Goal: Task Accomplishment & Management: Use online tool/utility

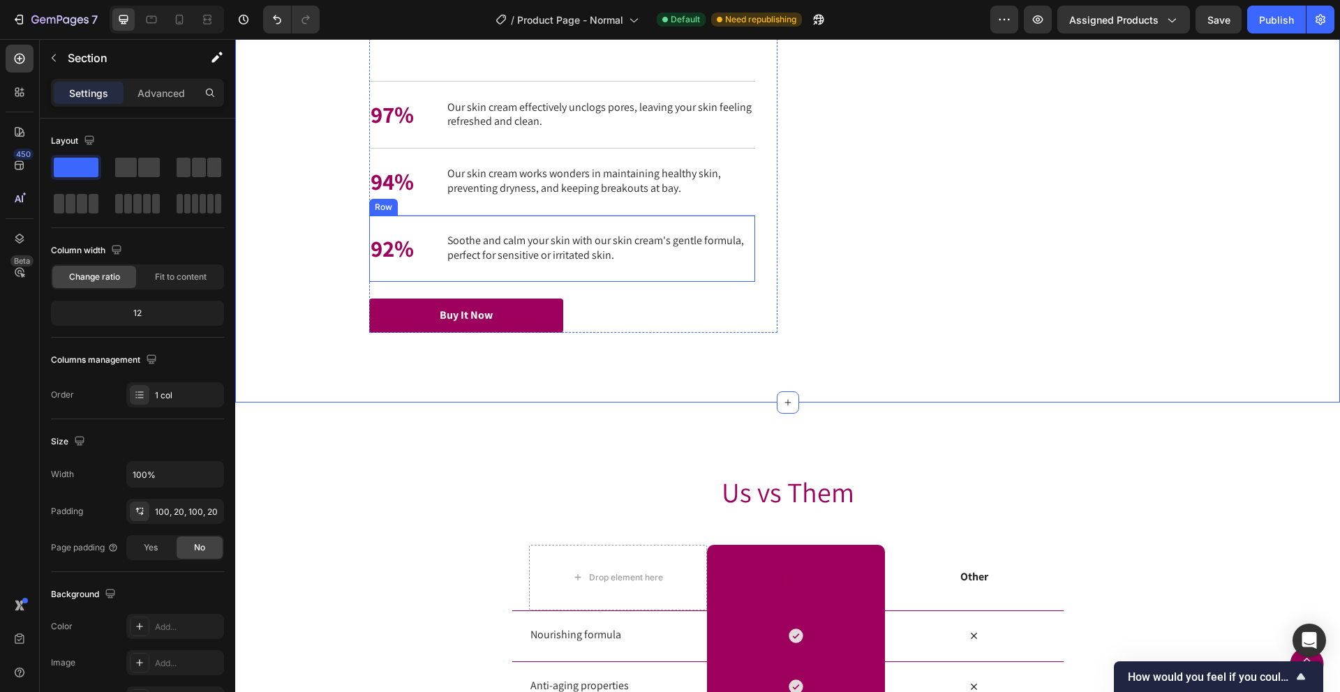
scroll to position [2362, 0]
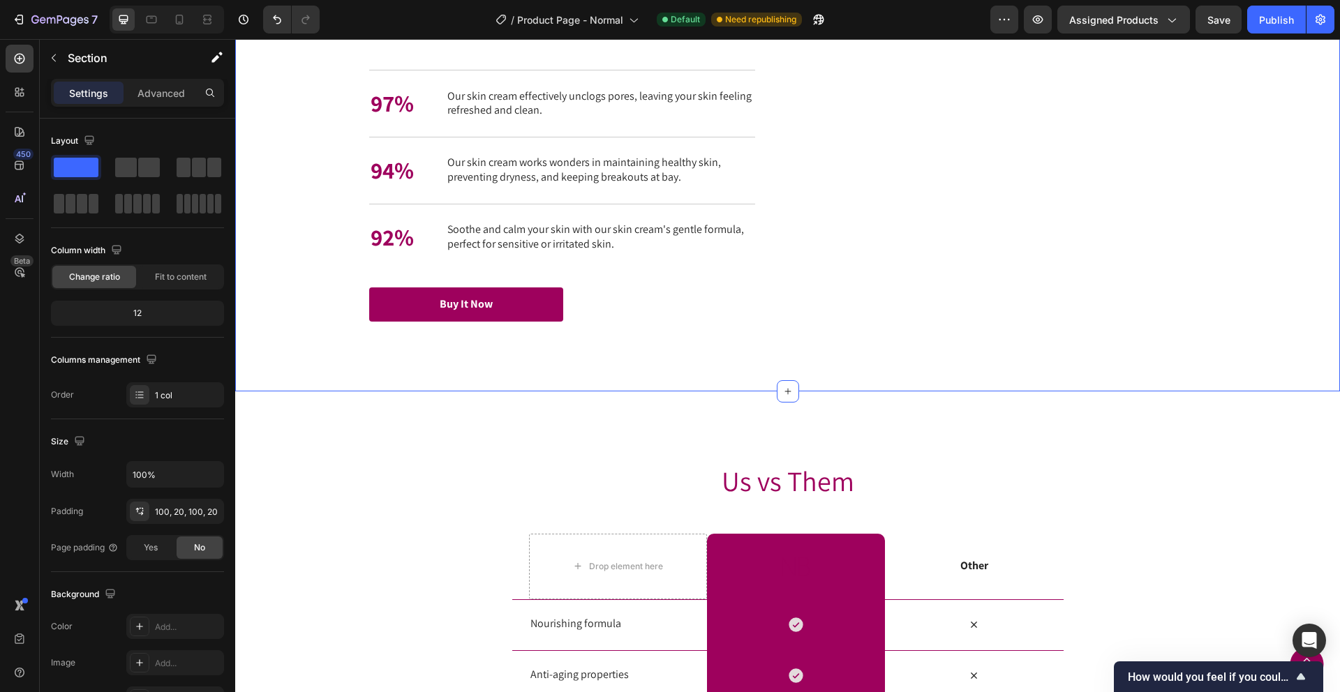
click at [1243, 322] on div "Nourish, hydrate, and soften with our skin cream. Heading Nourish, hydrate, and…" at bounding box center [787, 141] width 1077 height 361
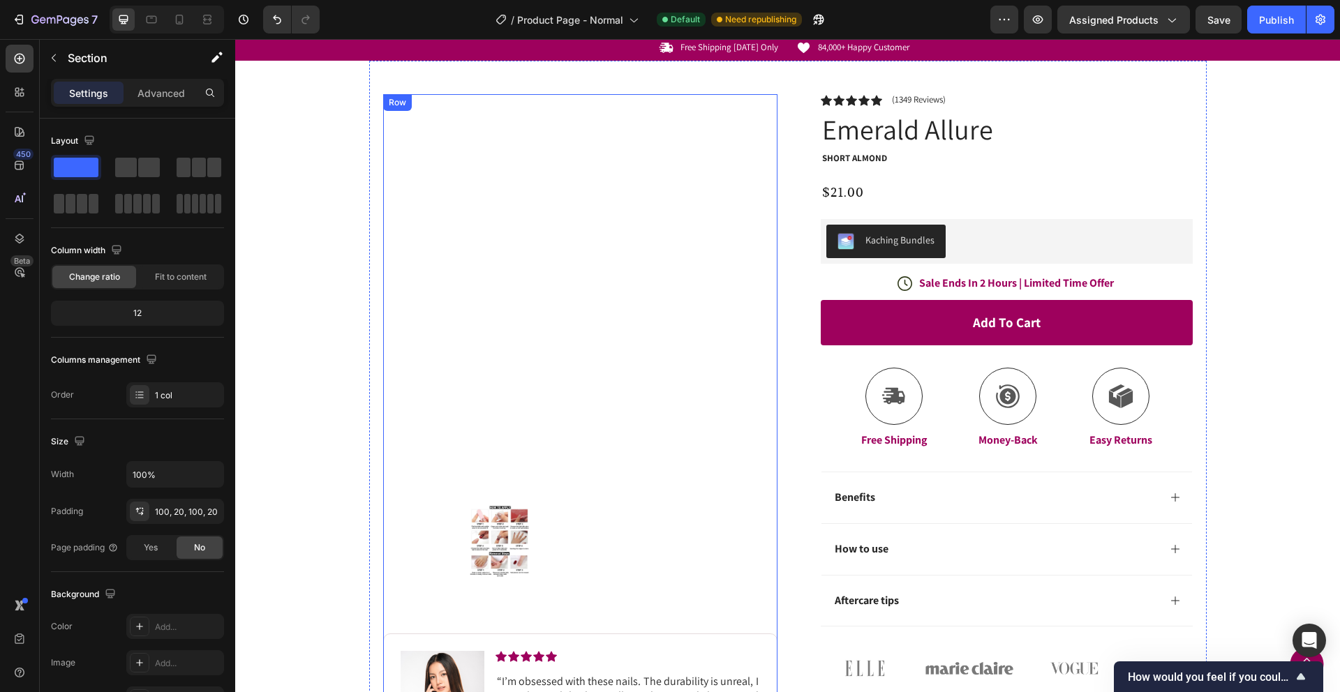
scroll to position [0, 0]
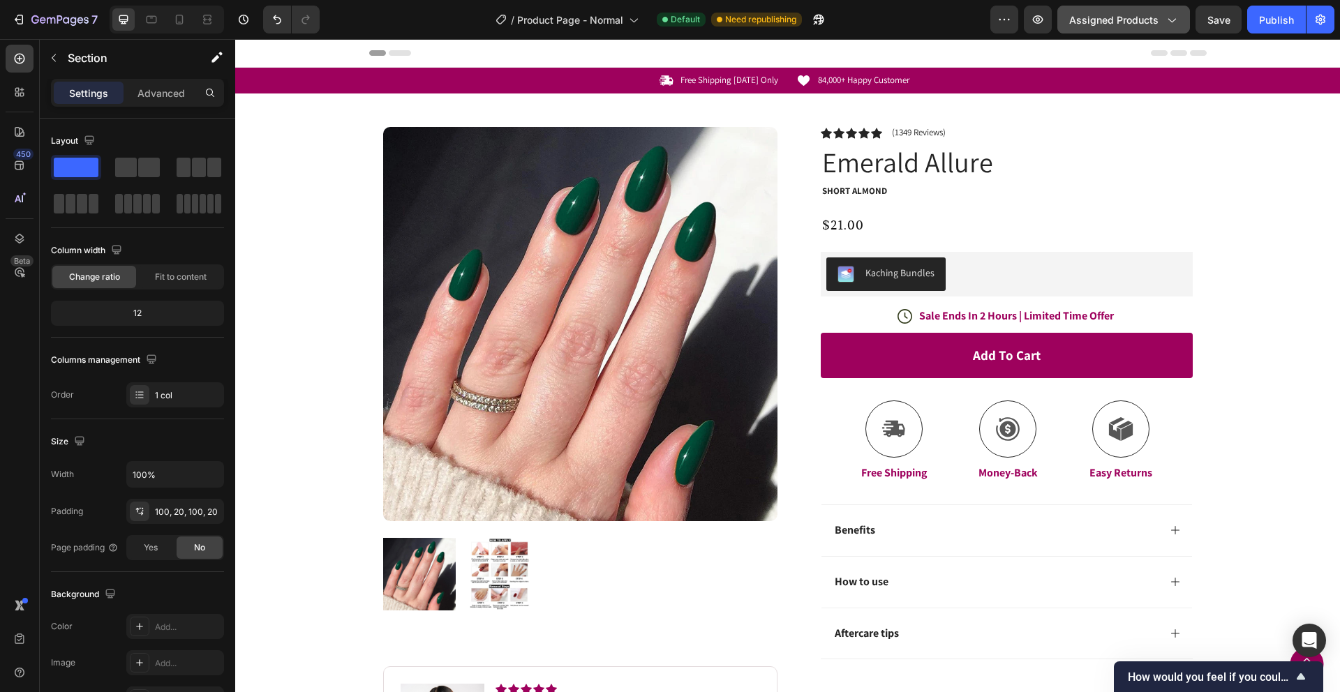
click at [1174, 22] on icon "button" at bounding box center [1171, 20] width 14 height 14
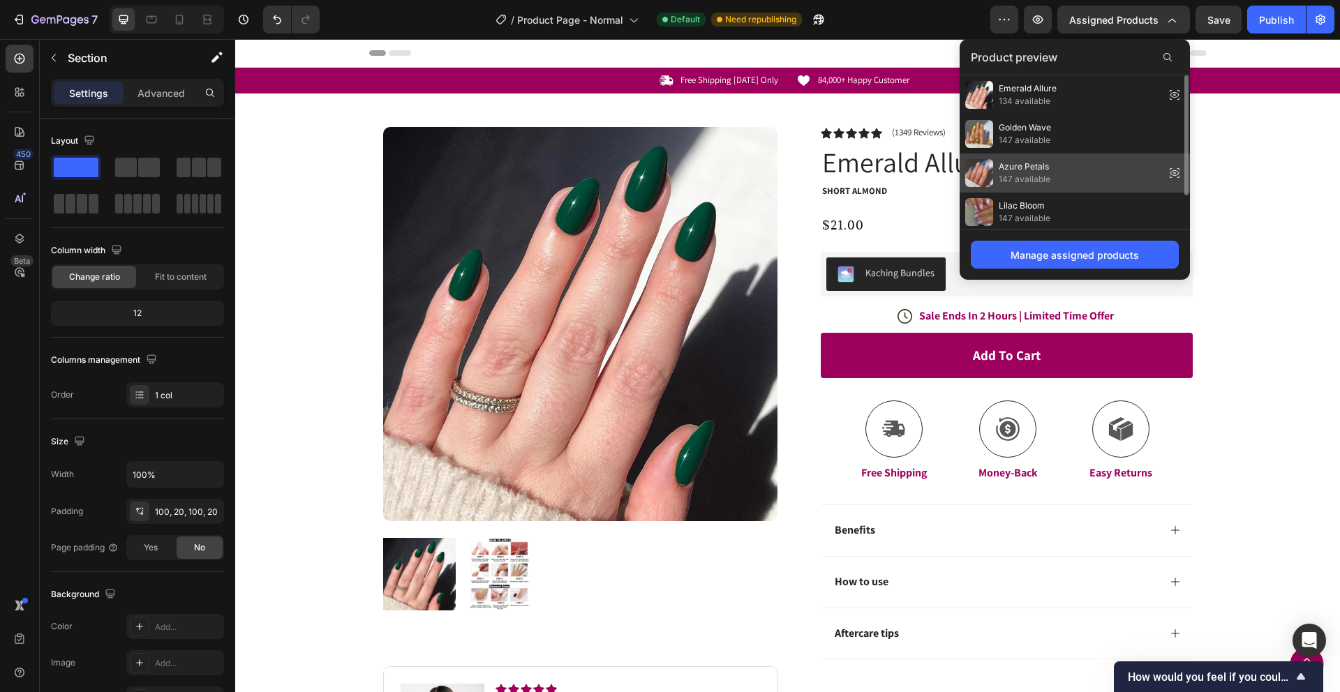
click at [1043, 173] on span "147 available" at bounding box center [1025, 179] width 52 height 13
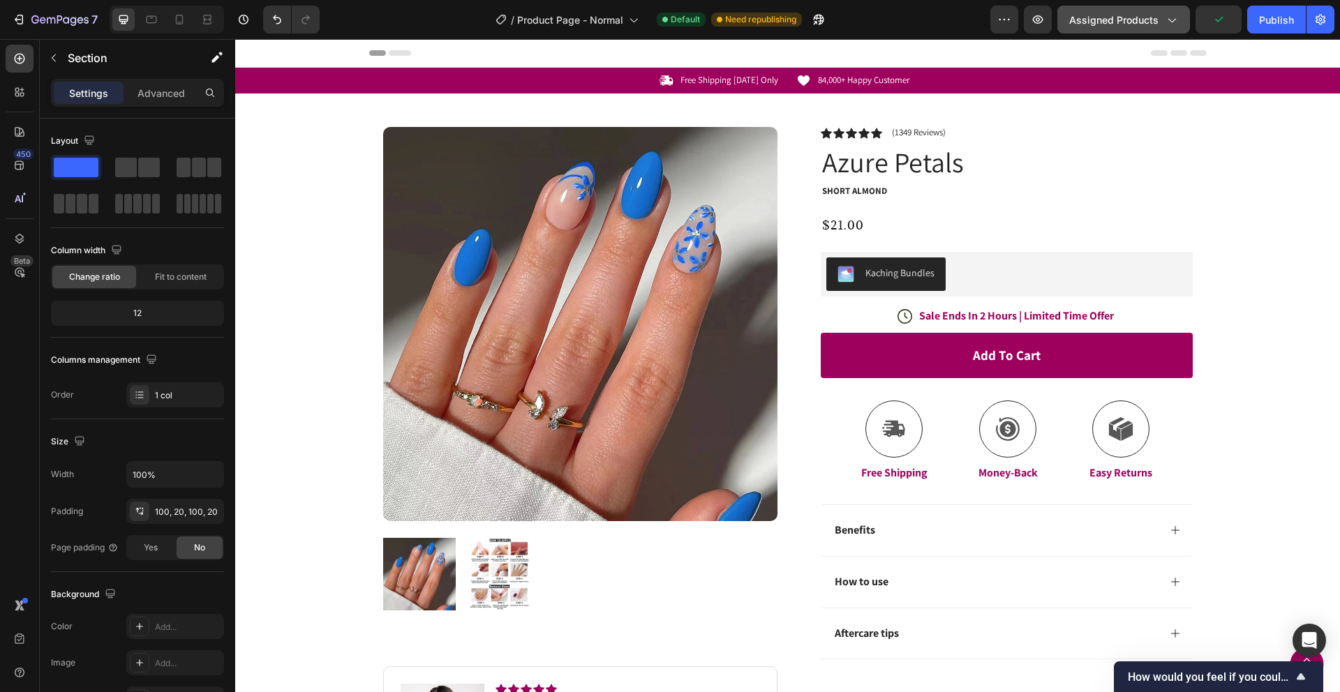
click at [1128, 22] on span "Assigned Products" at bounding box center [1113, 20] width 89 height 15
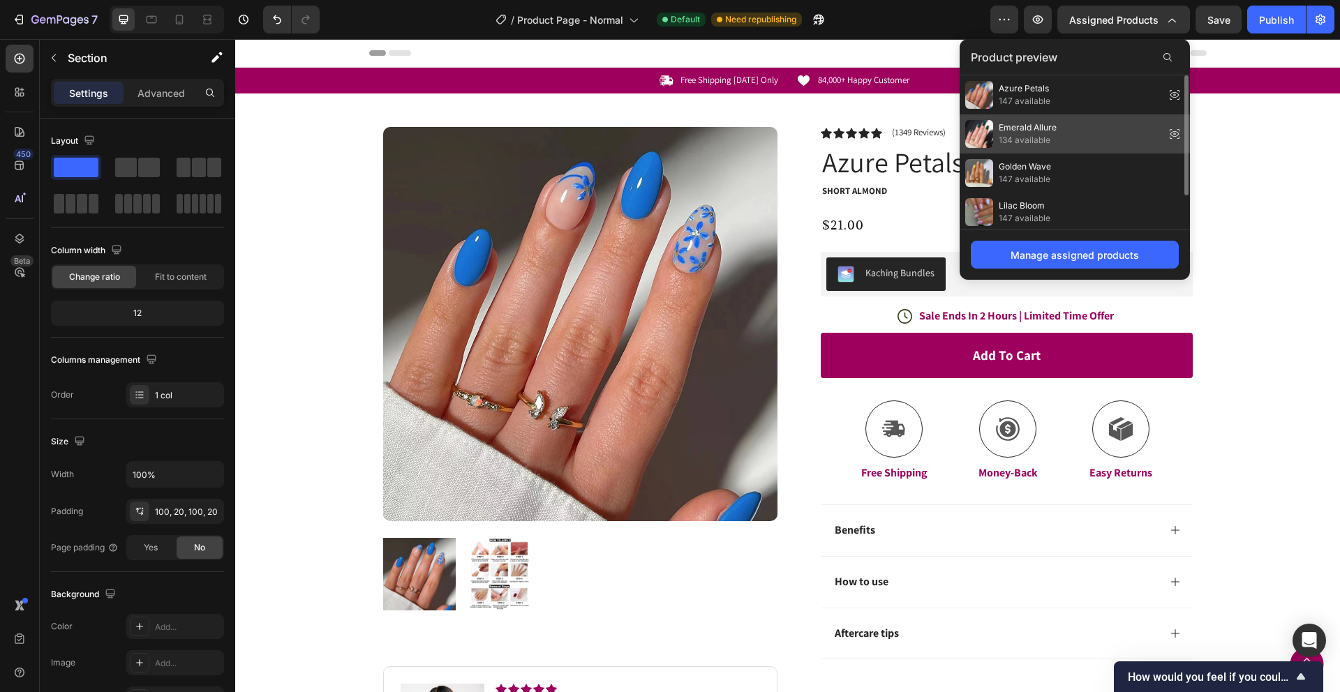
click at [1041, 140] on span "134 available" at bounding box center [1028, 140] width 58 height 13
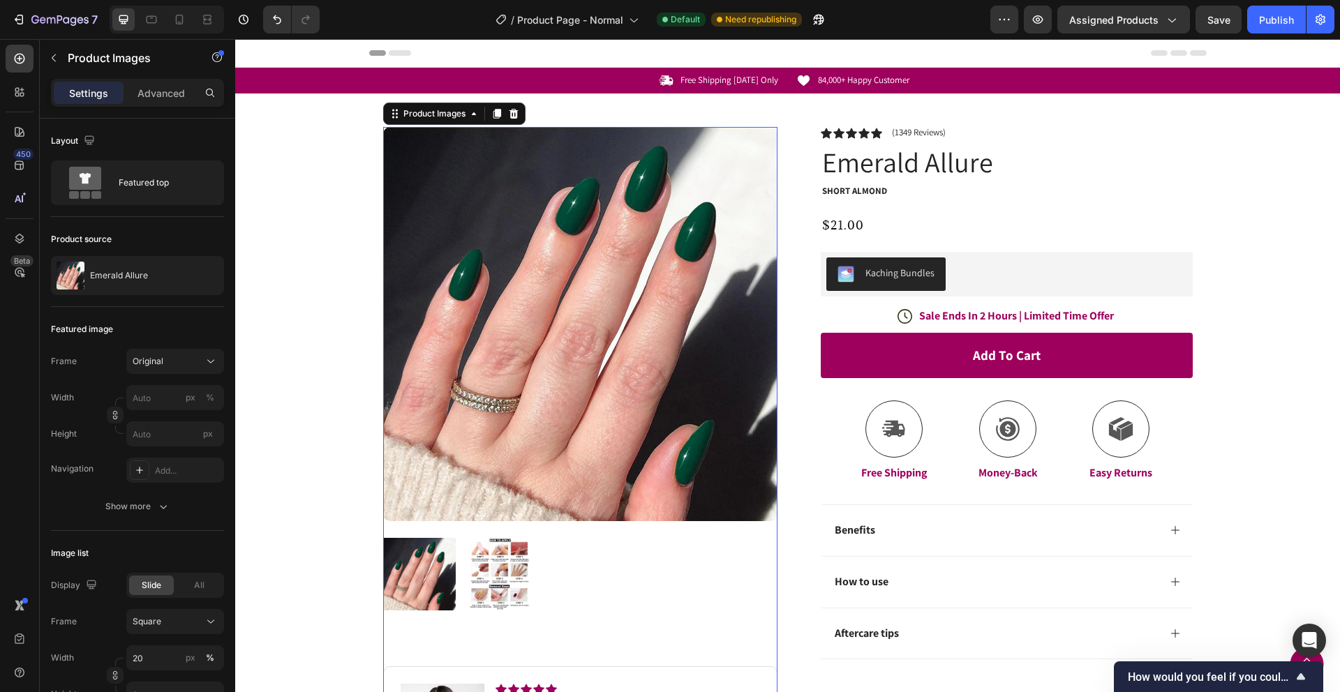
click at [498, 574] on img at bounding box center [499, 574] width 73 height 73
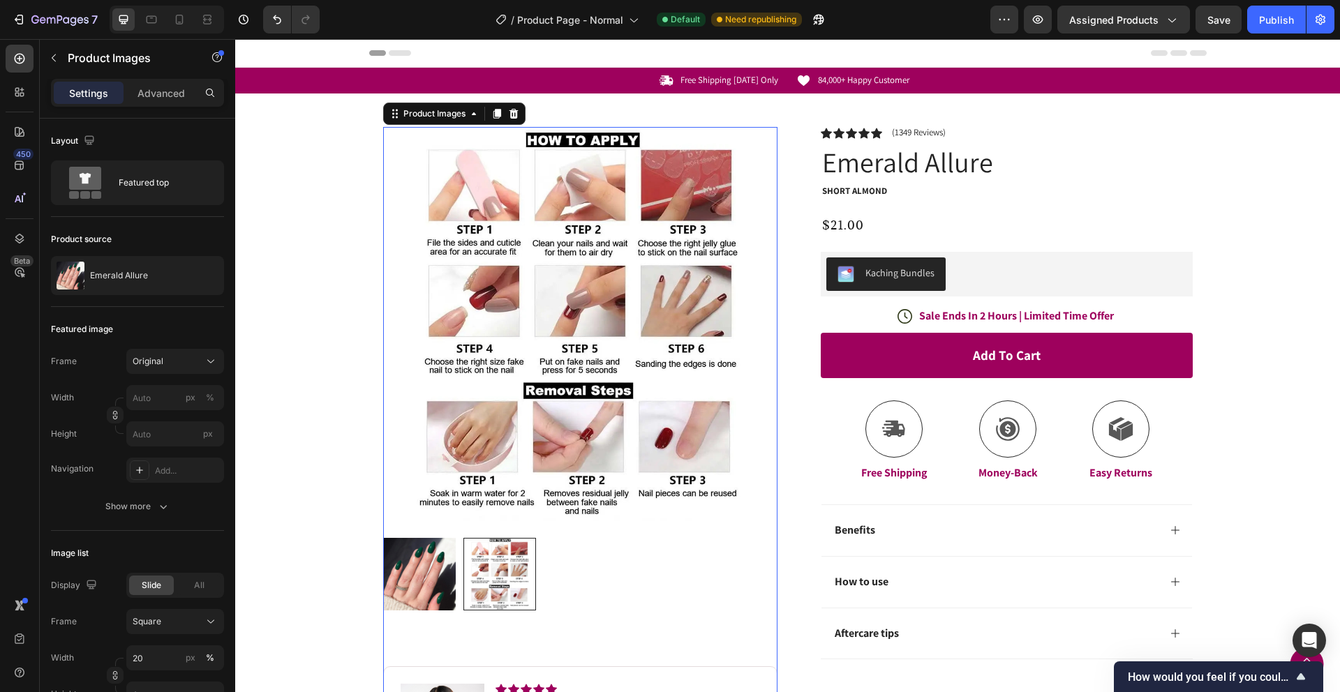
click at [435, 587] on img at bounding box center [419, 574] width 73 height 73
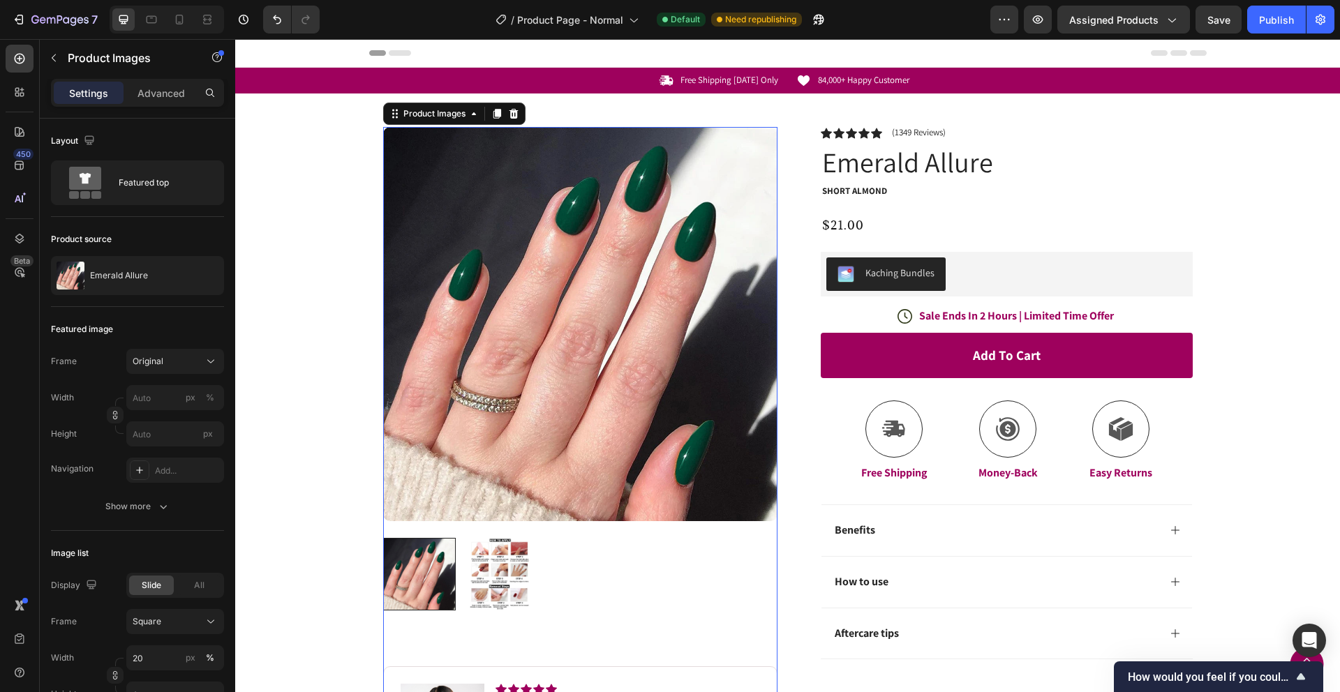
click at [499, 583] on img at bounding box center [499, 574] width 73 height 73
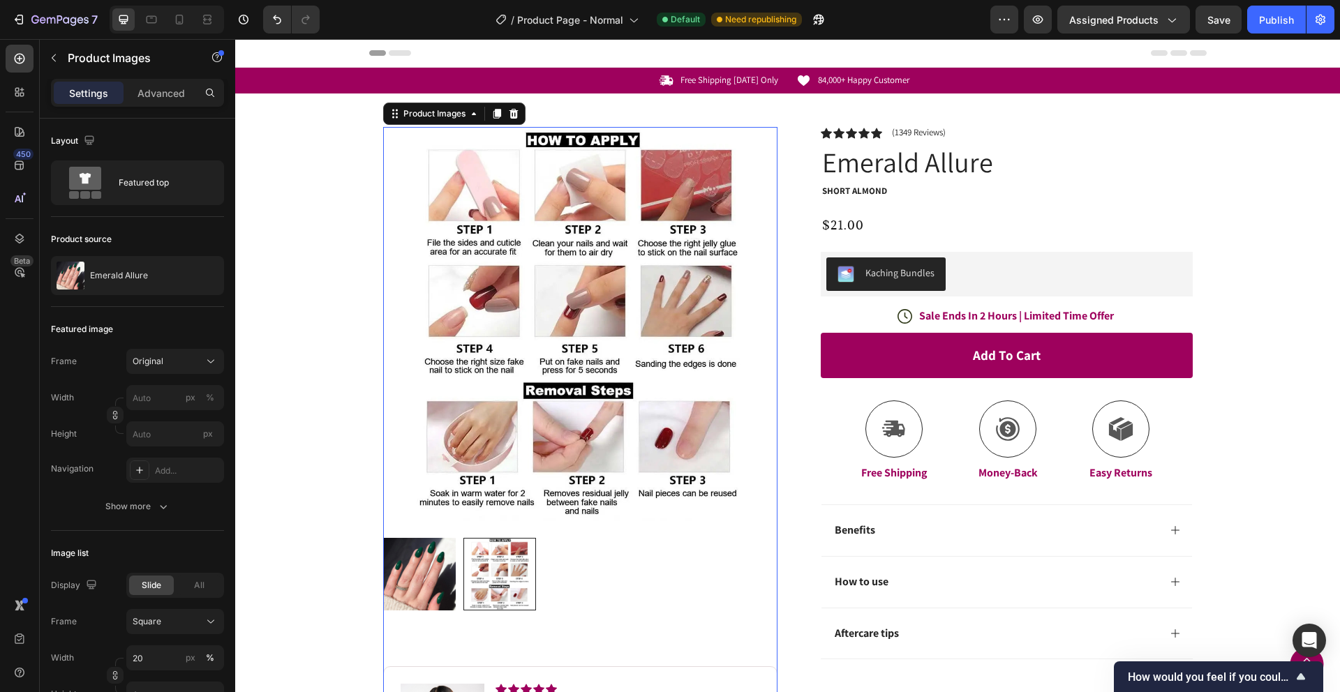
click at [402, 577] on img at bounding box center [419, 574] width 73 height 73
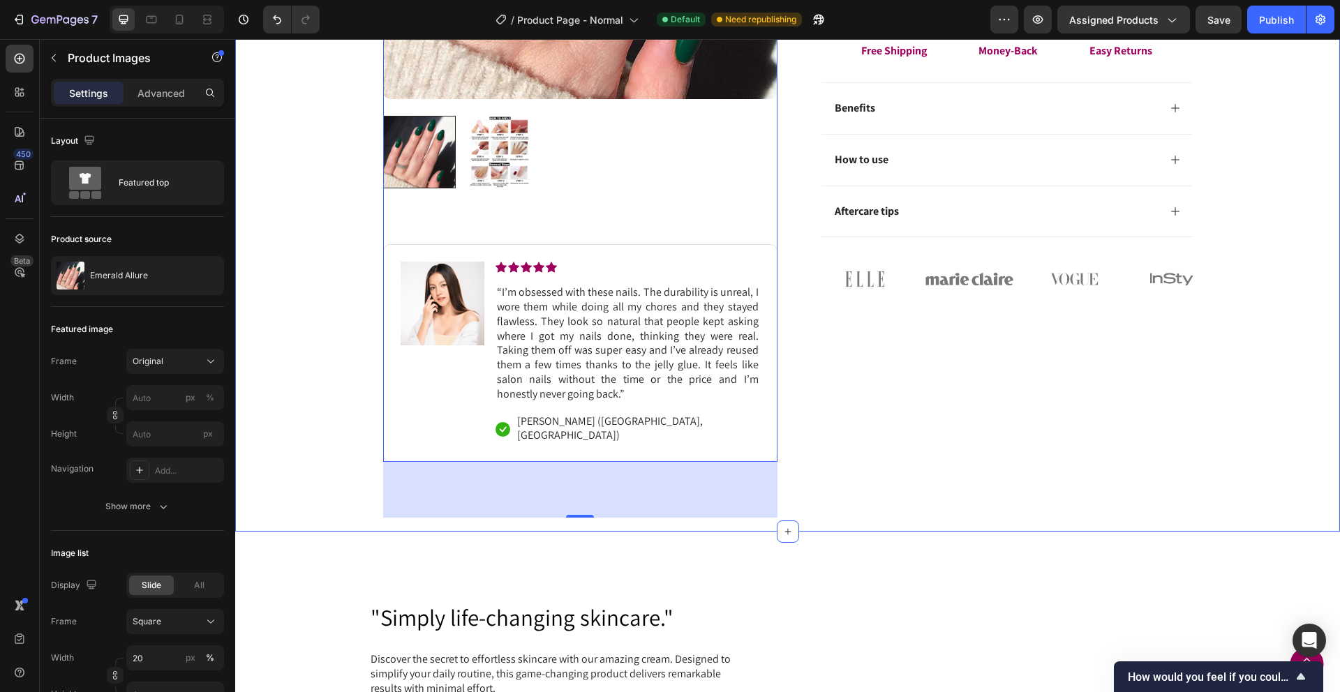
scroll to position [414, 0]
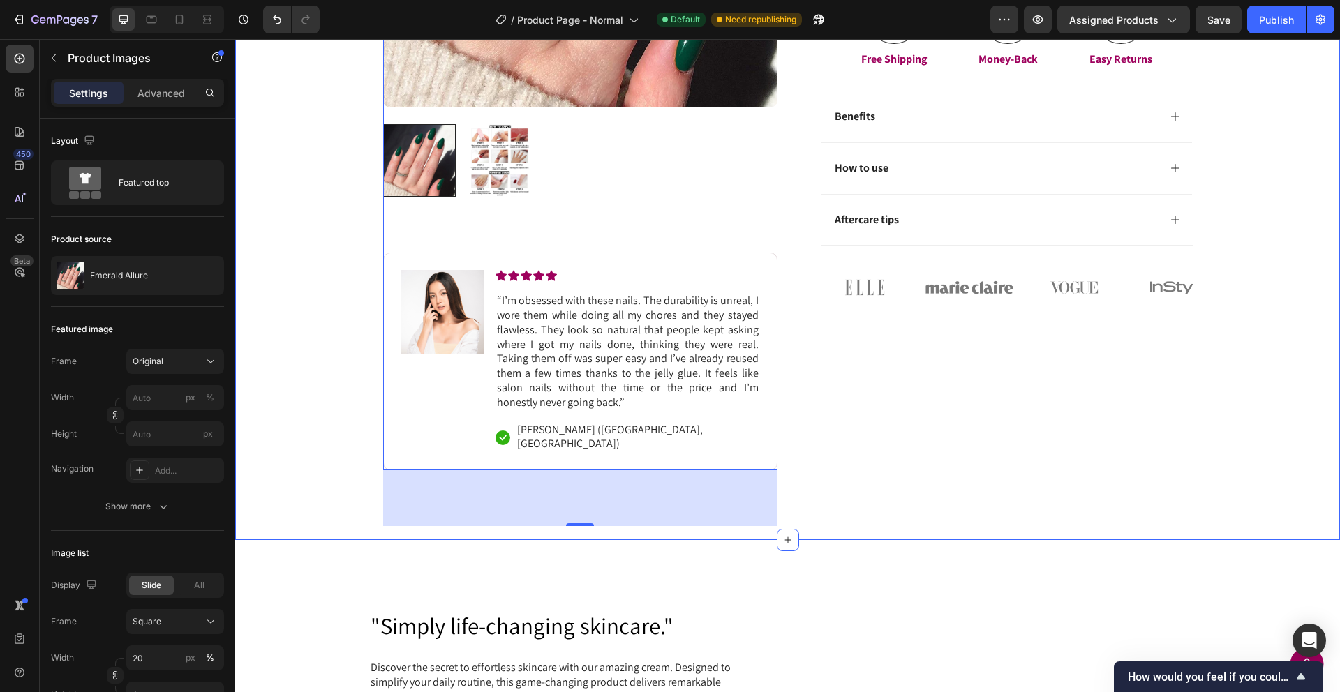
click at [283, 445] on div "Icon Free Shipping Today Only Text Block Row Icon 84,000+ Happy Customer Text B…" at bounding box center [787, 62] width 1105 height 816
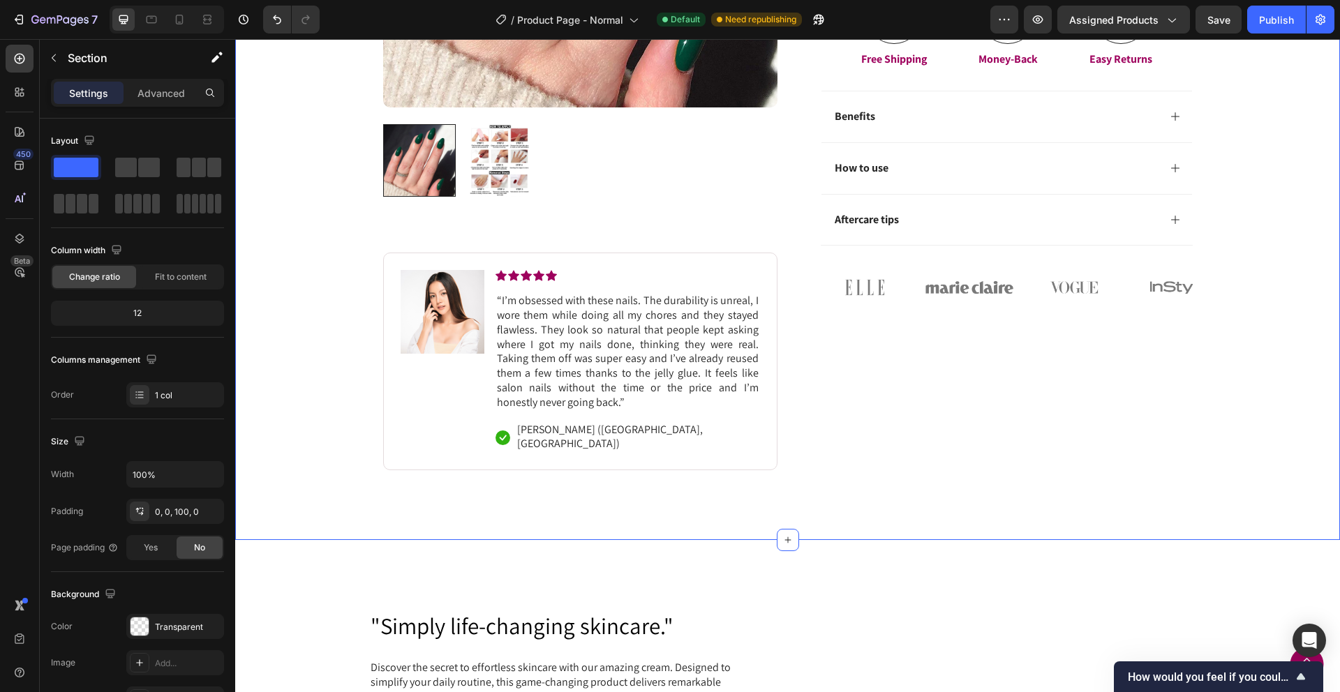
click at [1032, 497] on div "Icon Free Shipping Today Only Text Block Row Icon 84,000+ Happy Customer Text B…" at bounding box center [787, 97] width 1105 height 886
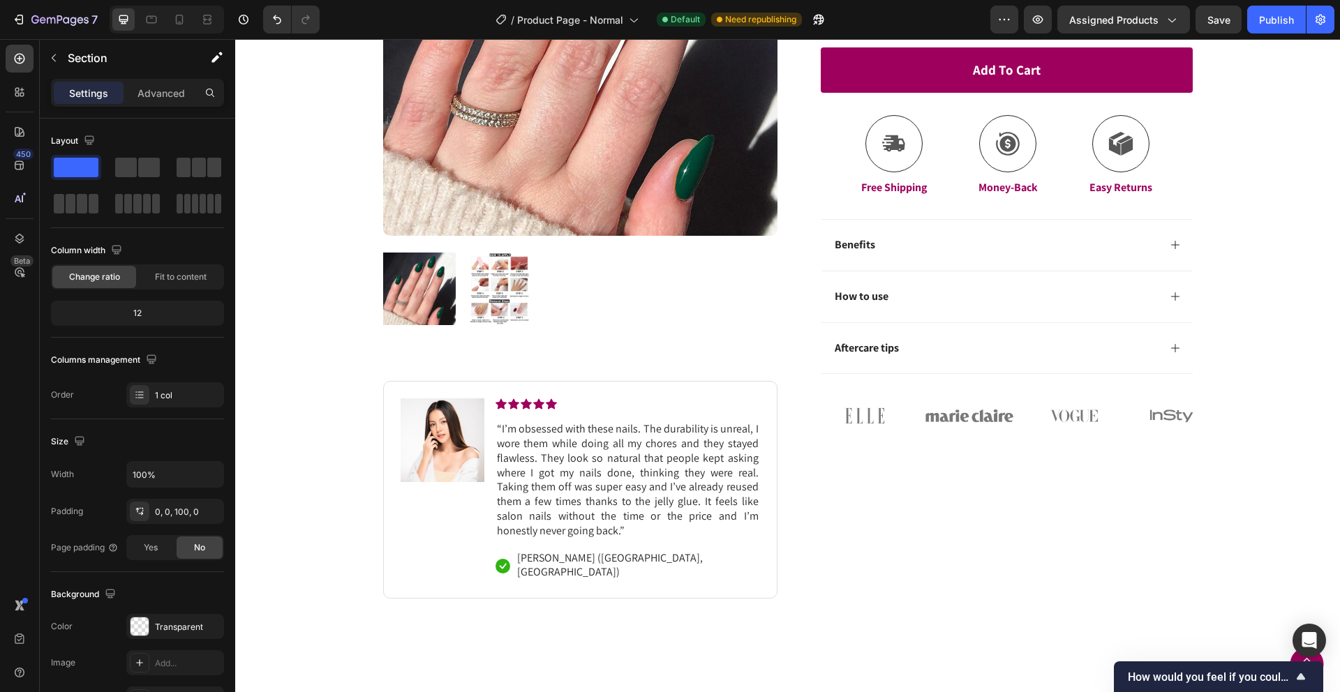
scroll to position [0, 0]
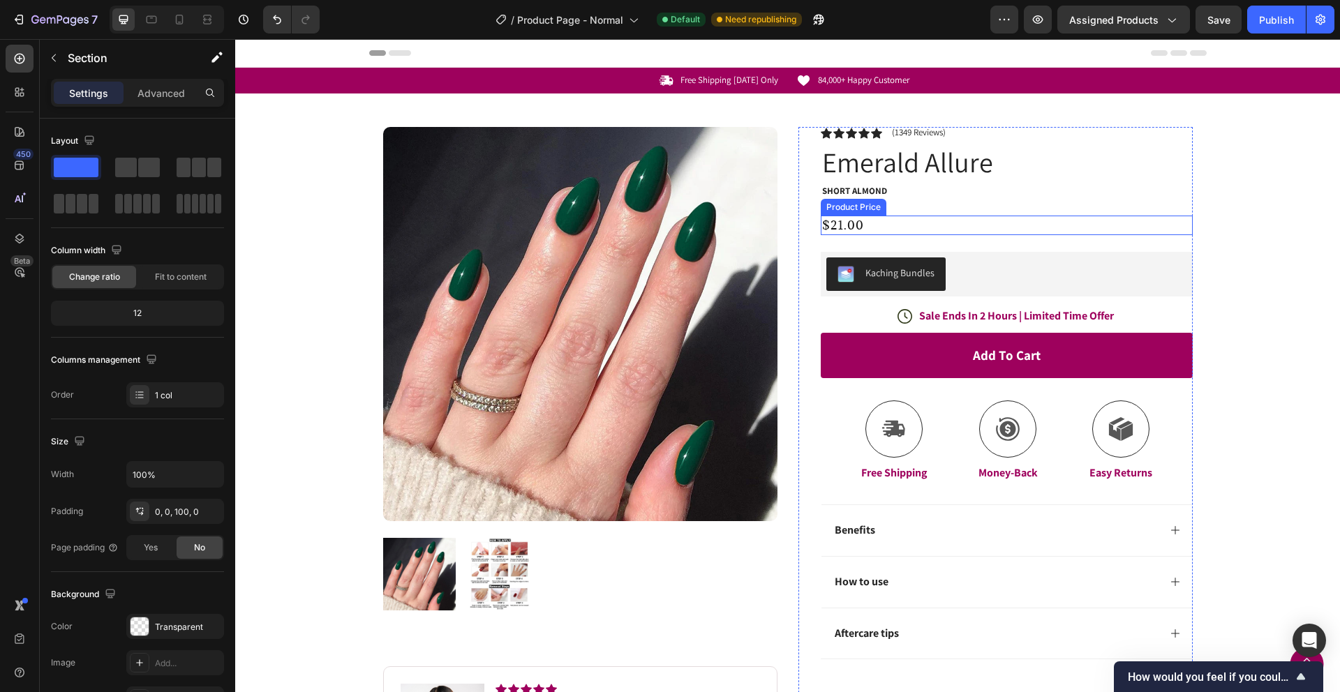
click at [857, 223] on div "$21.00" at bounding box center [1007, 226] width 372 height 20
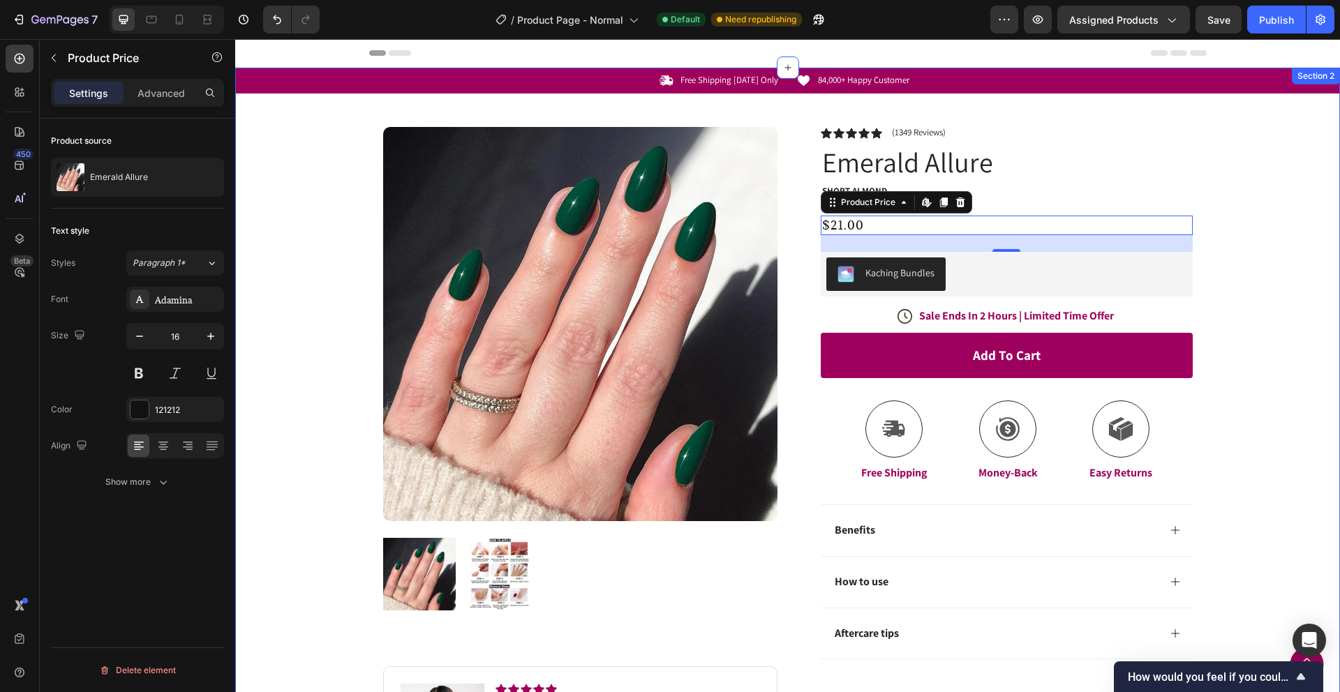
click at [1232, 294] on div "Icon Free Shipping Today Only Text Block Row Icon 84,000+ Happy Customer Text B…" at bounding box center [787, 476] width 1105 height 816
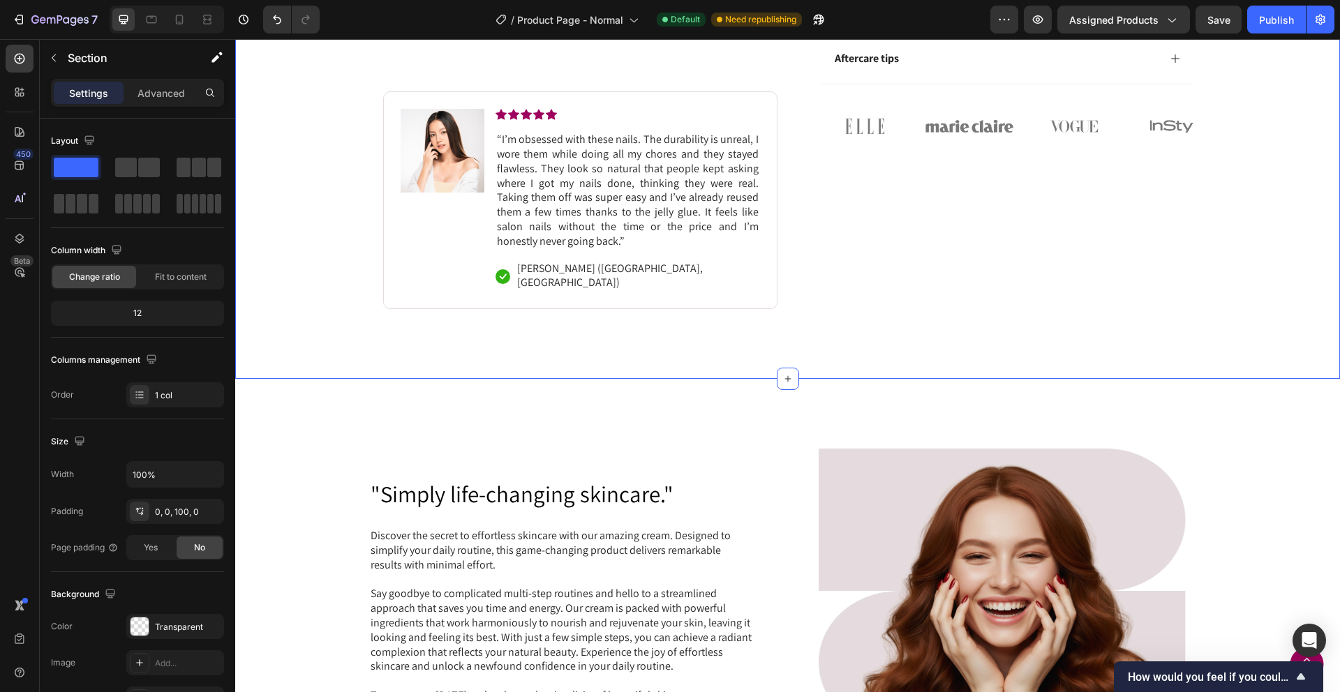
scroll to position [730, 0]
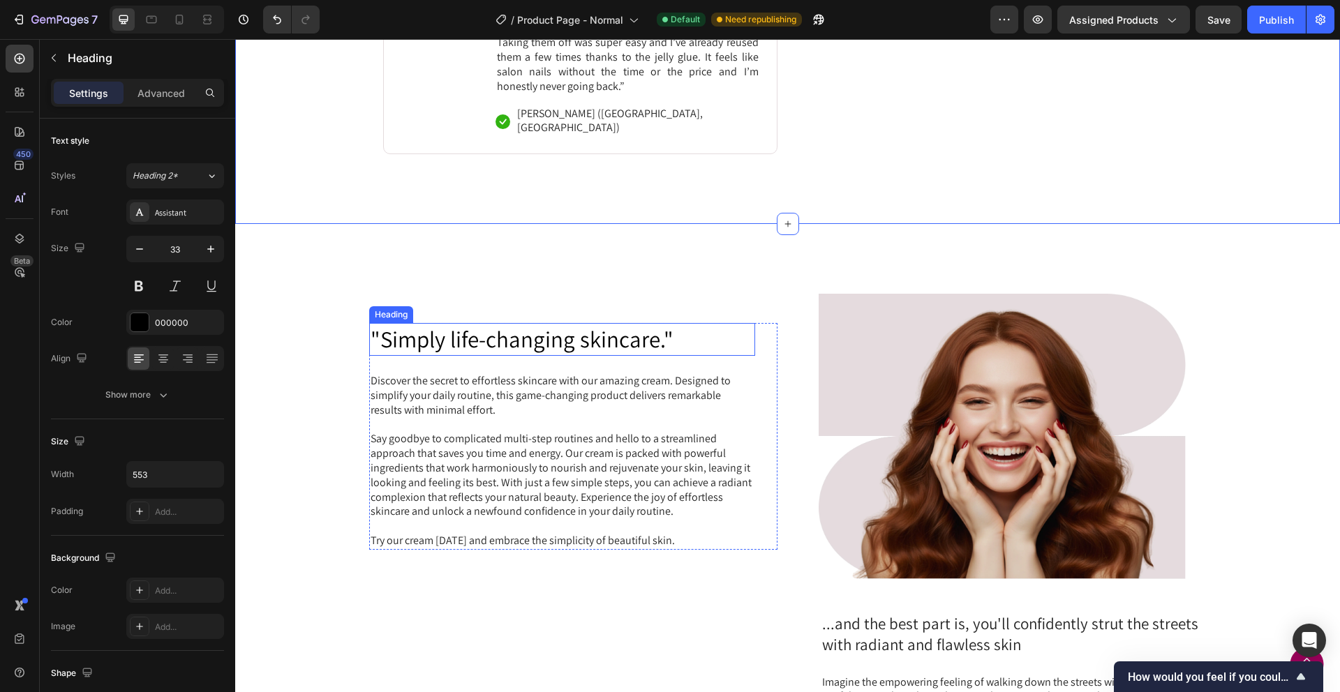
click at [626, 330] on h2 ""Simply life-changing skincare."" at bounding box center [562, 339] width 386 height 33
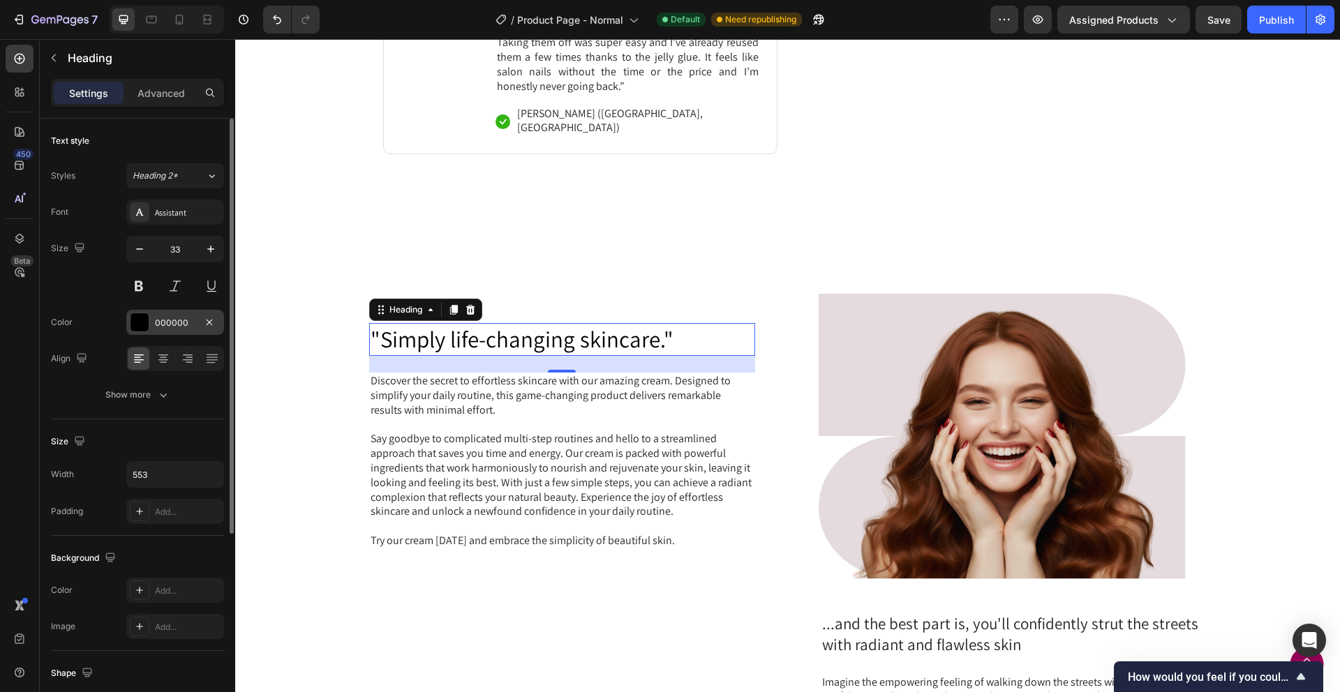
click at [158, 323] on div "000000" at bounding box center [175, 323] width 40 height 13
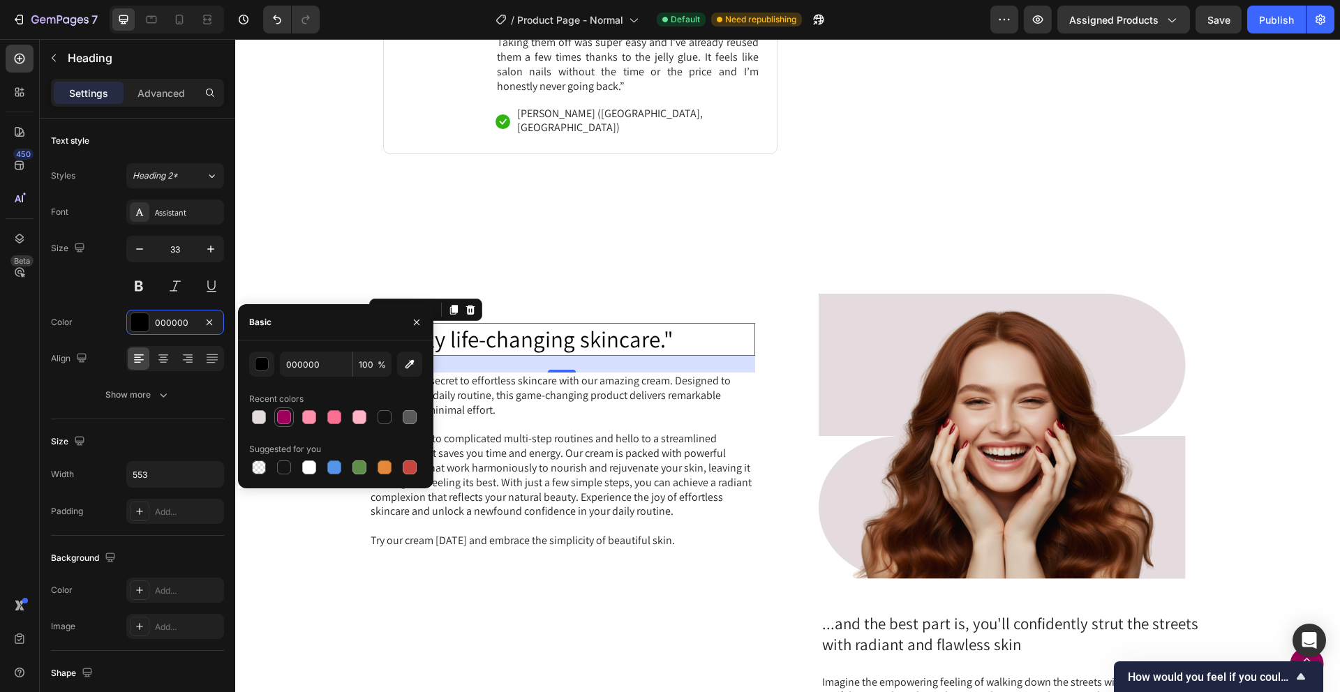
click at [284, 412] on div at bounding box center [284, 417] width 14 height 14
type input "9E015D"
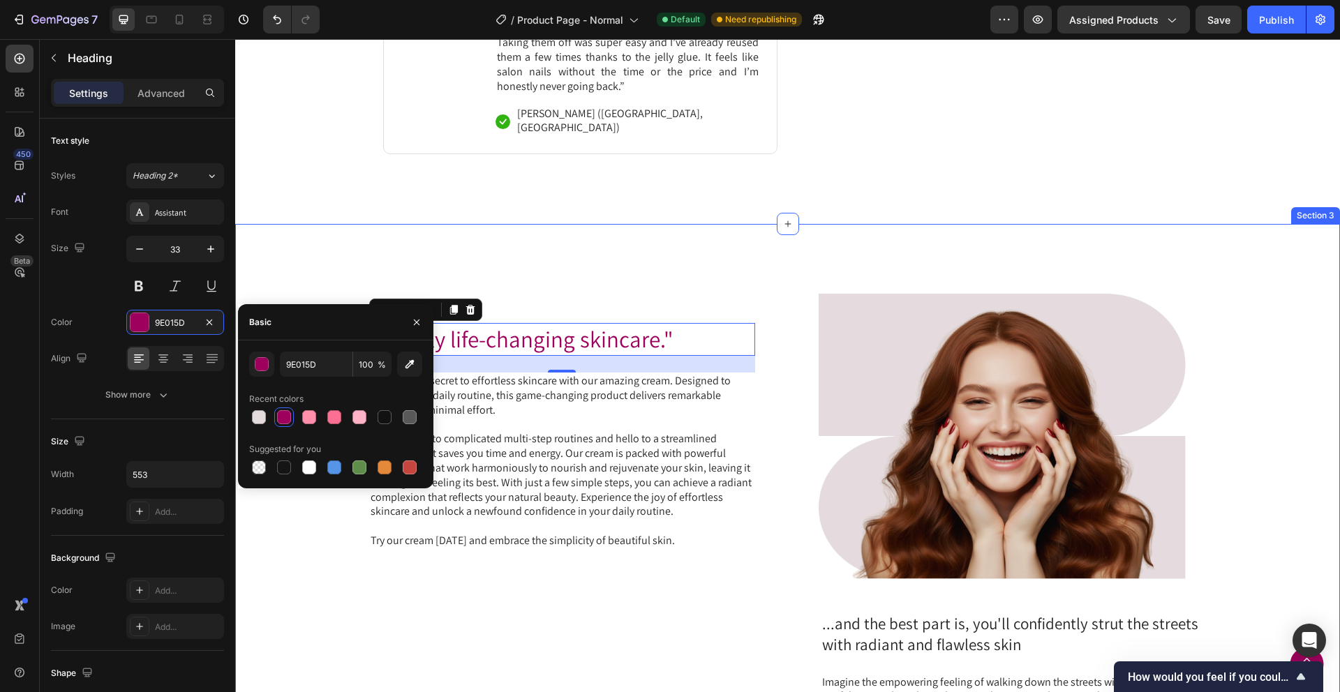
click at [414, 239] on div ""Simply life-changing skincare." Heading 24 Discover the secret to effortless s…" at bounding box center [787, 565] width 1105 height 682
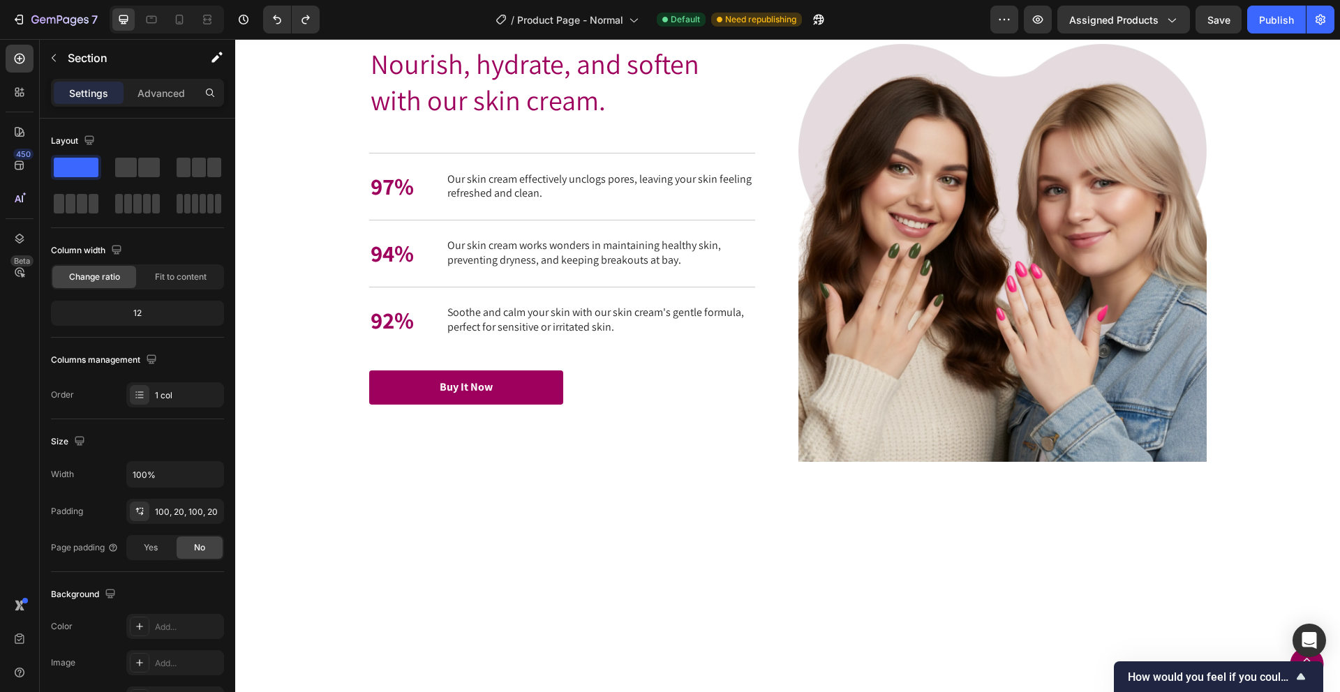
scroll to position [1999, 0]
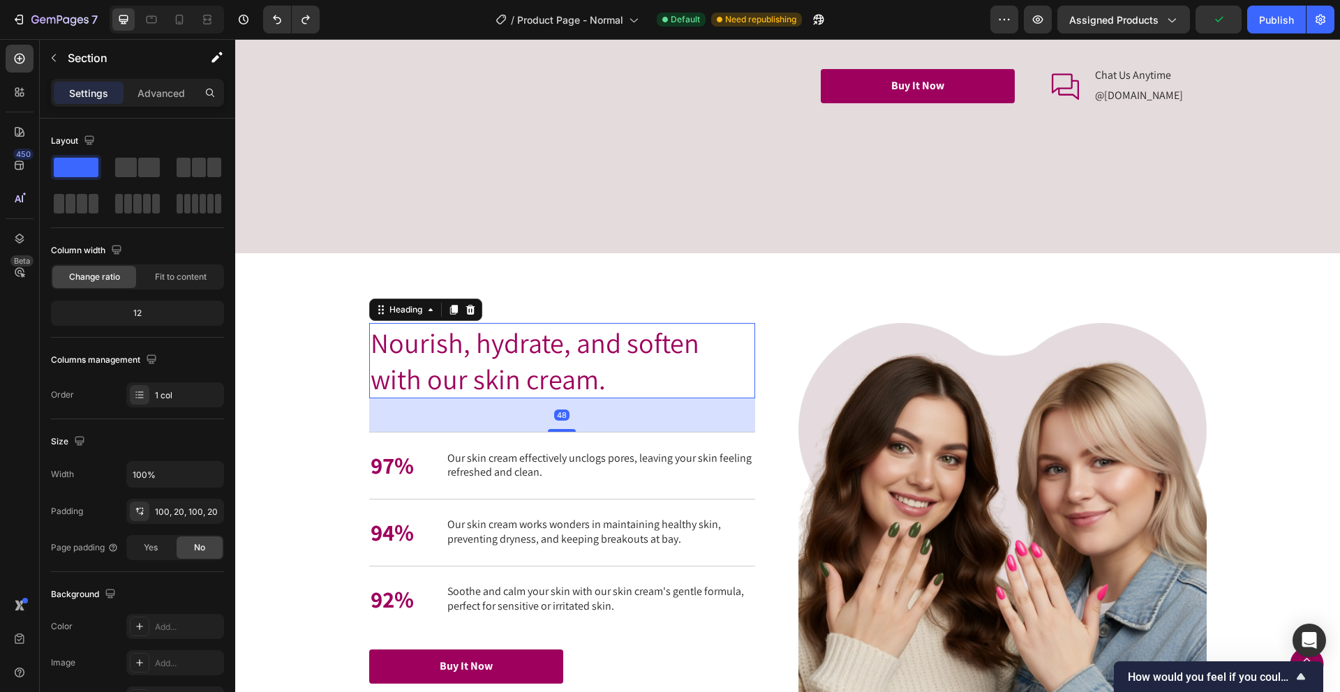
click at [567, 378] on h2 "Nourish, hydrate, and soften with our skin cream." at bounding box center [562, 360] width 386 height 75
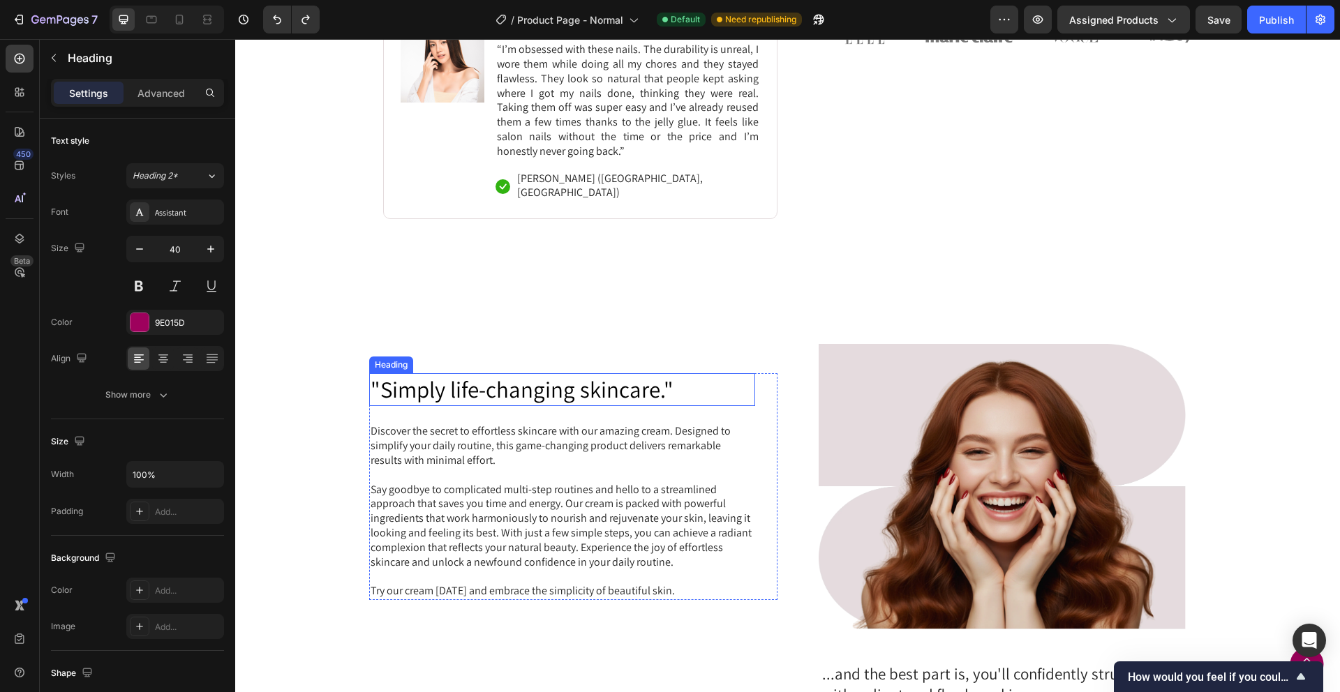
scroll to position [823, 0]
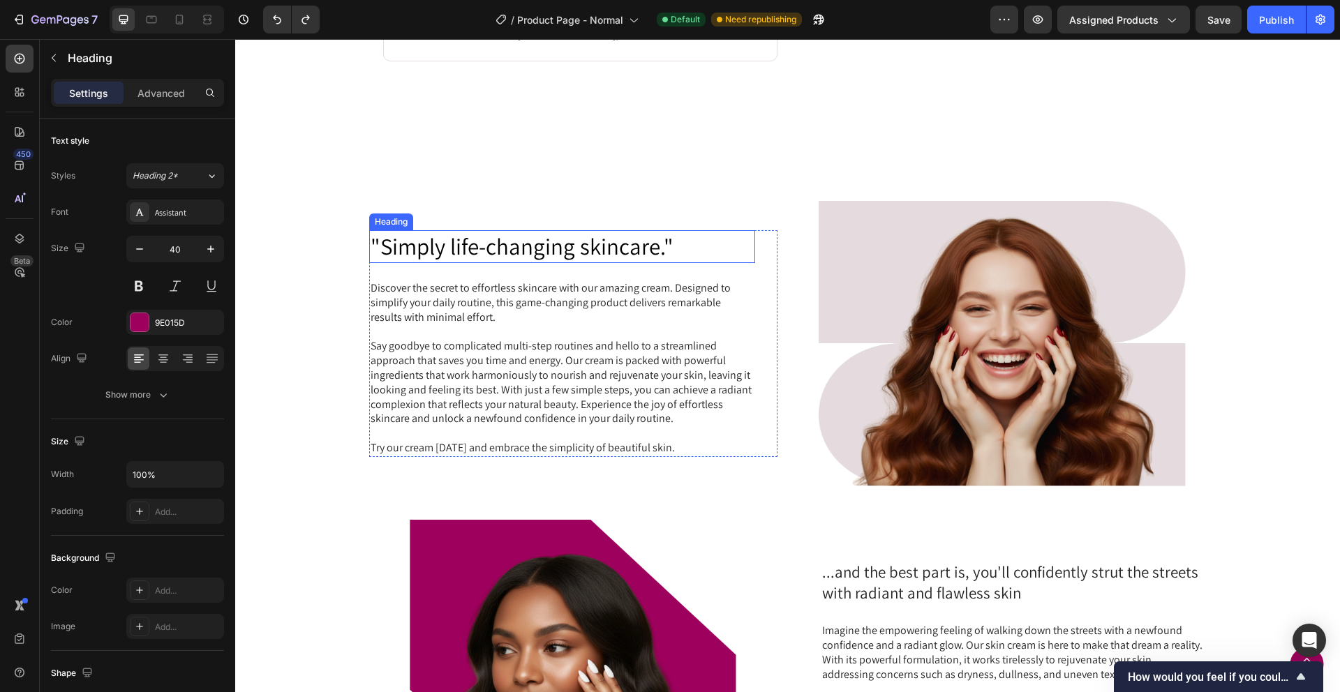
click at [536, 232] on h2 ""Simply life-changing skincare."" at bounding box center [562, 246] width 386 height 33
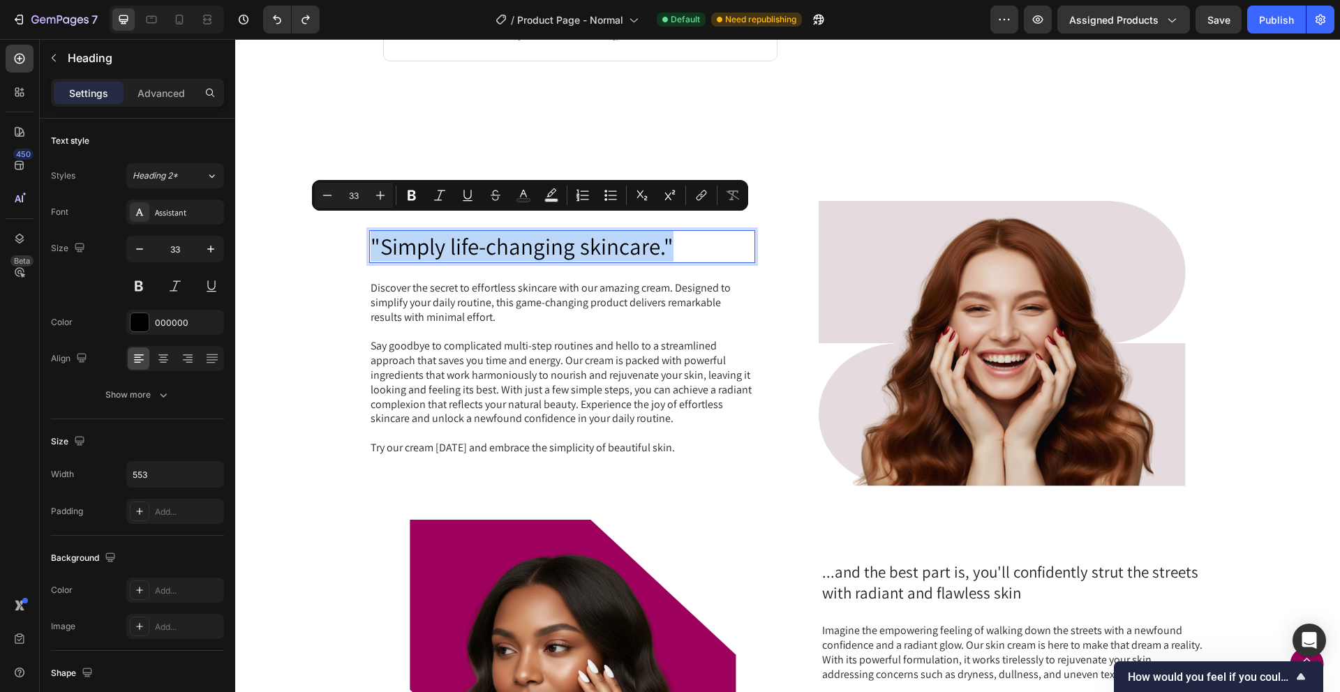
click at [536, 232] on p ""Simply life-changing skincare."" at bounding box center [562, 247] width 383 height 30
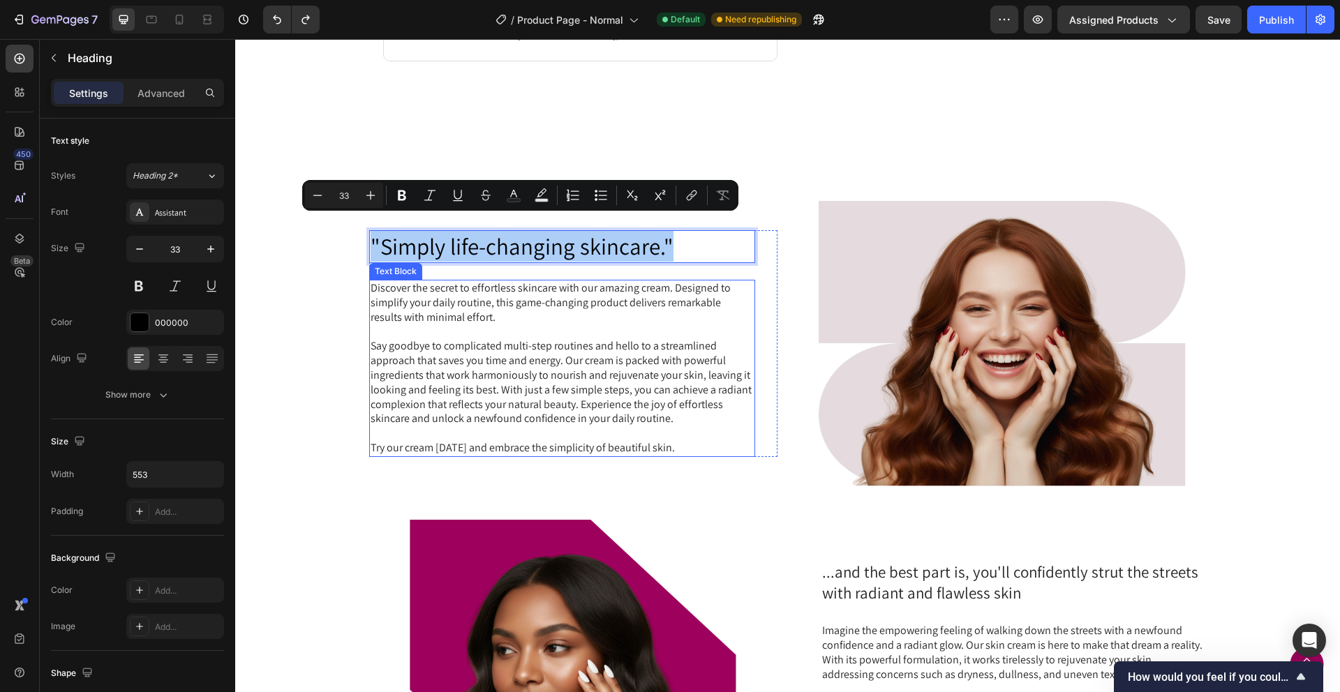
click at [541, 426] on p at bounding box center [562, 433] width 383 height 15
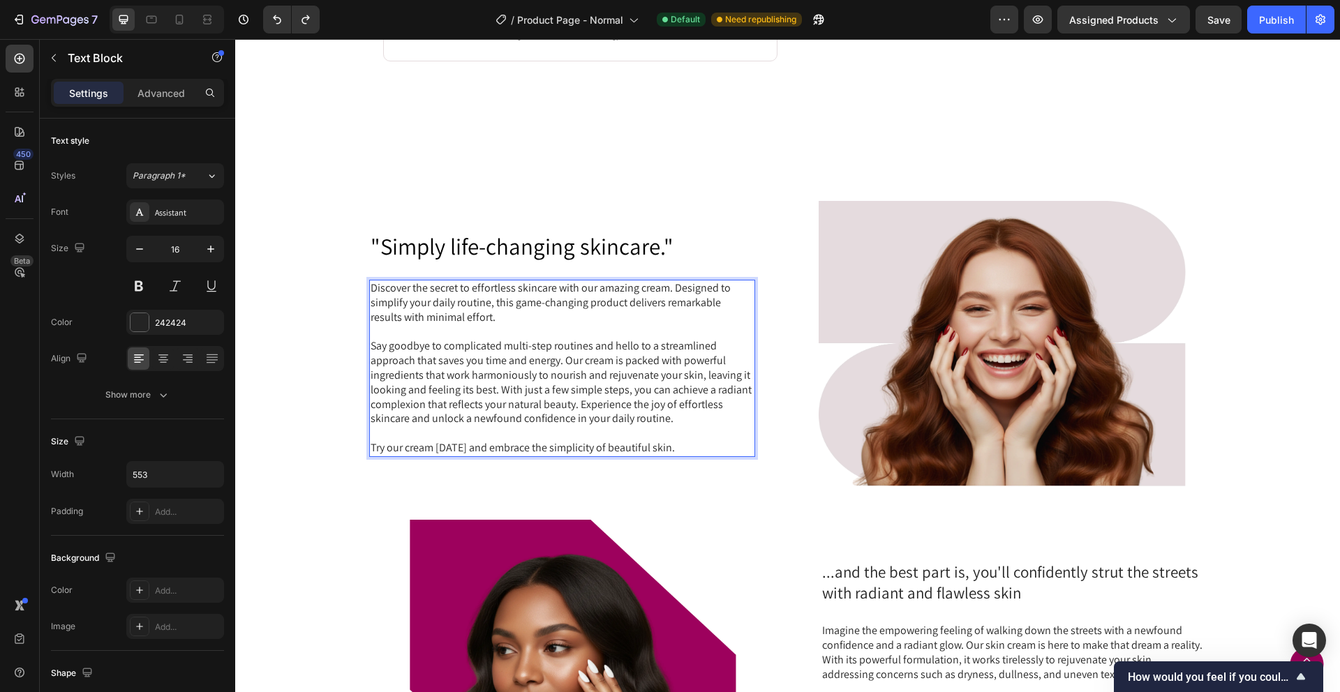
click at [541, 426] on p "Rich Text Editor. Editing area: main" at bounding box center [562, 433] width 383 height 15
click at [692, 441] on p "Try our cream today and embrace the simplicity of beautiful skin." at bounding box center [562, 448] width 383 height 15
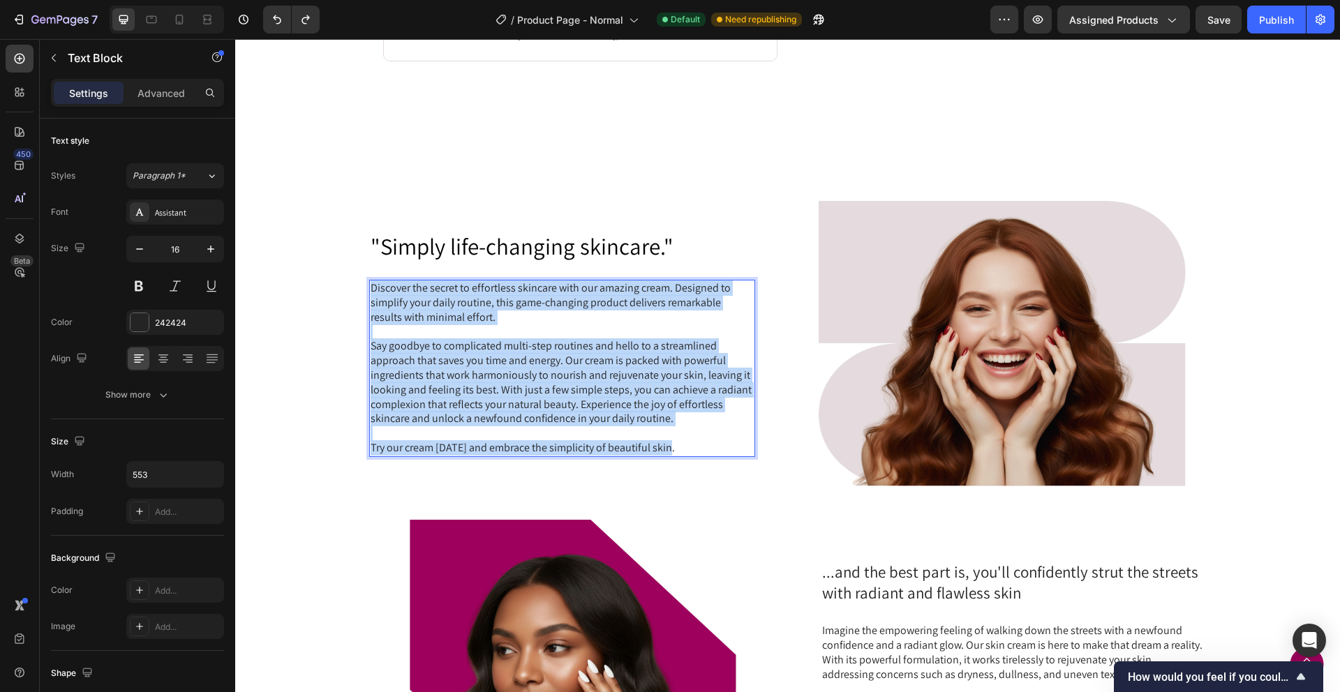
drag, startPoint x: 692, startPoint y: 433, endPoint x: 373, endPoint y: 271, distance: 357.4
click at [373, 280] on div "Discover the secret to effortless skincare with our amazing cream. Designed to …" at bounding box center [562, 368] width 386 height 177
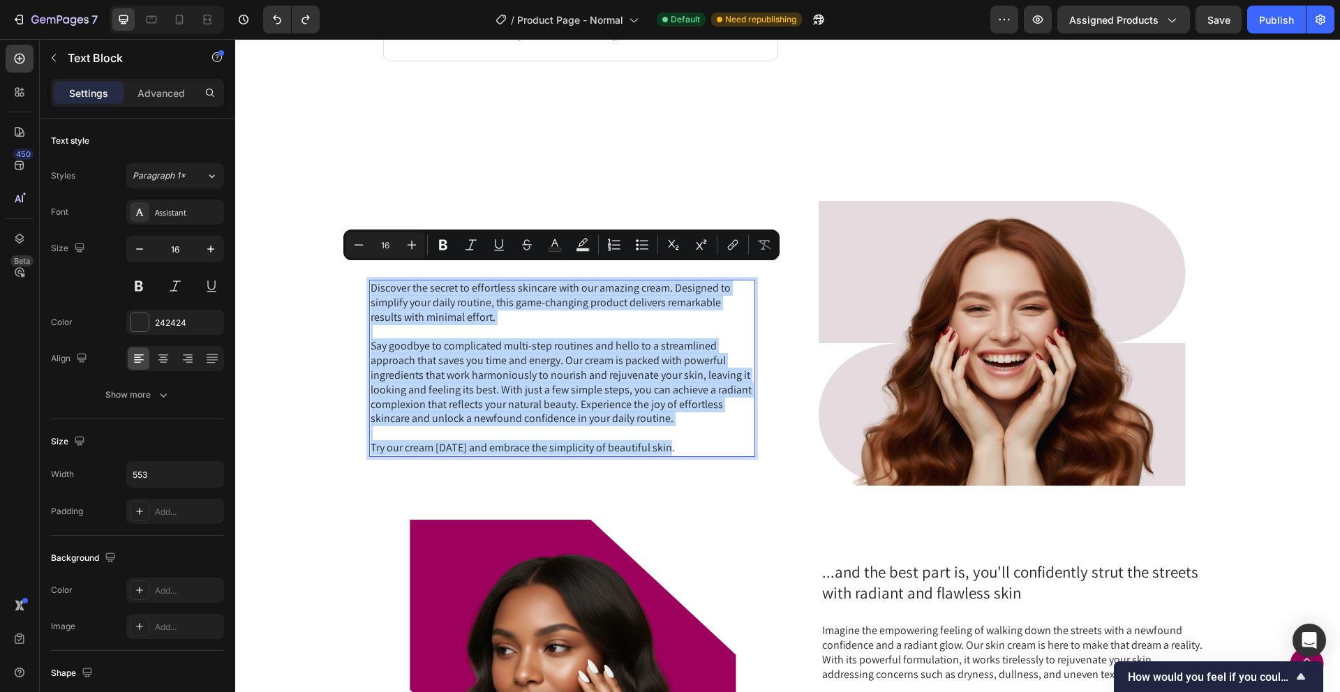
copy div "Discover the secret to effortless skincare with our amazing cream. Designed to …"
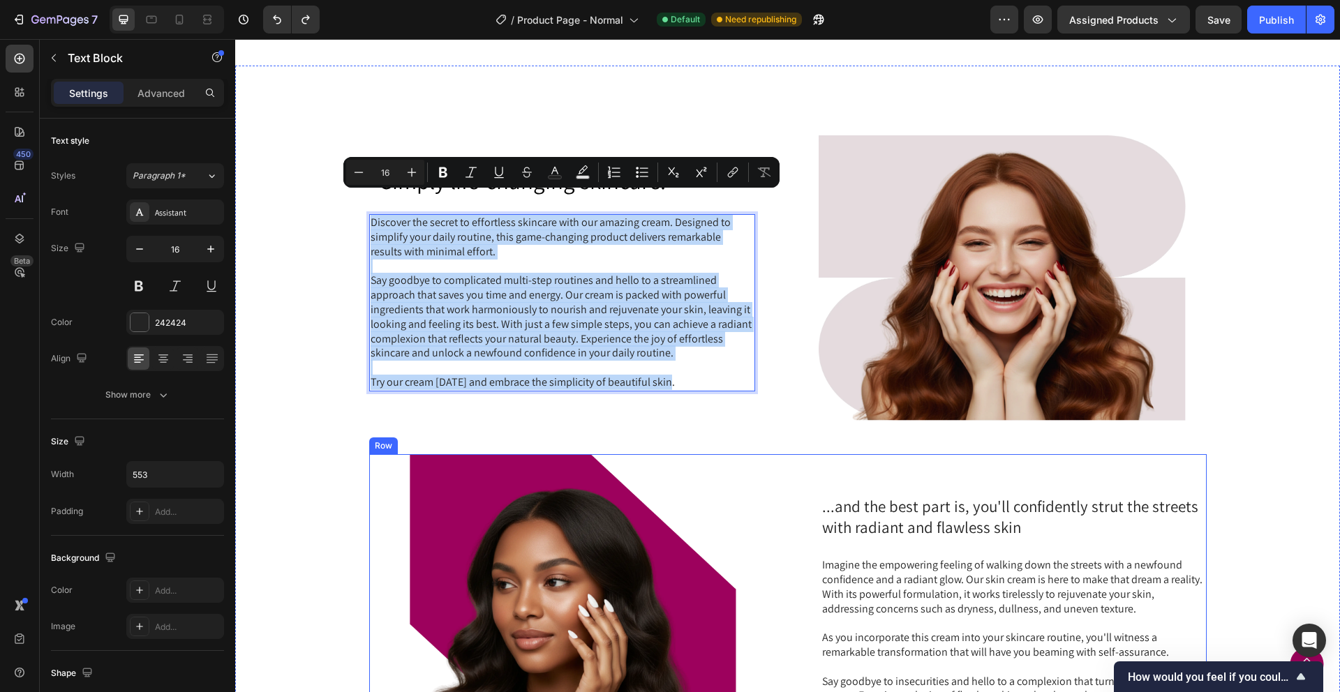
scroll to position [895, 0]
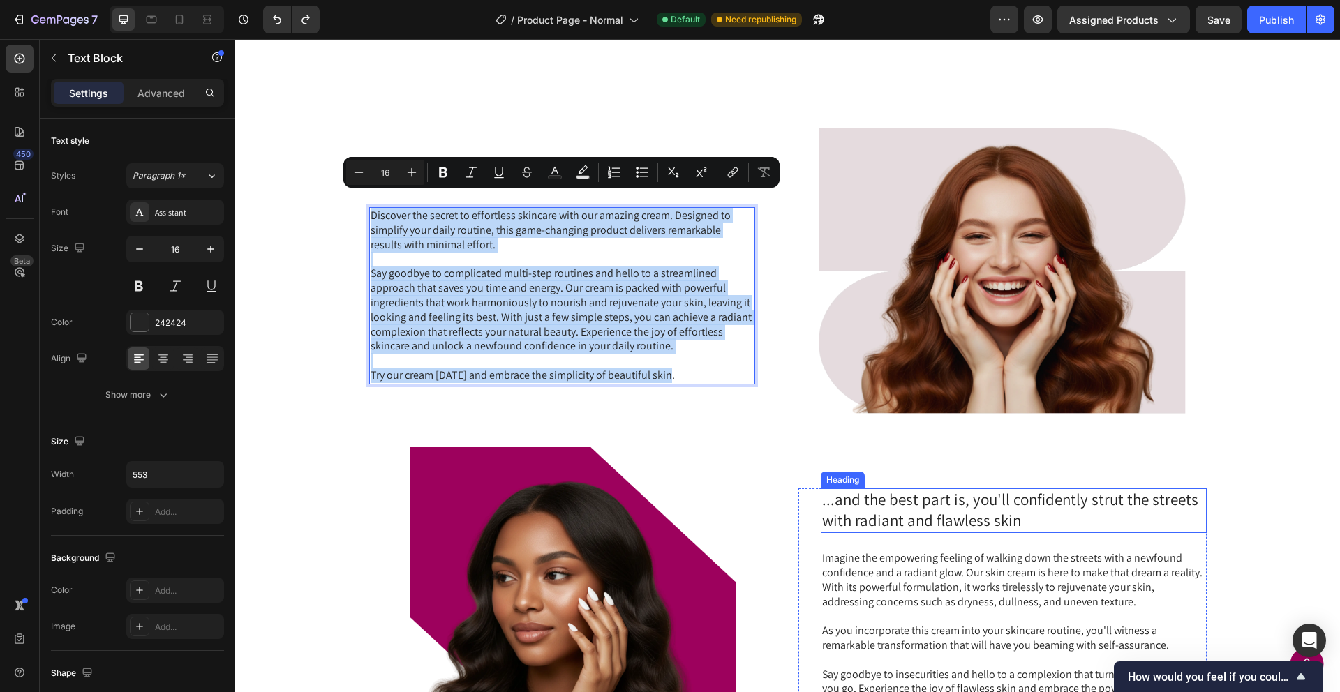
click at [976, 499] on h2 "...and the best part is, you'll confidently strut the streets with radiant and …" at bounding box center [1014, 510] width 386 height 45
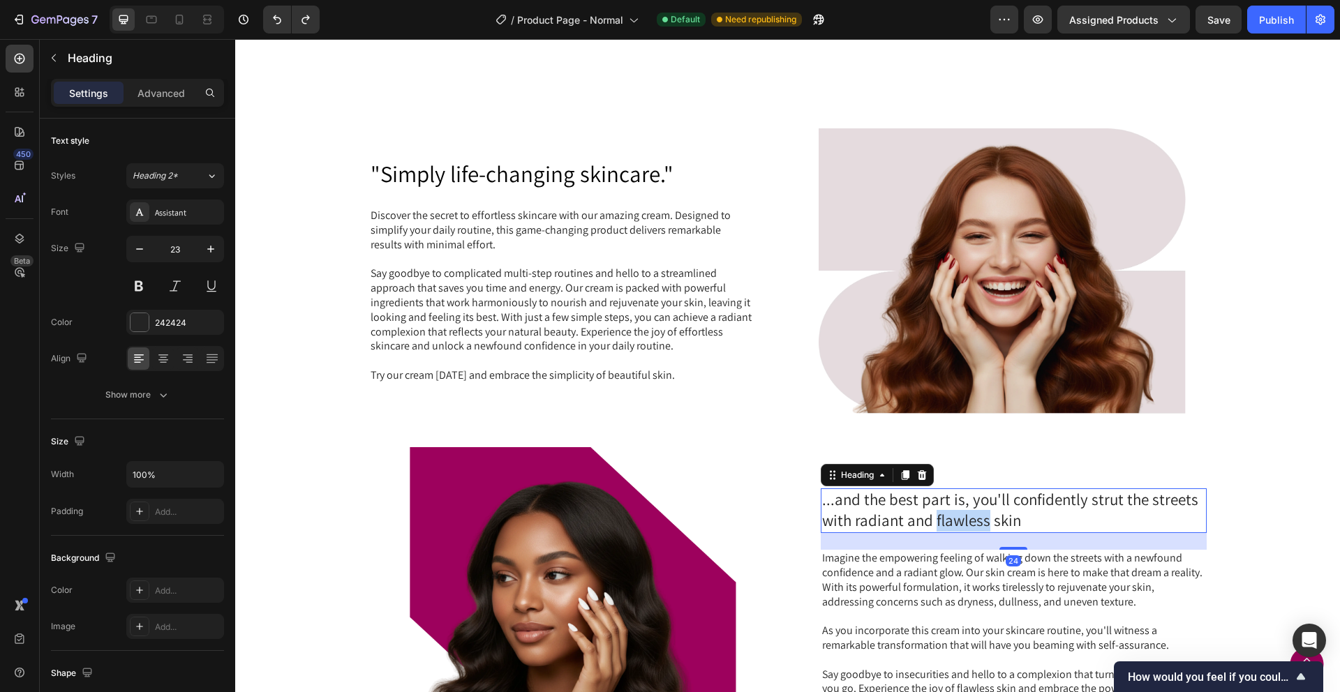
click at [976, 499] on h2 "...and the best part is, you'll confidently strut the streets with radiant and …" at bounding box center [1014, 510] width 386 height 45
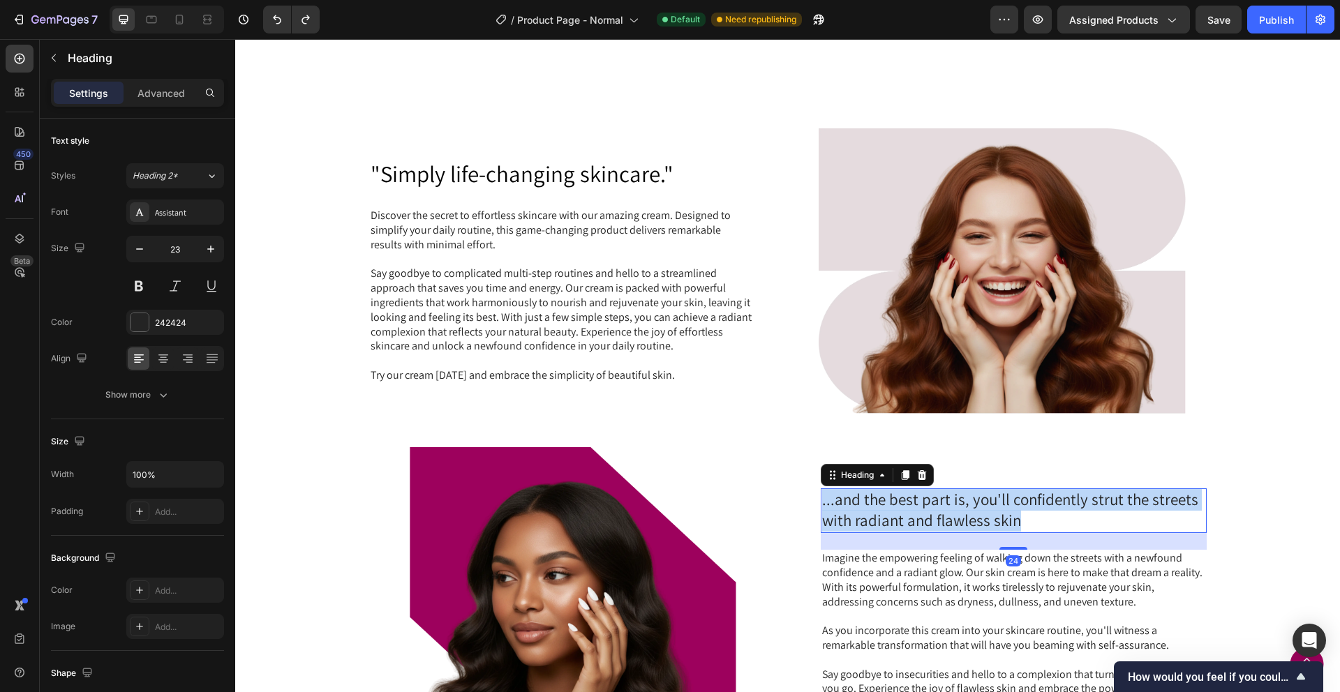
click at [976, 499] on p "...and the best part is, you'll confidently strut the streets with radiant and …" at bounding box center [1013, 511] width 383 height 42
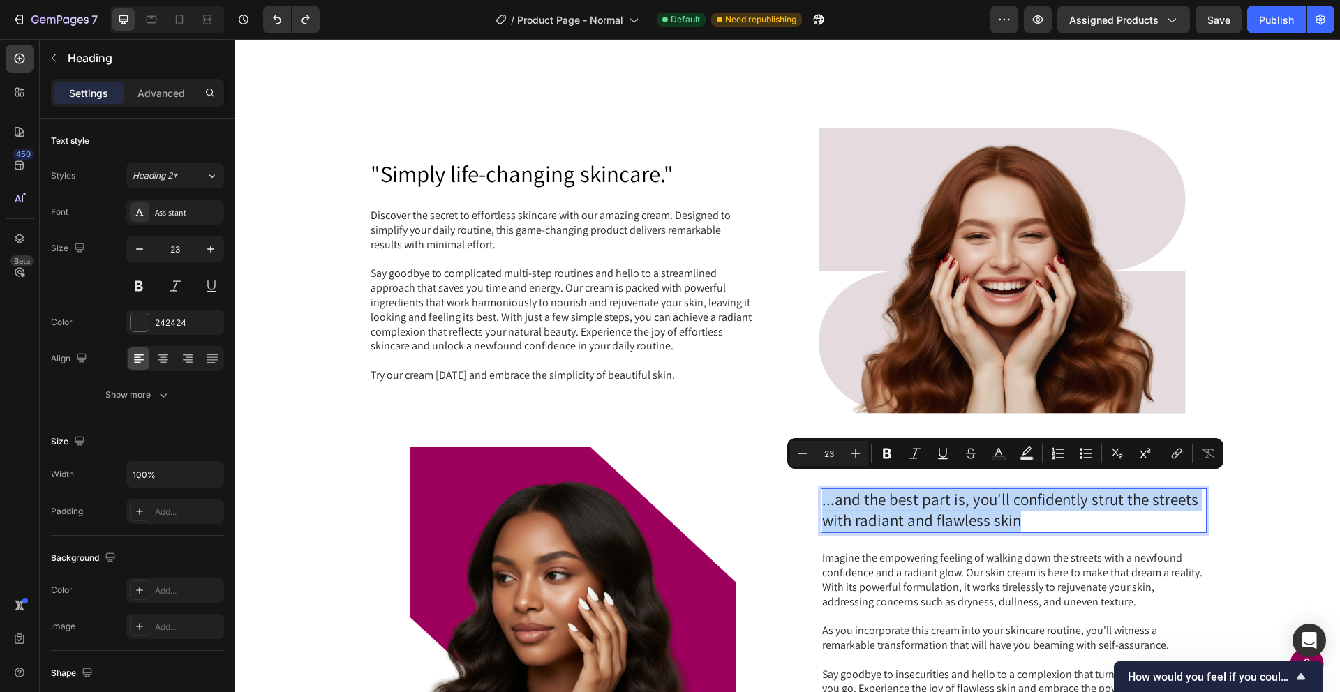
copy p "...and the best part is, you'll confidently strut the streets with radiant and …"
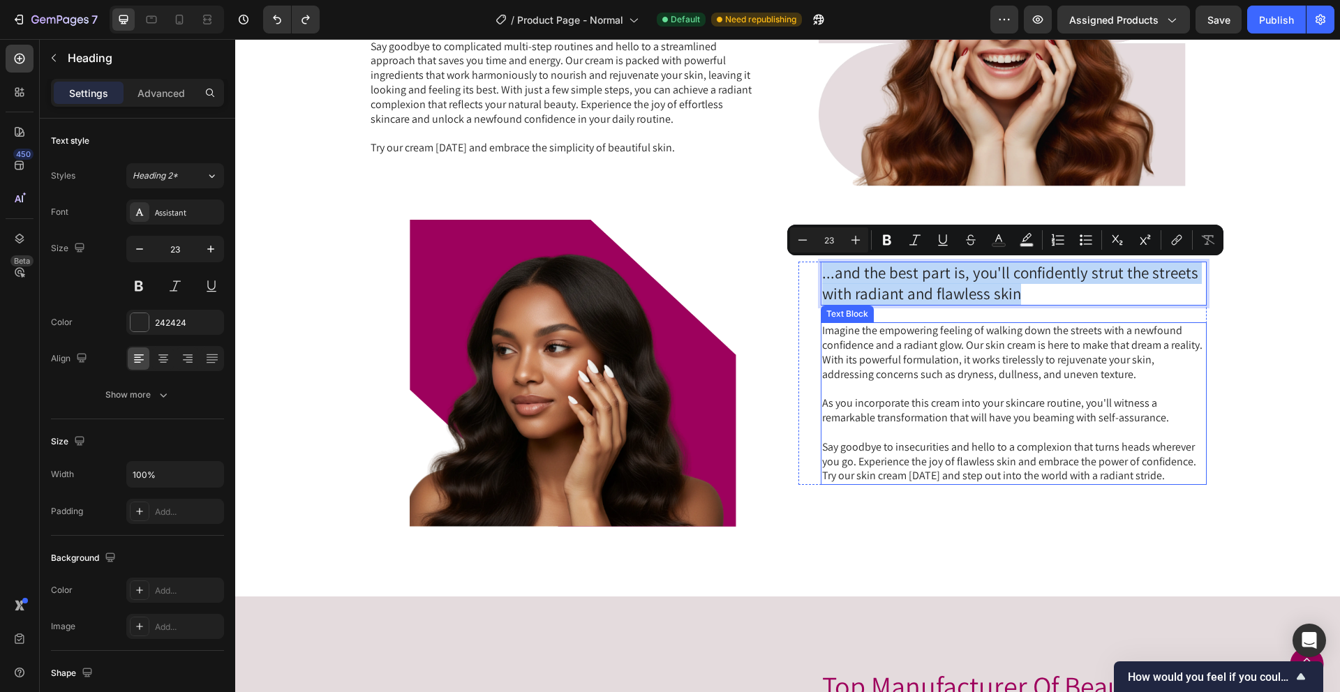
scroll to position [1109, 0]
click at [1178, 472] on p "Say goodbye to insecurities and hello to a complexion that turns heads wherever…" at bounding box center [1013, 461] width 383 height 43
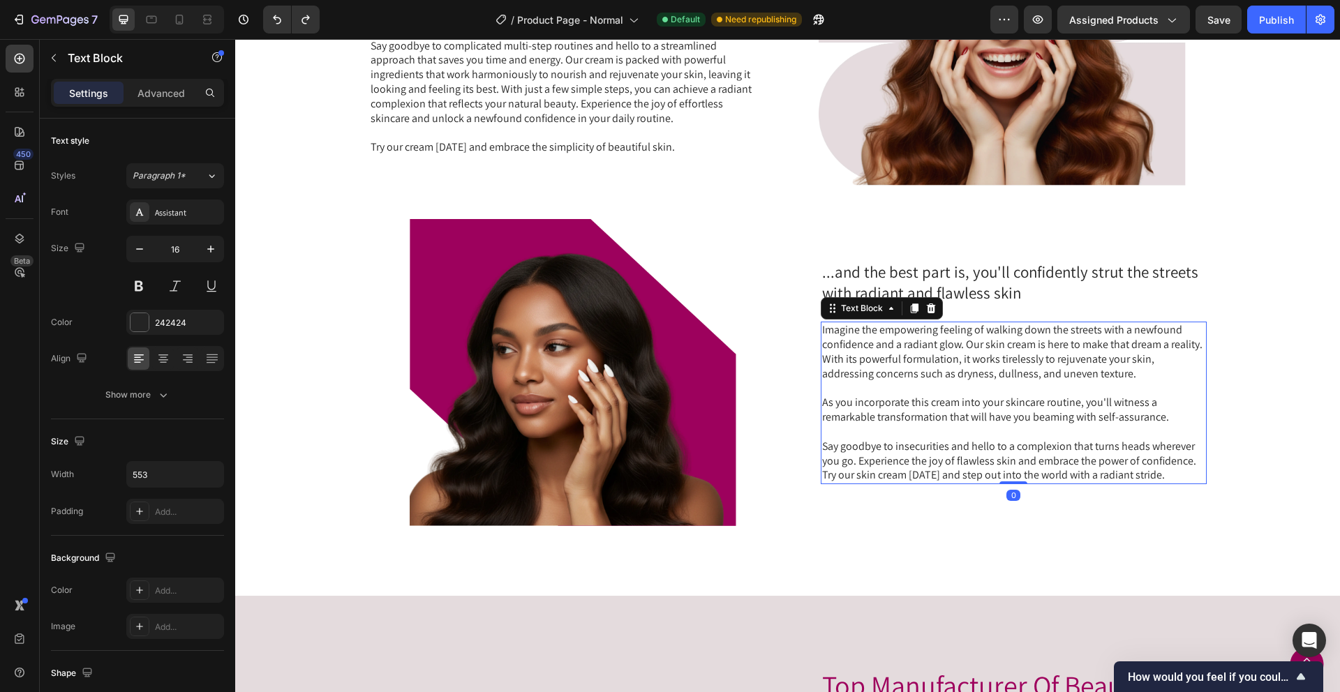
click at [1176, 476] on p "Say goodbye to insecurities and hello to a complexion that turns heads wherever…" at bounding box center [1013, 461] width 383 height 43
click at [1177, 477] on p "Say goodbye to insecurities and hello to a complexion that turns heads wherever…" at bounding box center [1013, 461] width 383 height 43
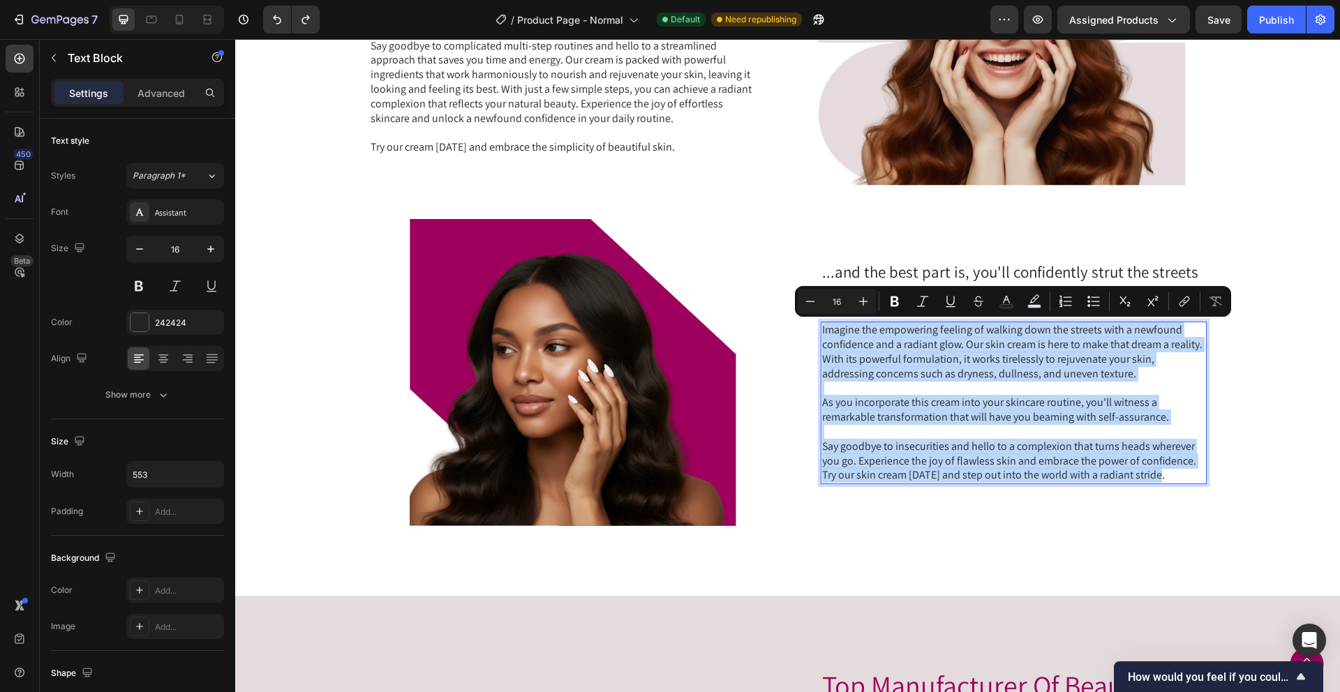
drag, startPoint x: 1176, startPoint y: 475, endPoint x: 822, endPoint y: 332, distance: 381.6
click at [822, 332] on div "Imagine the empowering feeling of walking down the streets with a newfound conf…" at bounding box center [1014, 403] width 386 height 163
copy div "Imagine the empowering feeling of walking down the streets with a newfound conf…"
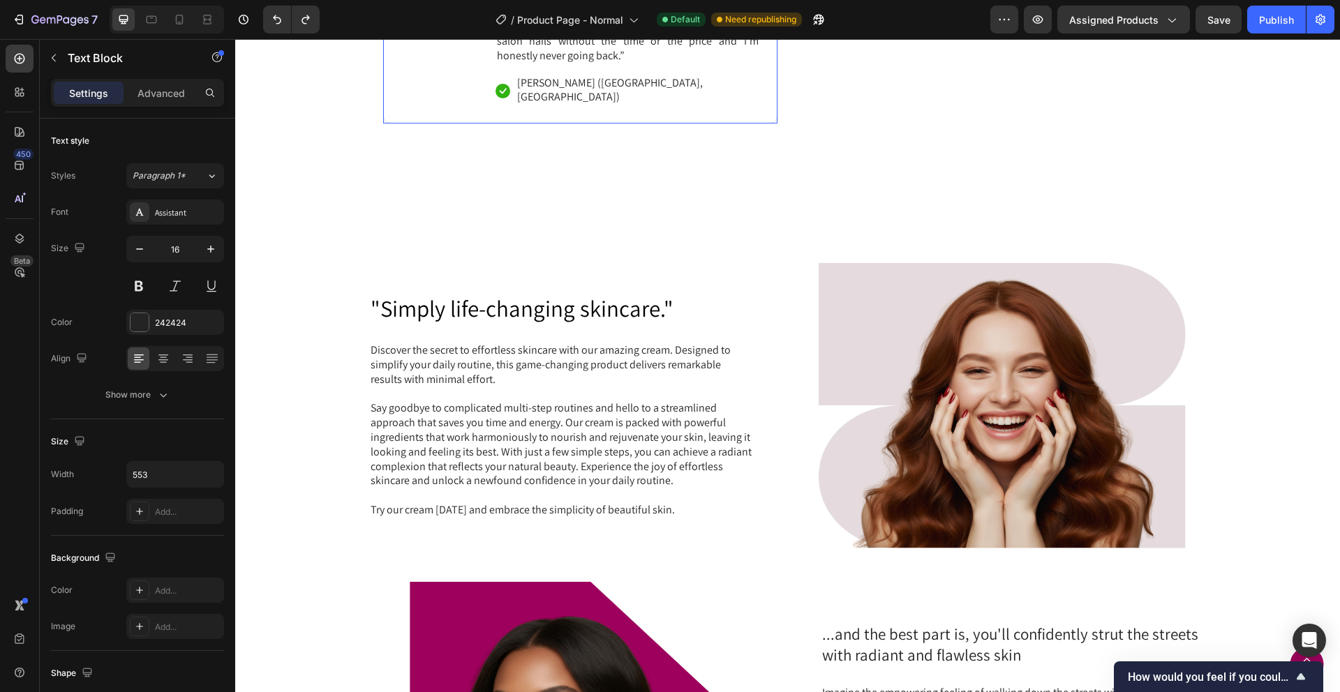
scroll to position [762, 0]
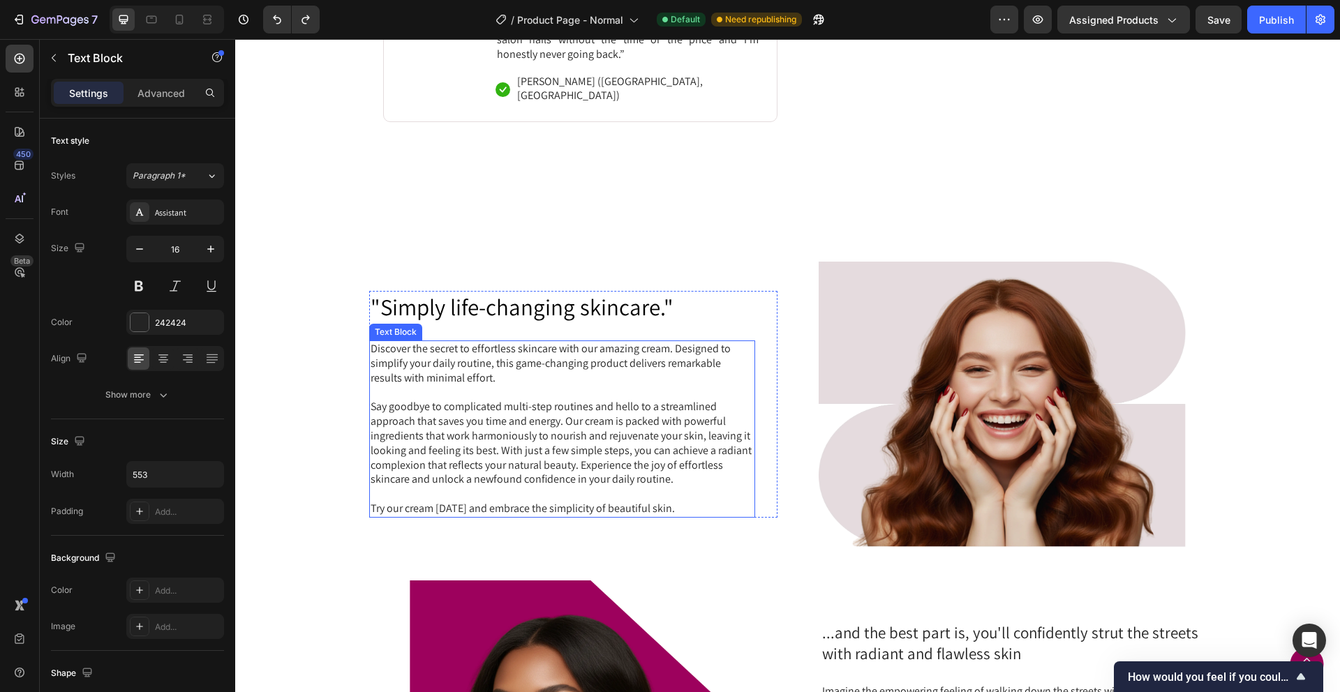
click at [516, 453] on p "Say goodbye to complicated multi-step routines and hello to a streamlined appro…" at bounding box center [562, 443] width 383 height 87
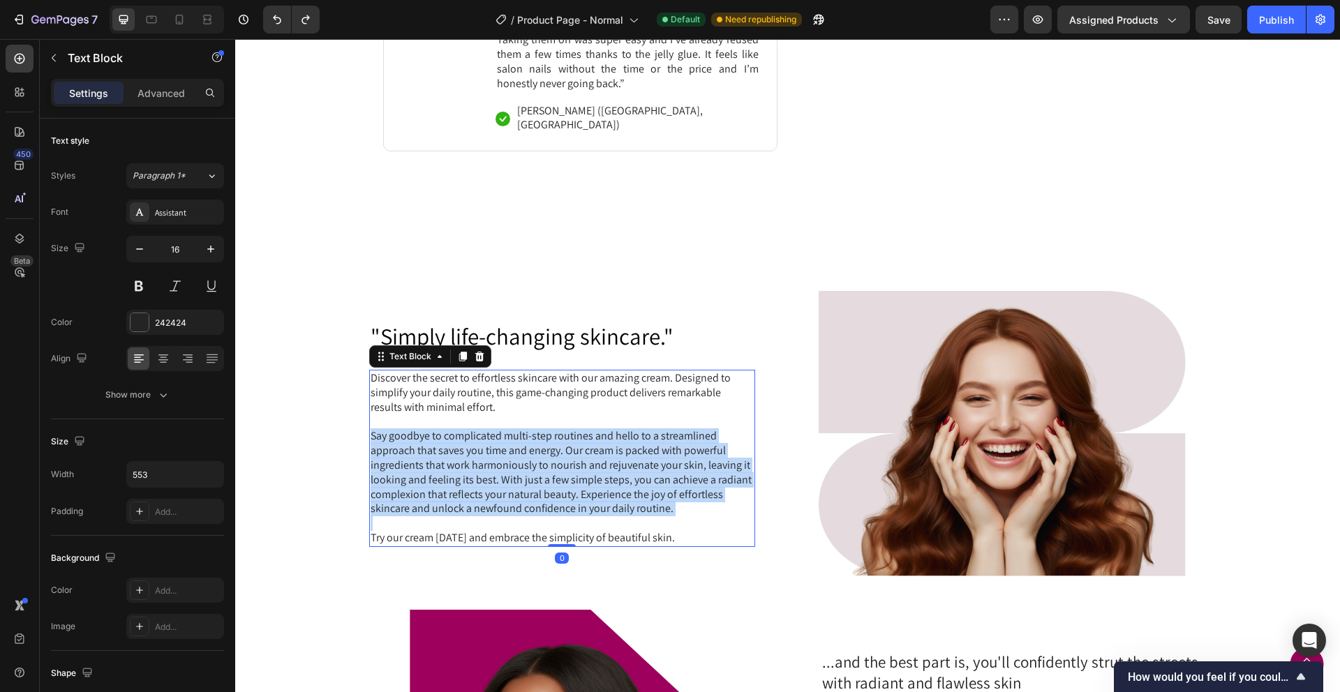
click at [516, 453] on p "Say goodbye to complicated multi-step routines and hello to a streamlined appro…" at bounding box center [562, 472] width 383 height 87
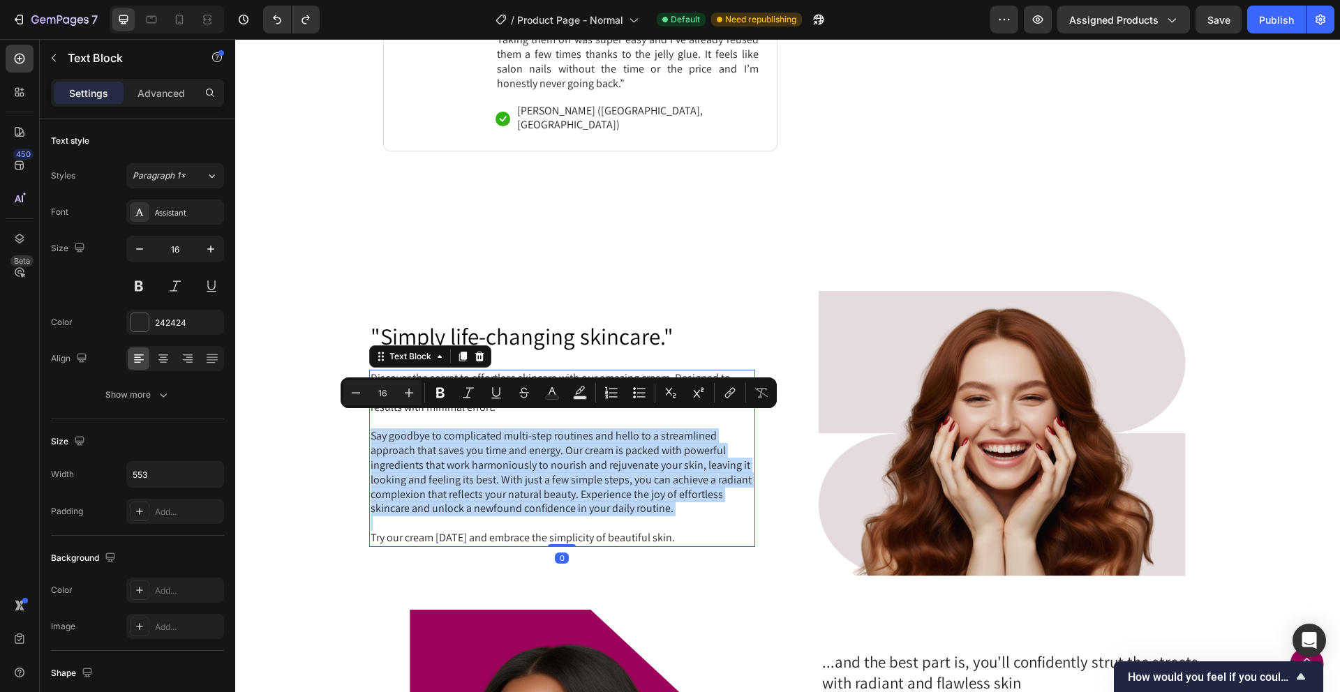
click at [665, 531] on p "Try our cream today and embrace the simplicity of beautiful skin." at bounding box center [562, 538] width 383 height 15
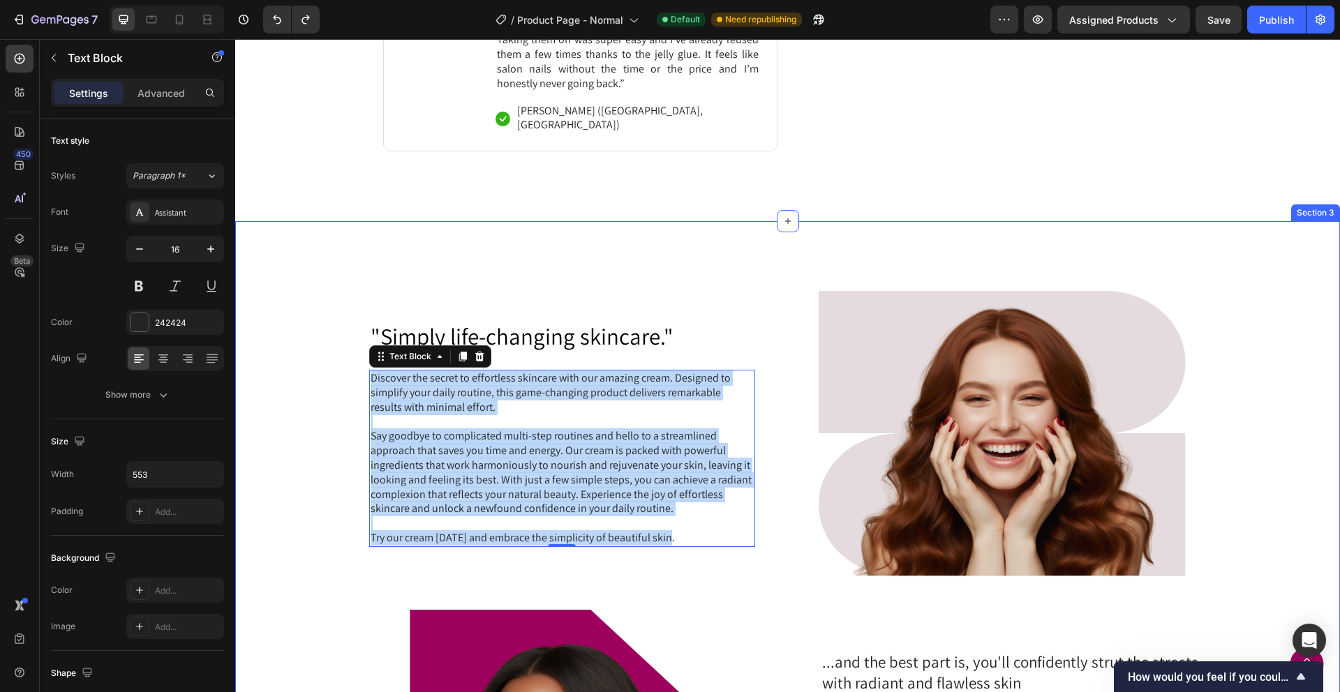
drag, startPoint x: 687, startPoint y: 522, endPoint x: 367, endPoint y: 363, distance: 357.0
click at [367, 363] on div ""Simply life-changing skincare." Heading Discover the secret to effortless skin…" at bounding box center [787, 604] width 1077 height 626
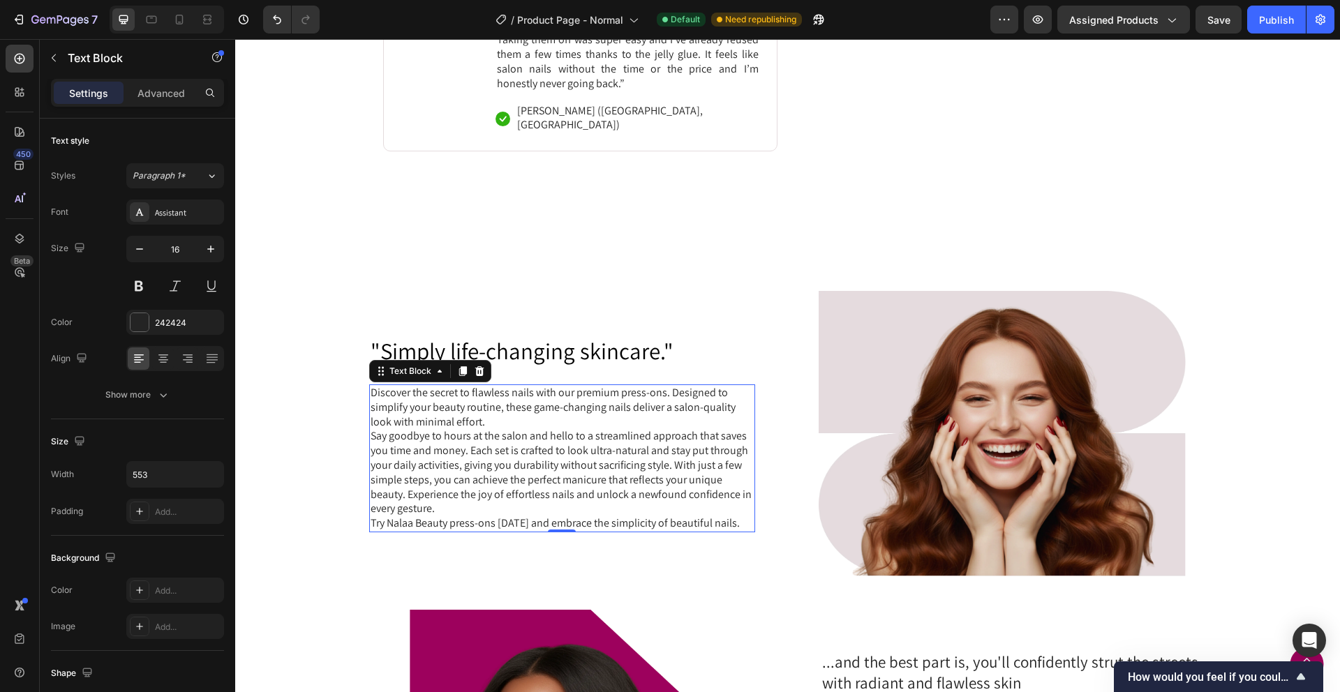
click at [528, 410] on p "Discover the secret to flawless nails with our premium press-ons. Designed to s…" at bounding box center [562, 407] width 383 height 43
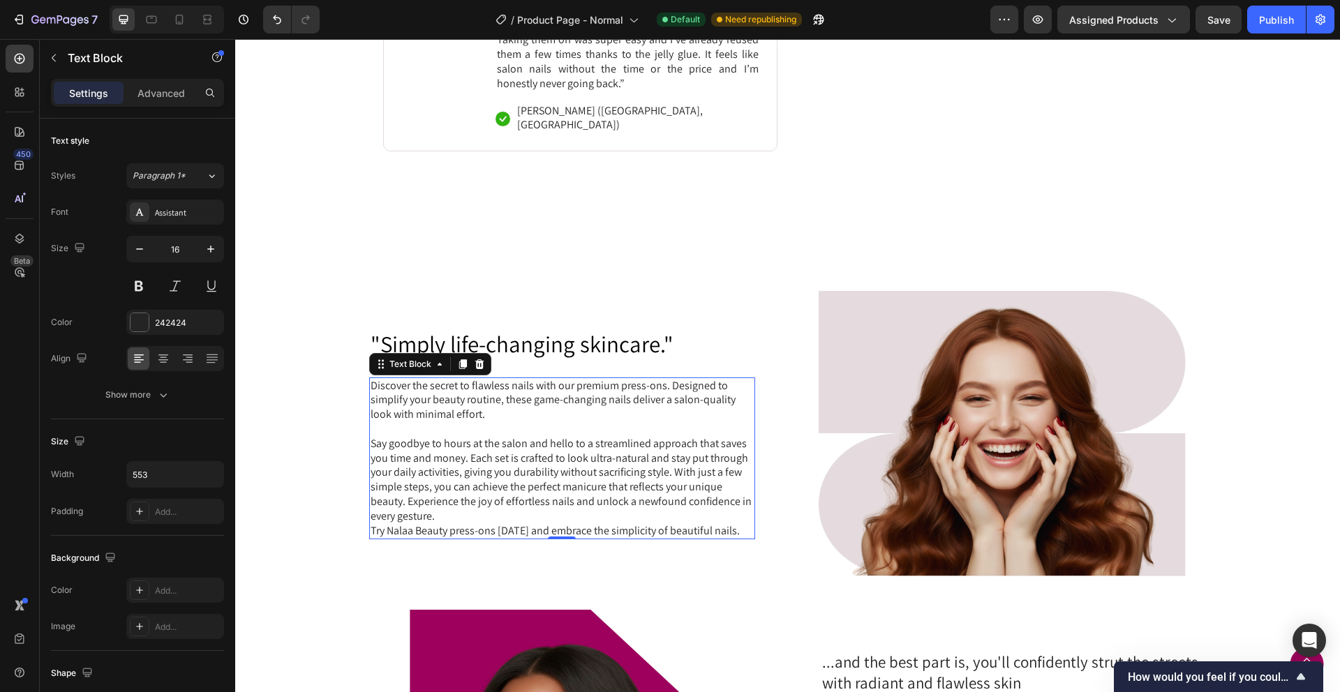
click at [458, 498] on p "Say goodbye to hours at the salon and hello to a streamlined approach that save…" at bounding box center [562, 480] width 383 height 87
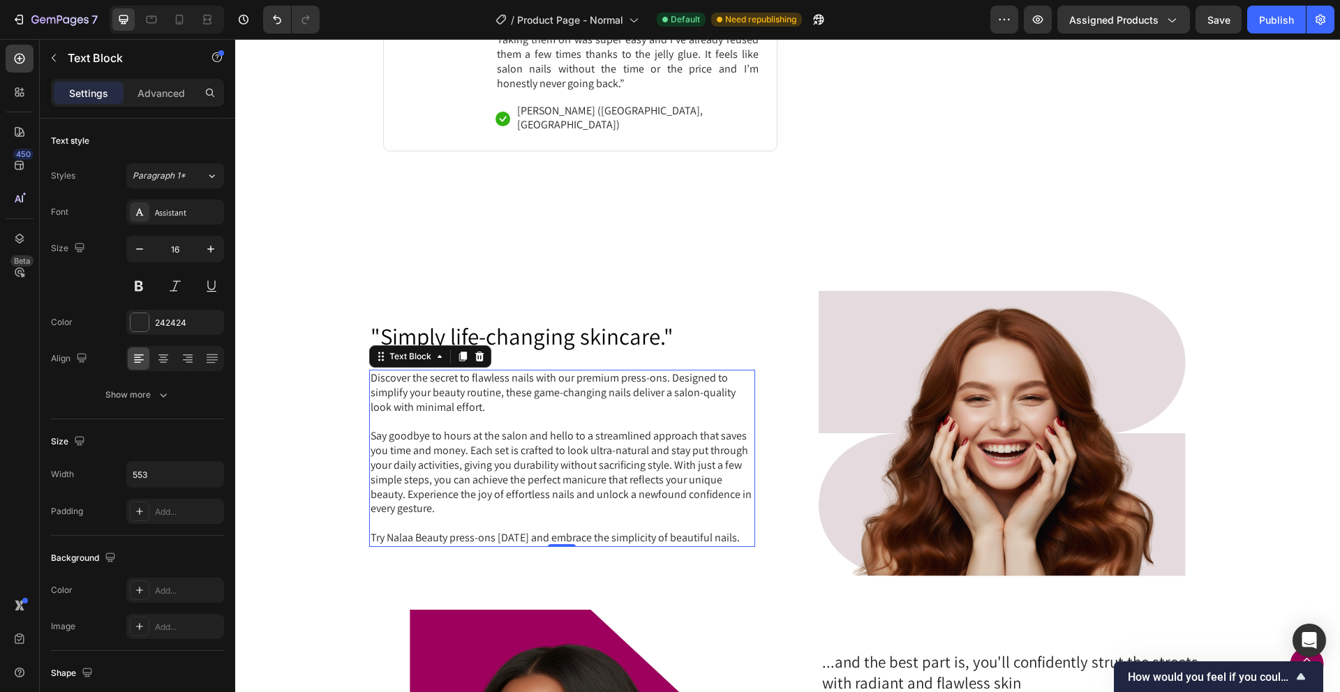
click at [391, 531] on p "Try Nalaa Beauty press-ons today and embrace the simplicity of beautiful nails." at bounding box center [562, 538] width 383 height 15
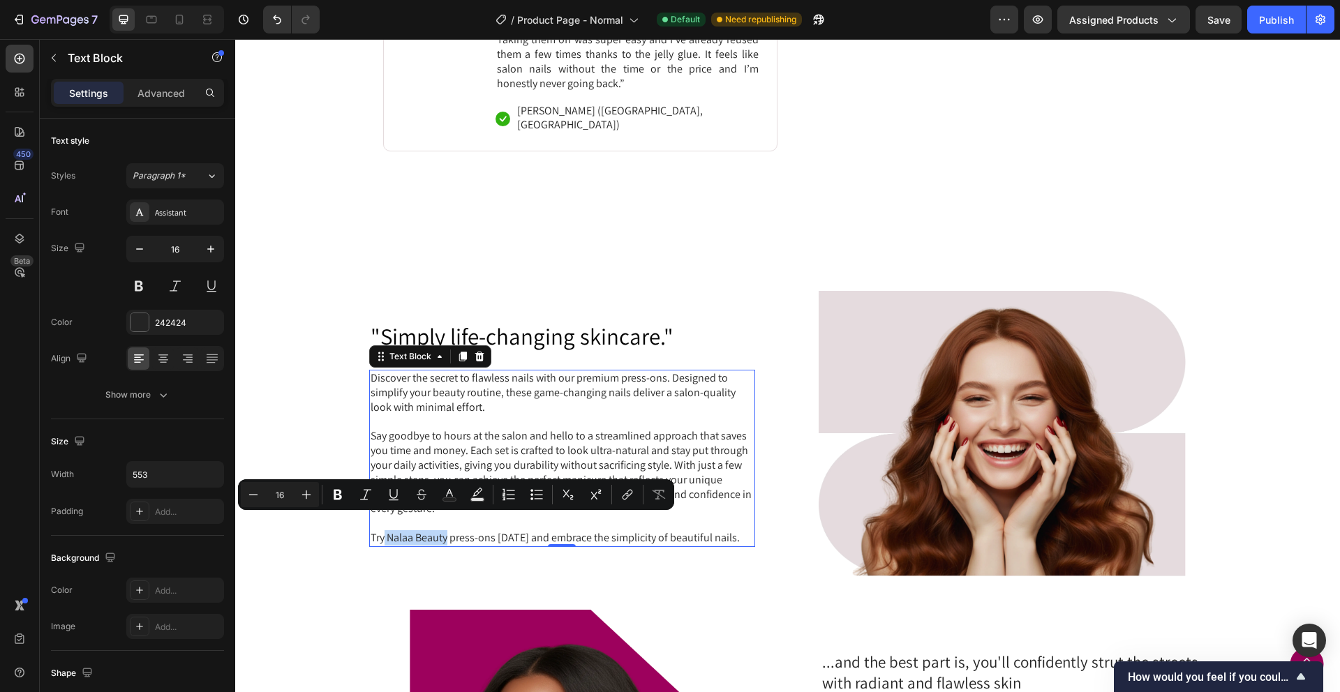
drag, startPoint x: 386, startPoint y: 521, endPoint x: 641, endPoint y: 547, distance: 256.8
click at [449, 531] on p "Try Nalaa Beauty press-ons today and embrace the simplicity of beautiful nails." at bounding box center [562, 538] width 383 height 15
click at [342, 503] on button "Bold" at bounding box center [337, 494] width 25 height 25
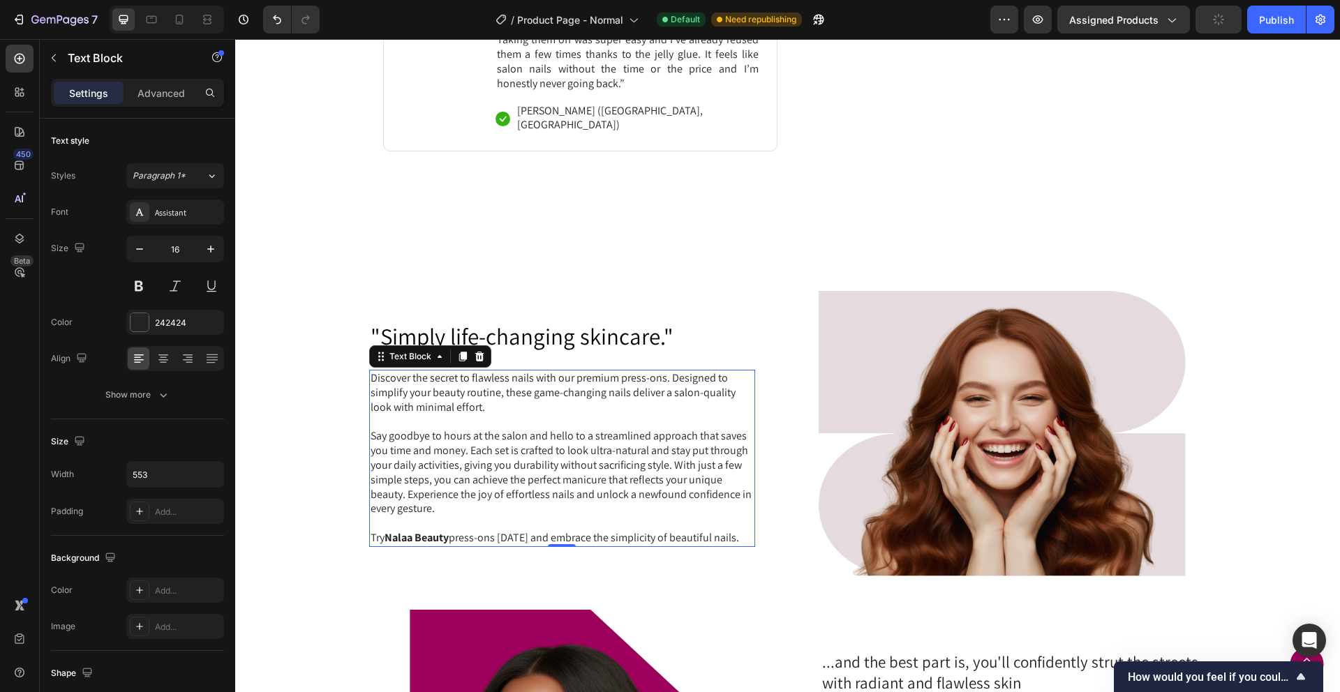
click at [439, 530] on strong "Nalaa Beauty" at bounding box center [417, 537] width 64 height 15
drag, startPoint x: 452, startPoint y: 523, endPoint x: 389, endPoint y: 523, distance: 62.1
click at [389, 531] on p "Try Nalaa Beauty press-ons today and embrace the simplicity of beautiful nails." at bounding box center [562, 538] width 383 height 15
click at [410, 530] on strong "Nalaa Beauty" at bounding box center [417, 537] width 64 height 15
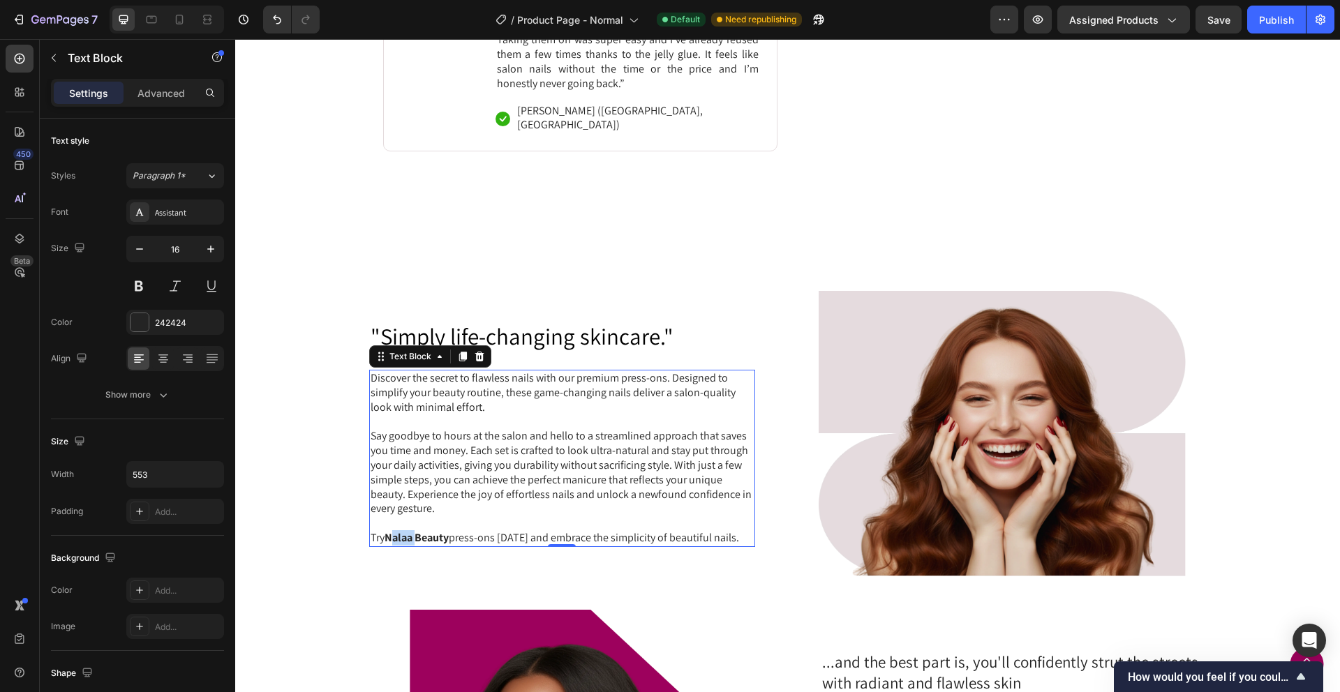
click at [410, 530] on strong "Nalaa Beauty" at bounding box center [417, 537] width 64 height 15
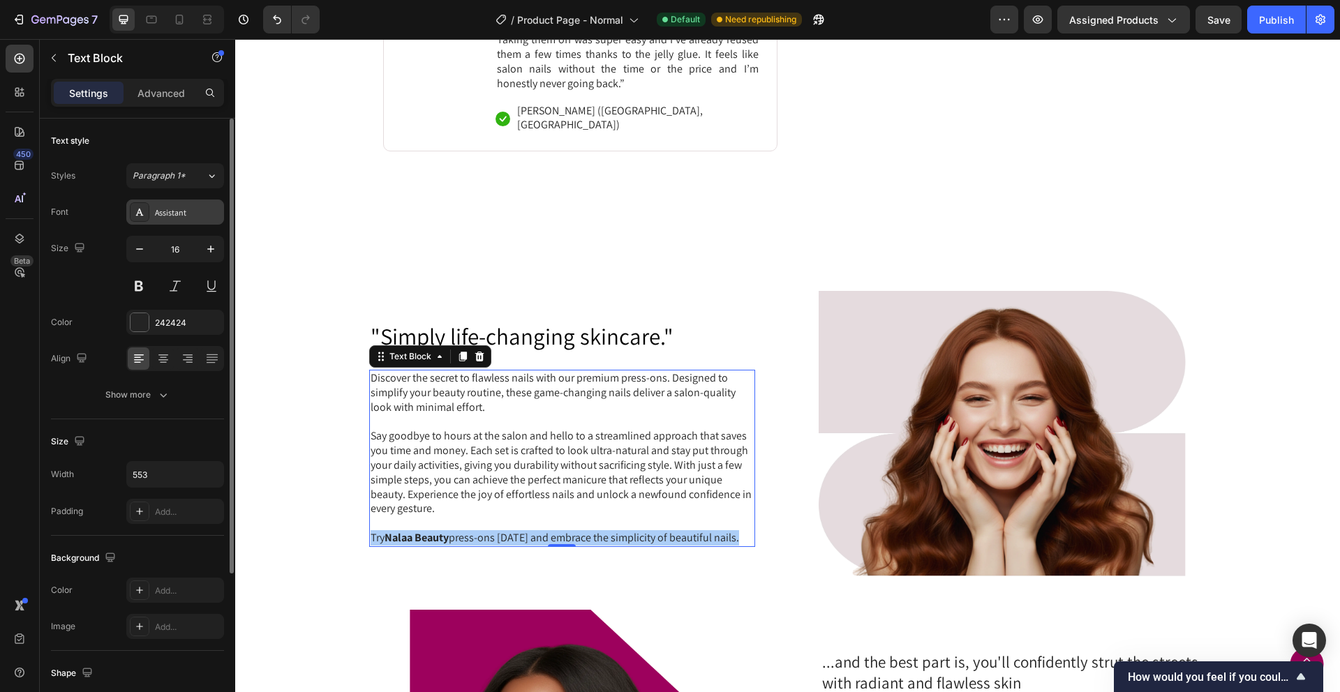
click at [167, 213] on div "Assistant" at bounding box center [188, 213] width 66 height 13
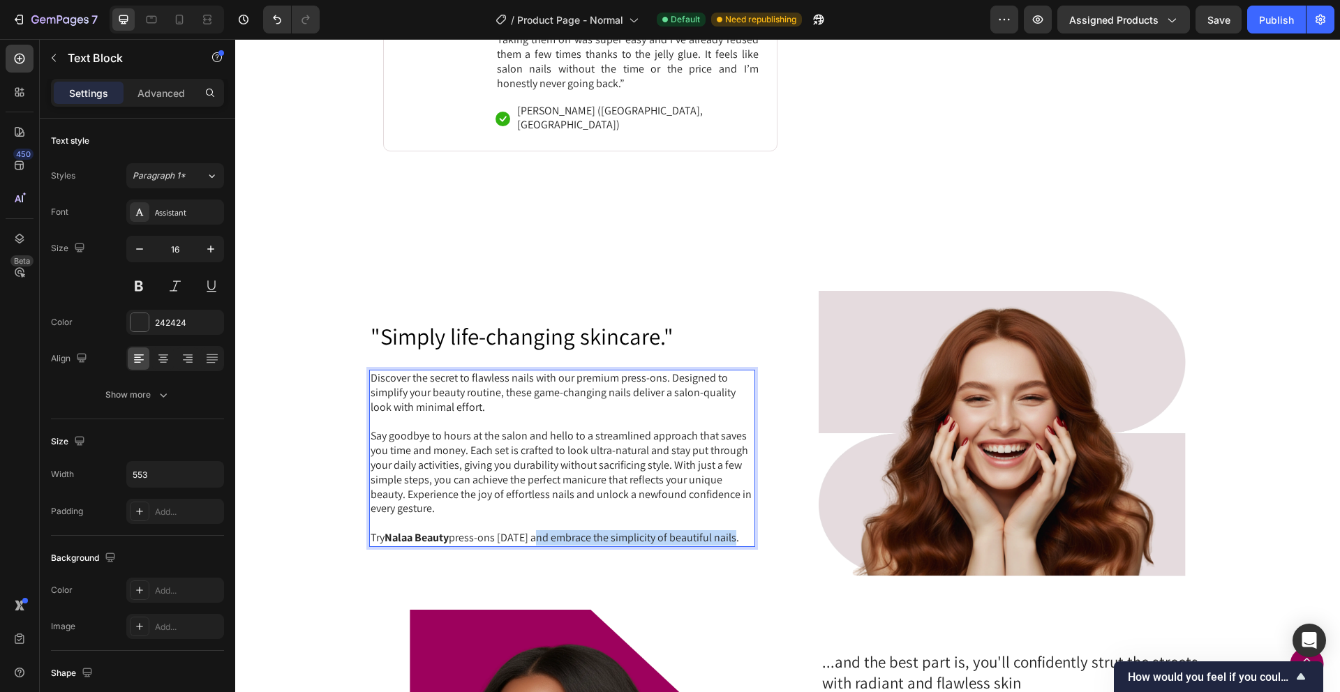
drag, startPoint x: 734, startPoint y: 523, endPoint x: 536, endPoint y: 522, distance: 198.2
click at [536, 531] on p "Try Nalaa Beauty press-ons today and embrace the simplicity of beautiful nails." at bounding box center [562, 538] width 383 height 15
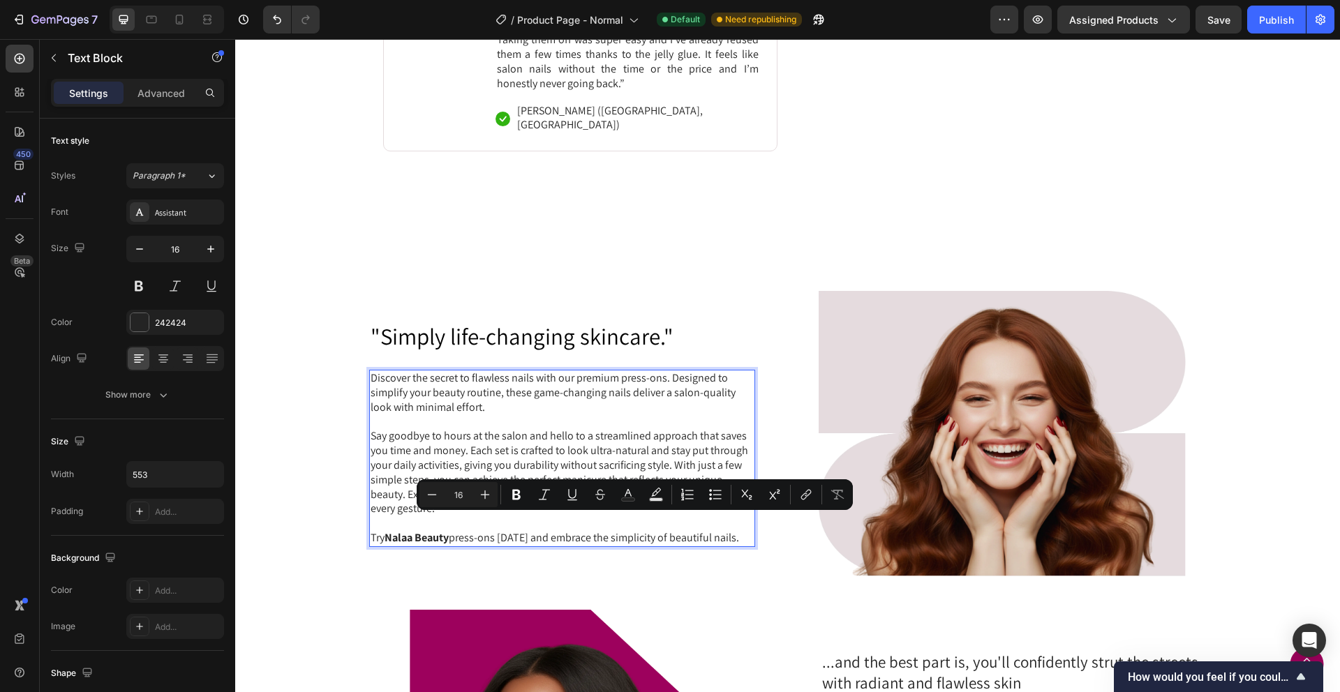
click at [374, 531] on p "Try Nalaa Beauty press-ons today and embrace the simplicity of beautiful nails." at bounding box center [562, 538] width 383 height 15
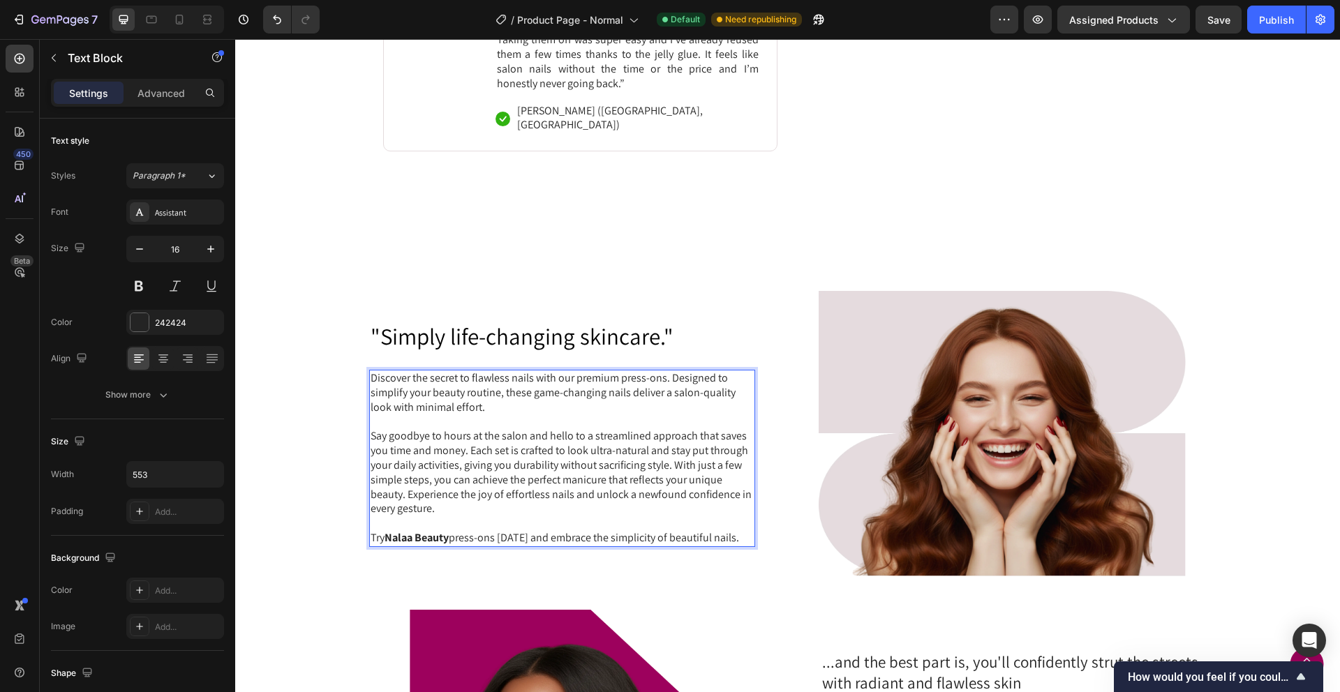
drag, startPoint x: 387, startPoint y: 521, endPoint x: 444, endPoint y: 524, distance: 56.6
click at [444, 530] on strong "Nalaa Beauty" at bounding box center [417, 537] width 64 height 15
drag, startPoint x: 452, startPoint y: 523, endPoint x: 389, endPoint y: 523, distance: 62.8
click at [389, 531] on p "Try Nalaa Beauty press-ons today and embrace the simplicity of beautiful nails." at bounding box center [562, 538] width 383 height 15
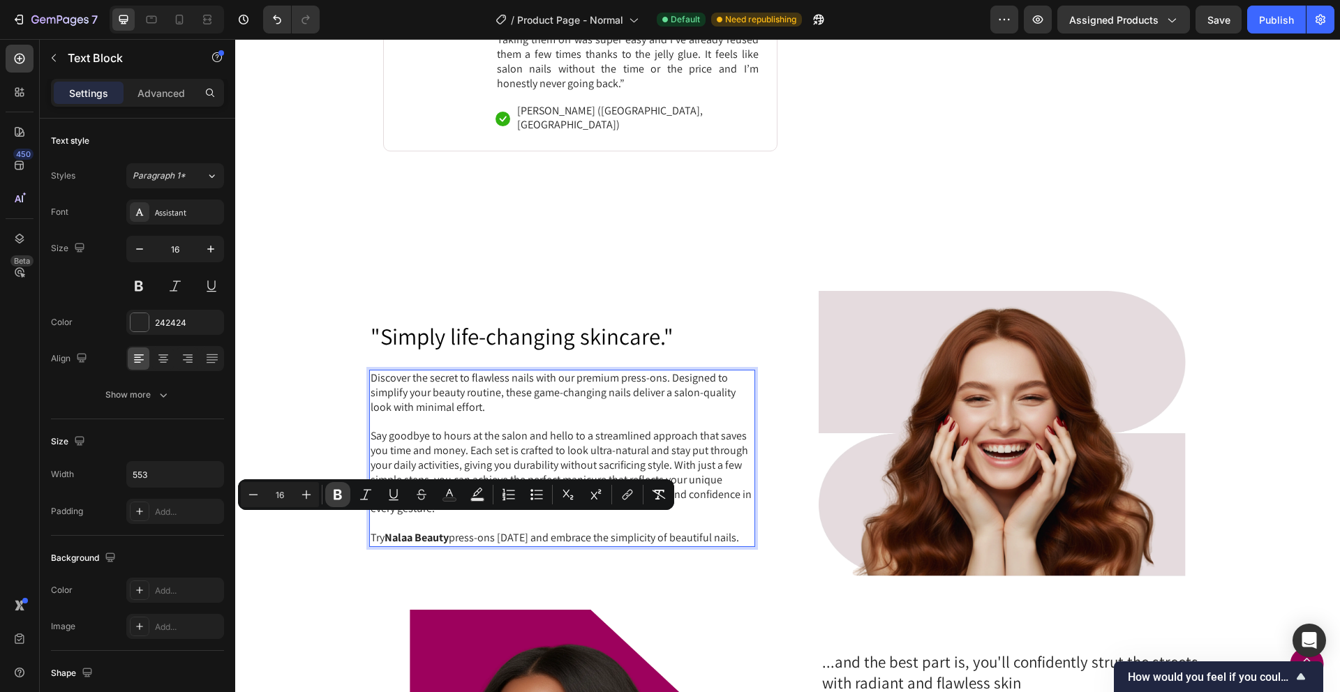
click at [339, 494] on icon "Editor contextual toolbar" at bounding box center [338, 495] width 8 height 10
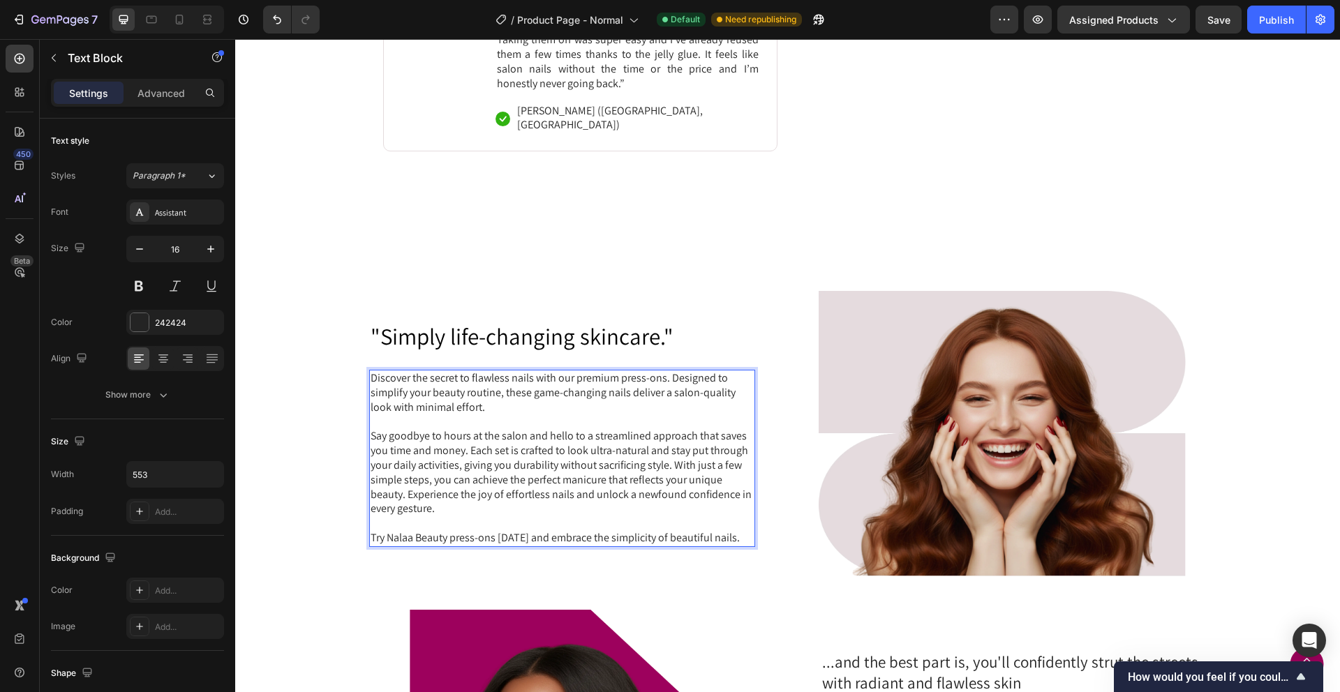
click at [390, 531] on p "Try Nalaa Beauty press-ons today and embrace the simplicity of beautiful nails." at bounding box center [562, 538] width 383 height 15
drag, startPoint x: 388, startPoint y: 525, endPoint x: 447, endPoint y: 527, distance: 59.4
click at [447, 531] on p "Try Nalaa Beauty press-ons today and embrace the simplicity of beautiful nails." at bounding box center [562, 538] width 383 height 15
click at [442, 531] on p "Try Nalaa Beauty press-ons today and embrace the simplicity of beautiful nails." at bounding box center [562, 538] width 383 height 15
drag, startPoint x: 513, startPoint y: 523, endPoint x: 426, endPoint y: 523, distance: 87.2
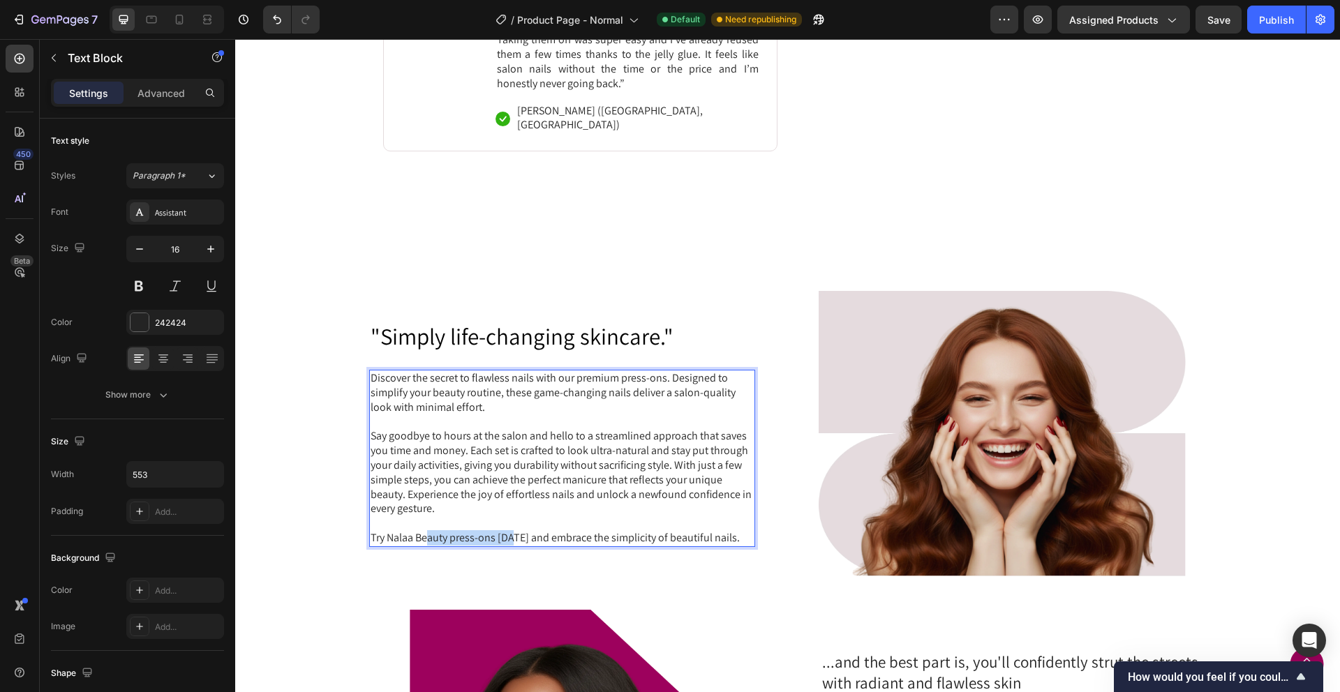
click at [426, 531] on p "Try Nalaa Beauty press-ons today and embrace the simplicity of beautiful nails." at bounding box center [562, 538] width 383 height 15
click at [477, 514] on div "Discover the secret to flawless nails with our premium press-ons. Designed to s…" at bounding box center [562, 458] width 386 height 177
drag, startPoint x: 475, startPoint y: 465, endPoint x: 477, endPoint y: 450, distance: 14.9
click at [475, 464] on p "Say goodbye to hours at the salon and hello to a streamlined approach that save…" at bounding box center [562, 472] width 383 height 87
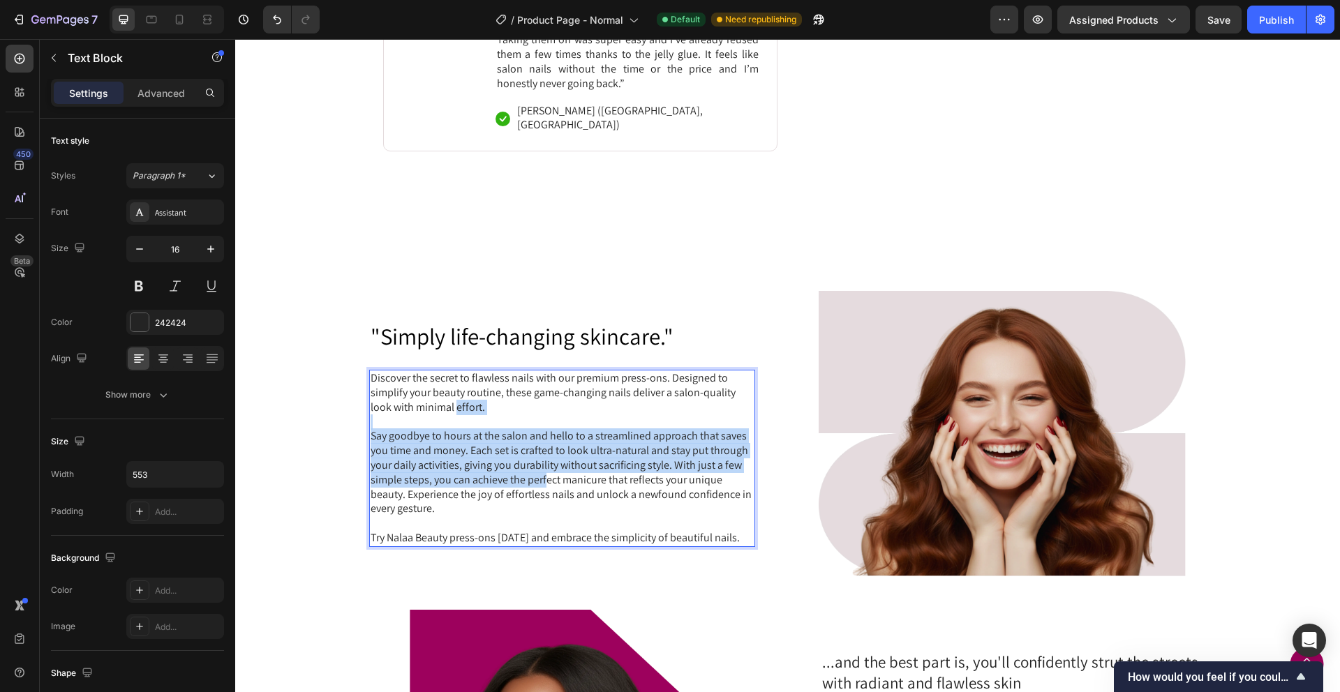
drag, startPoint x: 456, startPoint y: 400, endPoint x: 546, endPoint y: 471, distance: 115.3
click at [546, 470] on div "Discover the secret to flawless nails with our premium press-ons. Designed to s…" at bounding box center [562, 458] width 386 height 177
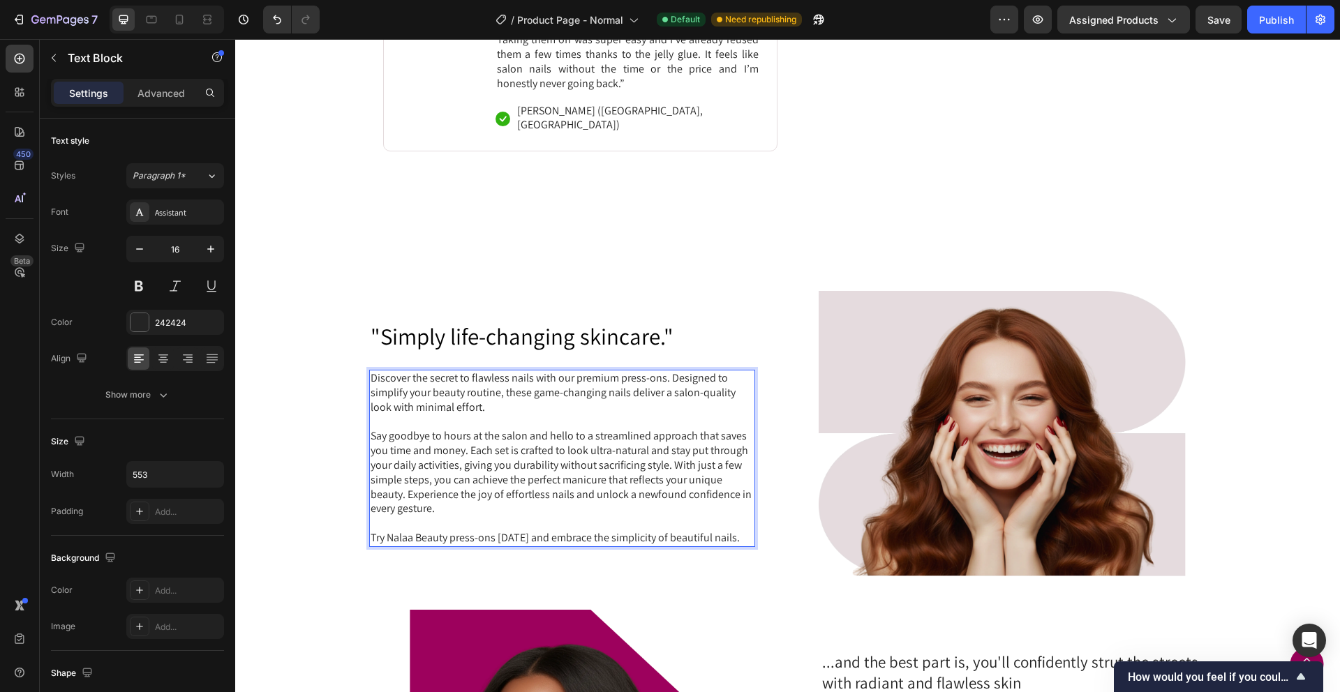
click at [495, 488] on p "Say goodbye to hours at the salon and hello to a streamlined approach that save…" at bounding box center [562, 472] width 383 height 87
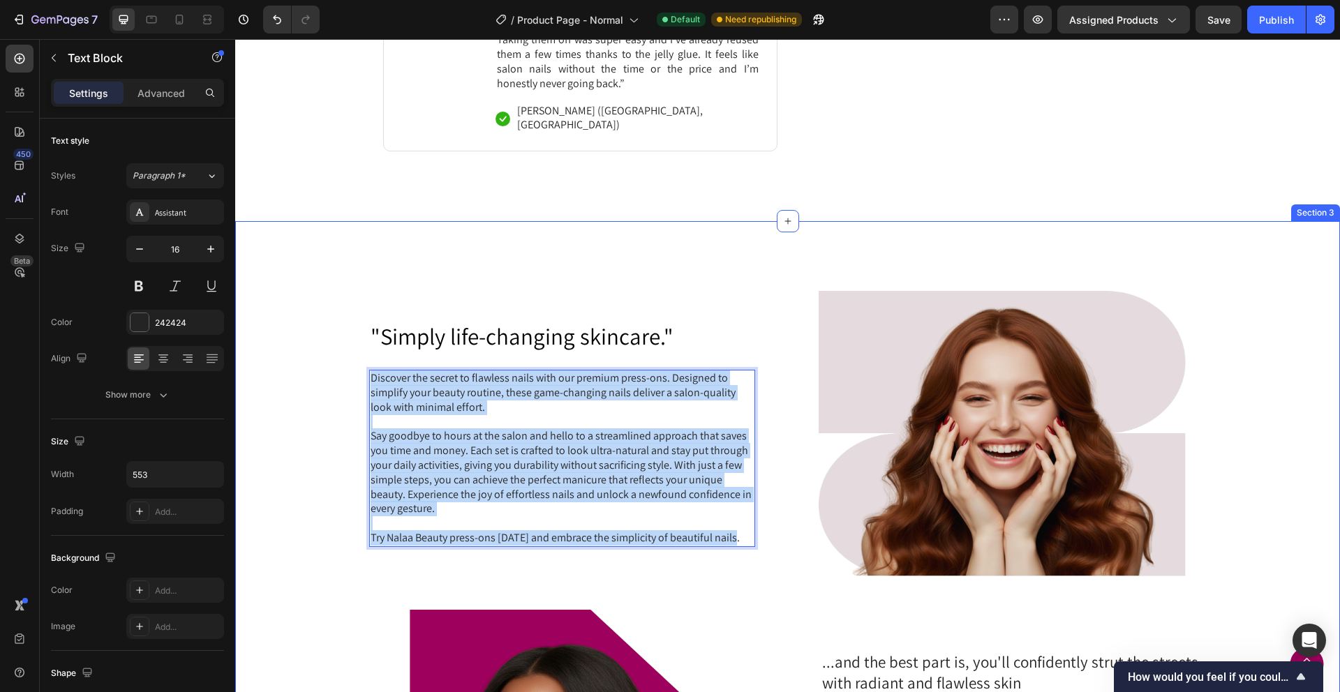
drag, startPoint x: 740, startPoint y: 525, endPoint x: 343, endPoint y: 371, distance: 426.0
click at [343, 371] on div ""Simply life-changing skincare." Heading Discover the secret to flawless nails …" at bounding box center [787, 604] width 1077 height 626
click at [395, 372] on p "Discover the secret to flawless nails with our premium press-ons. Designed to s…" at bounding box center [562, 392] width 383 height 43
click at [292, 334] on div ""Simply life-changing skincare." Heading Discover the secret to flawless nails …" at bounding box center [787, 604] width 1077 height 626
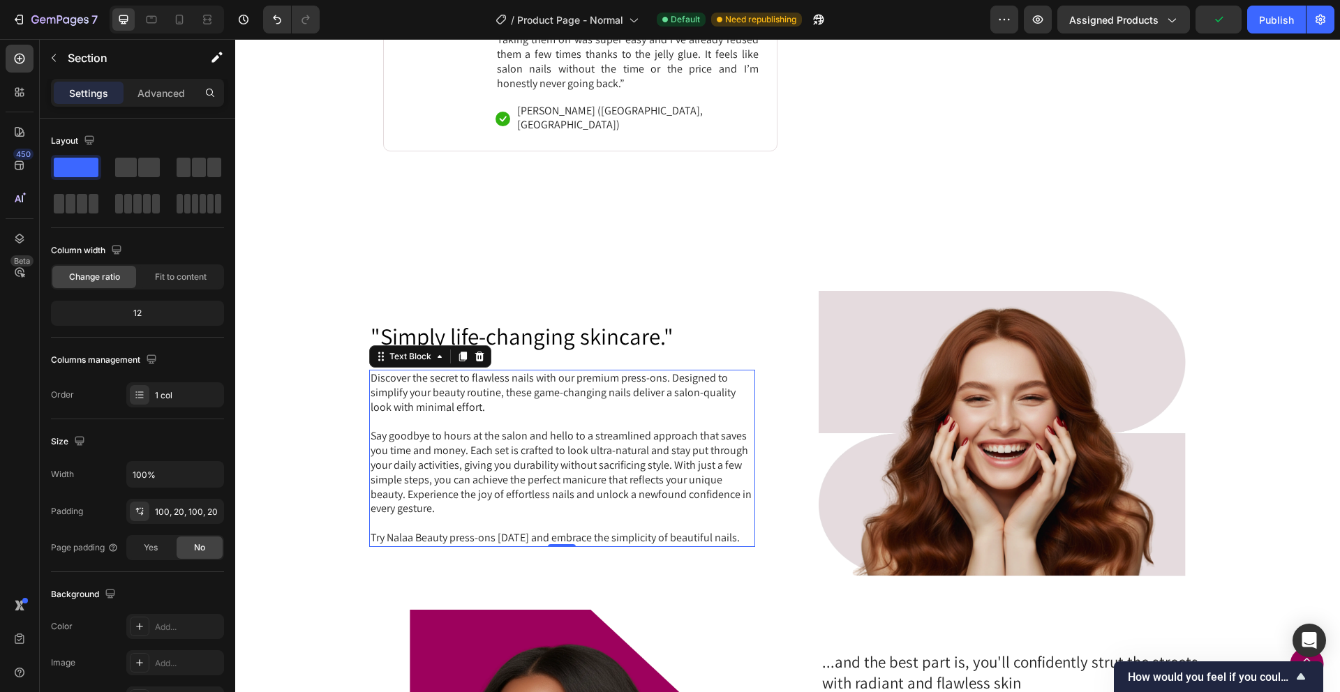
click at [414, 382] on p "Discover the secret to flawless nails with our premium press-ons. Designed to s…" at bounding box center [562, 392] width 383 height 43
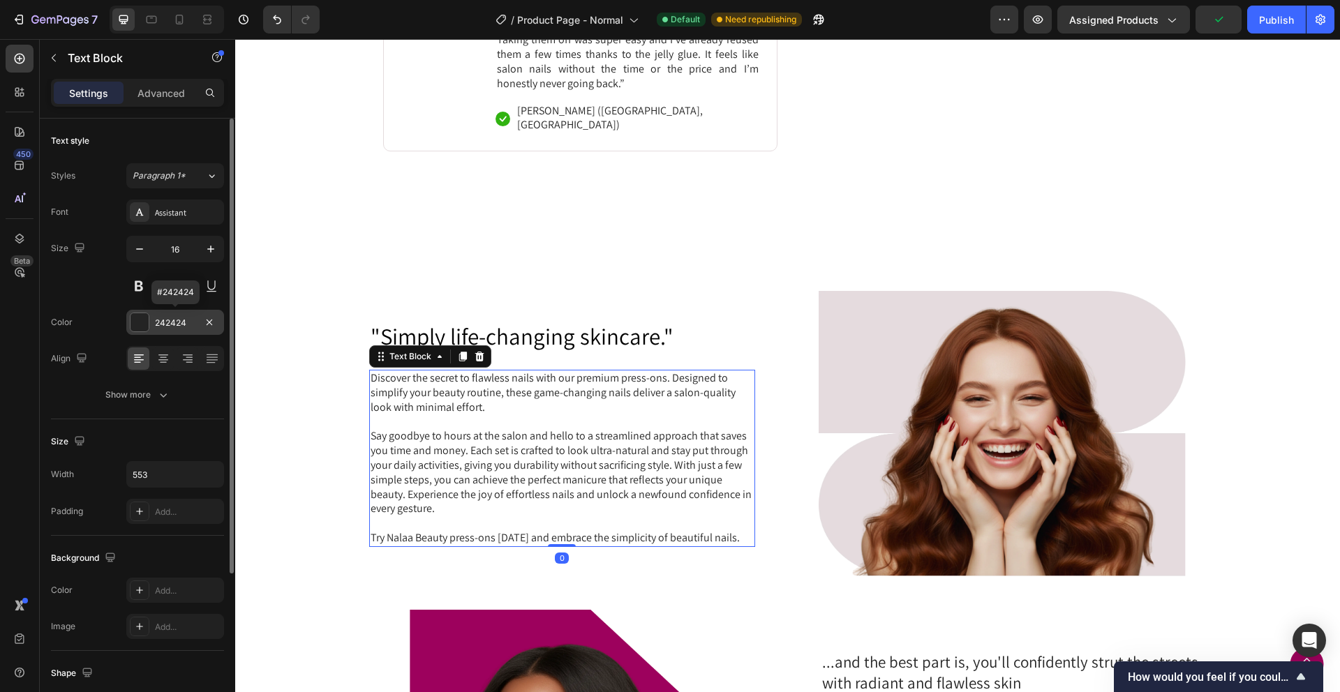
click at [169, 320] on div "242424" at bounding box center [175, 323] width 40 height 13
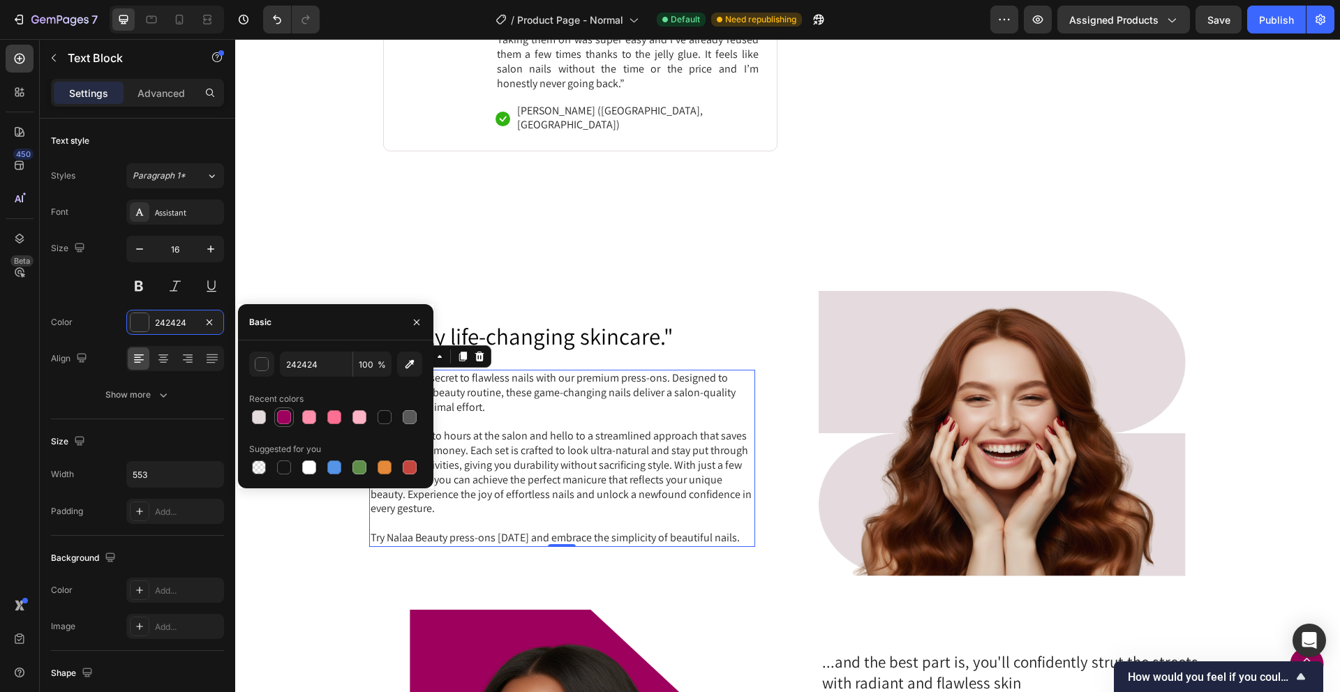
click at [276, 415] on div at bounding box center [284, 417] width 17 height 17
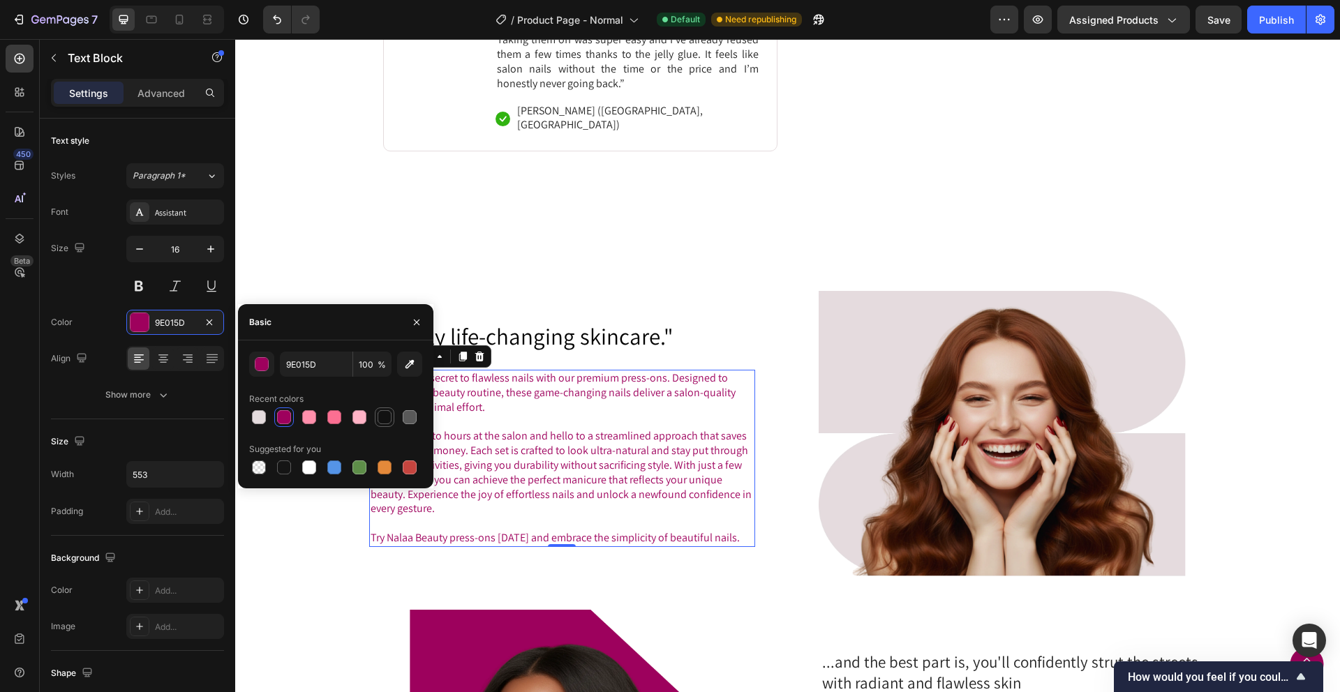
click at [390, 422] on div at bounding box center [385, 417] width 14 height 14
type input "121212"
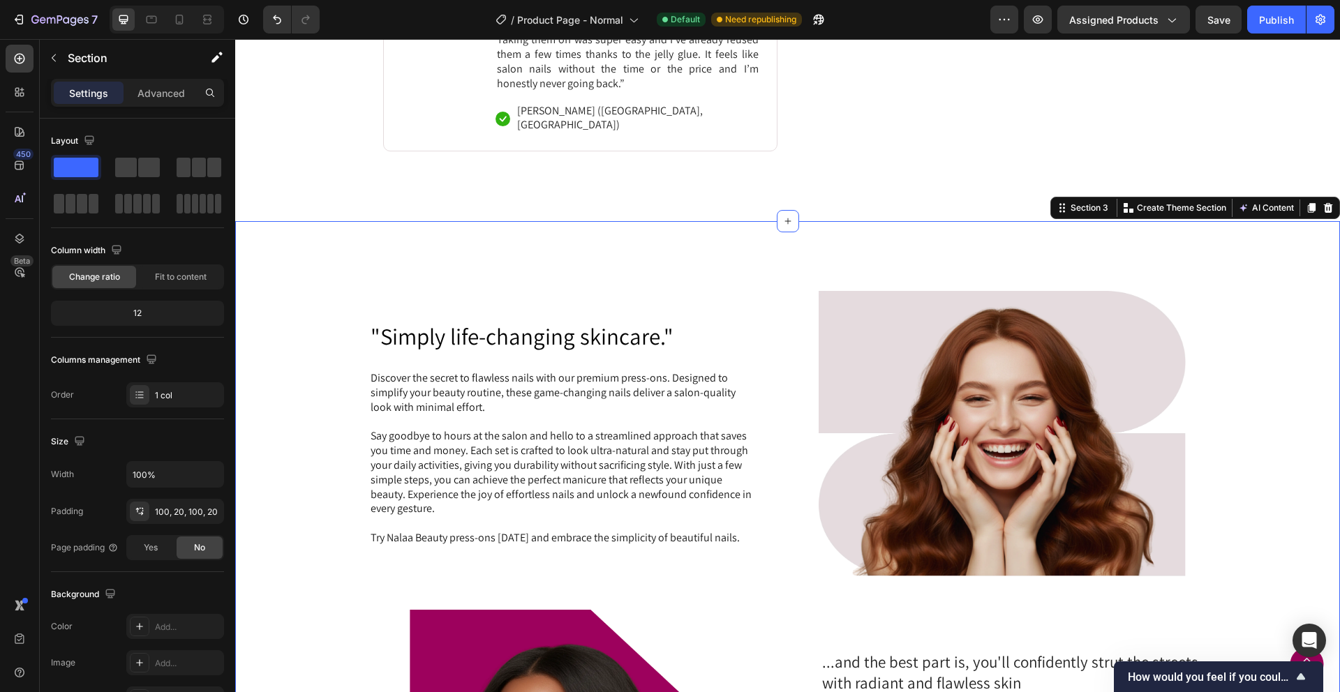
click at [297, 291] on div ""Simply life-changing skincare." Heading Discover the secret to flawless nails …" at bounding box center [787, 604] width 1077 height 626
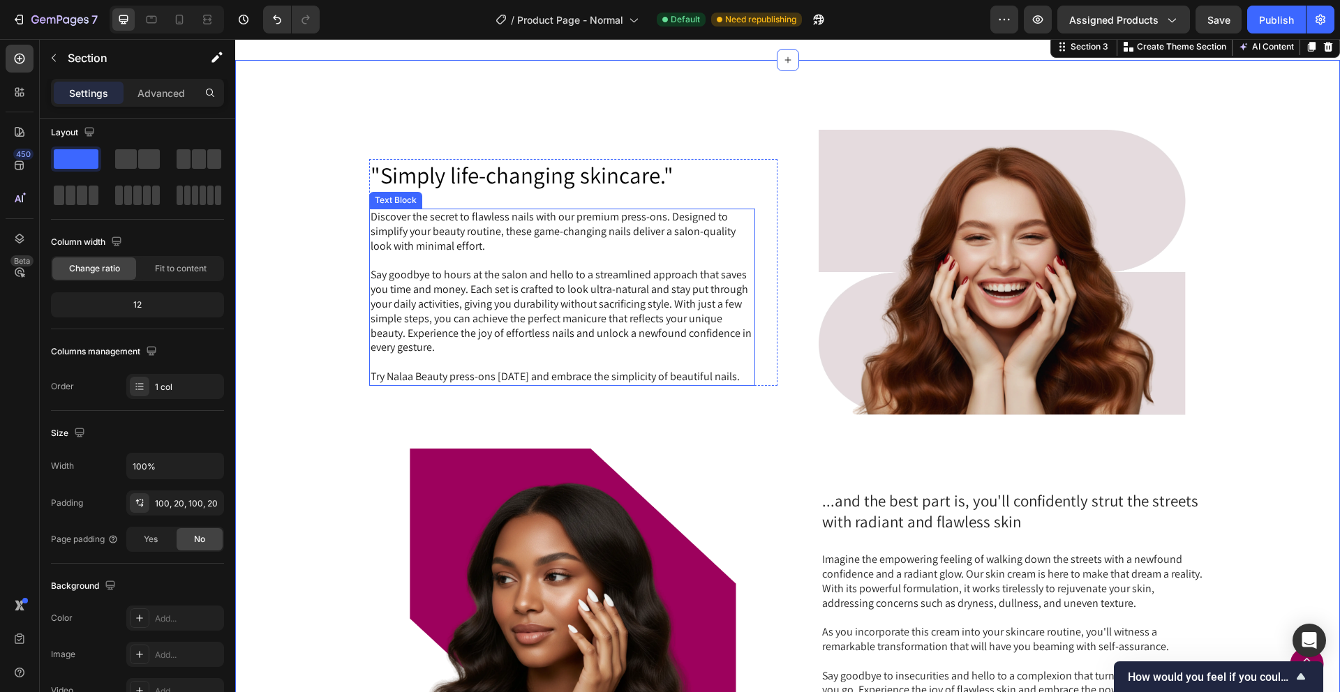
scroll to position [900, 0]
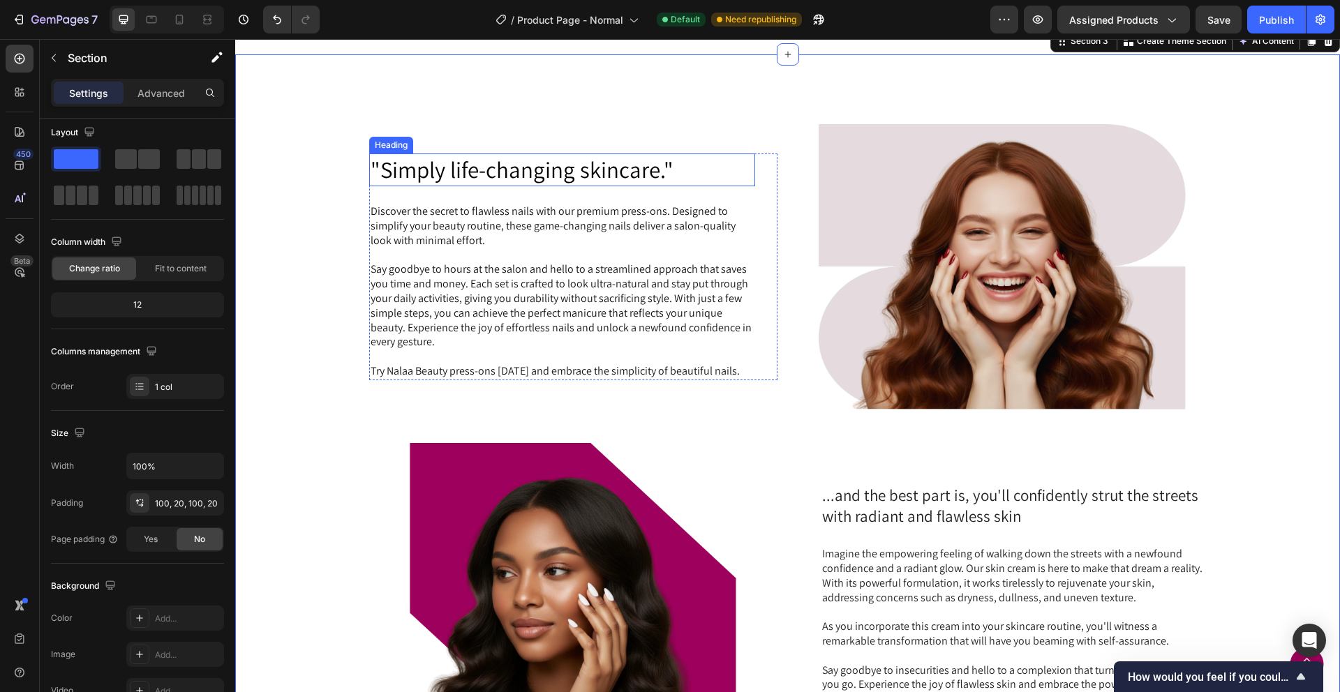
click at [641, 154] on h2 ""Simply life-changing skincare."" at bounding box center [562, 170] width 386 height 33
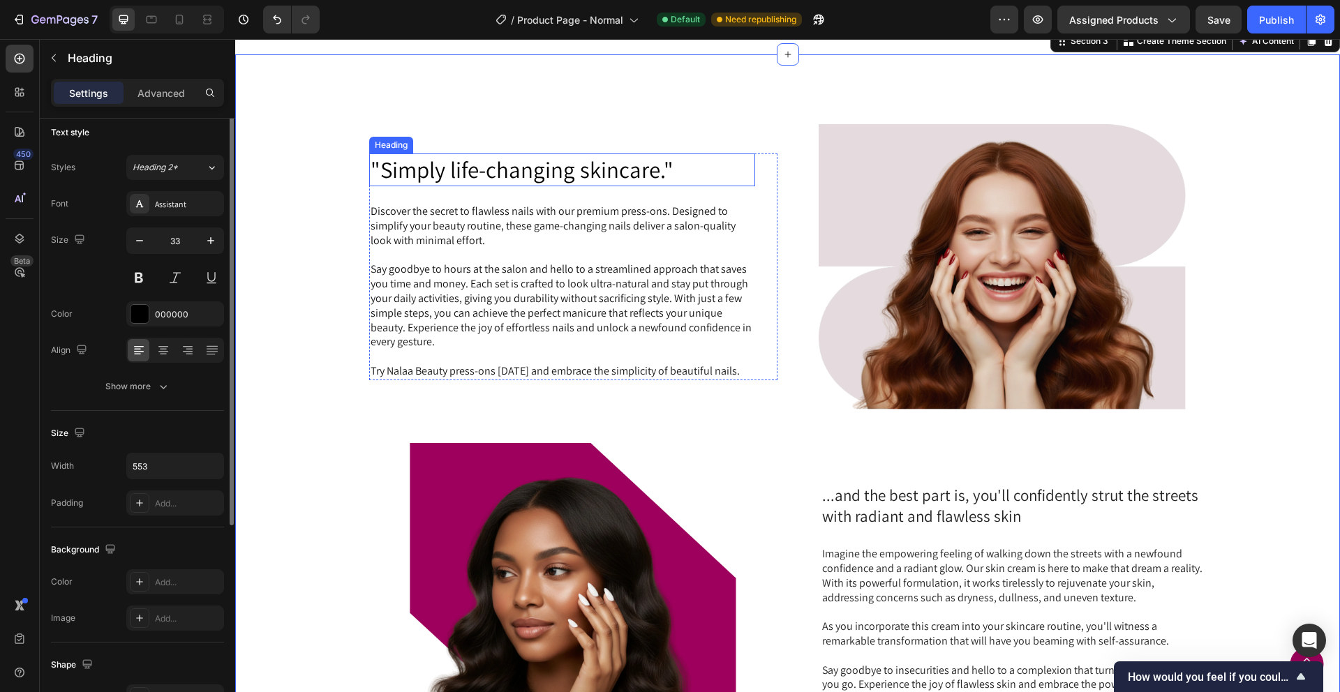
scroll to position [0, 0]
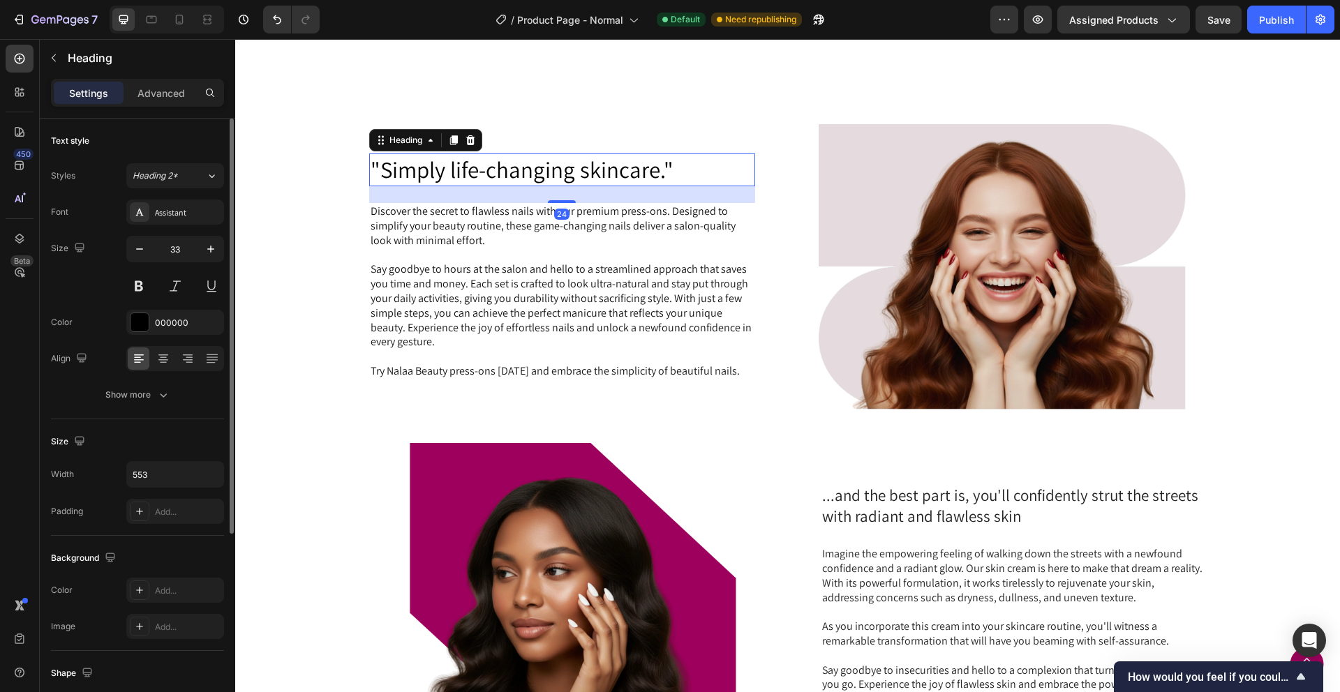
click at [696, 154] on h2 ""Simply life-changing skincare."" at bounding box center [562, 170] width 386 height 33
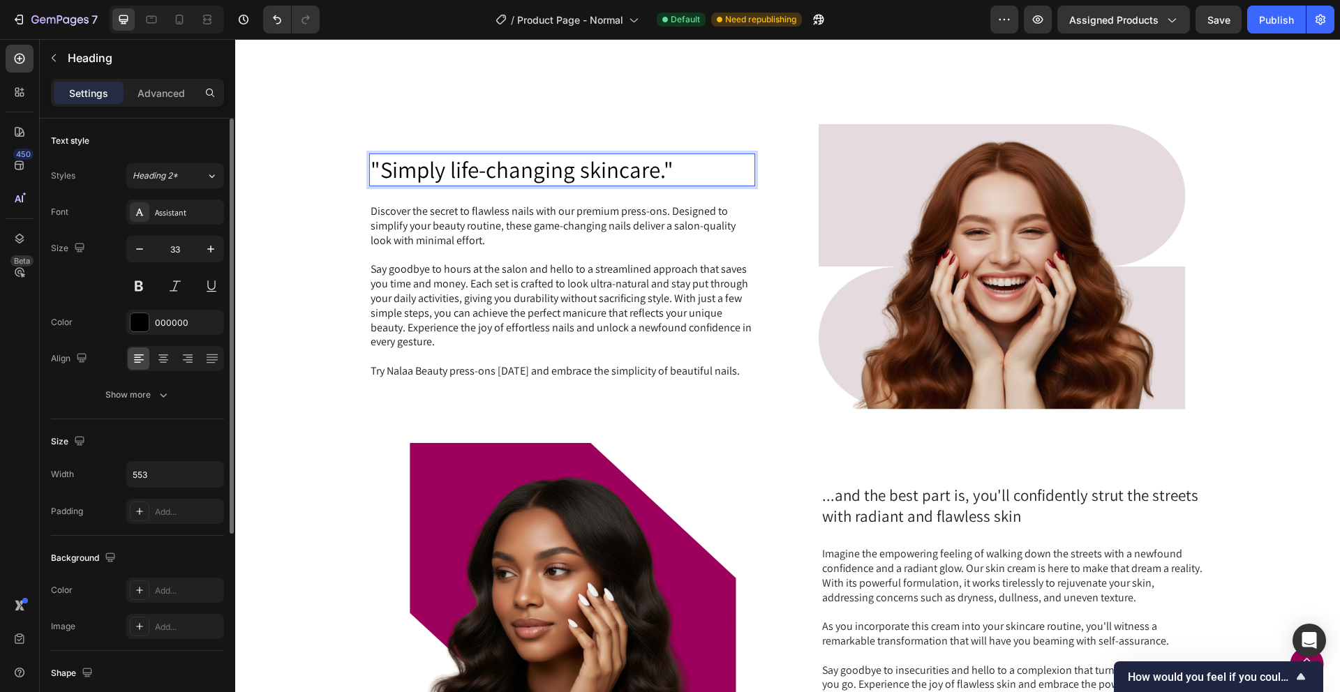
click at [696, 155] on p ""Simply life-changing skincare."" at bounding box center [562, 170] width 383 height 30
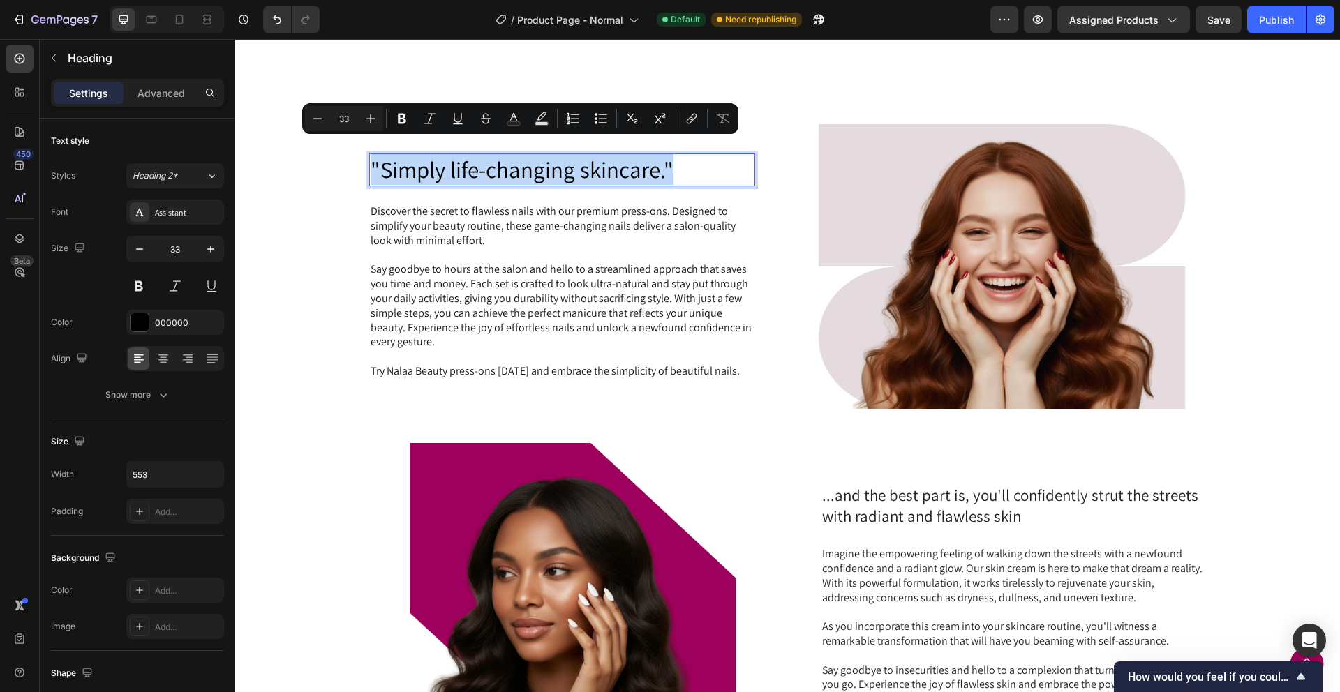
drag, startPoint x: 695, startPoint y: 154, endPoint x: 409, endPoint y: 157, distance: 286.1
click at [409, 157] on p ""Simply life-changing skincare."" at bounding box center [562, 170] width 383 height 30
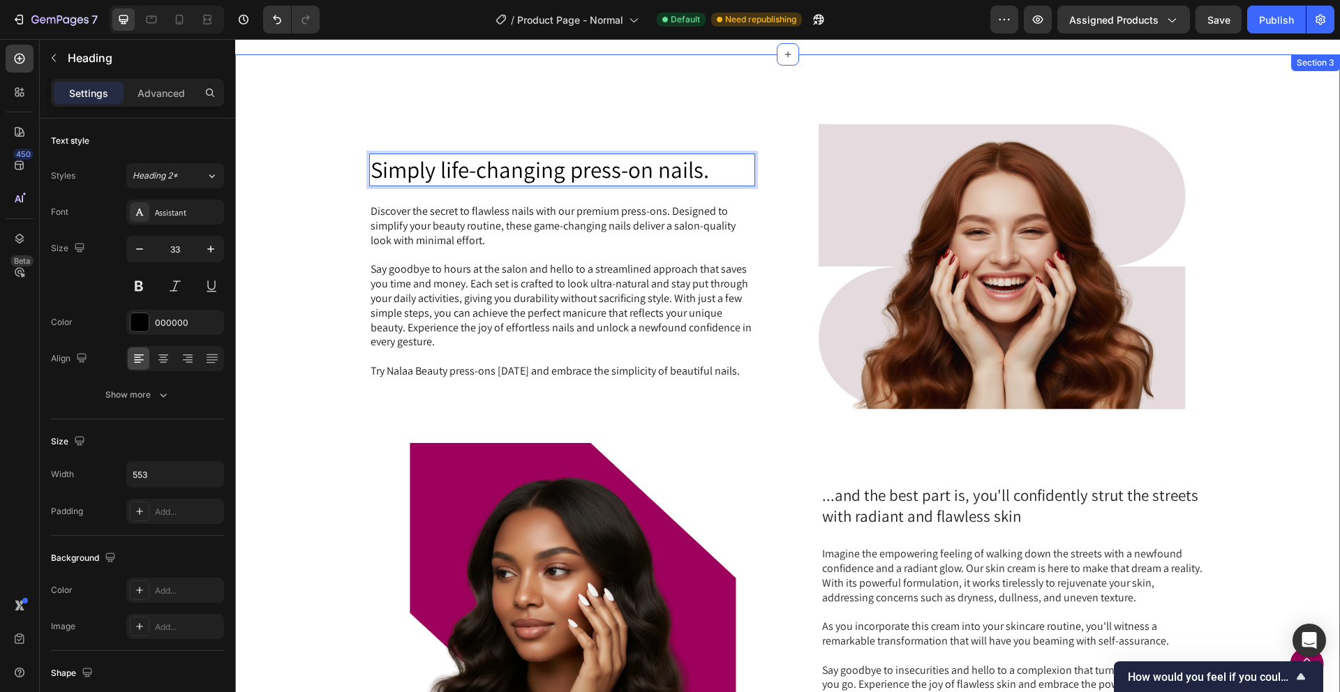
click at [673, 83] on div "Simply life-changing press-on nails. Heading 24 Discover the secret to flawless…" at bounding box center [787, 437] width 1105 height 766
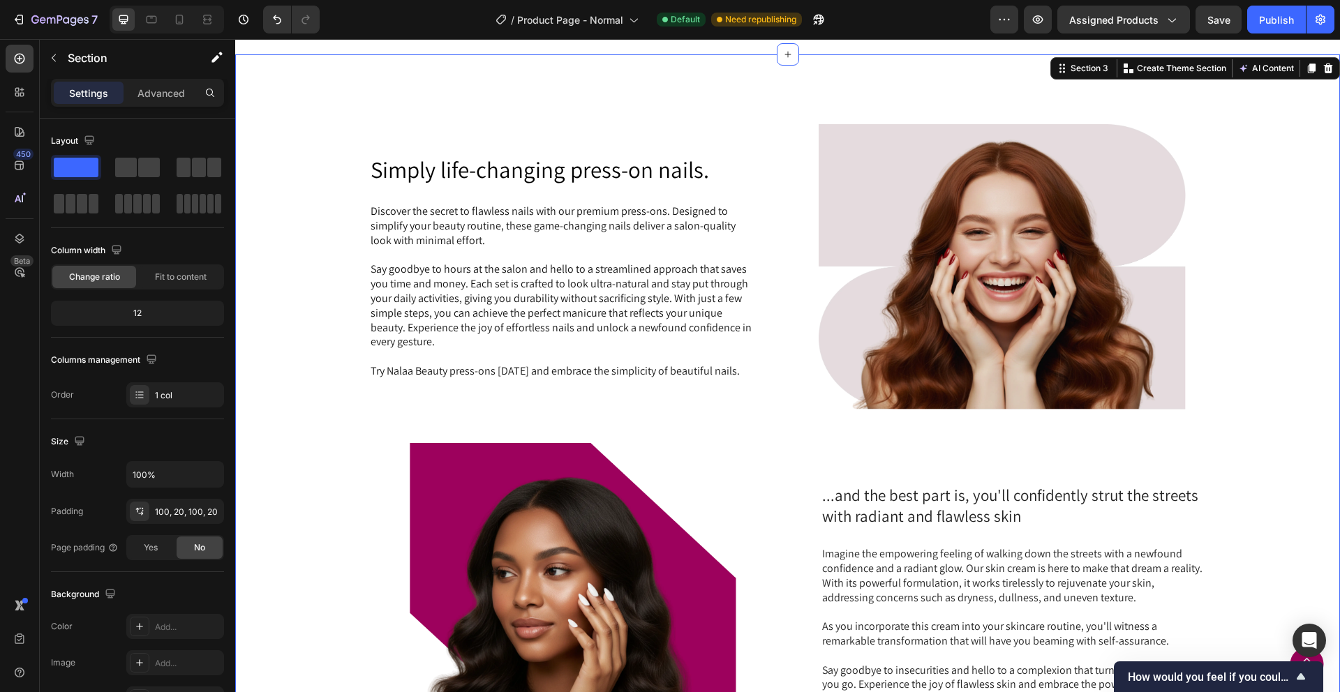
scroll to position [876, 0]
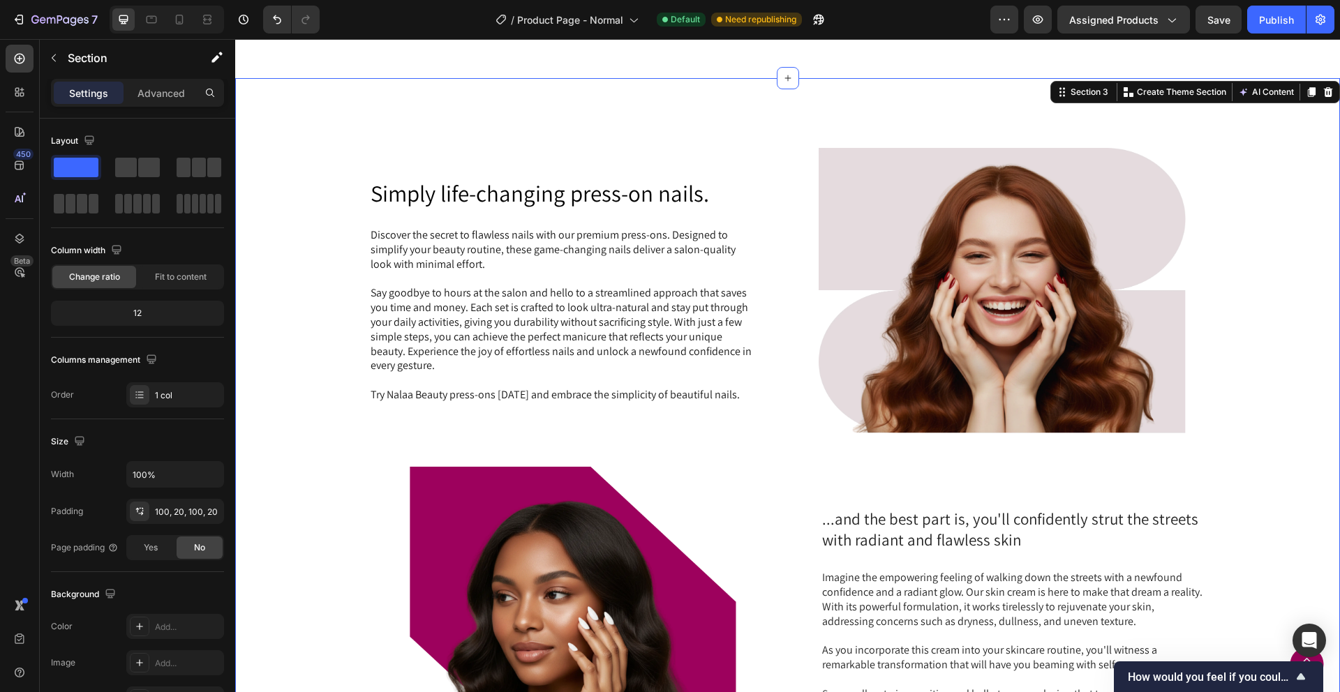
click at [336, 295] on div "Simply life-changing press-on nails. Heading Discover the secret to flawless na…" at bounding box center [787, 461] width 1077 height 626
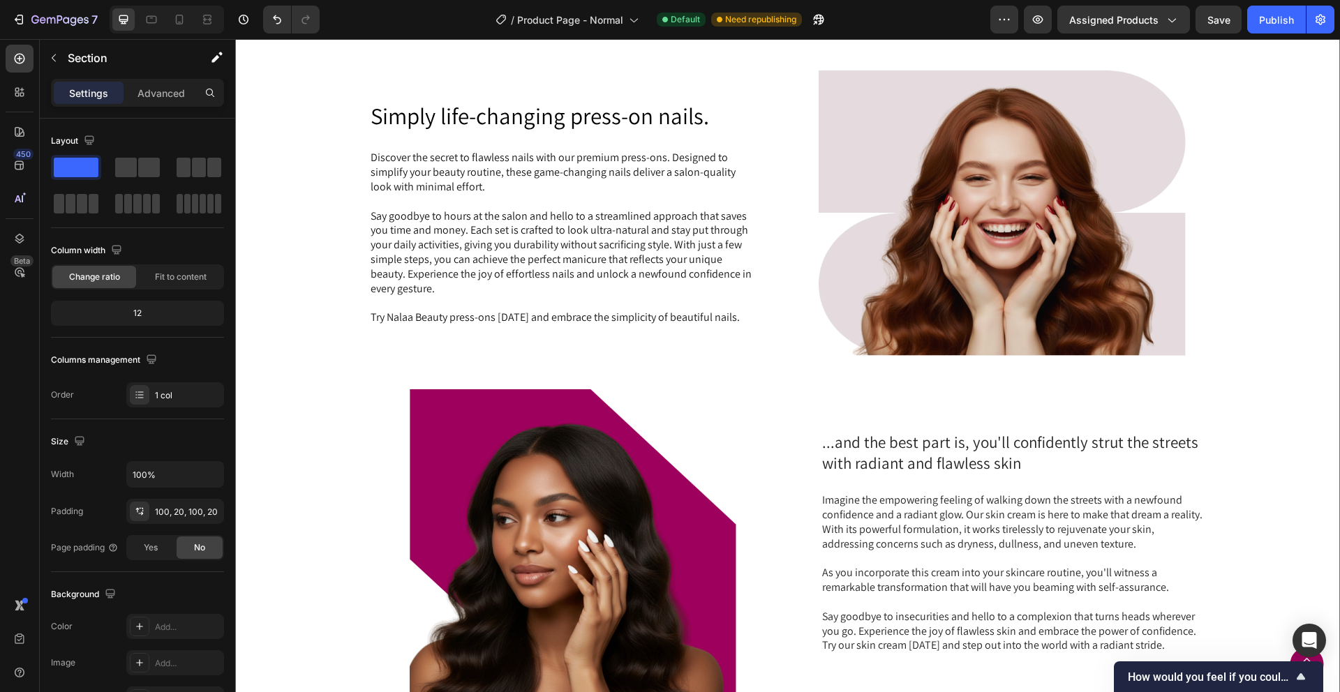
scroll to position [964, 0]
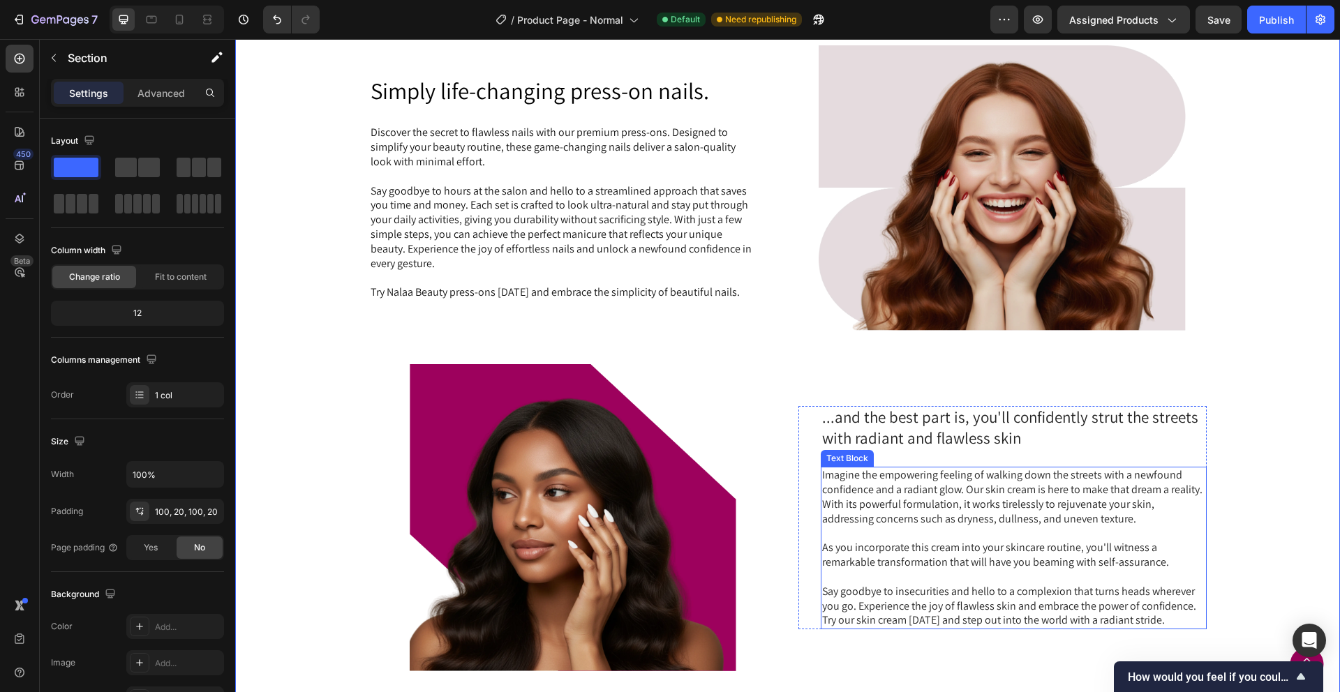
click at [1032, 535] on p at bounding box center [1013, 534] width 383 height 15
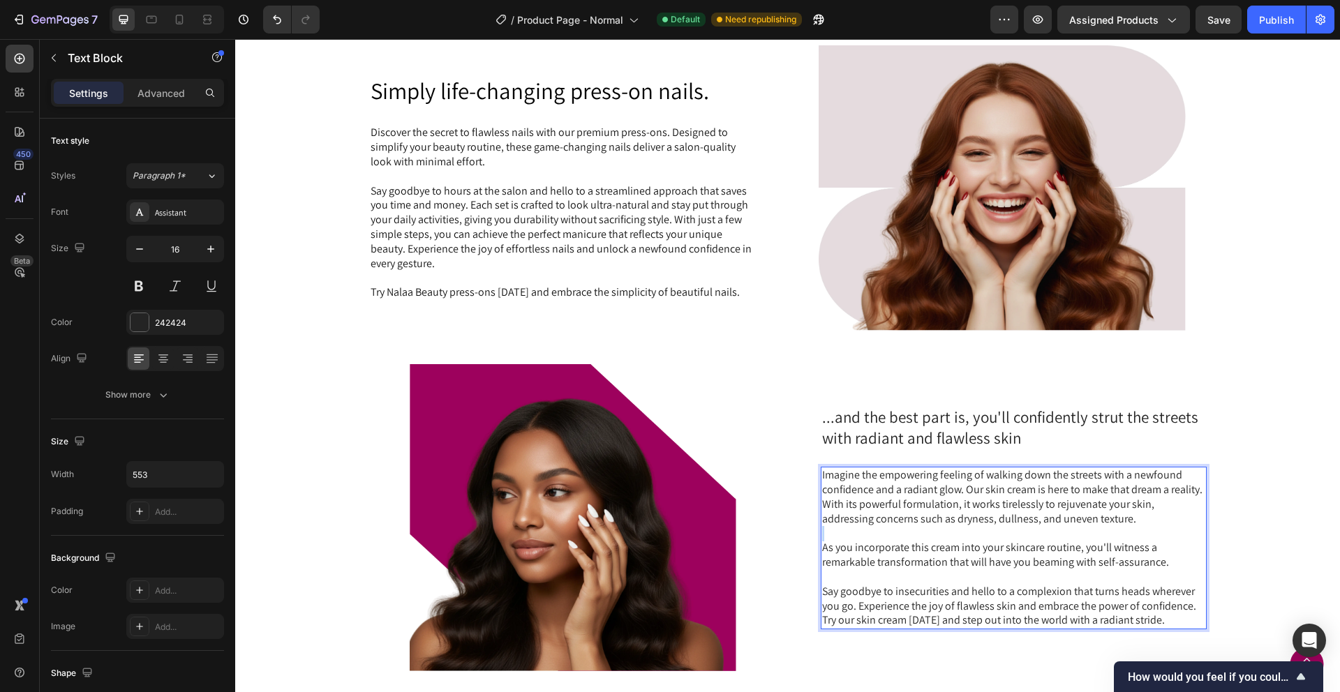
click at [1032, 535] on p "Rich Text Editor. Editing area: main" at bounding box center [1013, 534] width 383 height 15
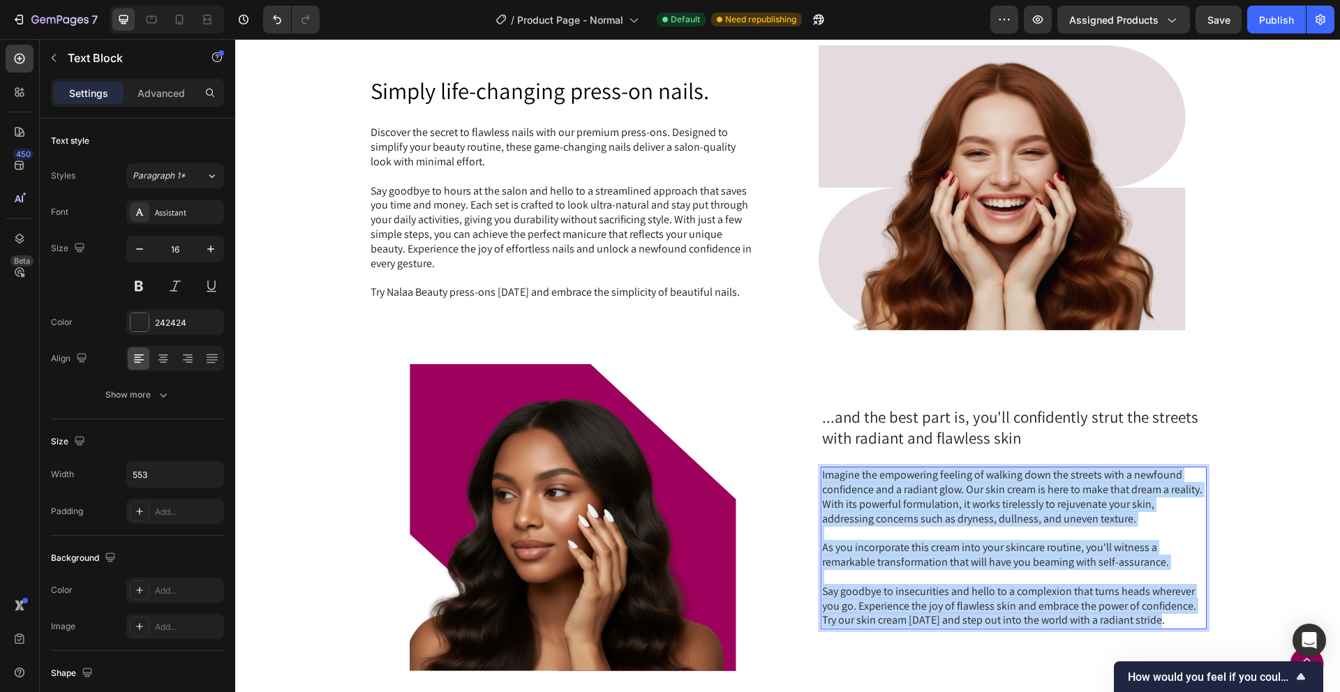
drag, startPoint x: 1170, startPoint y: 624, endPoint x: 820, endPoint y: 472, distance: 381.6
click at [821, 472] on div "Imagine the empowering feeling of walking down the streets with a newfound conf…" at bounding box center [1014, 548] width 386 height 163
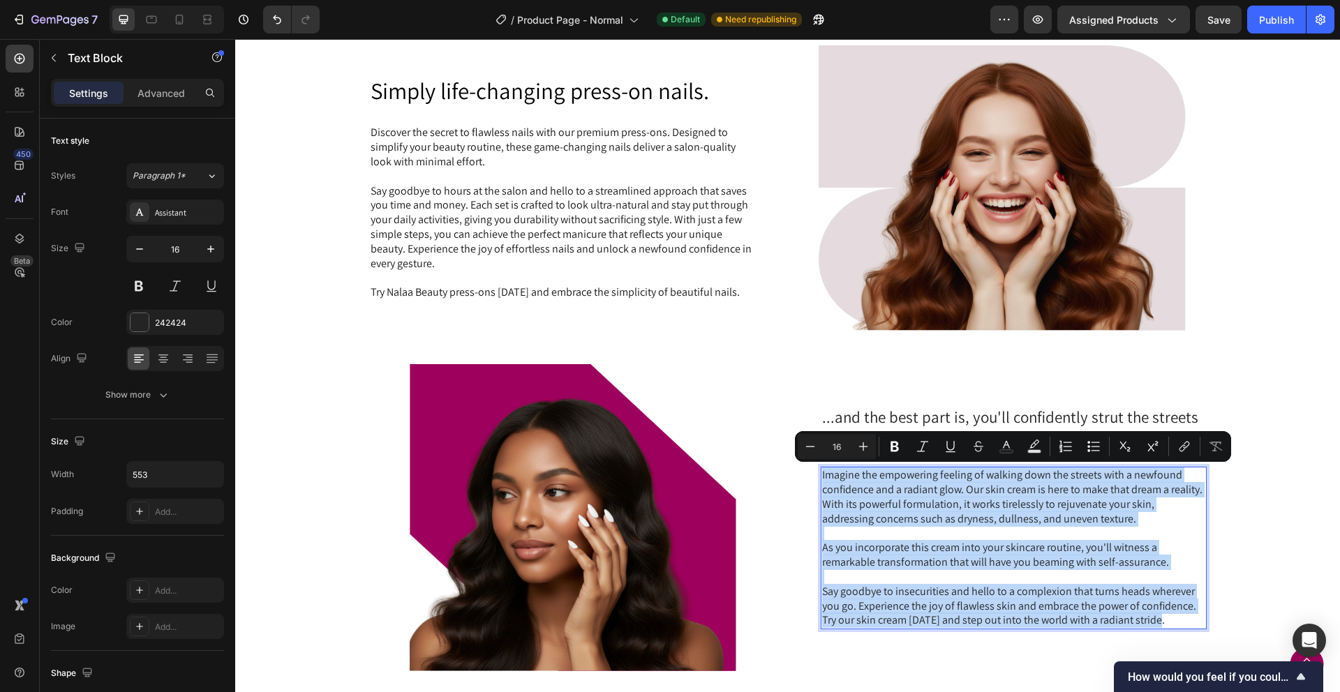
scroll to position [971, 0]
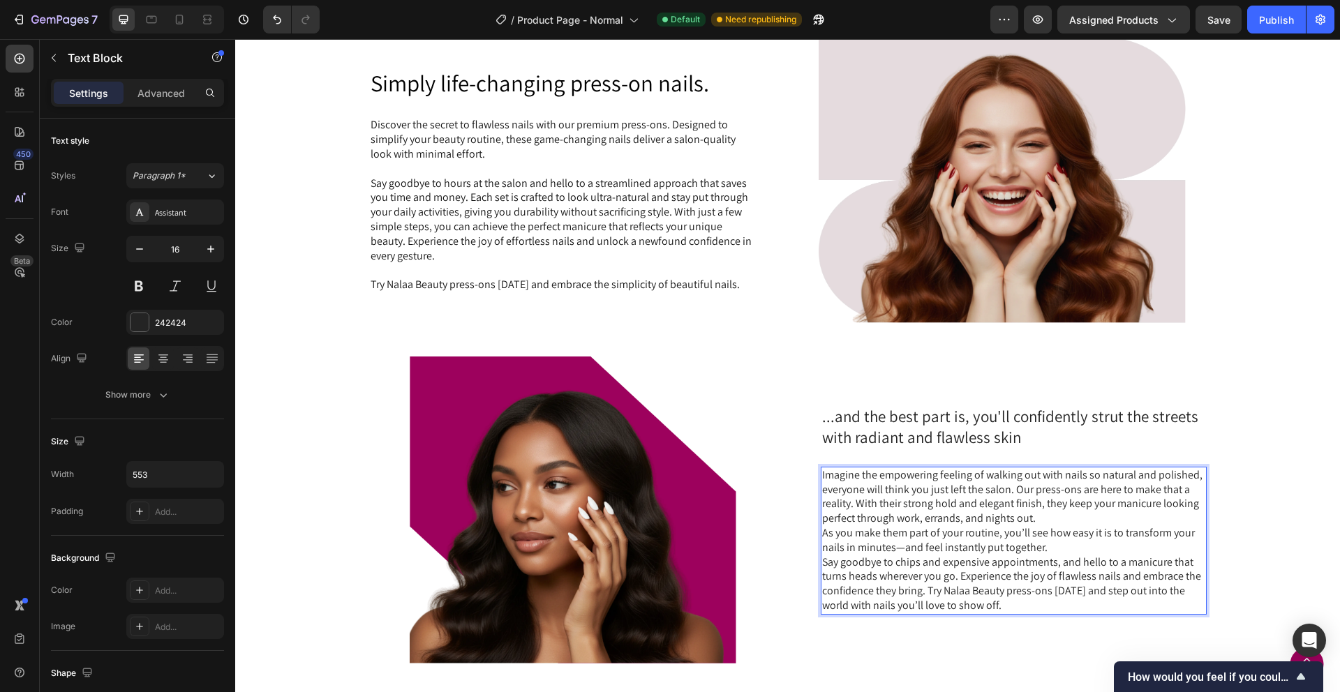
click at [1073, 526] on p "As you make them part of your routine, you’ll see how easy it is to transform y…" at bounding box center [1013, 540] width 383 height 29
click at [1047, 520] on p "Imagine the empowering feeling of walking out with nails so natural and polishe…" at bounding box center [1013, 497] width 383 height 58
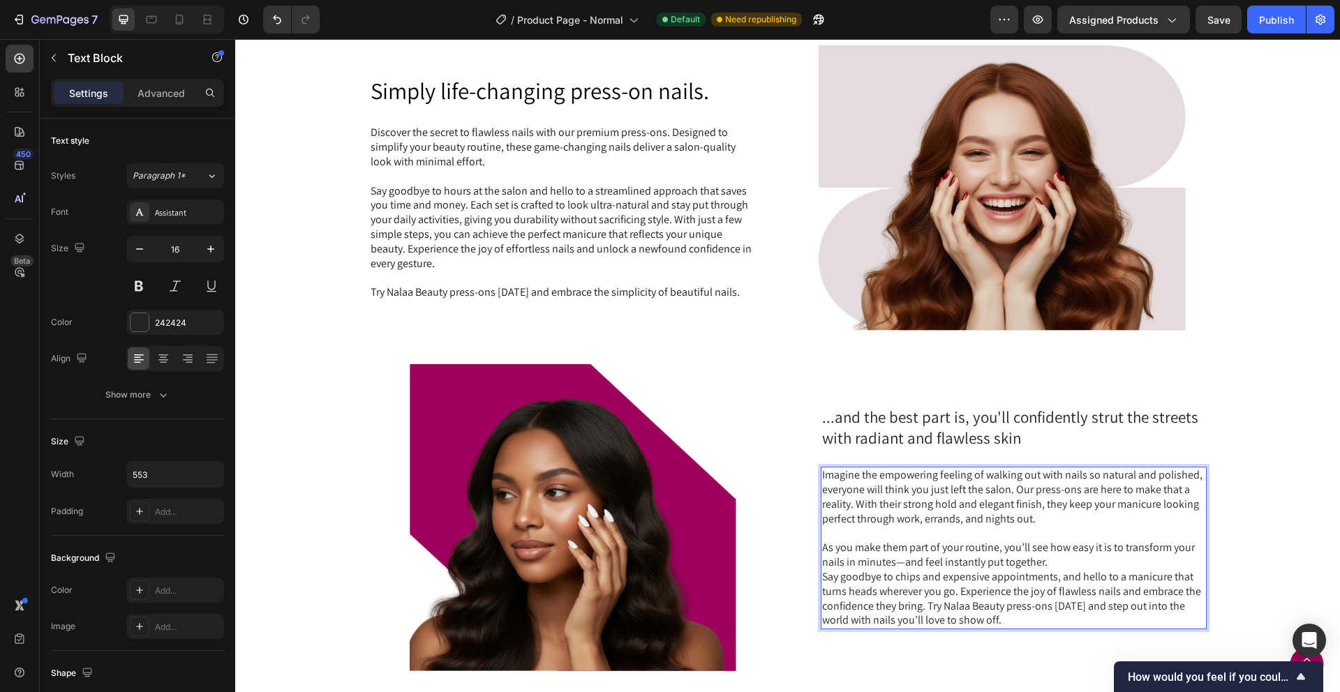
click at [1079, 562] on p "As you make them part of your routine, you’ll see how easy it is to transform y…" at bounding box center [1013, 555] width 383 height 29
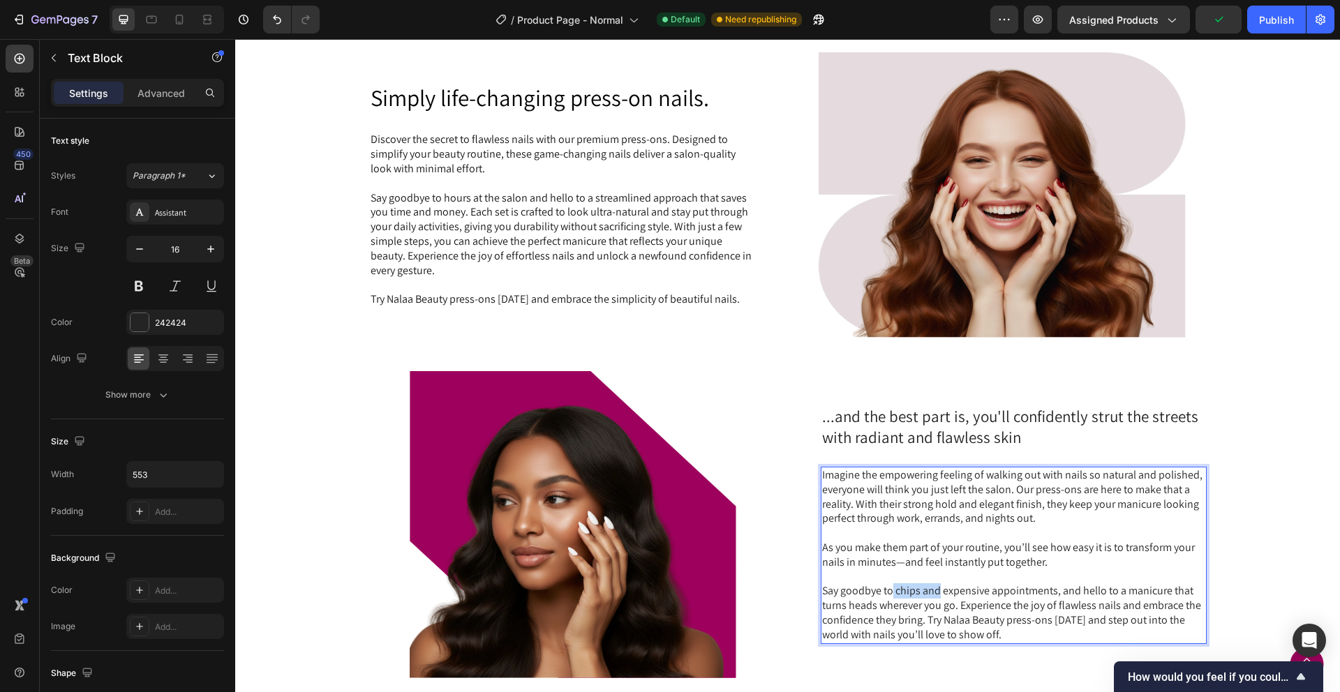
drag, startPoint x: 940, startPoint y: 590, endPoint x: 893, endPoint y: 597, distance: 47.2
click at [893, 597] on p "Say goodbye to chips and expensive appointments, and hello to a manicure that t…" at bounding box center [1013, 613] width 383 height 58
click at [978, 633] on p "Say goodbye to expensive appointments, and hello to a manicure that turns heads…" at bounding box center [1013, 613] width 383 height 58
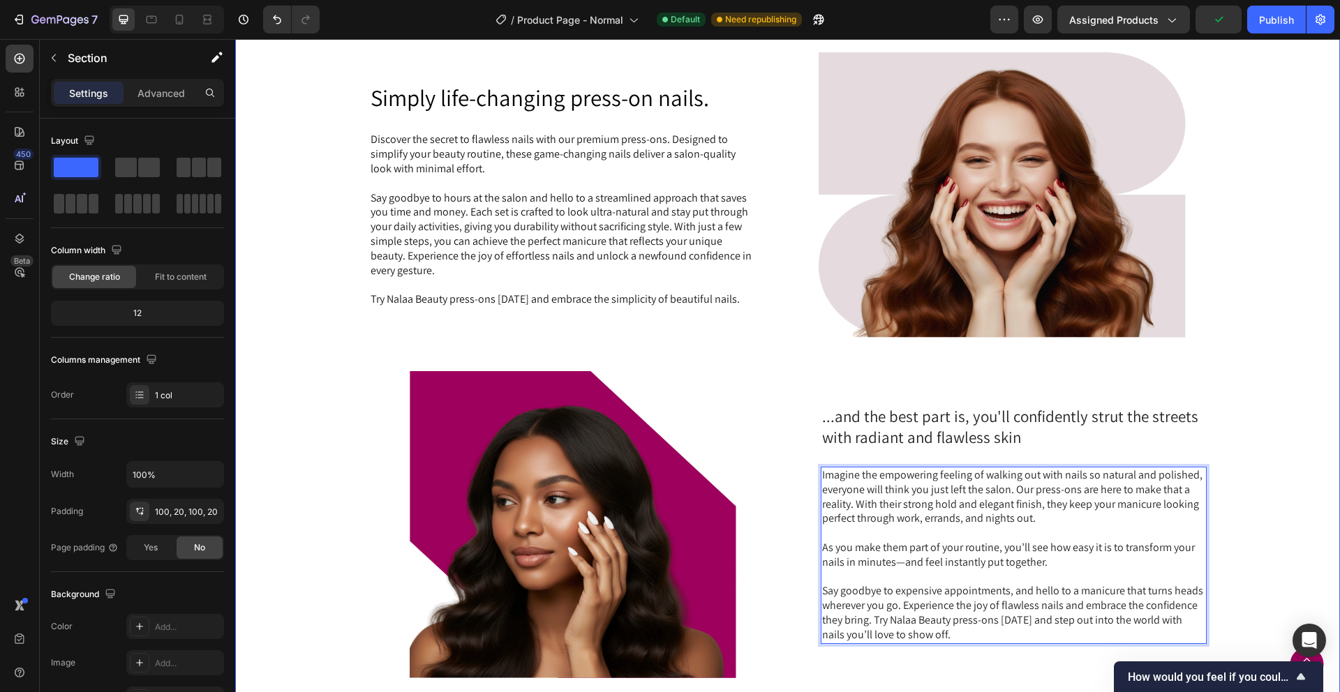
click at [1306, 424] on div "Simply life-changing press-on nails. Heading Discover the secret to flawless na…" at bounding box center [787, 365] width 1077 height 626
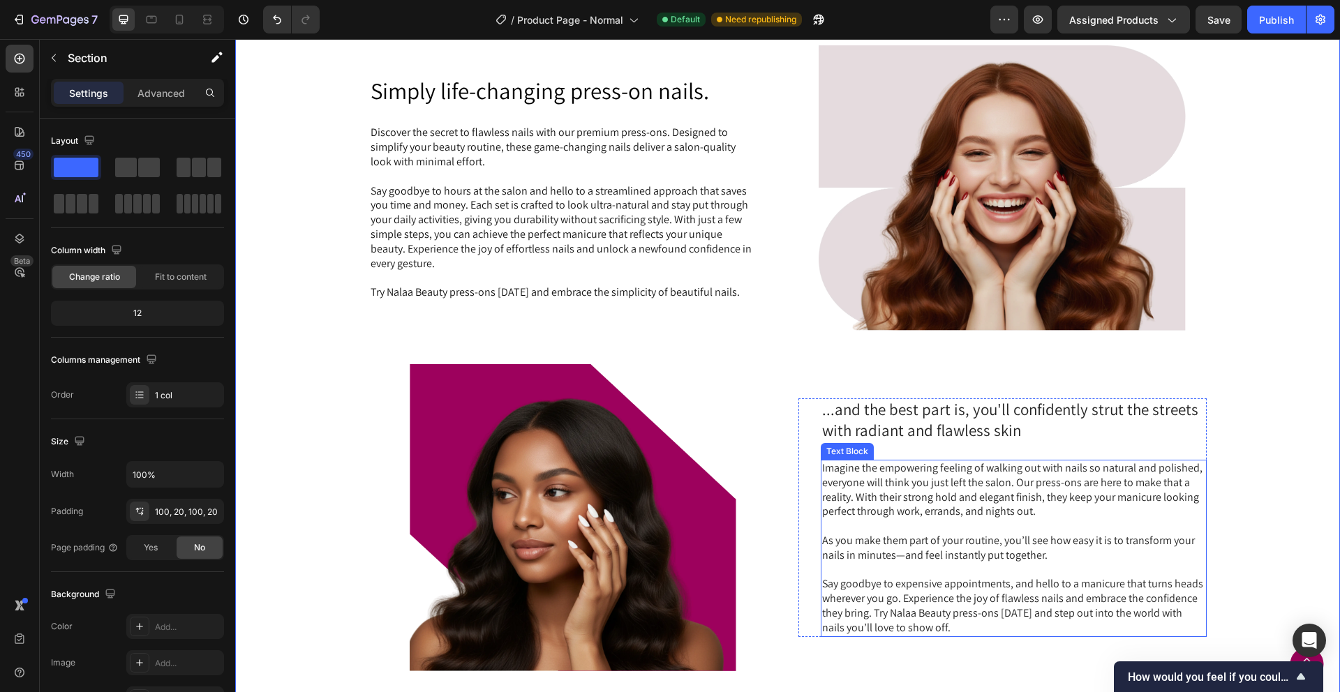
scroll to position [964, 0]
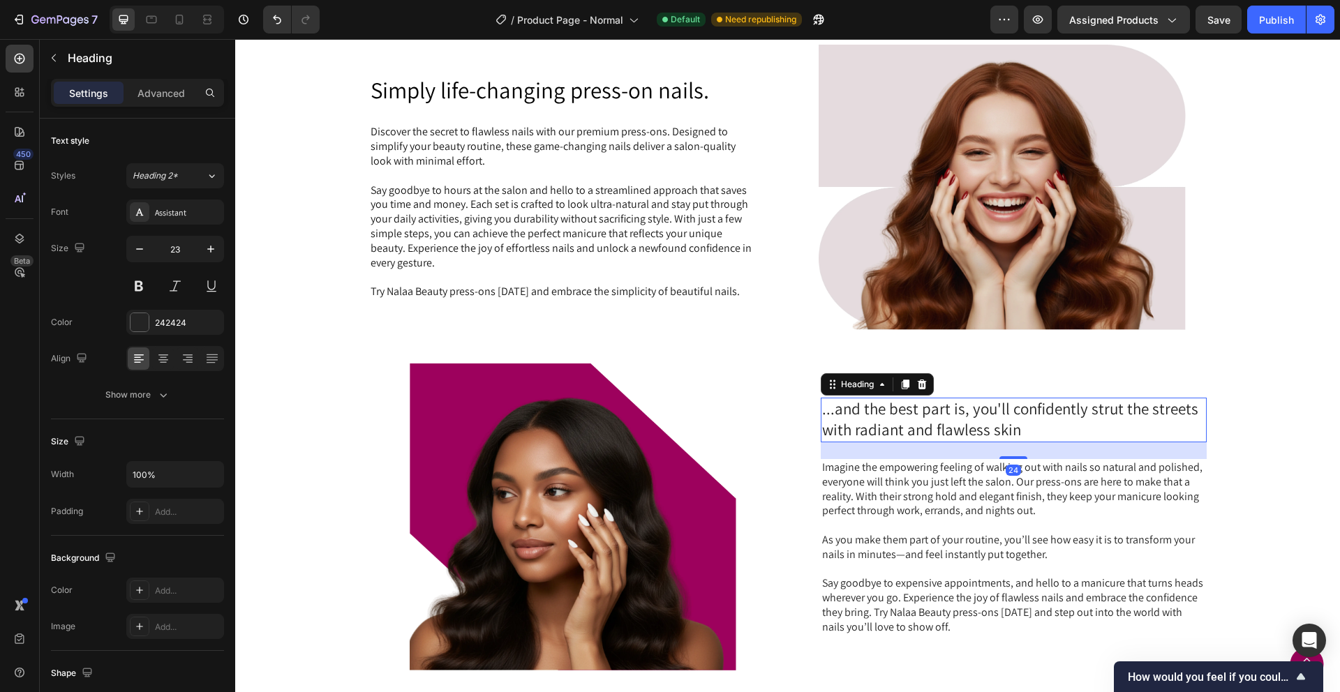
click at [983, 426] on h2 "...and the best part is, you'll confidently strut the streets with radiant and …" at bounding box center [1014, 420] width 386 height 45
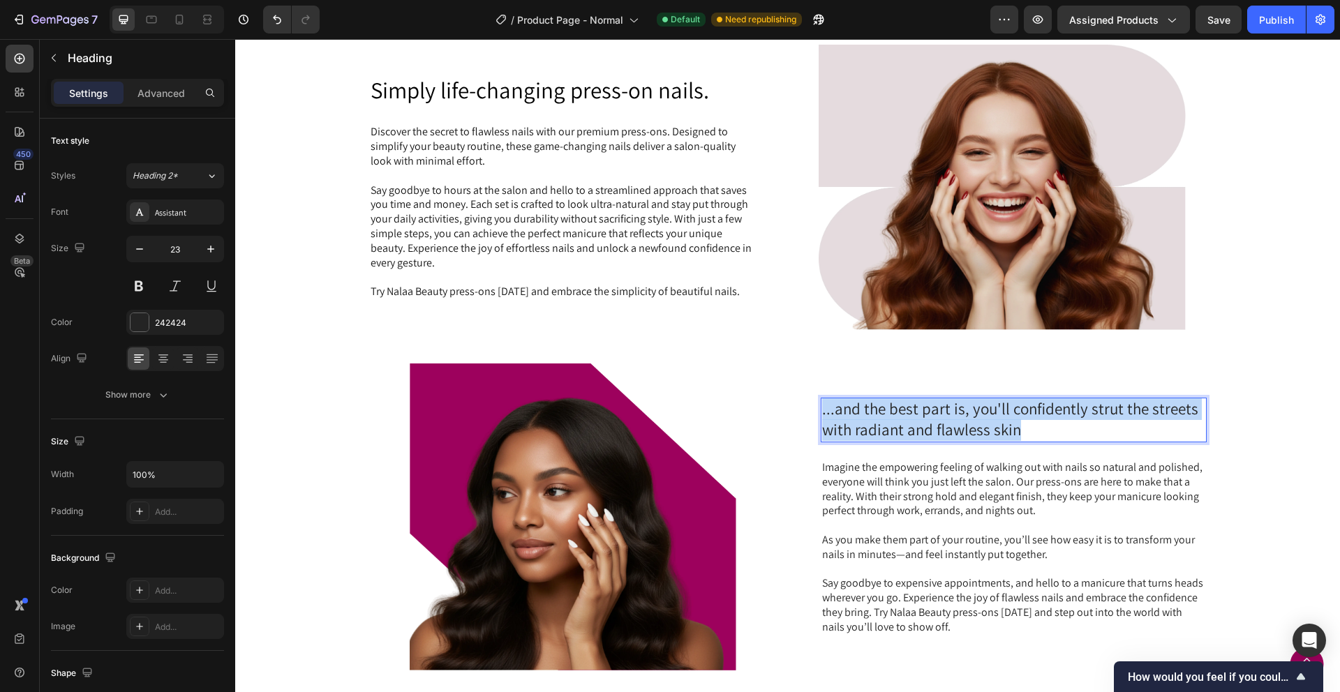
click at [983, 426] on p "...and the best part is, you'll confidently strut the streets with radiant and …" at bounding box center [1013, 420] width 383 height 42
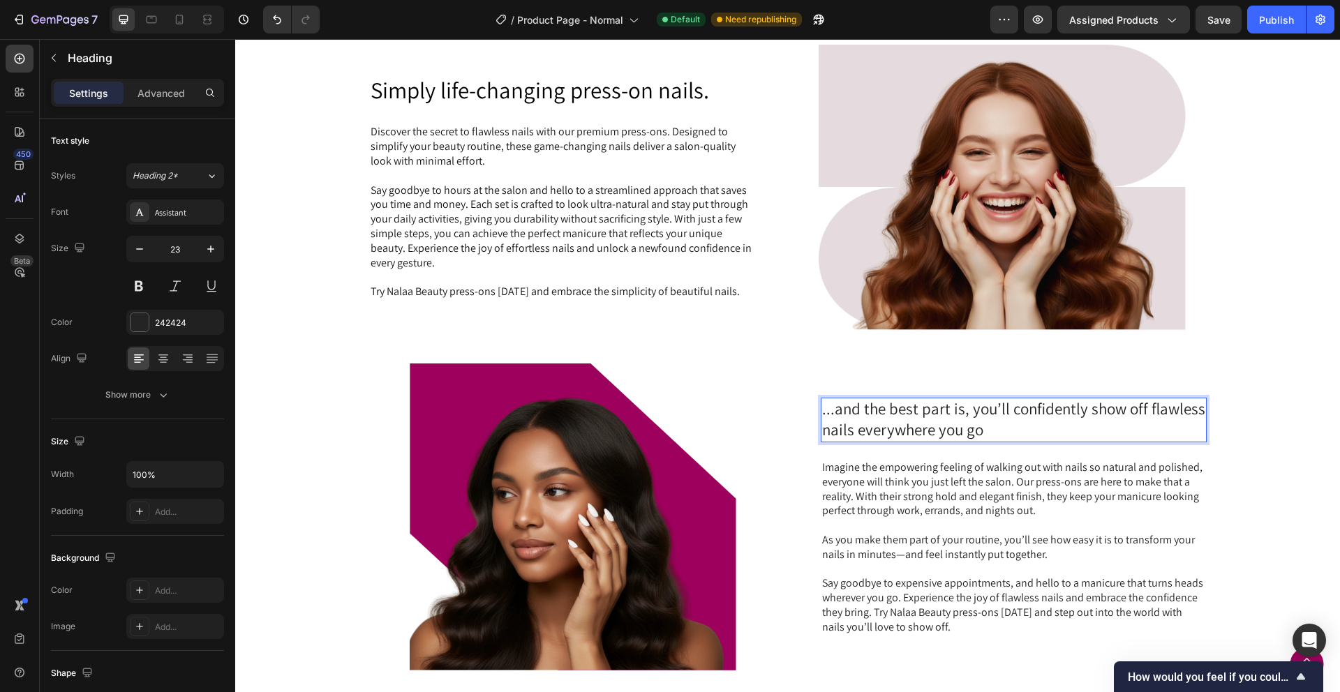
click at [834, 415] on p "...and the best part is, you’ll confidently show off flawless nails everywhere …" at bounding box center [1013, 420] width 383 height 42
click at [796, 348] on div "Simply life-changing press-on nails. Heading Discover the secret to flawless na…" at bounding box center [787, 358] width 1077 height 626
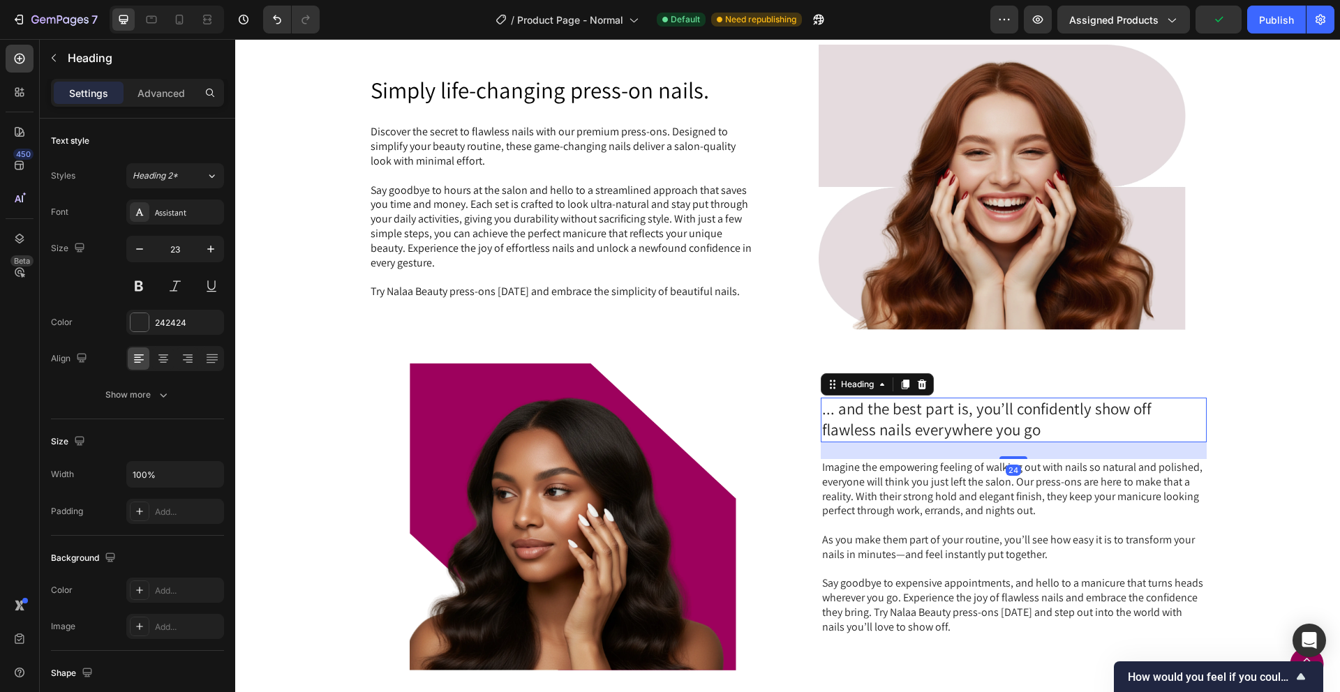
click at [838, 412] on p "... and the best part is, you’ll confidently show off flawless nails everywhere…" at bounding box center [1013, 420] width 383 height 42
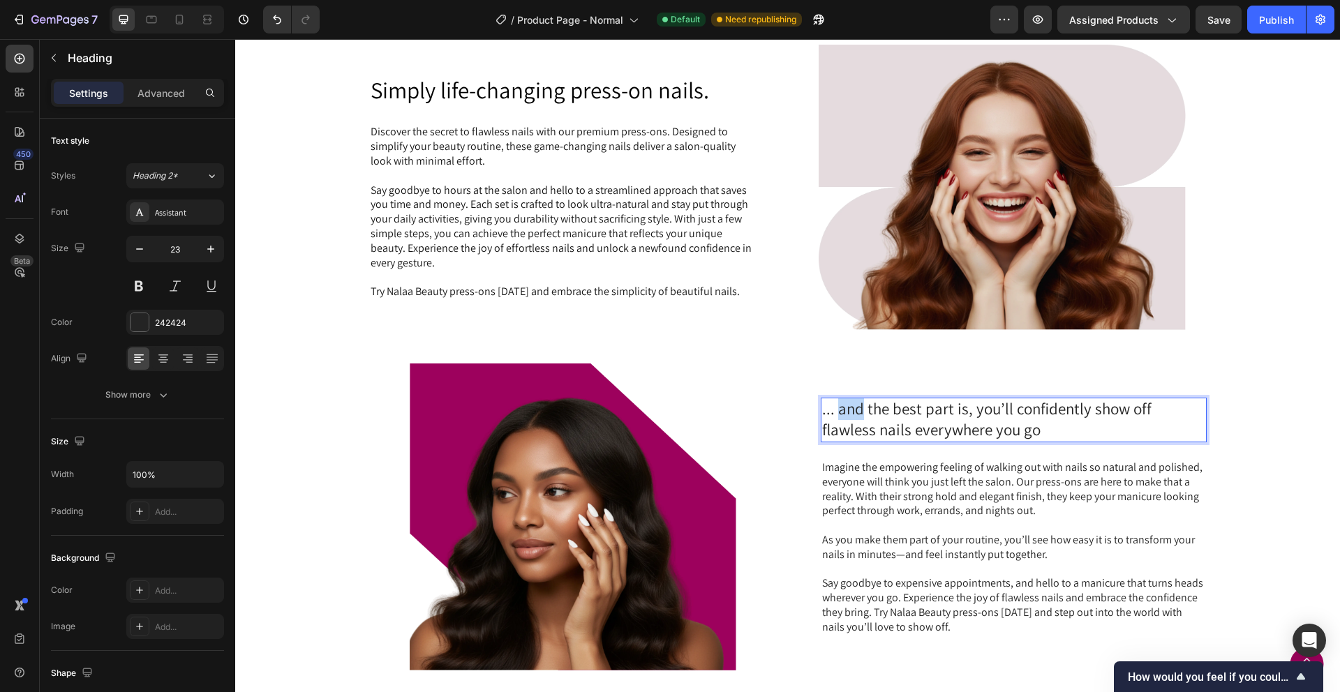
click at [838, 414] on p "... and the best part is, you’ll confidently show off flawless nails everywhere…" at bounding box center [1013, 420] width 383 height 42
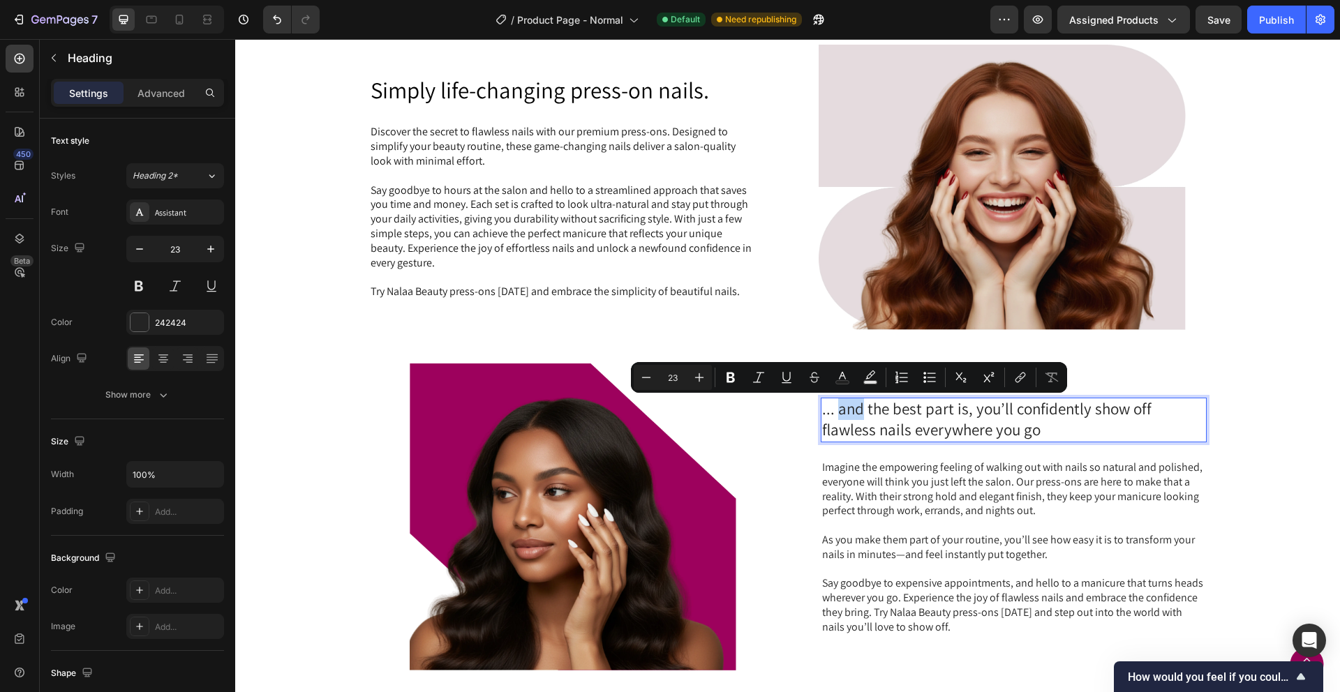
click at [837, 415] on p "... and the best part is, you’ll confidently show off flawless nails everywhere…" at bounding box center [1013, 420] width 383 height 42
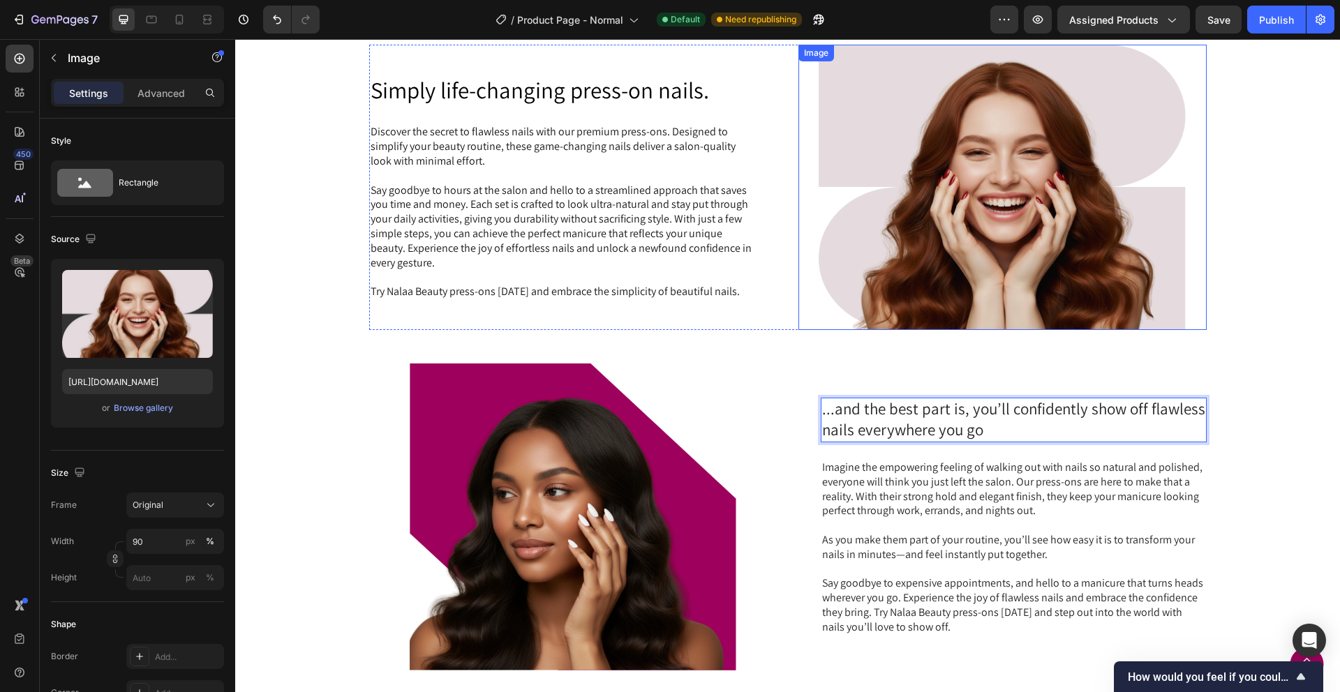
click at [816, 278] on div at bounding box center [1002, 187] width 408 height 285
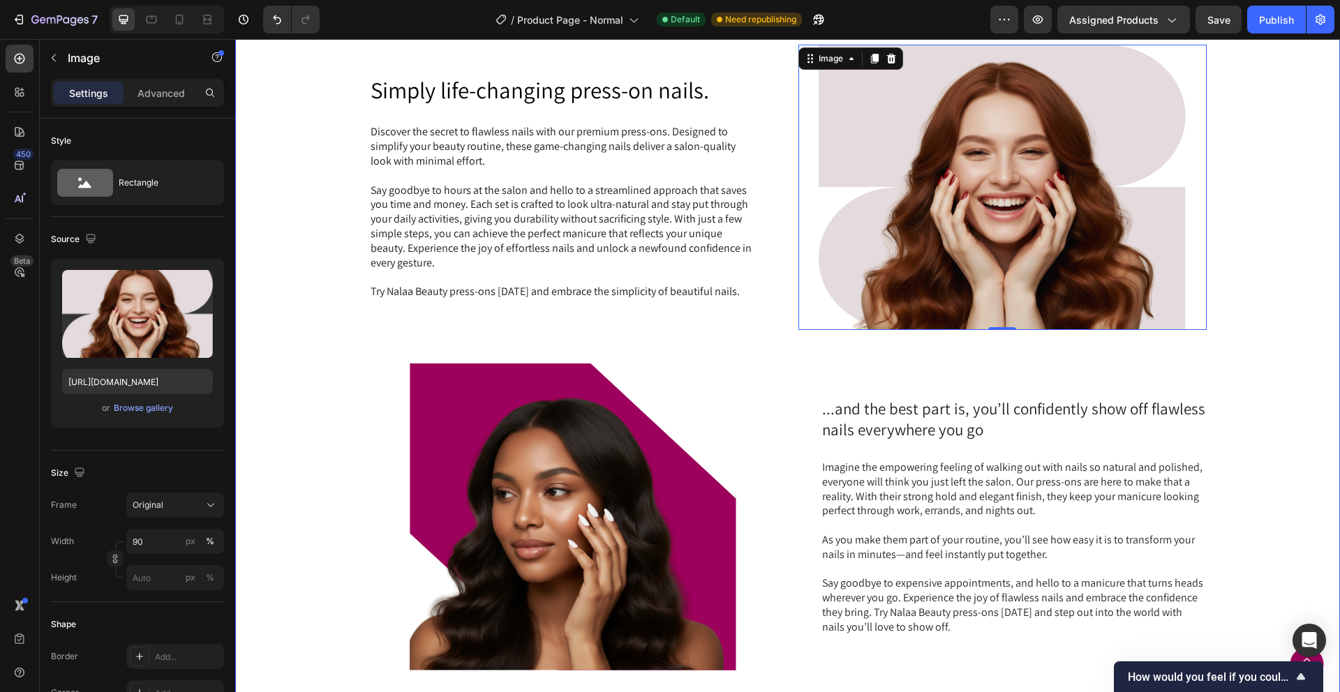
click at [786, 382] on div "...and the best part is, you’ll confidently show off flawless nails everywhere …" at bounding box center [787, 517] width 837 height 307
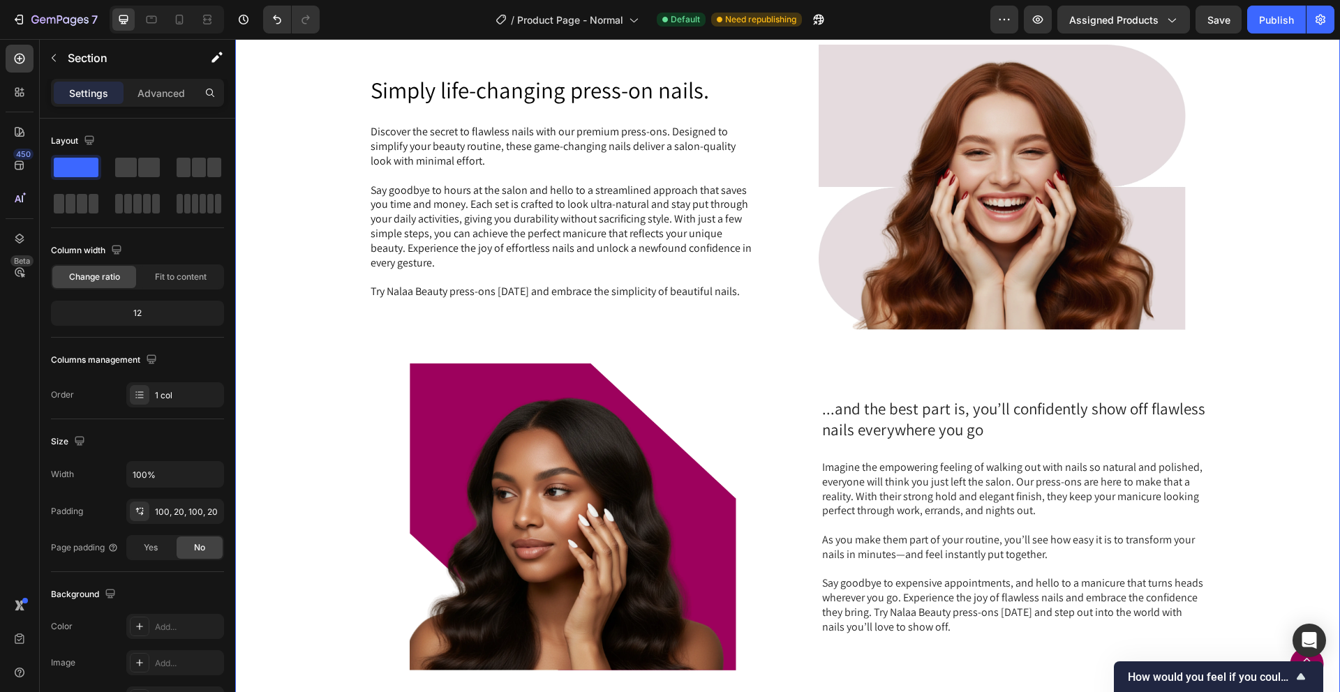
click at [1337, 318] on div "Simply life-changing press-on nails. Heading Discover the secret to flawless na…" at bounding box center [787, 358] width 1105 height 766
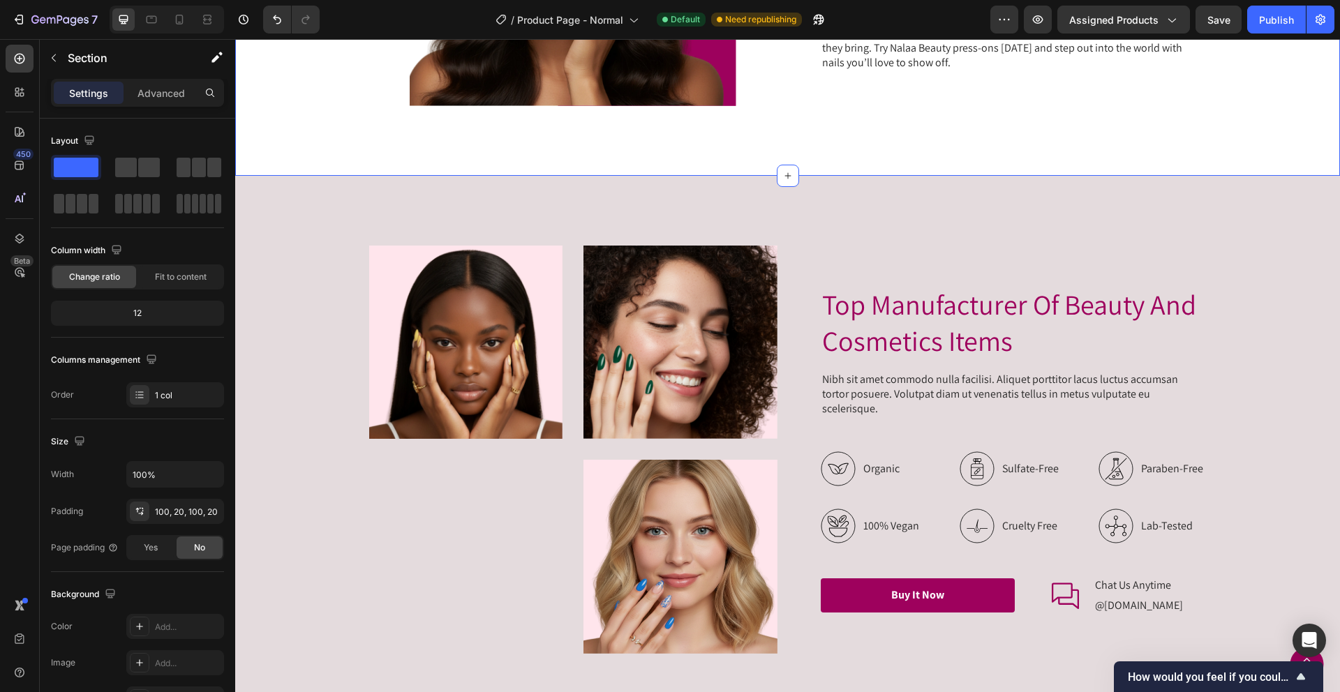
scroll to position [1535, 0]
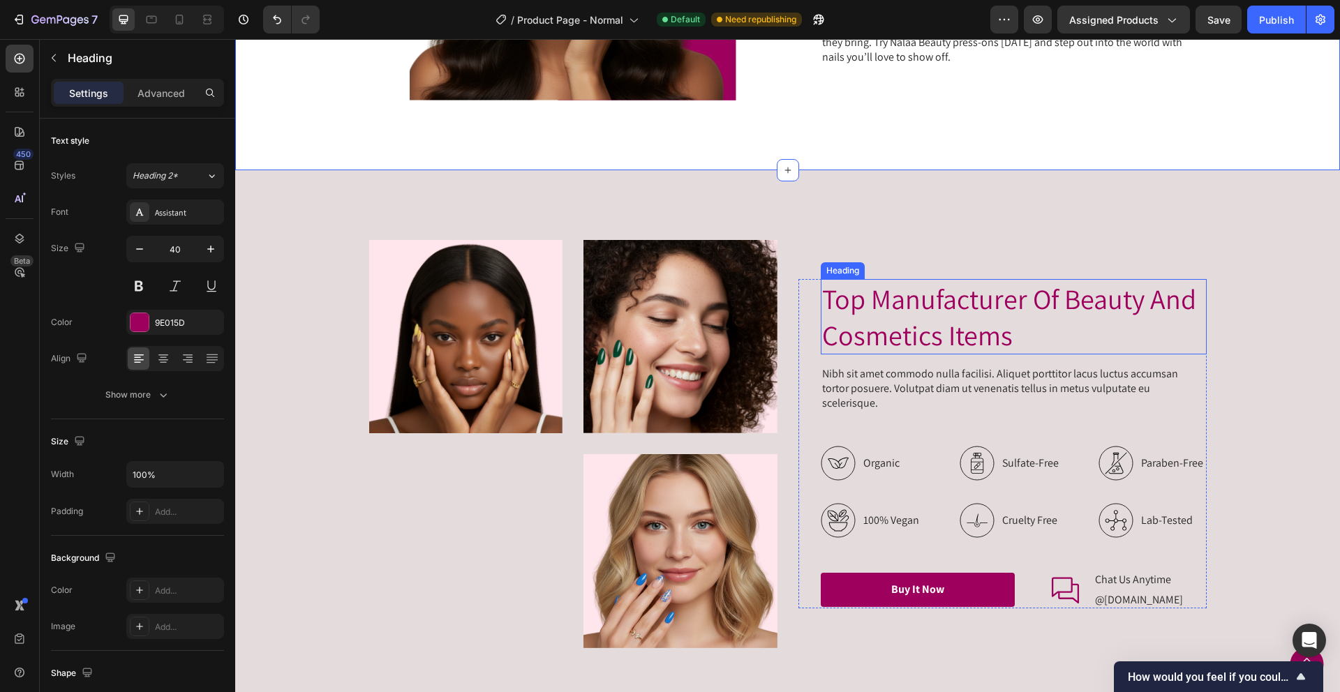
click at [1035, 343] on h2 "Top Manufacturer Of Beauty And Cosmetics Items" at bounding box center [1014, 316] width 386 height 75
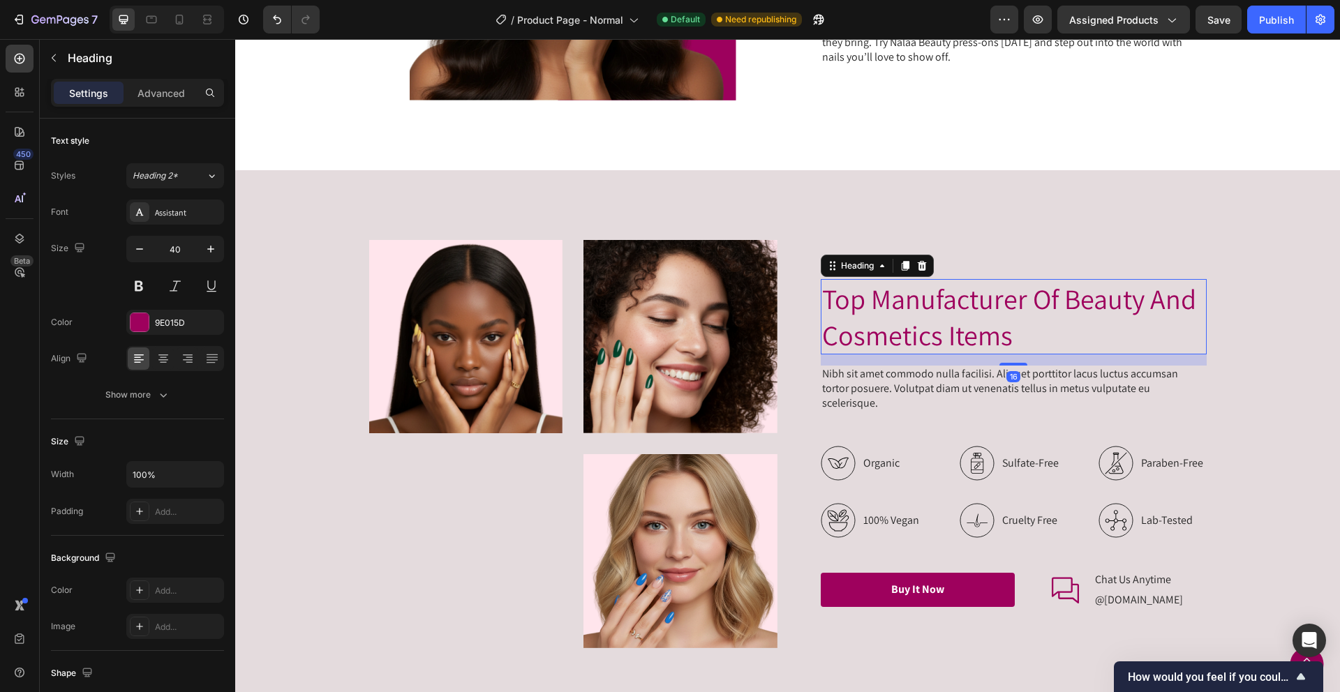
click at [1035, 343] on h2 "Top Manufacturer Of Beauty And Cosmetics Items" at bounding box center [1014, 316] width 386 height 75
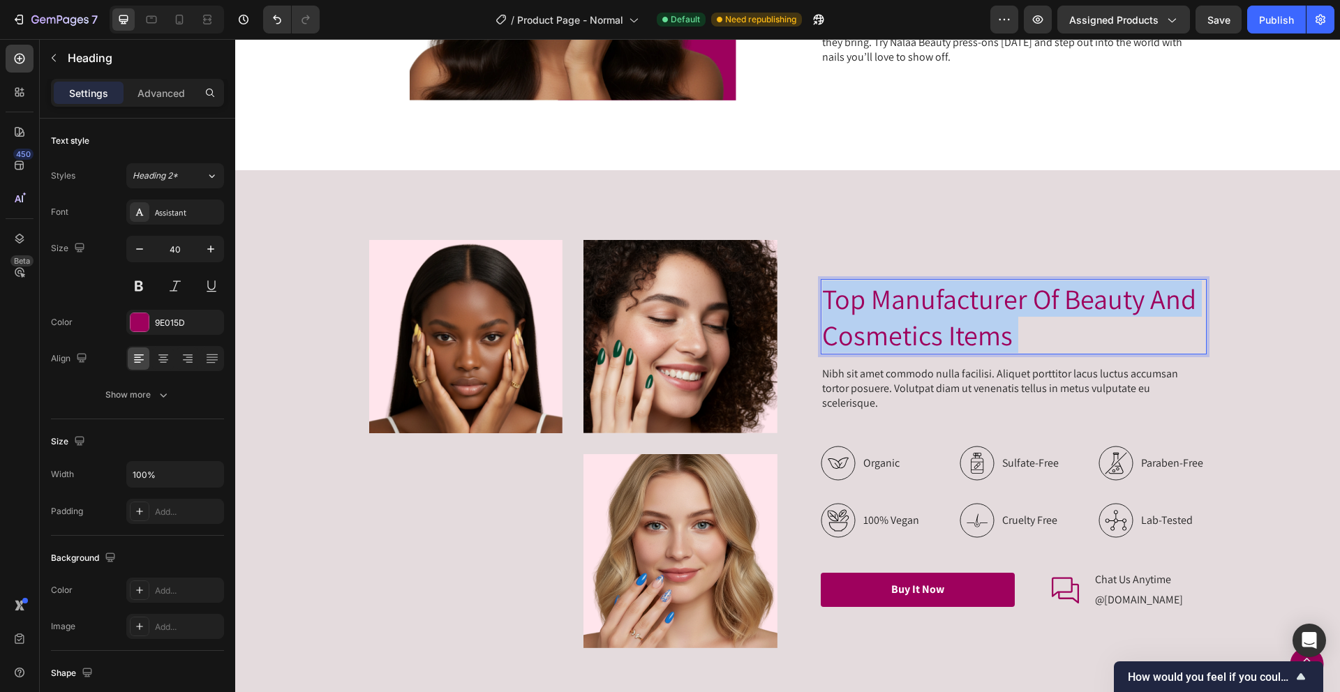
drag, startPoint x: 1046, startPoint y: 346, endPoint x: 835, endPoint y: 288, distance: 218.6
click at [835, 288] on p "Top Manufacturer Of Beauty And Cosmetics Items" at bounding box center [1013, 317] width 383 height 73
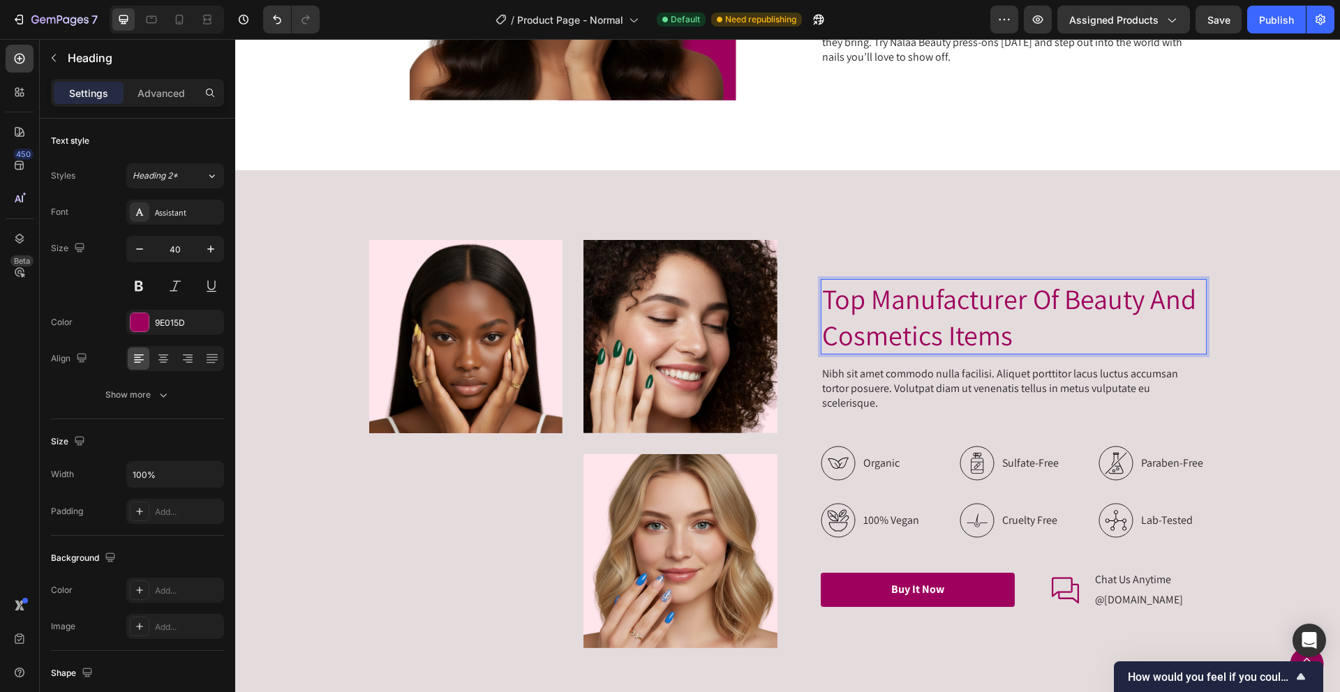
click at [822, 305] on p "Top Manufacturer Of Beauty And Cosmetics Items" at bounding box center [1013, 317] width 383 height 73
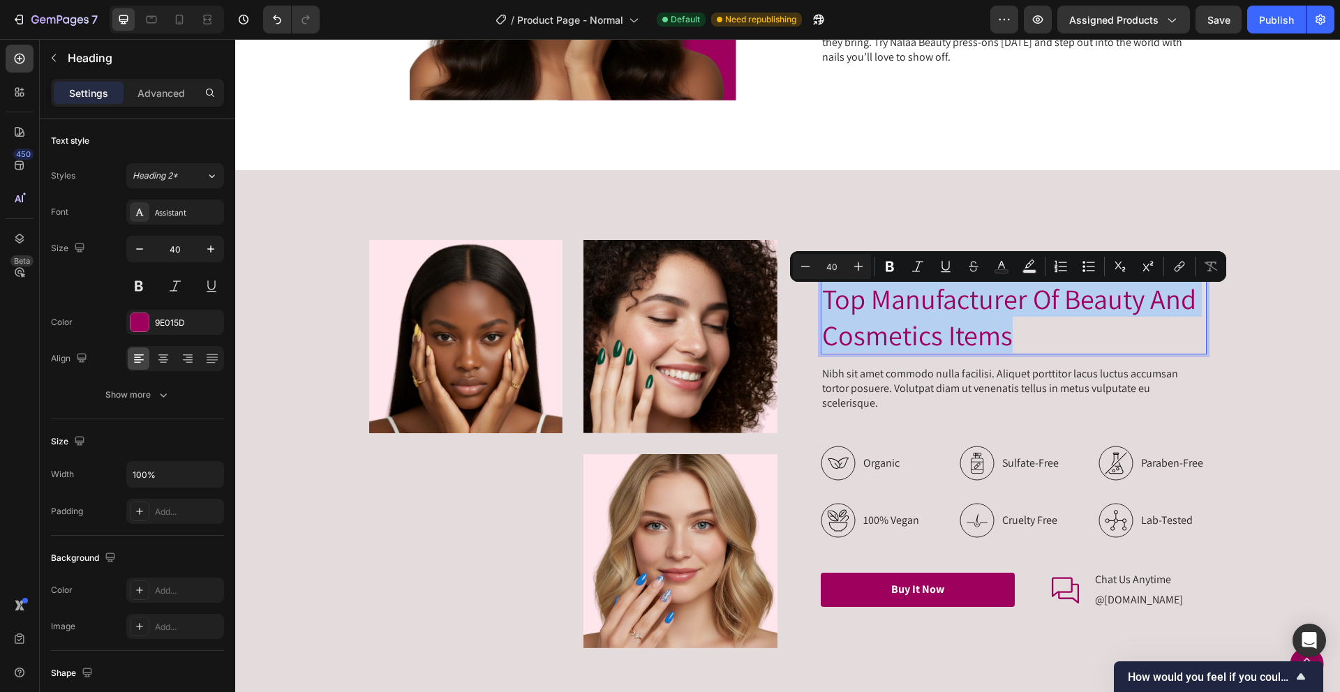
drag, startPoint x: 823, startPoint y: 308, endPoint x: 1046, endPoint y: 359, distance: 228.4
click at [1046, 353] on p "Top Manufacturer Of Beauty And Cosmetics Items" at bounding box center [1013, 317] width 383 height 73
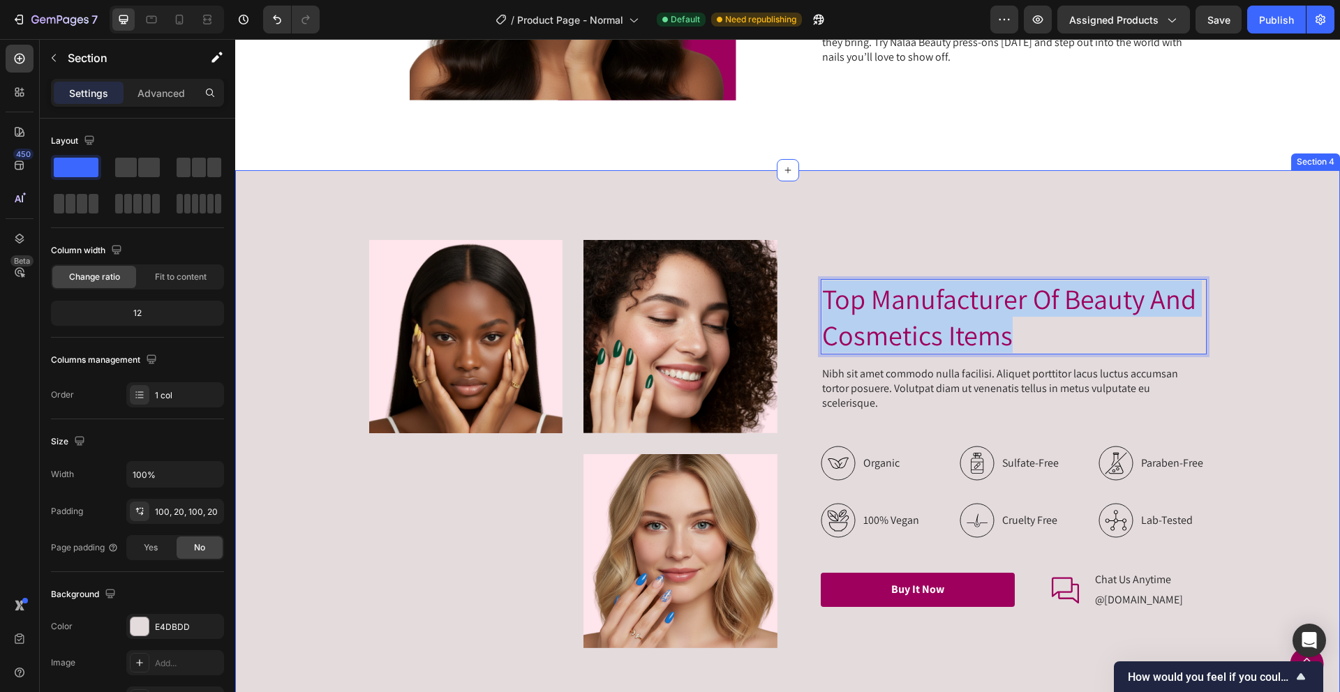
click at [1291, 327] on div "Image Image Image Row Top Manufacturer Of Beauty And Cosmetics Items Heading 16…" at bounding box center [787, 444] width 1077 height 408
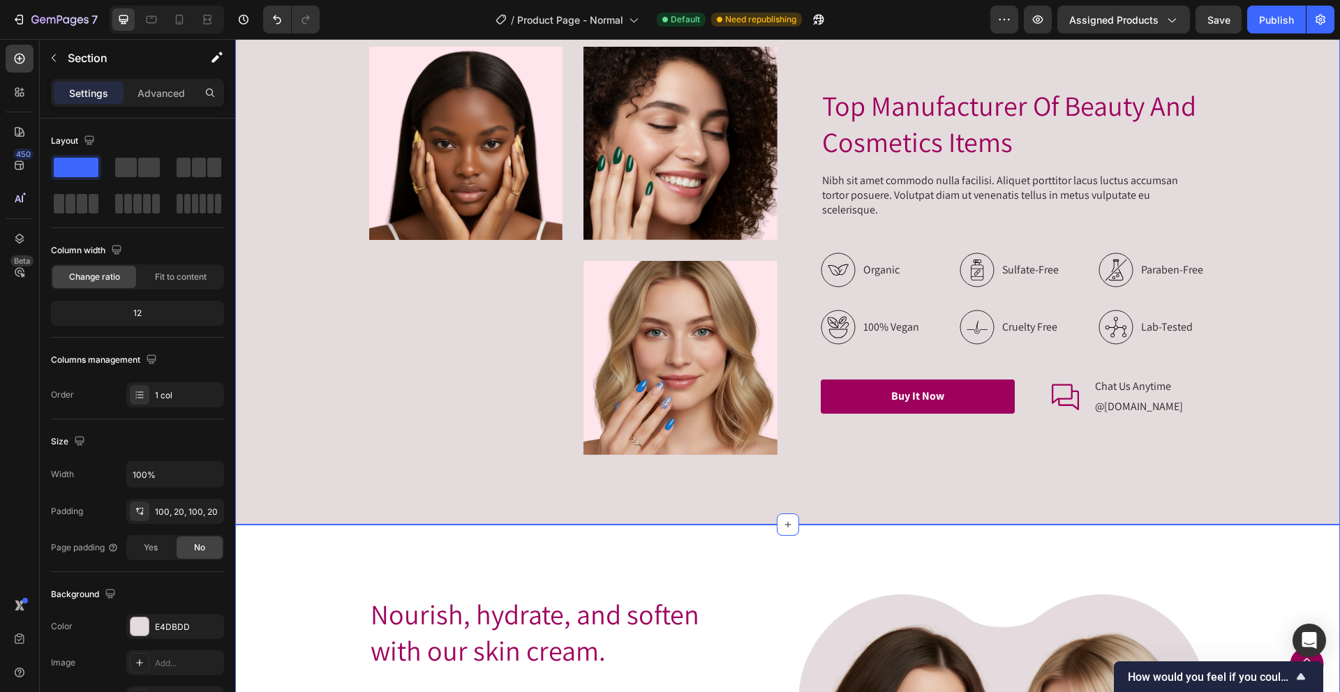
scroll to position [1791, 0]
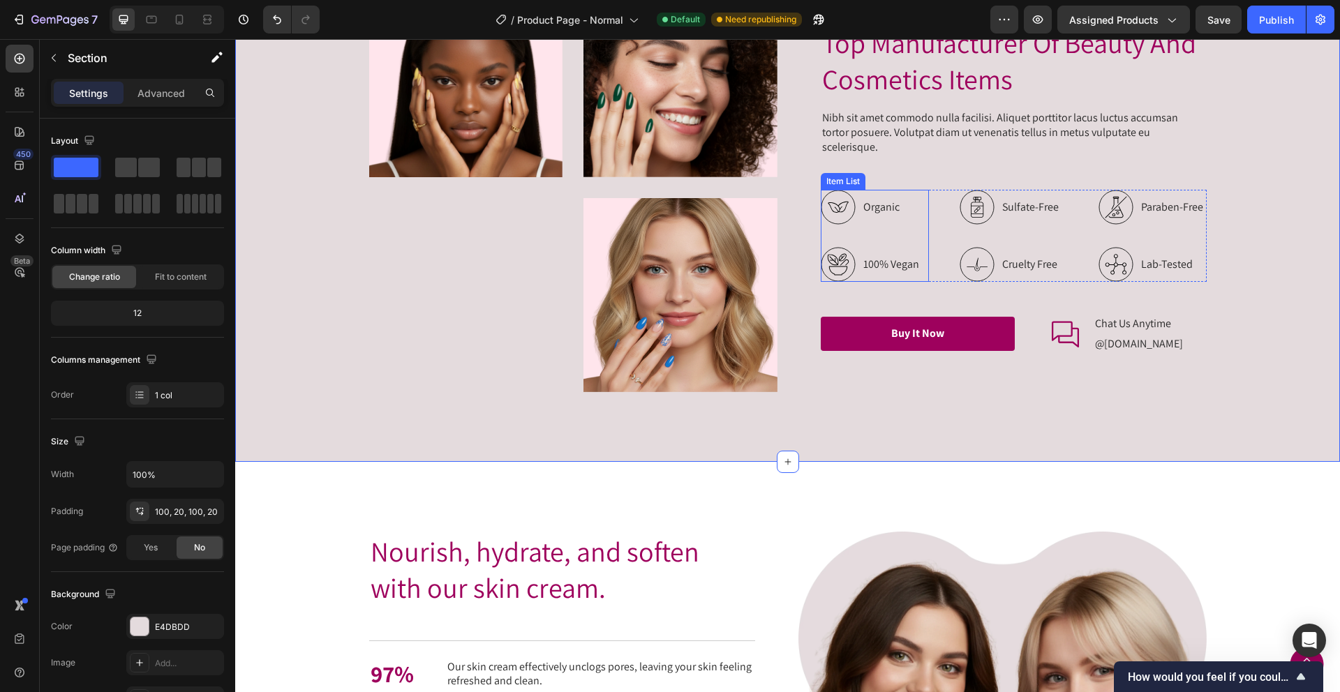
click at [895, 201] on p "Organic" at bounding box center [891, 207] width 56 height 17
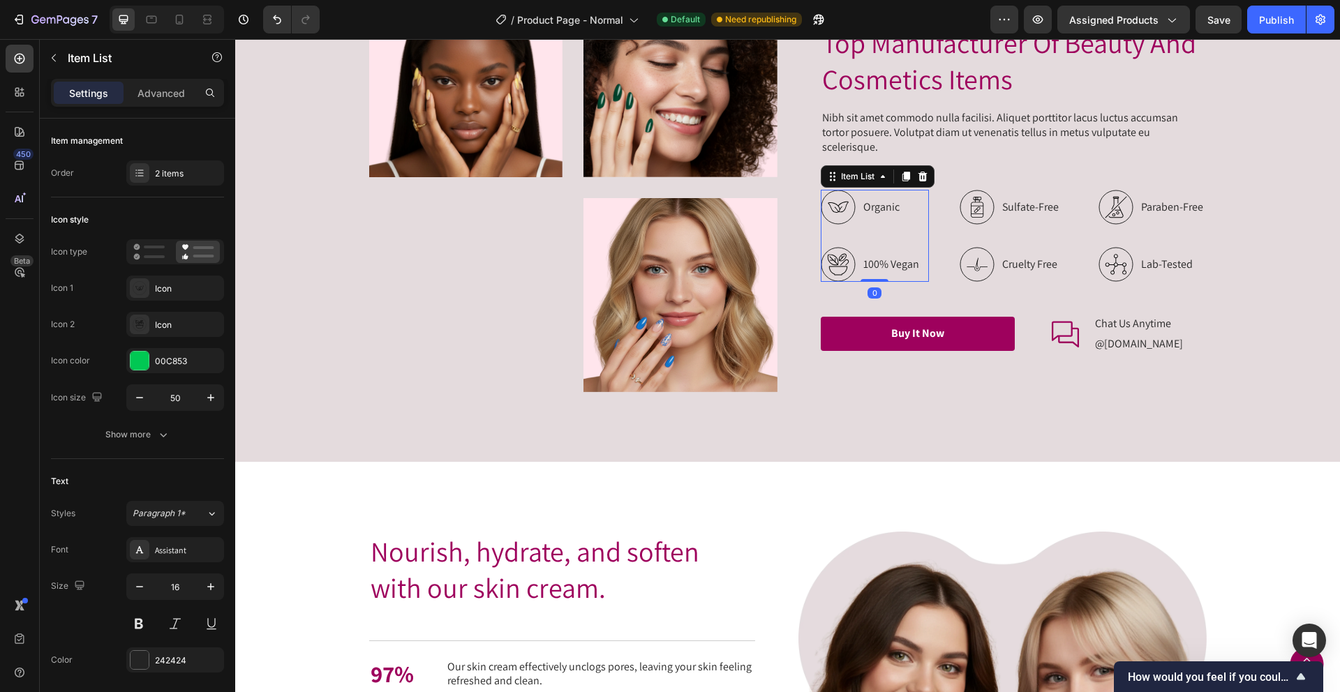
click at [895, 201] on p "Organic" at bounding box center [891, 207] width 56 height 17
click at [1038, 199] on p "Sulfate-Free" at bounding box center [1030, 207] width 57 height 17
click at [1029, 199] on p "Sulfate-Free" at bounding box center [1030, 207] width 57 height 17
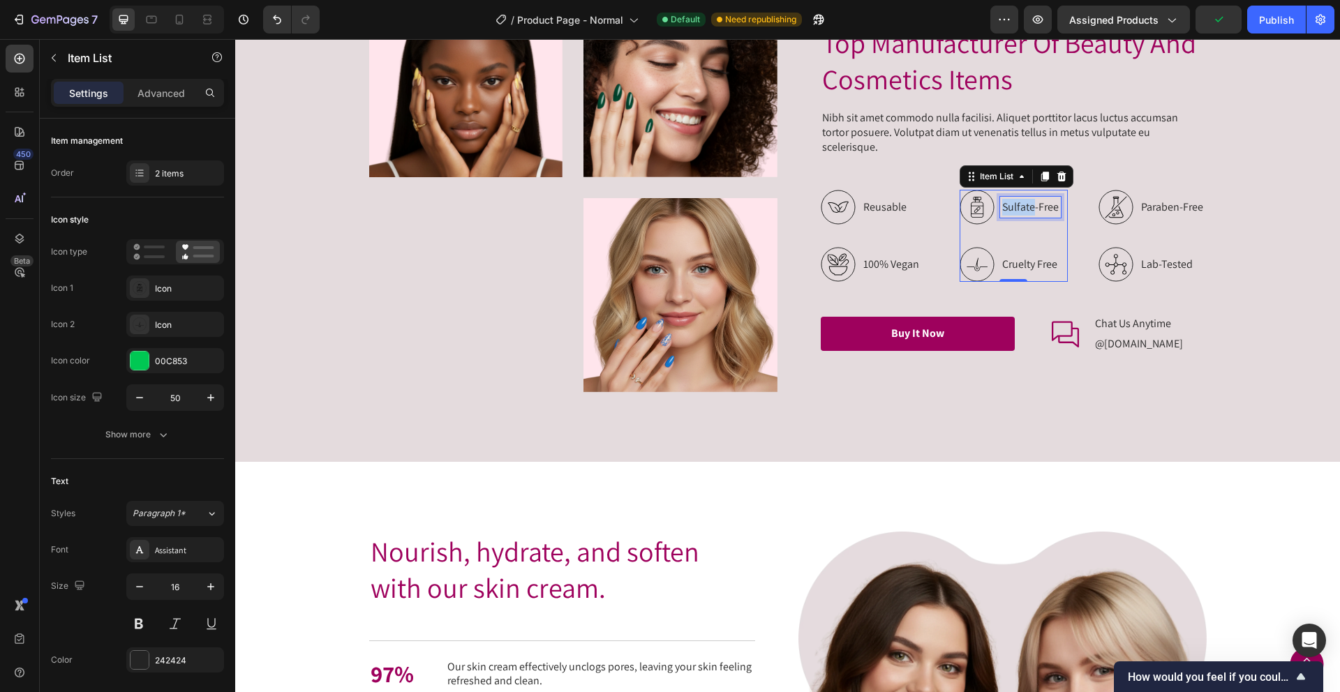
click at [1029, 199] on p "Sulfate-Free" at bounding box center [1030, 207] width 57 height 17
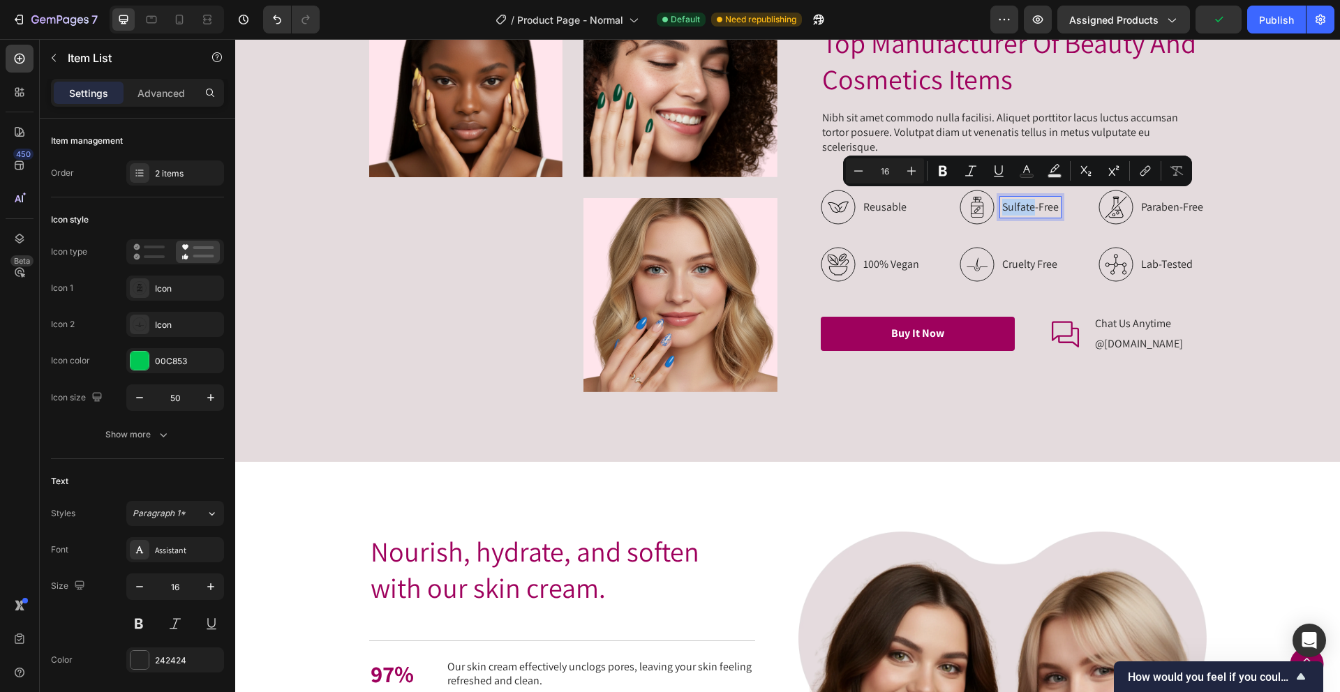
click at [1029, 199] on p "Sulfate-Free" at bounding box center [1030, 207] width 57 height 17
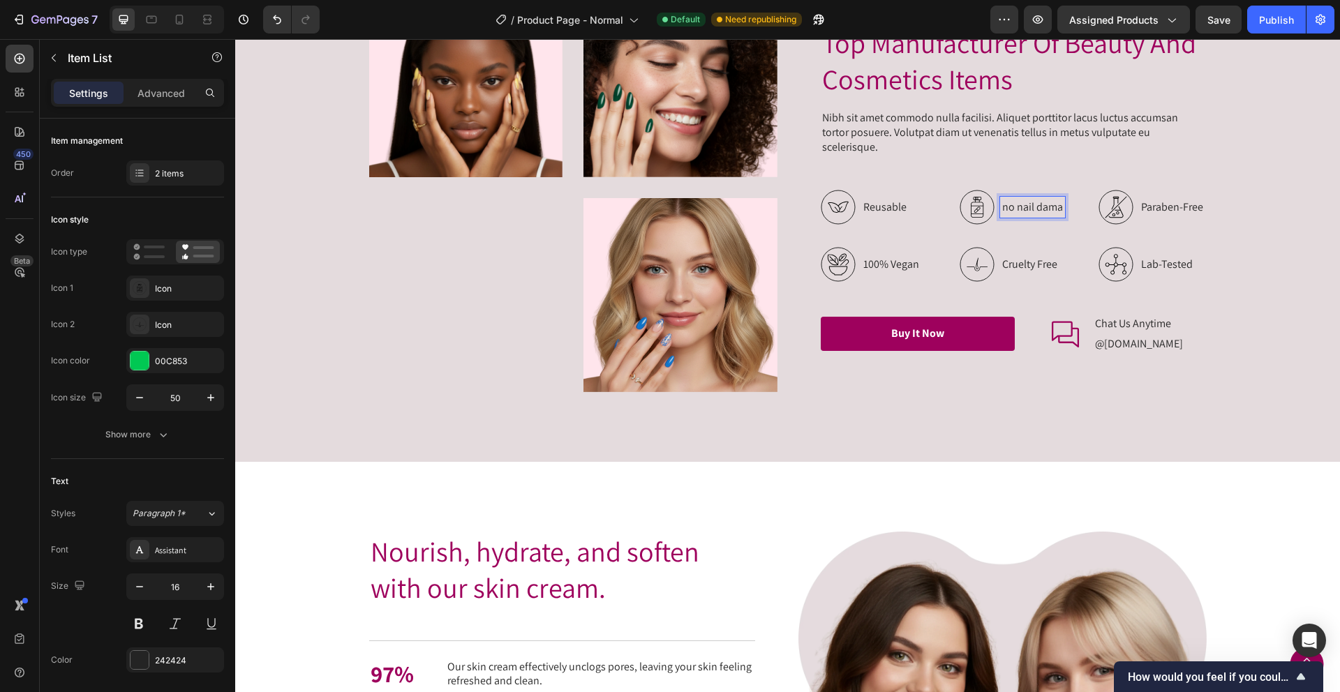
scroll to position [1782, 0]
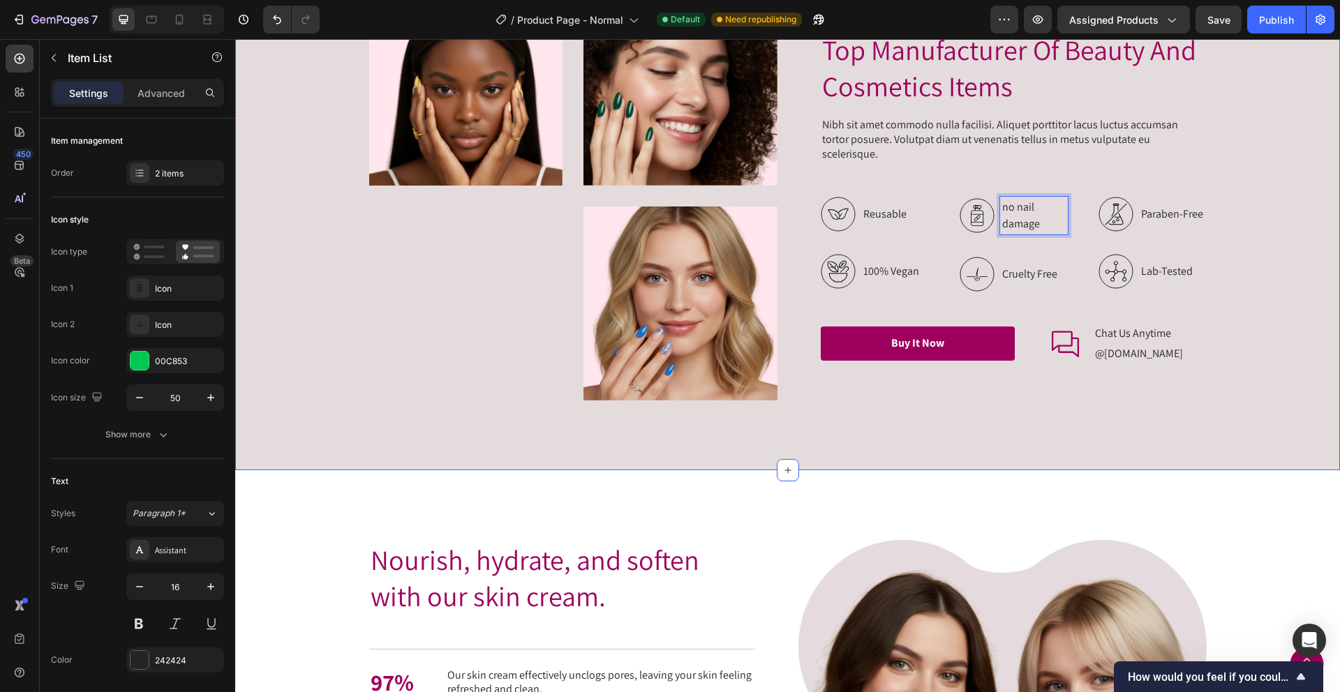
click at [1270, 224] on div "Image Image Image Row Top Manufacturer Of Beauty And Cosmetics Items Heading Ni…" at bounding box center [787, 196] width 1077 height 408
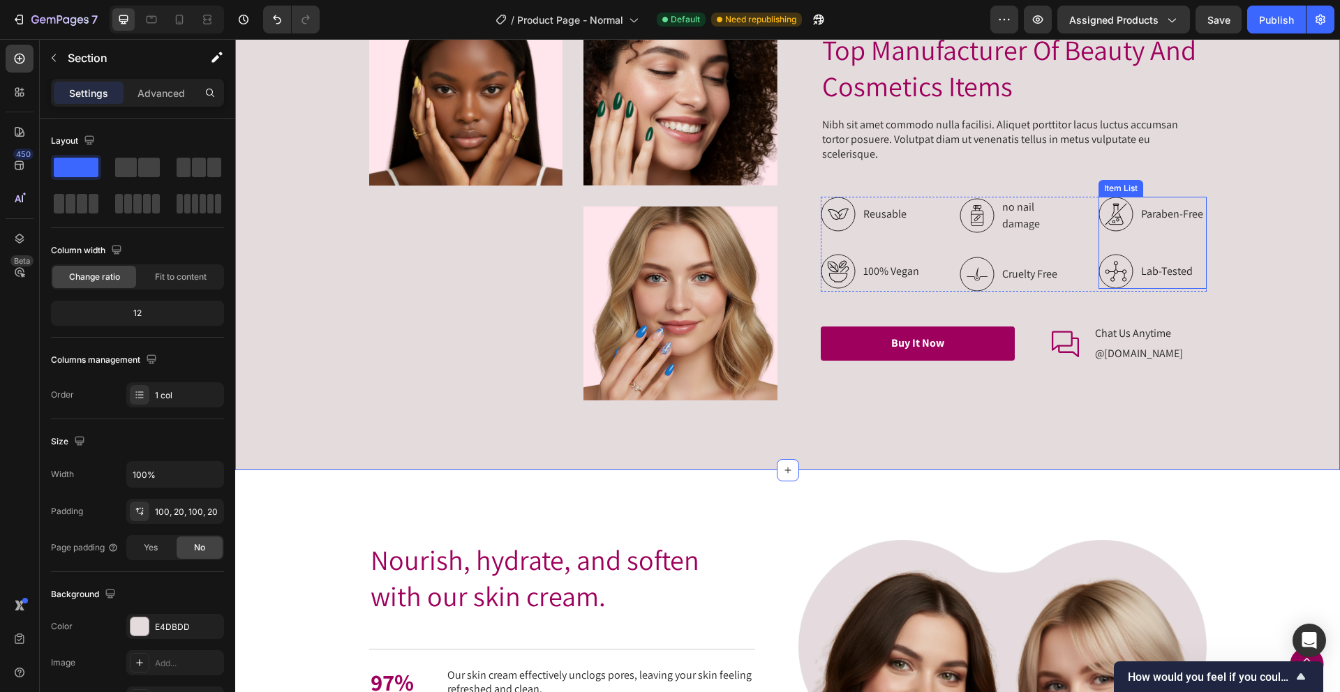
click at [1178, 213] on p "Paraben-Free" at bounding box center [1172, 214] width 62 height 17
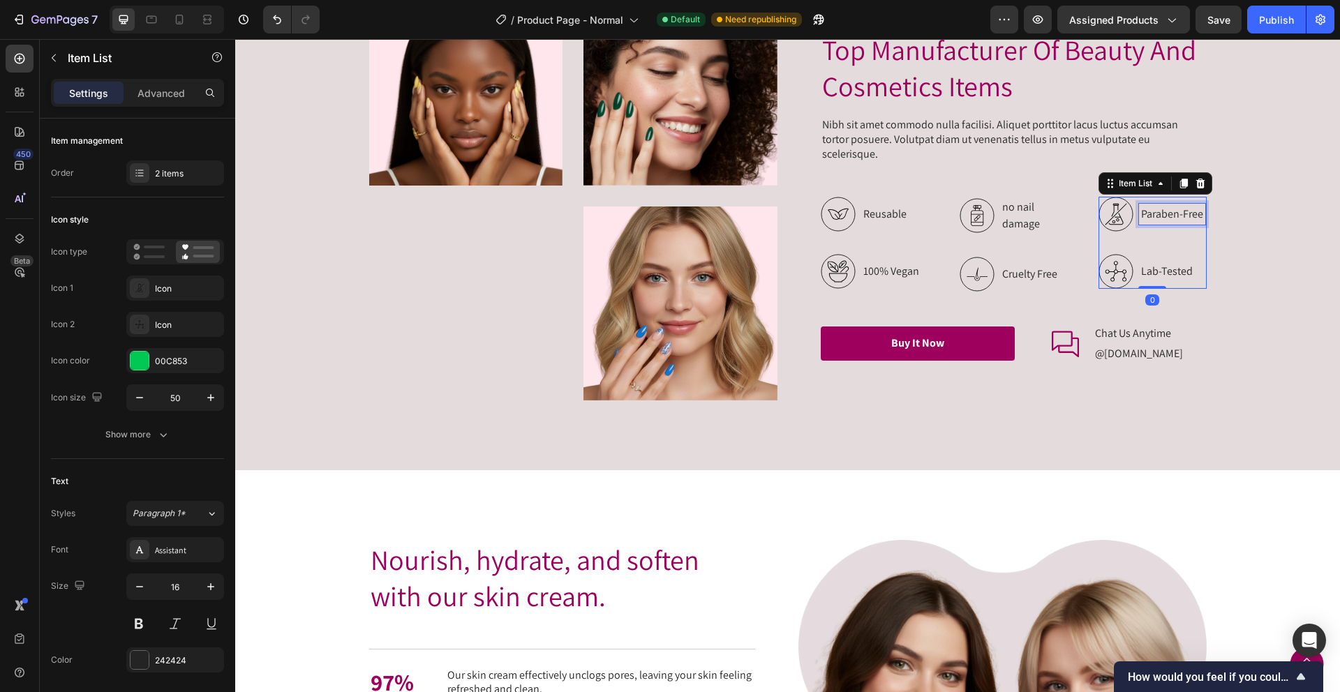
click at [1178, 213] on p "Paraben-Free" at bounding box center [1172, 214] width 62 height 17
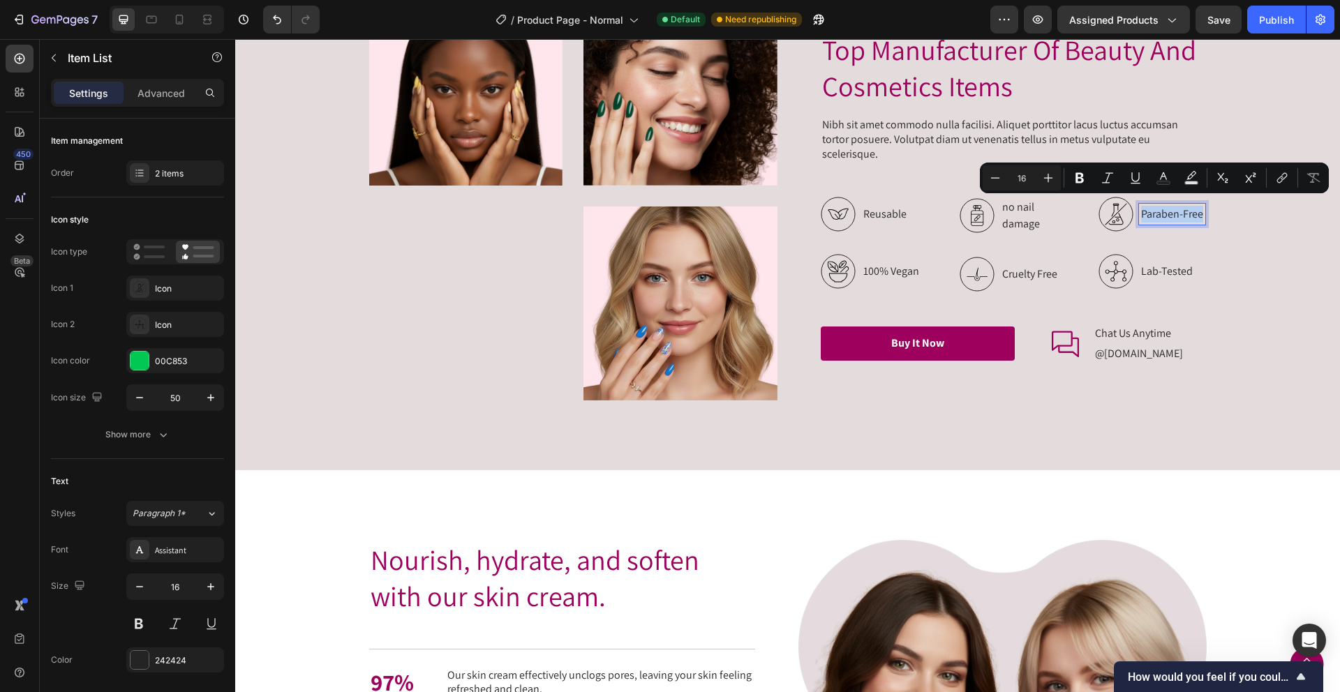
click at [1178, 213] on p "Paraben-Free" at bounding box center [1172, 214] width 62 height 17
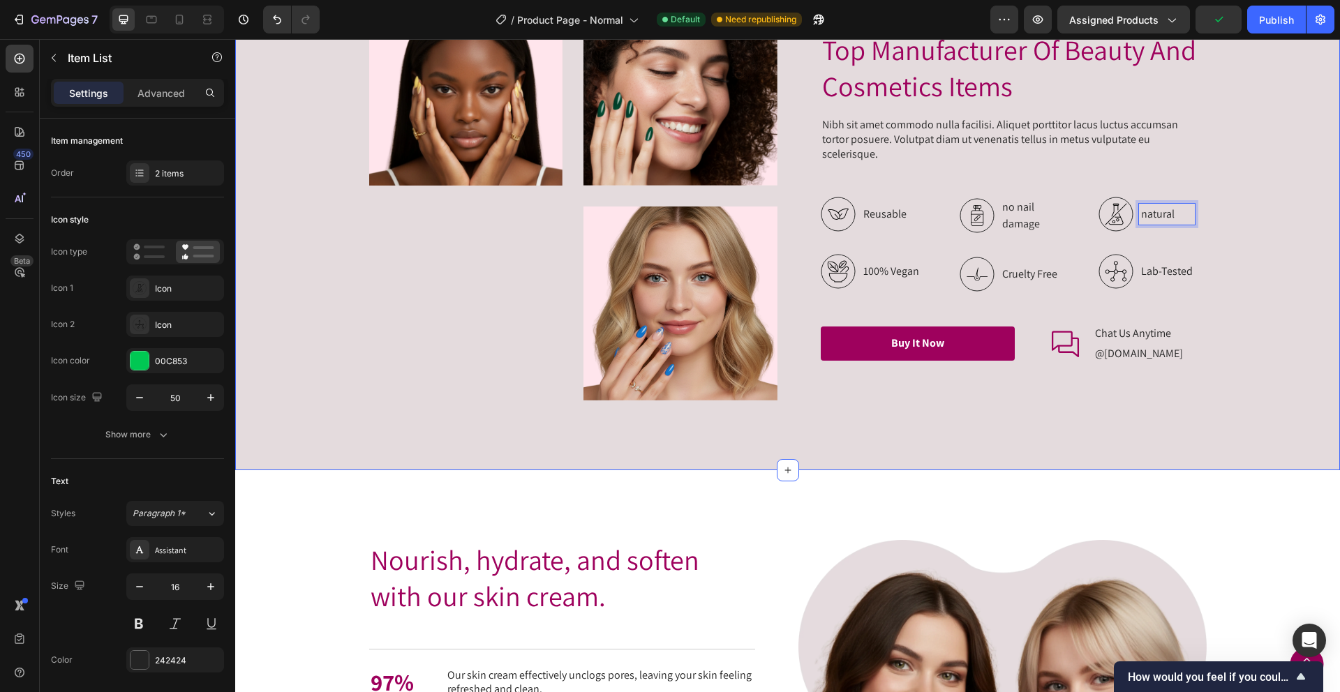
click at [1262, 247] on div "Image Image Image Row Top Manufacturer Of Beauty And Cosmetics Items Heading Ni…" at bounding box center [787, 196] width 1077 height 408
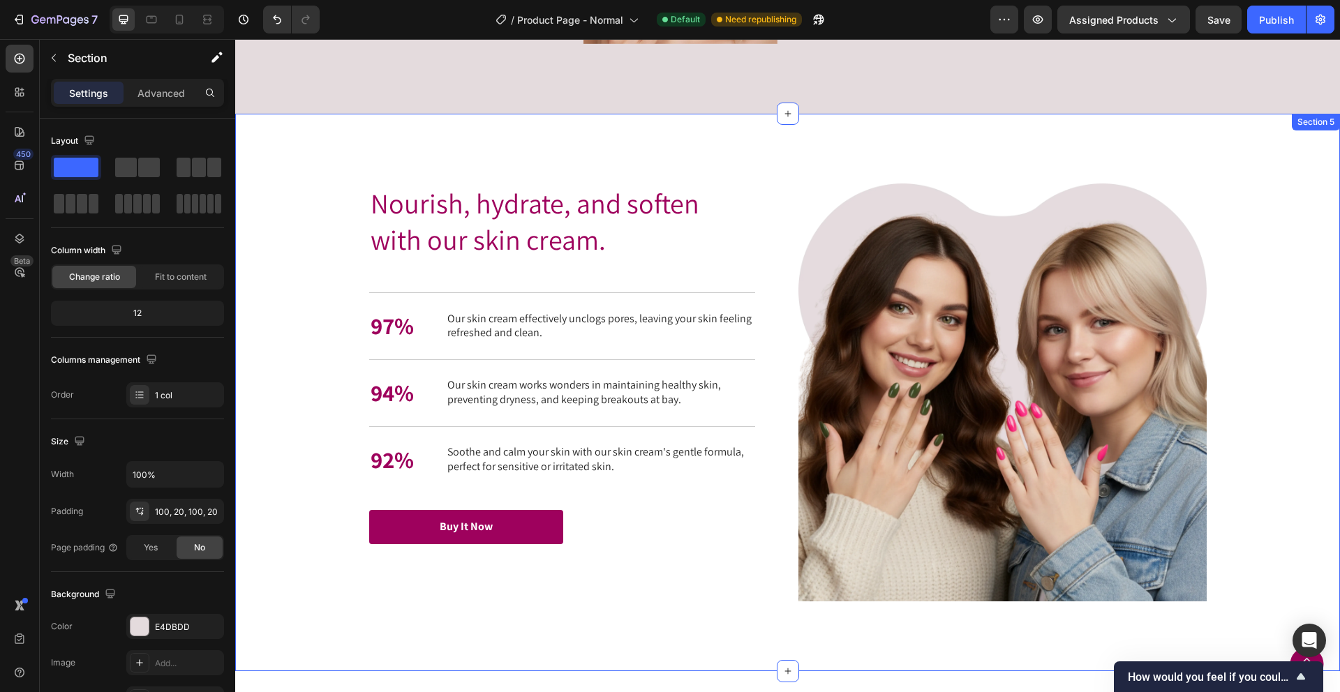
scroll to position [2035, 0]
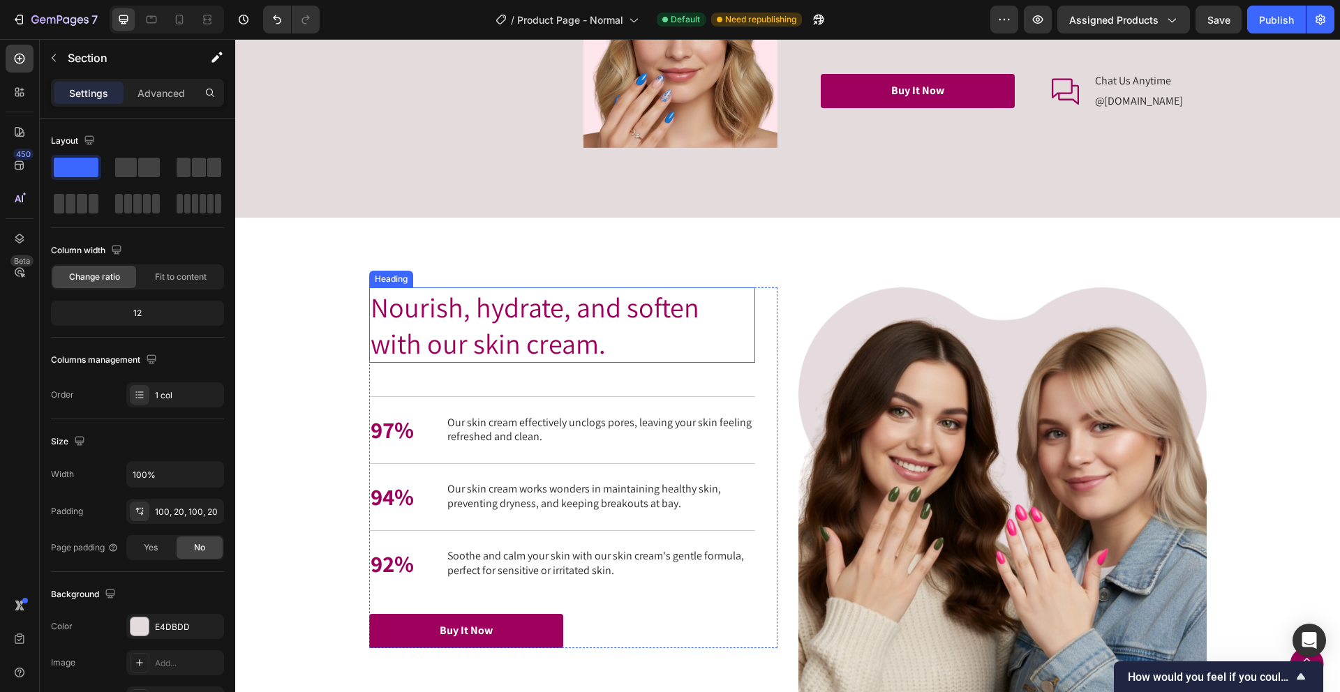
click at [585, 338] on h2 "Nourish, hydrate, and soften with our skin cream." at bounding box center [562, 325] width 386 height 75
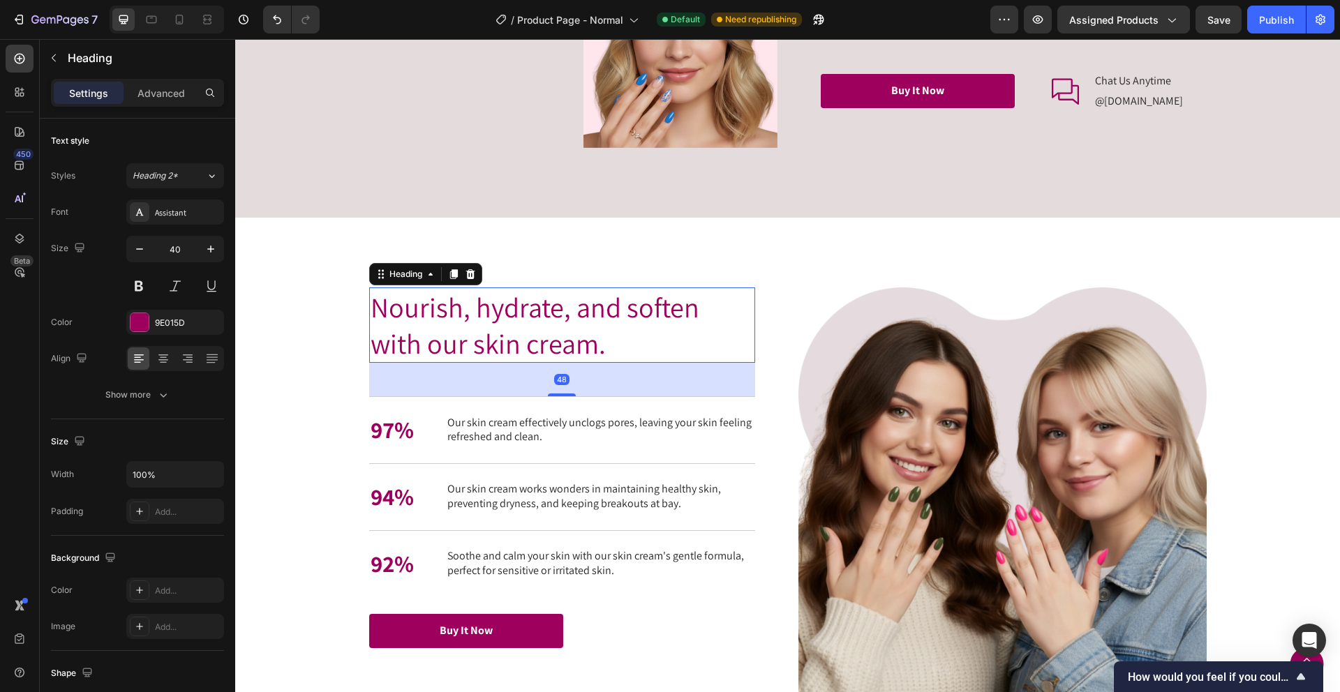
click at [585, 339] on h2 "Nourish, hydrate, and soften with our skin cream." at bounding box center [562, 325] width 386 height 75
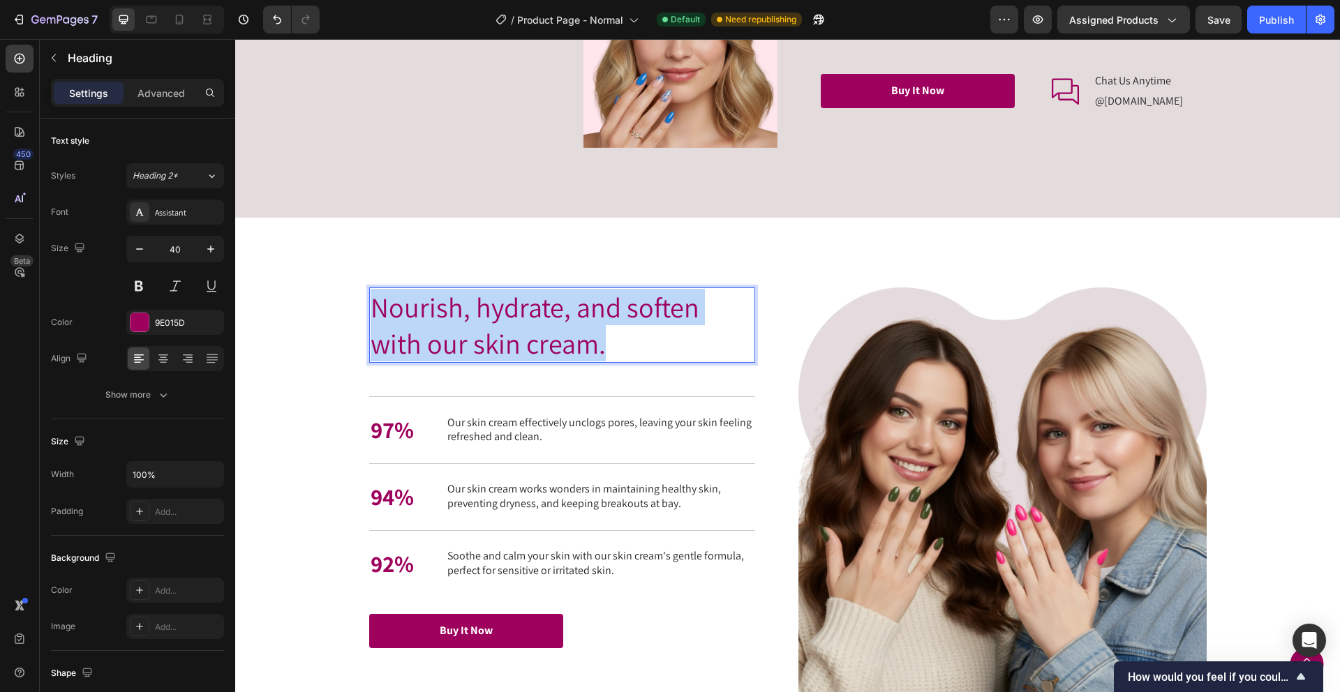
click at [585, 339] on p "Nourish, hydrate, and soften with our skin cream." at bounding box center [562, 325] width 383 height 73
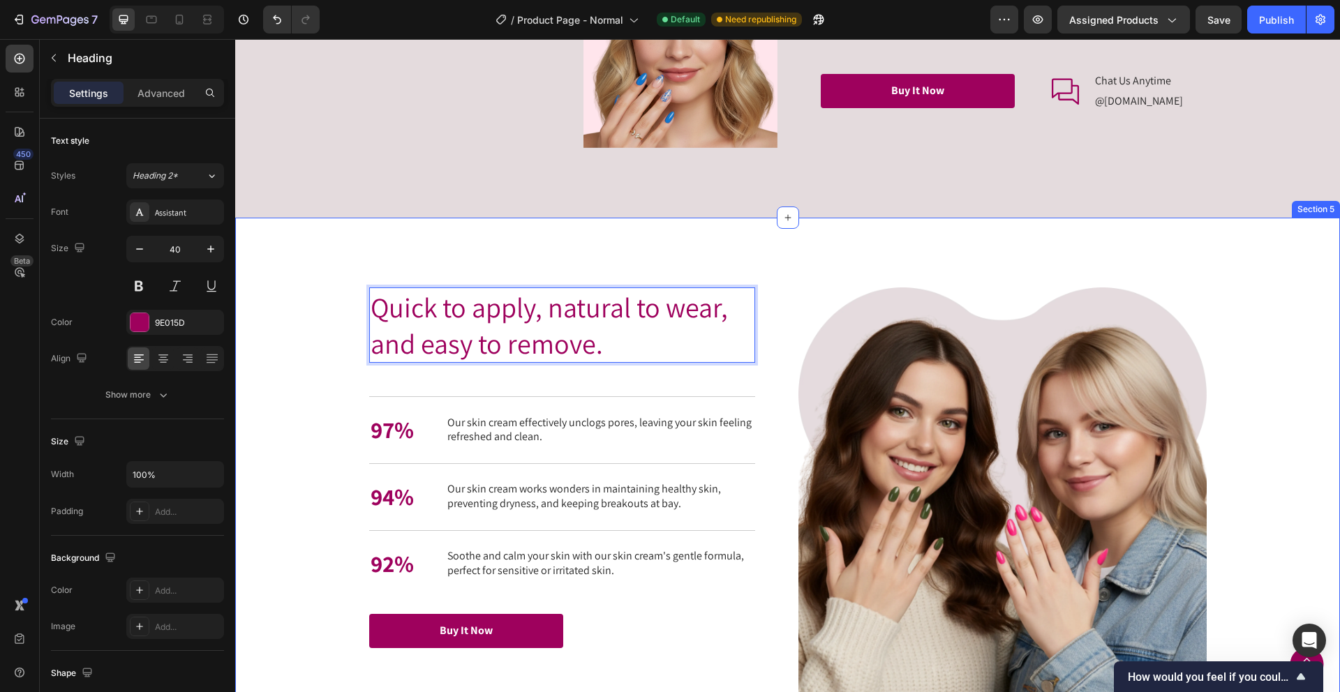
click at [730, 266] on div "Nourish, hydrate, and soften with our skin cream. Heading Quick to apply, natur…" at bounding box center [787, 497] width 1105 height 558
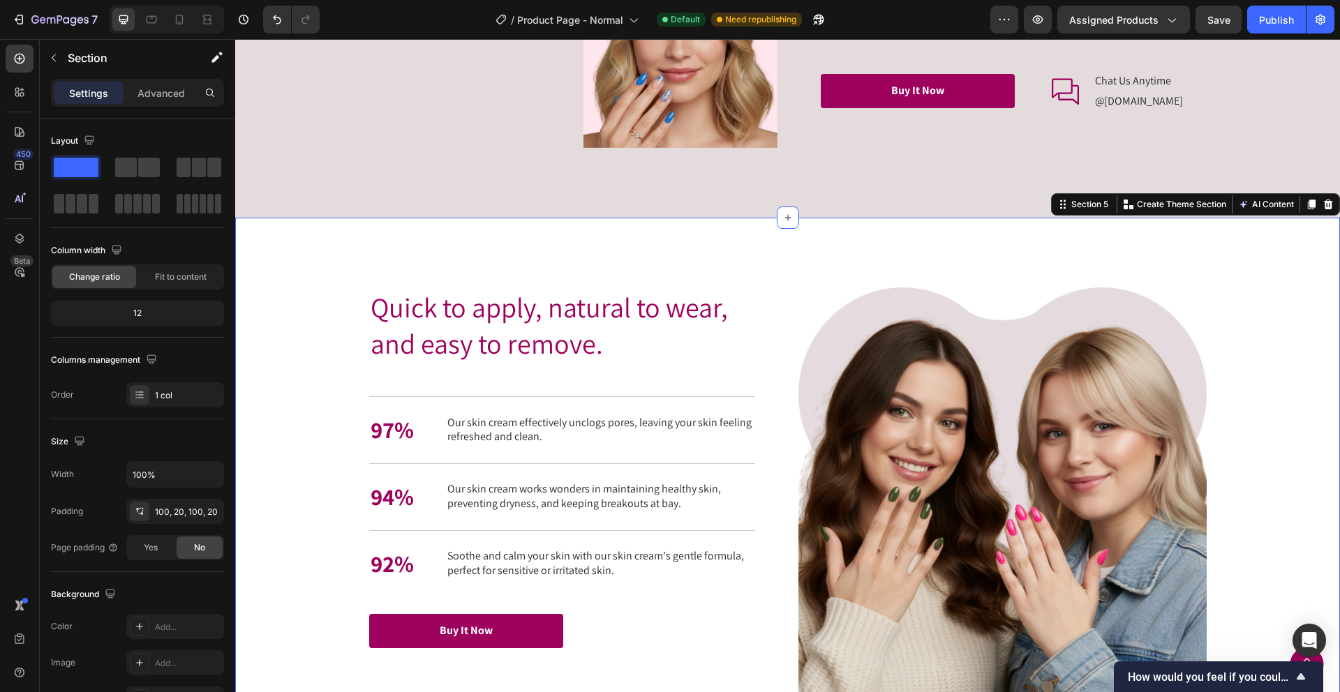
click at [316, 391] on div "Nourish, hydrate, and soften with our skin cream. Heading Quick to apply, natur…" at bounding box center [787, 497] width 1077 height 418
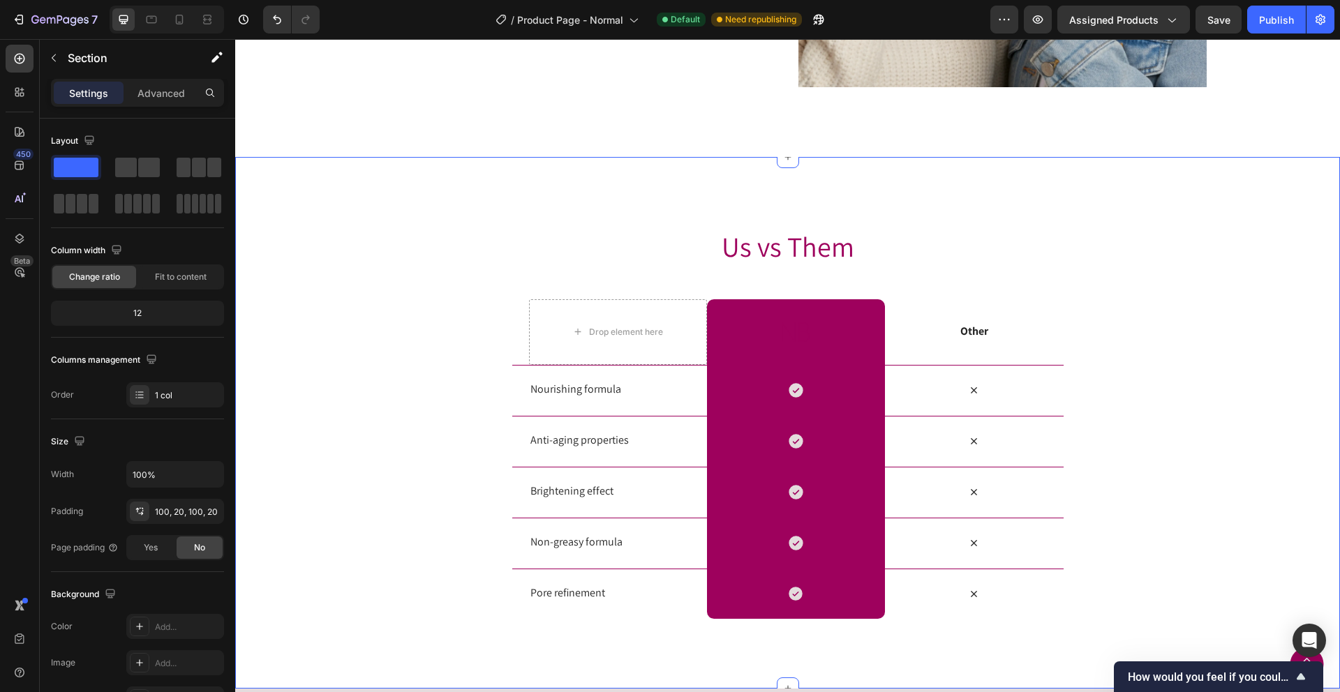
scroll to position [2720, 0]
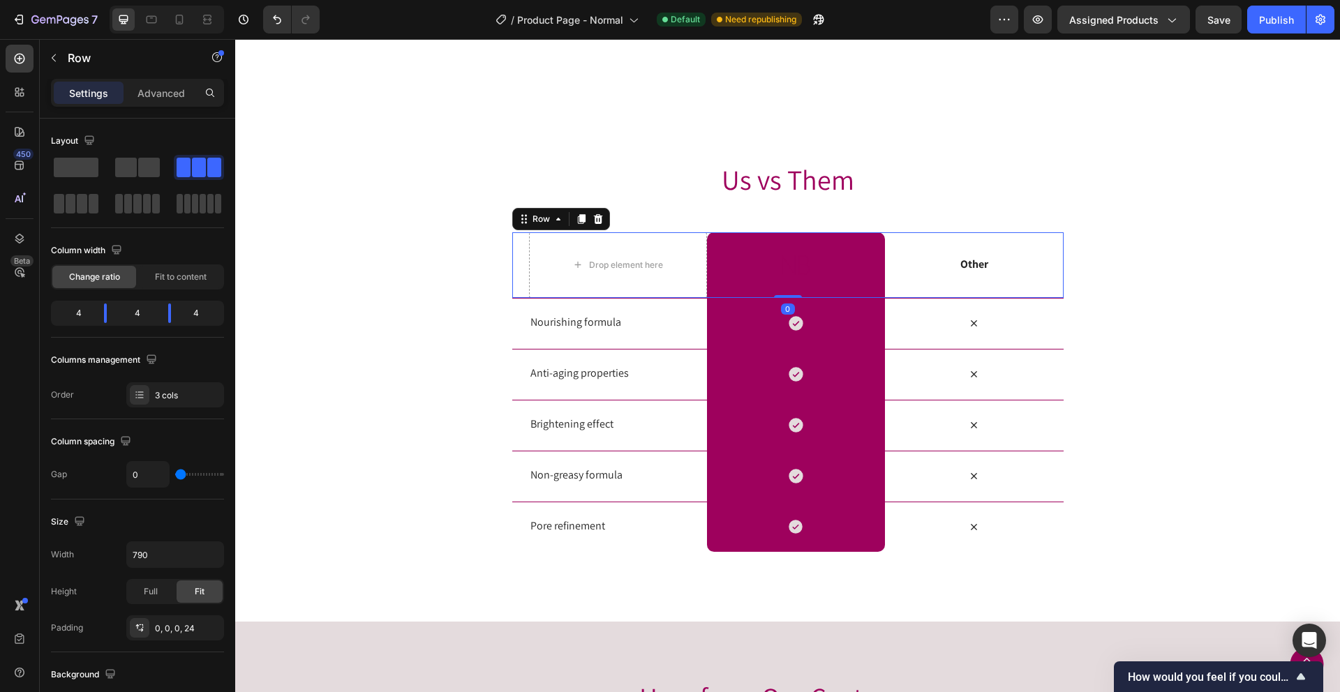
click at [983, 276] on div "Other Text Block" at bounding box center [974, 265] width 178 height 66
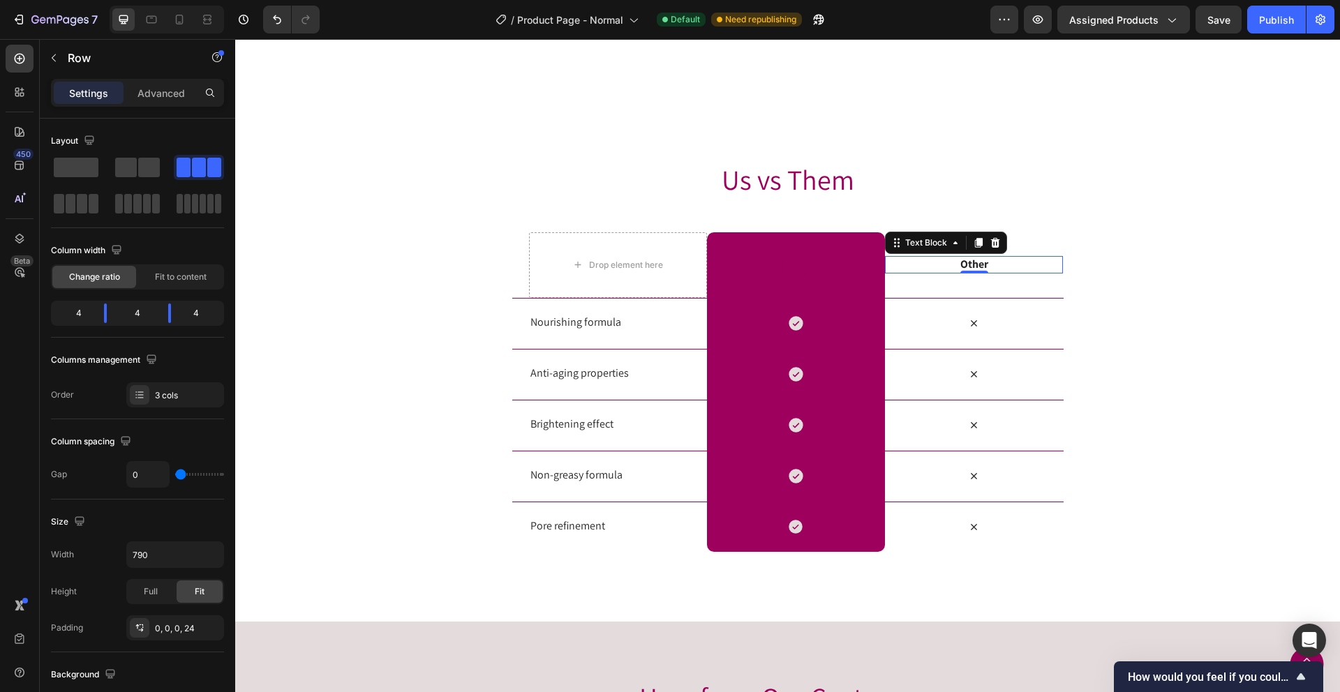
click at [988, 263] on p "Other" at bounding box center [973, 265] width 175 height 15
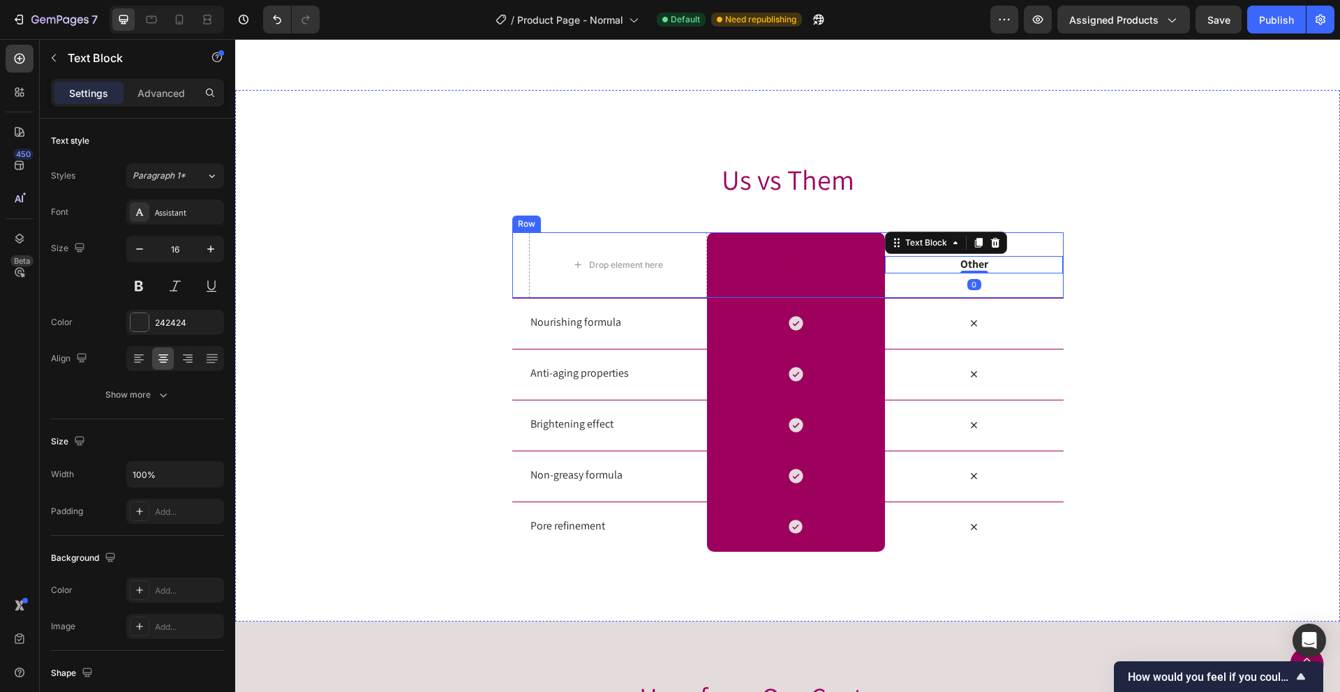
click at [1029, 253] on div "Other Text Block 0" at bounding box center [974, 265] width 178 height 66
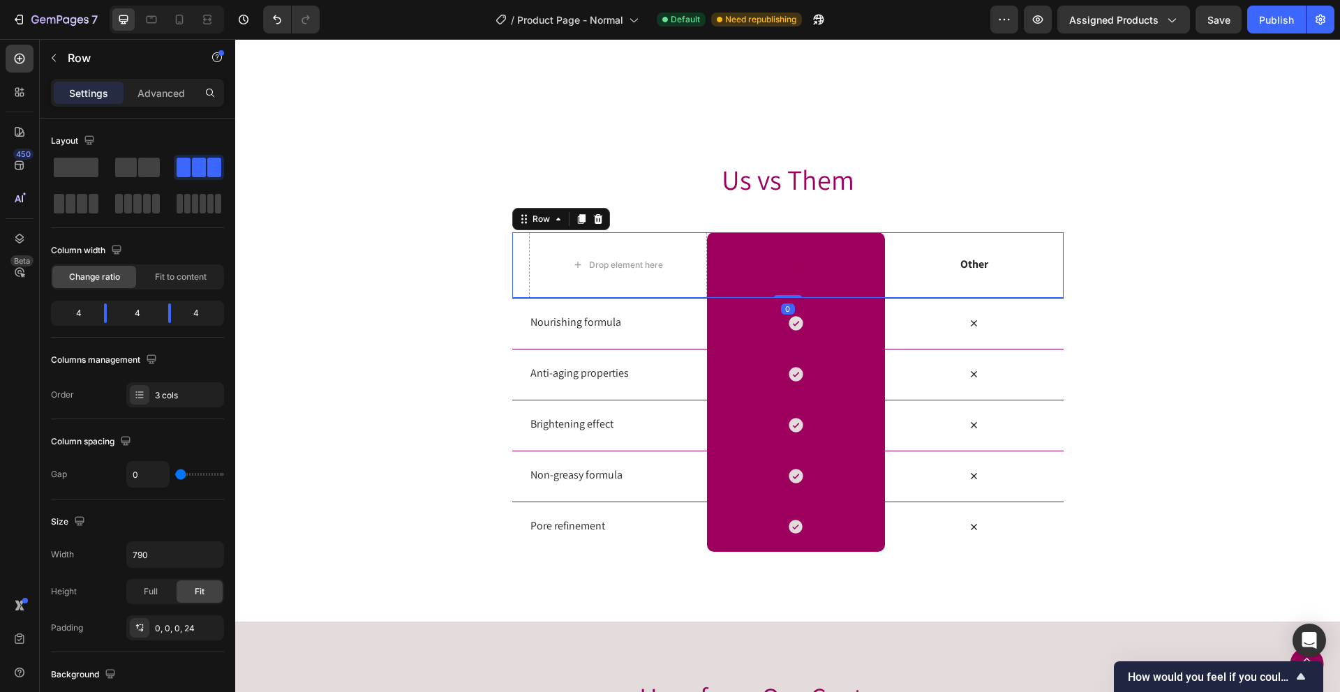
click at [1047, 241] on div "Other Text Block" at bounding box center [974, 265] width 178 height 66
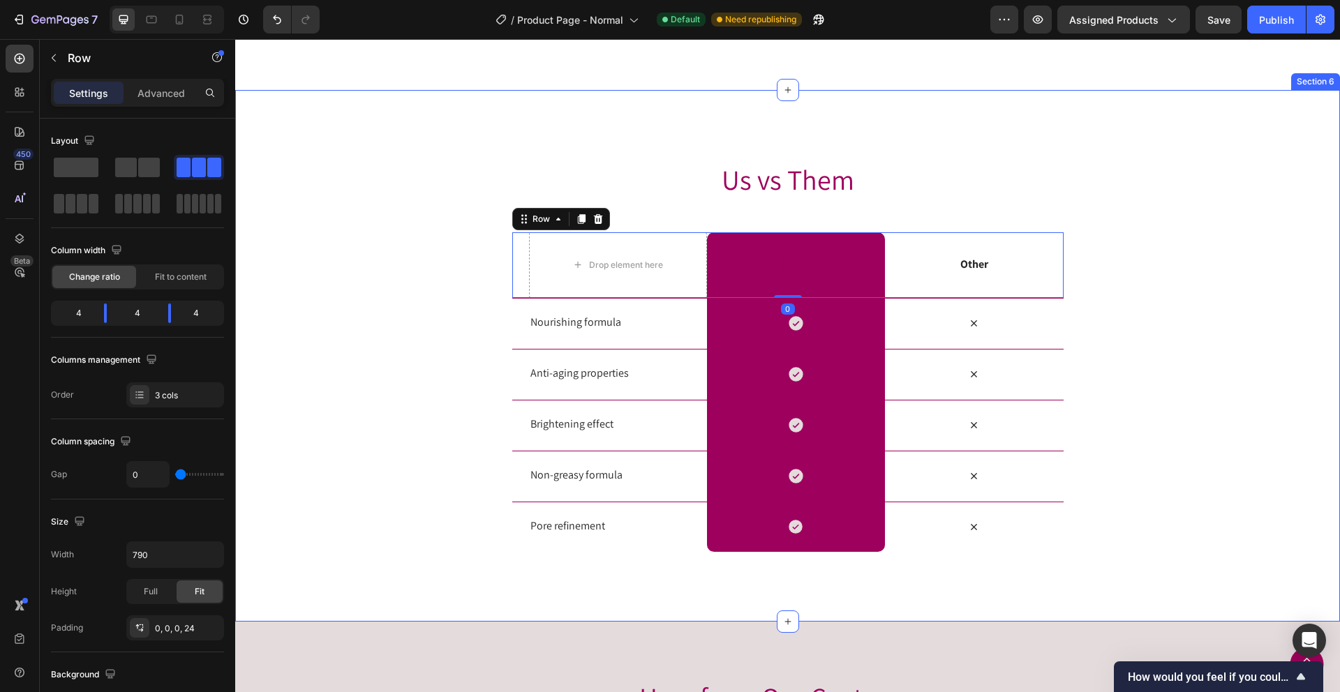
click at [1157, 254] on div "Us vs Them Heading Row Drop element here Image Row Other Text Block Row 0 Nouri…" at bounding box center [787, 356] width 1105 height 392
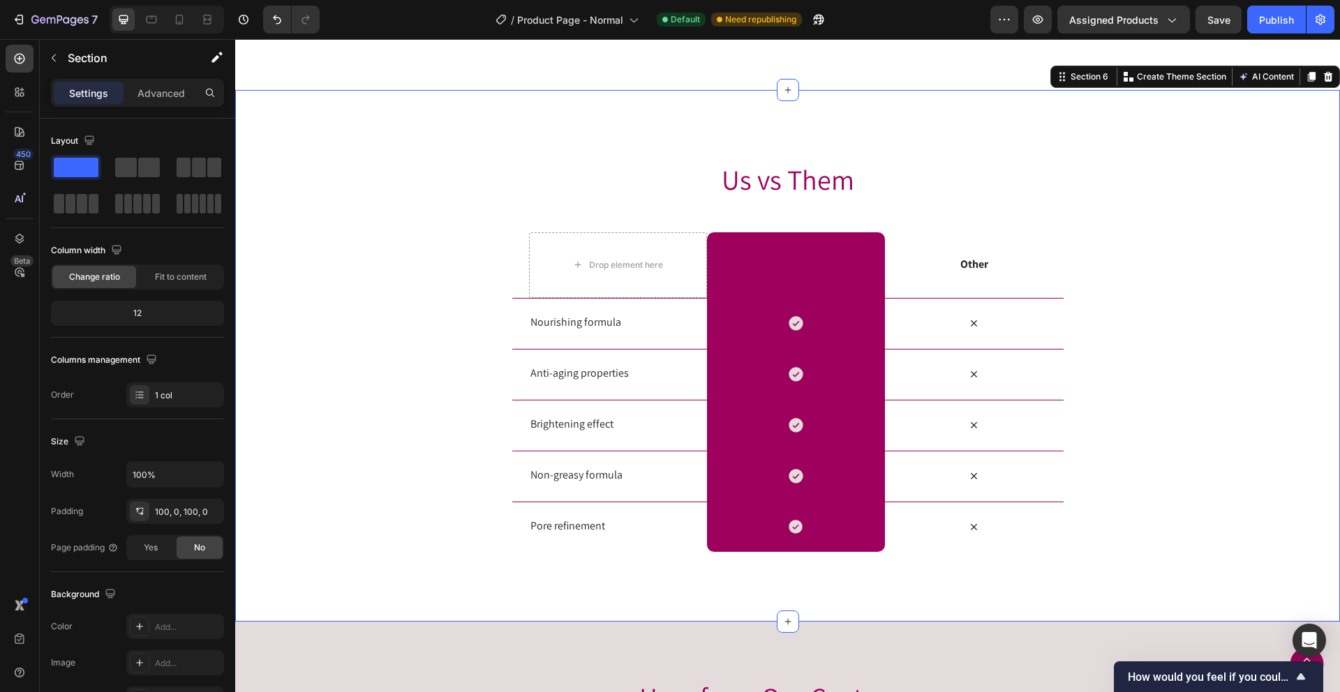
click at [435, 173] on div "Us vs Them Heading Row Drop element here Image Row Other Text Block Row Nourish…" at bounding box center [787, 356] width 1105 height 392
click at [785, 96] on div at bounding box center [788, 90] width 22 height 22
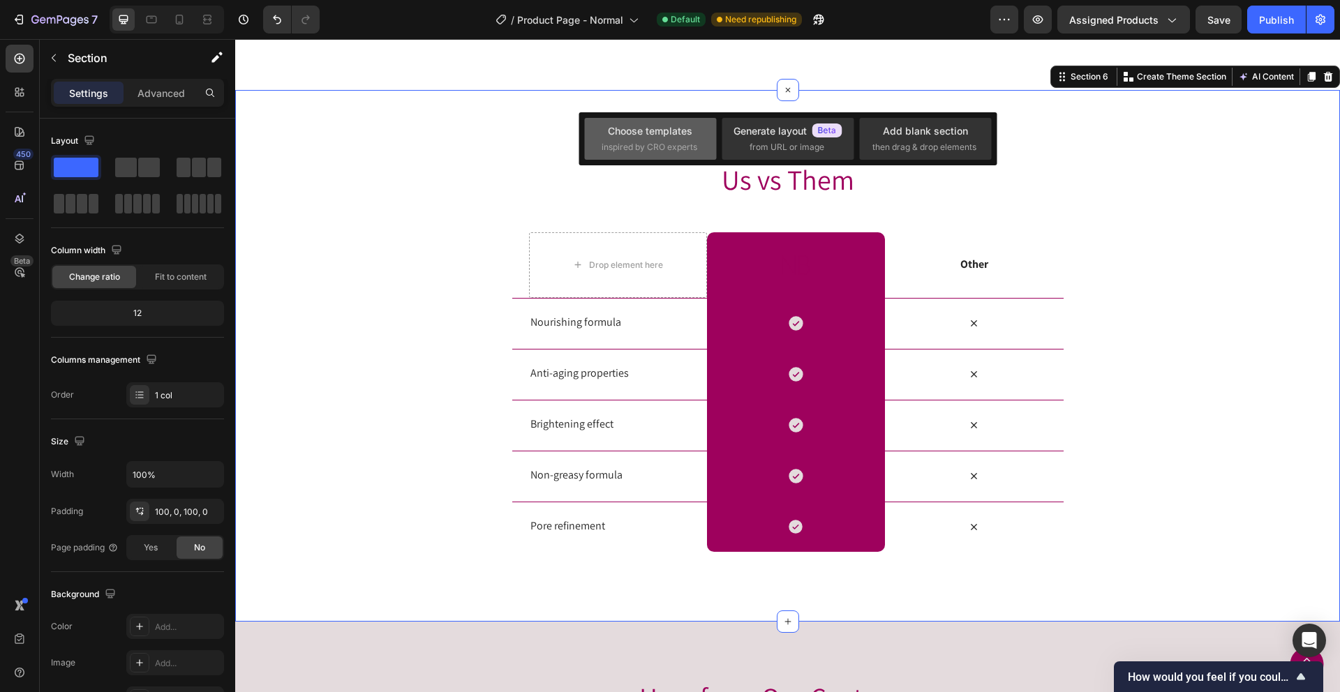
click at [684, 143] on span "inspired by CRO experts" at bounding box center [650, 147] width 96 height 13
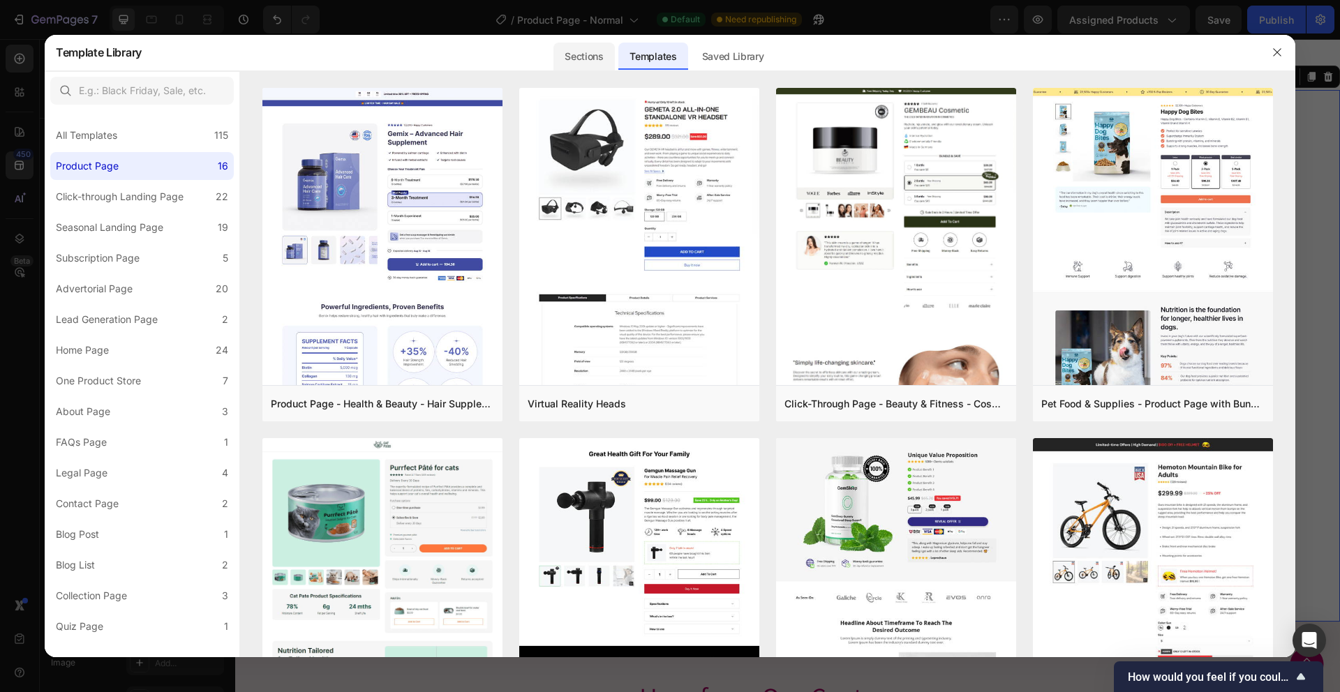
click at [583, 59] on div "Sections" at bounding box center [583, 57] width 61 height 28
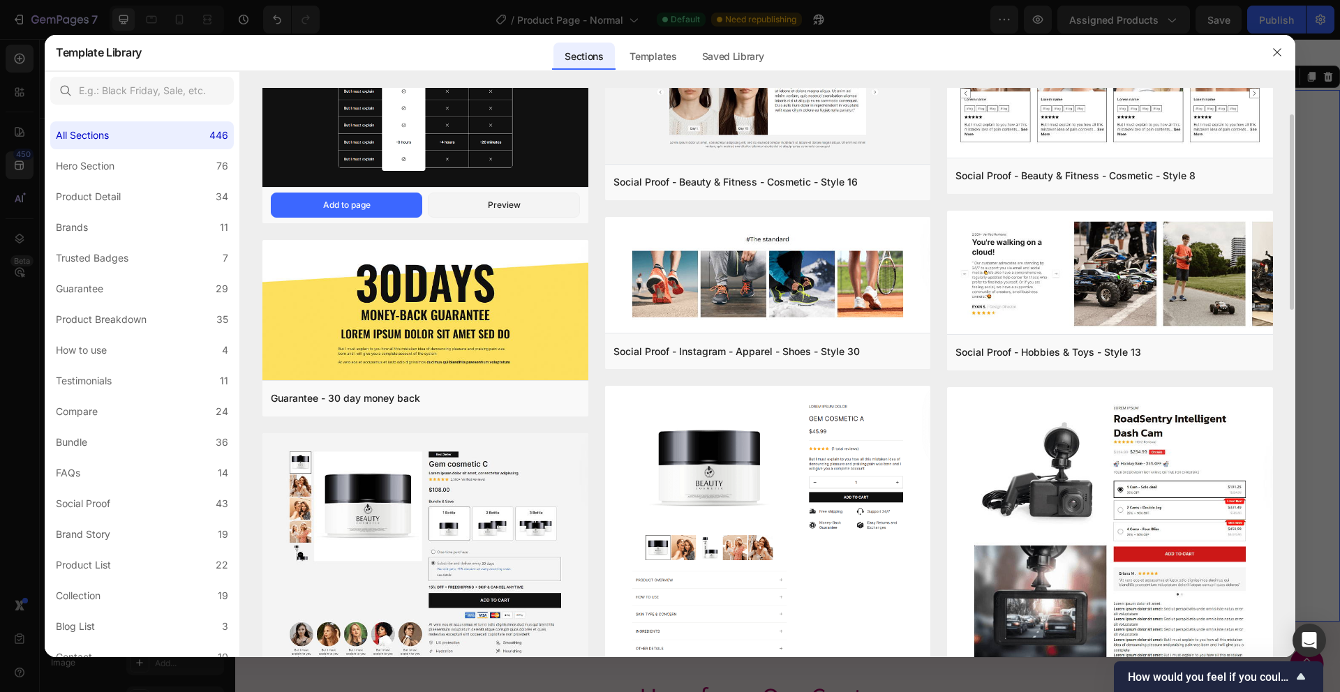
scroll to position [0, 0]
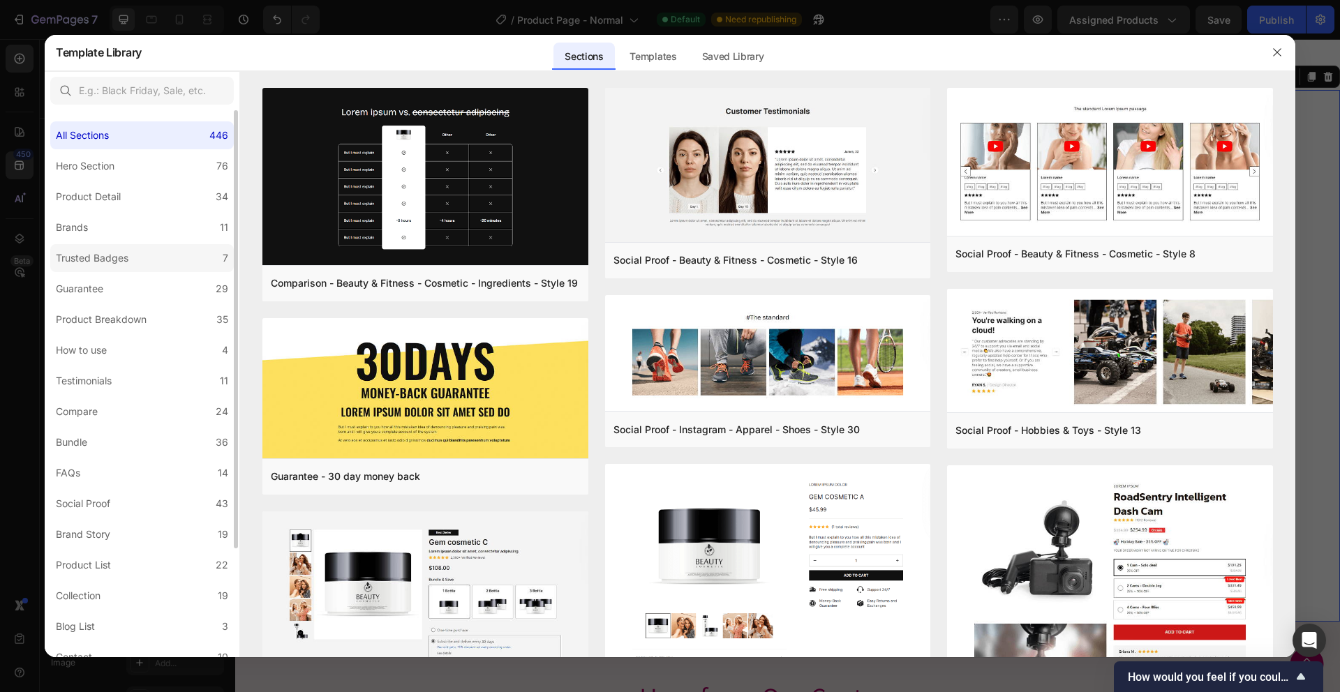
click at [176, 255] on label "Trusted Badges 7" at bounding box center [142, 258] width 184 height 28
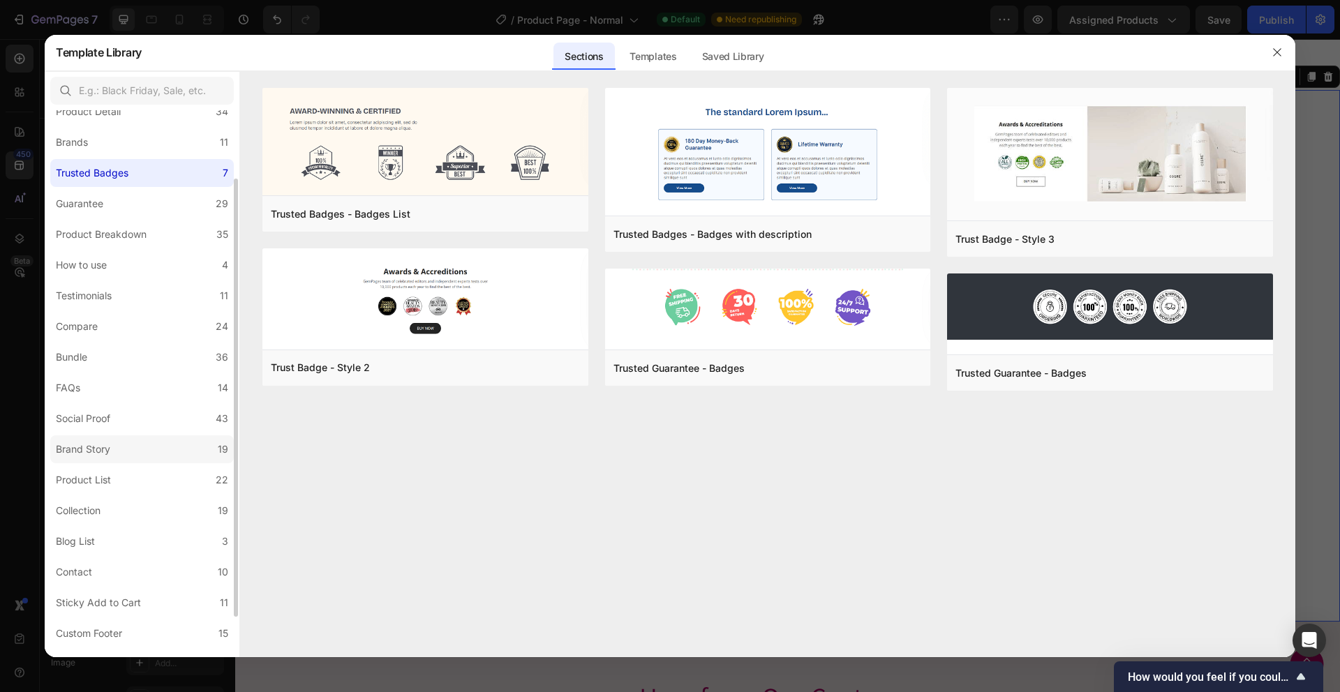
scroll to position [136, 0]
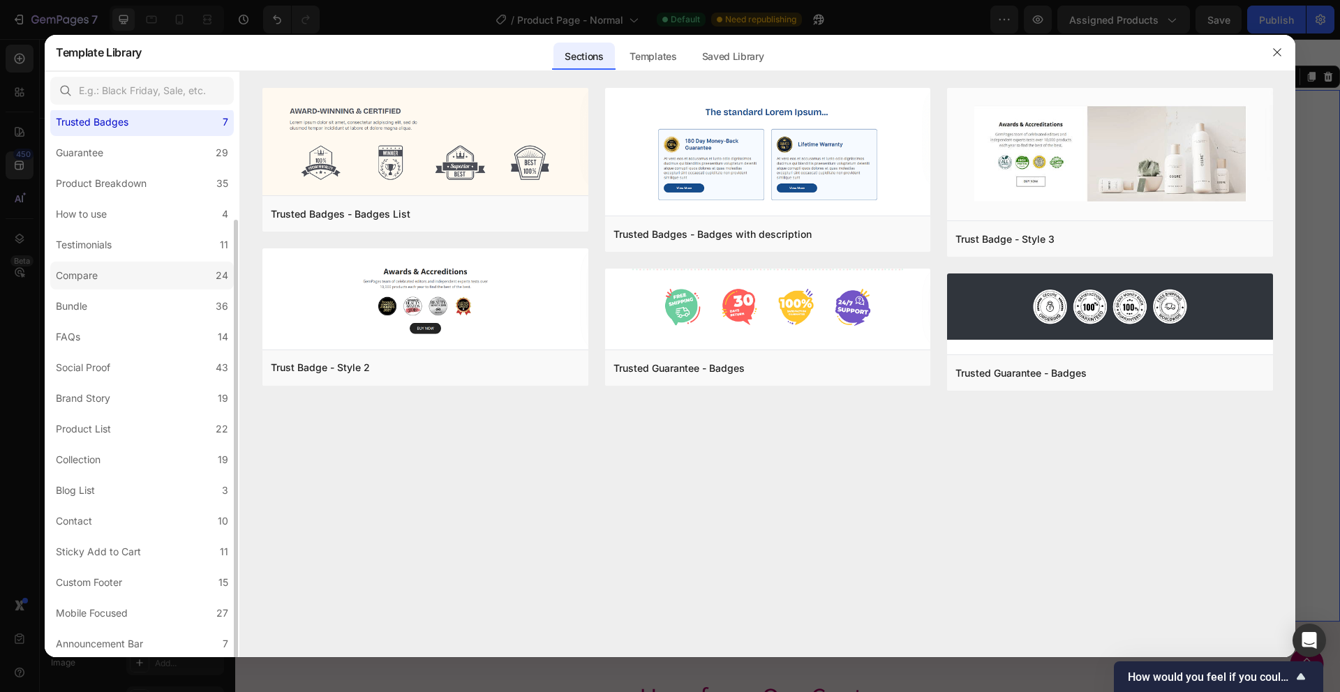
click at [102, 264] on label "Compare 24" at bounding box center [142, 276] width 184 height 28
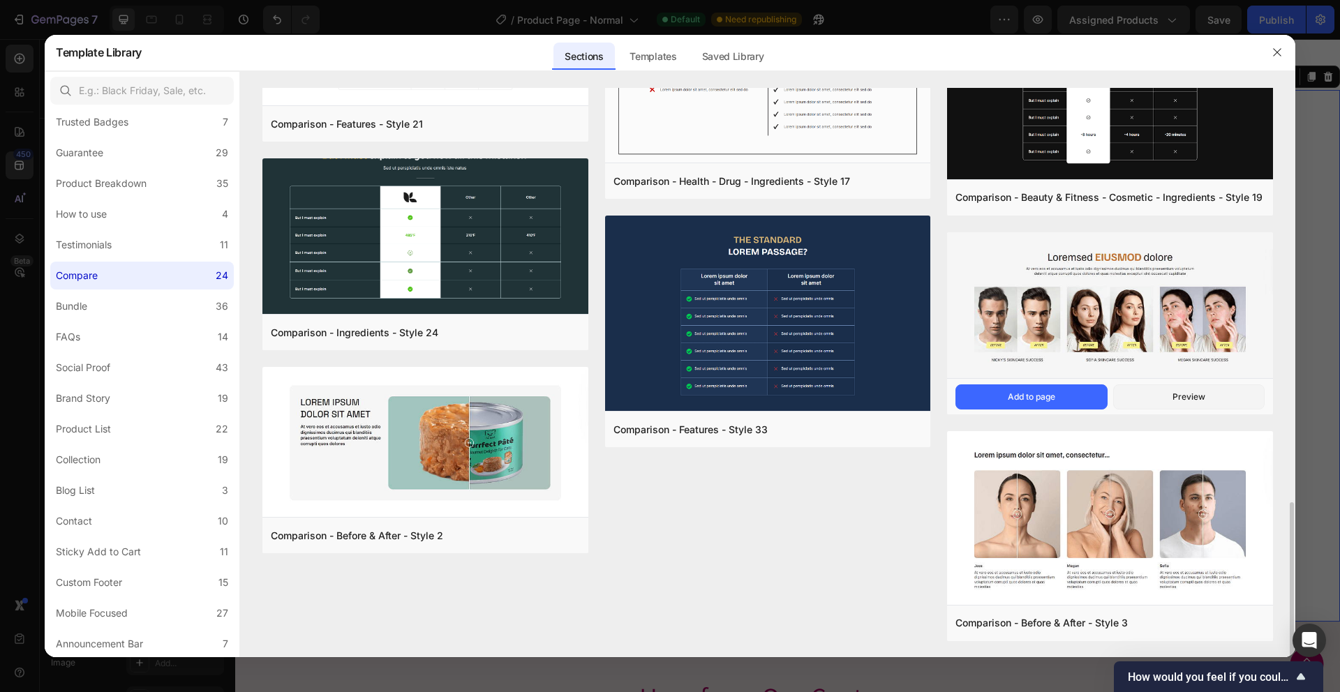
scroll to position [1410, 0]
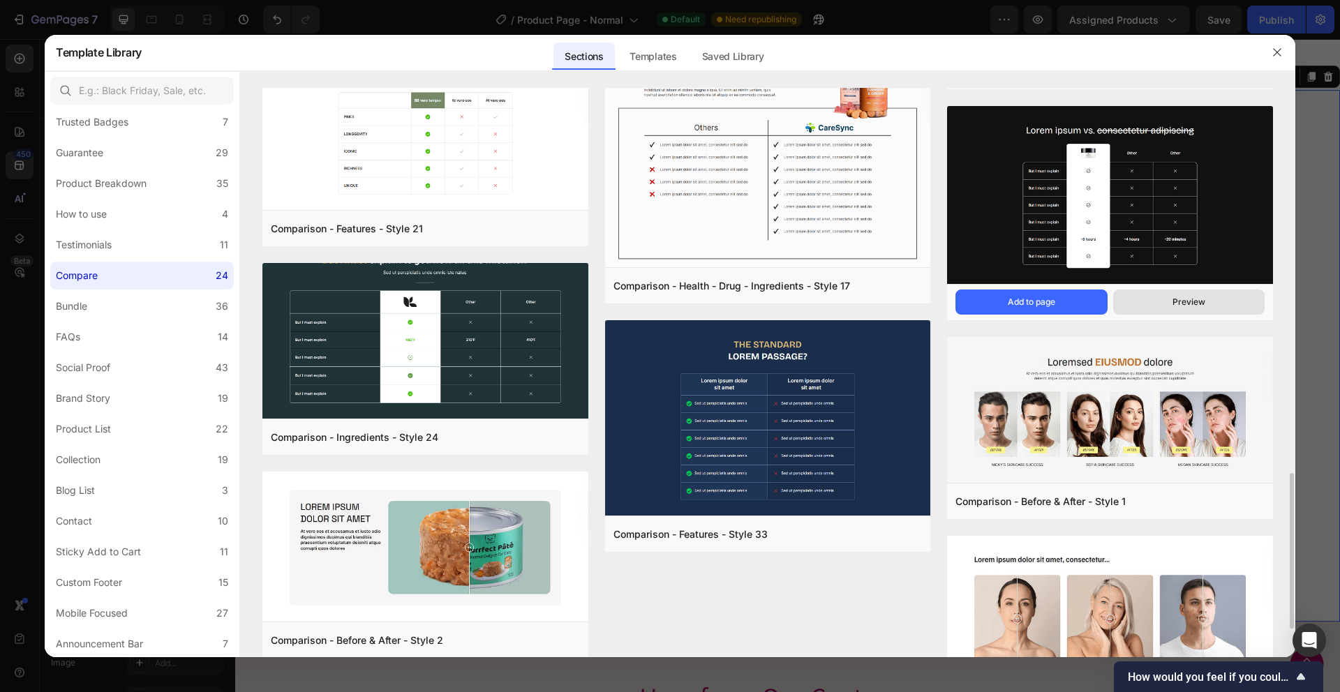
click at [1154, 301] on button "Preview" at bounding box center [1188, 302] width 151 height 25
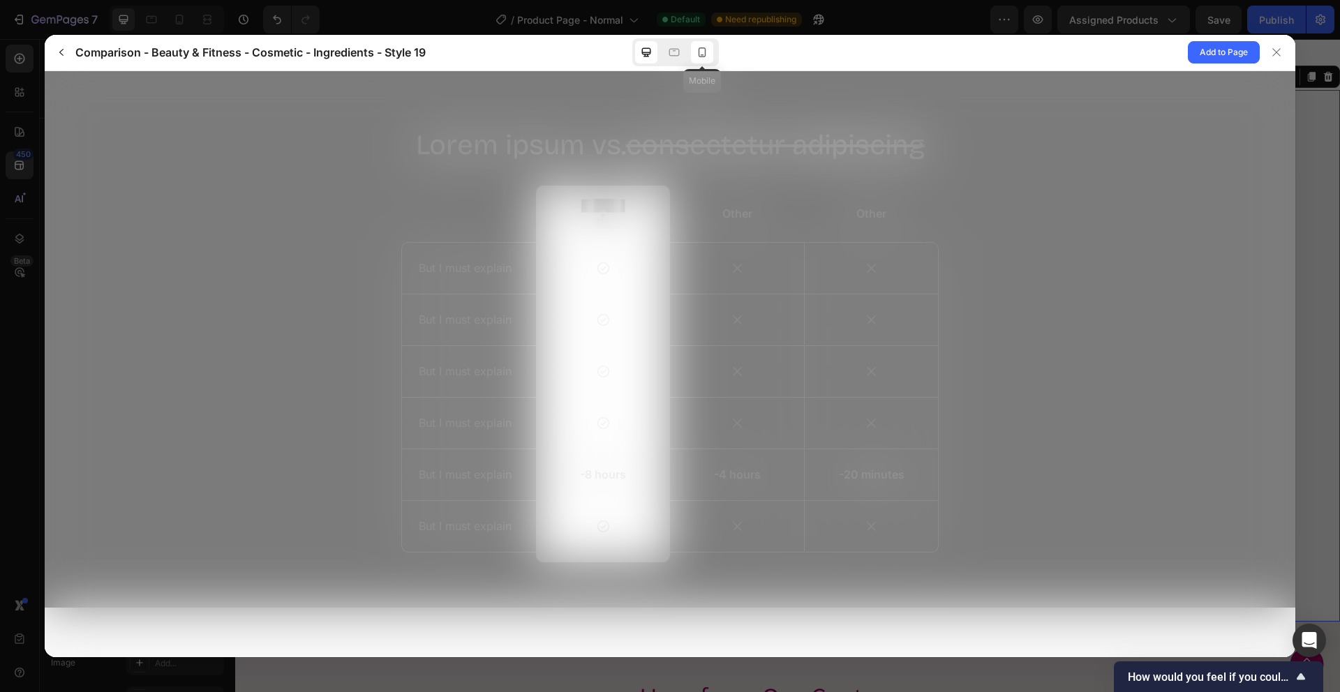
scroll to position [0, 0]
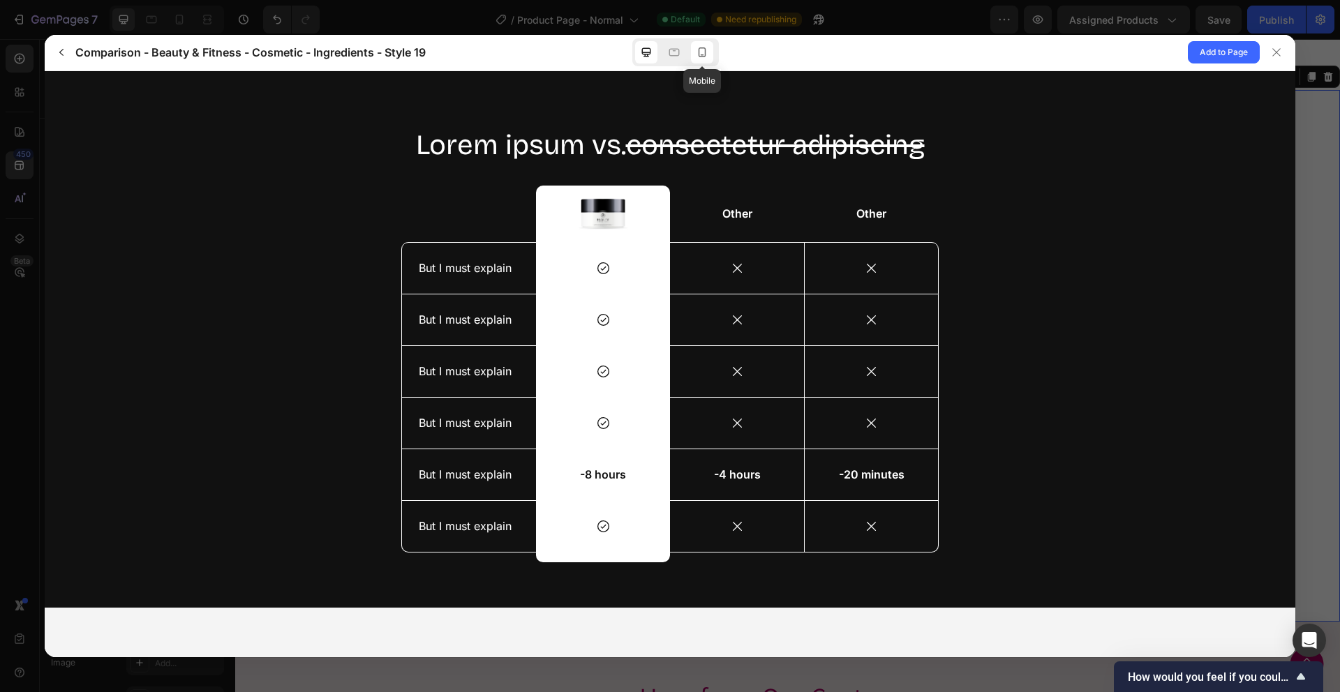
click at [706, 56] on icon at bounding box center [702, 52] width 14 height 14
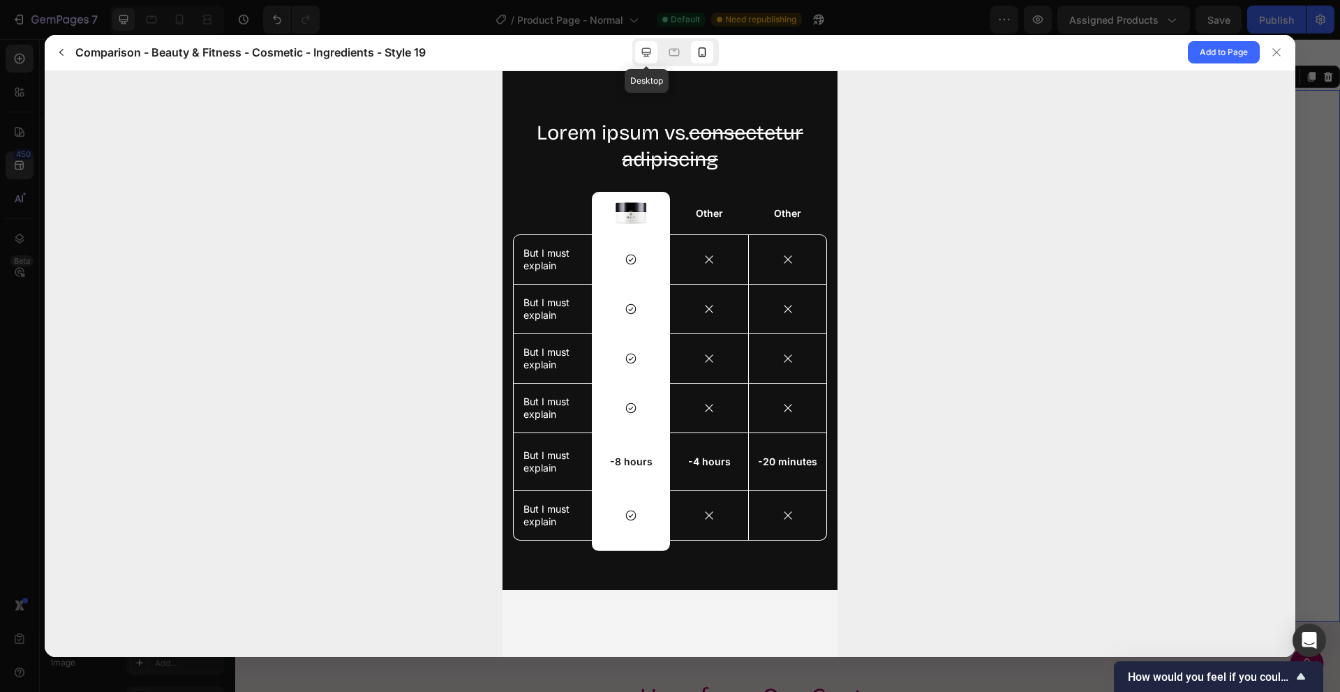
click at [648, 56] on icon at bounding box center [646, 52] width 9 height 9
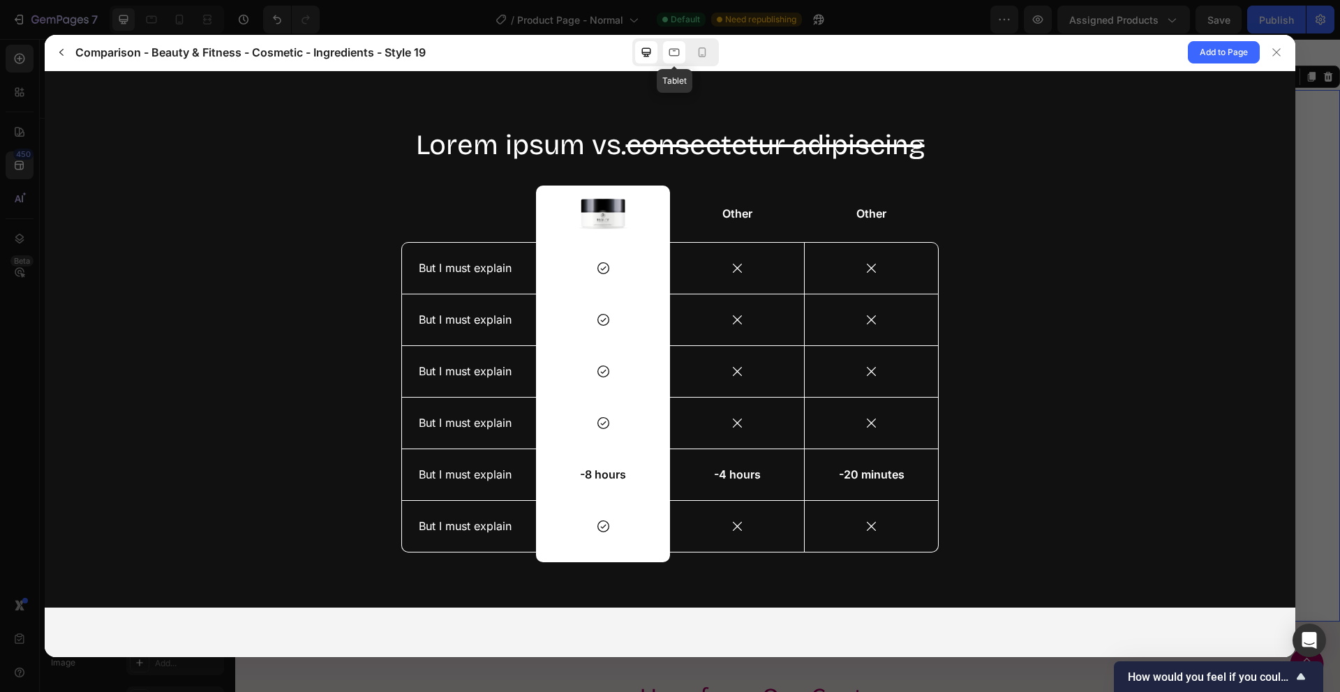
click at [683, 50] on div at bounding box center [674, 52] width 22 height 22
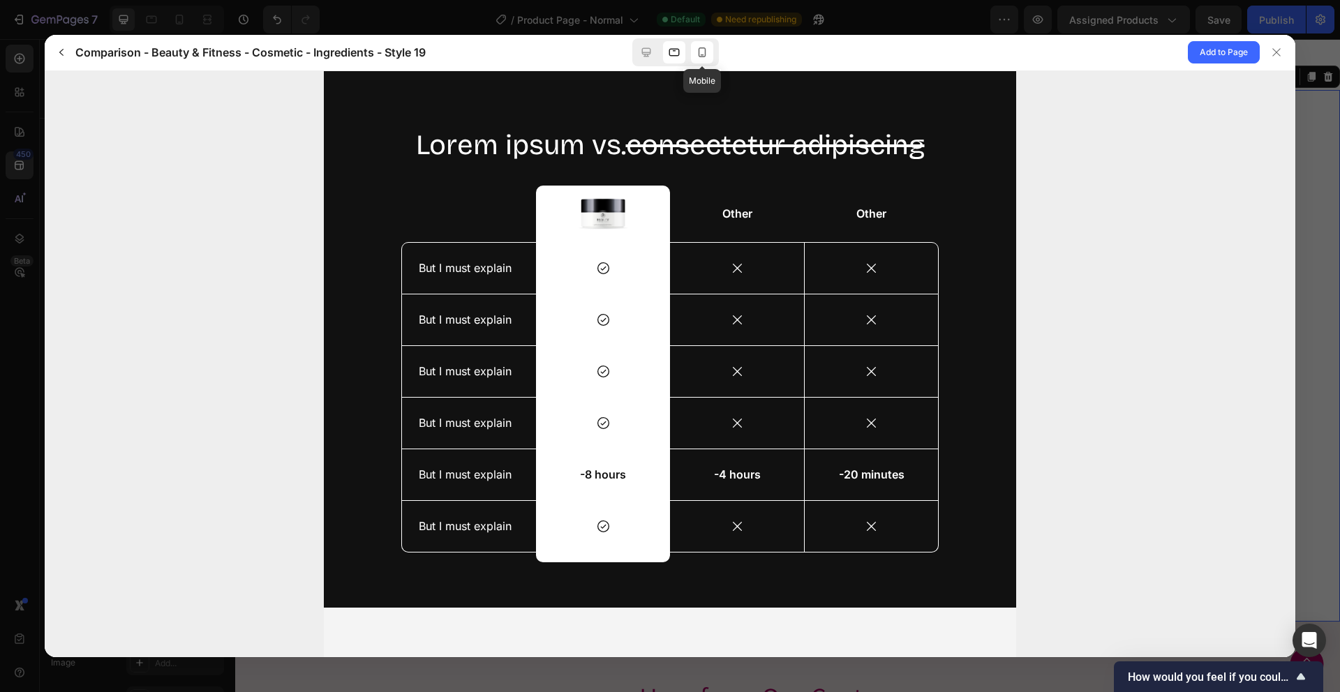
click at [695, 51] on icon at bounding box center [702, 52] width 14 height 14
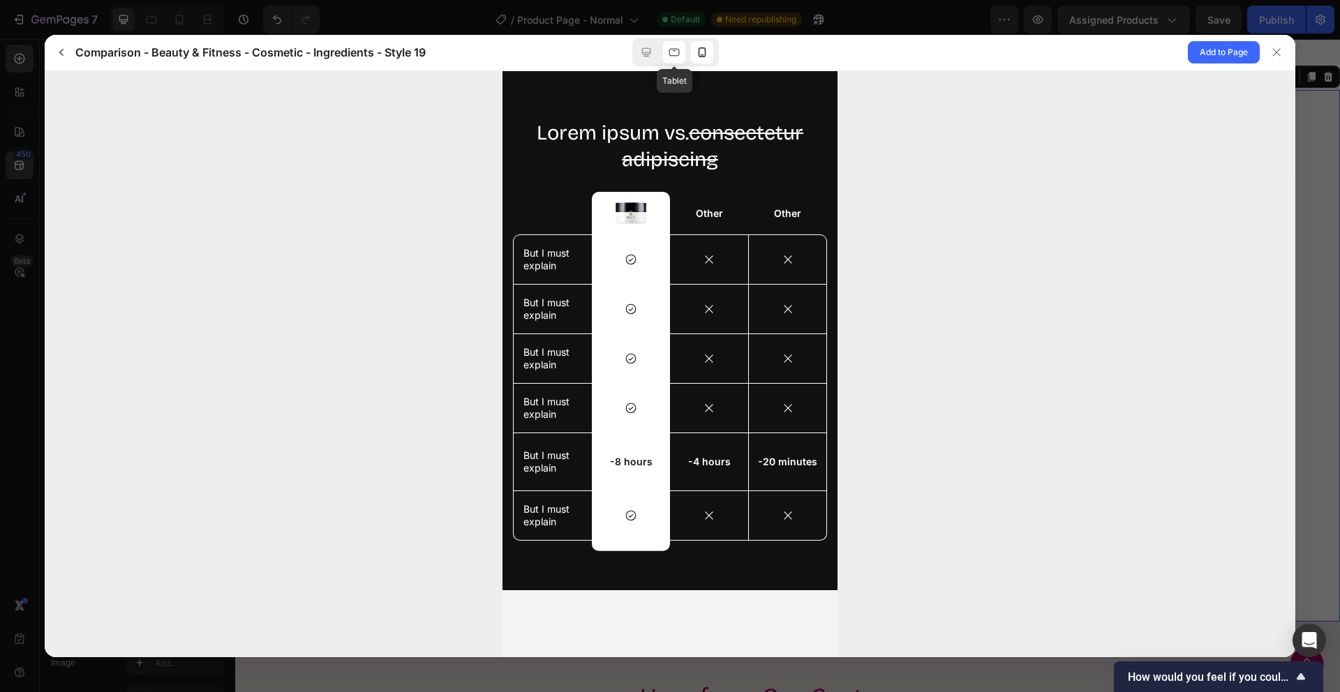
click at [682, 47] on div at bounding box center [674, 52] width 22 height 22
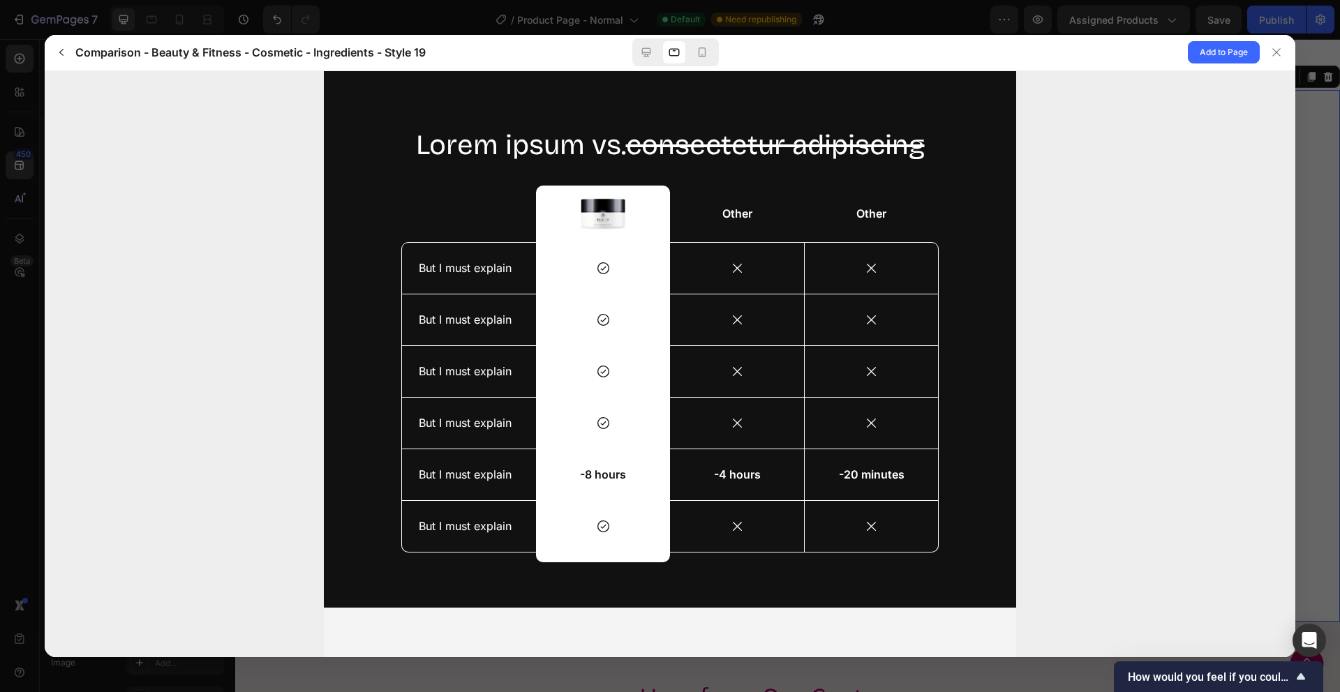
click at [658, 55] on div at bounding box center [675, 52] width 87 height 28
click at [650, 56] on icon at bounding box center [646, 52] width 14 height 14
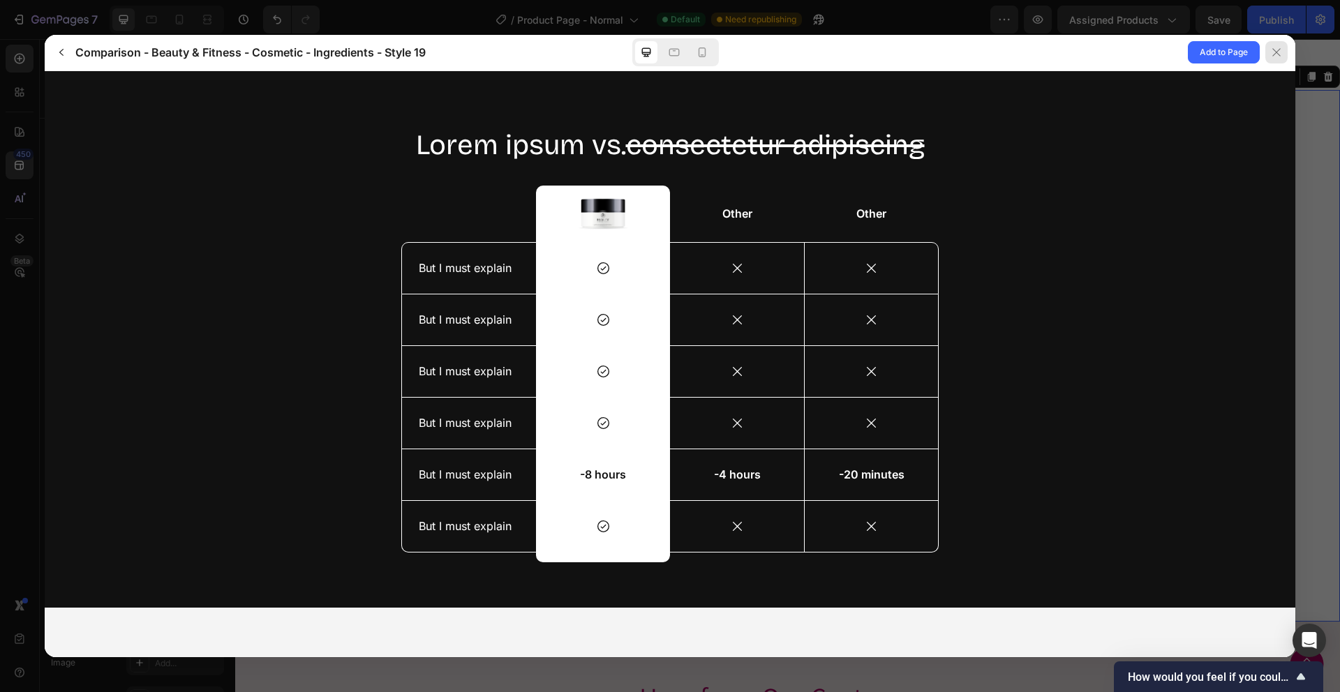
click at [1271, 64] on button at bounding box center [1278, 53] width 36 height 36
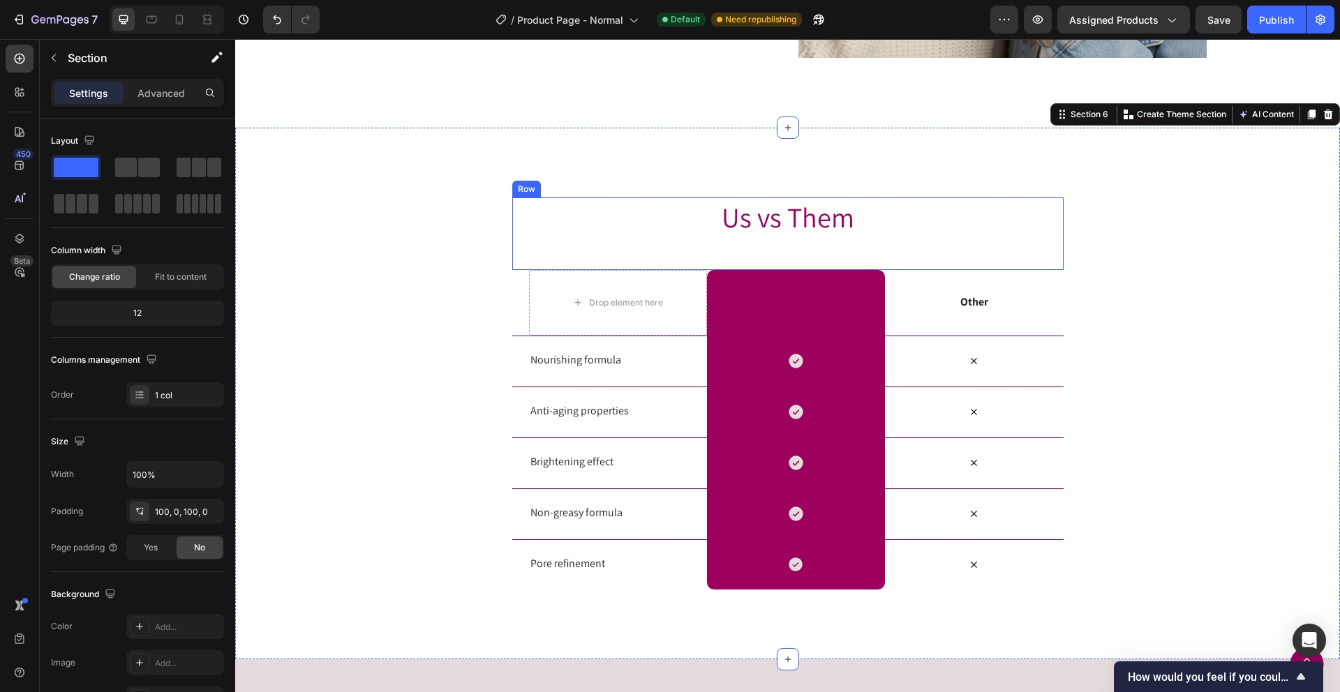
scroll to position [2616, 0]
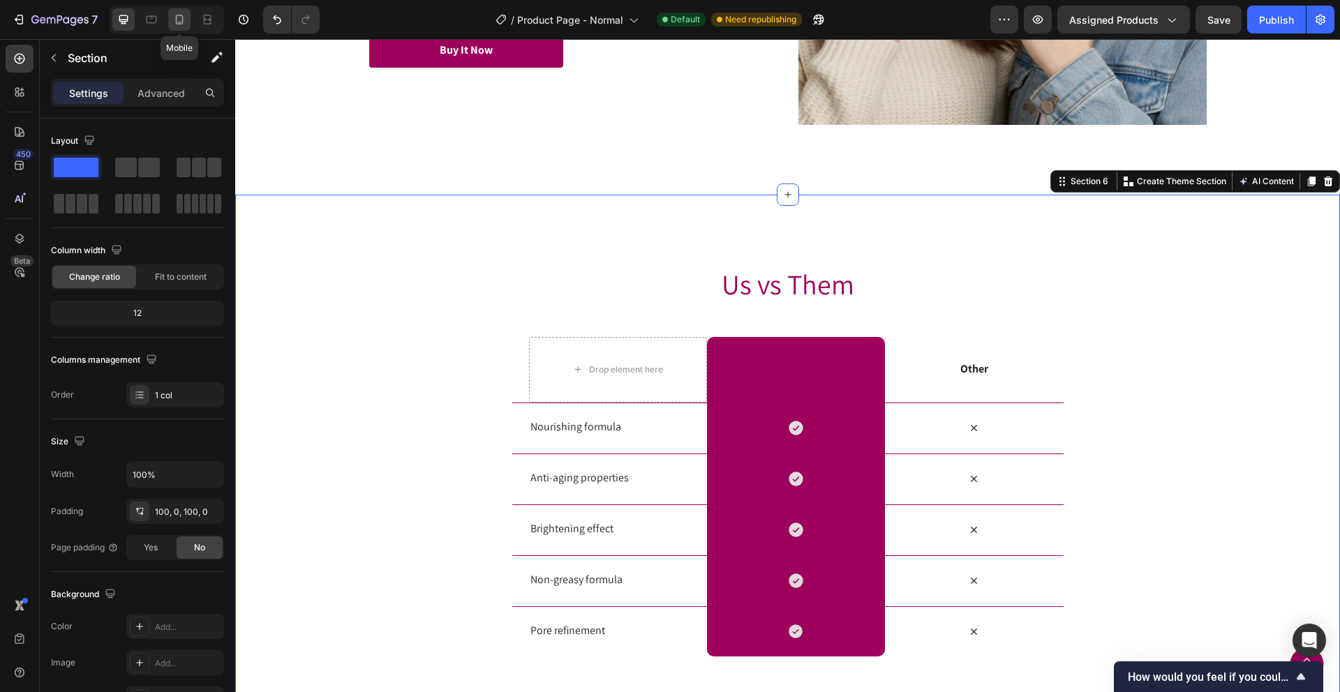
click at [184, 27] on div at bounding box center [179, 19] width 22 height 22
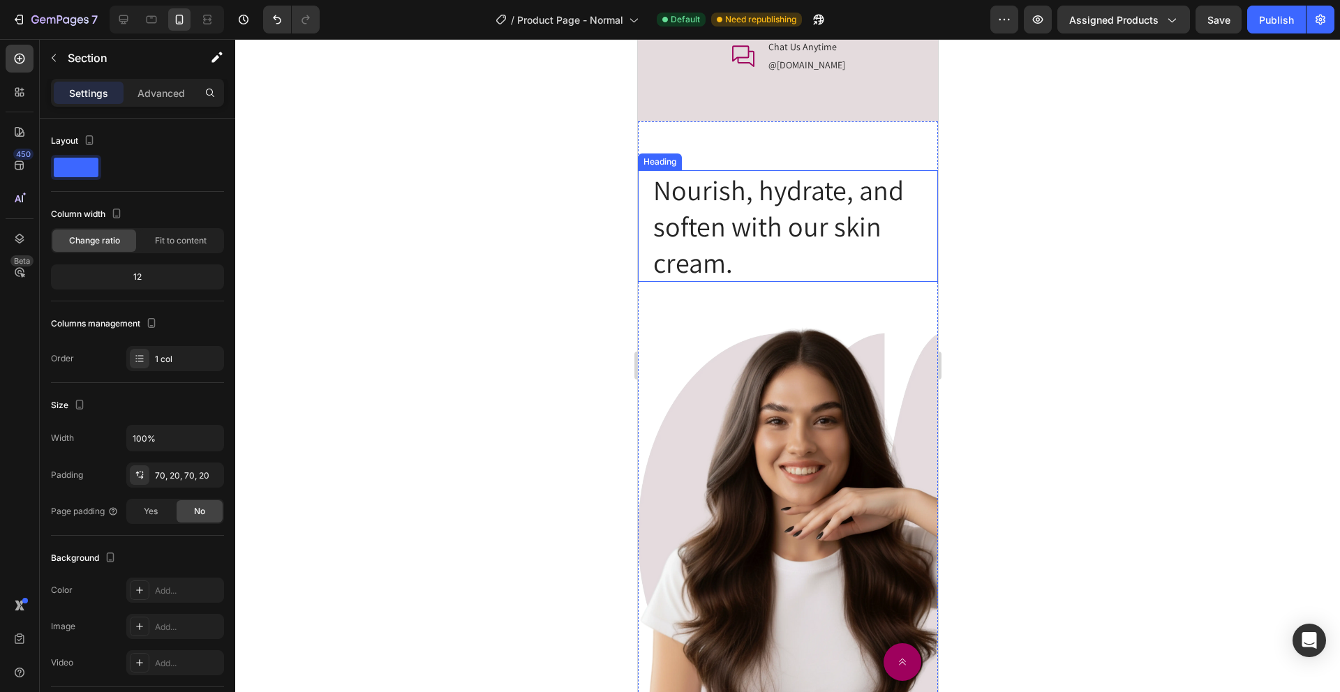
scroll to position [2670, 0]
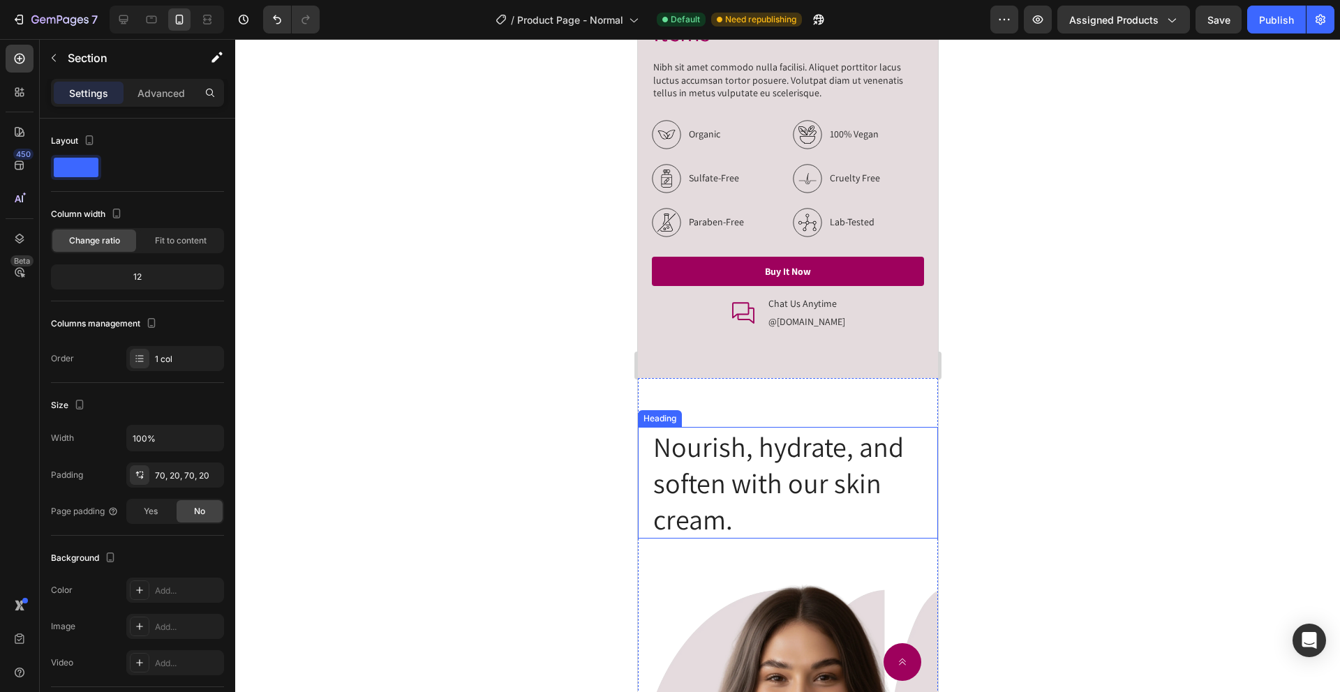
click at [731, 459] on h2 "Nourish, hydrate, and soften with our skin cream." at bounding box center [787, 483] width 272 height 112
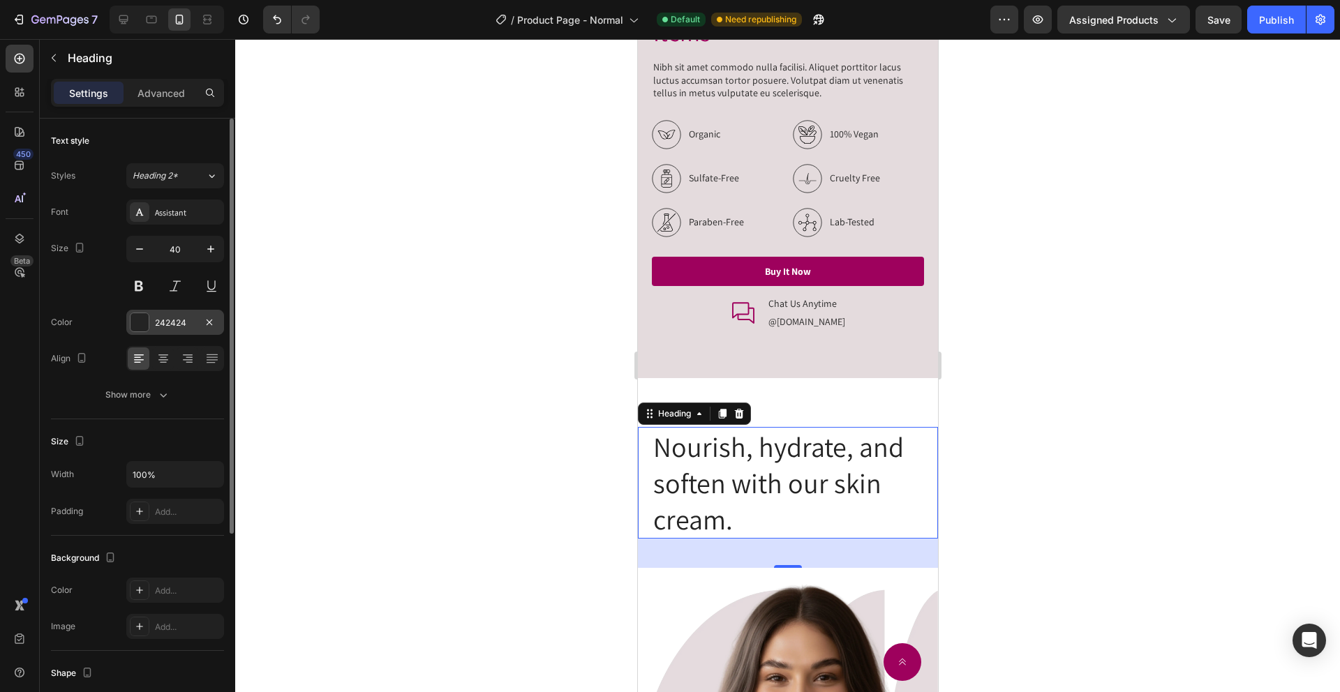
click at [155, 318] on div "242424" at bounding box center [175, 323] width 40 height 13
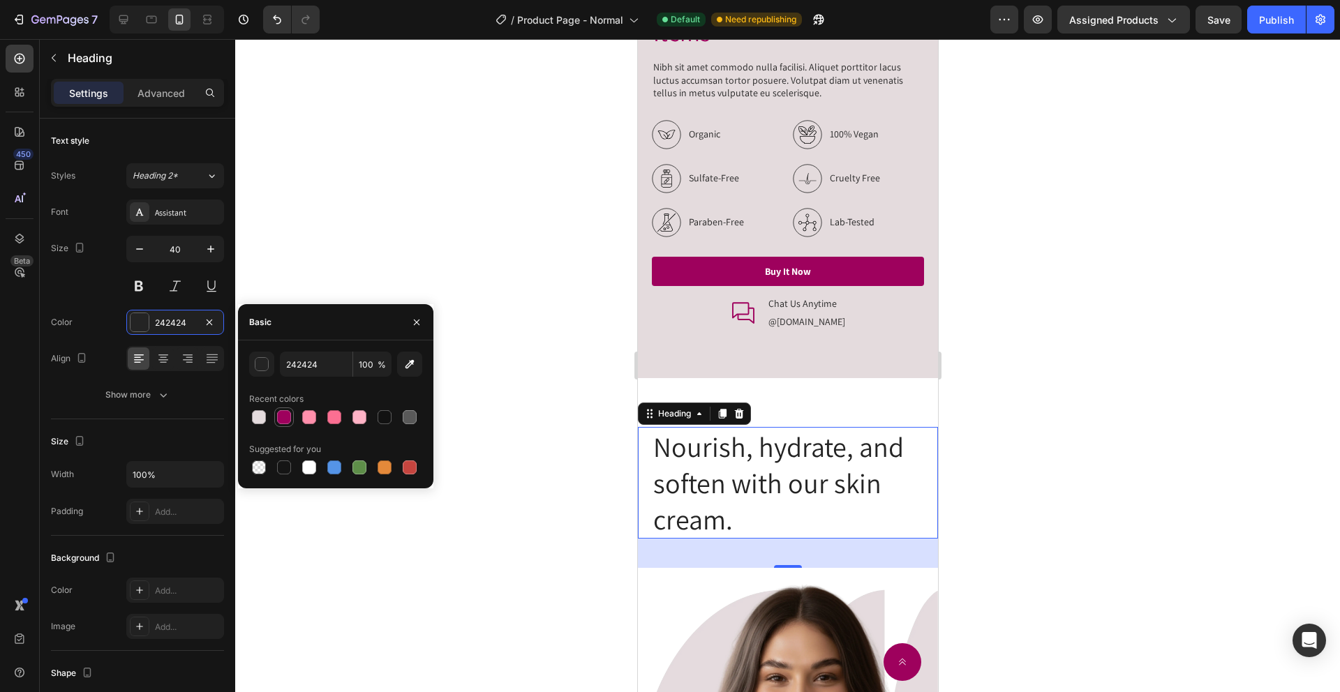
click at [285, 417] on div at bounding box center [284, 417] width 14 height 14
type input "9E015D"
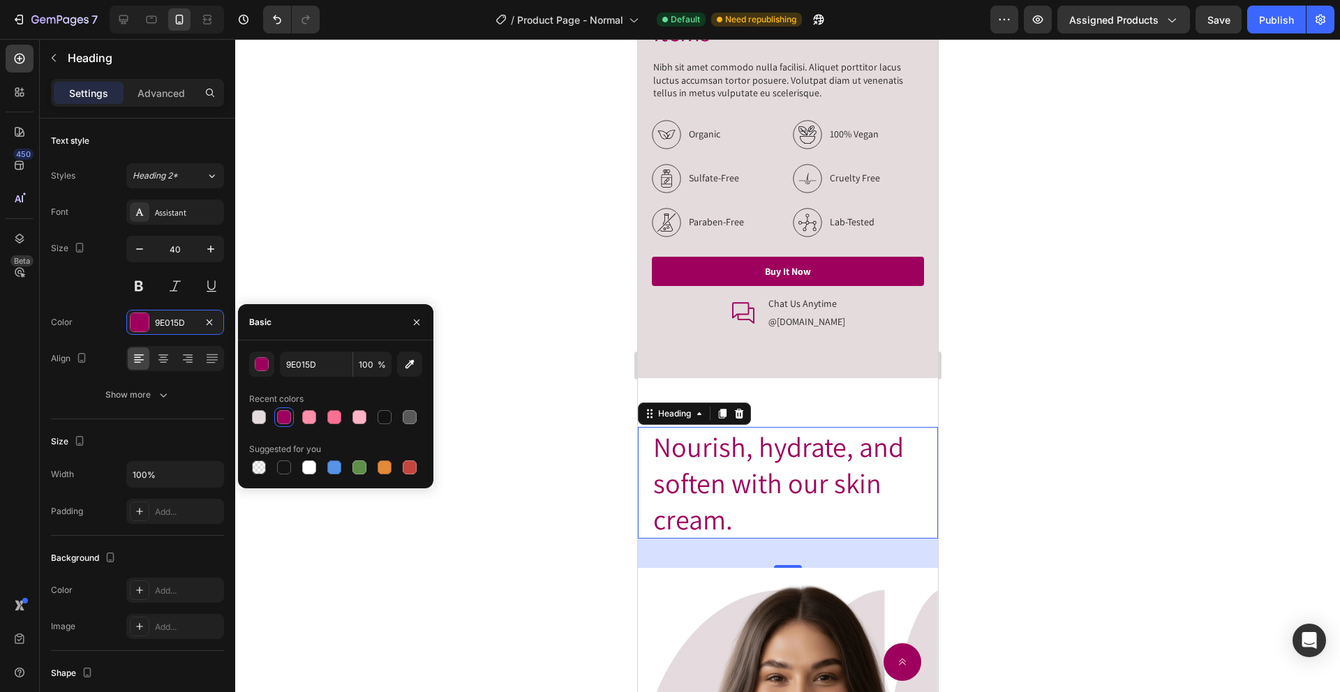
click at [573, 372] on div at bounding box center [787, 365] width 1105 height 653
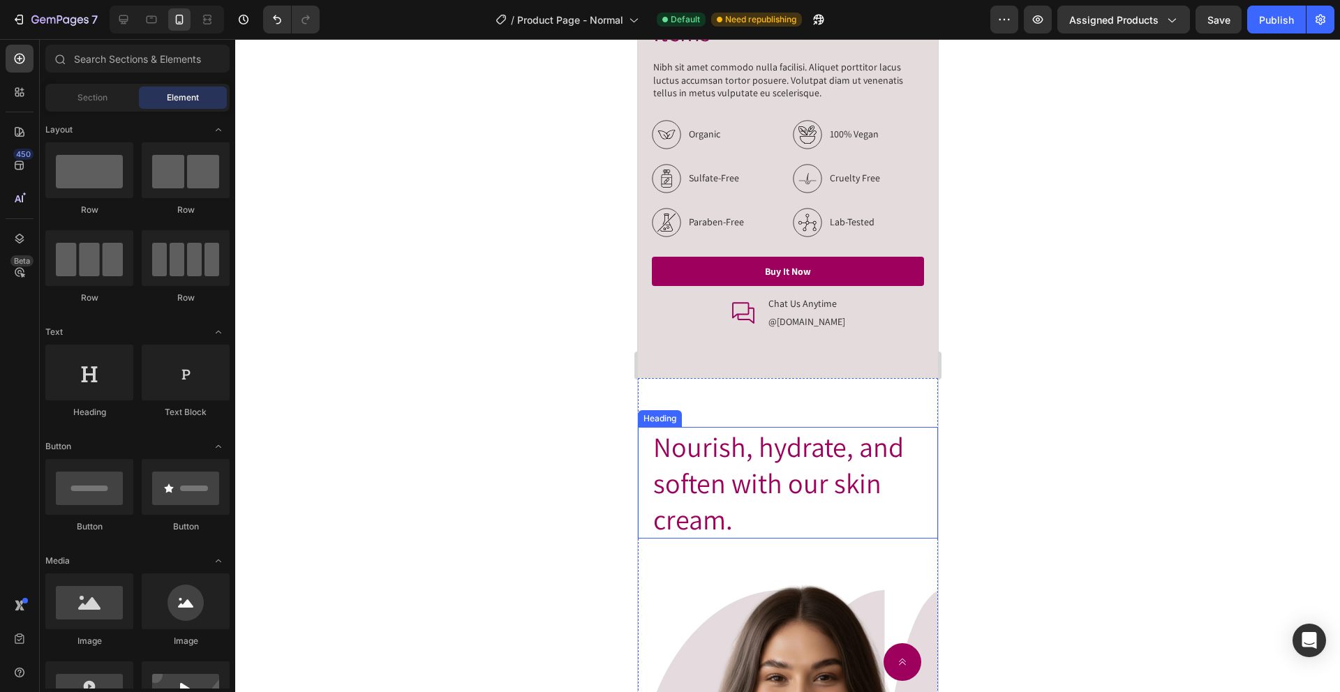
click at [715, 472] on h2 "Nourish, hydrate, and soften with our skin cream." at bounding box center [787, 483] width 272 height 112
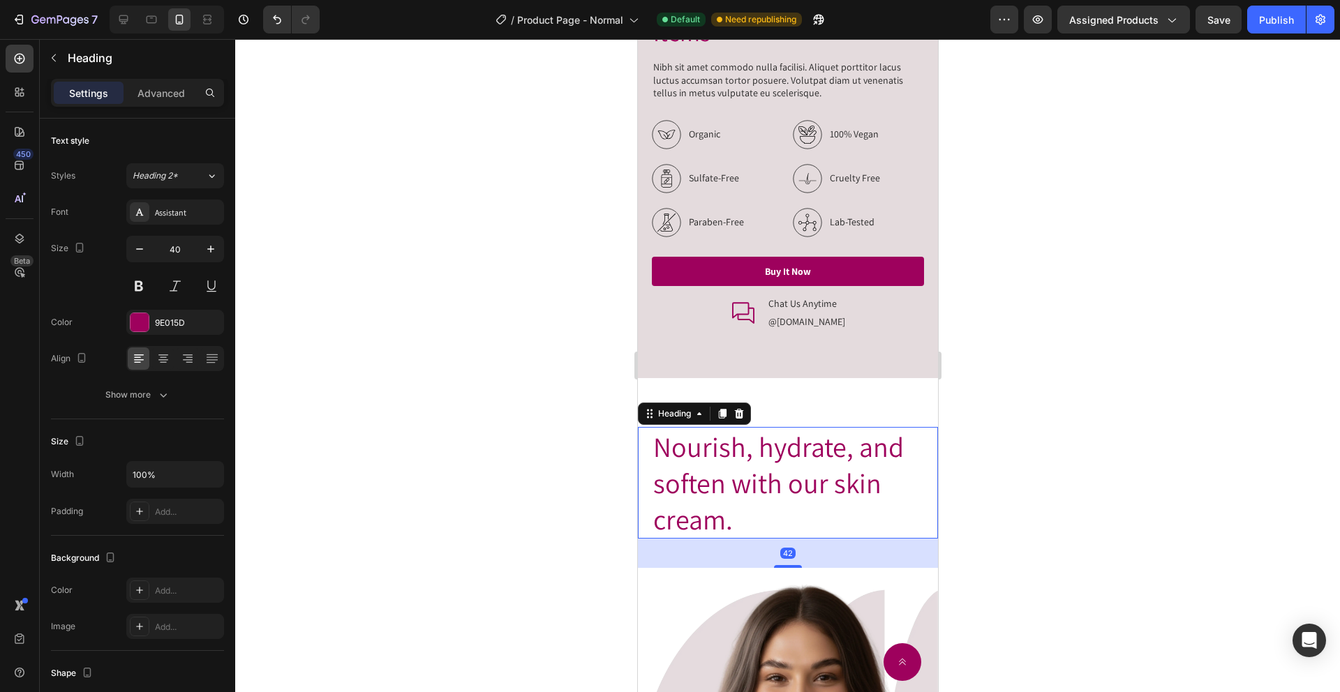
click at [715, 471] on h2 "Nourish, hydrate, and soften with our skin cream." at bounding box center [787, 483] width 272 height 112
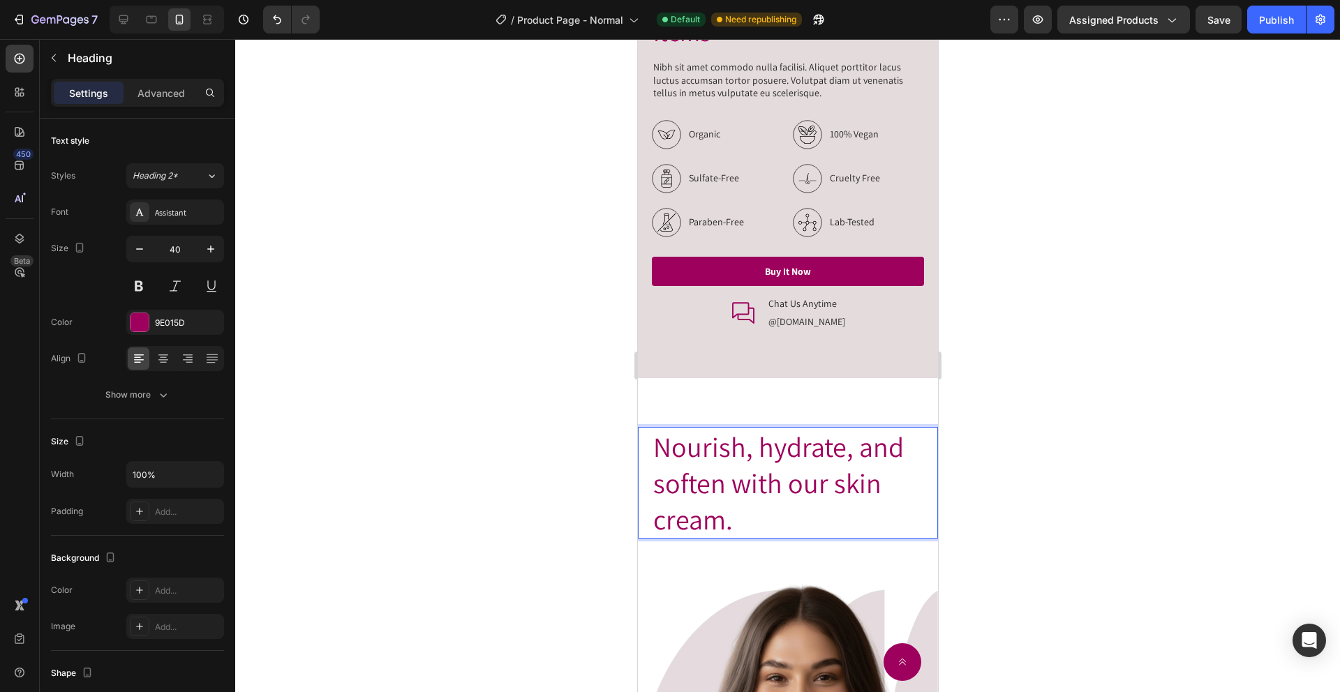
click at [715, 471] on p "Nourish, hydrate, and soften with our skin cream." at bounding box center [786, 482] width 269 height 109
click at [464, 320] on div at bounding box center [787, 365] width 1105 height 653
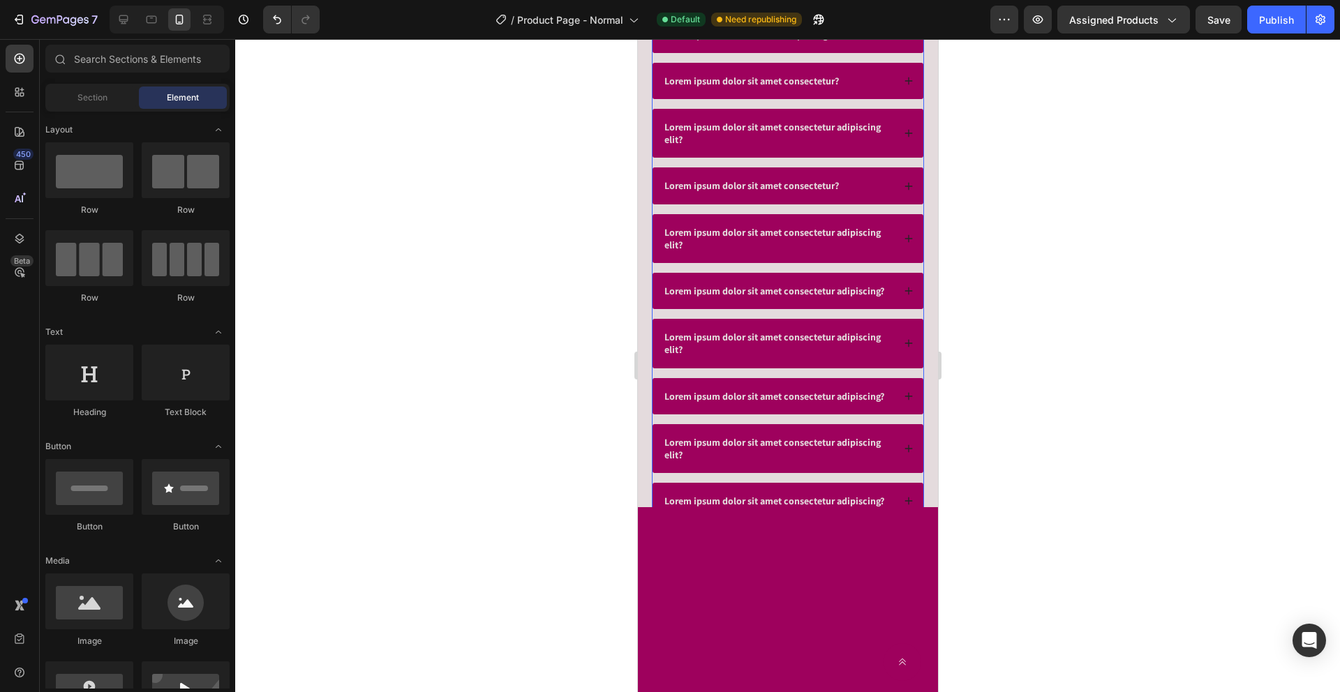
scroll to position [5539, 0]
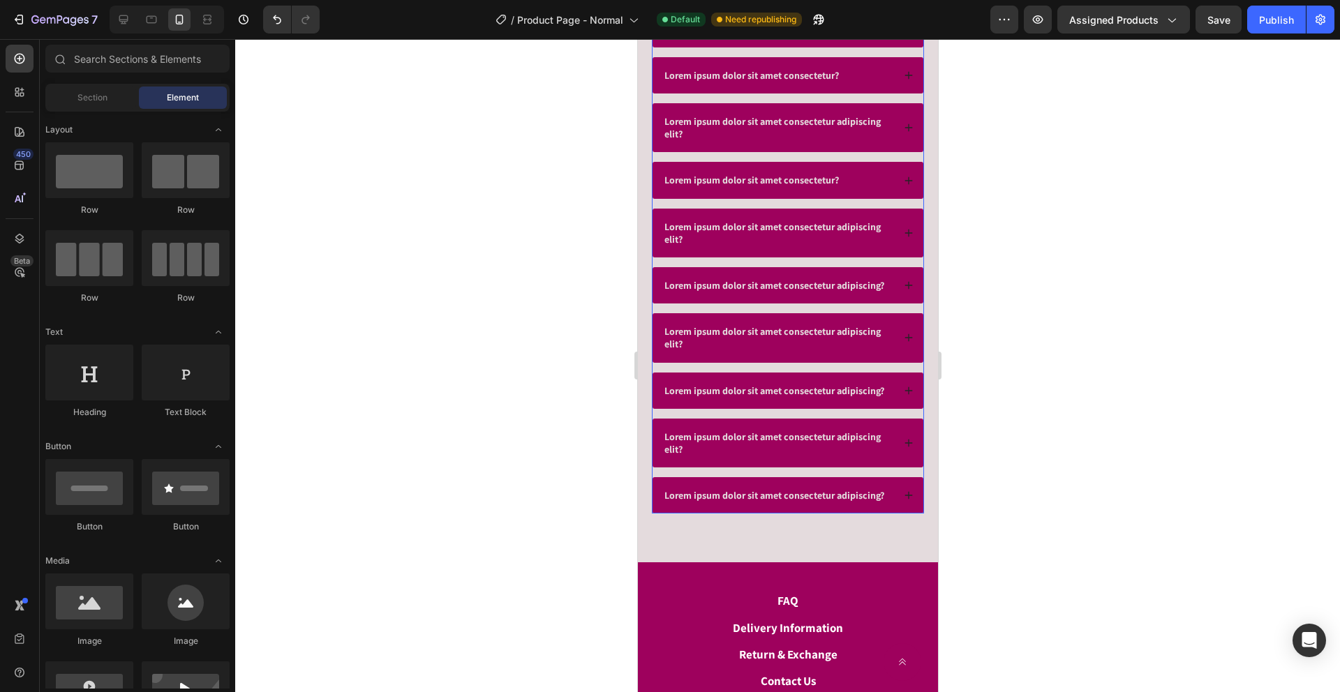
click at [903, 496] on icon at bounding box center [908, 496] width 10 height 10
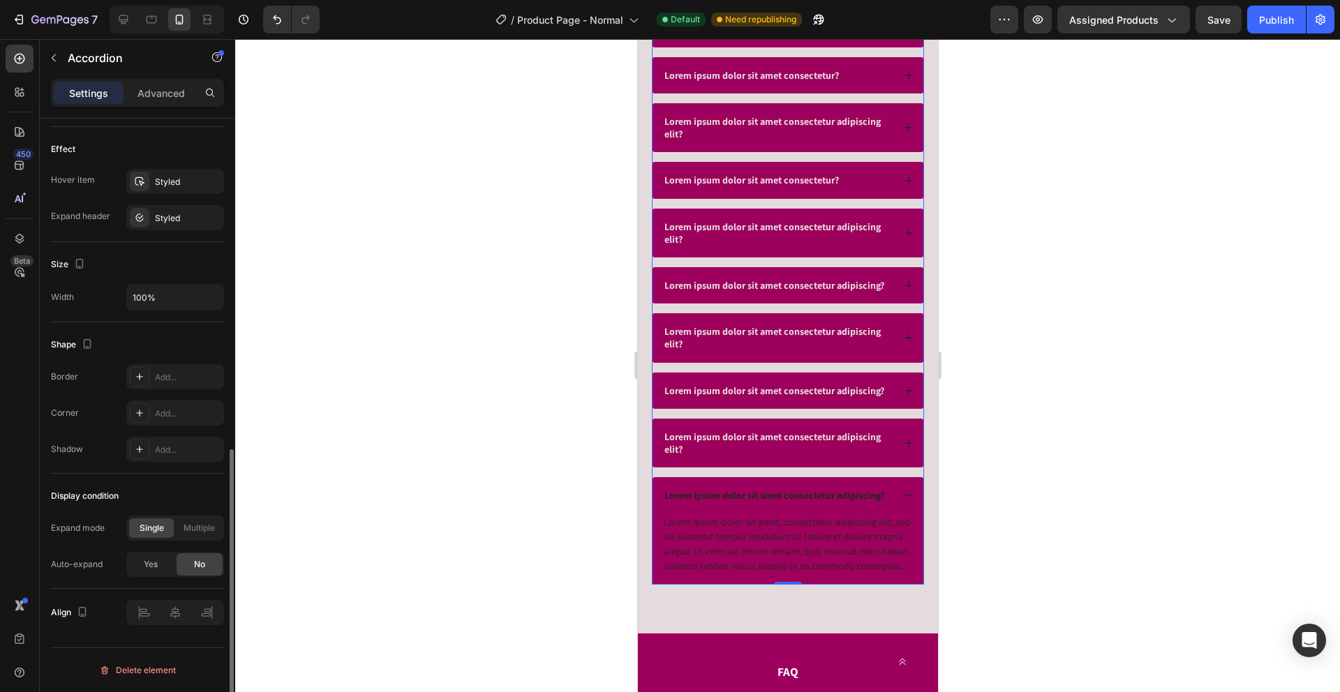
scroll to position [218, 0]
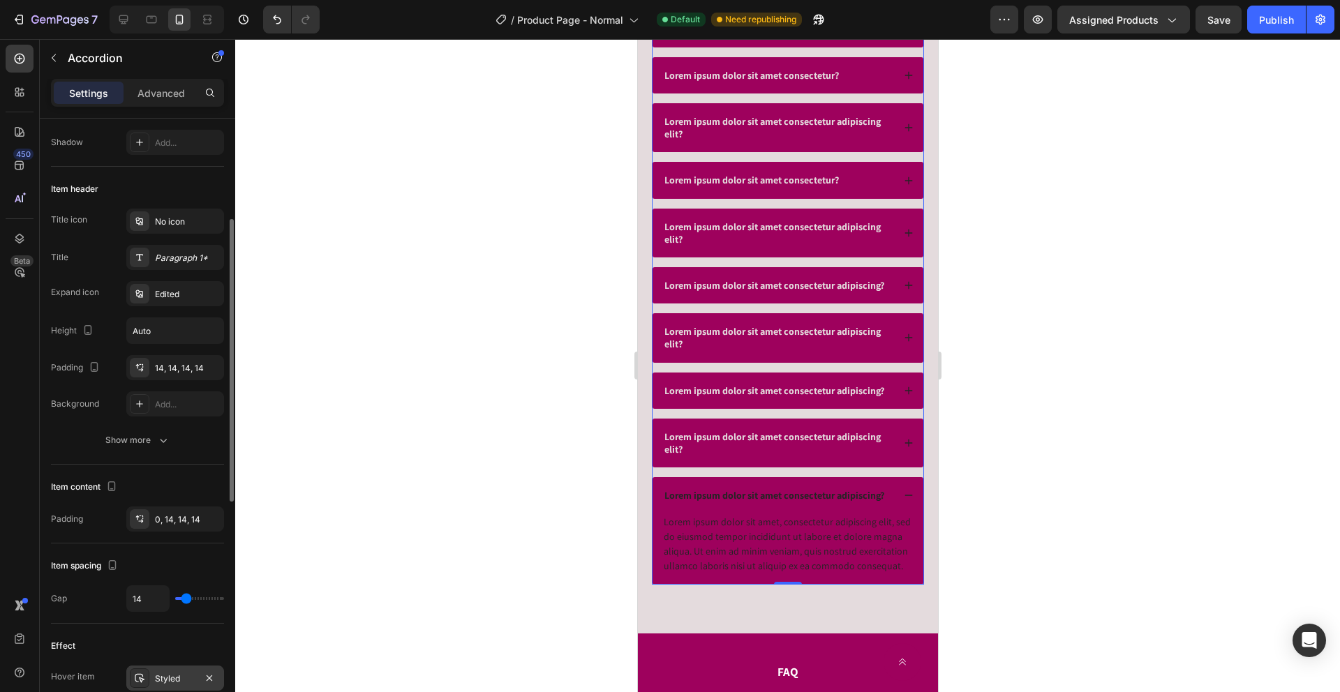
click at [149, 682] on div at bounding box center [140, 679] width 20 height 20
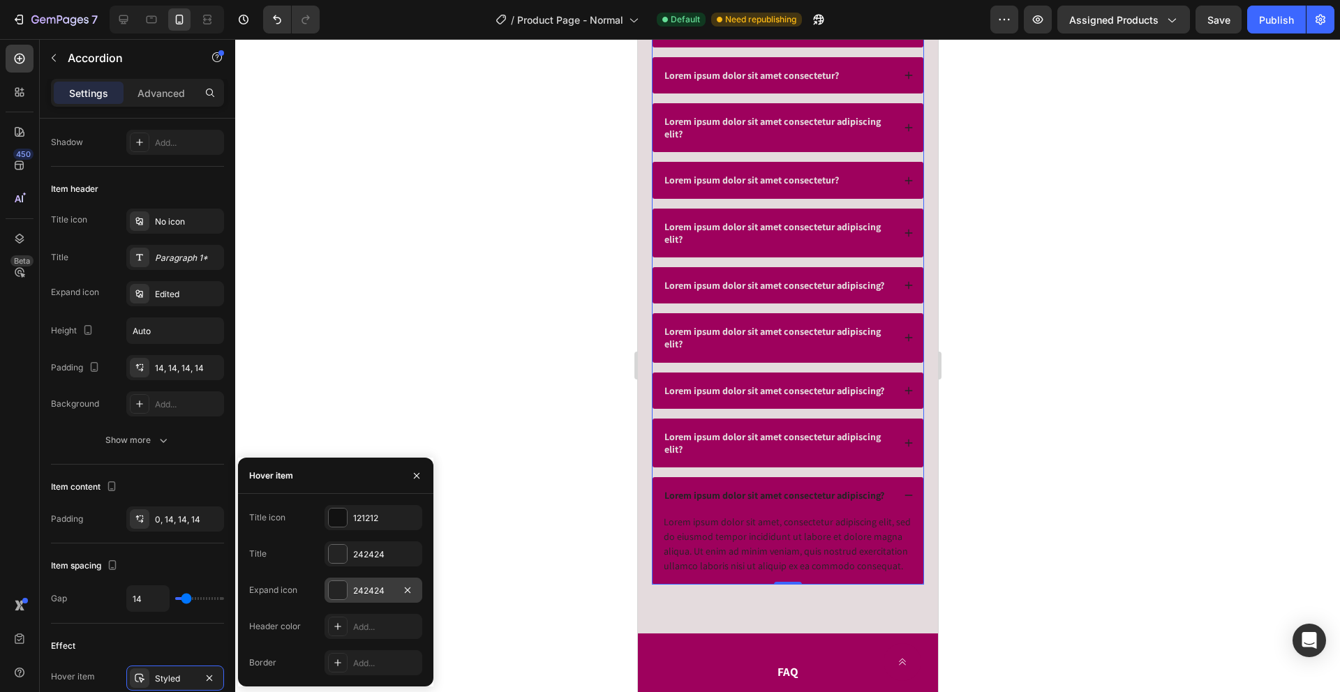
click at [354, 585] on div "242424" at bounding box center [373, 591] width 40 height 13
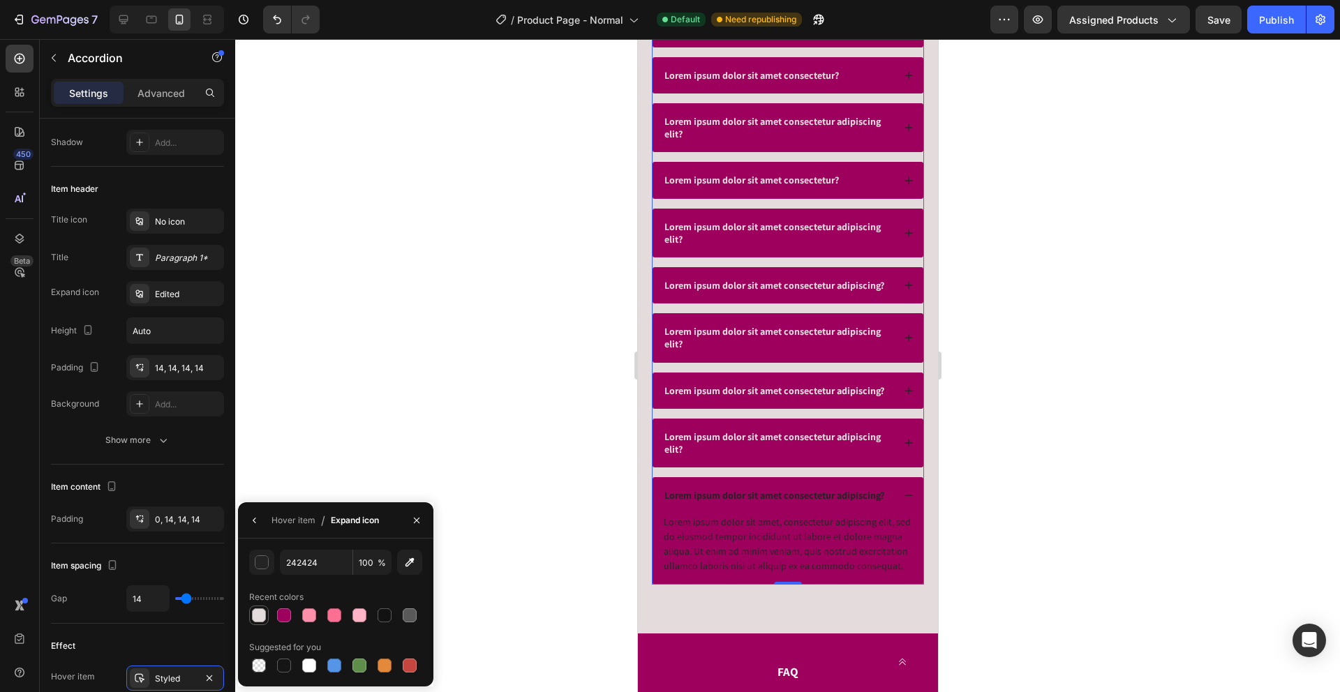
click at [256, 616] on div at bounding box center [259, 616] width 14 height 14
type input "E4DBDD"
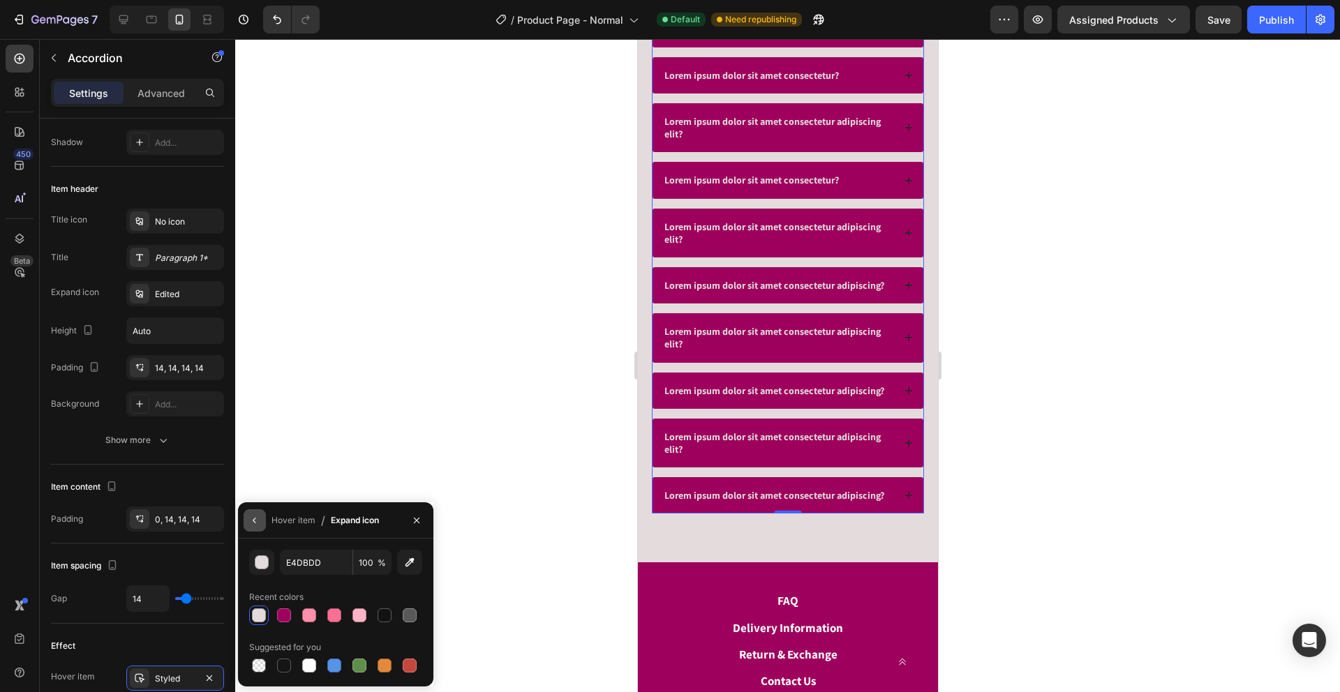
click at [256, 520] on icon "button" at bounding box center [254, 520] width 11 height 11
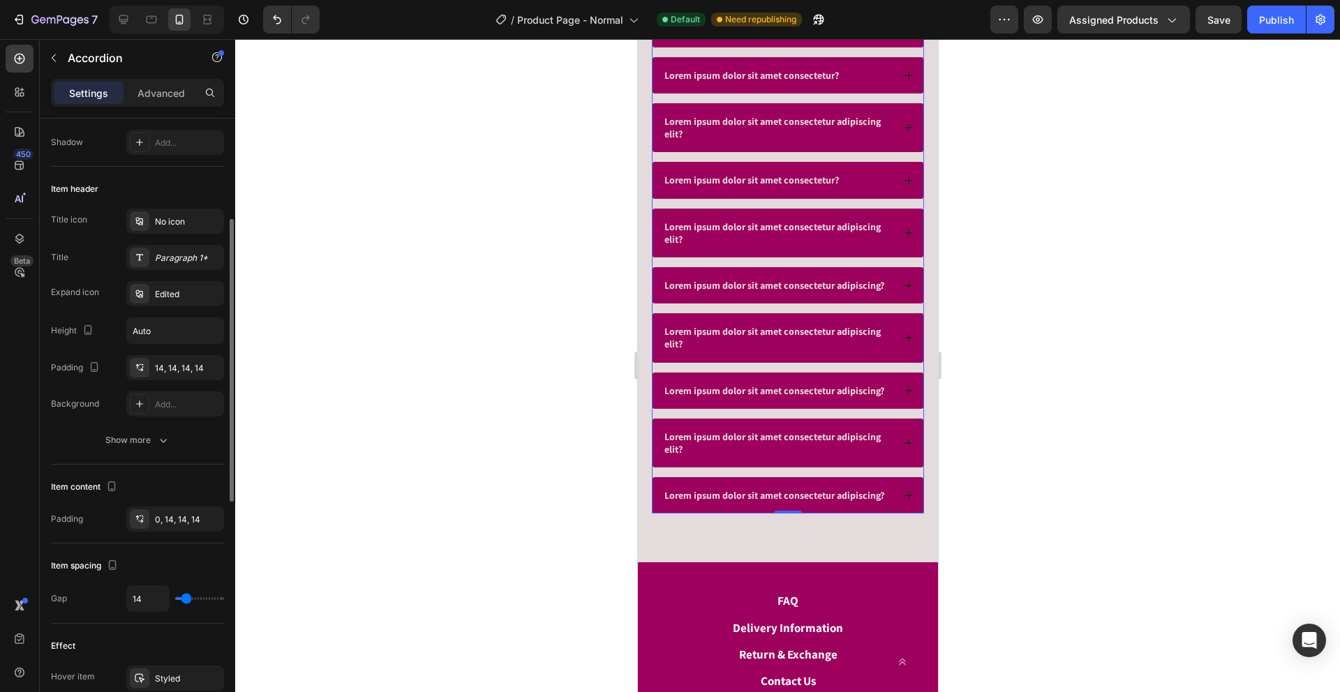
click at [195, 643] on div "Effect" at bounding box center [137, 646] width 173 height 22
click at [894, 481] on div "Lorem ipsum dolor sit amet consectetur adipiscing?" at bounding box center [787, 495] width 271 height 36
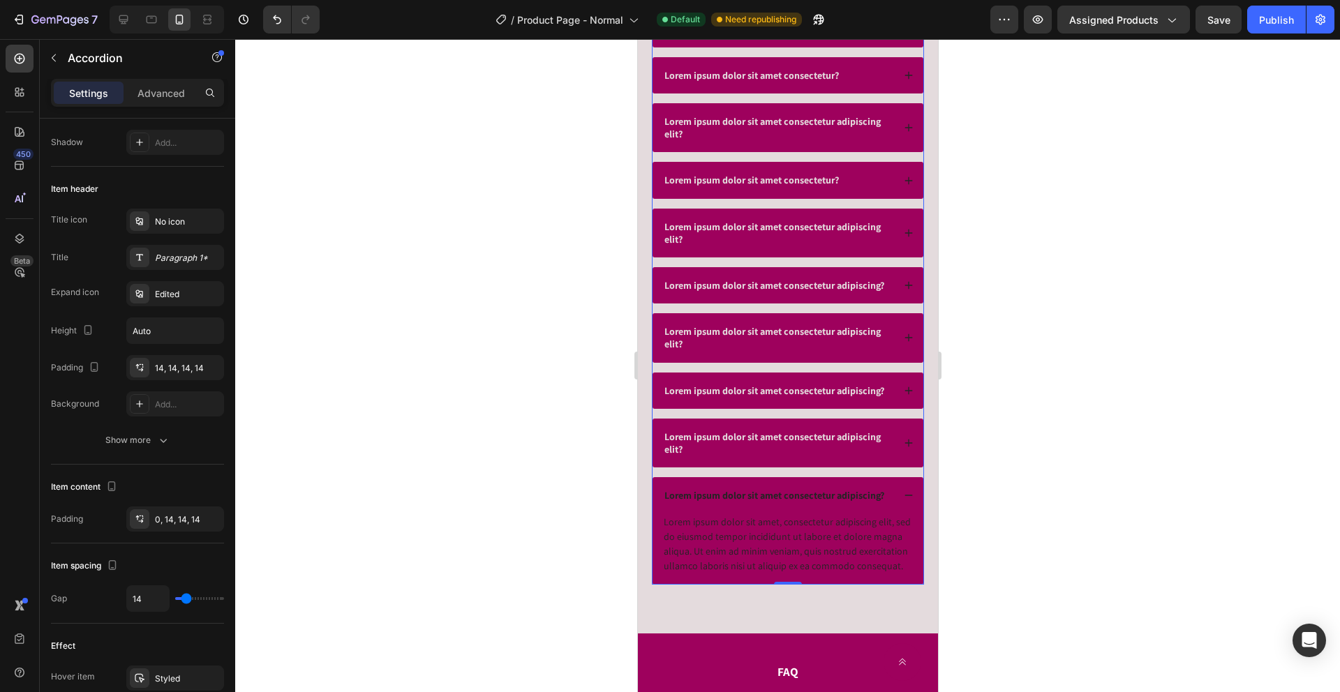
click at [890, 482] on div "Lorem ipsum dolor sit amet consectetur adipiscing?" at bounding box center [787, 495] width 271 height 36
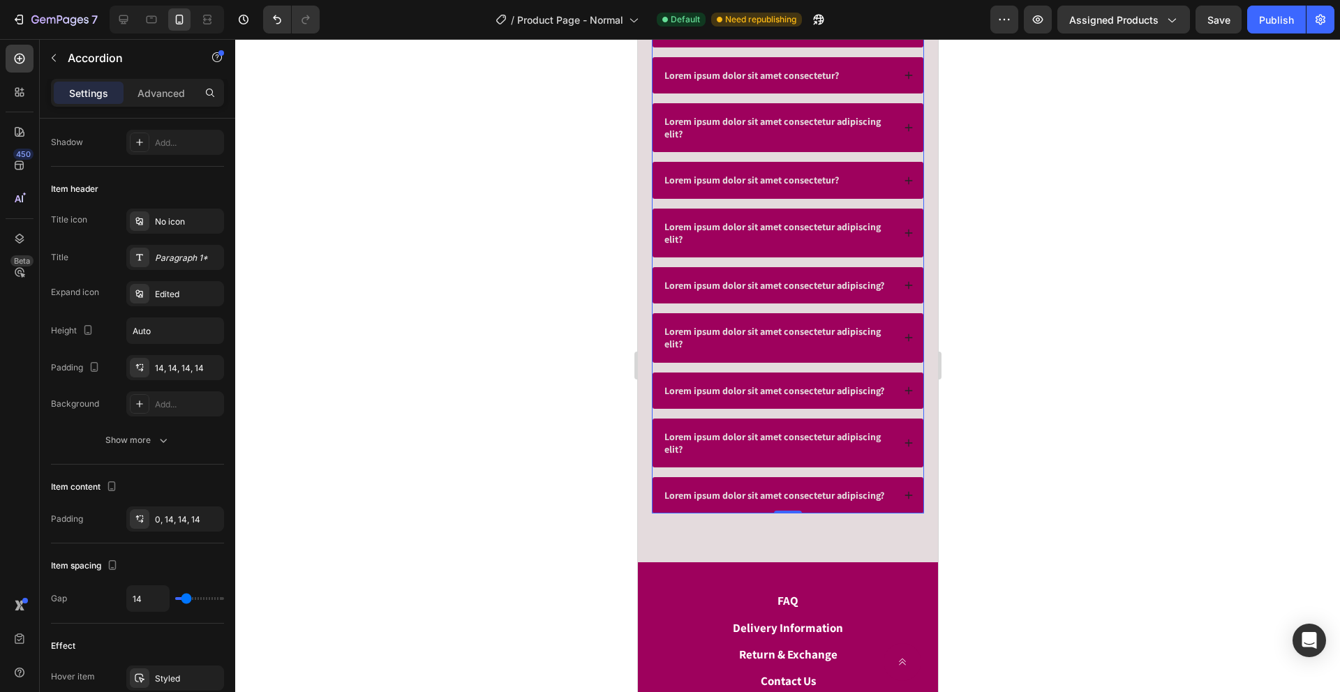
click at [890, 482] on div "Lorem ipsum dolor sit amet consectetur adipiscing?" at bounding box center [787, 495] width 271 height 36
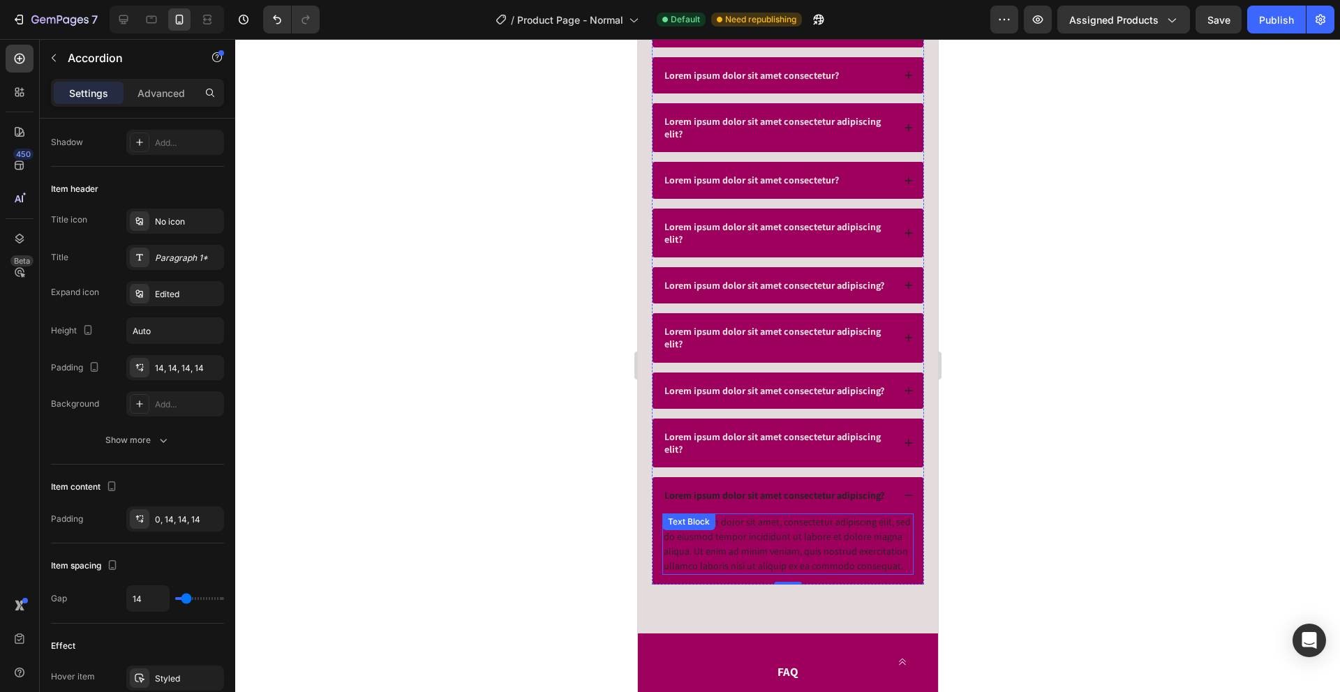
click at [779, 540] on div "Lorem ipsum dolor sit amet, consectetur adipiscing elit, sed do eiusmod tempor …" at bounding box center [787, 544] width 251 height 61
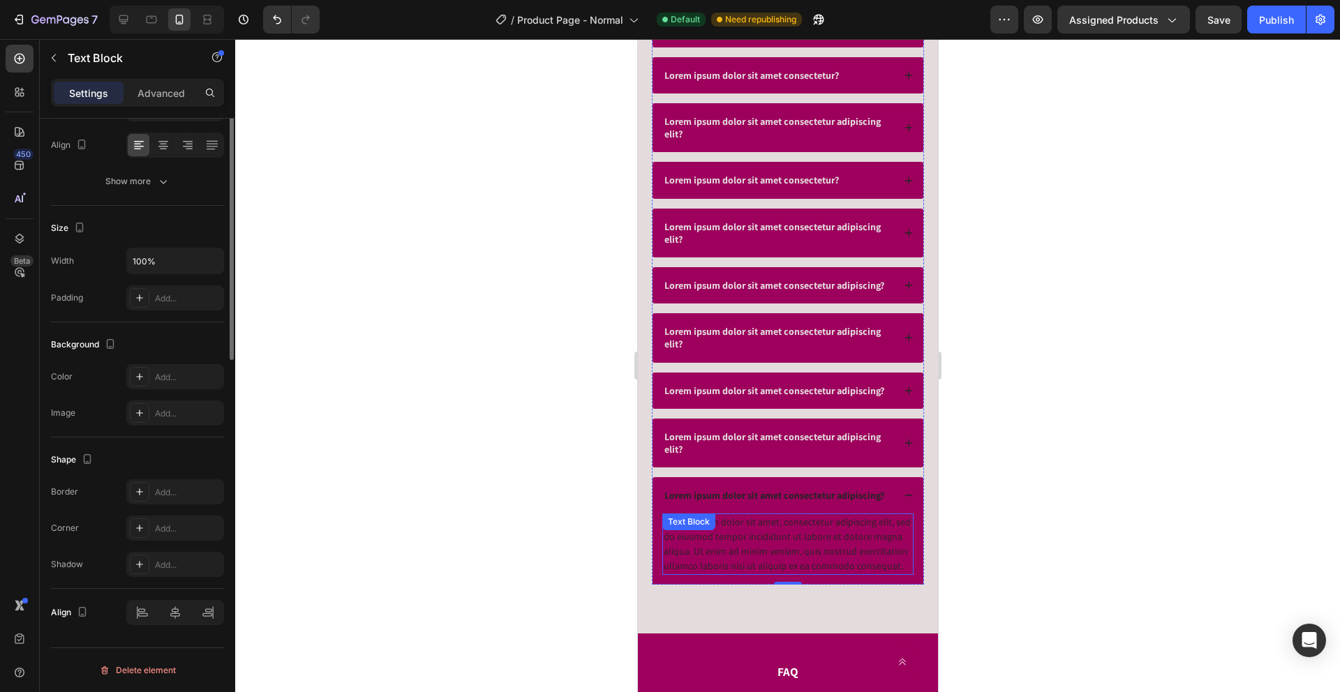
scroll to position [0, 0]
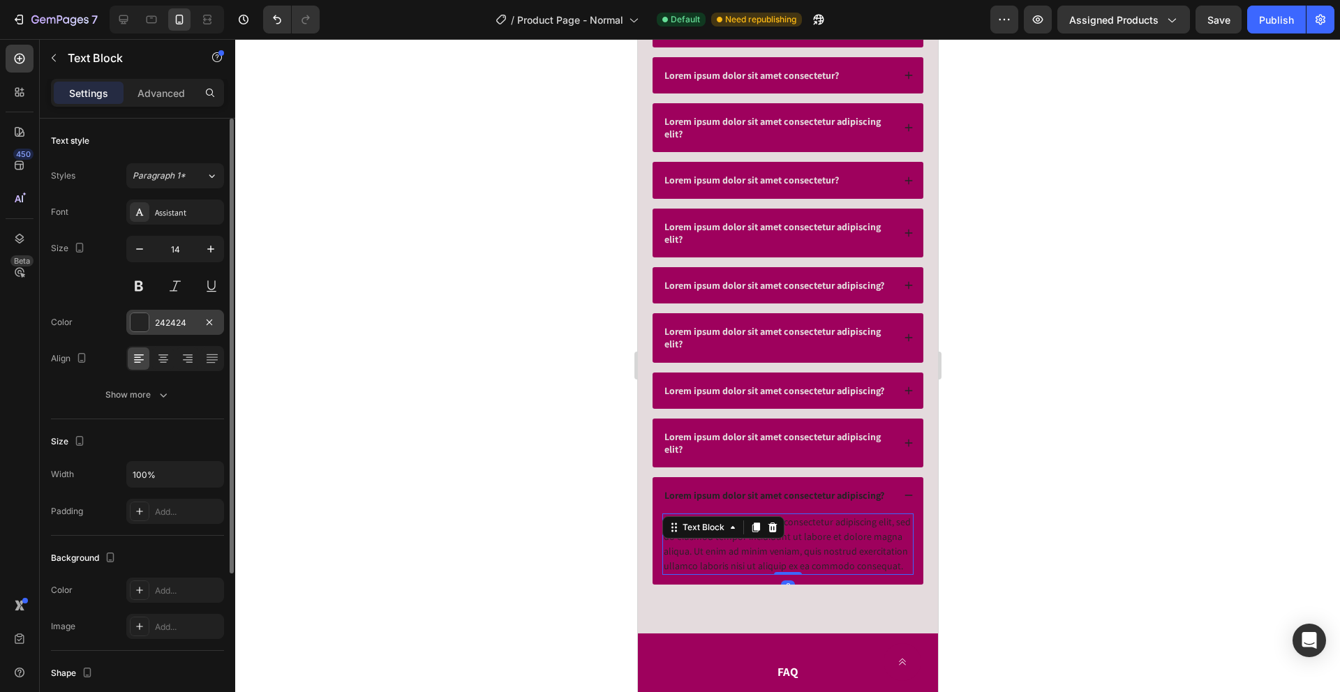
click at [155, 332] on div "242424" at bounding box center [175, 322] width 98 height 25
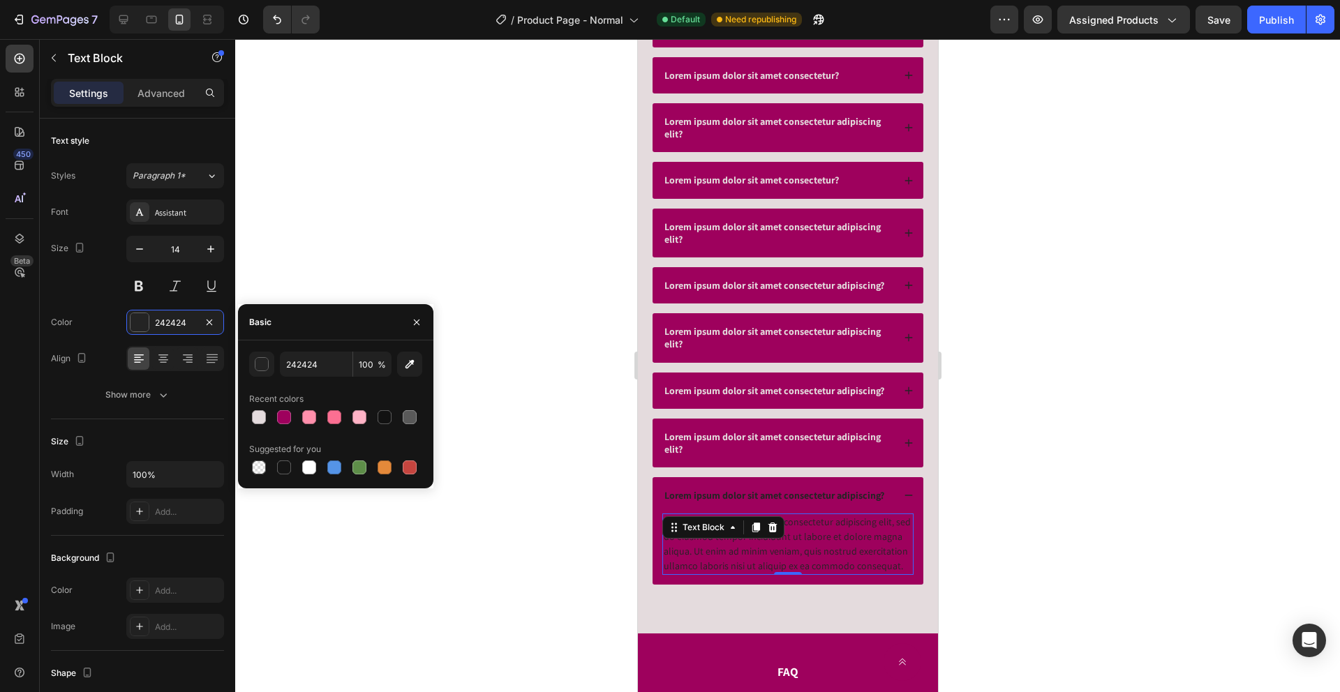
drag, startPoint x: 258, startPoint y: 418, endPoint x: 341, endPoint y: 396, distance: 85.3
click at [258, 418] on div at bounding box center [259, 417] width 14 height 14
type input "E4DBDD"
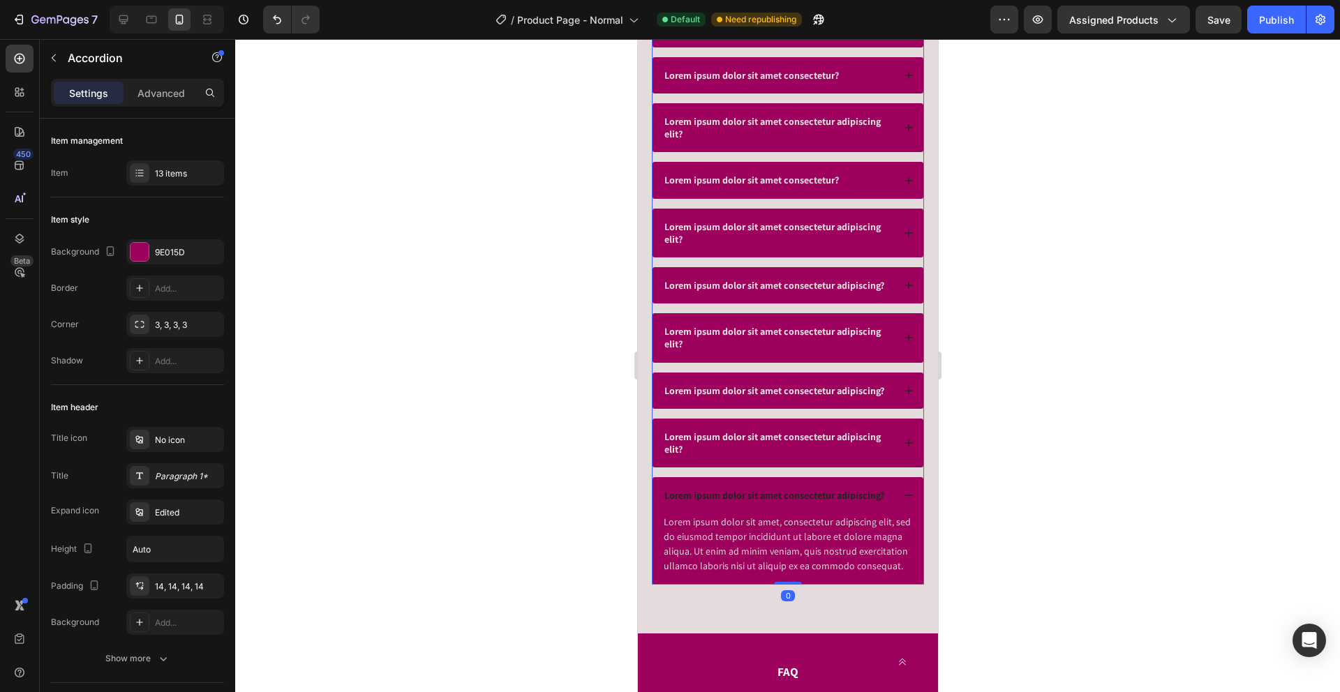
click at [814, 458] on div "Lorem ipsum dolor sit amet consectetur adipiscing elit?" at bounding box center [787, 443] width 271 height 49
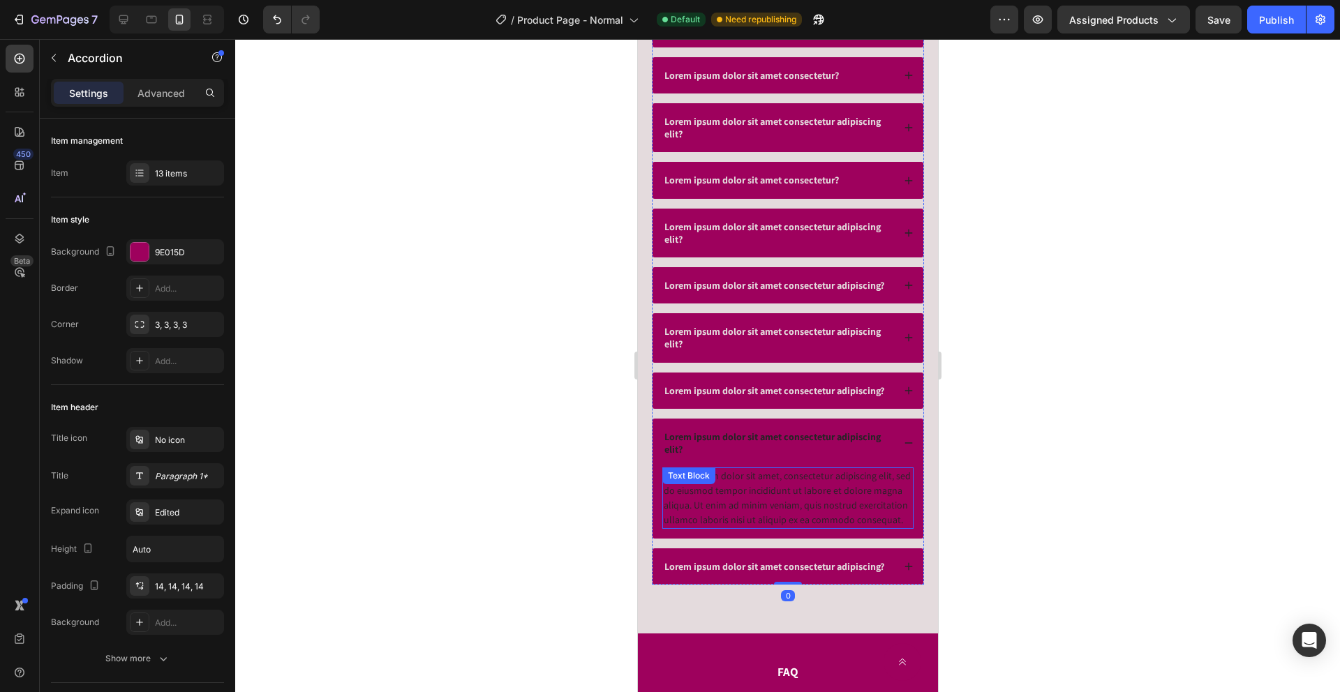
click at [722, 484] on div "Lorem ipsum dolor sit amet, consectetur adipiscing elit, sed do eiusmod tempor …" at bounding box center [787, 498] width 251 height 61
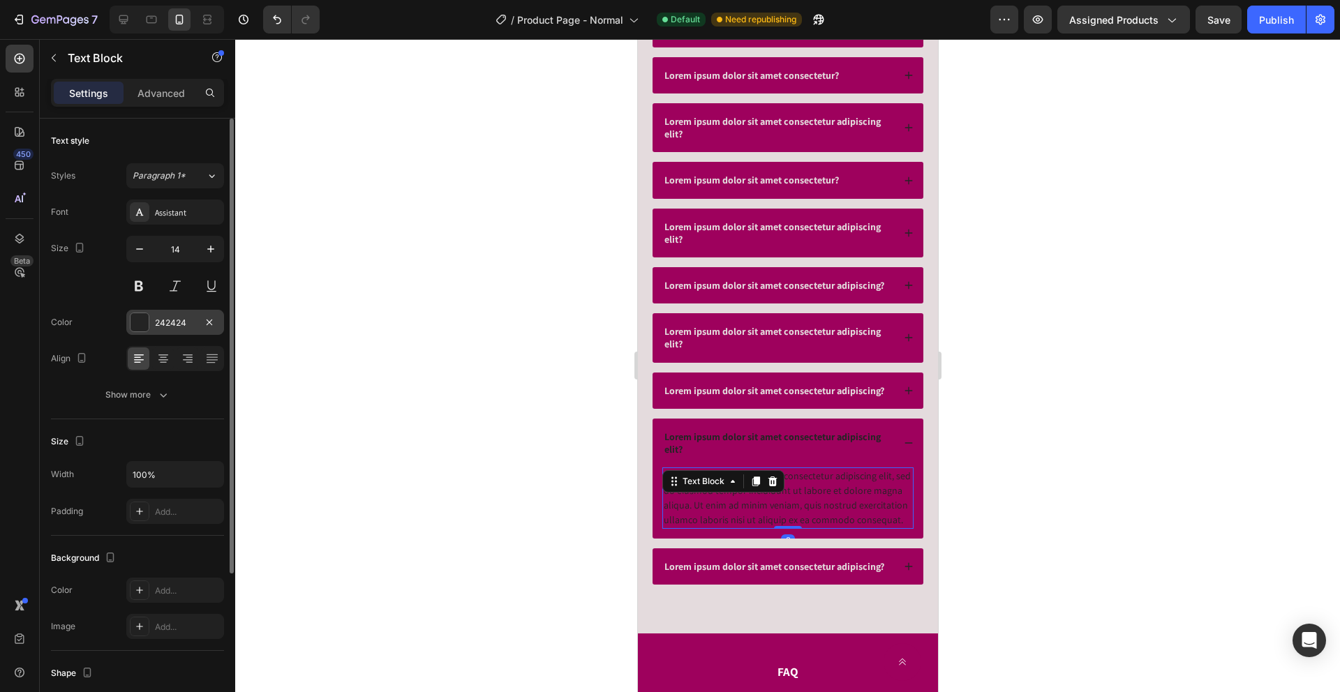
click at [158, 321] on div "242424" at bounding box center [175, 323] width 40 height 13
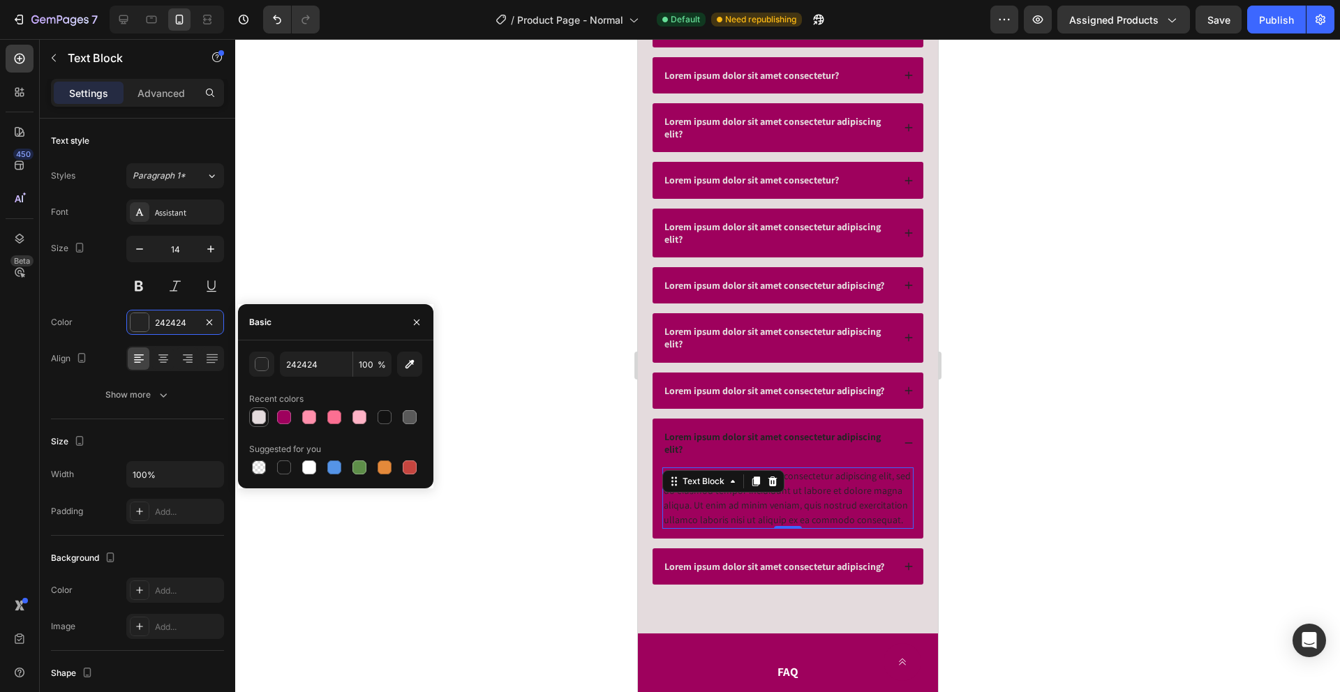
click at [262, 416] on div at bounding box center [259, 417] width 14 height 14
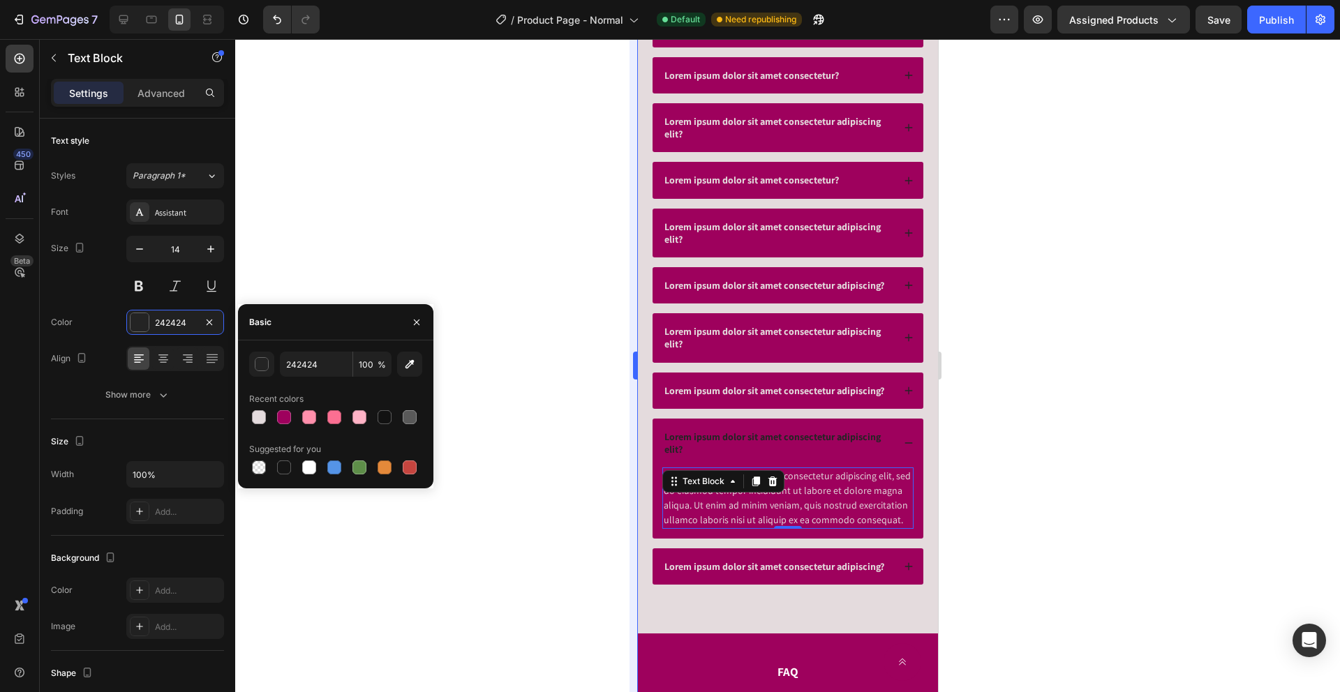
type input "E4DBDD"
click at [667, 378] on div "Lorem ipsum dolor sit amet consectetur adipiscing?" at bounding box center [787, 391] width 271 height 36
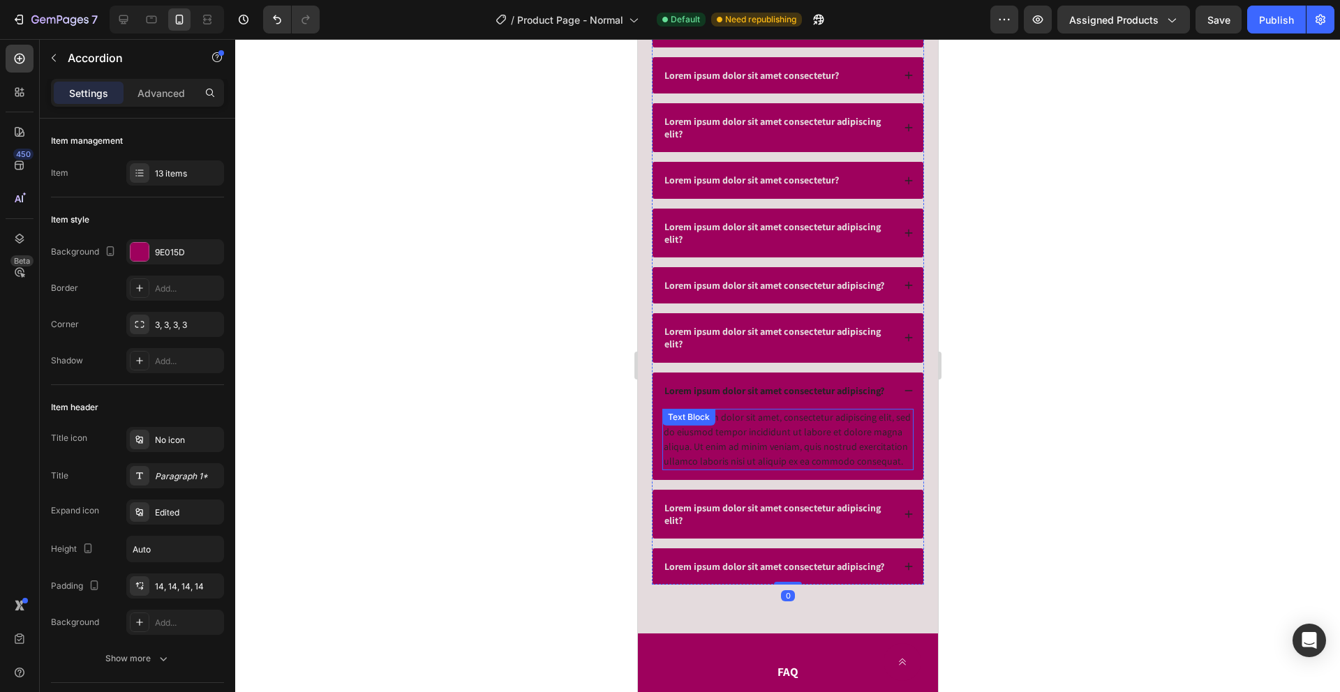
click at [733, 426] on div "Lorem ipsum dolor sit amet, consectetur adipiscing elit, sed do eiusmod tempor …" at bounding box center [787, 439] width 251 height 61
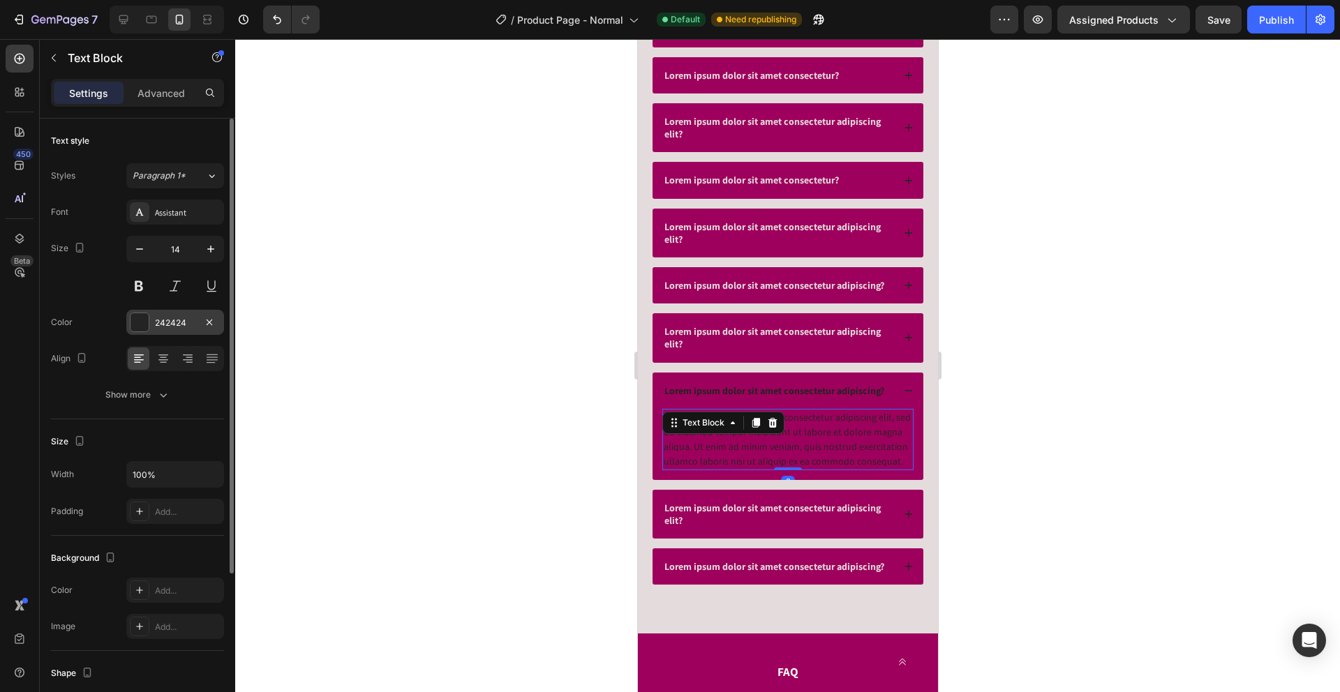
click at [167, 323] on div "242424" at bounding box center [175, 323] width 40 height 13
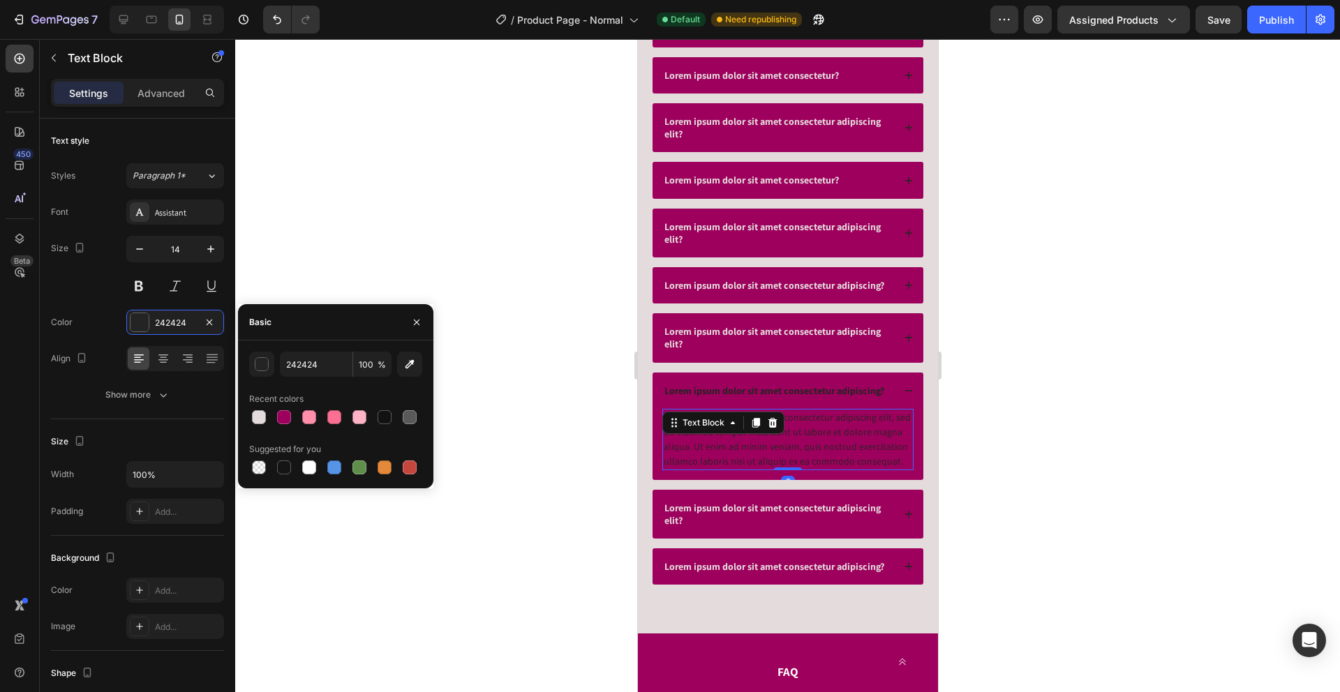
drag, startPoint x: 262, startPoint y: 415, endPoint x: 327, endPoint y: 401, distance: 66.4
click at [262, 416] on div at bounding box center [259, 417] width 14 height 14
type input "E4DBDD"
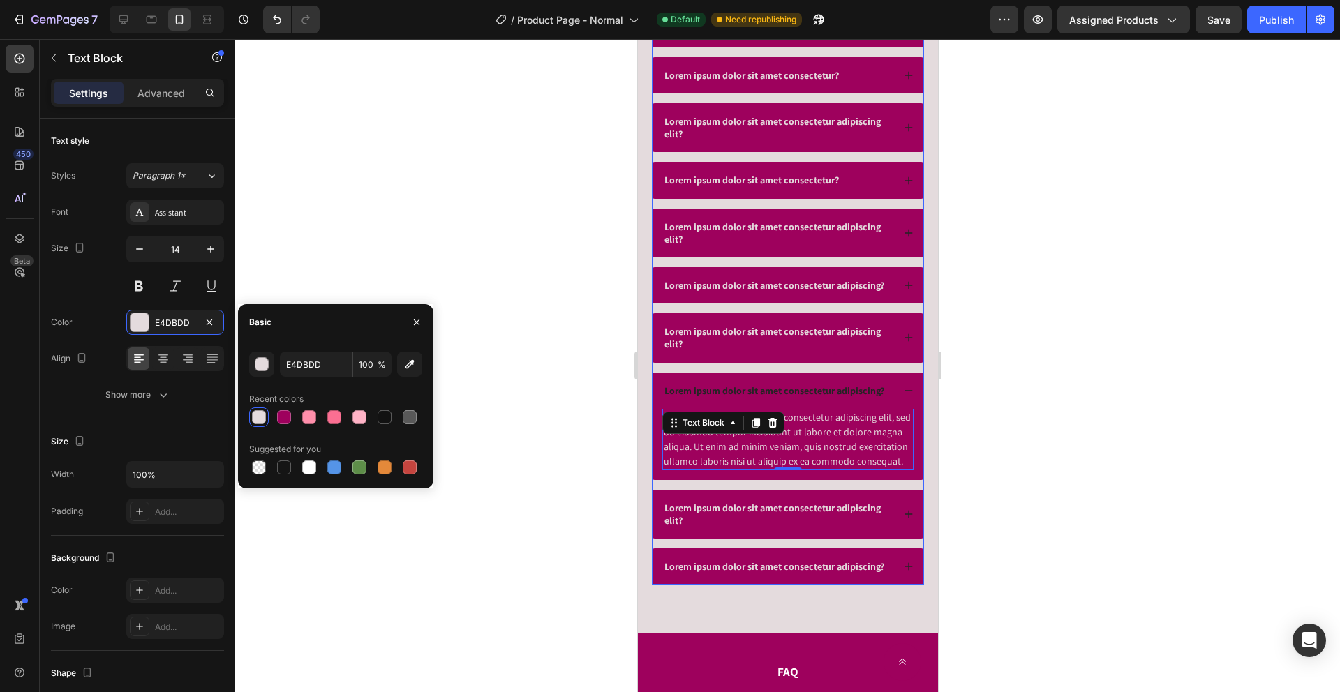
click at [713, 345] on p "Lorem ipsum dolor sit amet consectetur adipiscing elit?" at bounding box center [777, 337] width 226 height 25
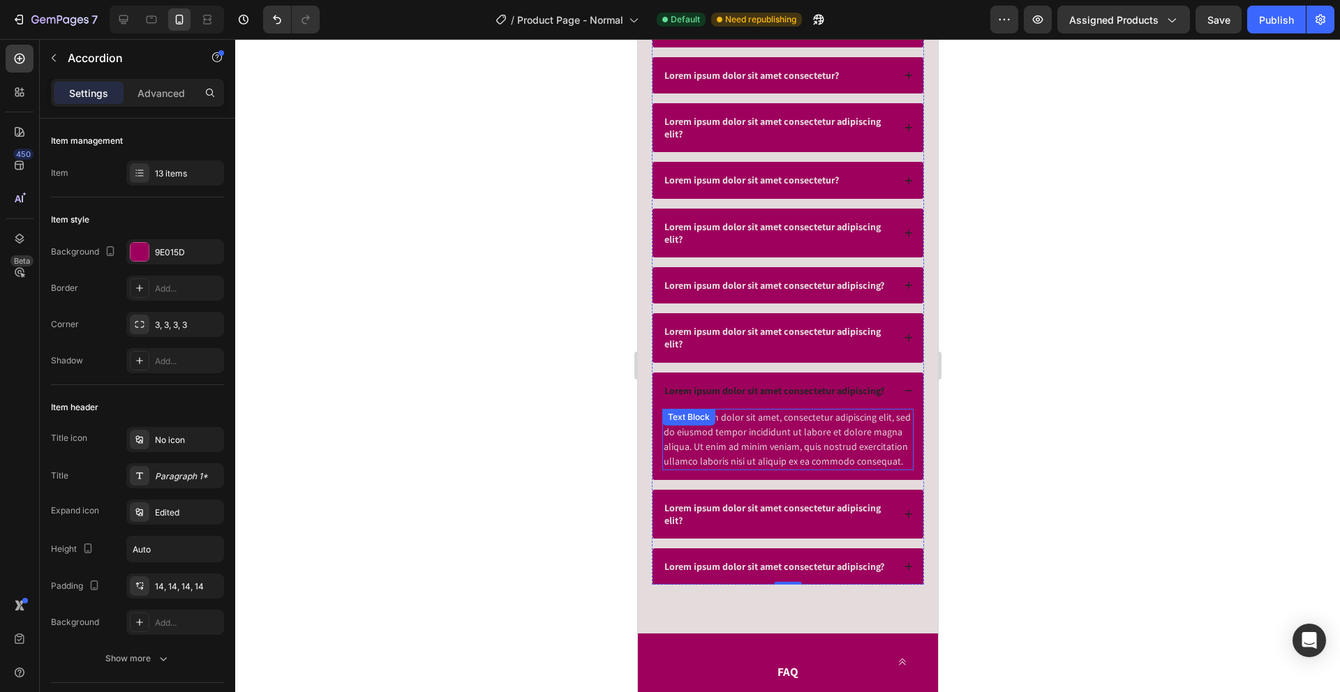
click at [752, 433] on div "Lorem ipsum dolor sit amet, consectetur adipiscing elit, sed do eiusmod tempor …" at bounding box center [787, 439] width 251 height 61
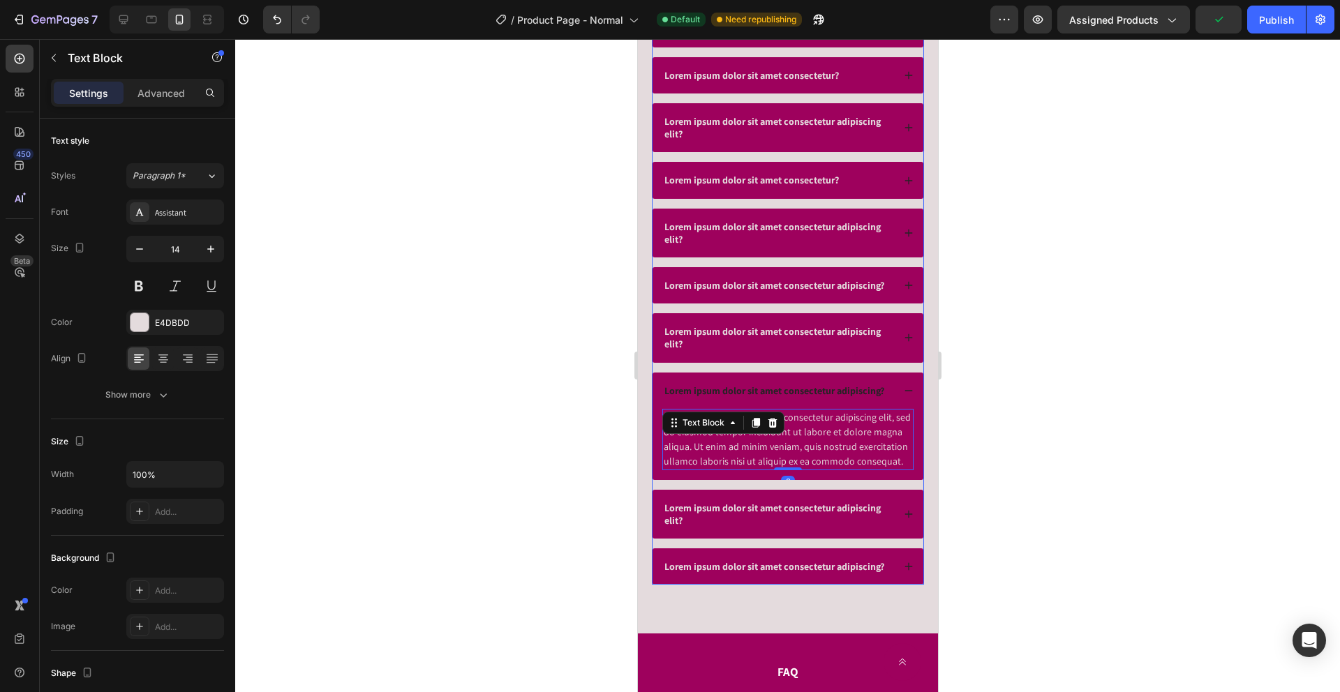
click at [743, 322] on div "Lorem ipsum dolor sit amet consectetur adipiscing elit?" at bounding box center [787, 337] width 271 height 49
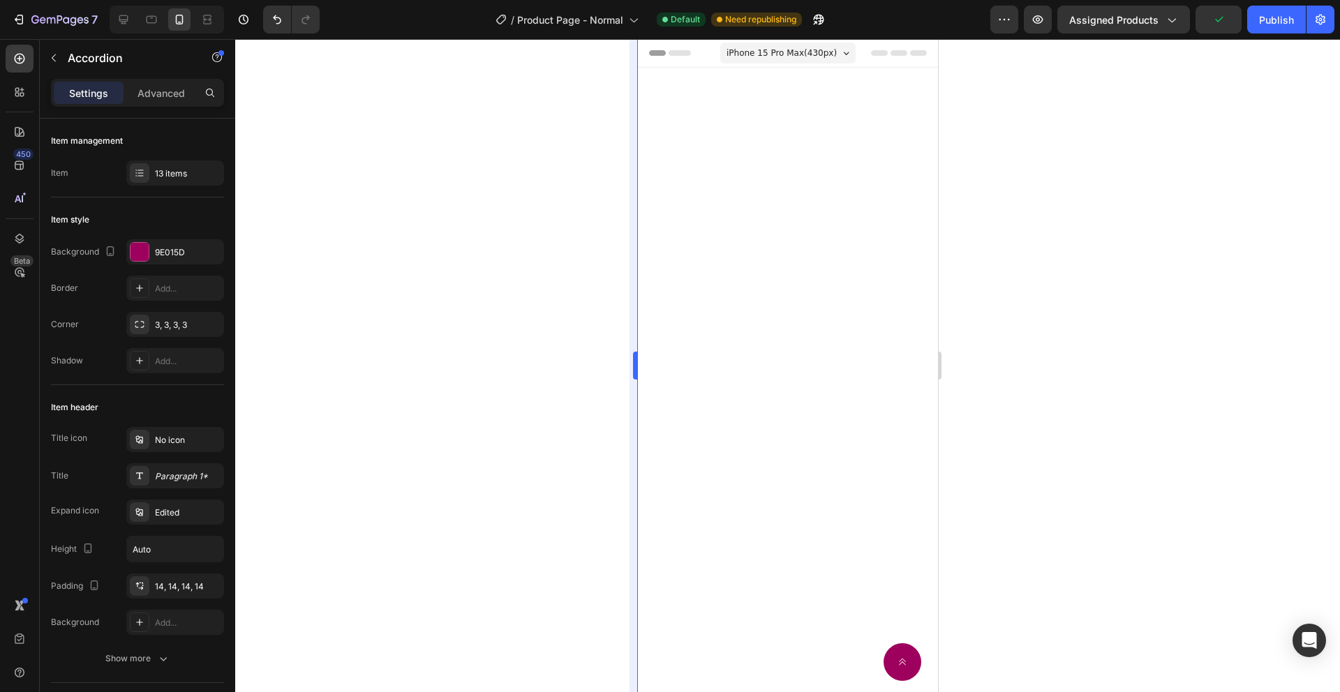
scroll to position [5539, 0]
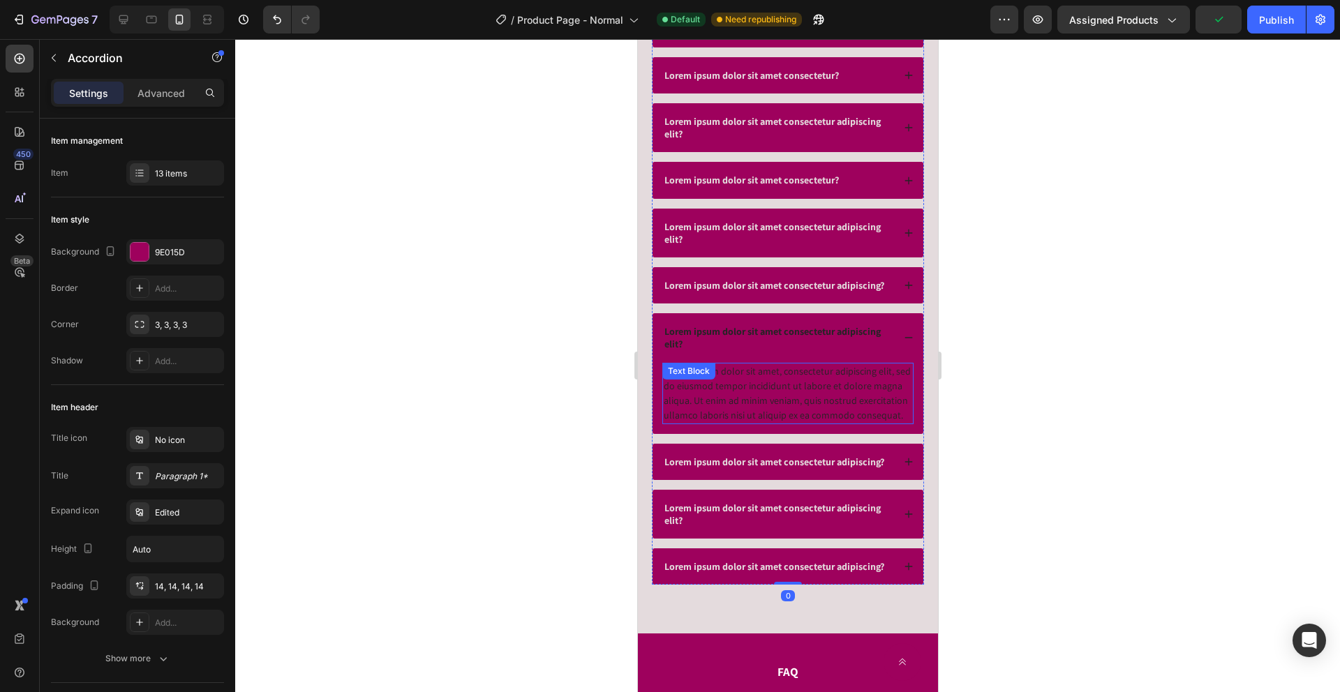
click at [707, 372] on div "Text Block" at bounding box center [687, 371] width 47 height 13
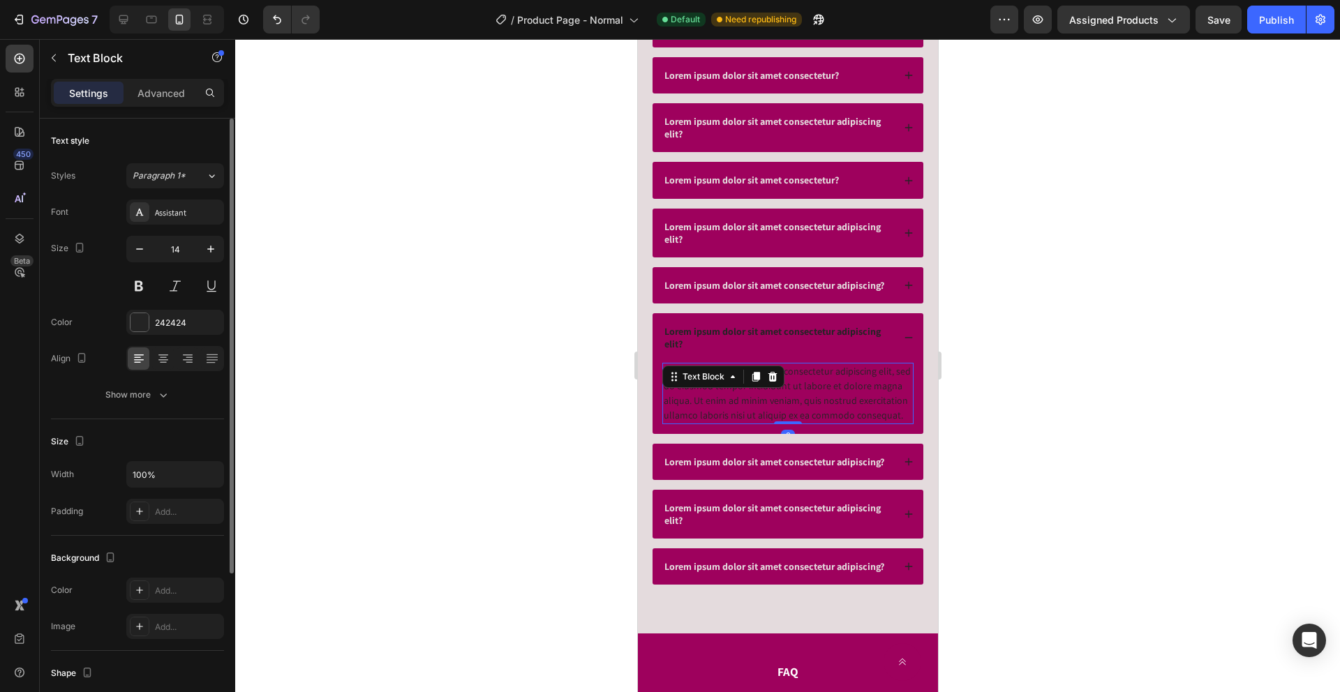
click at [165, 336] on div "Font Assistant Size 14 Color 242424 Align Show more" at bounding box center [137, 304] width 173 height 208
click at [170, 329] on div "242424" at bounding box center [175, 322] width 98 height 25
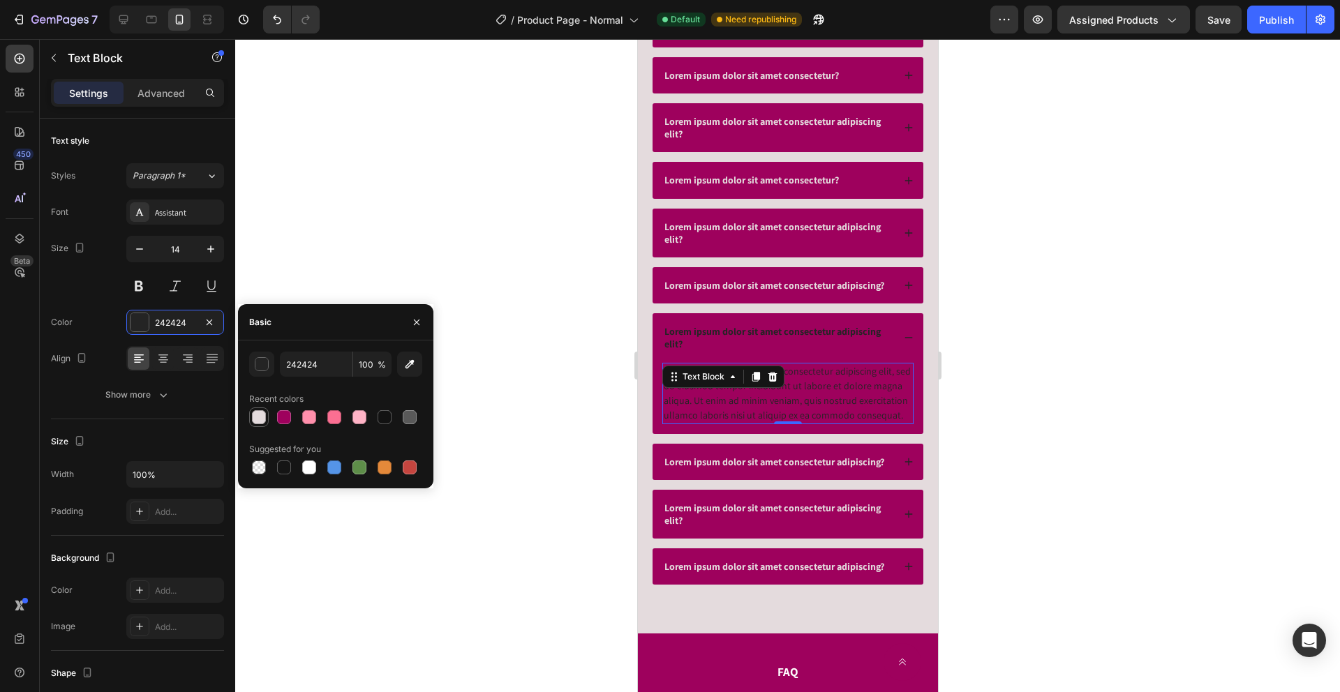
click at [263, 419] on div at bounding box center [259, 417] width 14 height 14
type input "E4DBDD"
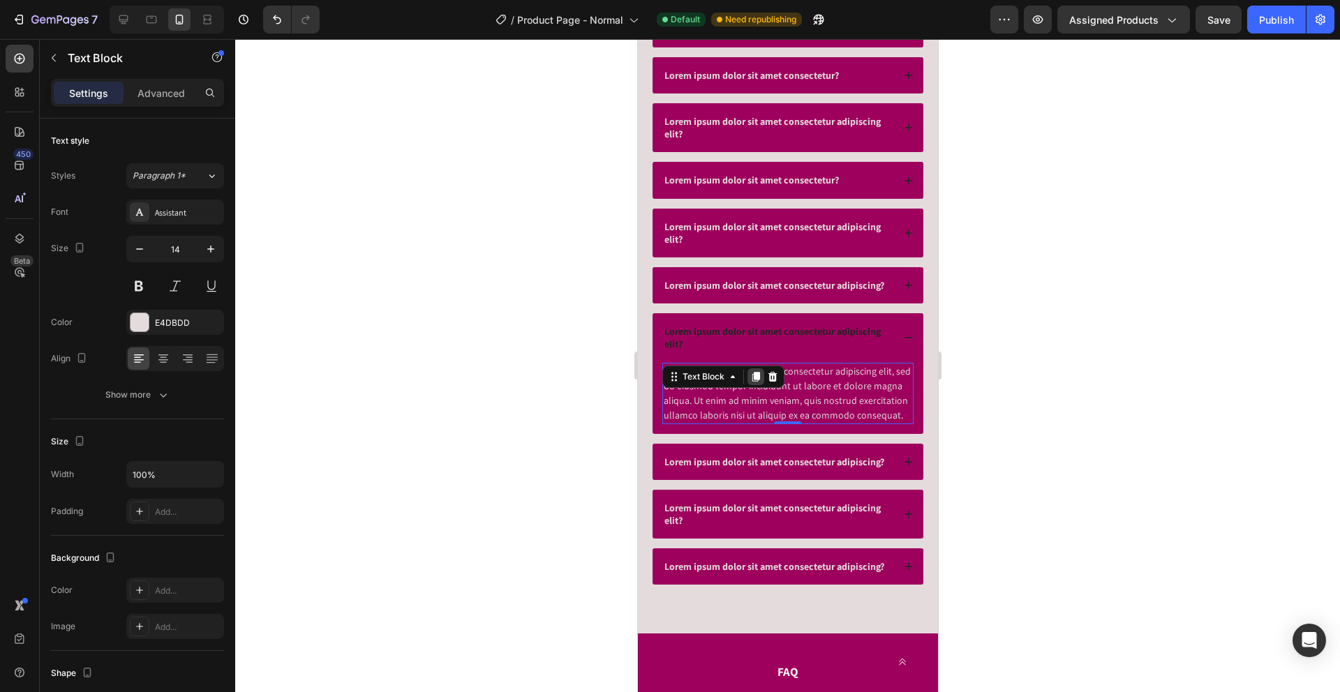
click at [751, 375] on icon at bounding box center [754, 376] width 11 height 11
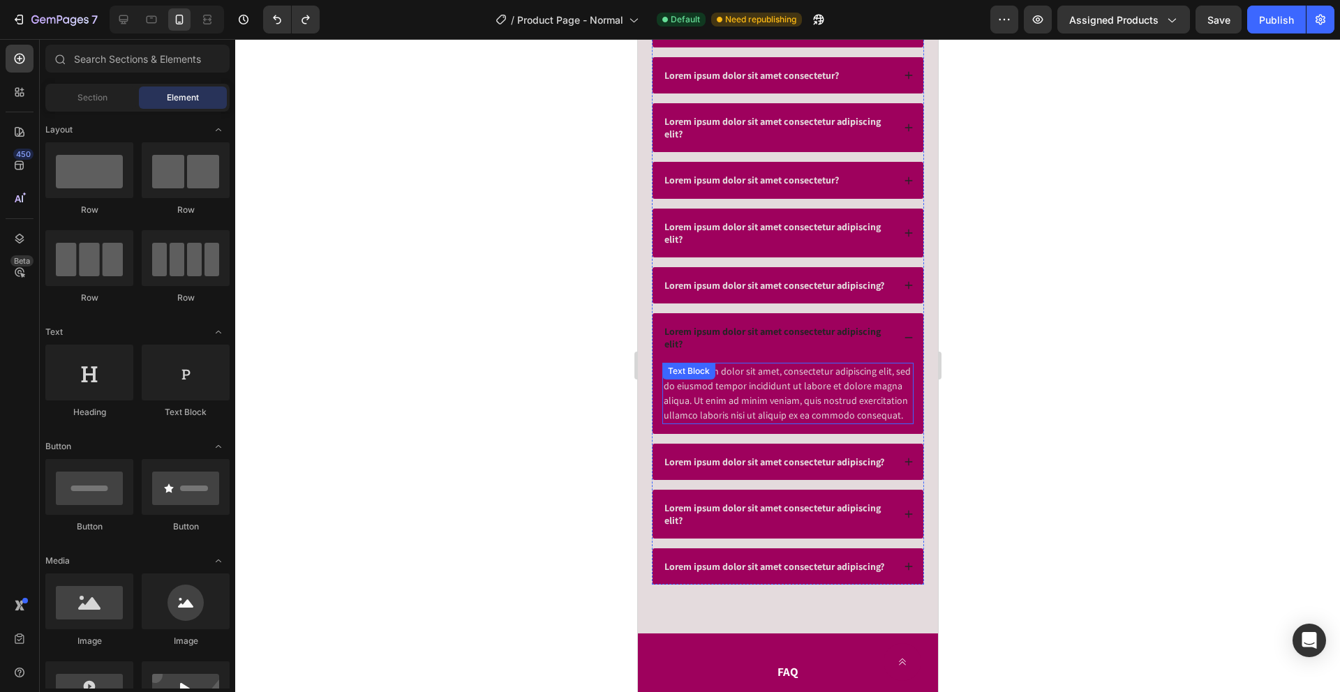
click at [759, 389] on div "Lorem ipsum dolor sit amet, consectetur adipiscing elit, sed do eiusmod tempor …" at bounding box center [787, 393] width 251 height 61
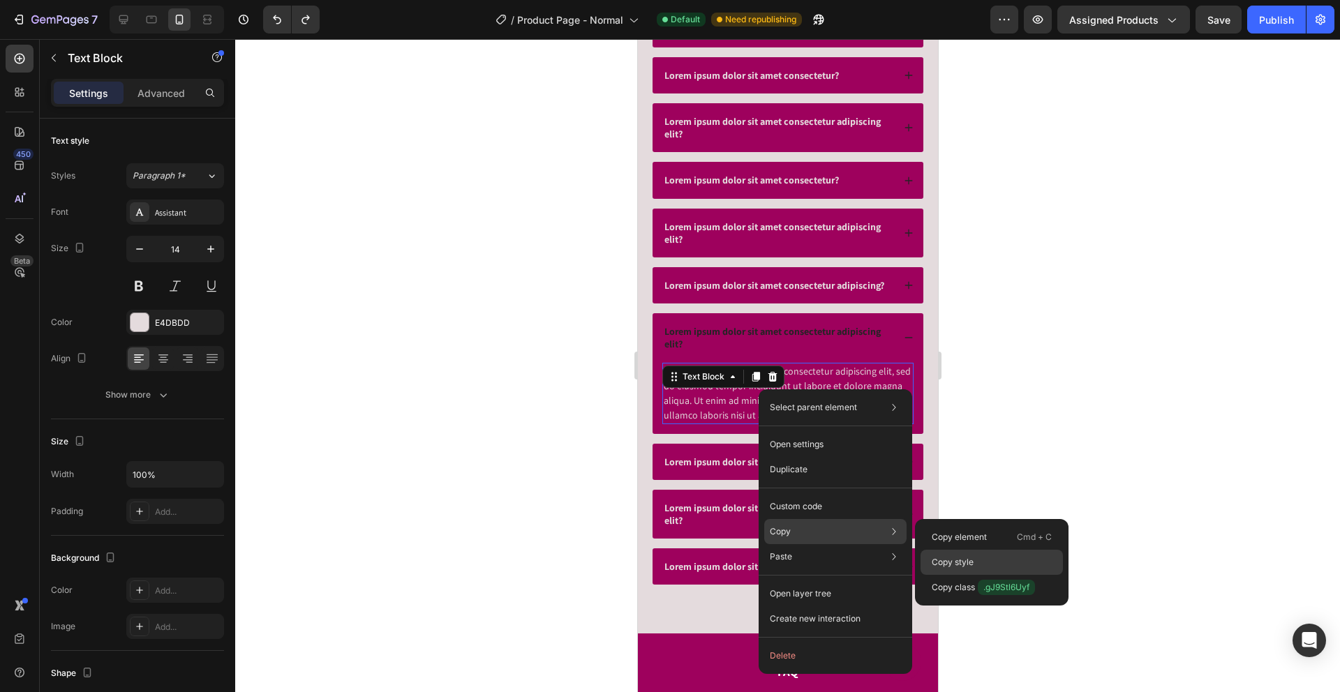
click at [967, 562] on p "Copy style" at bounding box center [953, 562] width 42 height 13
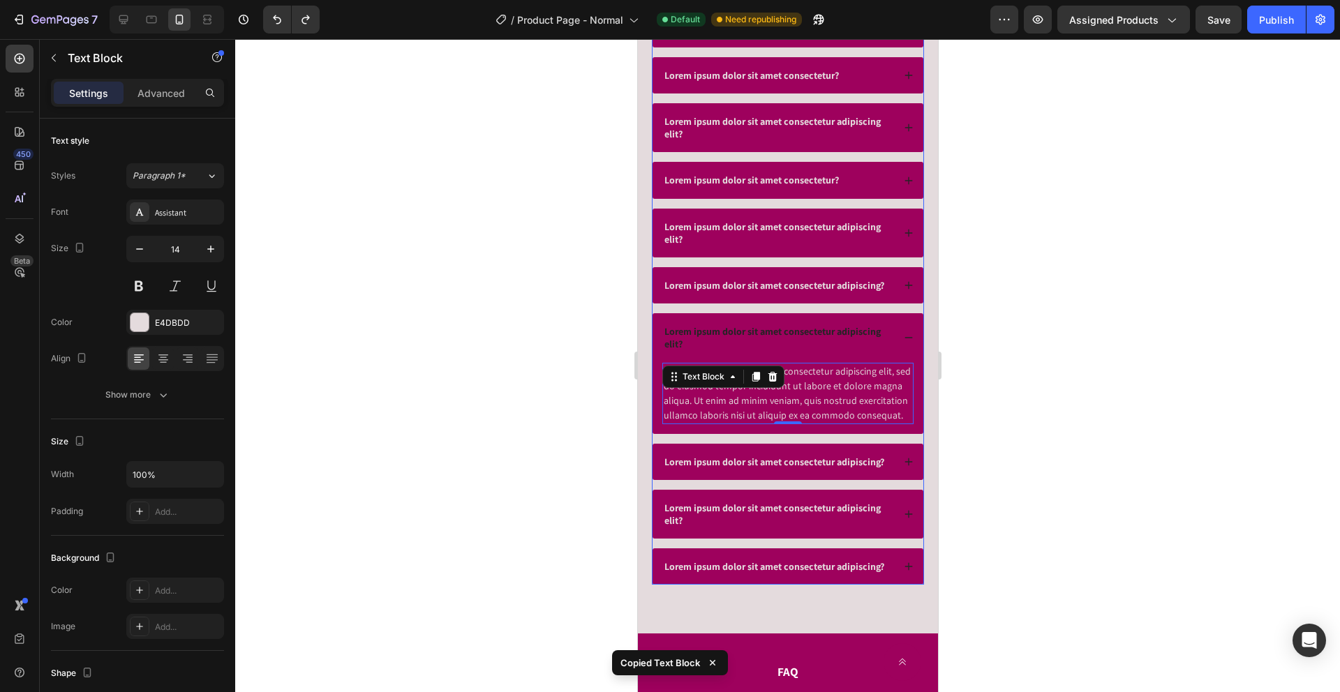
click at [830, 293] on div "Lorem ipsum dolor sit amet consectetur adipiscing?" at bounding box center [774, 285] width 224 height 17
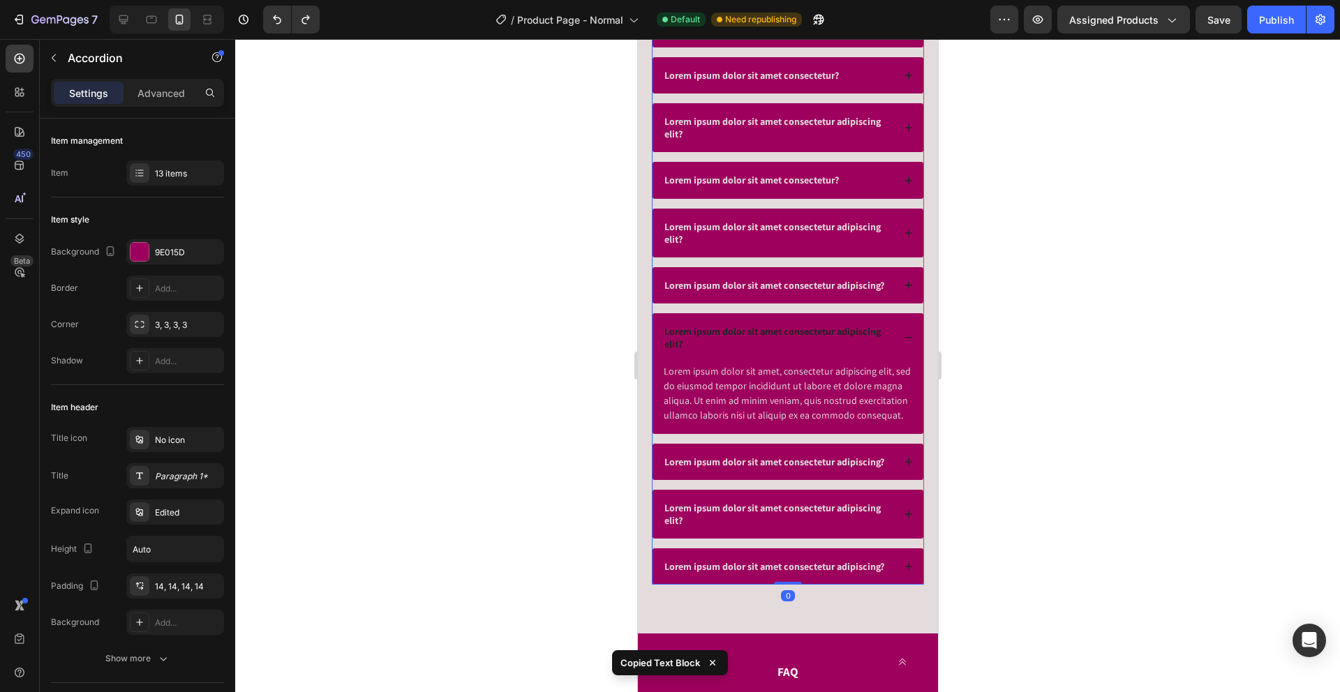
click at [821, 293] on div "Lorem ipsum dolor sit amet consectetur adipiscing?" at bounding box center [774, 285] width 224 height 17
click at [900, 283] on div "Lorem ipsum dolor sit amet consectetur adipiscing?" at bounding box center [787, 285] width 271 height 36
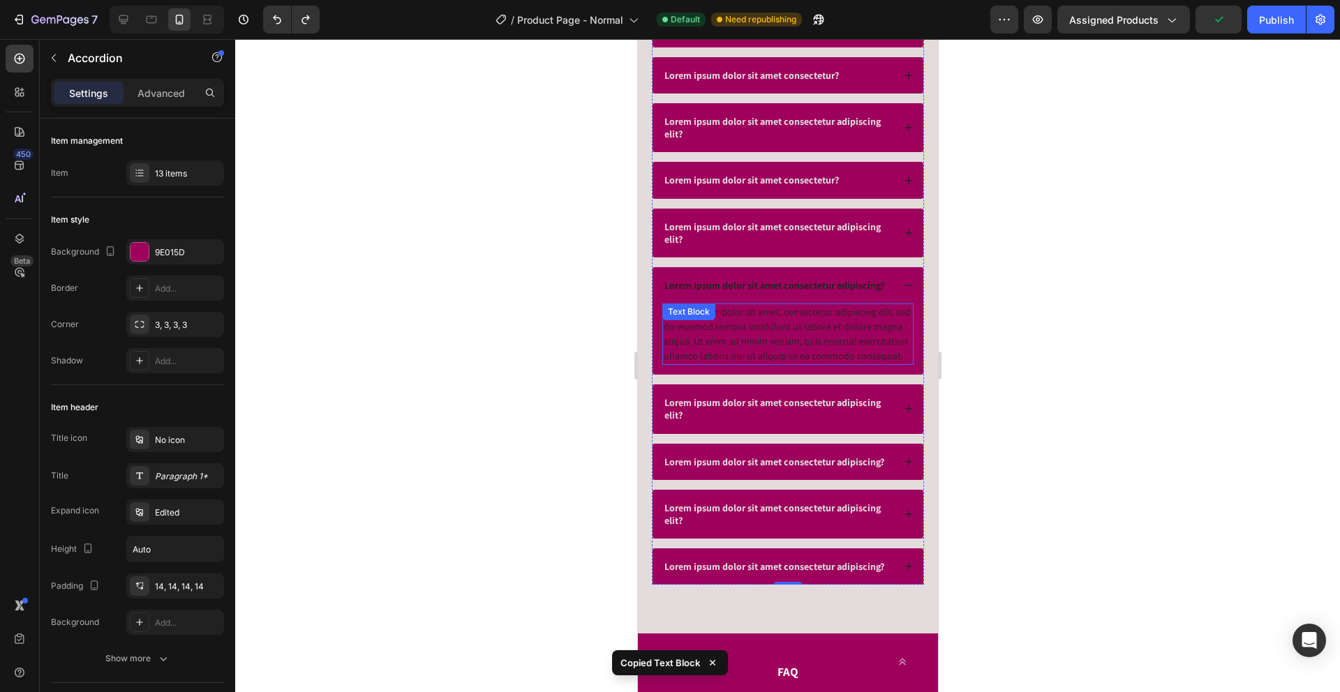
click at [831, 343] on div "Lorem ipsum dolor sit amet, consectetur adipiscing elit, sed do eiusmod tempor …" at bounding box center [787, 334] width 251 height 61
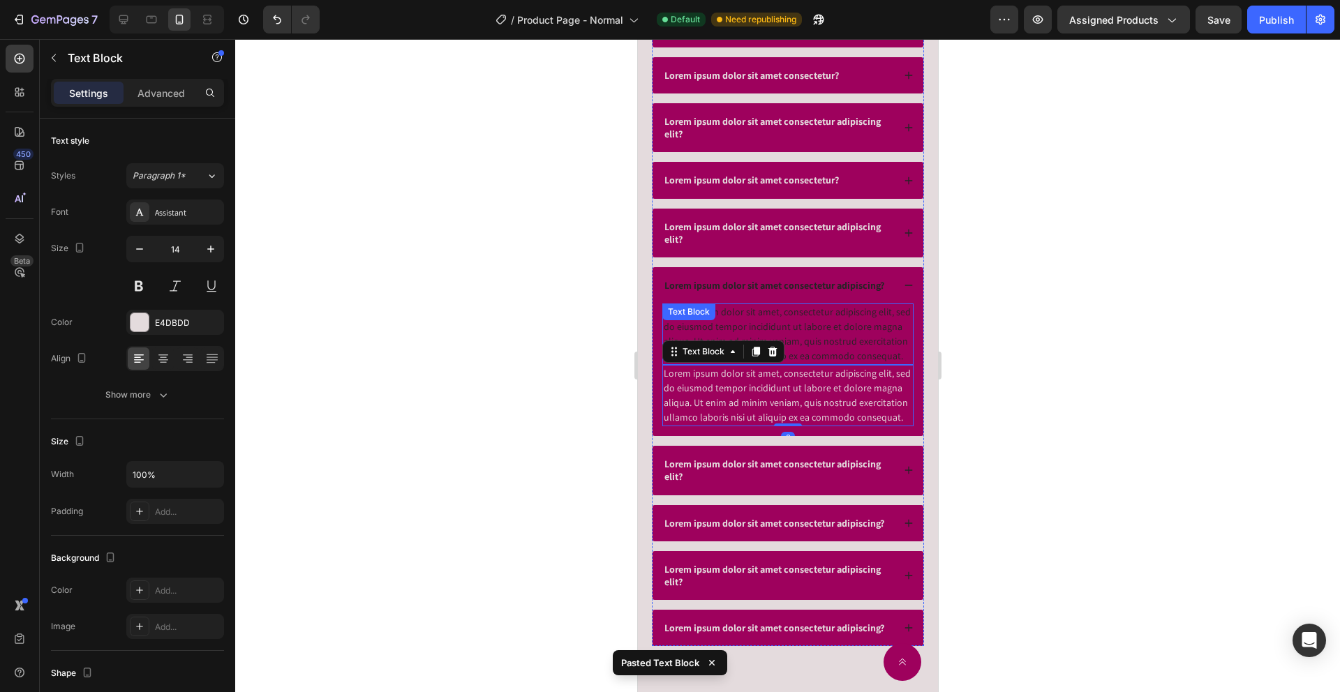
click at [807, 328] on div "Lorem ipsum dolor sit amet, consectetur adipiscing elit, sed do eiusmod tempor …" at bounding box center [787, 334] width 251 height 61
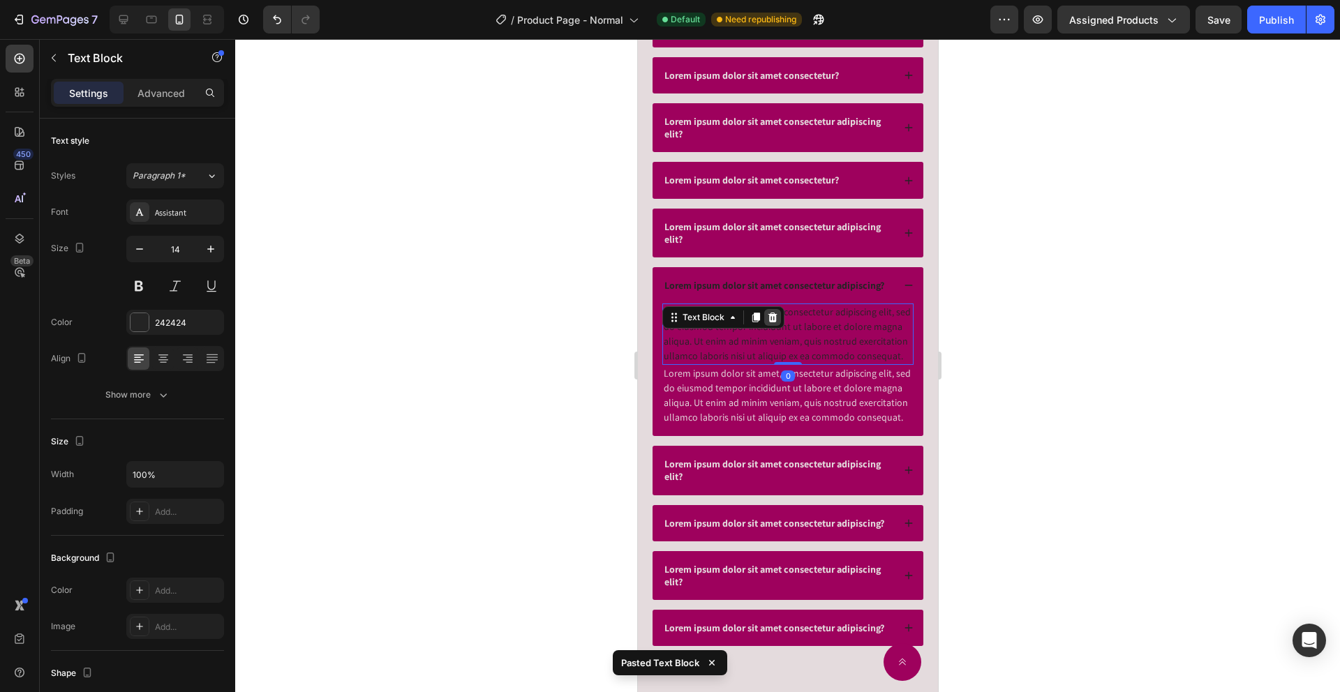
click at [772, 321] on icon at bounding box center [772, 318] width 9 height 10
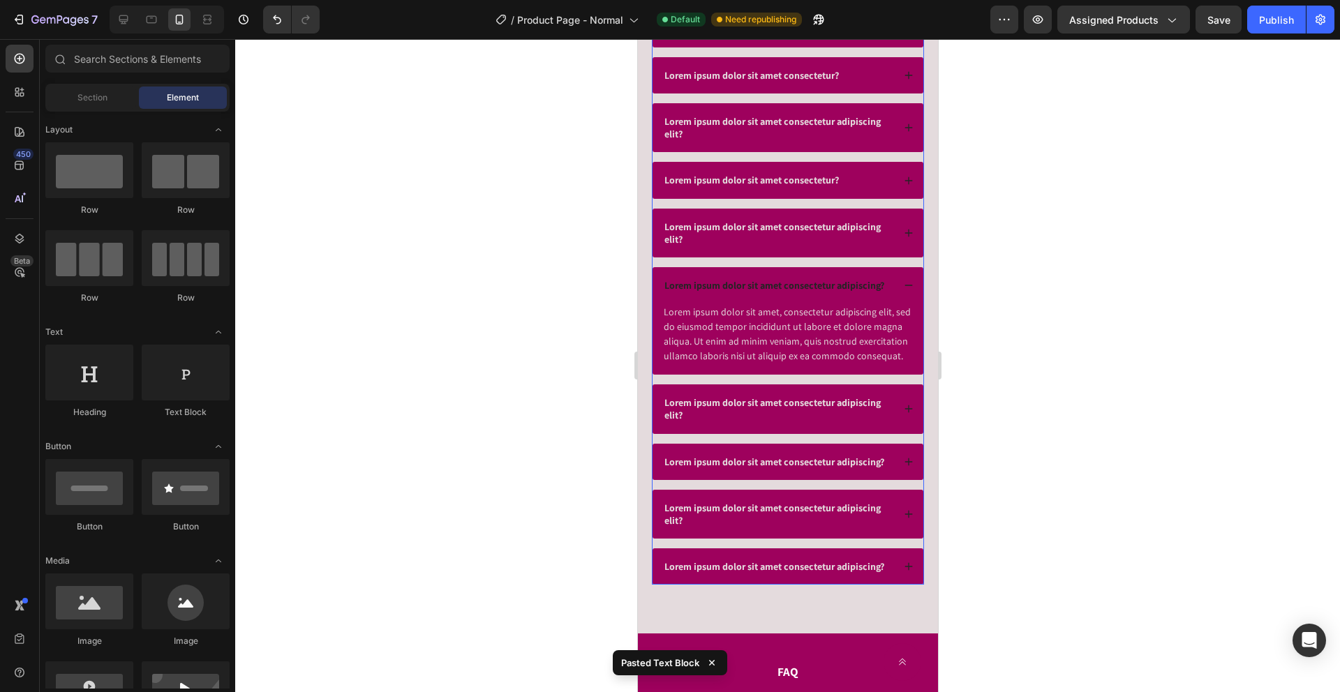
click at [841, 228] on p "Lorem ipsum dolor sit amet consectetur adipiscing elit?" at bounding box center [777, 233] width 226 height 25
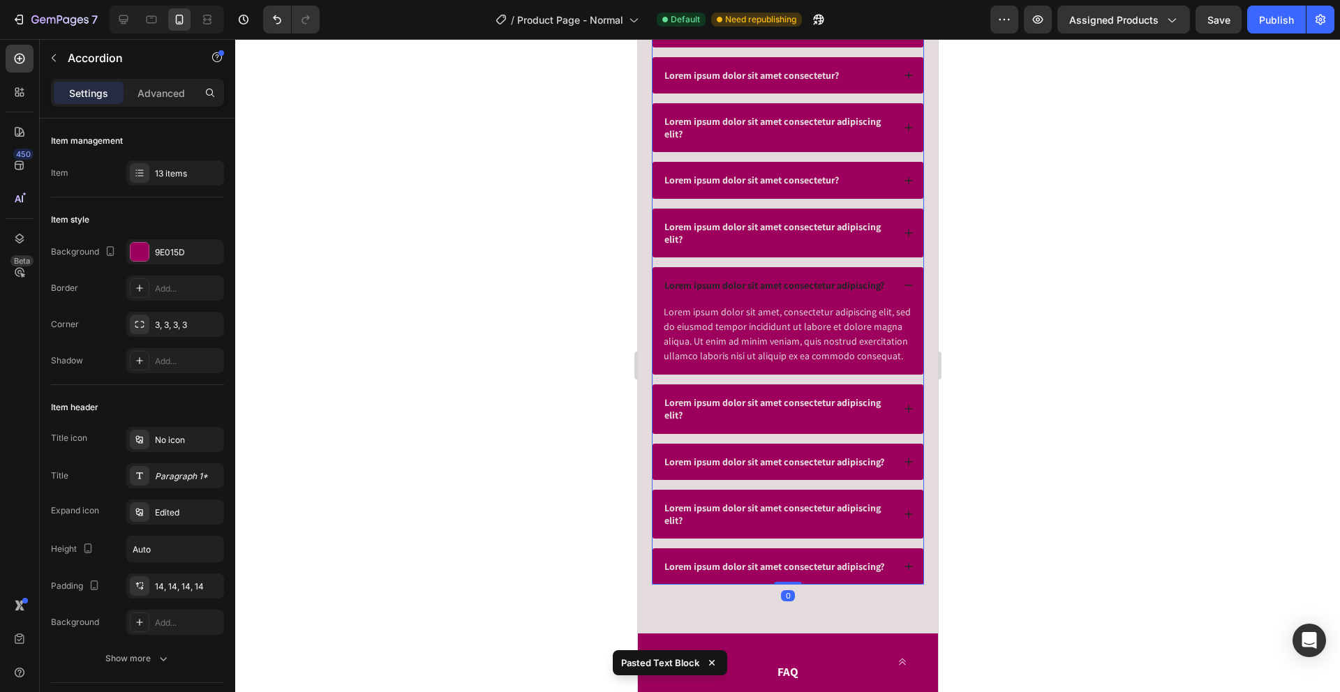
click at [890, 237] on div "Lorem ipsum dolor sit amet consectetur adipiscing elit?" at bounding box center [777, 232] width 230 height 29
click at [900, 234] on div "Lorem ipsum dolor sit amet consectetur adipiscing elit?" at bounding box center [787, 233] width 271 height 49
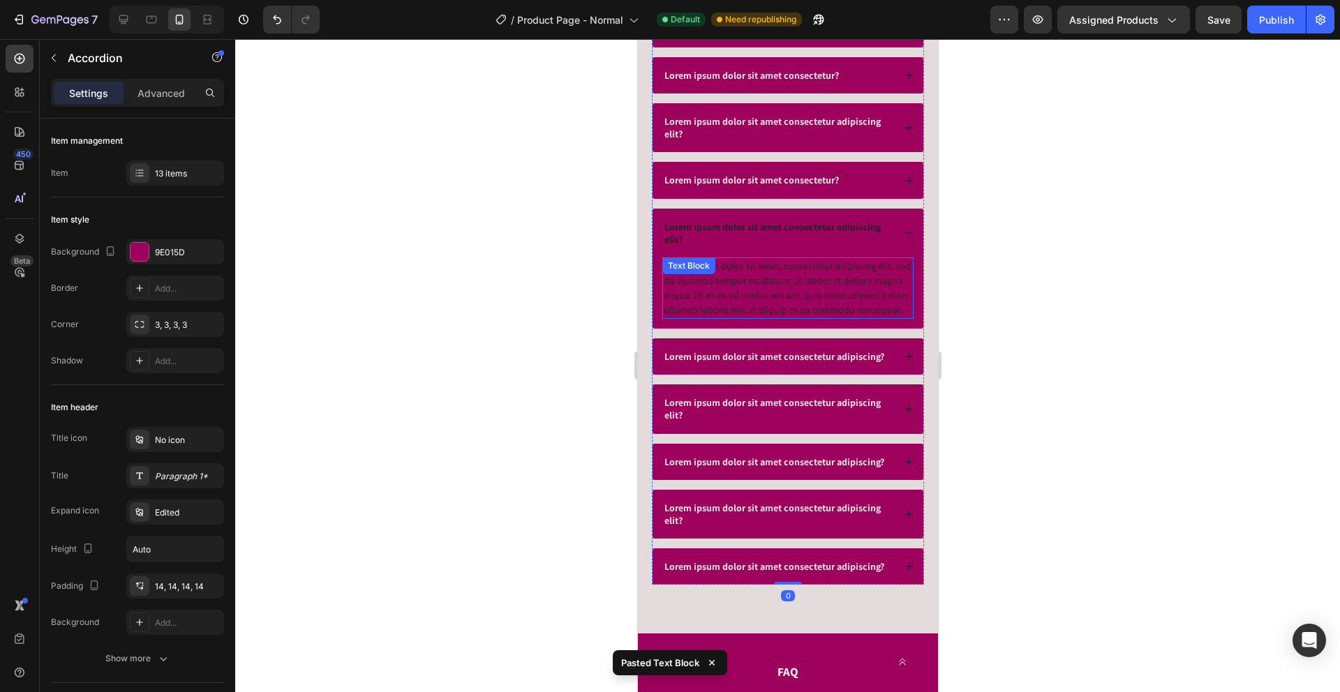
click at [867, 274] on div "Lorem ipsum dolor sit amet, consectetur adipiscing elit, sed do eiusmod tempor …" at bounding box center [787, 288] width 251 height 61
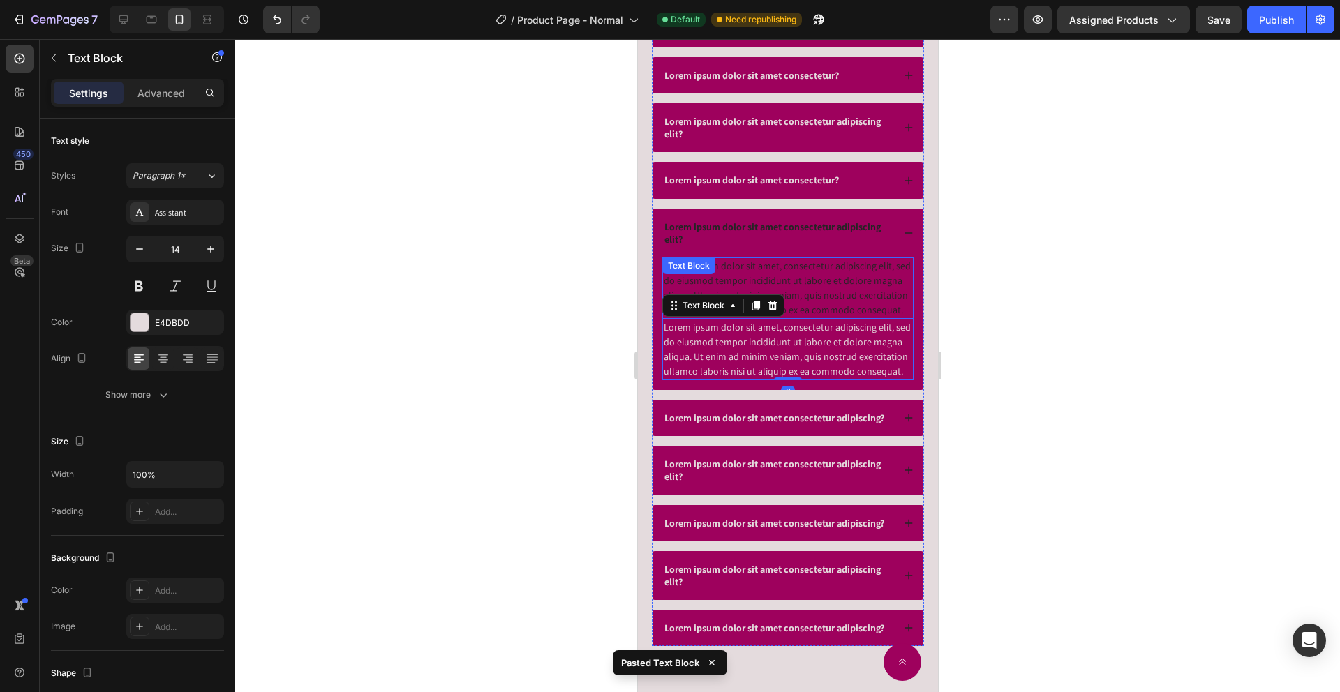
click at [841, 296] on div "Lorem ipsum dolor sit amet, consectetur adipiscing elit, sed do eiusmod tempor …" at bounding box center [787, 288] width 251 height 61
click at [775, 273] on icon at bounding box center [772, 272] width 9 height 10
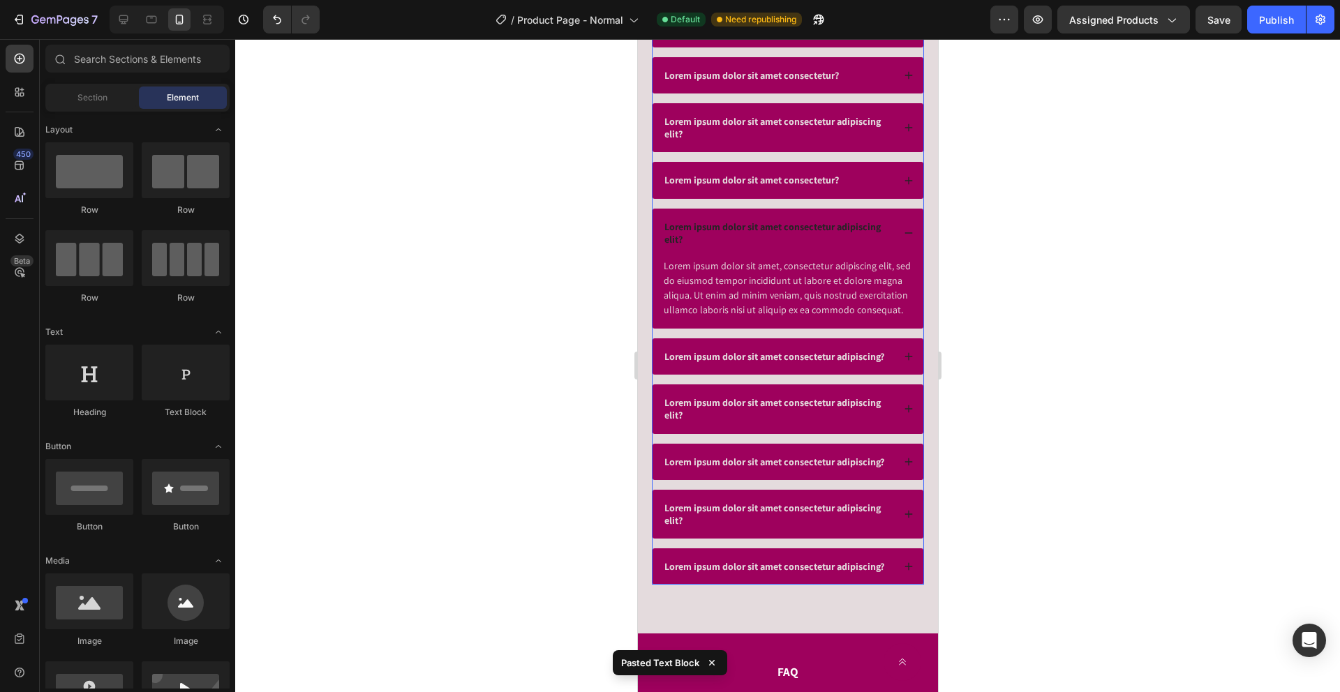
click at [827, 177] on p "Lorem ipsum dolor sit amet consectetur?" at bounding box center [751, 180] width 174 height 13
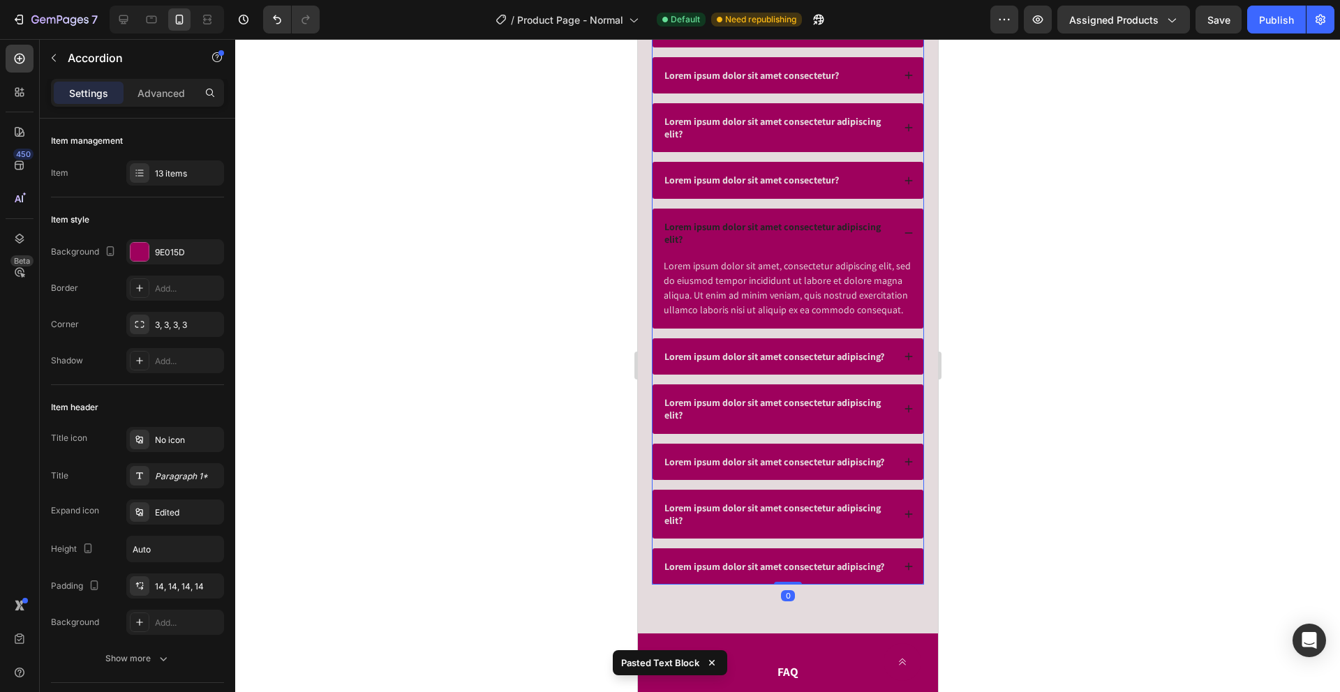
click at [876, 185] on div "Lorem ipsum dolor sit amet consectetur?" at bounding box center [777, 180] width 230 height 17
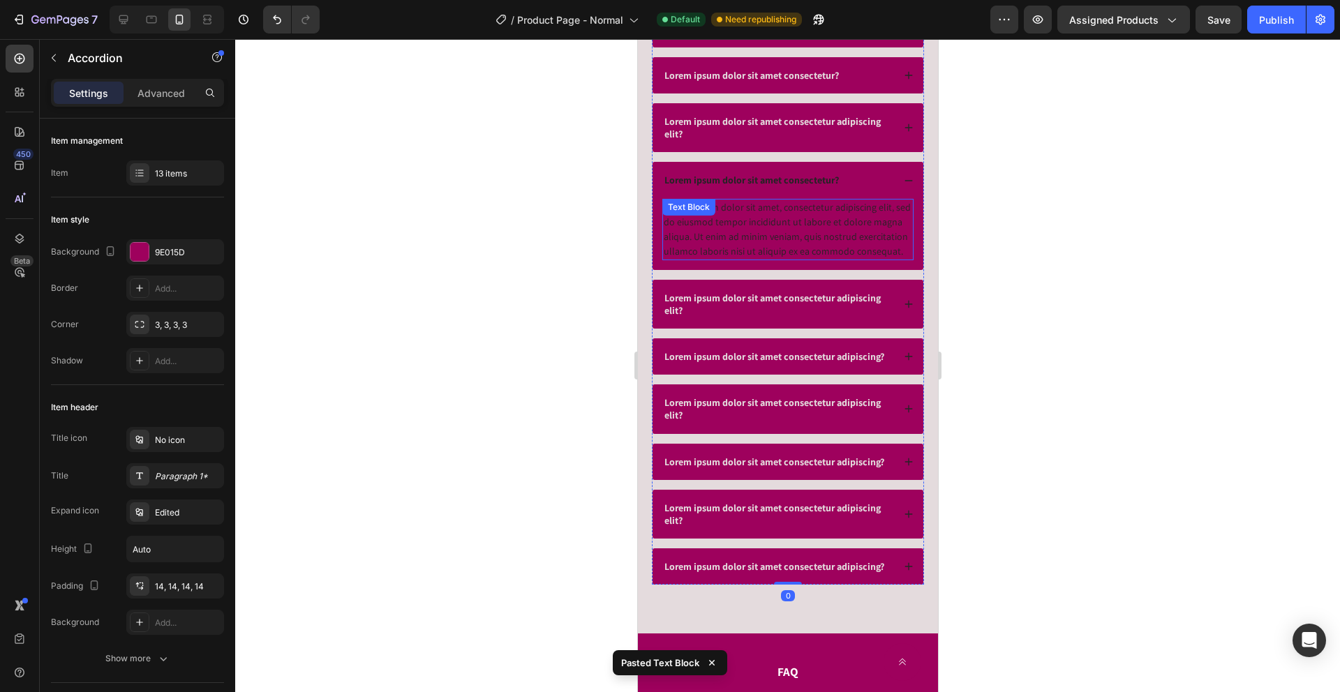
click at [816, 227] on div "Lorem ipsum dolor sit amet, consectetur adipiscing elit, sed do eiusmod tempor …" at bounding box center [787, 229] width 251 height 61
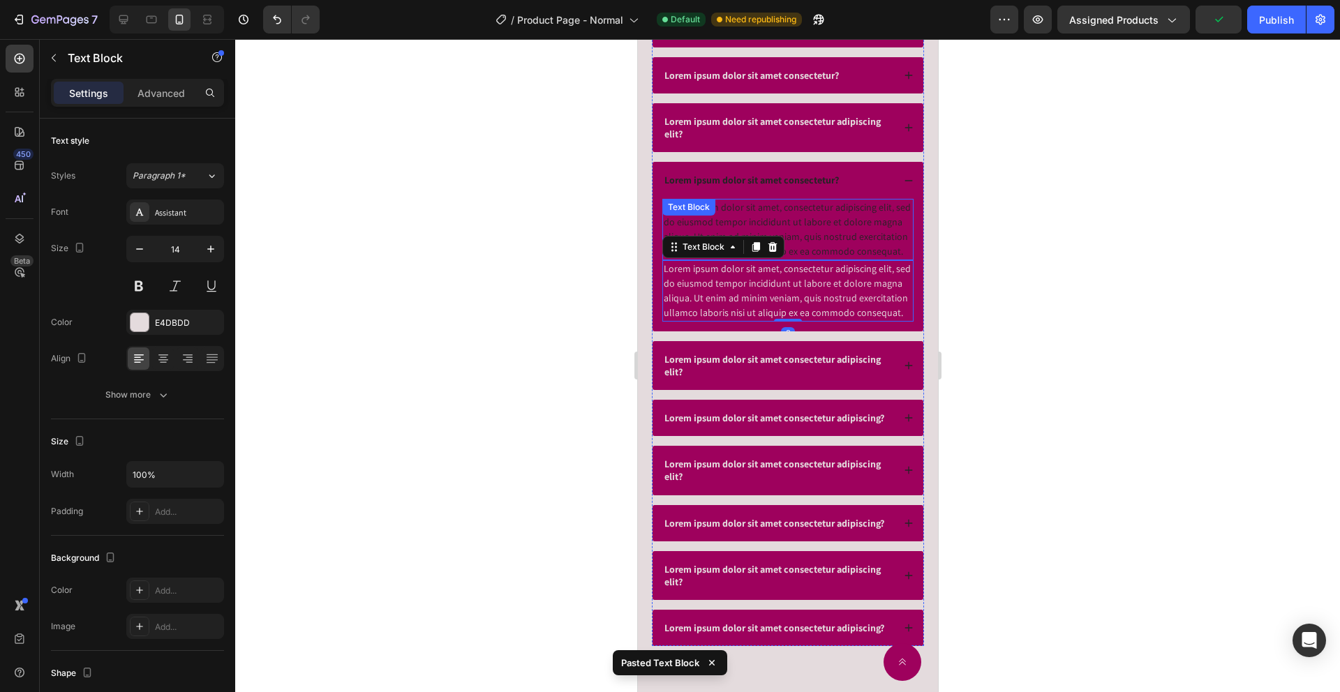
click at [756, 211] on div "Lorem ipsum dolor sit amet, consectetur adipiscing elit, sed do eiusmod tempor …" at bounding box center [787, 229] width 251 height 61
click at [770, 212] on icon at bounding box center [771, 212] width 11 height 11
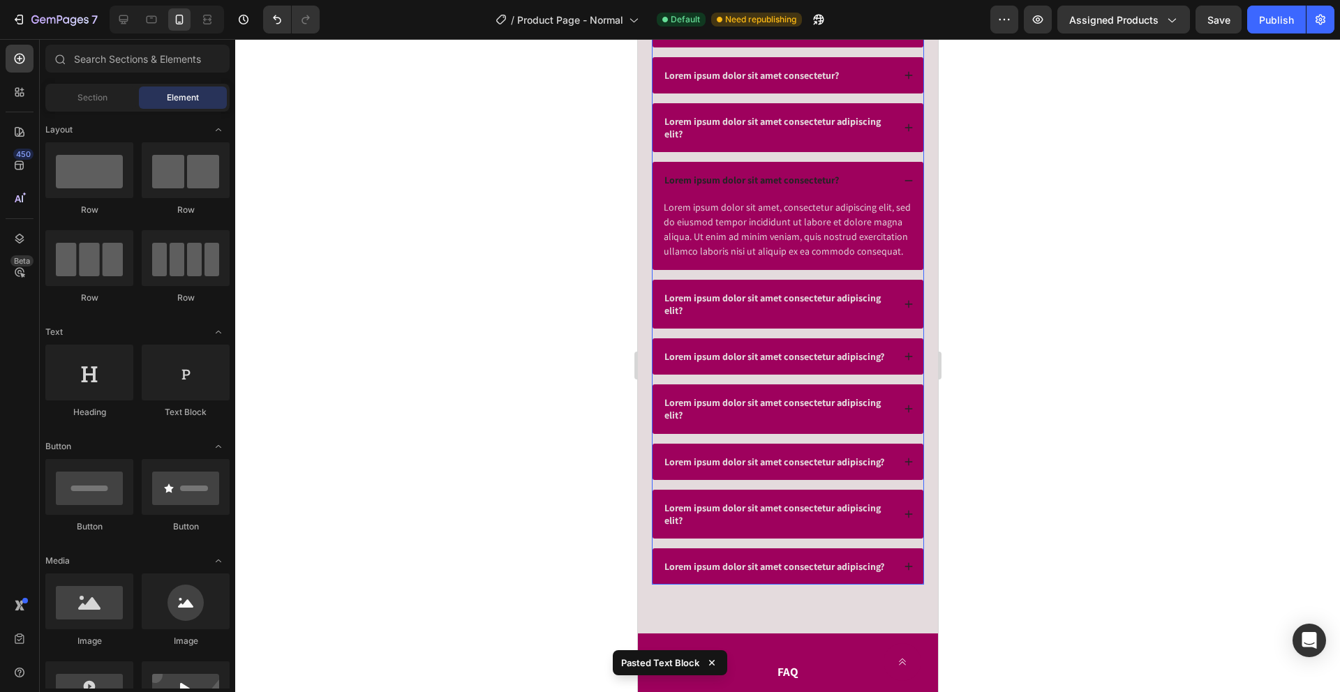
click at [800, 141] on div "Lorem ipsum dolor sit amet consectetur adipiscing elit?" at bounding box center [777, 127] width 230 height 29
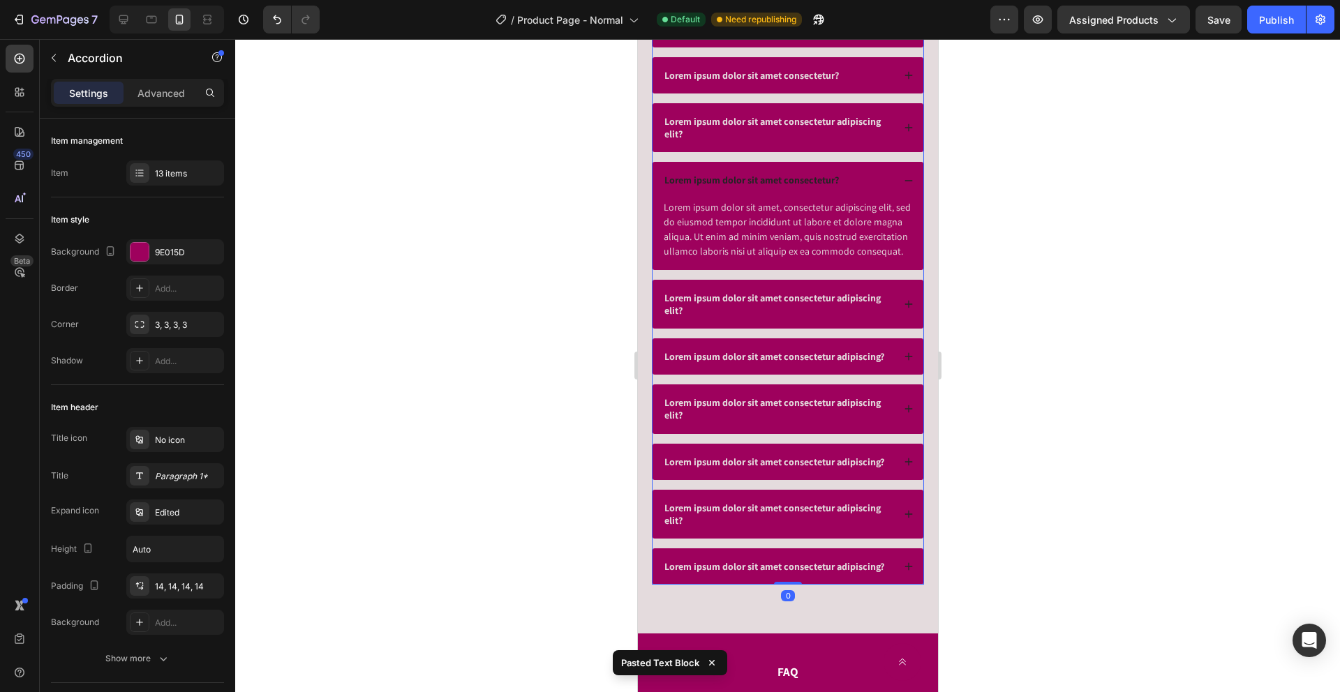
click at [914, 131] on div "Lorem ipsum dolor sit amet consectetur adipiscing elit?" at bounding box center [787, 127] width 271 height 49
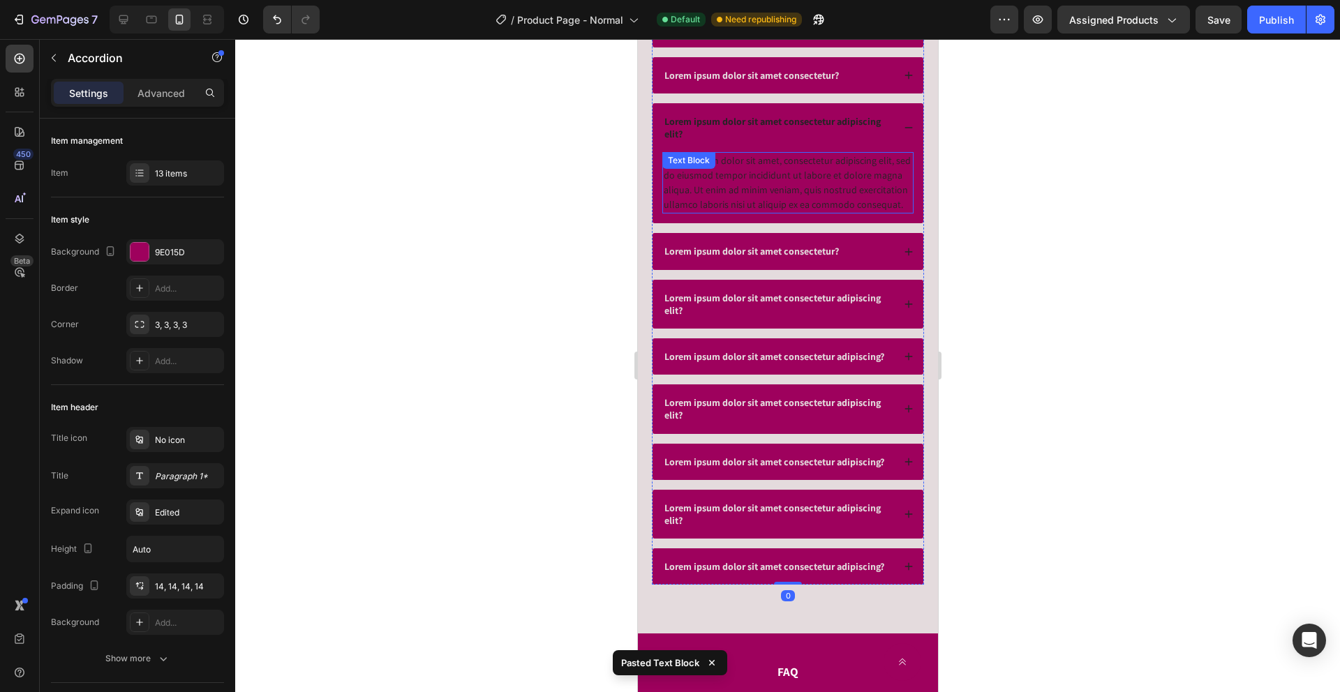
click at [820, 193] on div "Lorem ipsum dolor sit amet, consectetur adipiscing elit, sed do eiusmod tempor …" at bounding box center [787, 182] width 251 height 61
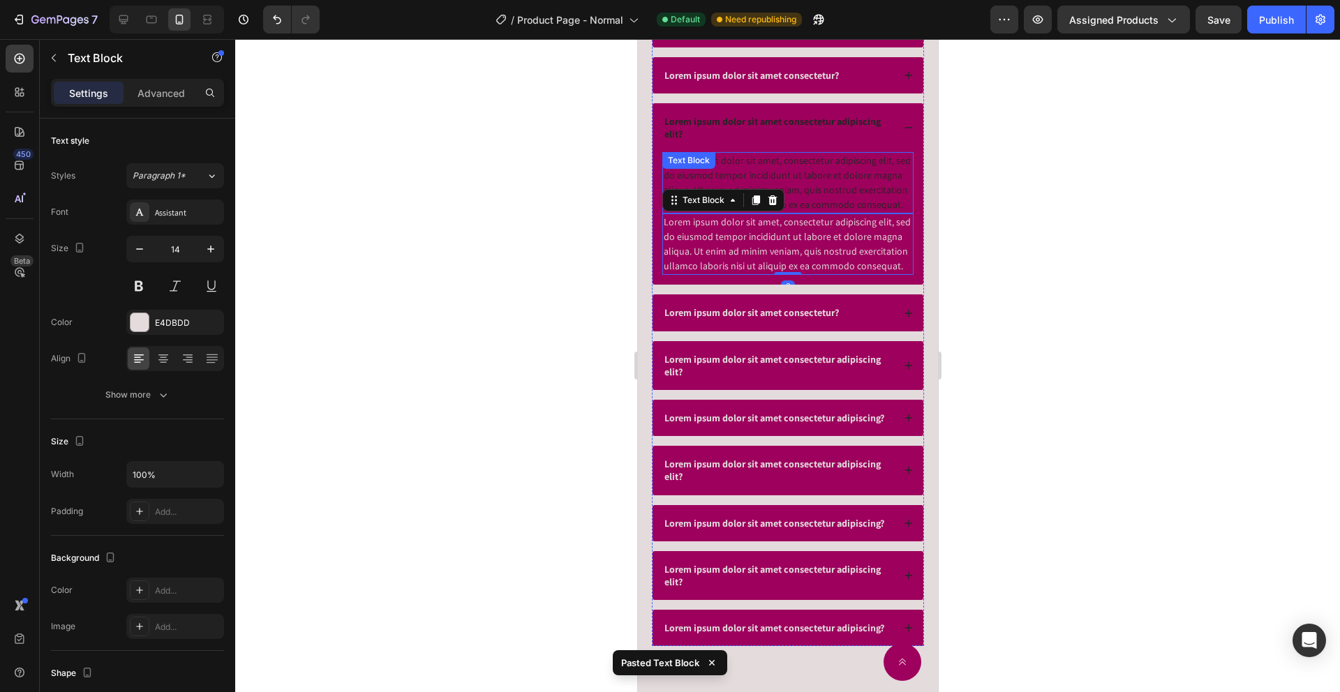
click at [808, 161] on div "Lorem ipsum dolor sit amet, consectetur adipiscing elit, sed do eiusmod tempor …" at bounding box center [787, 182] width 251 height 61
click at [777, 172] on div at bounding box center [771, 166] width 17 height 17
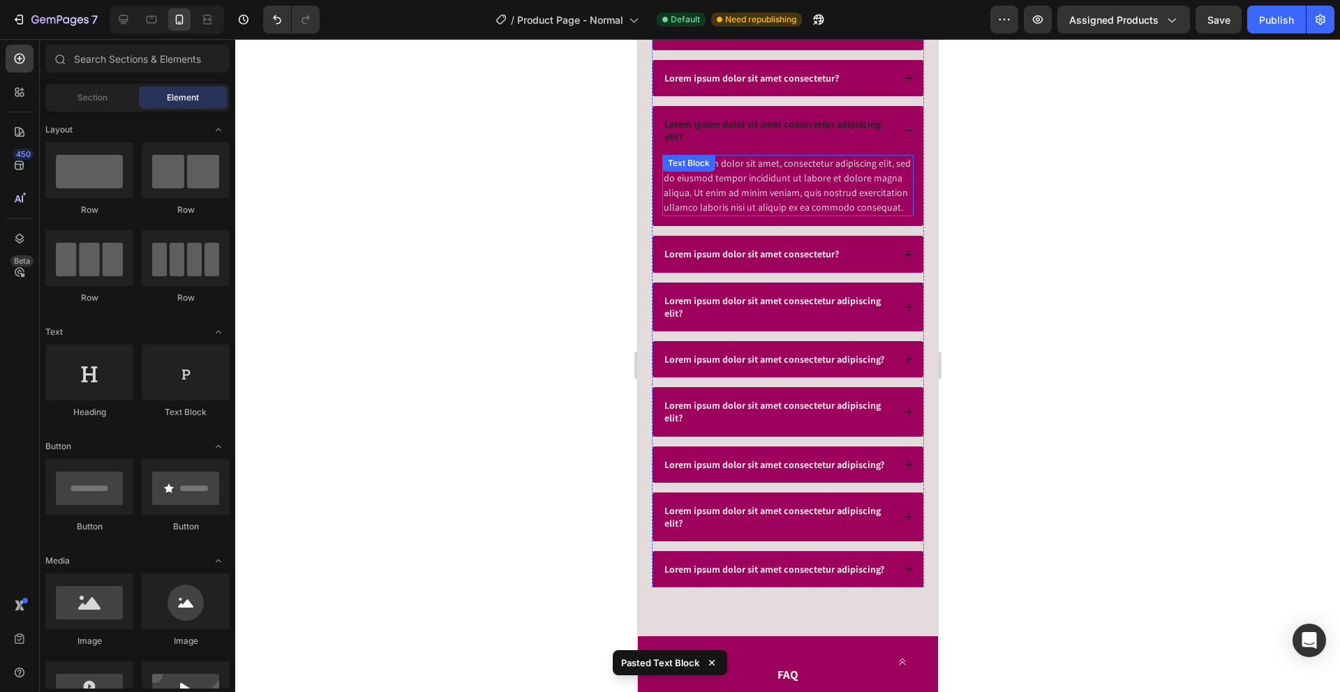
scroll to position [5468, 0]
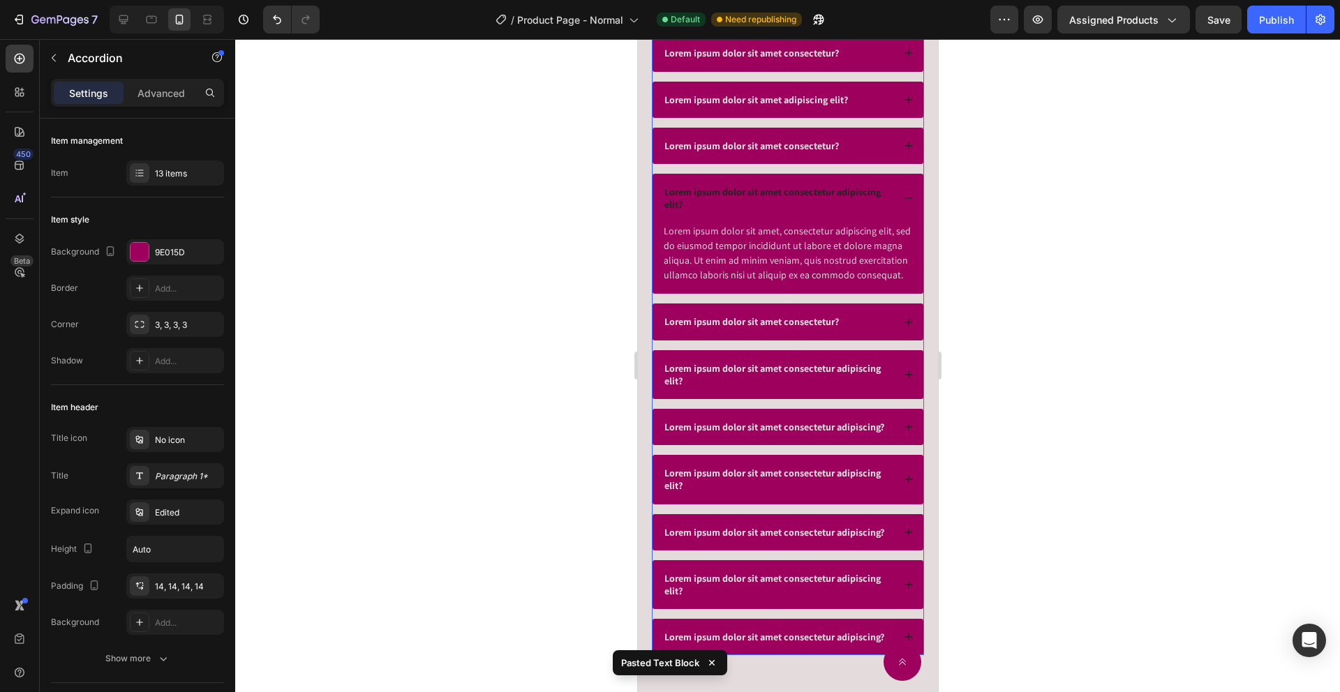
click at [814, 154] on div "Lorem ipsum dolor sit amet consectetur?" at bounding box center [787, 146] width 271 height 36
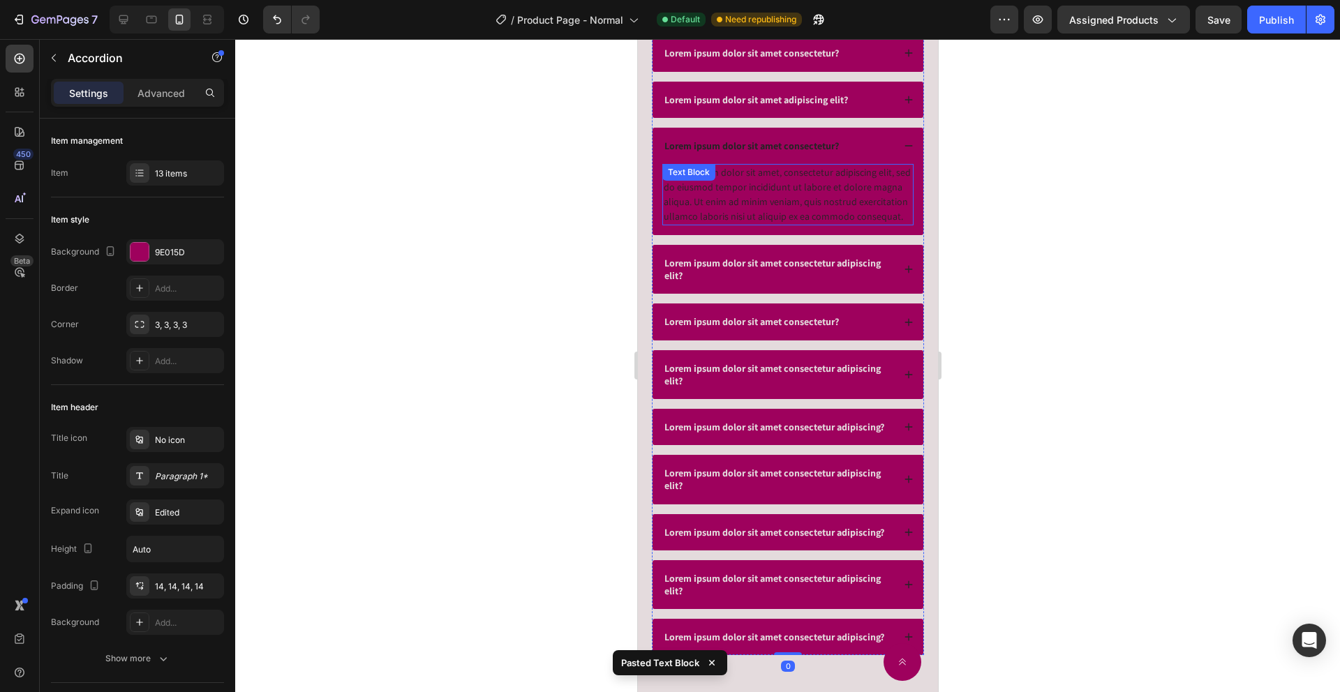
click at [805, 216] on div "Lorem ipsum dolor sit amet, consectetur adipiscing elit, sed do eiusmod tempor …" at bounding box center [787, 194] width 251 height 61
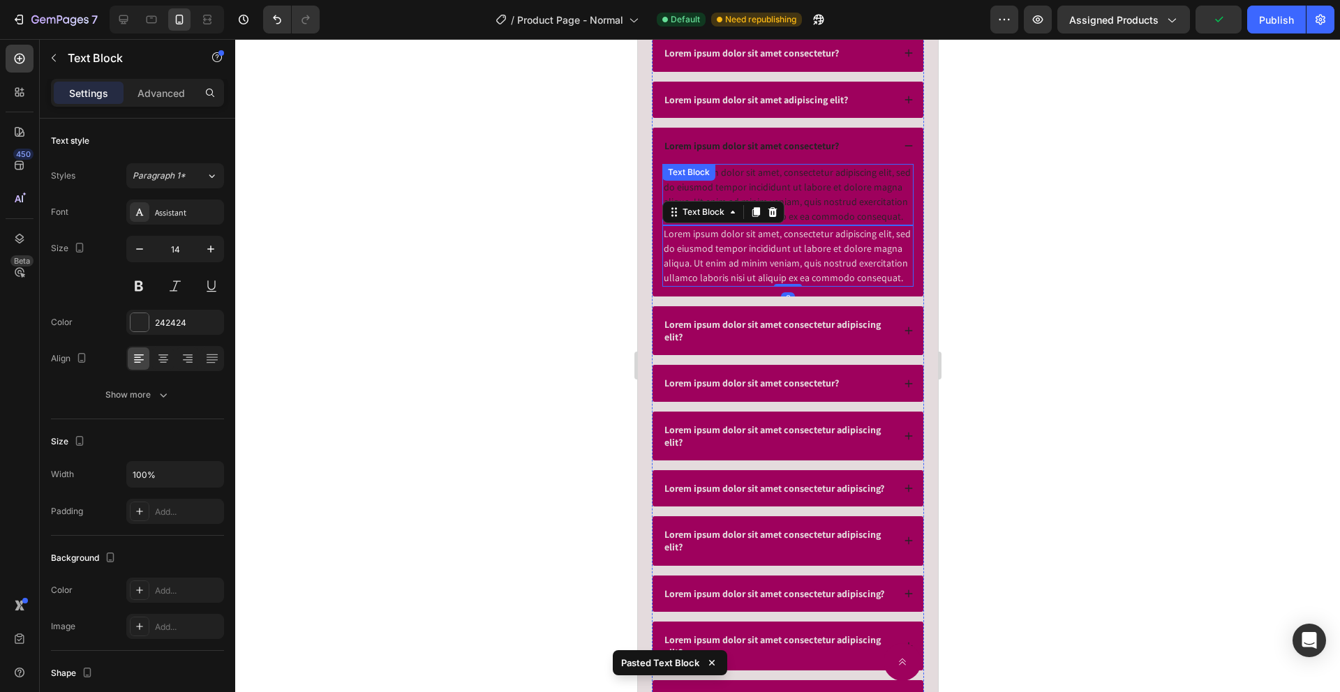
click at [774, 181] on div "Lorem ipsum dolor sit amet, consectetur adipiscing elit, sed do eiusmod tempor …" at bounding box center [787, 194] width 251 height 61
click at [773, 179] on icon at bounding box center [771, 177] width 11 height 11
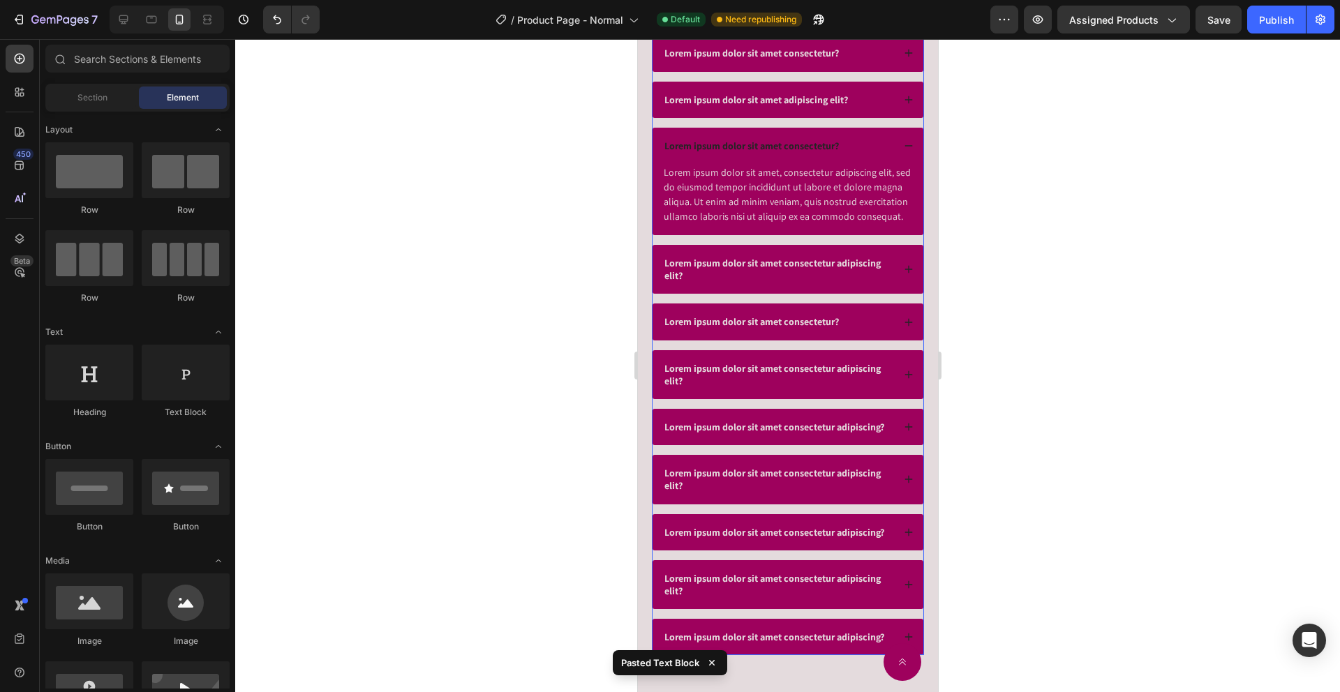
click at [788, 112] on div "Lorem ipsum dolor sit amet adipiscing elit?" at bounding box center [787, 100] width 271 height 36
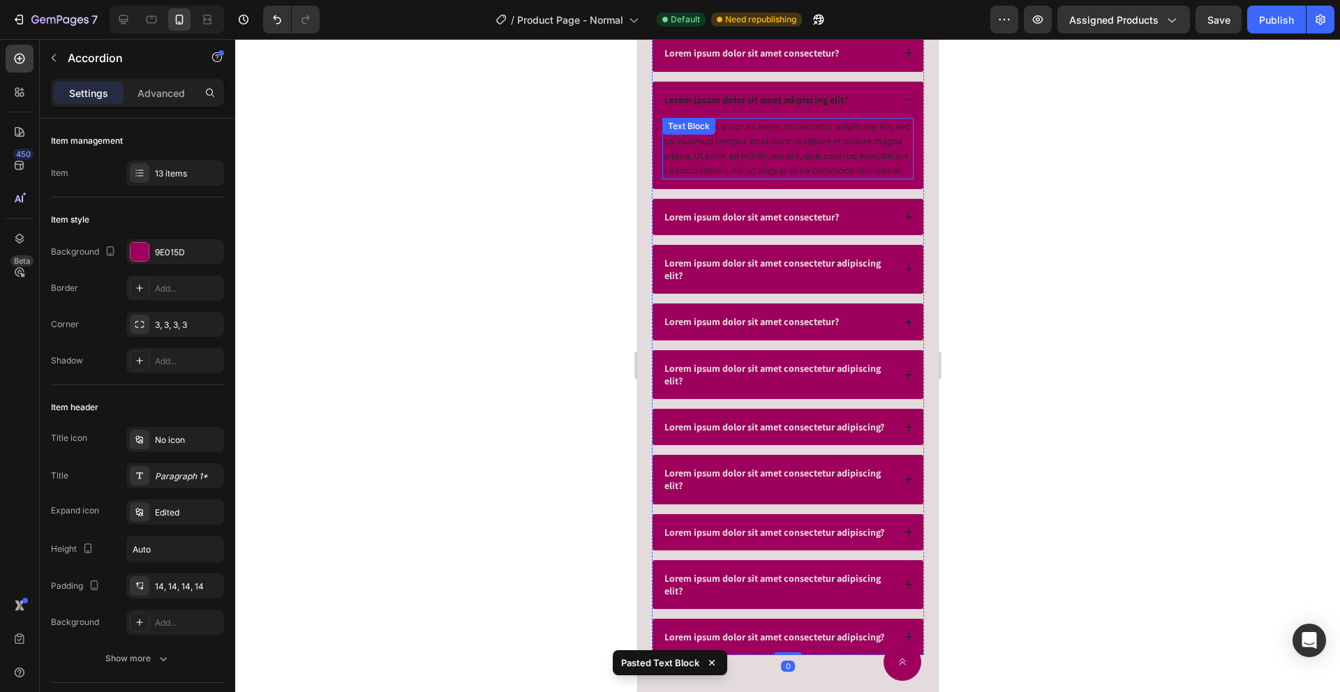
click at [785, 154] on div "Lorem ipsum dolor sit amet, consectetur adipiscing elit, sed do eiusmod tempor …" at bounding box center [787, 148] width 251 height 61
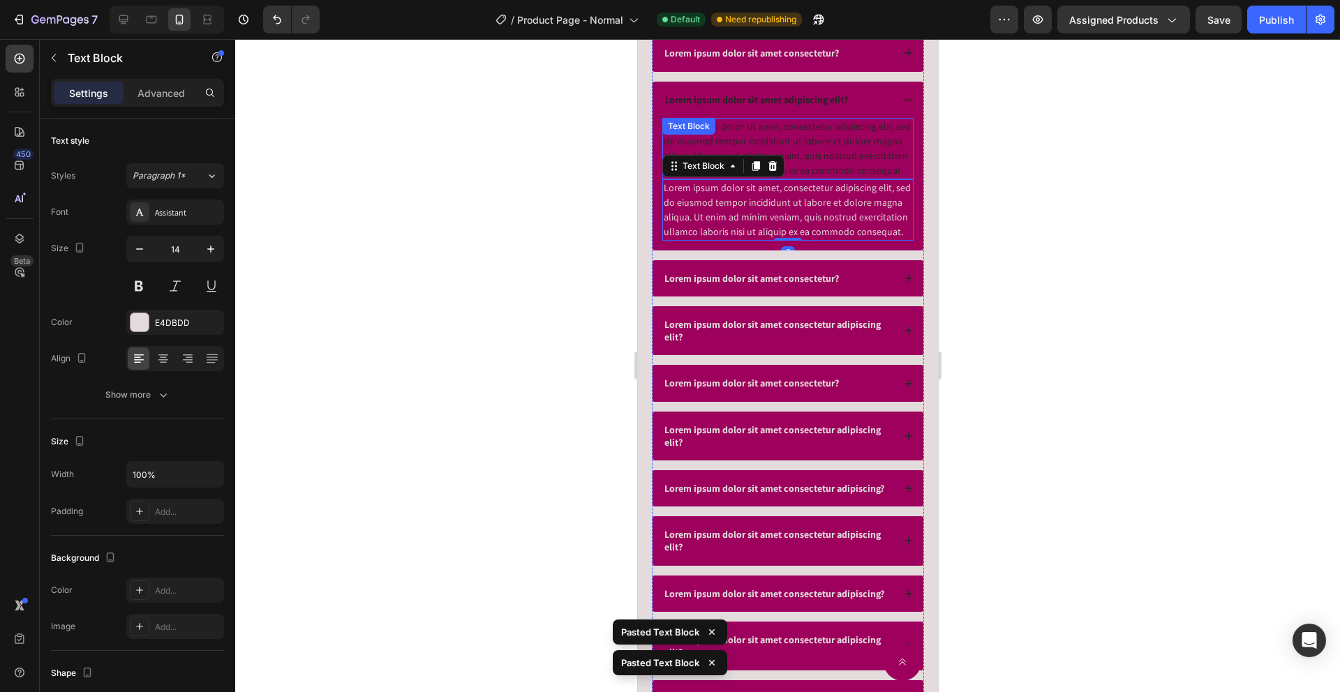
click at [813, 144] on div "Lorem ipsum dolor sit amet, consectetur adipiscing elit, sed do eiusmod tempor …" at bounding box center [787, 148] width 251 height 61
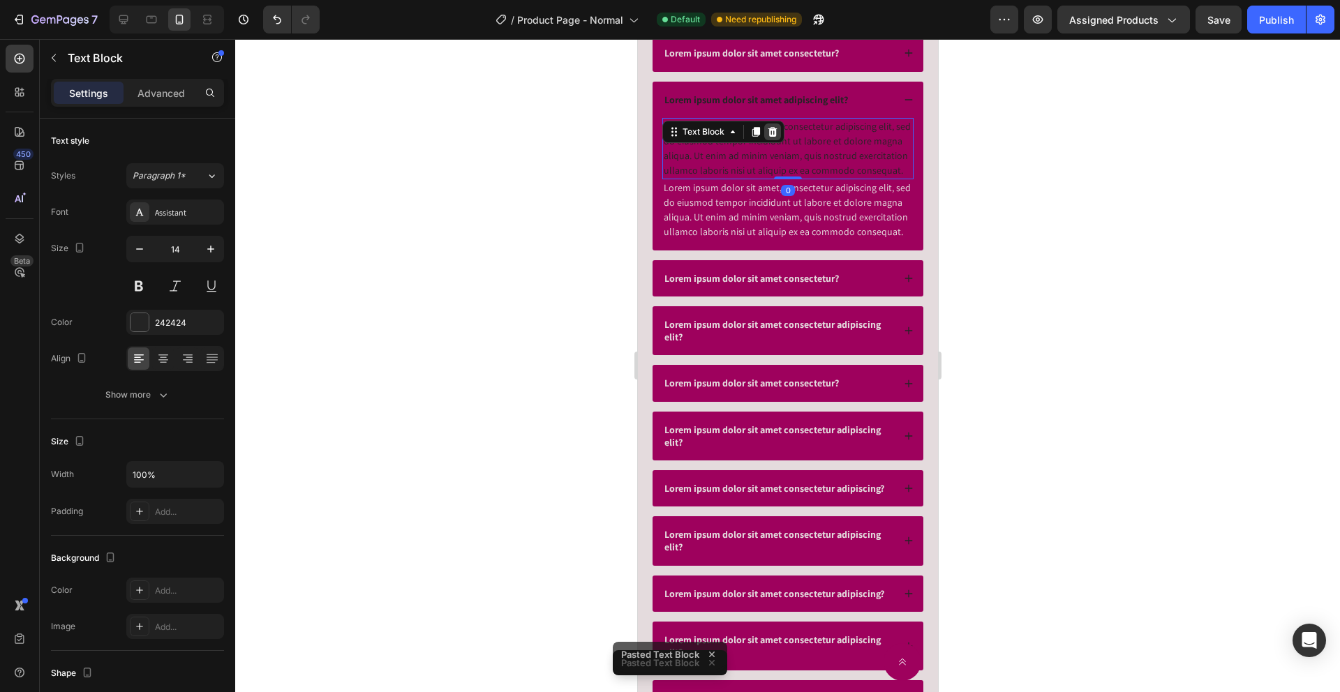
click at [764, 127] on div at bounding box center [771, 132] width 17 height 17
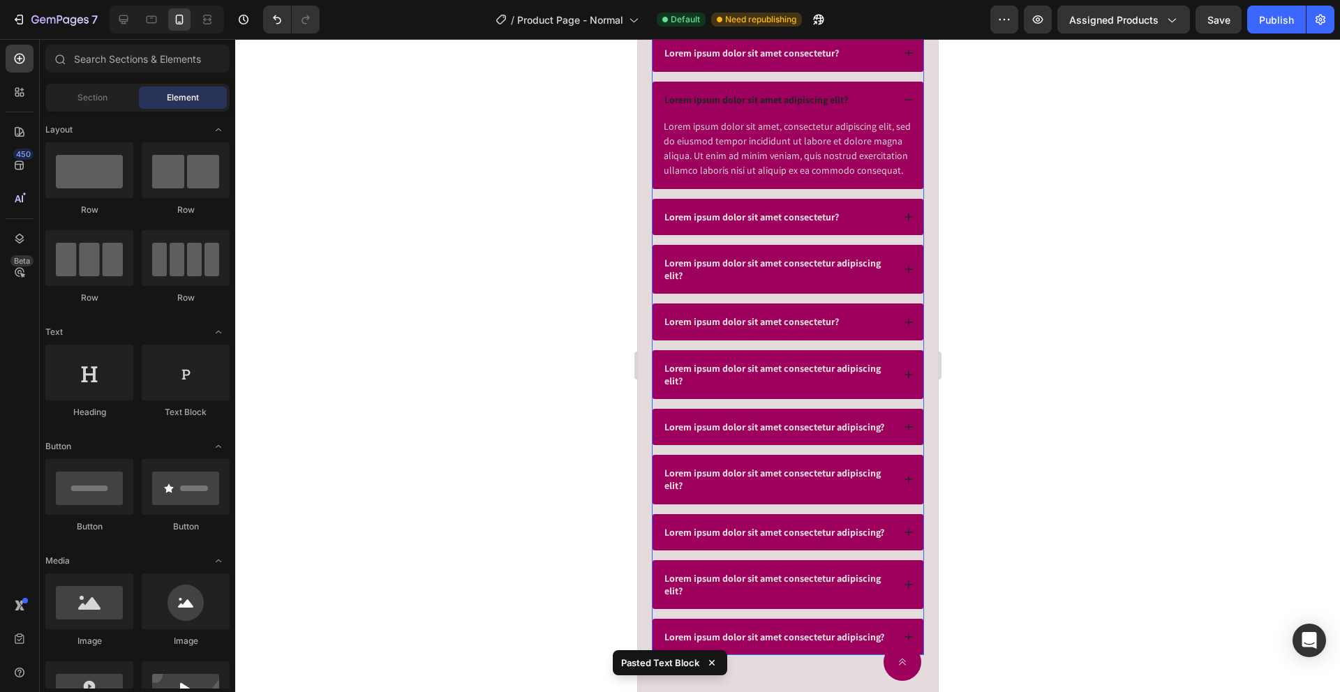
click at [791, 67] on div "Lorem ipsum dolor sit amet consectetur?" at bounding box center [787, 53] width 271 height 36
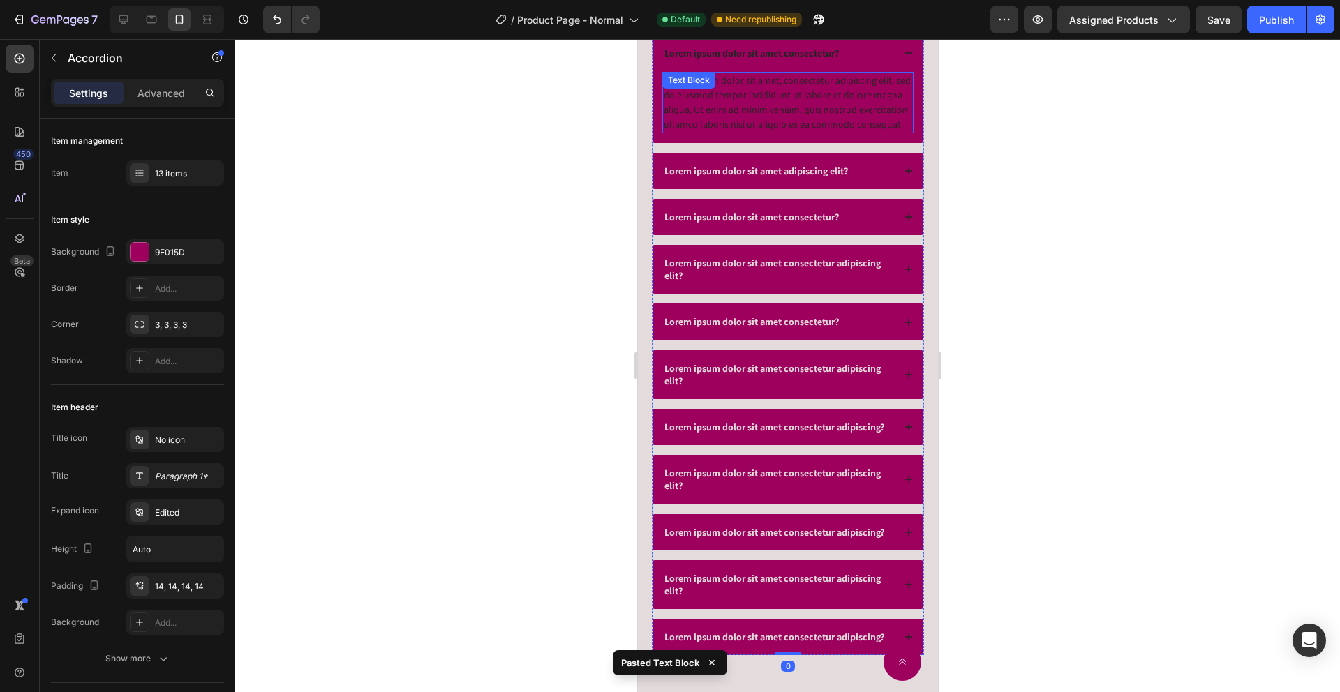
click at [796, 96] on div "Lorem ipsum dolor sit amet, consectetur adipiscing elit, sed do eiusmod tempor …" at bounding box center [787, 102] width 251 height 61
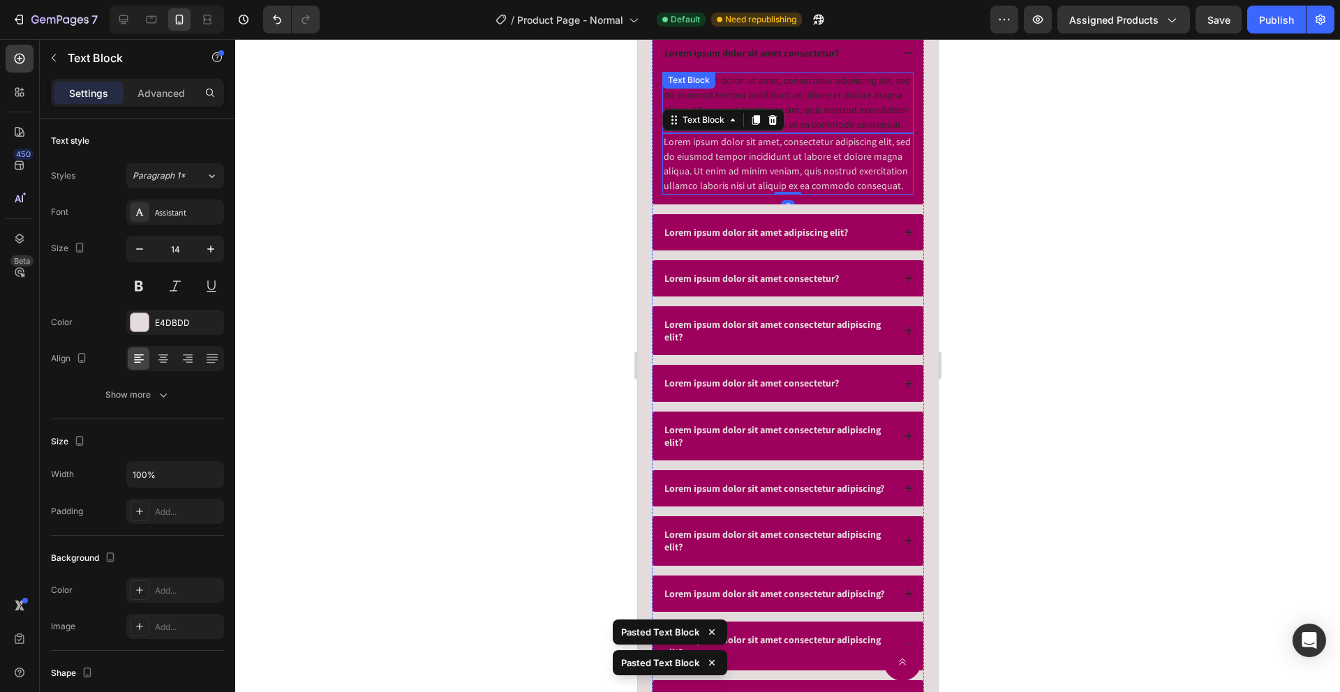
click at [793, 104] on div "Lorem ipsum dolor sit amet, consectetur adipiscing elit, sed do eiusmod tempor …" at bounding box center [787, 102] width 251 height 61
click at [773, 82] on icon at bounding box center [772, 85] width 9 height 10
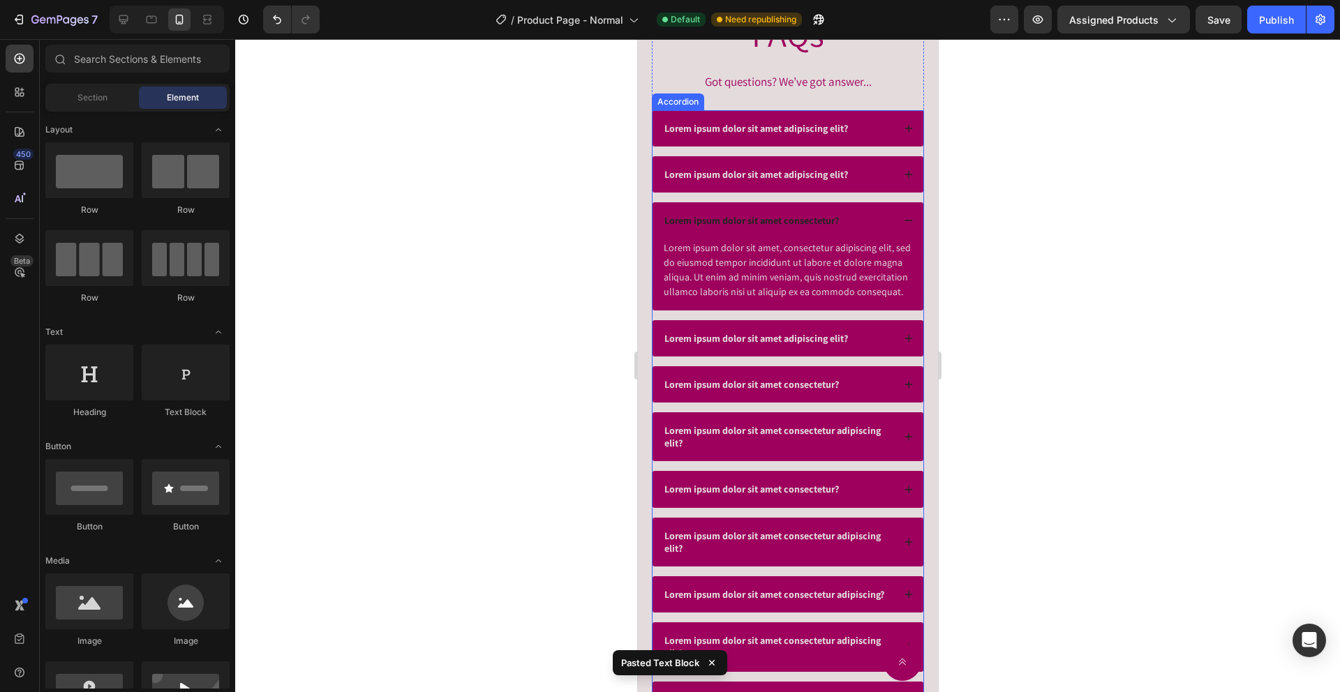
scroll to position [5195, 0]
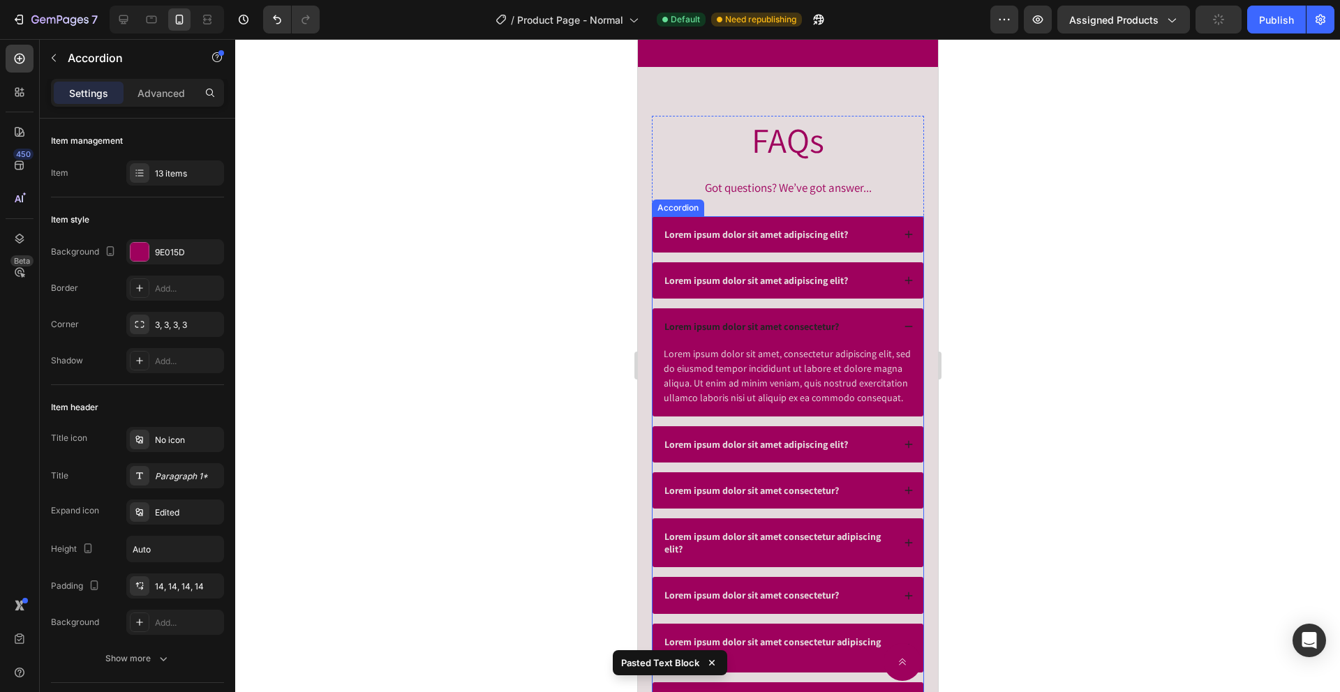
click at [782, 270] on div "Lorem ipsum dolor sit amet adipiscing elit?" at bounding box center [787, 280] width 271 height 36
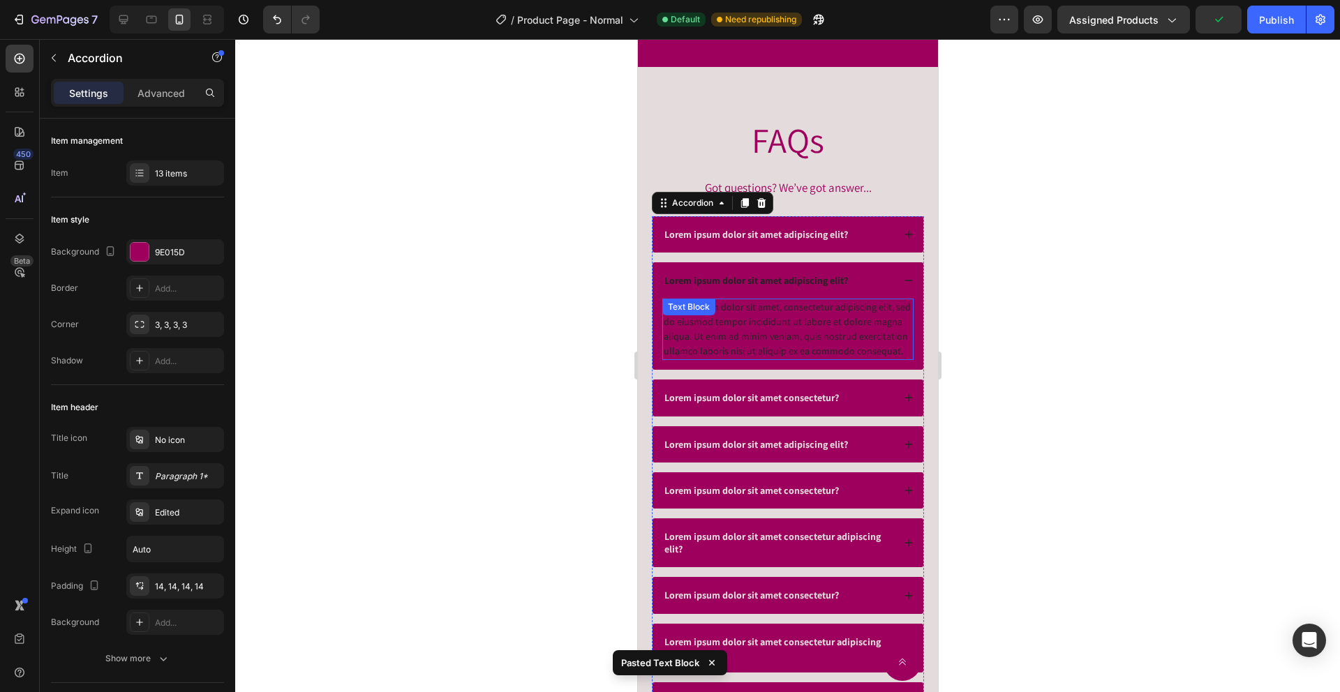
click at [853, 338] on div "Lorem ipsum dolor sit amet, consectetur adipiscing elit, sed do eiusmod tempor …" at bounding box center [787, 329] width 251 height 61
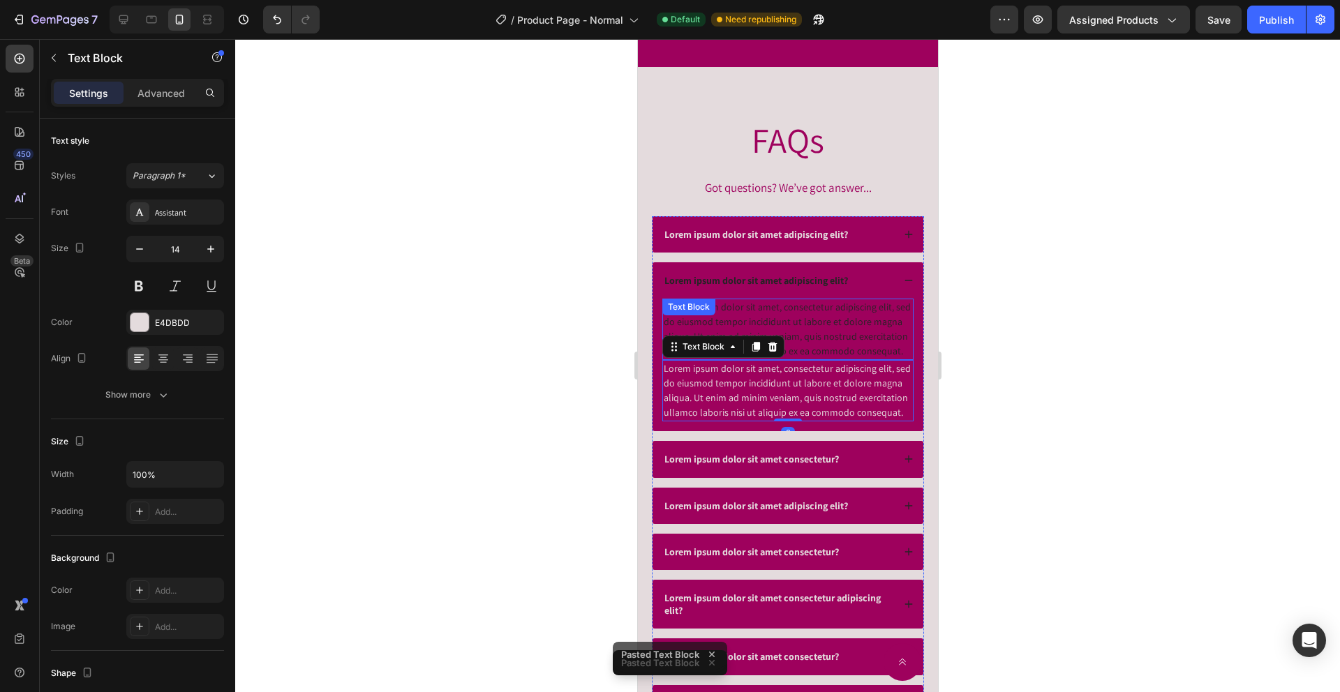
click at [807, 313] on div "Lorem ipsum dolor sit amet, consectetur adipiscing elit, sed do eiusmod tempor …" at bounding box center [787, 329] width 251 height 61
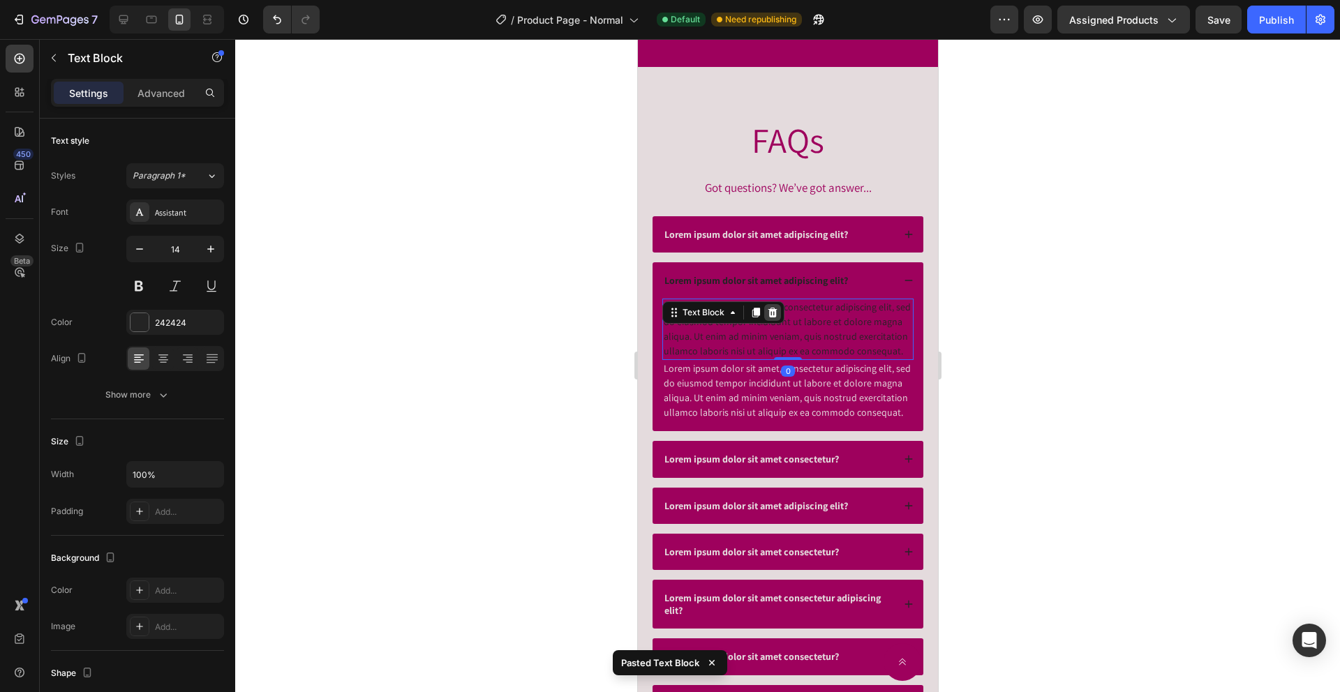
click at [768, 308] on icon at bounding box center [771, 312] width 11 height 11
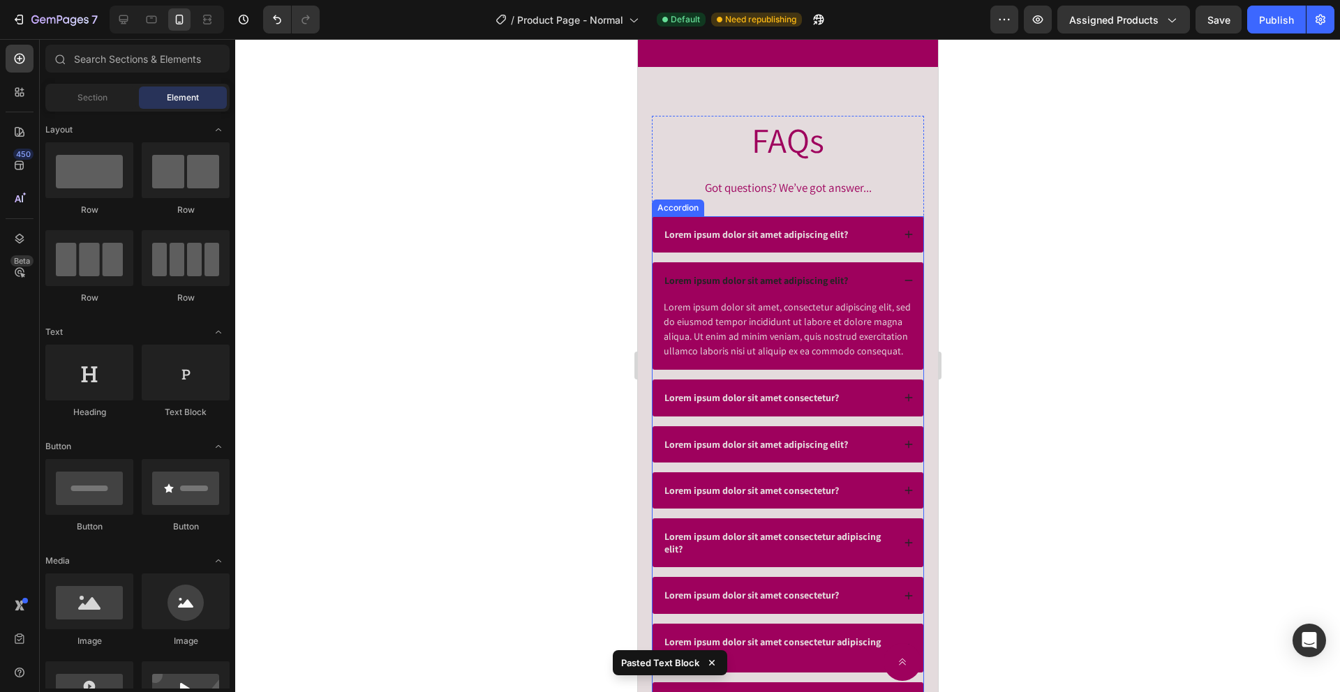
click at [810, 240] on p "Lorem ipsum dolor sit amet adipiscing elit?" at bounding box center [756, 234] width 184 height 13
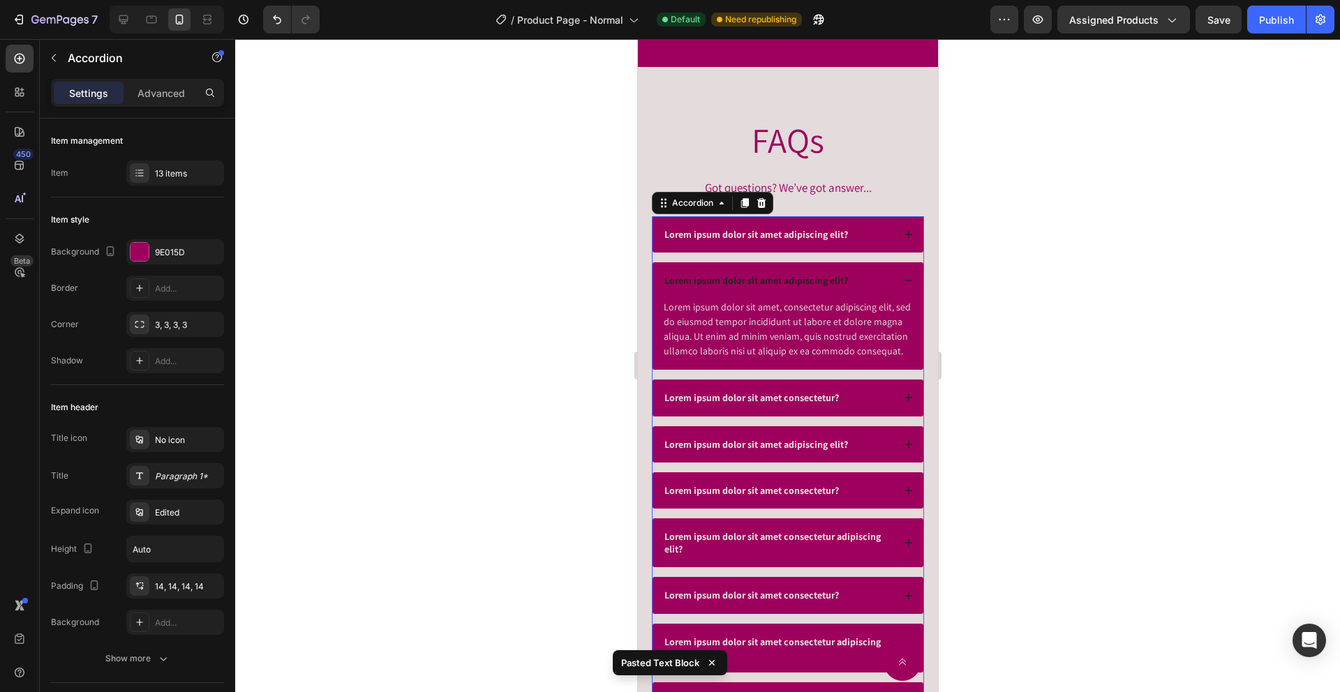
click at [868, 236] on div "Lorem ipsum dolor sit amet adipiscing elit?" at bounding box center [777, 234] width 230 height 17
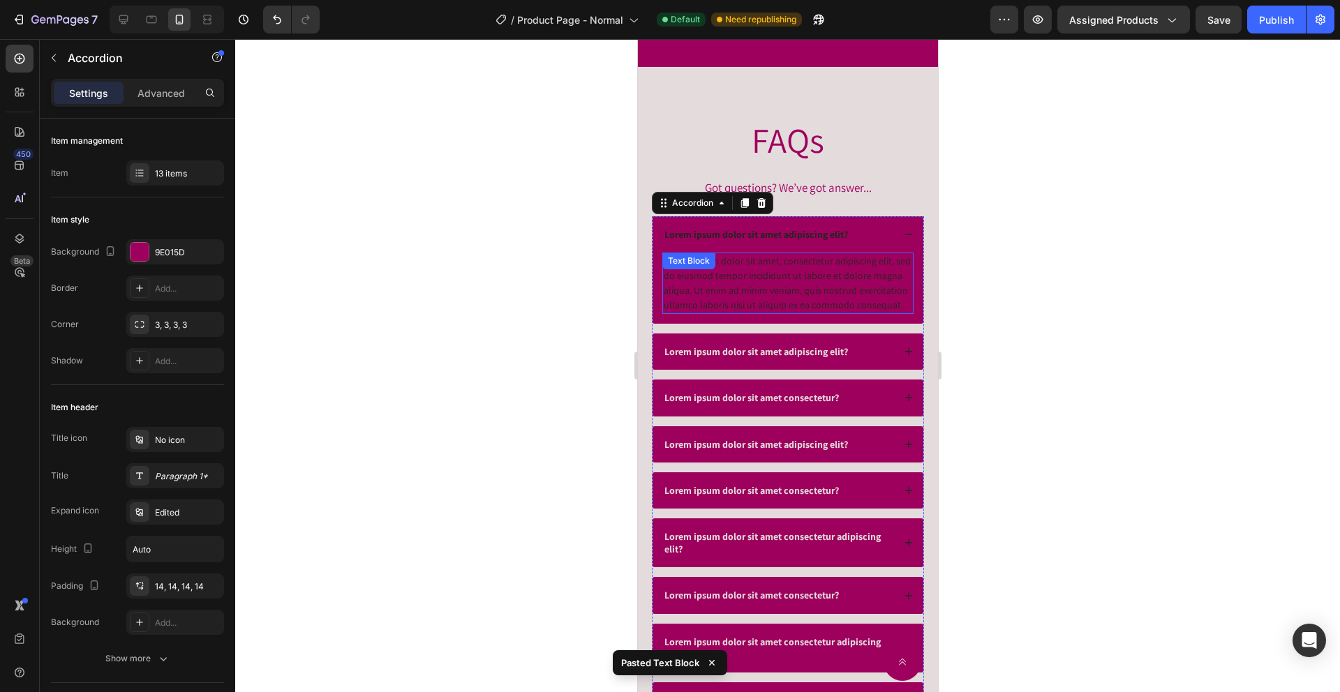
click at [814, 284] on div "Lorem ipsum dolor sit amet, consectetur adipiscing elit, sed do eiusmod tempor …" at bounding box center [787, 283] width 251 height 61
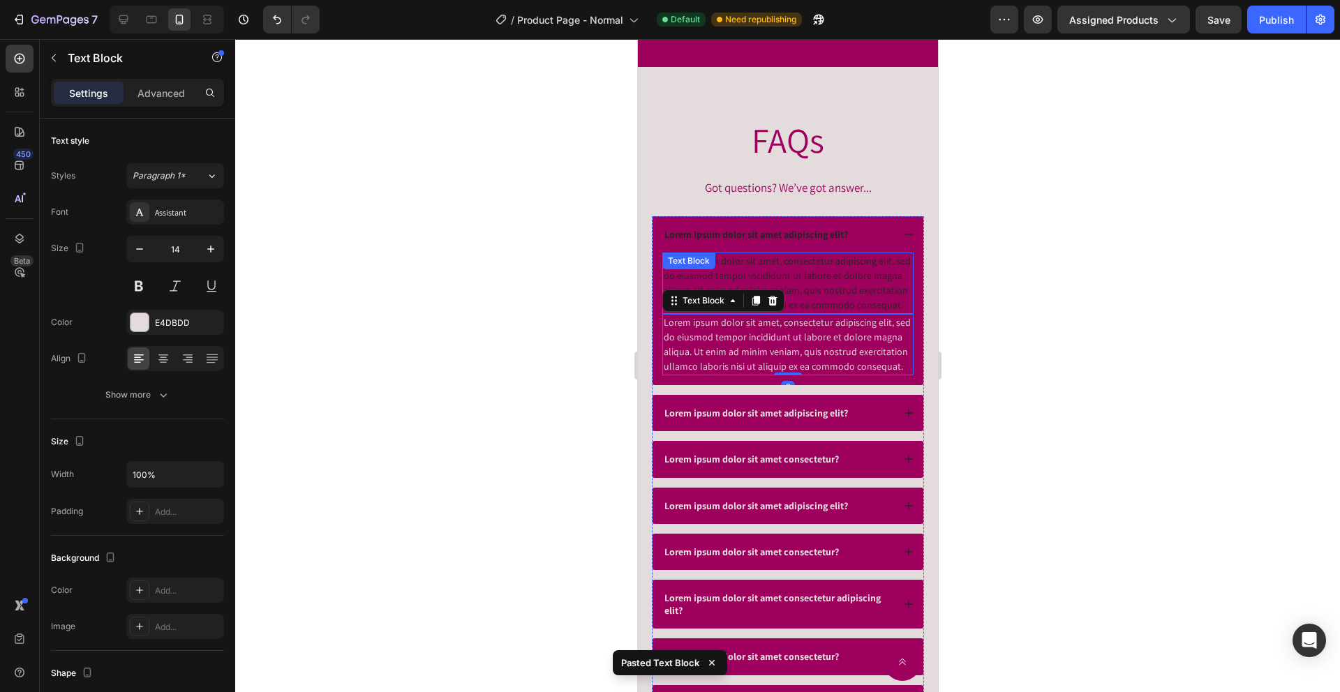
click at [813, 274] on div "Lorem ipsum dolor sit amet, consectetur adipiscing elit, sed do eiusmod tempor …" at bounding box center [787, 283] width 251 height 61
click at [776, 271] on icon at bounding box center [771, 266] width 11 height 11
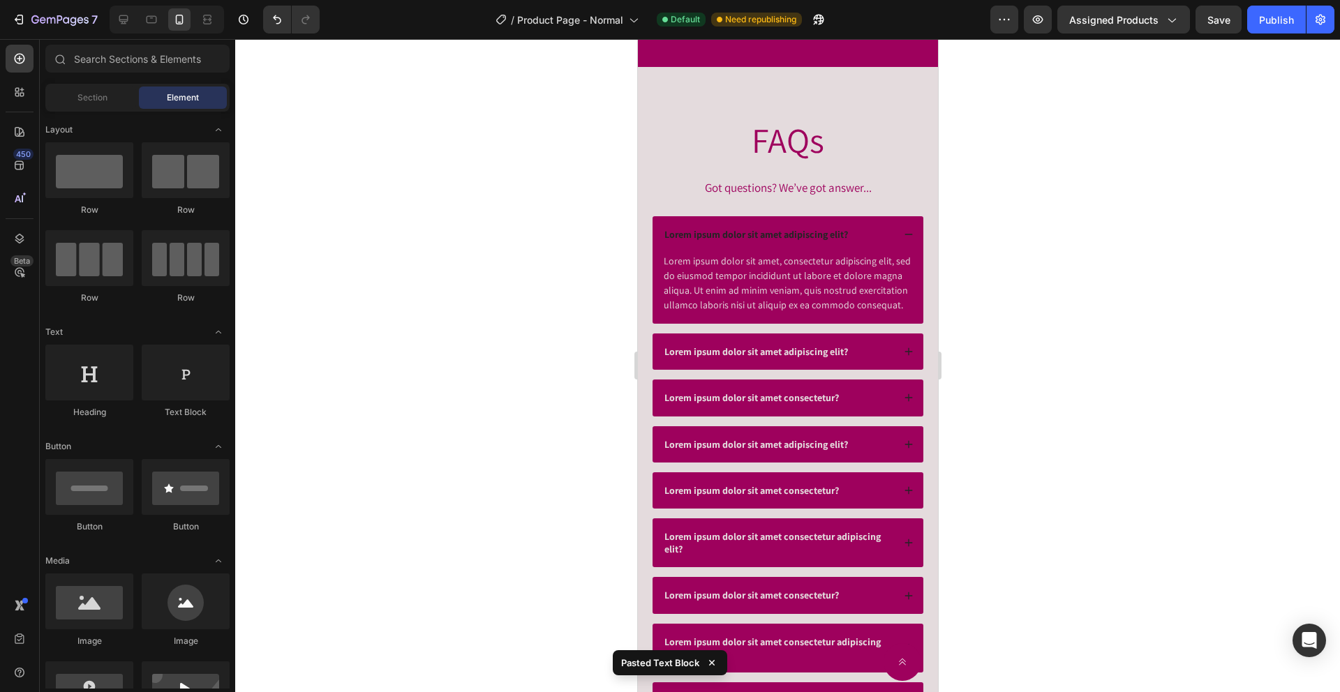
click at [608, 302] on div at bounding box center [787, 365] width 1105 height 653
click at [609, 300] on div at bounding box center [787, 365] width 1105 height 653
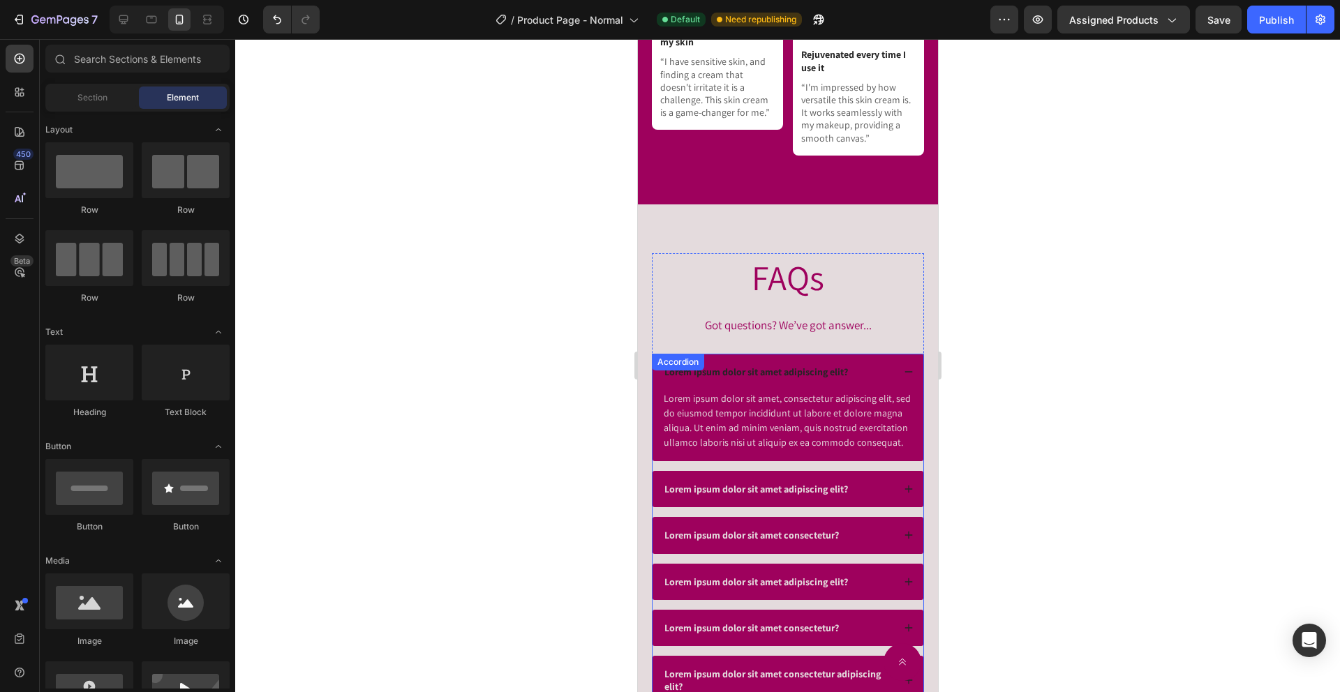
scroll to position [5004, 0]
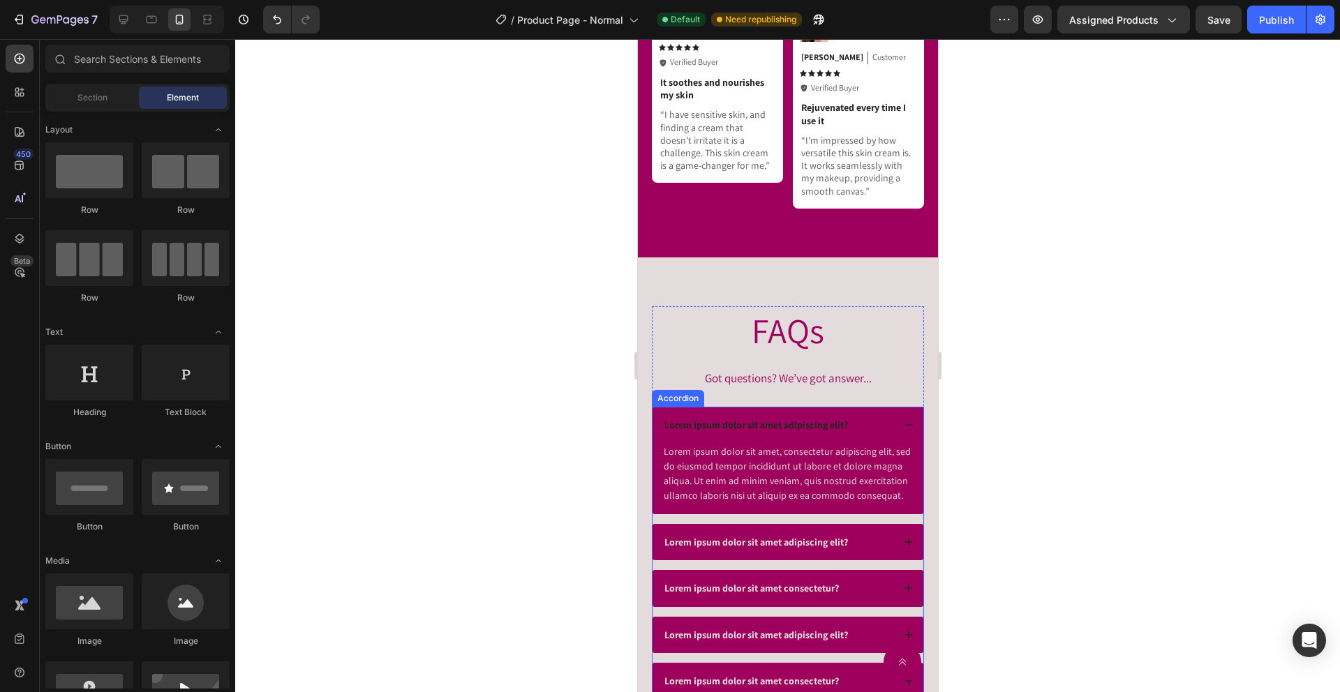
click at [882, 424] on div "Lorem ipsum dolor sit amet adipiscing elit?" at bounding box center [777, 425] width 230 height 17
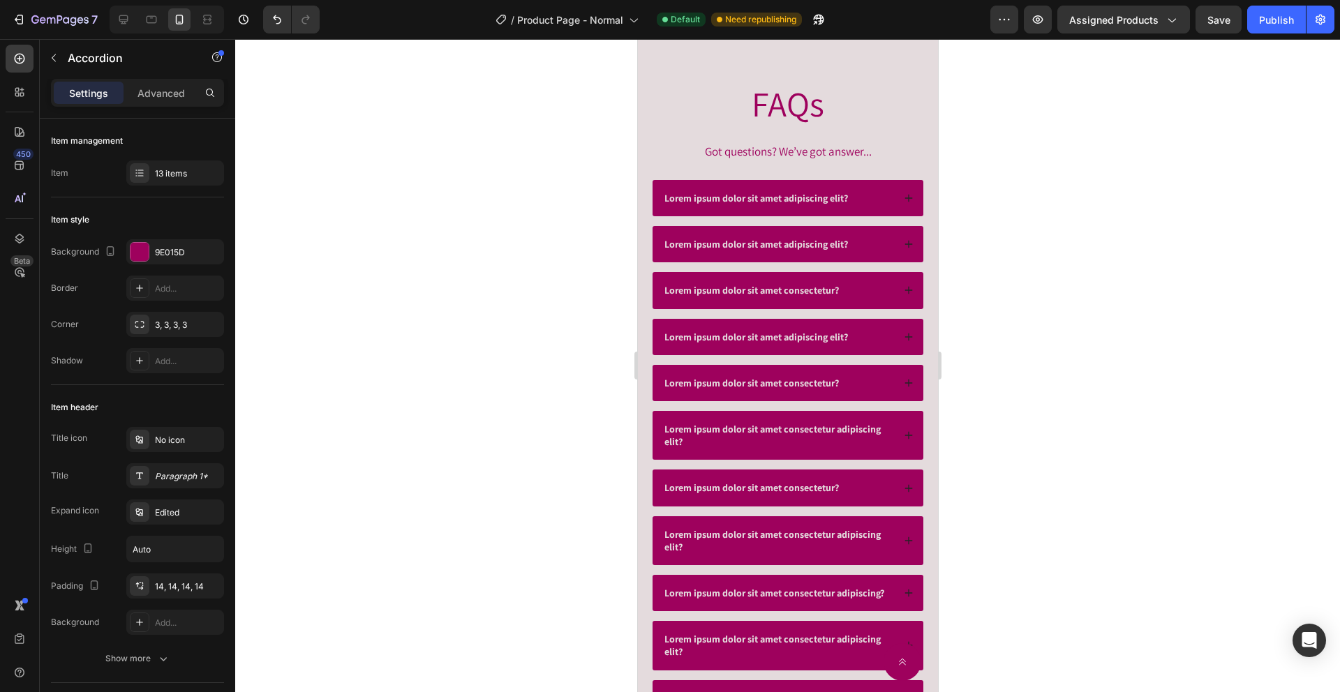
scroll to position [5290, 0]
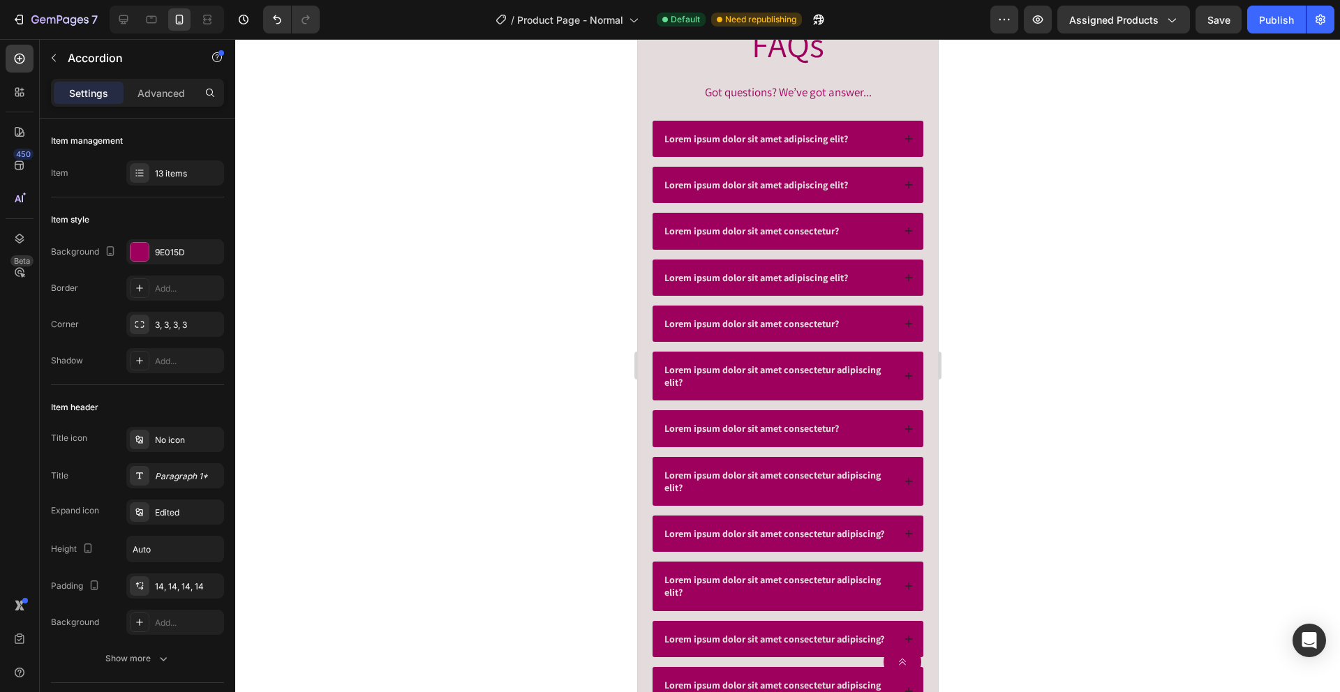
click at [864, 149] on div "Lorem ipsum dolor sit amet adipiscing elit?" at bounding box center [787, 139] width 271 height 36
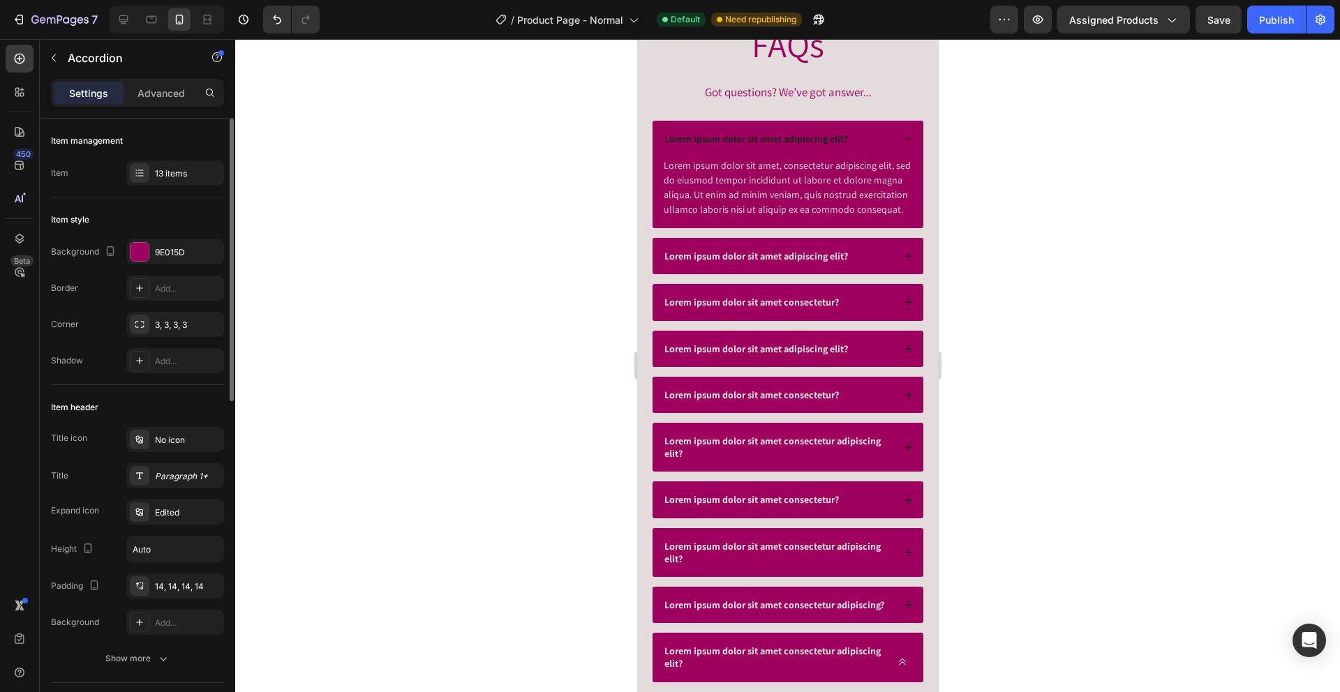
scroll to position [3, 0]
click at [186, 293] on div "Add..." at bounding box center [175, 285] width 98 height 25
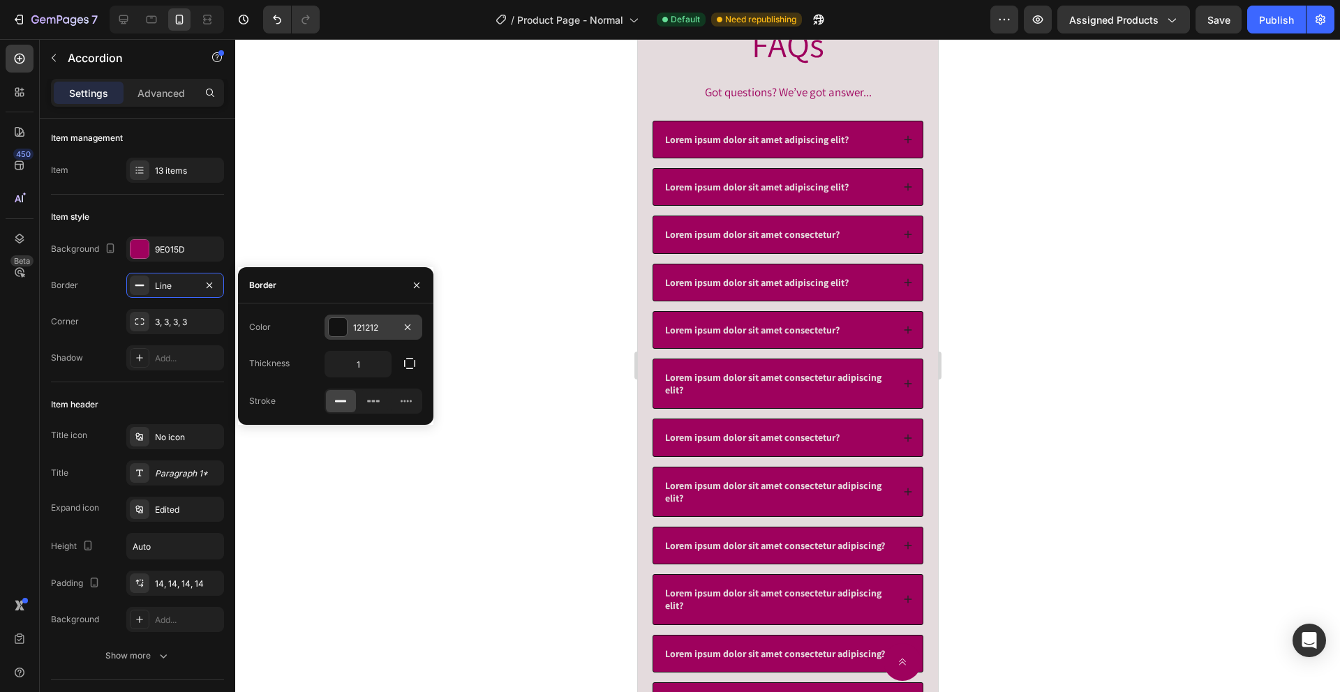
click at [371, 329] on div "121212" at bounding box center [373, 328] width 40 height 13
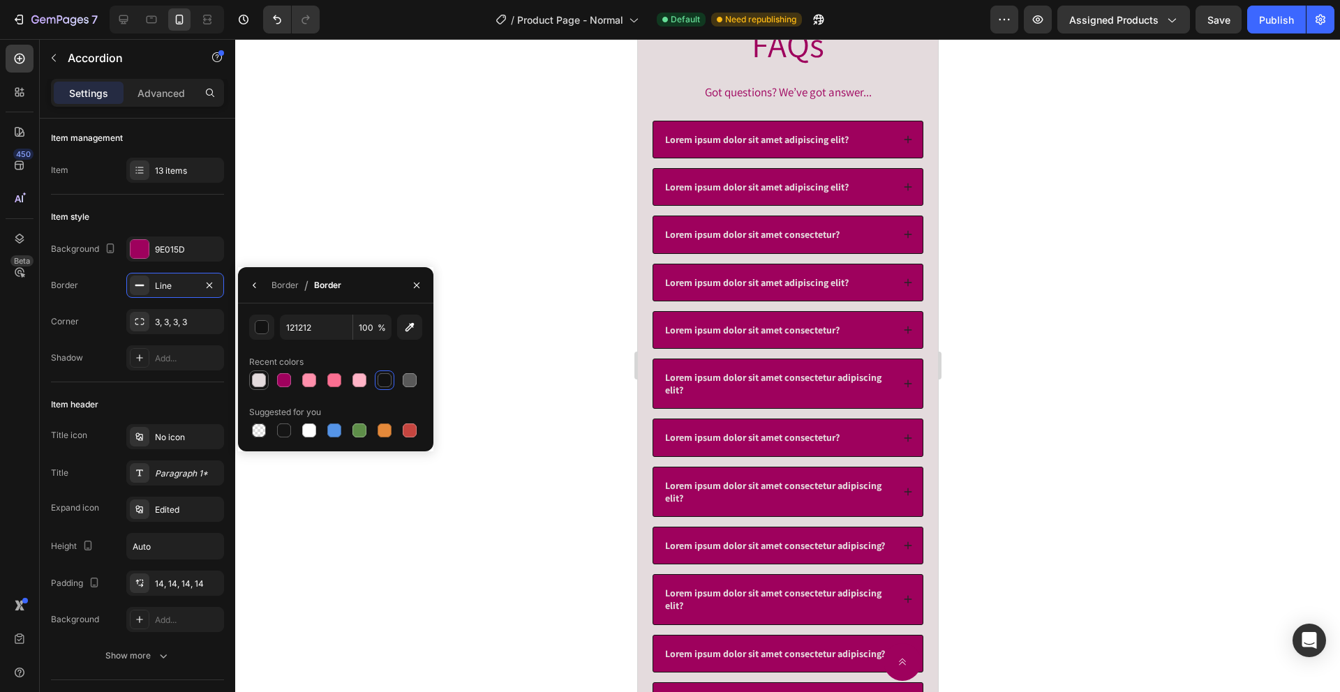
click at [265, 387] on div at bounding box center [259, 380] width 17 height 17
type input "E4DBDD"
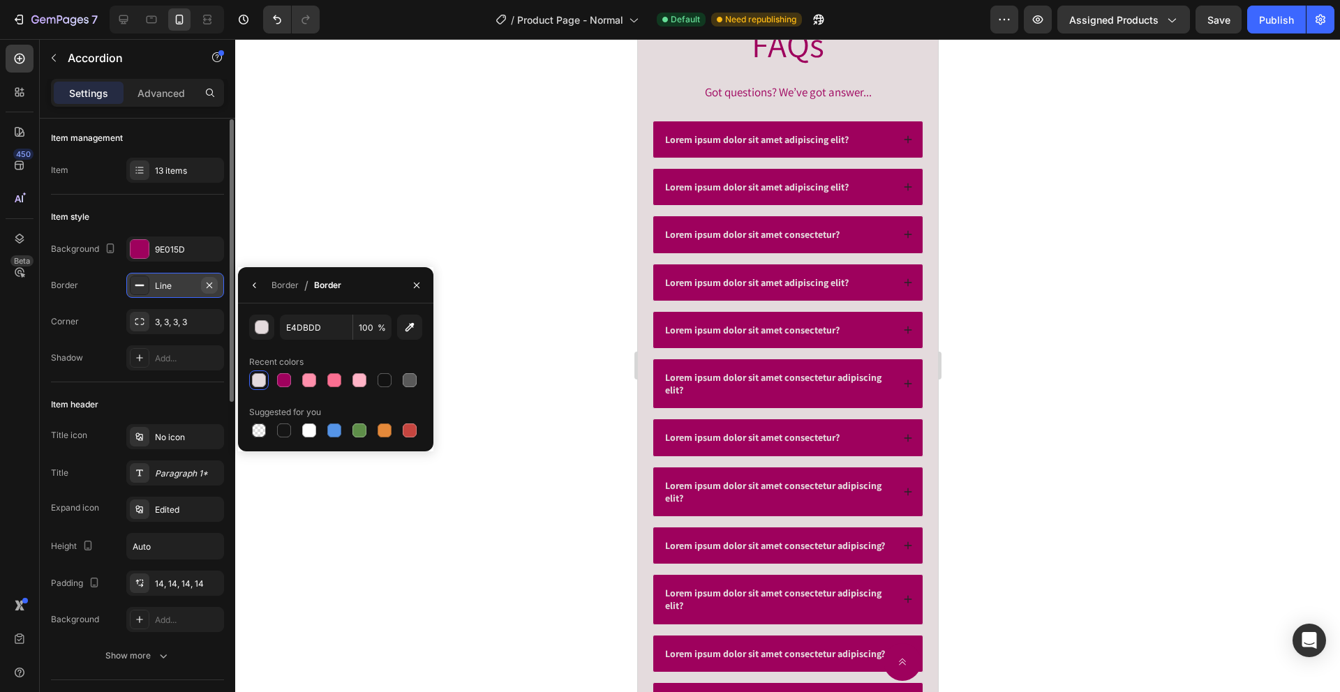
click at [214, 280] on icon "button" at bounding box center [209, 285] width 11 height 11
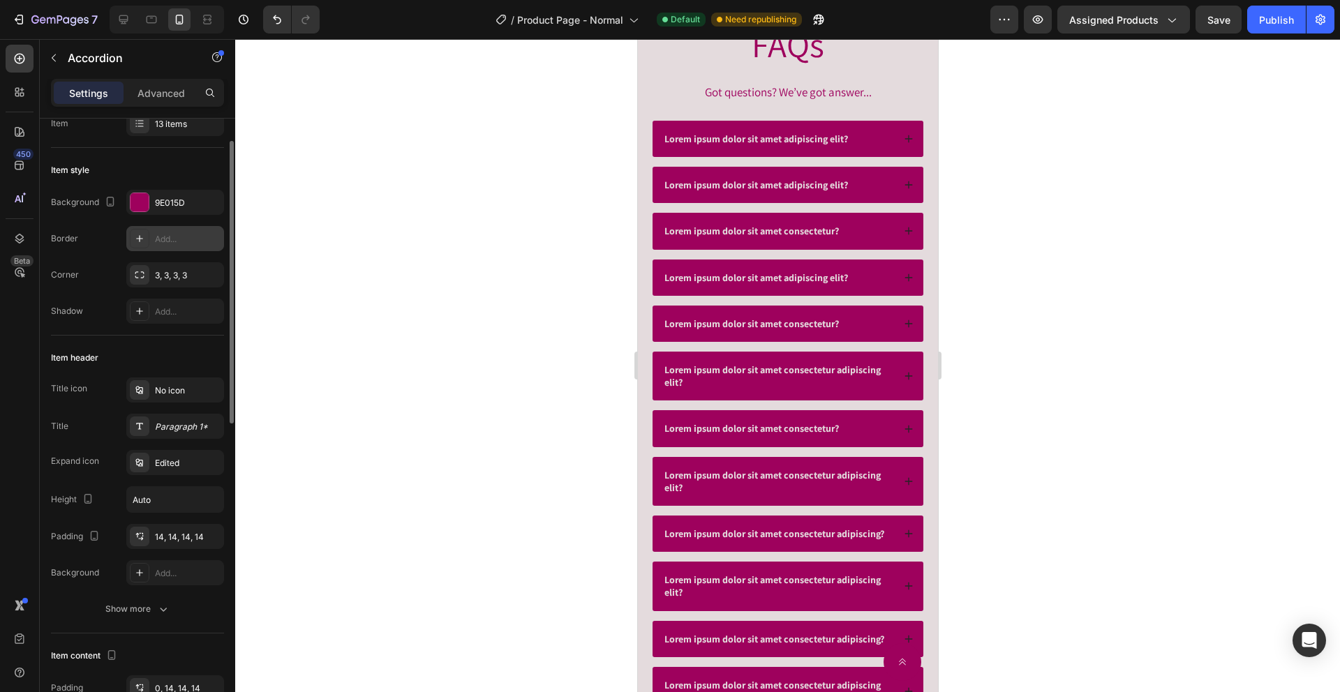
scroll to position [133, 0]
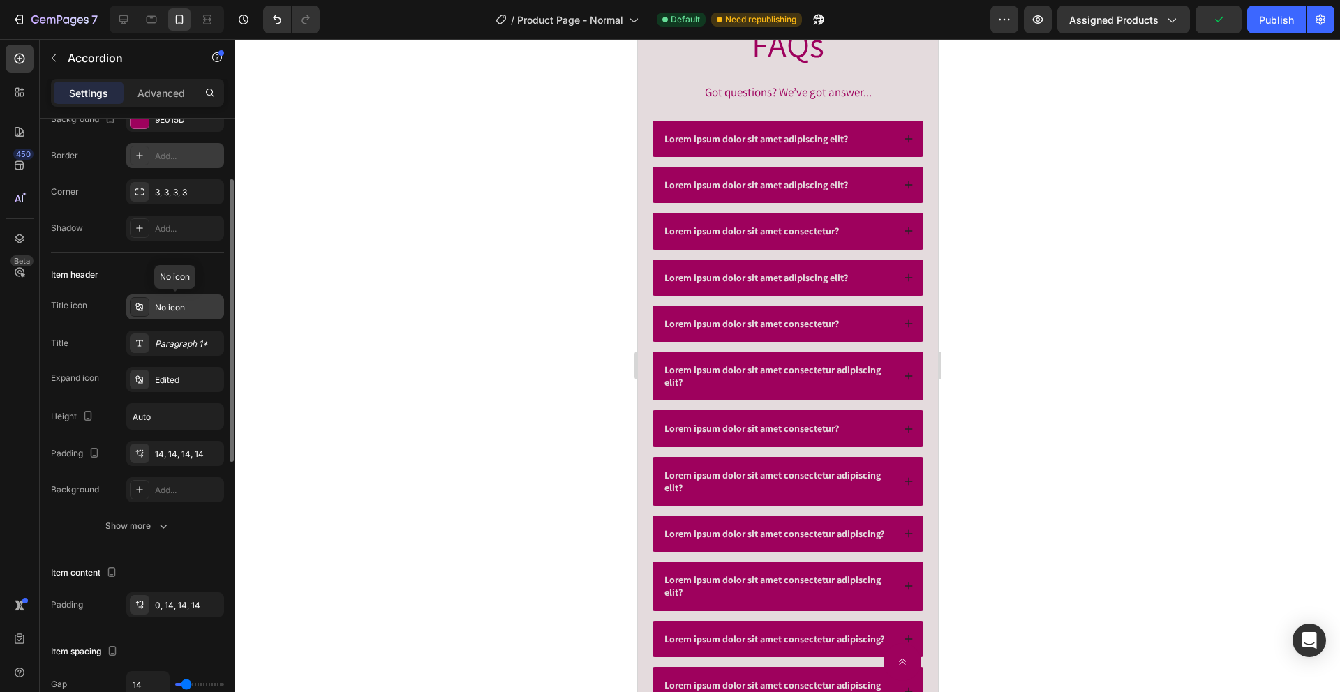
click at [159, 311] on div "No icon" at bounding box center [188, 307] width 66 height 13
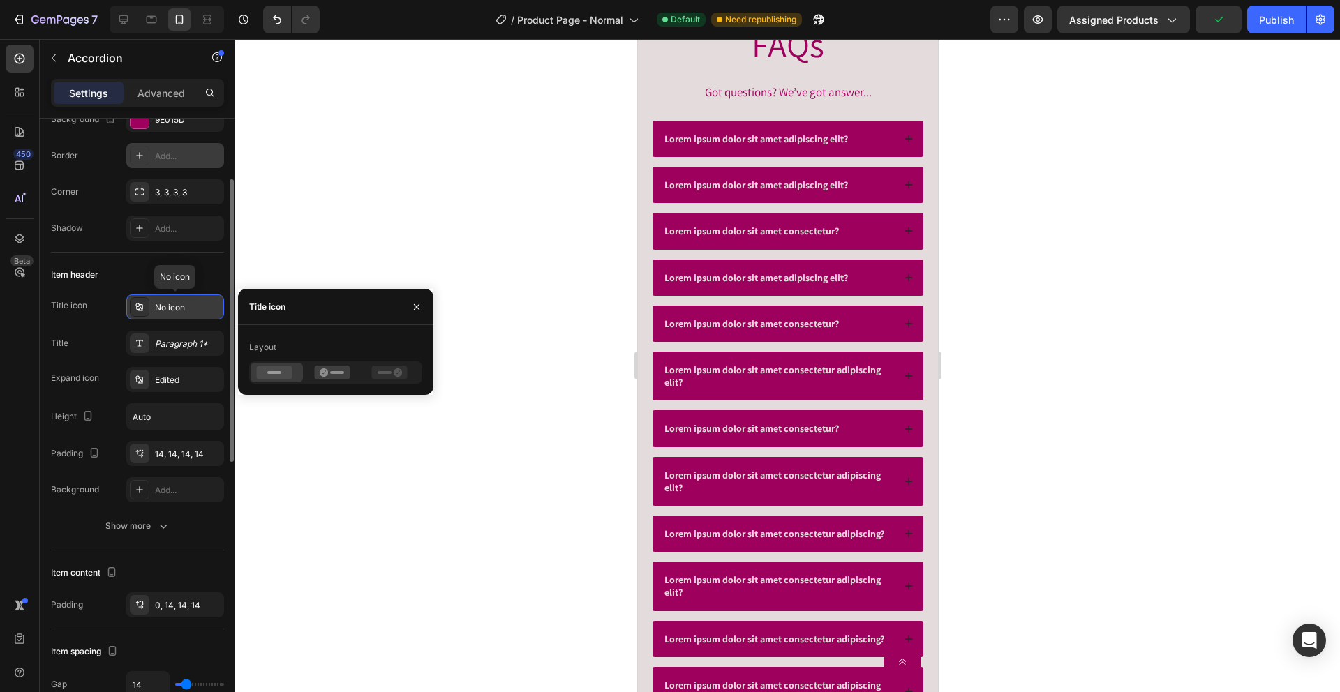
click at [159, 311] on div "No icon" at bounding box center [188, 307] width 66 height 13
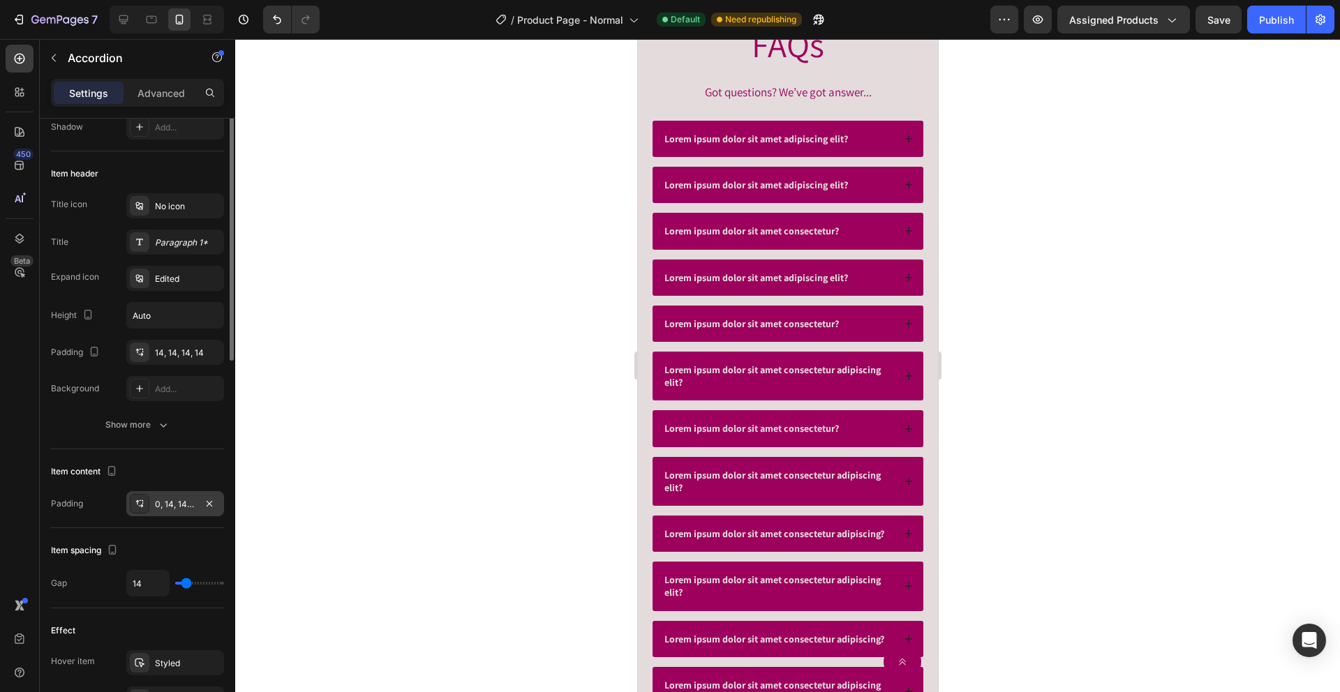
scroll to position [346, 0]
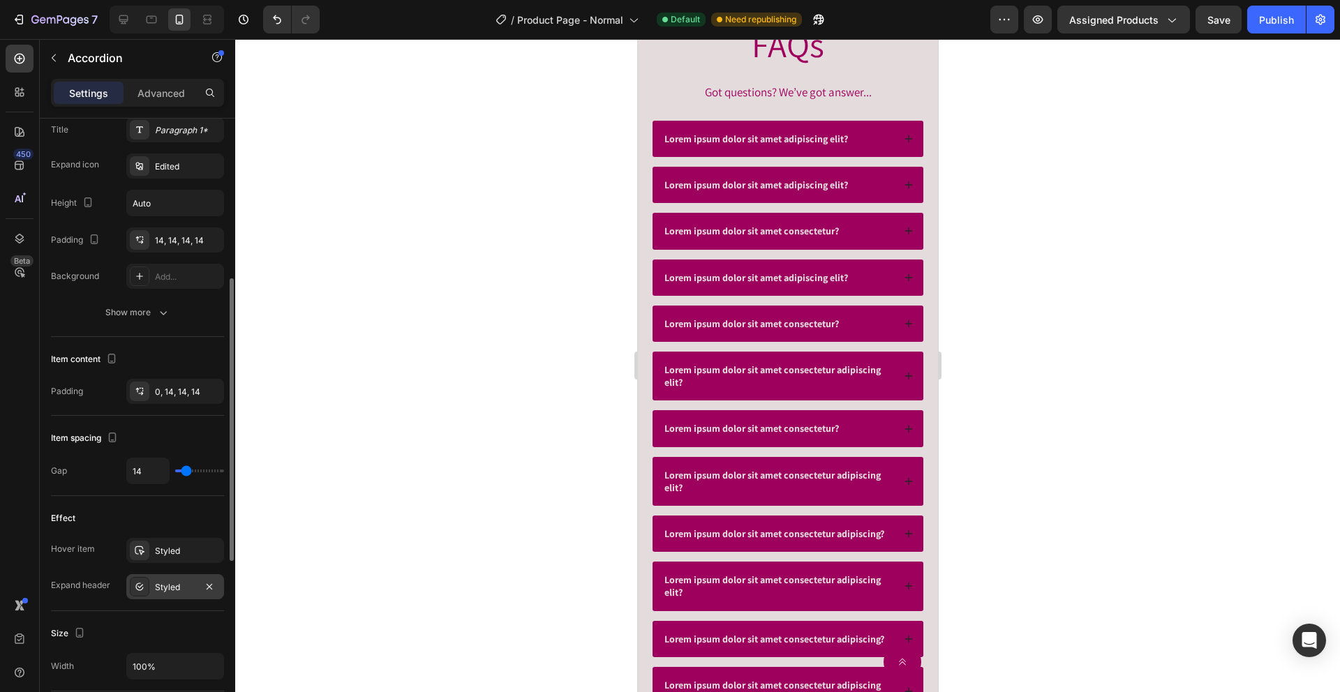
click at [177, 595] on div "Styled" at bounding box center [175, 586] width 98 height 25
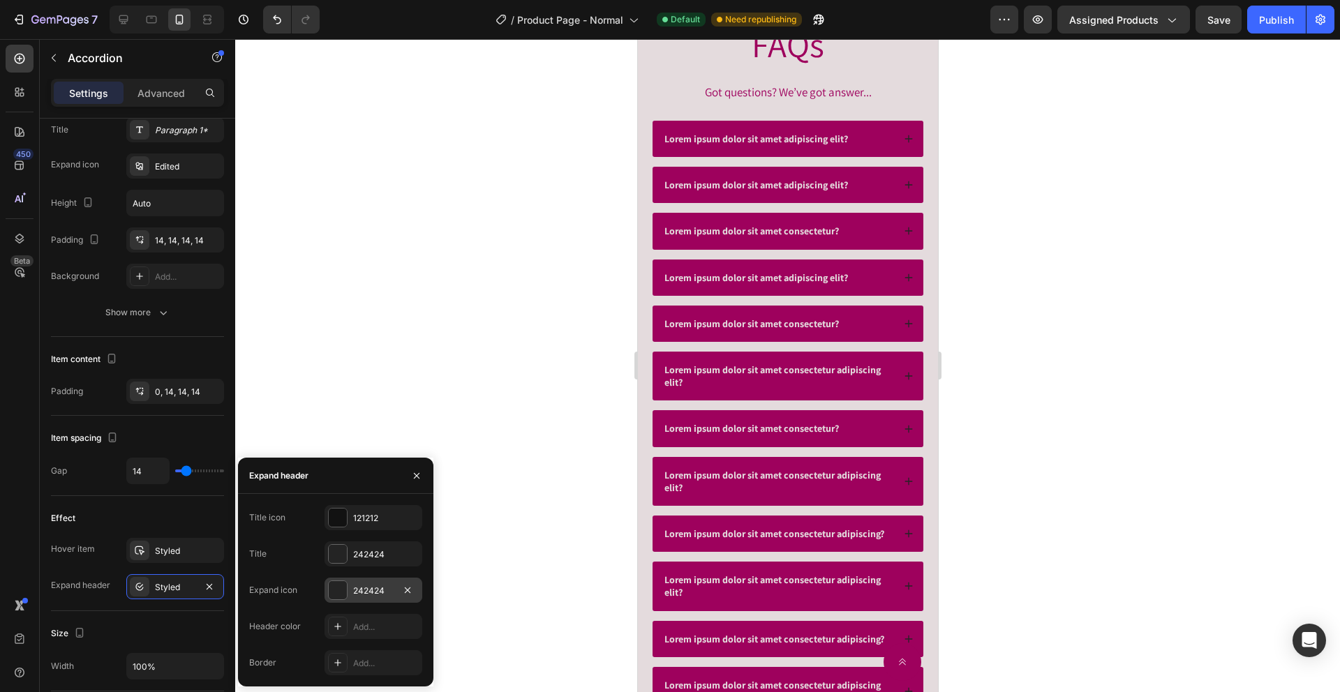
click at [372, 597] on div "242424" at bounding box center [373, 590] width 98 height 25
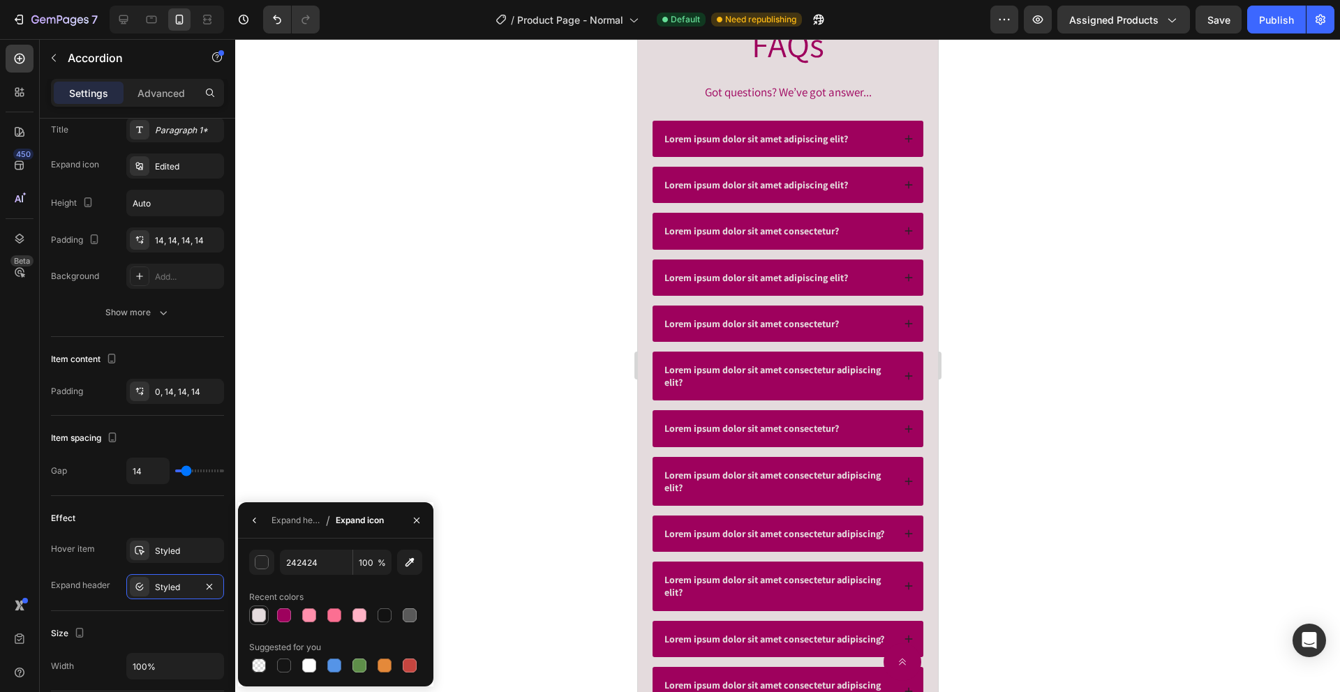
click at [262, 620] on div at bounding box center [259, 616] width 14 height 14
type input "E4DBDD"
click at [262, 618] on div at bounding box center [259, 616] width 14 height 14
click at [873, 148] on div "Lorem ipsum dolor sit amet adipiscing elit?" at bounding box center [787, 139] width 271 height 36
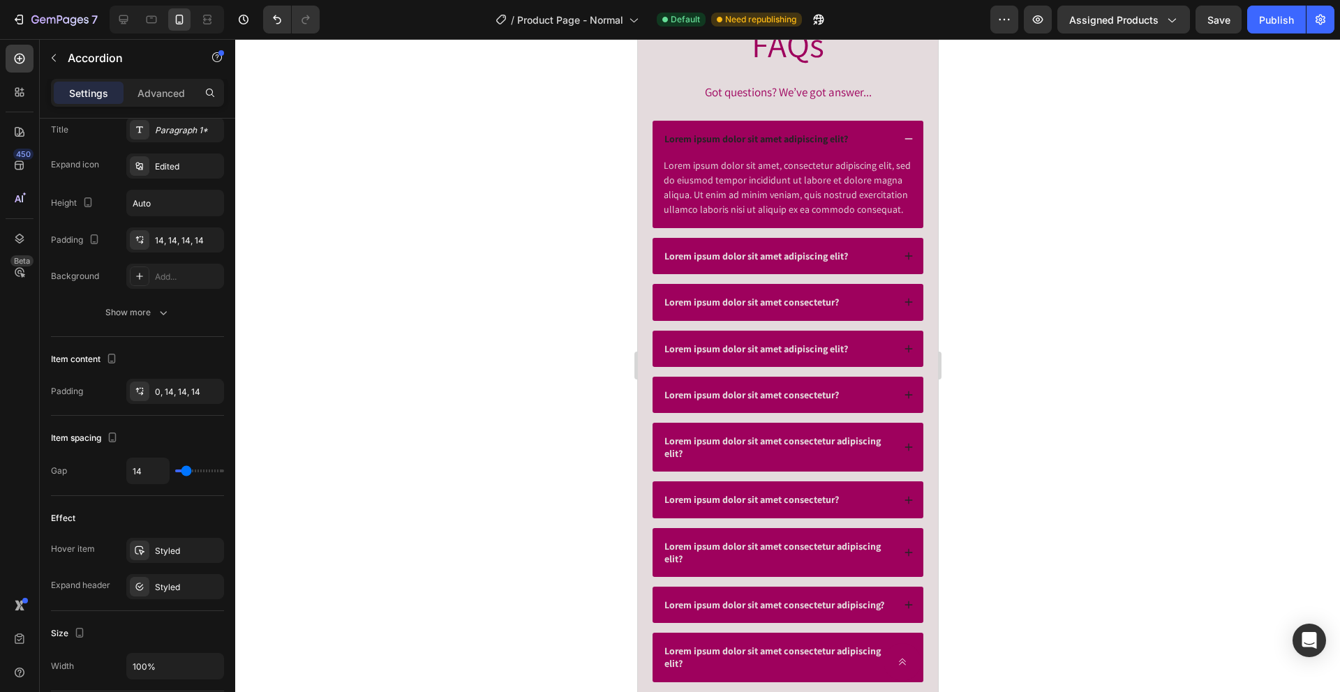
click at [879, 260] on div "Lorem ipsum dolor sit amet adipiscing elit?" at bounding box center [777, 256] width 230 height 17
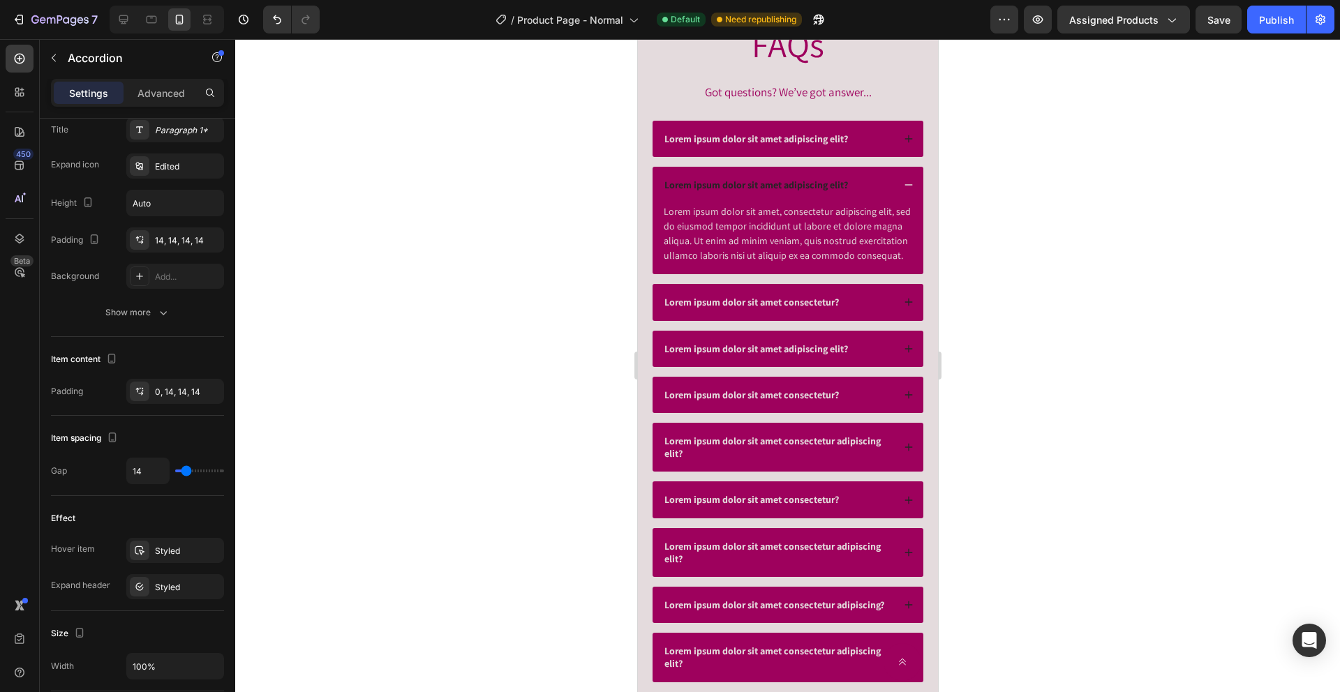
click at [890, 140] on div "Lorem ipsum dolor sit amet adipiscing elit?" at bounding box center [777, 138] width 230 height 17
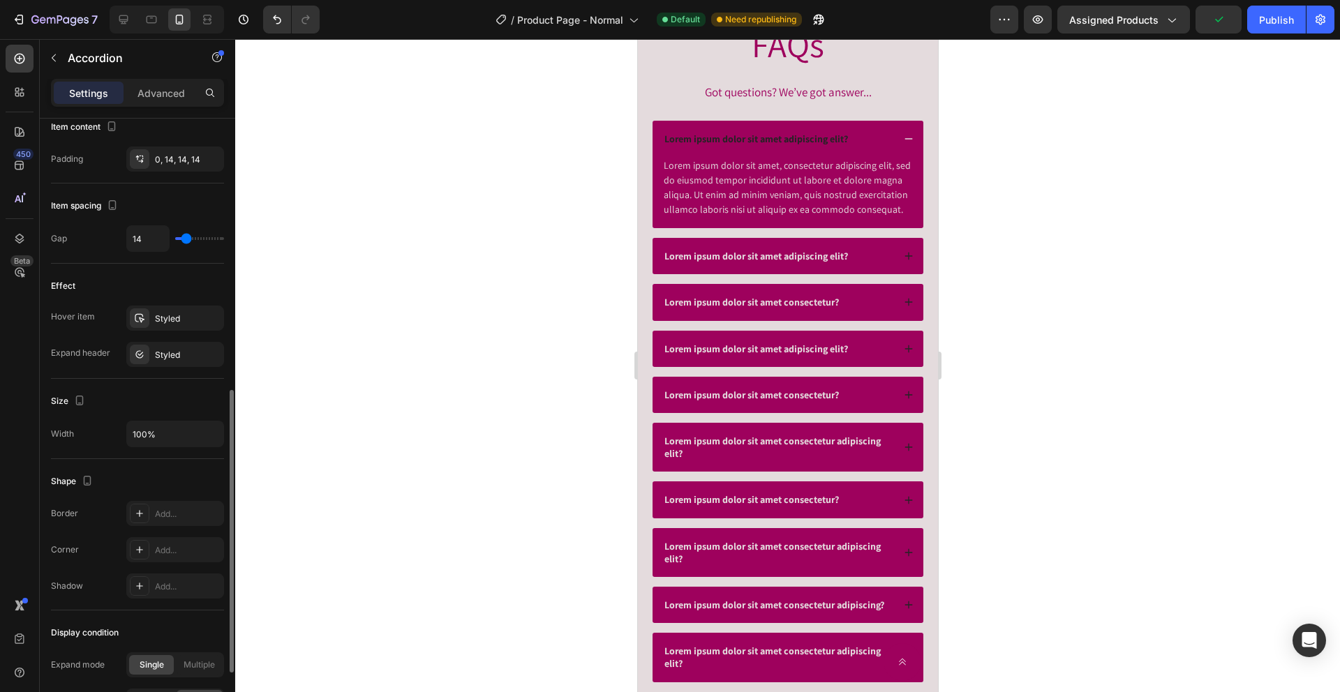
scroll to position [656, 0]
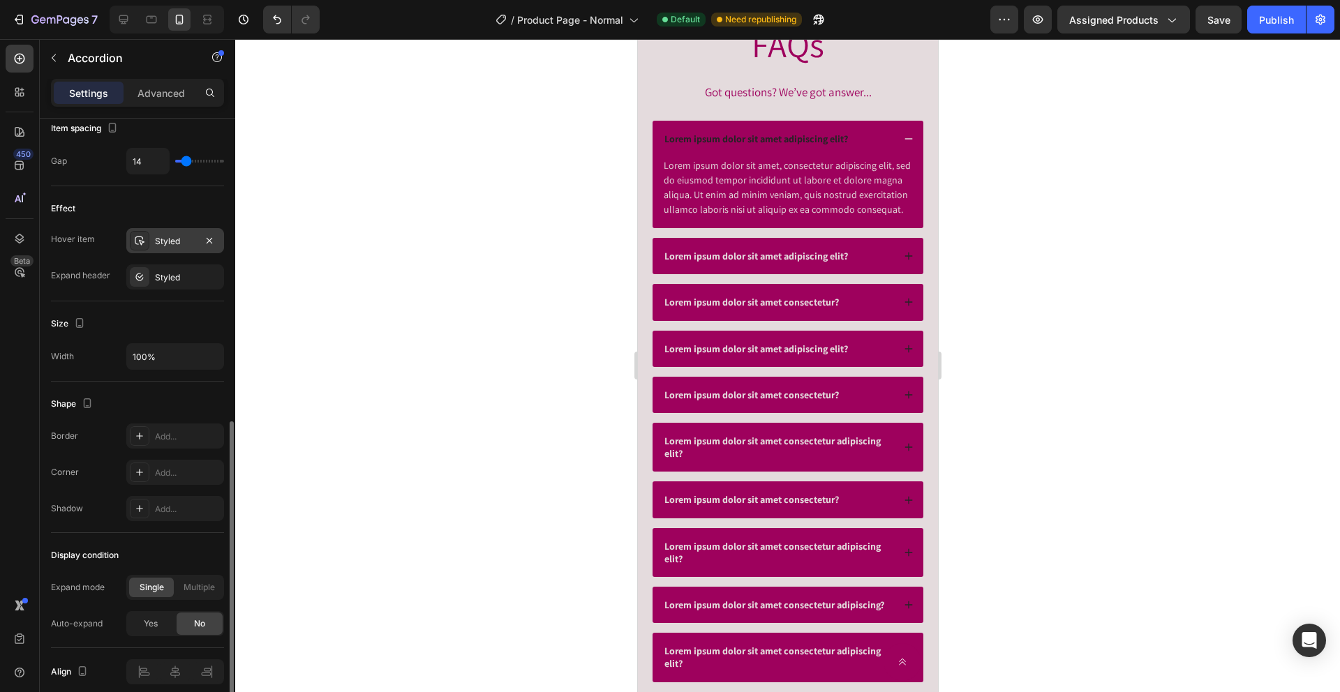
click at [183, 245] on div "Styled" at bounding box center [175, 241] width 40 height 13
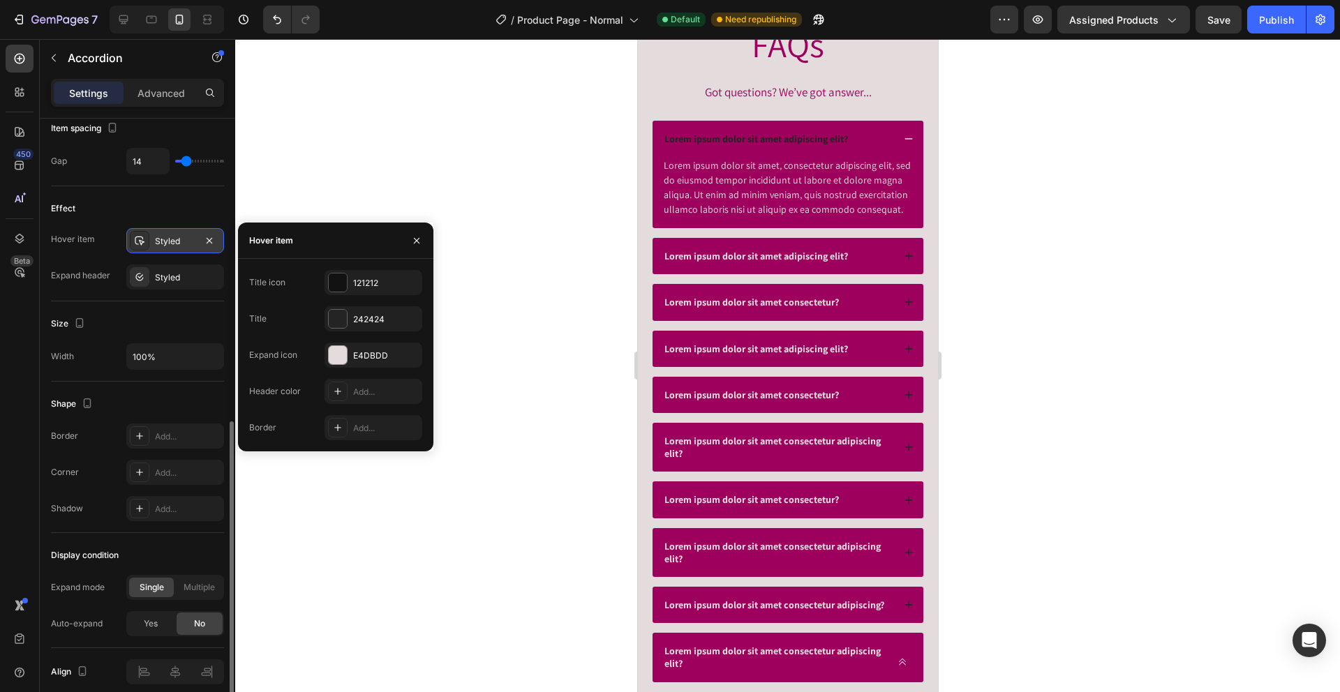
click at [183, 245] on div "Styled" at bounding box center [175, 241] width 40 height 13
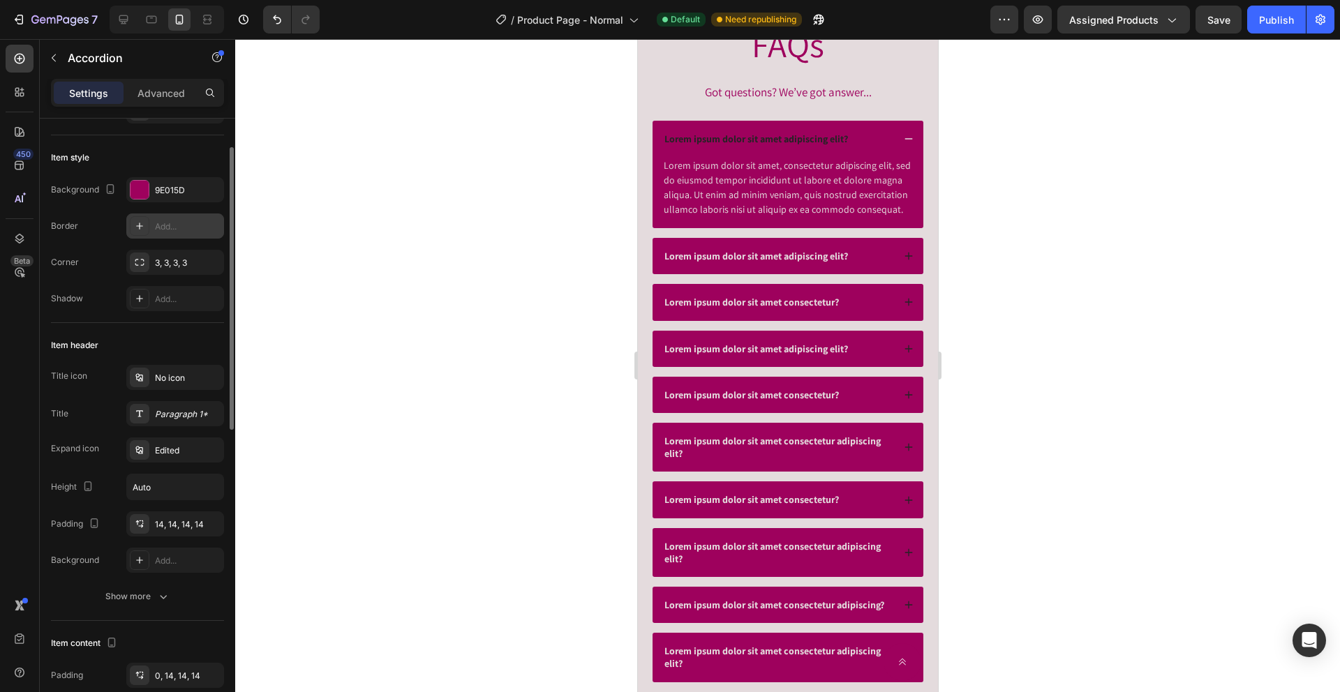
scroll to position [0, 0]
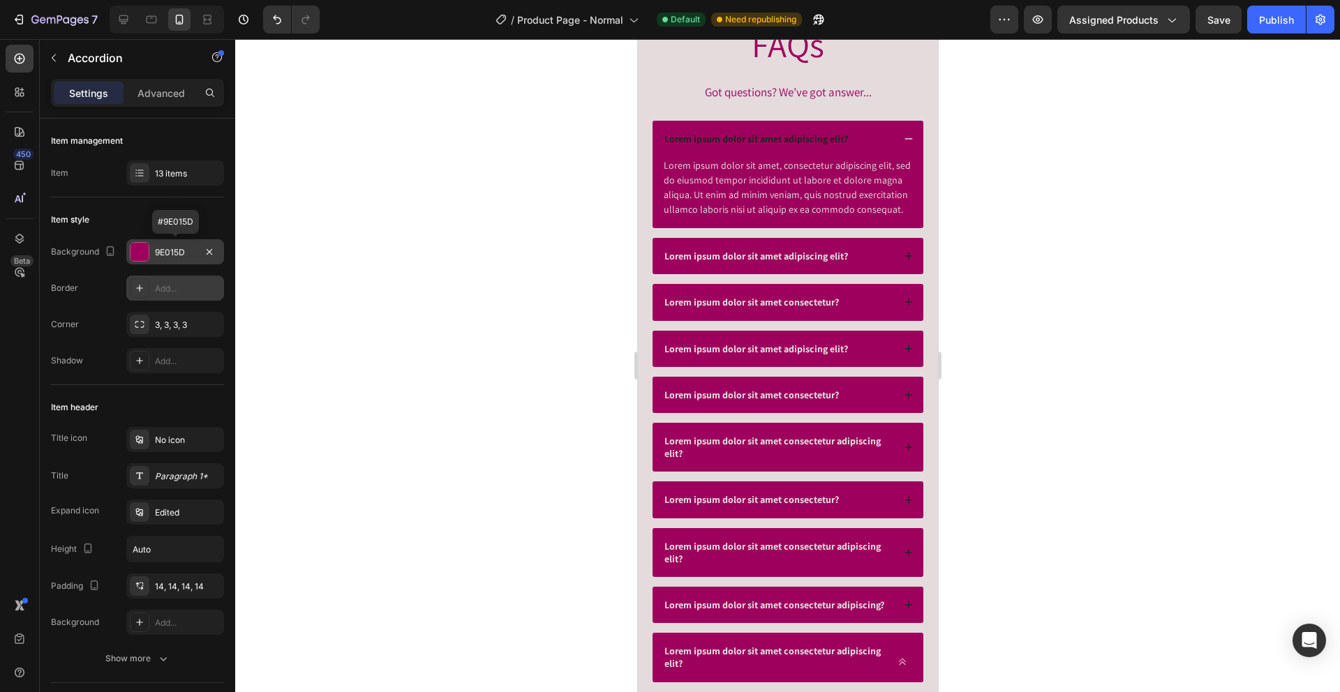
click at [161, 248] on div "9E015D" at bounding box center [175, 252] width 40 height 13
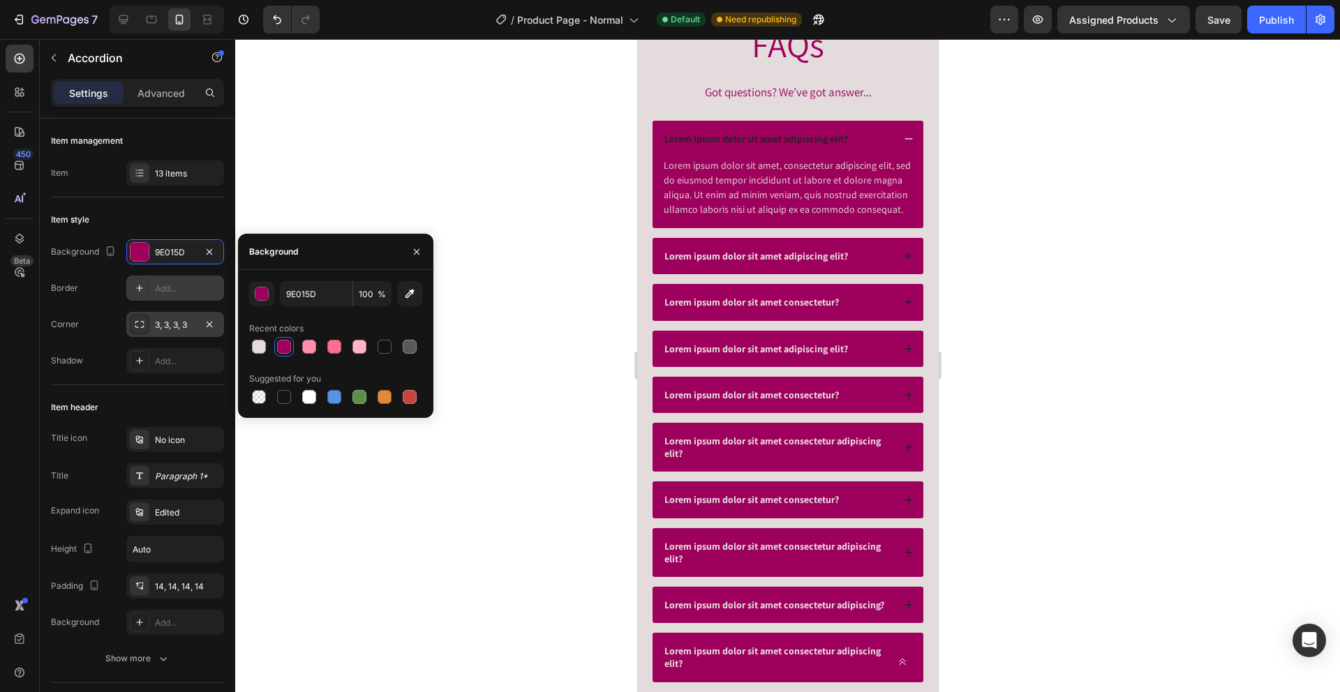
click at [175, 331] on div "3, 3, 3, 3" at bounding box center [175, 324] width 98 height 25
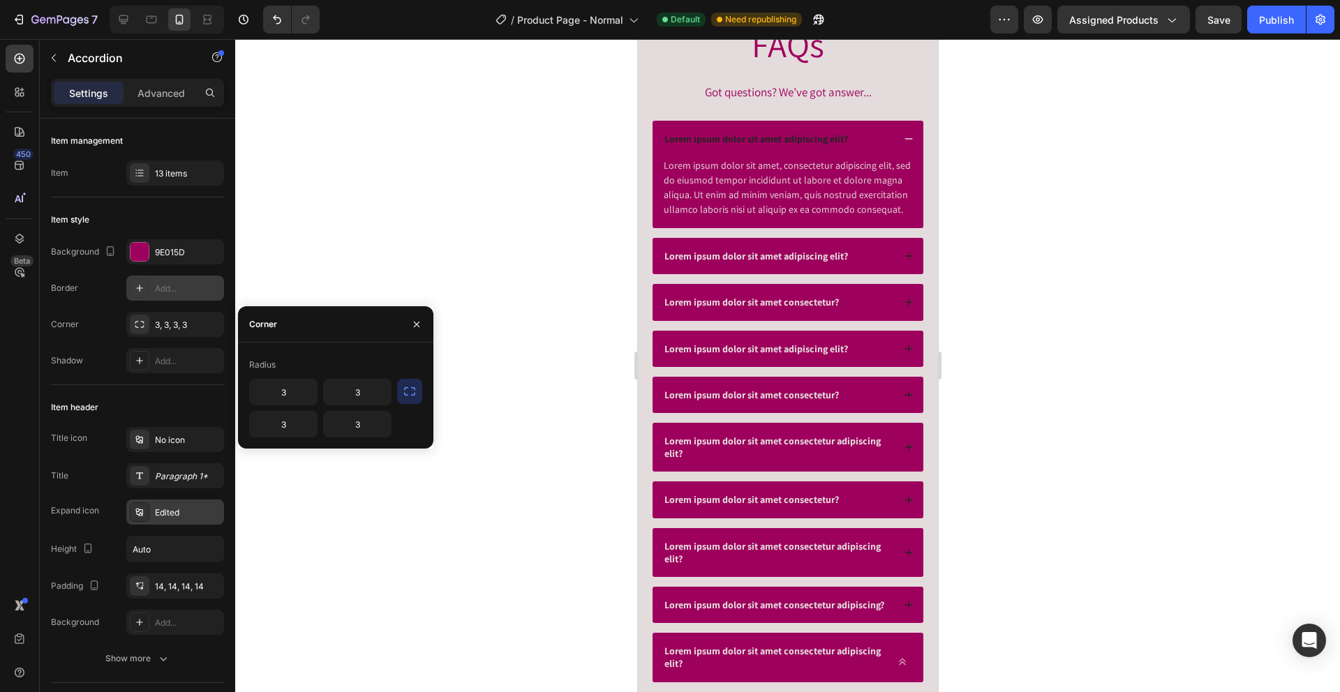
click at [177, 504] on div "Edited" at bounding box center [175, 512] width 98 height 25
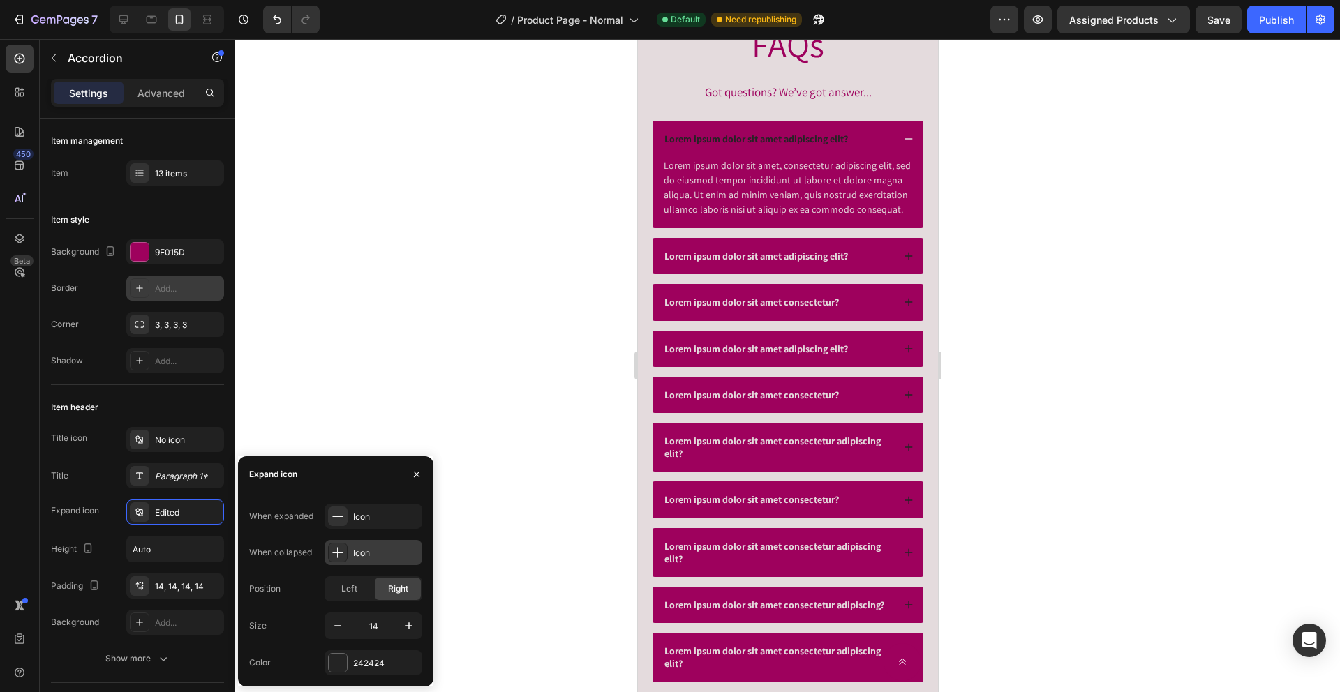
click at [350, 555] on div "Icon" at bounding box center [373, 552] width 98 height 25
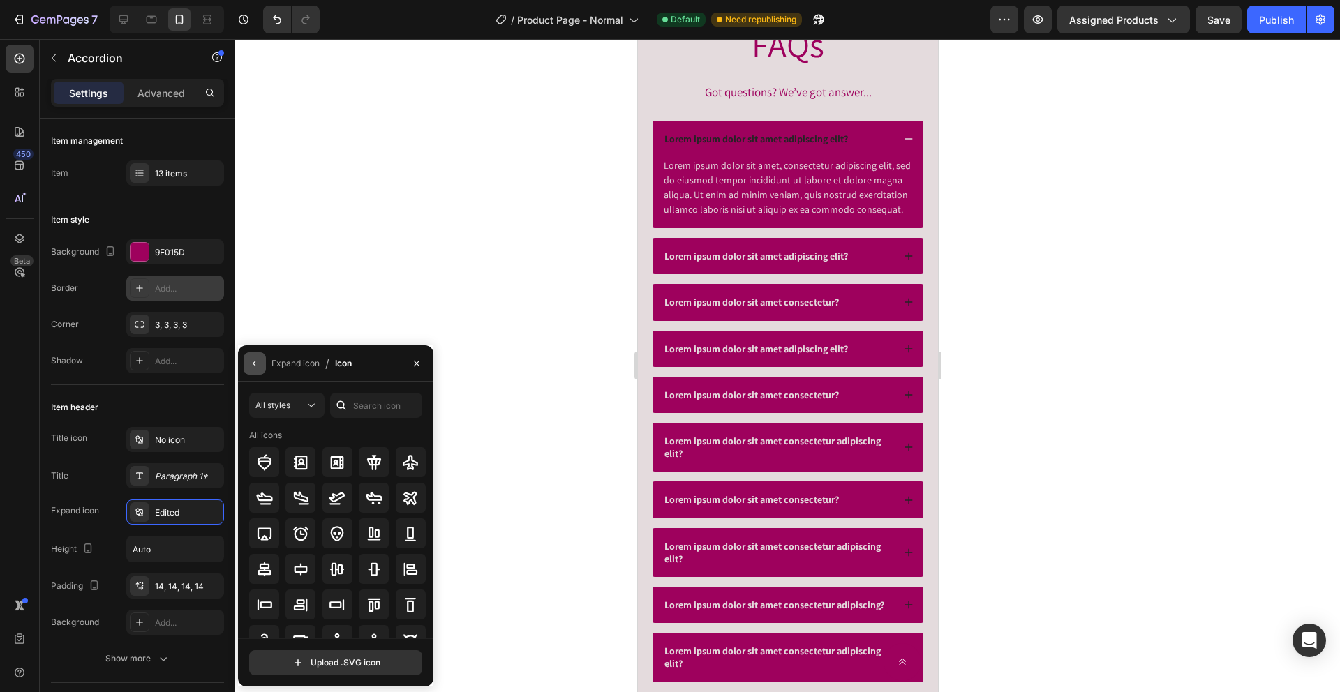
click at [253, 359] on icon "button" at bounding box center [254, 363] width 11 height 11
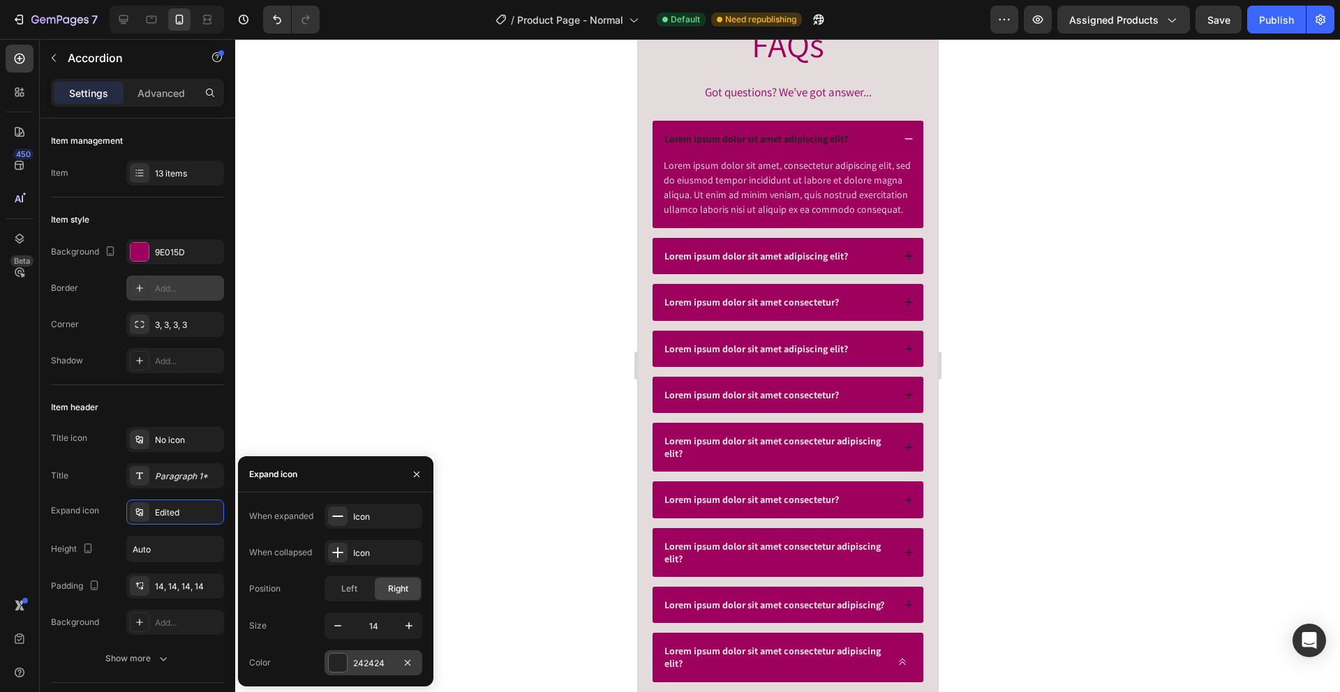
click at [359, 669] on div "242424" at bounding box center [373, 663] width 40 height 13
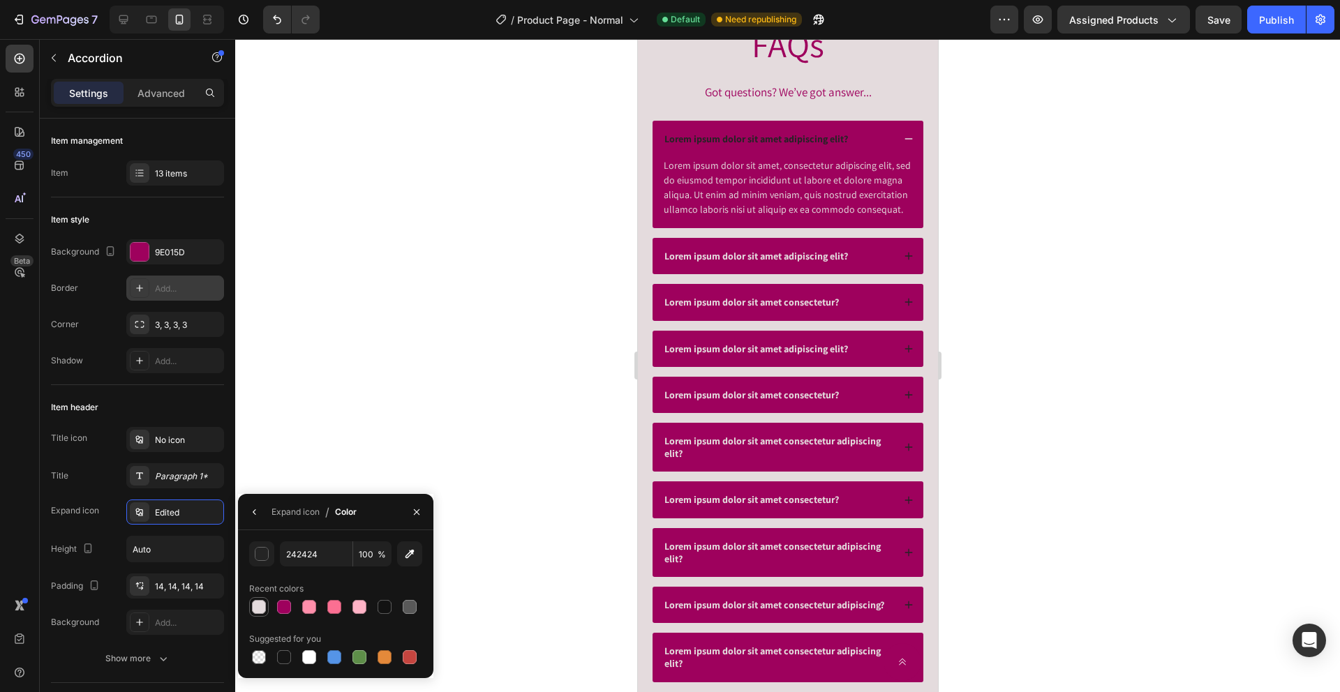
click at [264, 611] on div at bounding box center [259, 607] width 14 height 14
type input "E4DBDD"
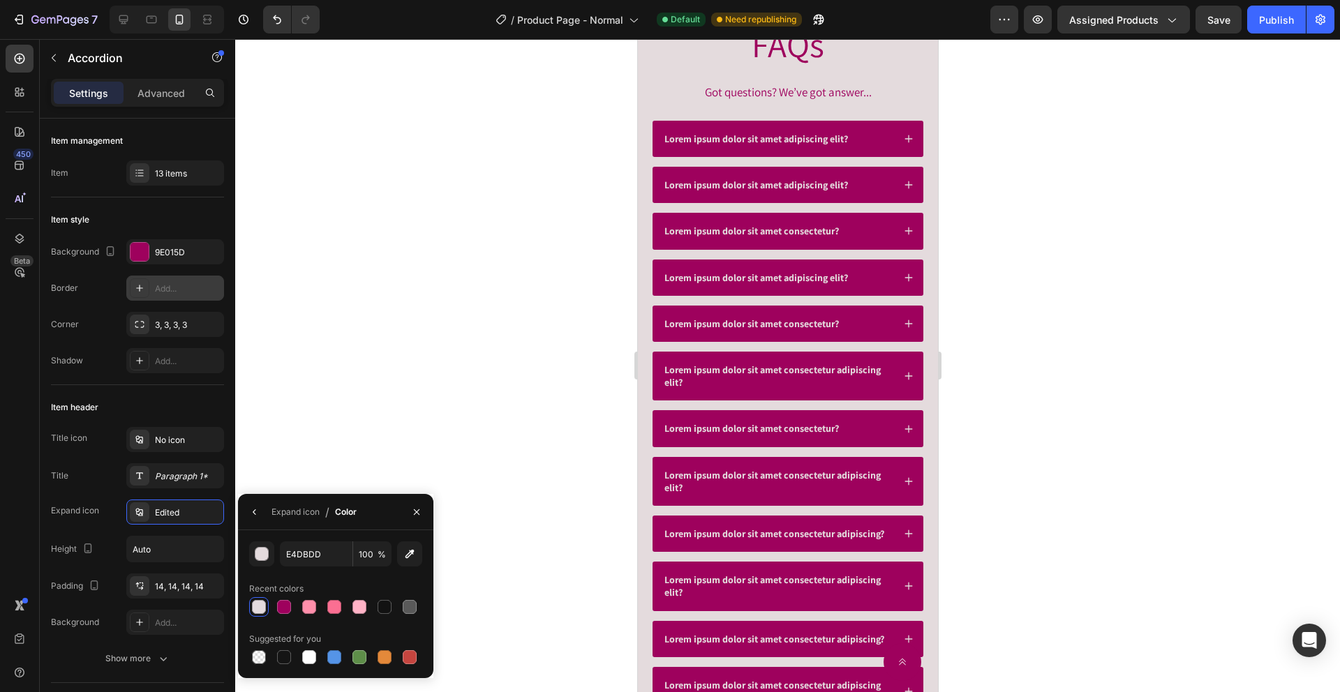
click at [877, 135] on div "Lorem ipsum dolor sit amet adipiscing elit?" at bounding box center [777, 138] width 230 height 17
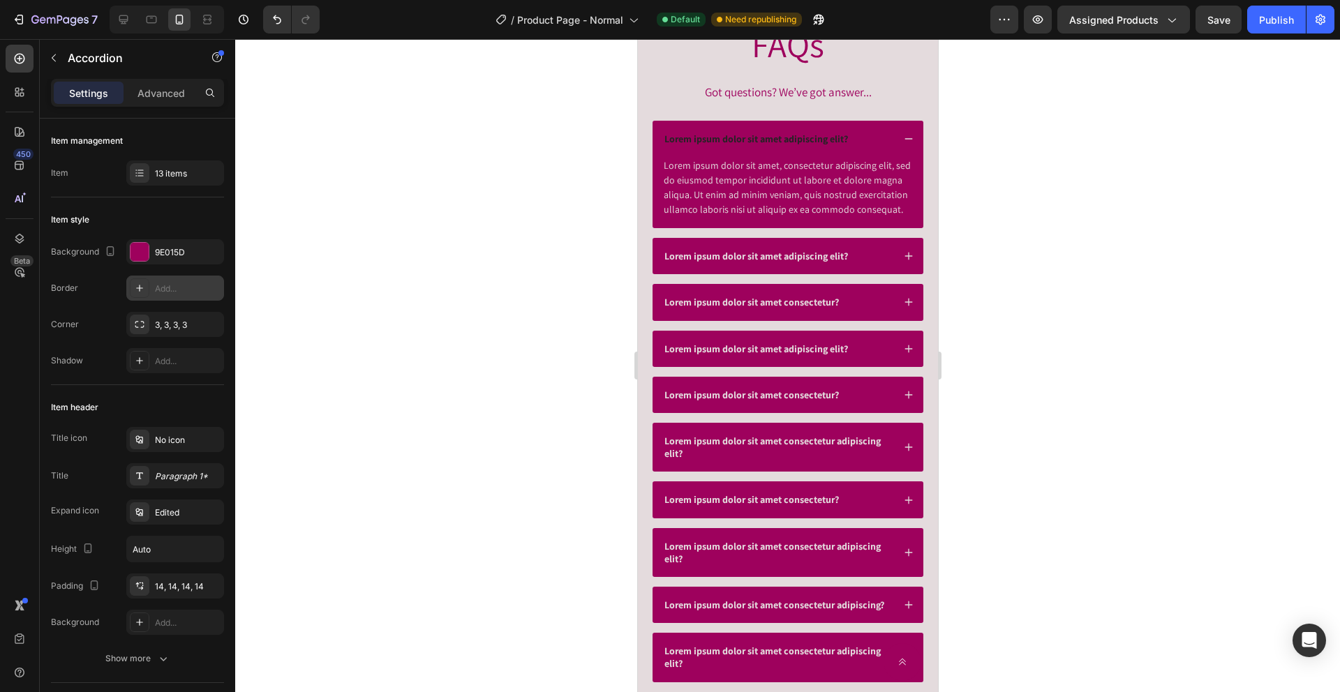
click at [890, 140] on div "Lorem ipsum dolor sit amet adipiscing elit?" at bounding box center [777, 138] width 230 height 17
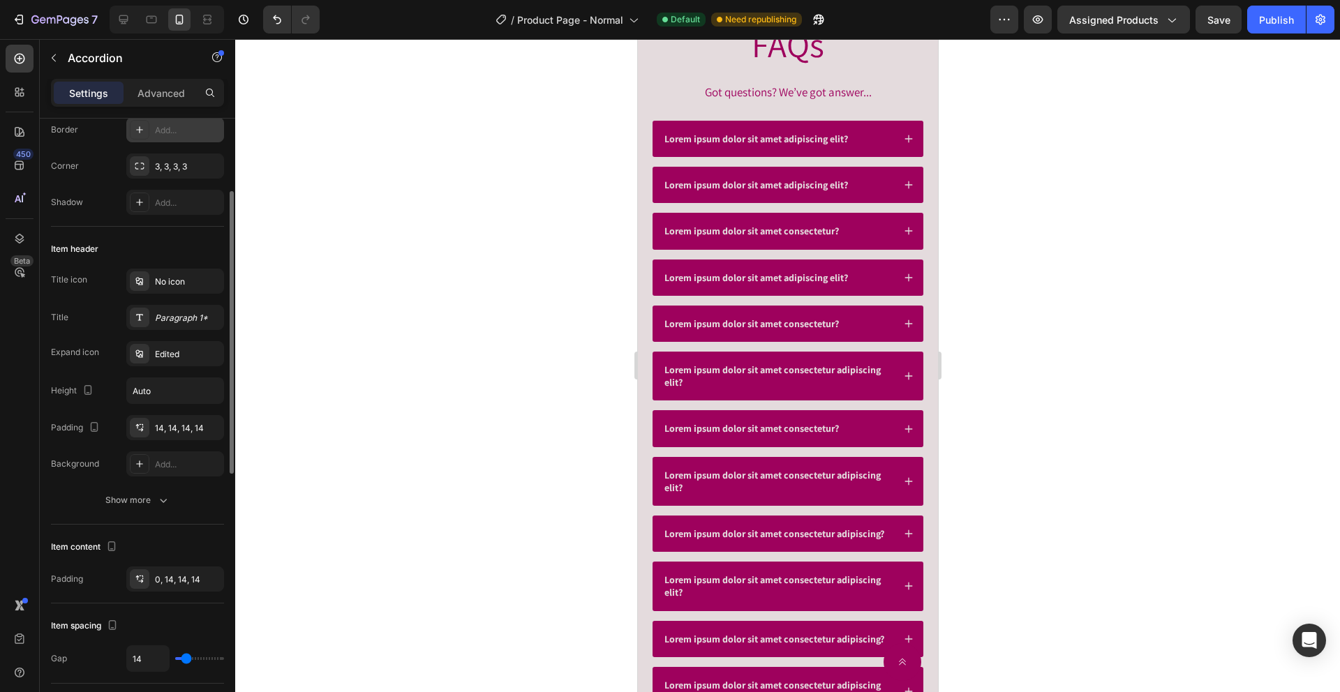
scroll to position [450, 0]
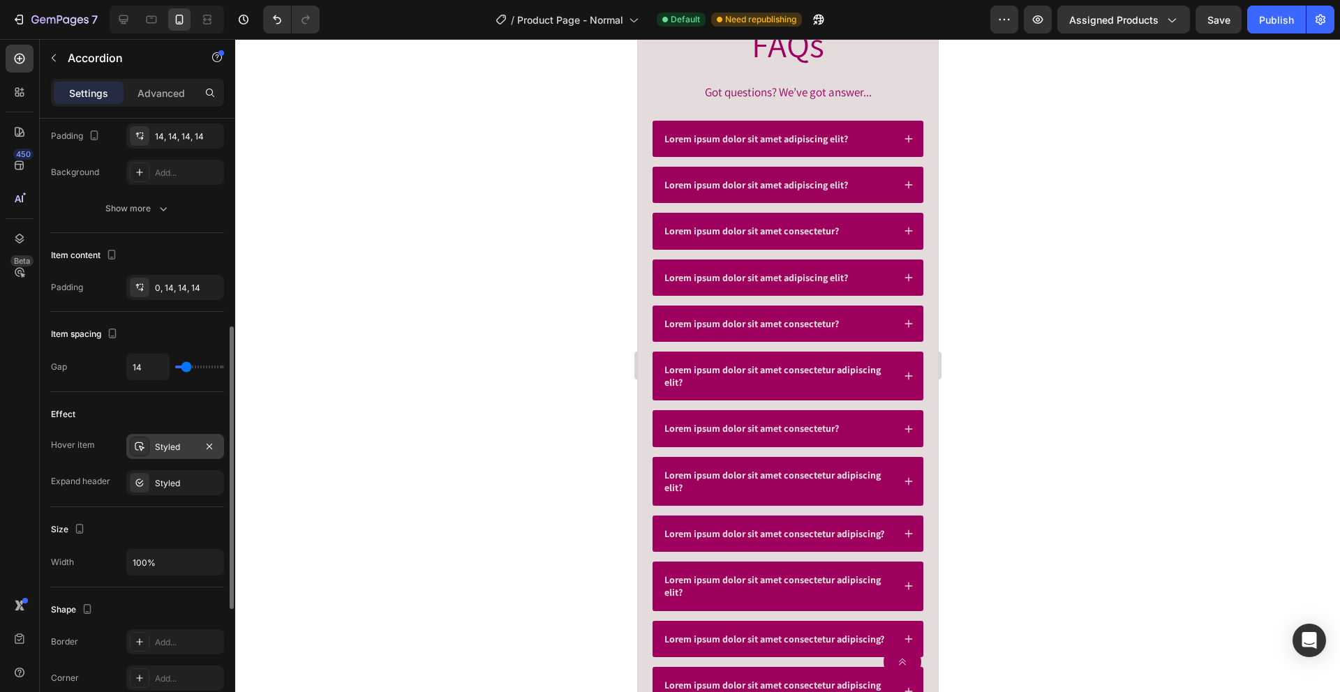
click at [158, 452] on div "Styled" at bounding box center [175, 447] width 40 height 13
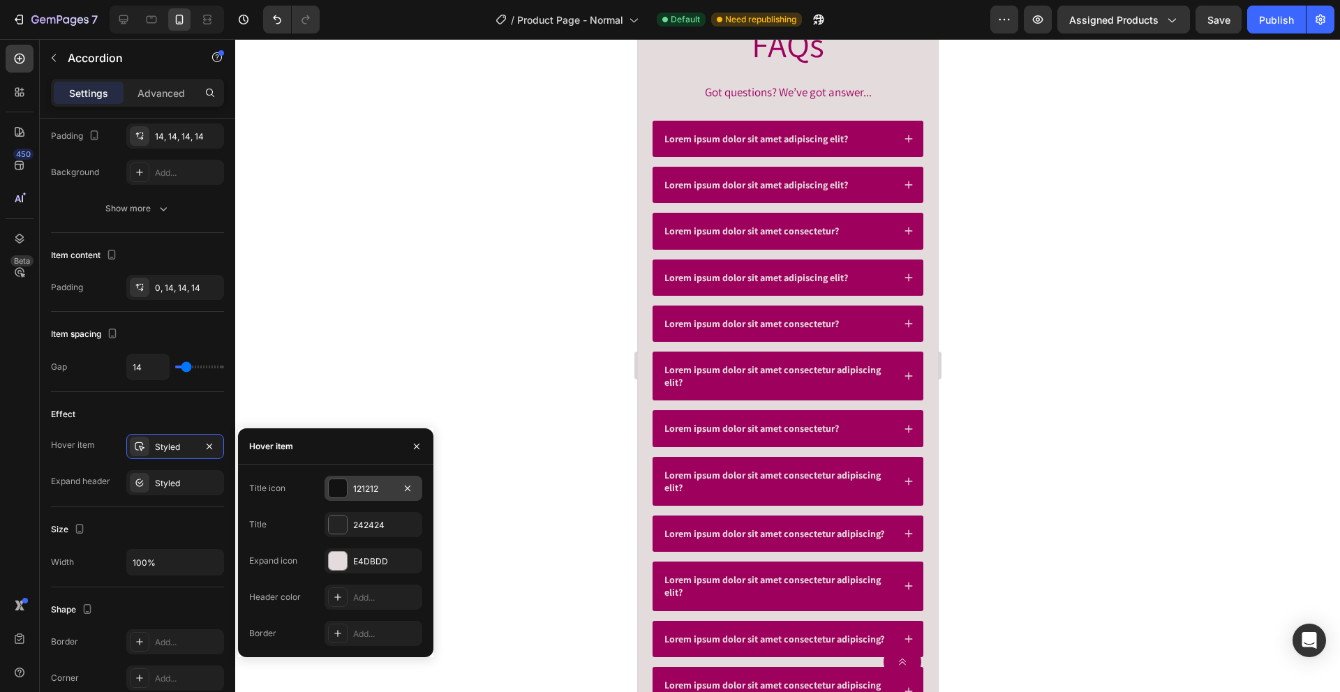
click at [385, 486] on div "121212" at bounding box center [373, 489] width 40 height 13
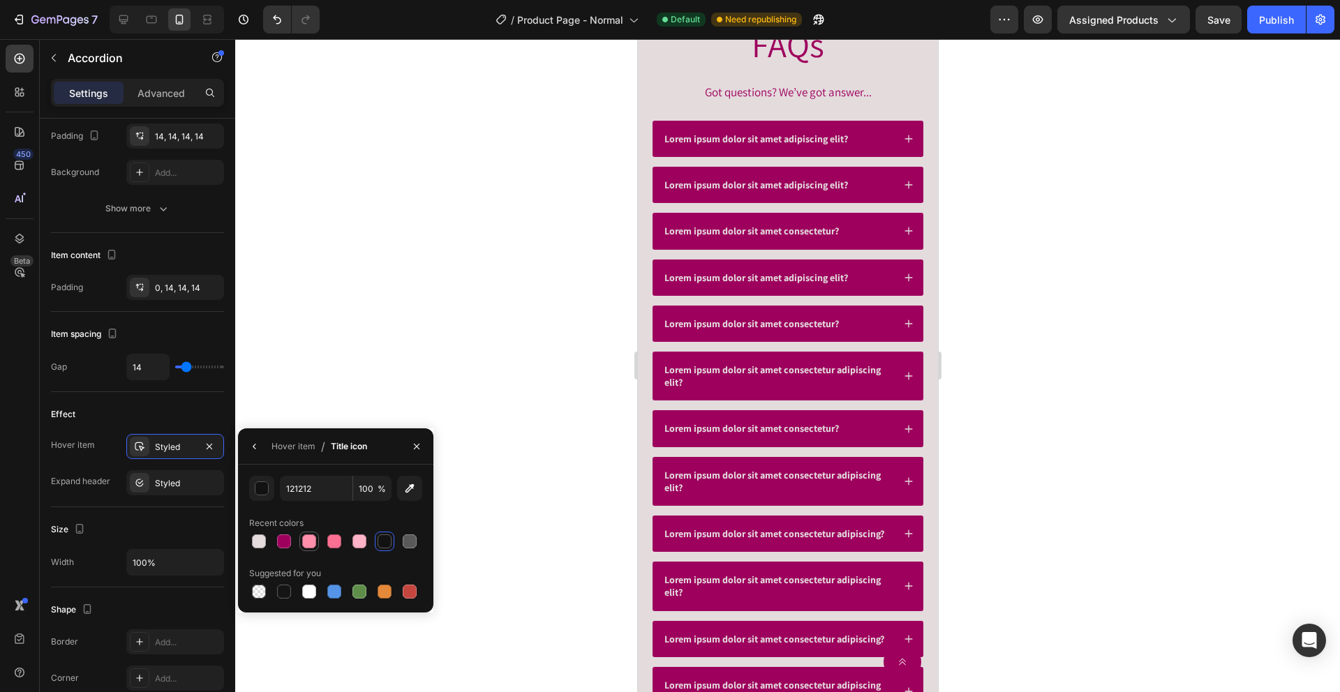
click at [317, 544] on div at bounding box center [309, 541] width 17 height 17
type input "FF8FAB"
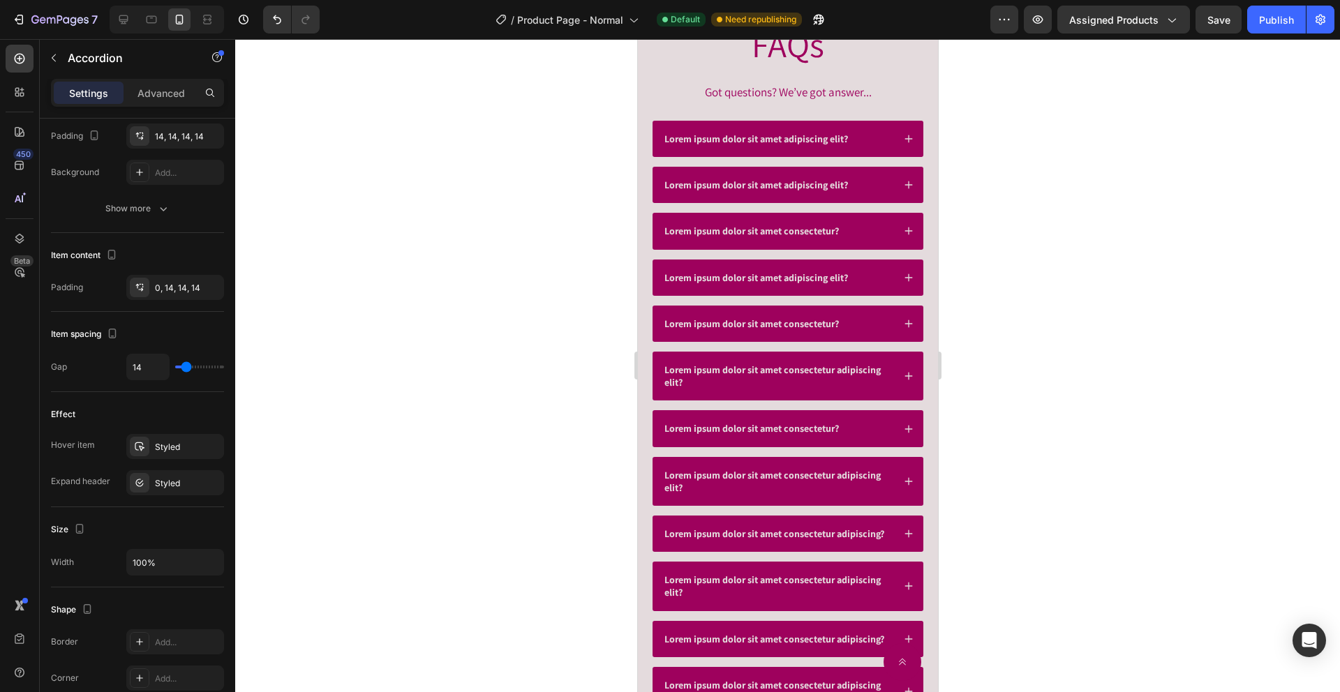
click at [868, 148] on div "Lorem ipsum dolor sit amet adipiscing elit?" at bounding box center [787, 139] width 271 height 36
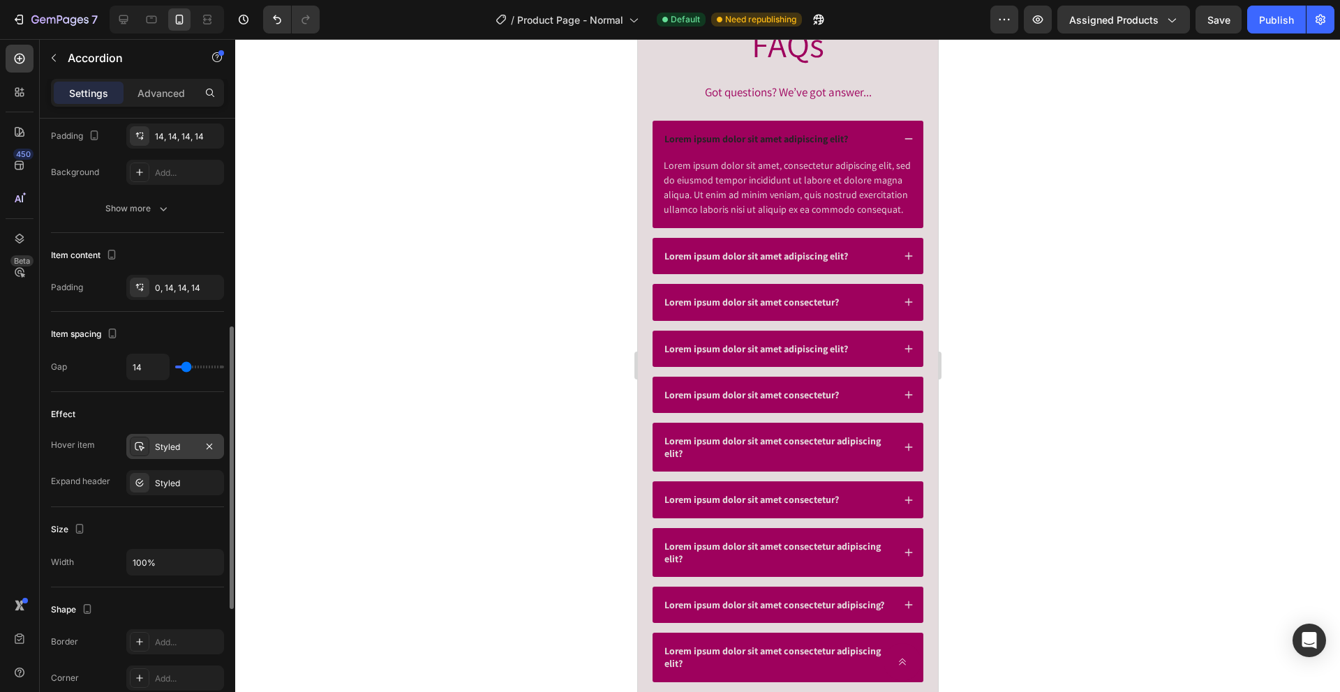
click at [158, 453] on div "Styled" at bounding box center [175, 446] width 98 height 25
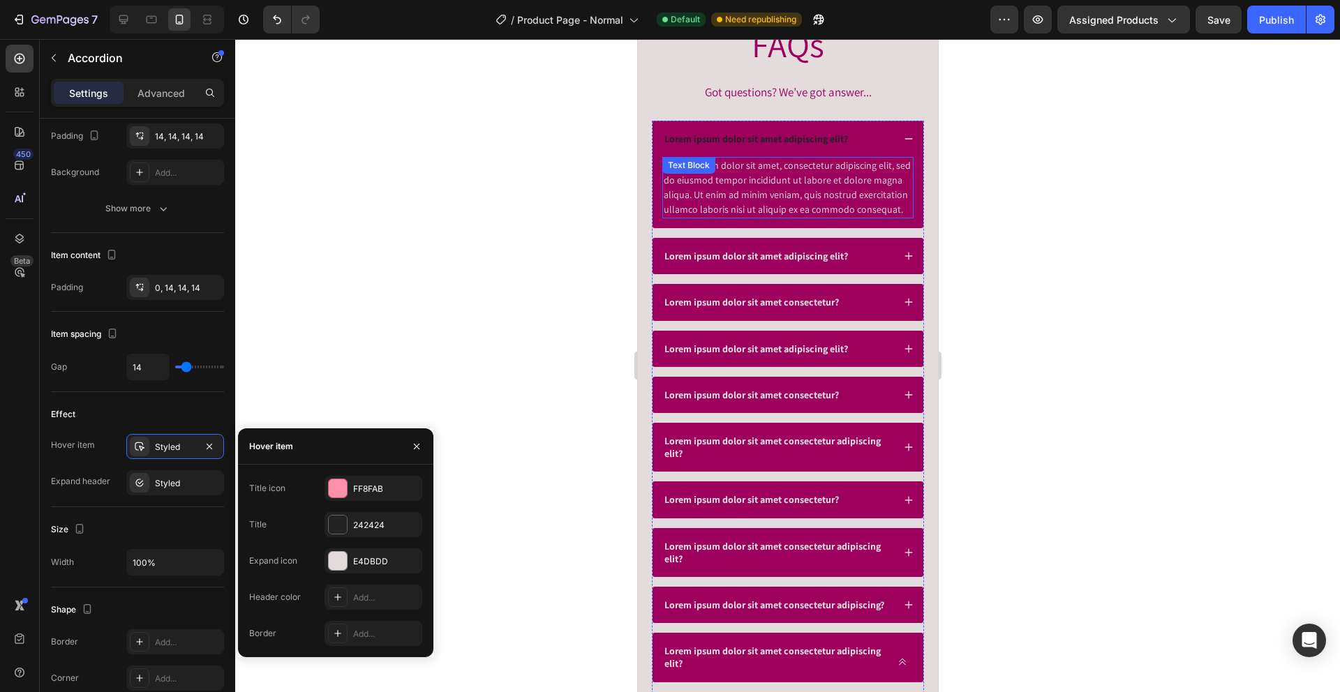
click at [815, 161] on div "Lorem ipsum dolor sit amet, consectetur adipiscing elit, sed do eiusmod tempor …" at bounding box center [787, 187] width 251 height 61
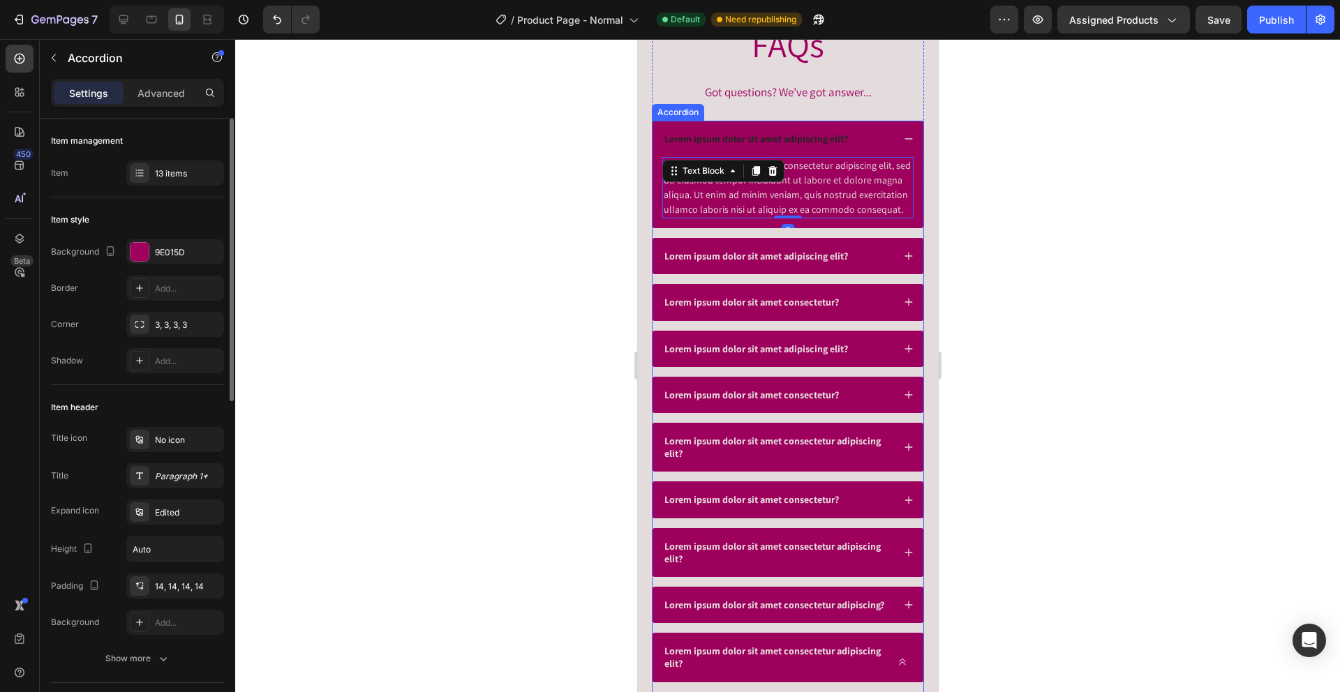
click at [881, 133] on div "Lorem ipsum dolor sit amet adipiscing elit?" at bounding box center [777, 138] width 230 height 17
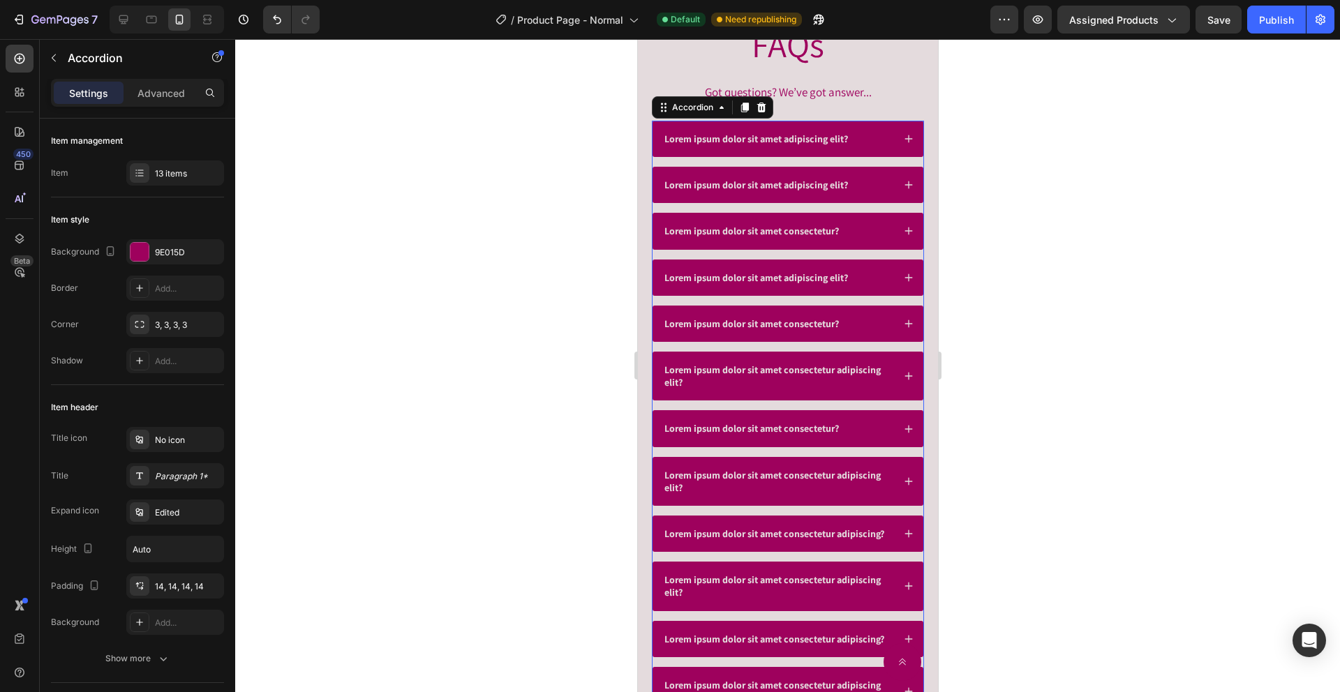
click at [851, 135] on div "Lorem ipsum dolor sit amet adipiscing elit?" at bounding box center [777, 138] width 230 height 17
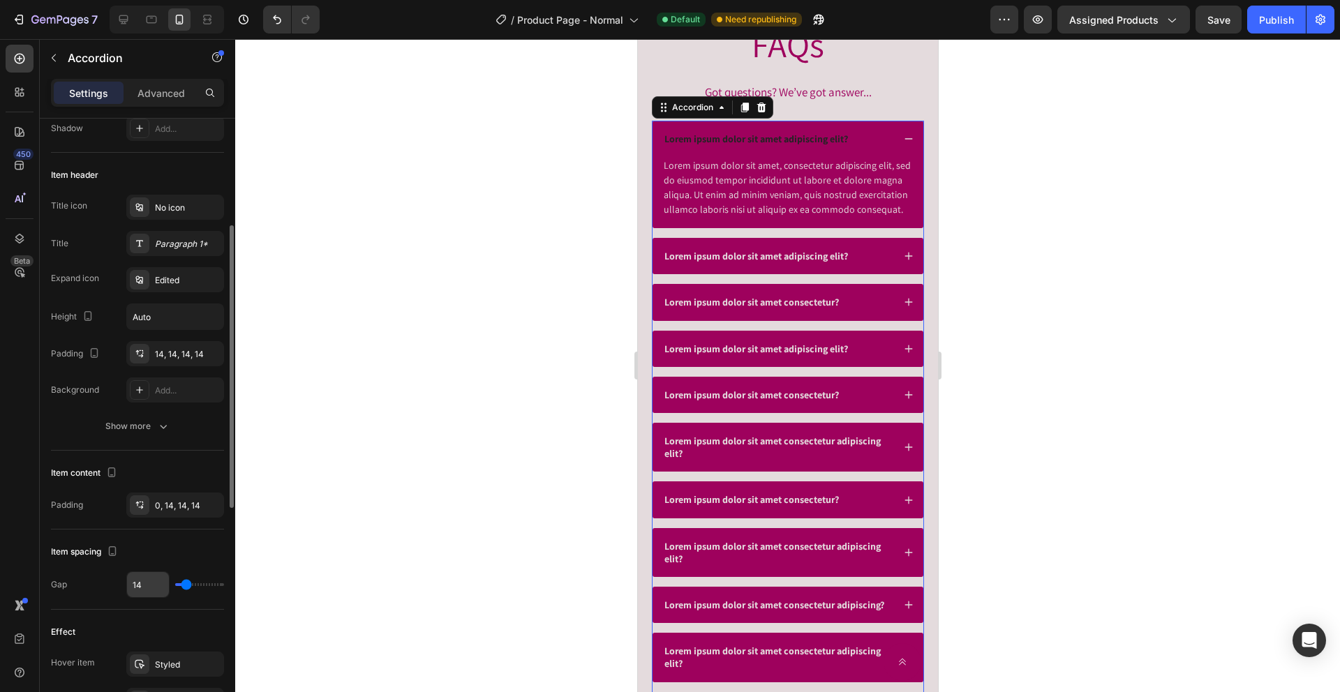
scroll to position [511, 0]
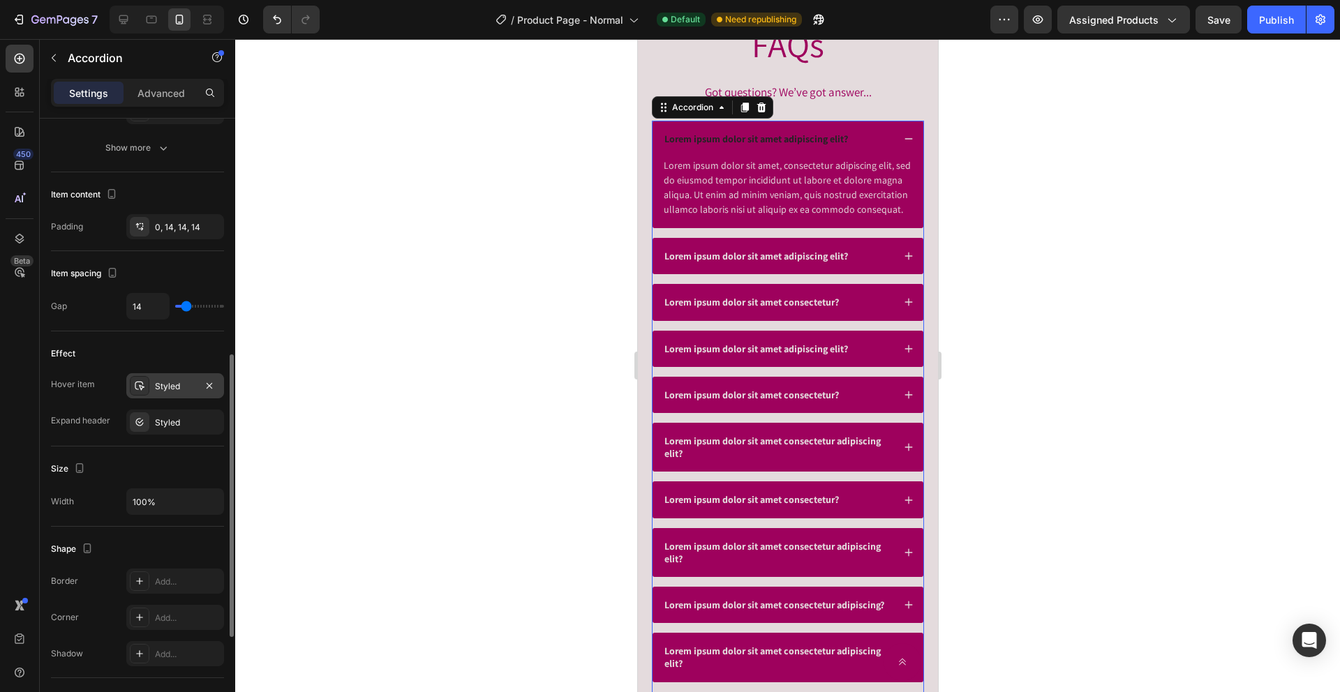
click at [165, 385] on div "Styled" at bounding box center [175, 386] width 40 height 13
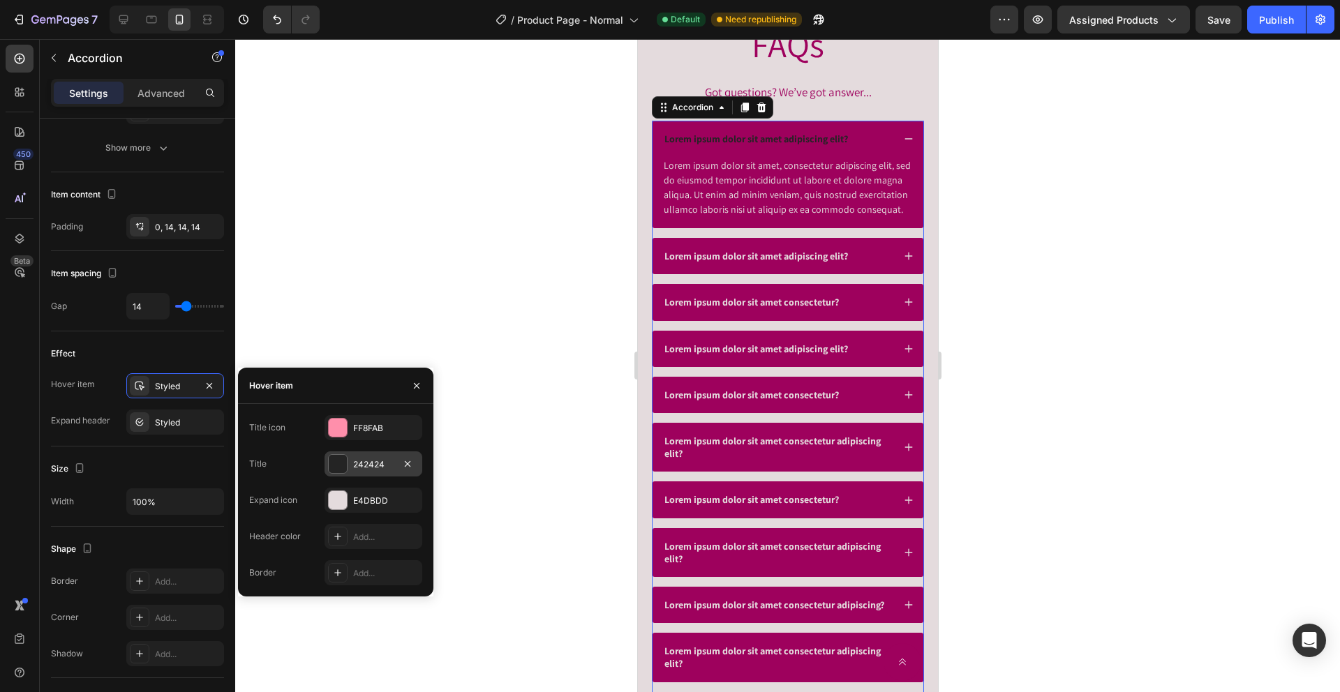
click at [363, 467] on div "242424" at bounding box center [373, 464] width 40 height 13
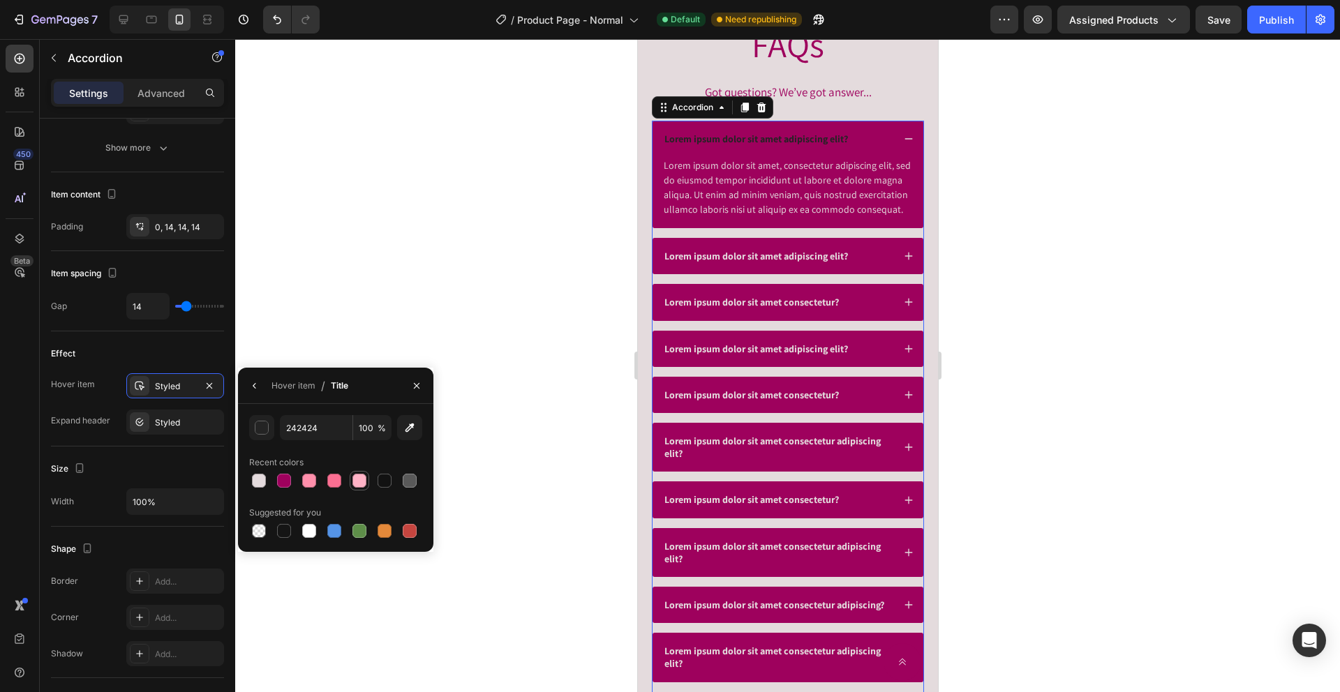
click at [358, 484] on div at bounding box center [359, 481] width 14 height 14
type input "FFB3C6"
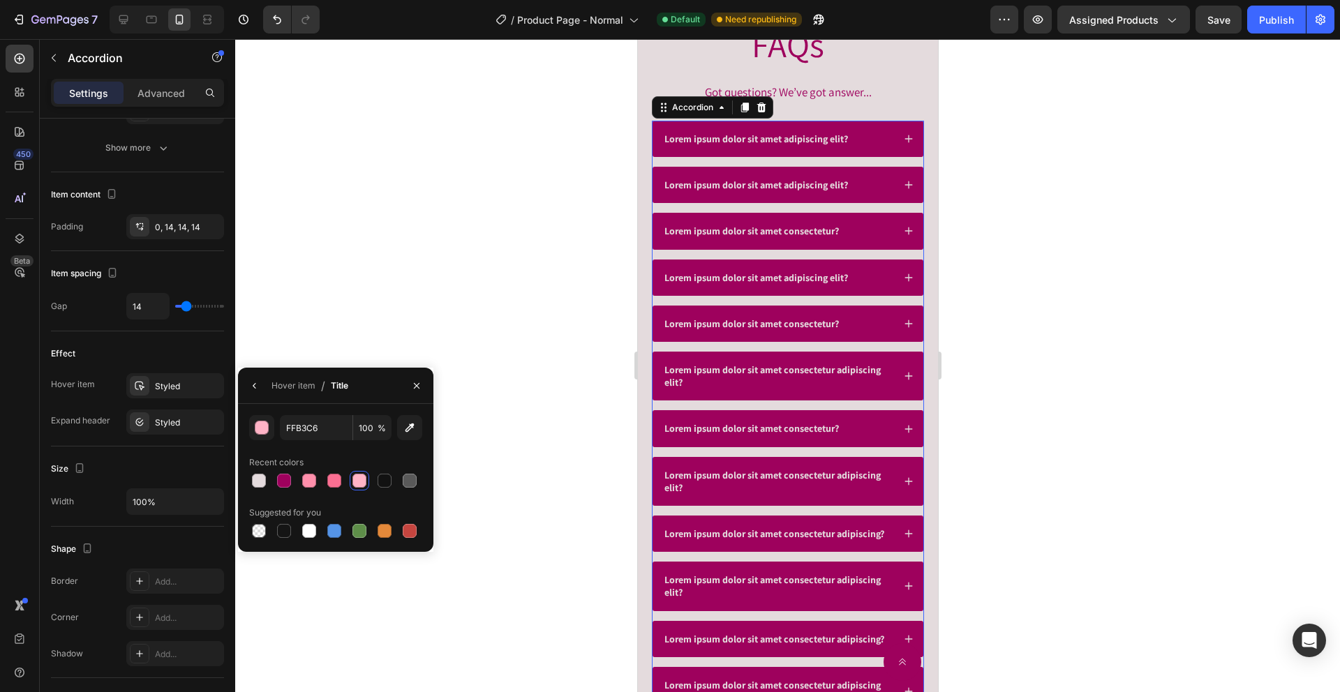
click at [907, 140] on icon at bounding box center [908, 139] width 8 height 8
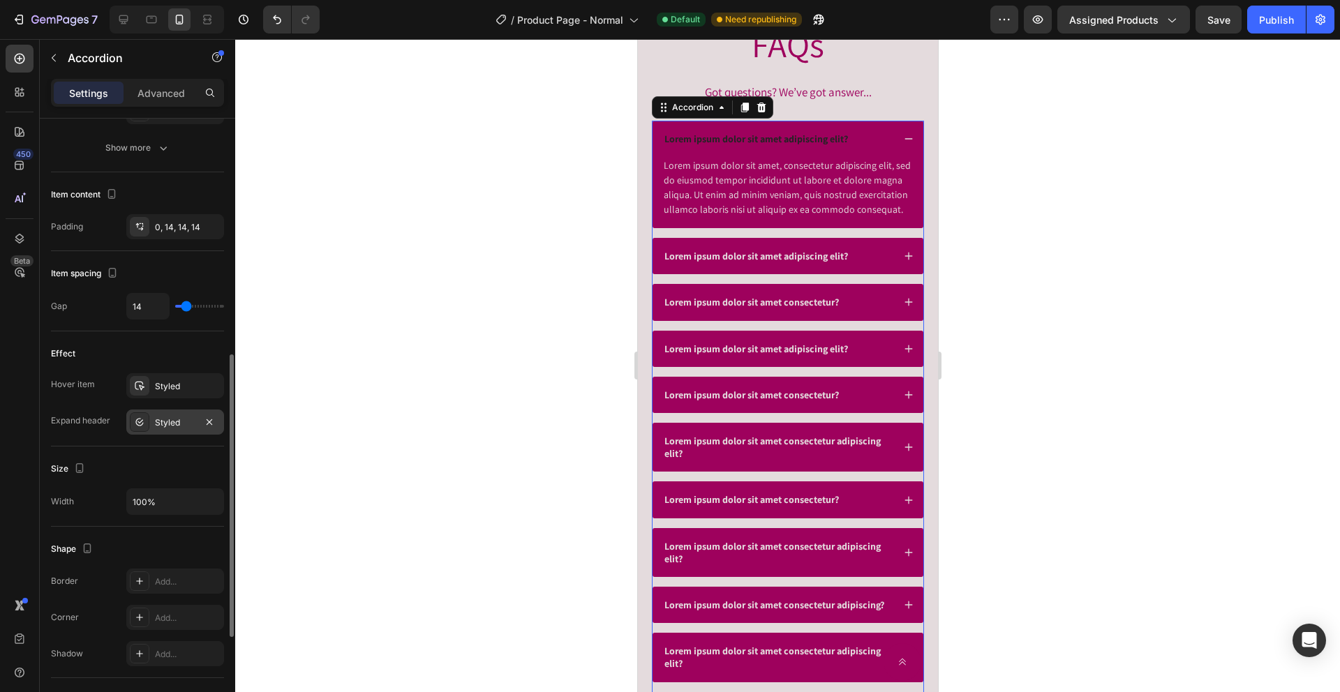
click at [170, 418] on div "Styled" at bounding box center [175, 423] width 40 height 13
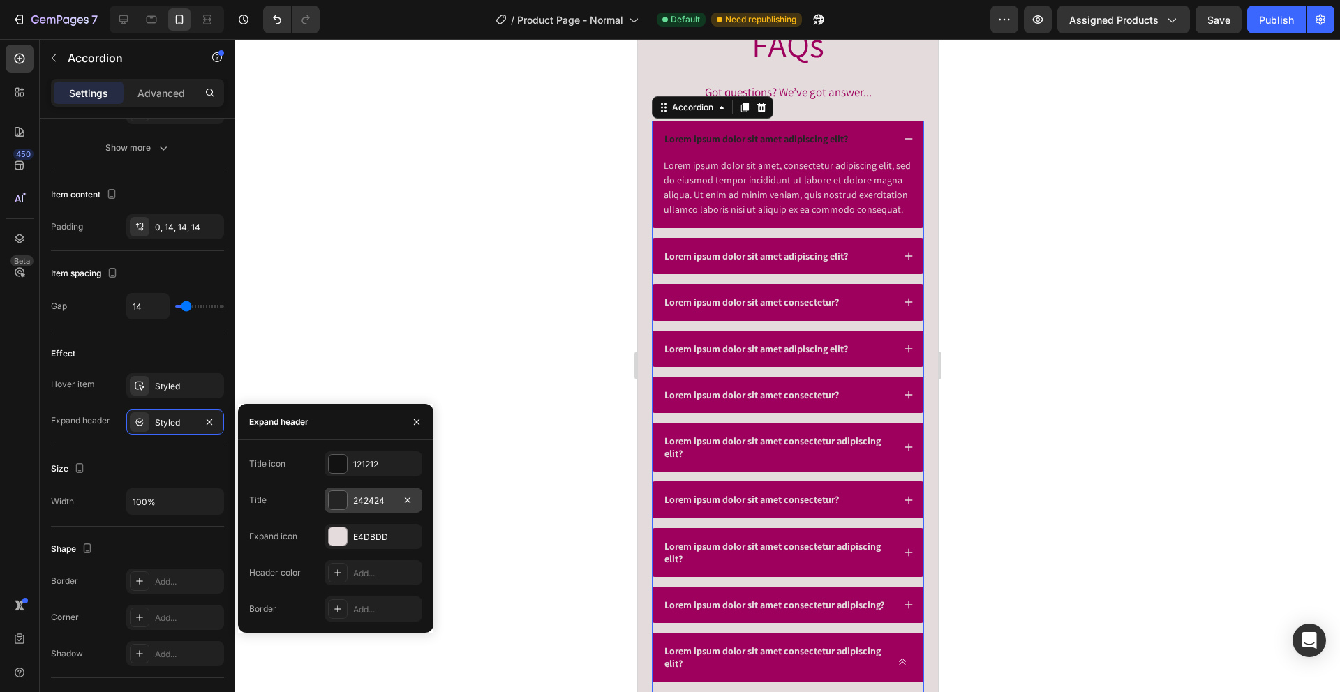
click at [350, 499] on div "242424" at bounding box center [373, 500] width 98 height 25
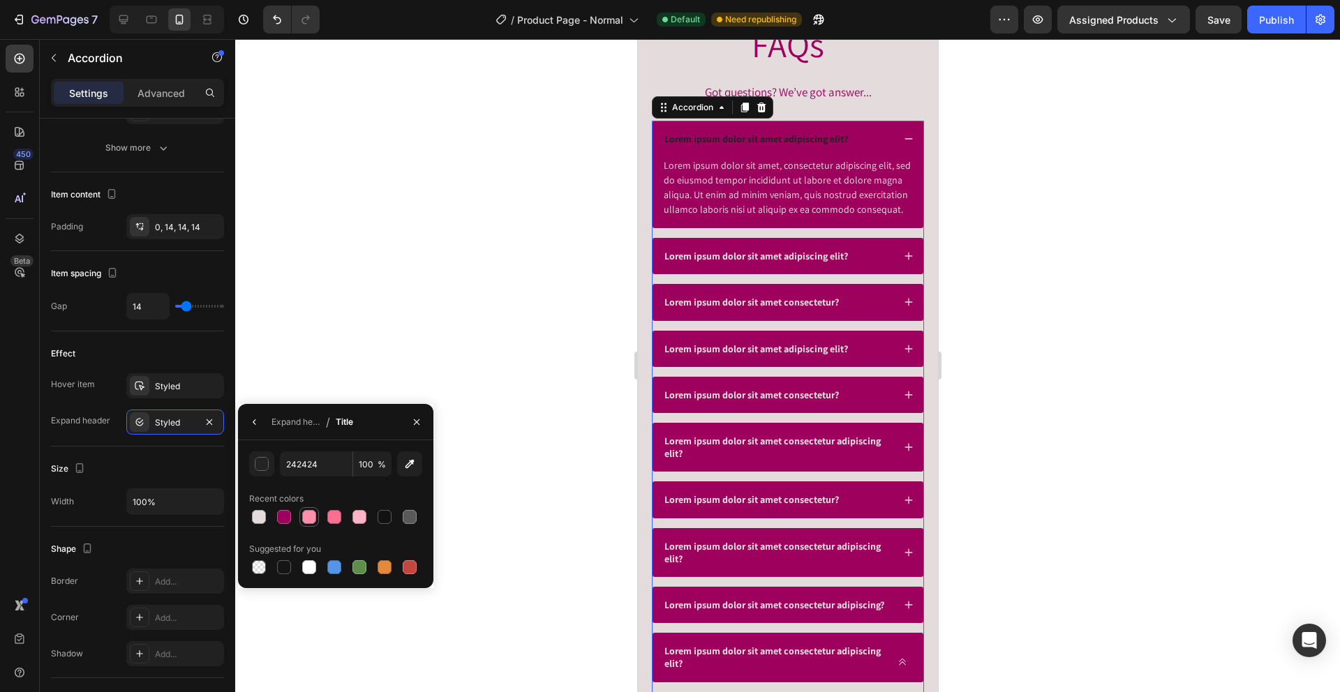
click at [316, 521] on div at bounding box center [309, 517] width 17 height 17
type input "FF8FAB"
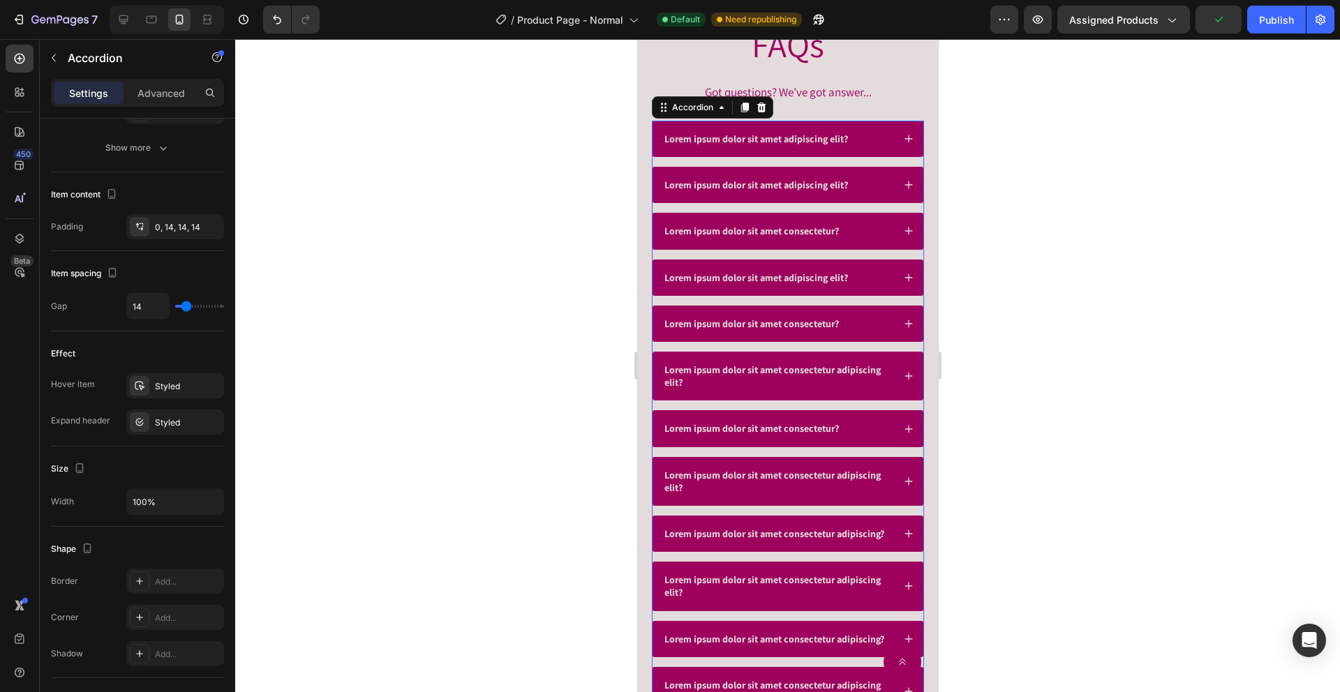
click at [867, 148] on div "Lorem ipsum dolor sit amet adipiscing elit?" at bounding box center [787, 139] width 271 height 36
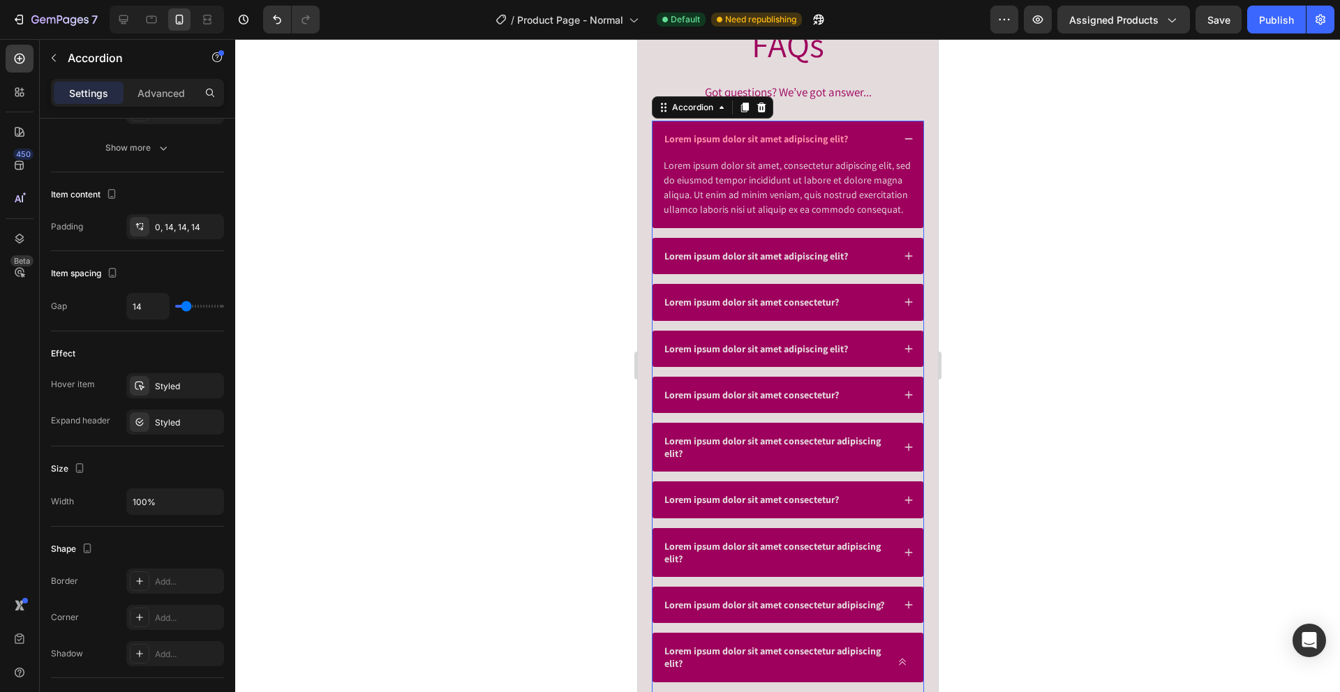
click at [882, 133] on div "Lorem ipsum dolor sit amet adipiscing elit?" at bounding box center [777, 138] width 230 height 17
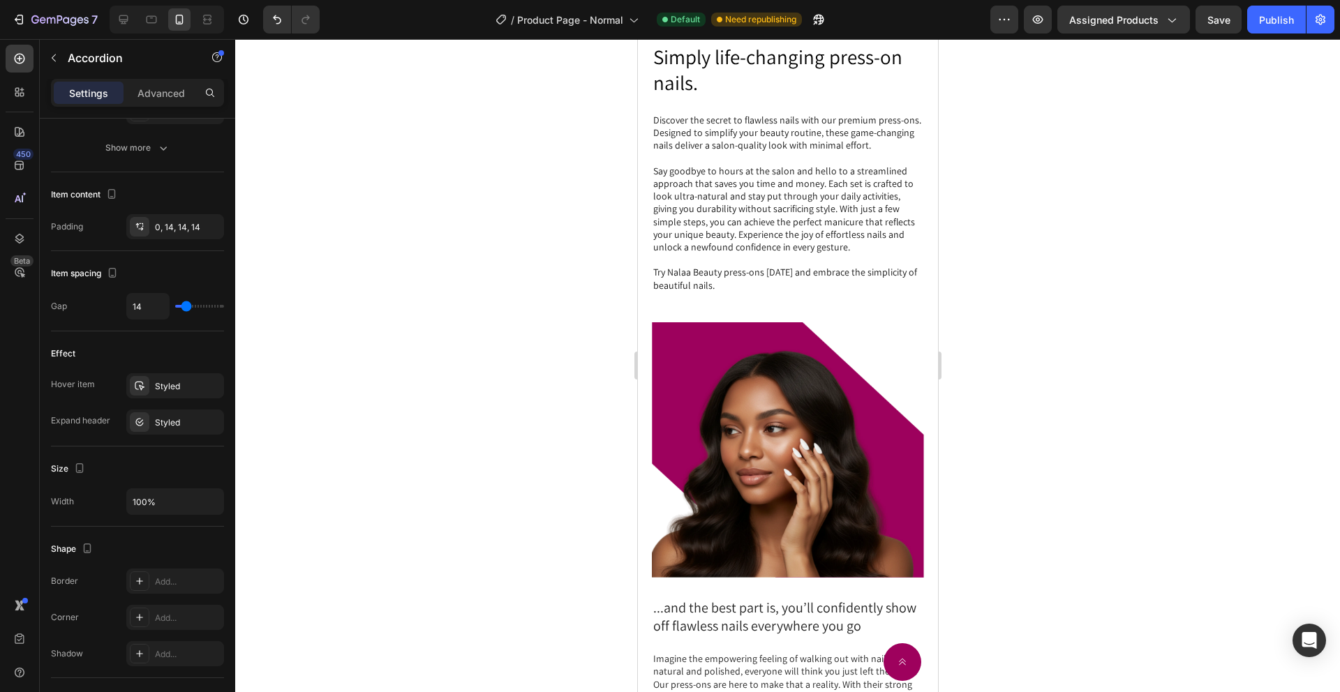
scroll to position [1105, 0]
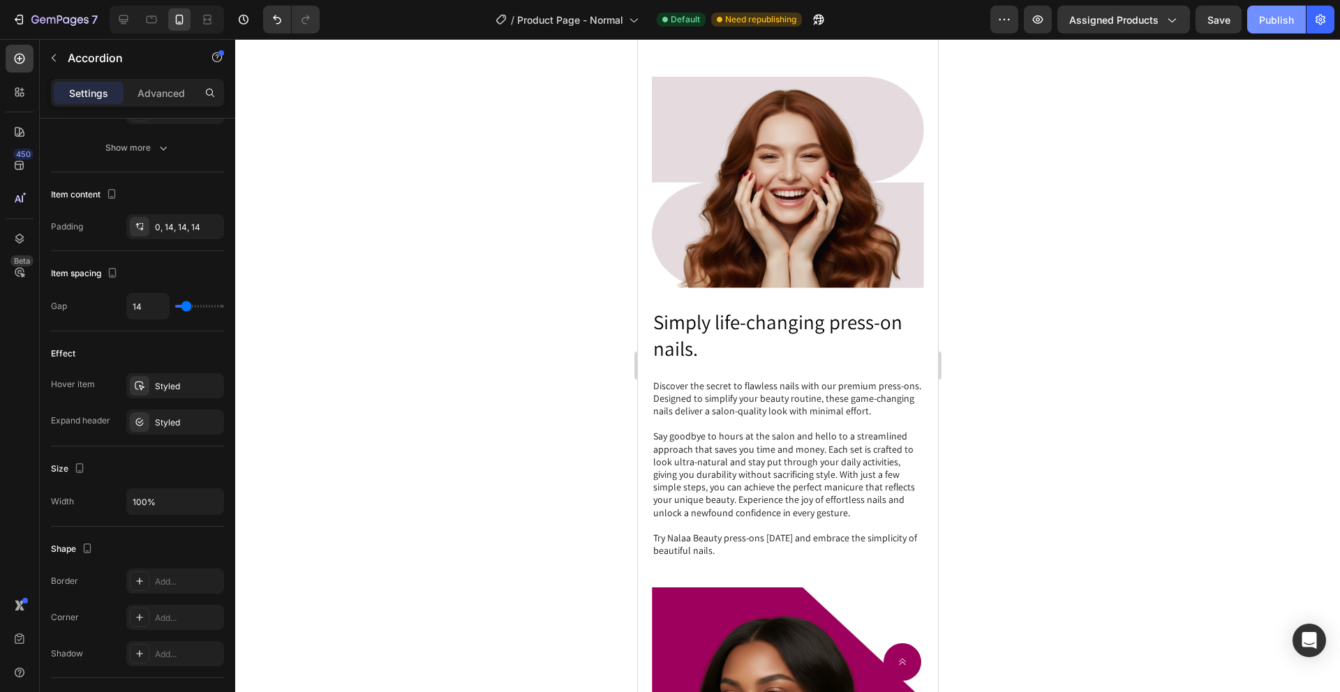
click at [1270, 27] on button "Publish" at bounding box center [1276, 20] width 59 height 28
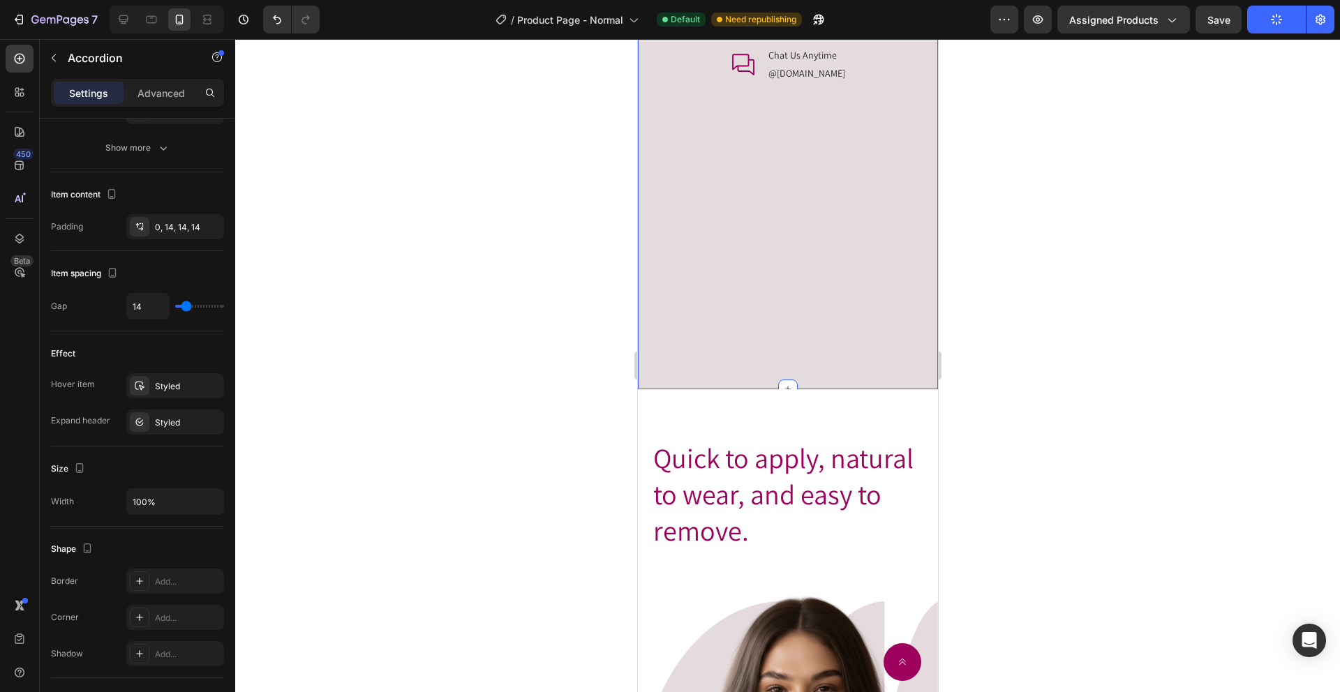
scroll to position [2324, 0]
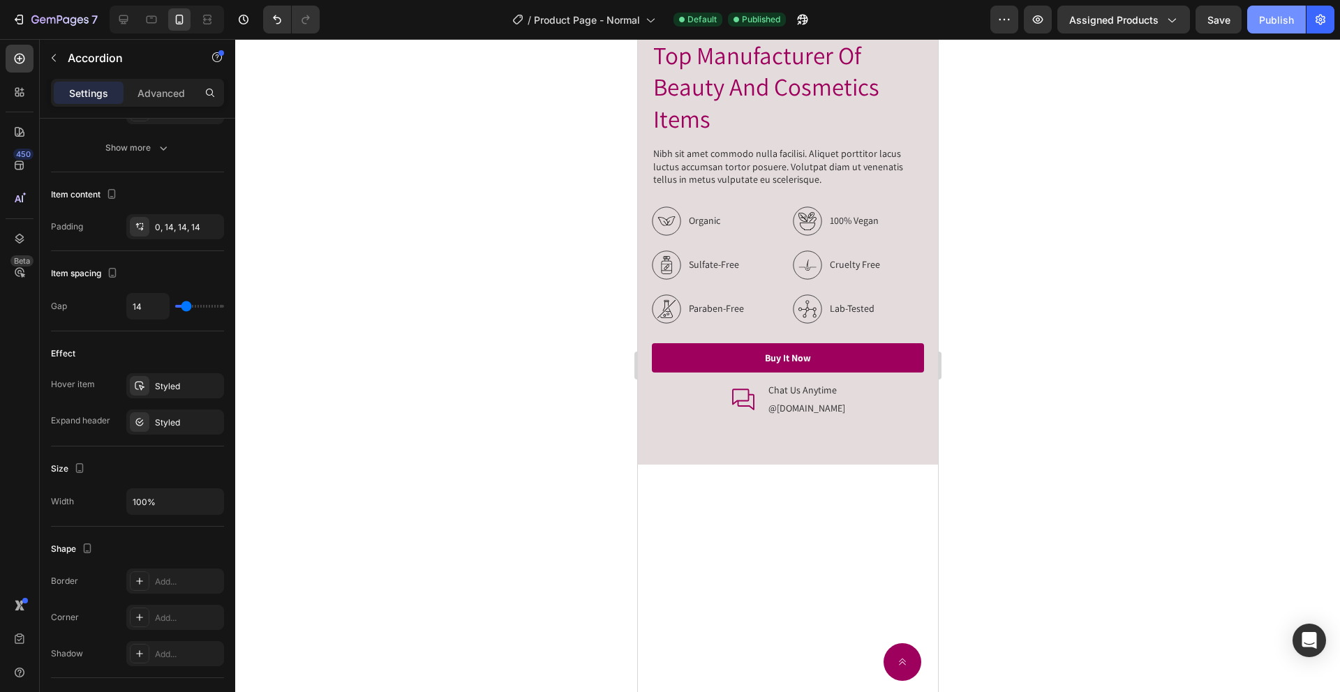
click at [1268, 21] on div "Publish" at bounding box center [1276, 20] width 35 height 15
click at [1268, 21] on button "Publish" at bounding box center [1276, 20] width 59 height 28
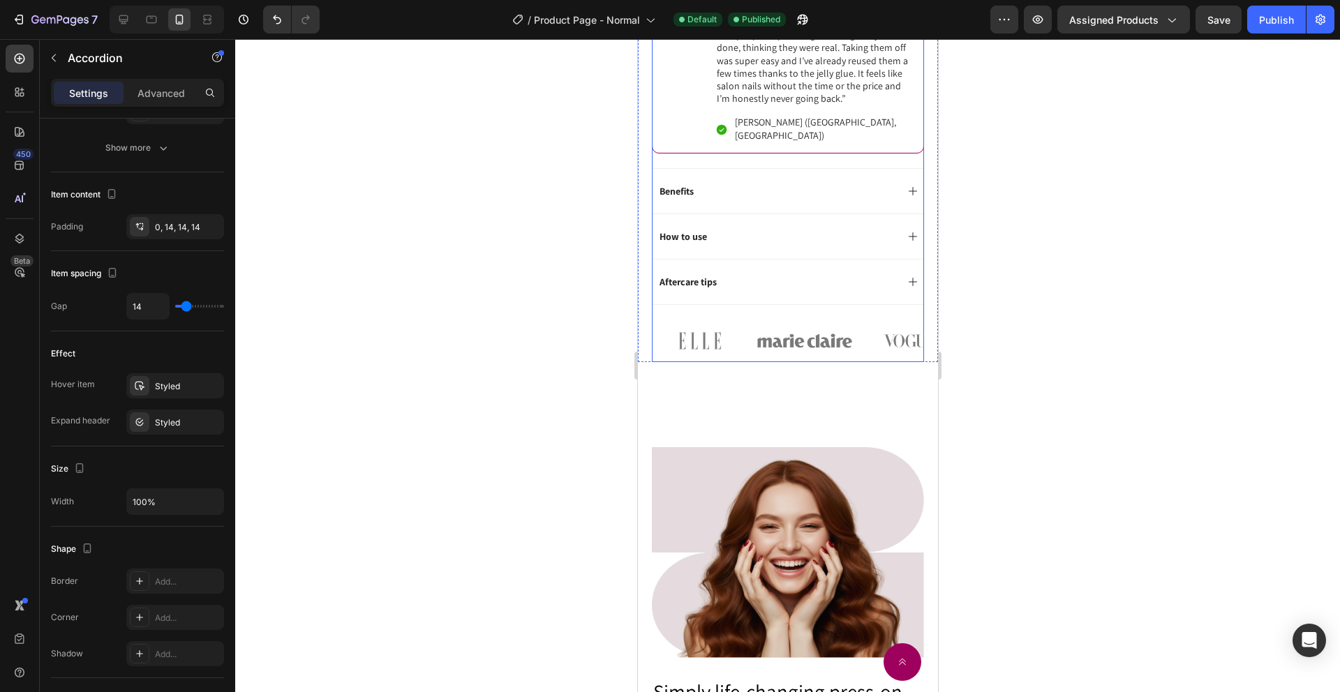
scroll to position [376, 0]
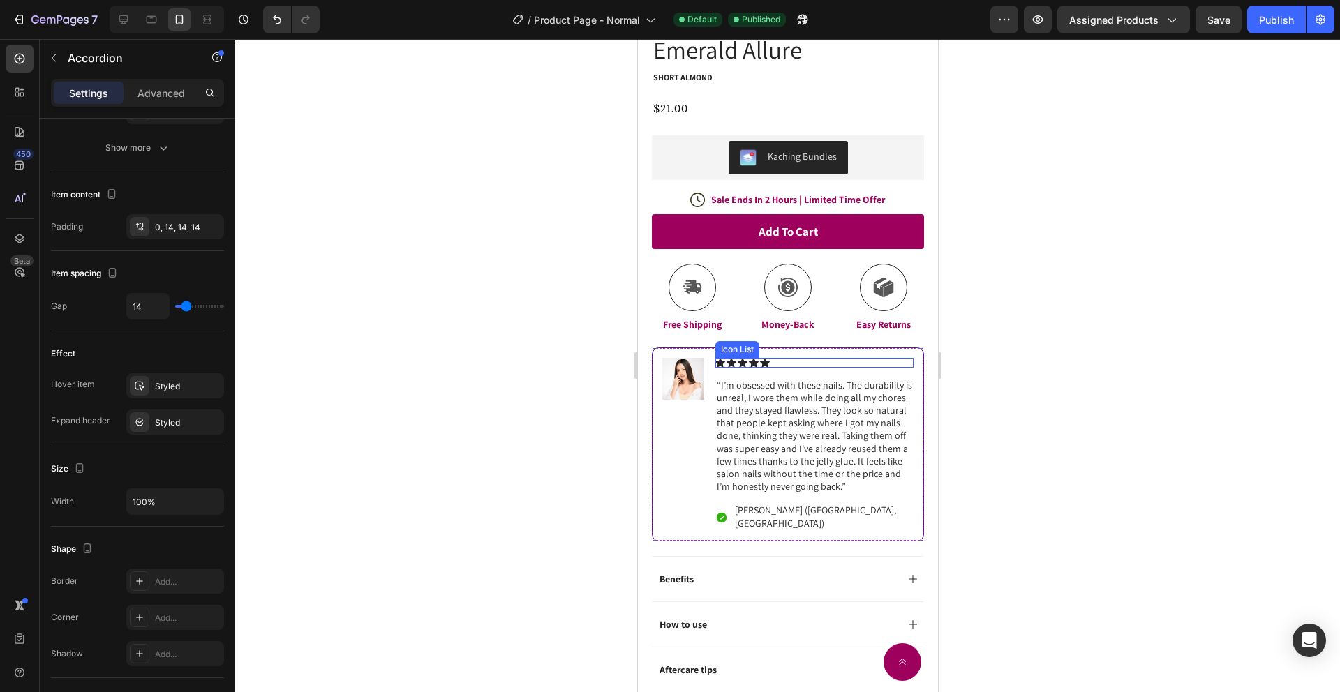
click at [841, 365] on div "Icon Icon Icon Icon Icon" at bounding box center [814, 363] width 198 height 10
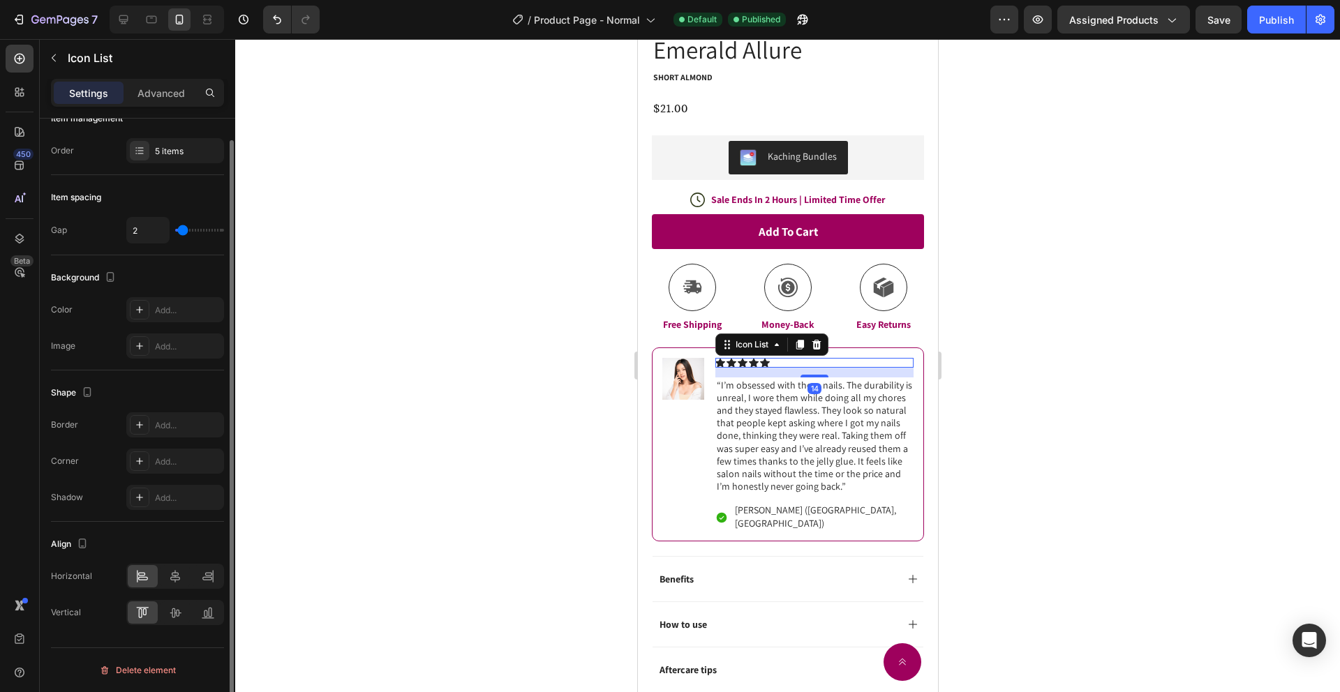
scroll to position [0, 0]
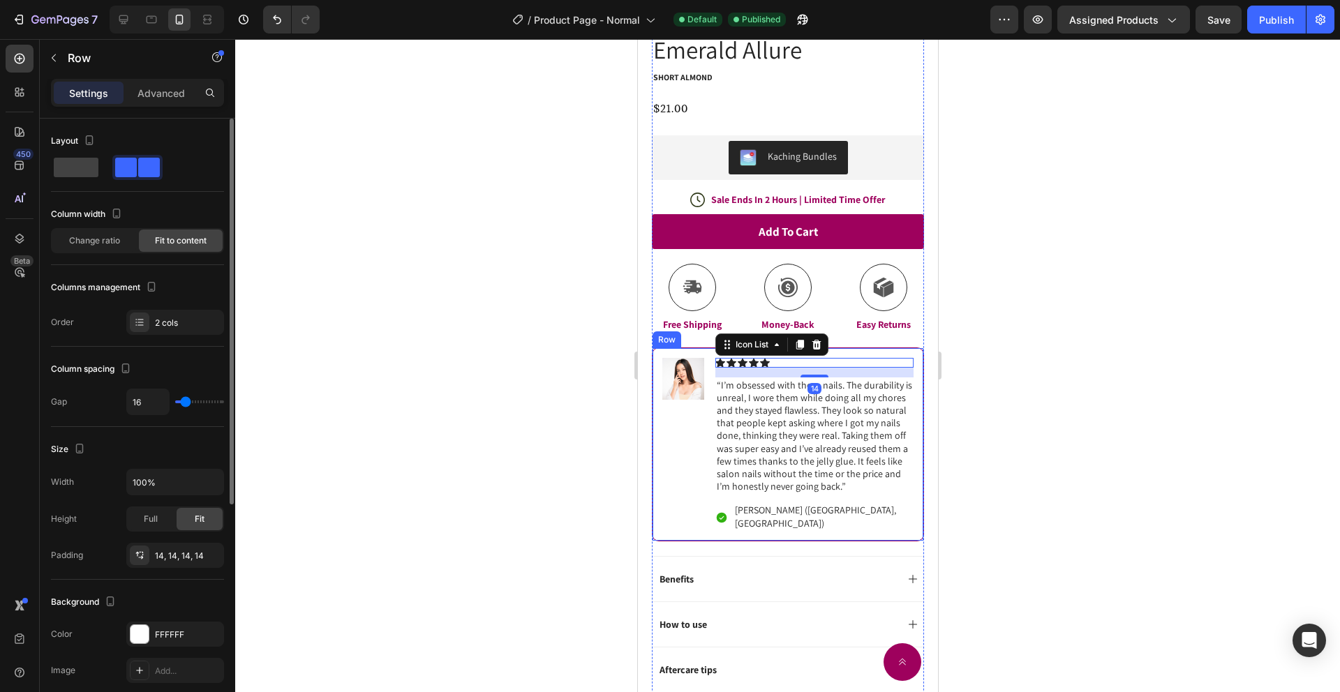
click at [682, 427] on div "Image" at bounding box center [683, 444] width 42 height 173
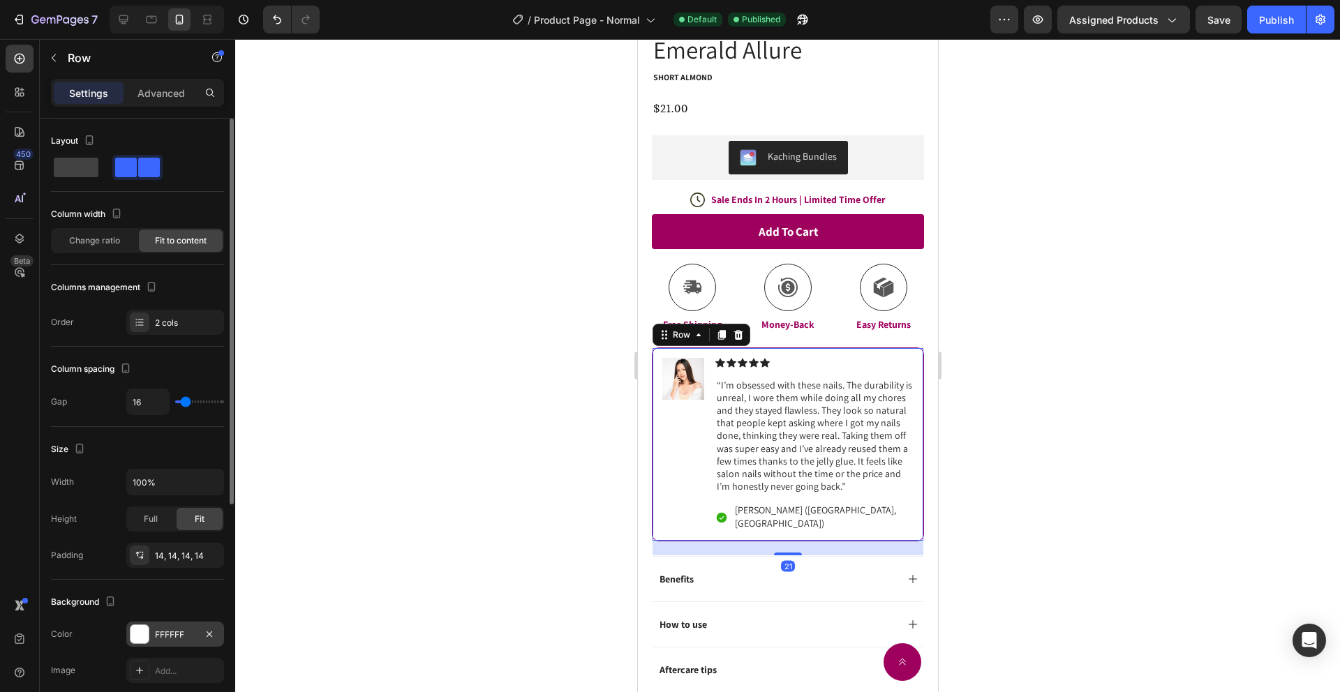
click at [164, 645] on div "FFFFFF" at bounding box center [175, 634] width 98 height 25
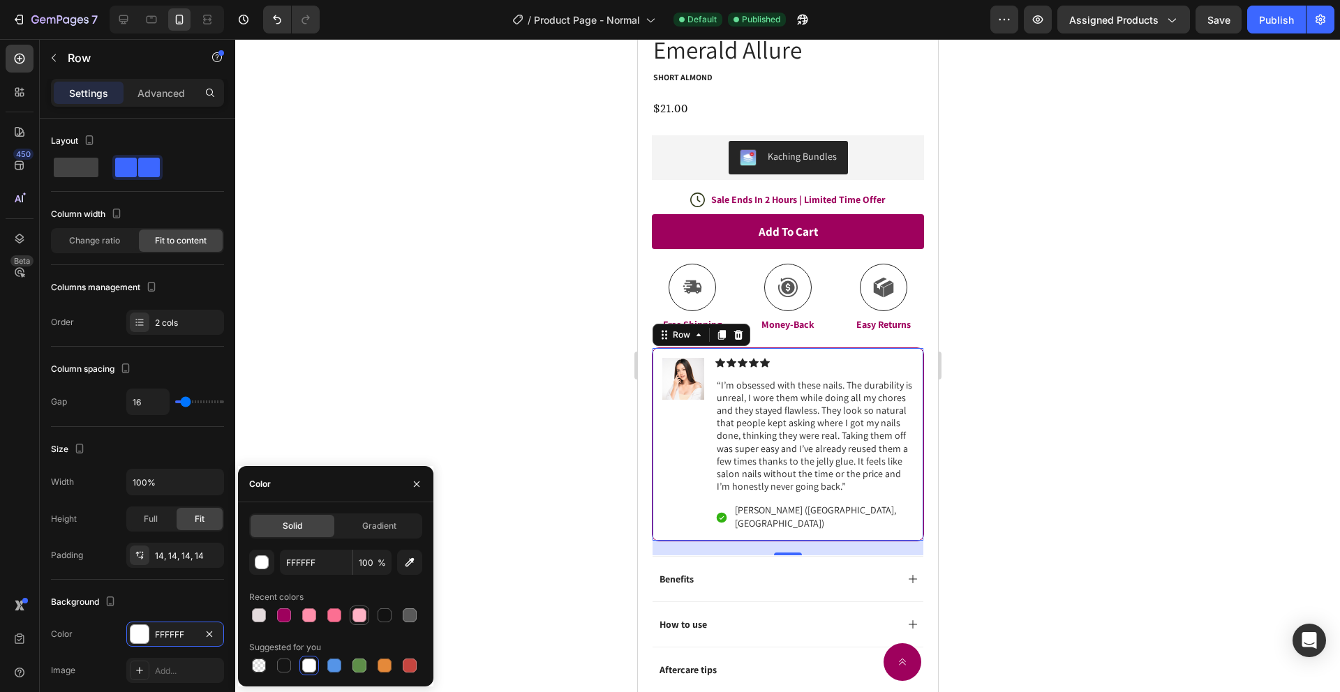
click at [359, 619] on div at bounding box center [359, 616] width 14 height 14
type input "FFB3C6"
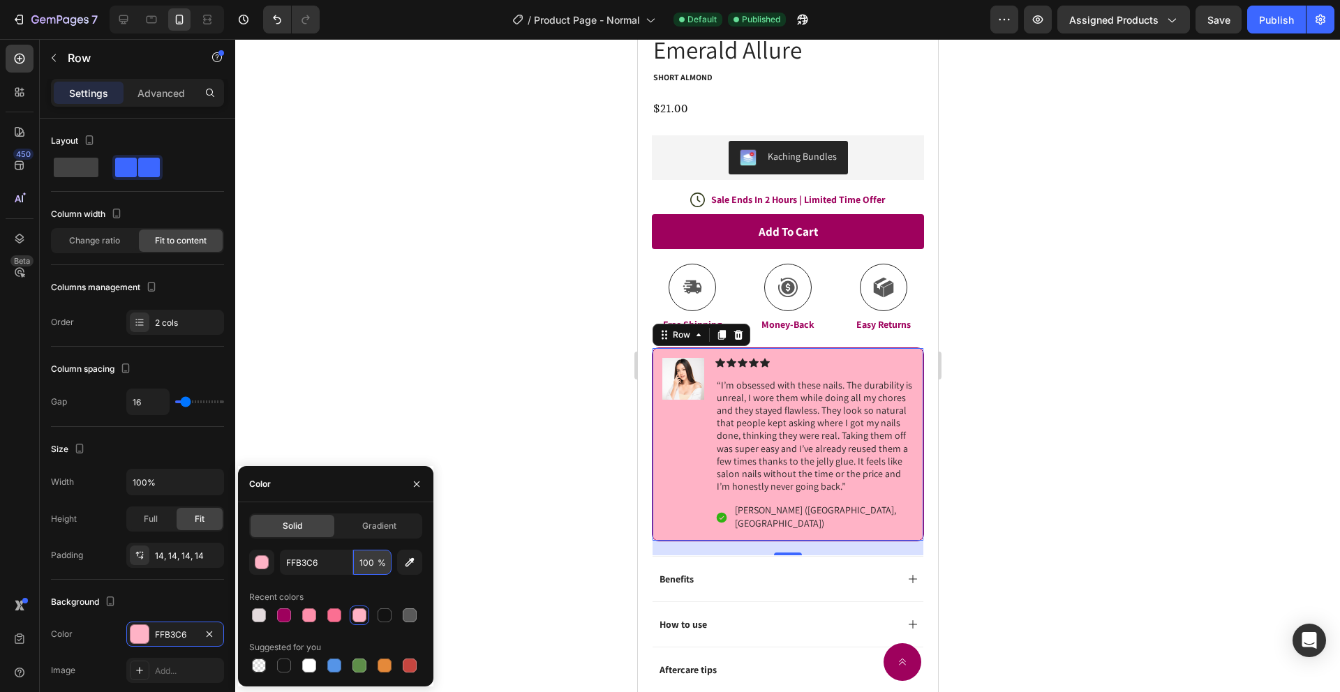
click at [376, 563] on input "100" at bounding box center [372, 562] width 38 height 25
type input "2"
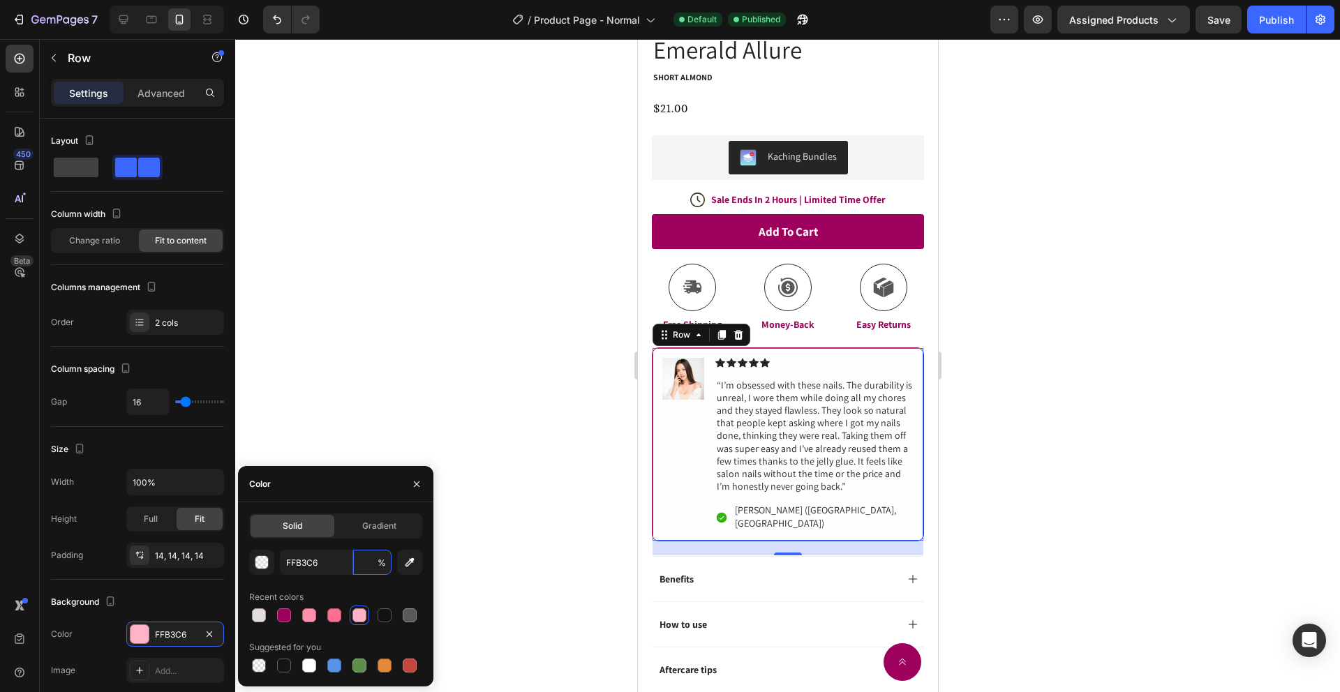
type input "3"
type input "5"
type input "10"
click at [487, 456] on div at bounding box center [787, 365] width 1105 height 653
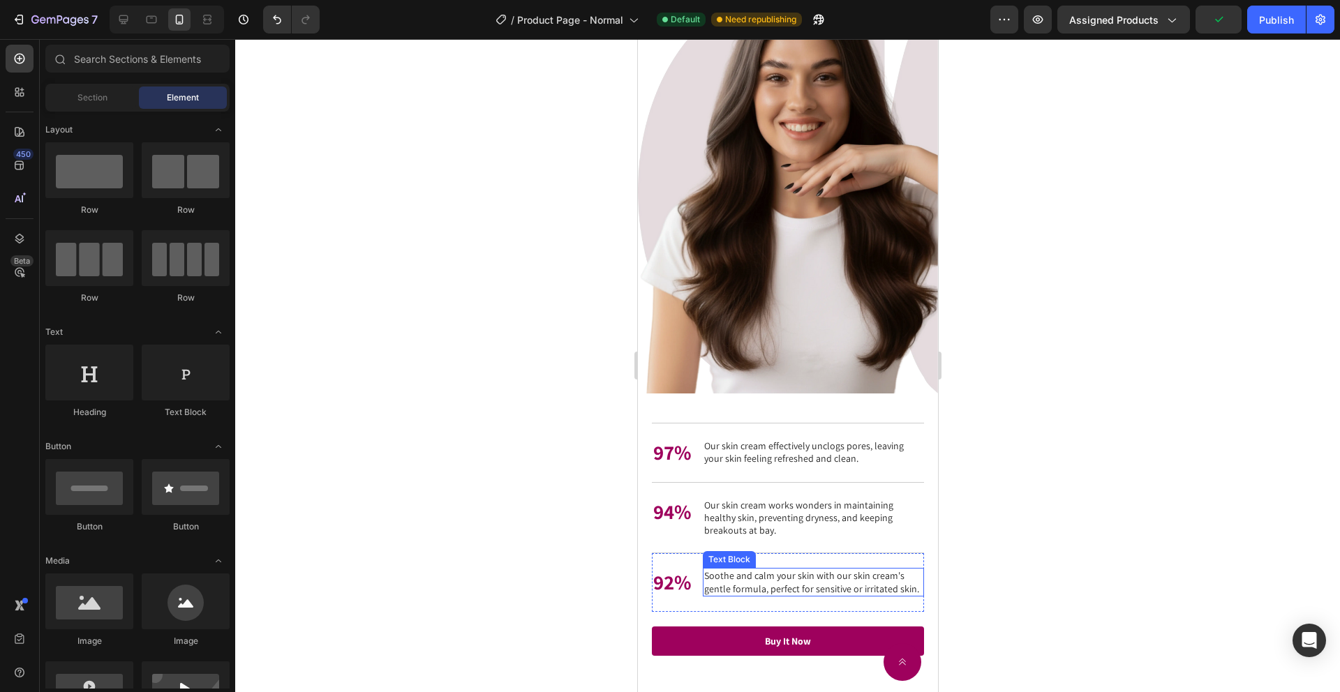
scroll to position [3578, 0]
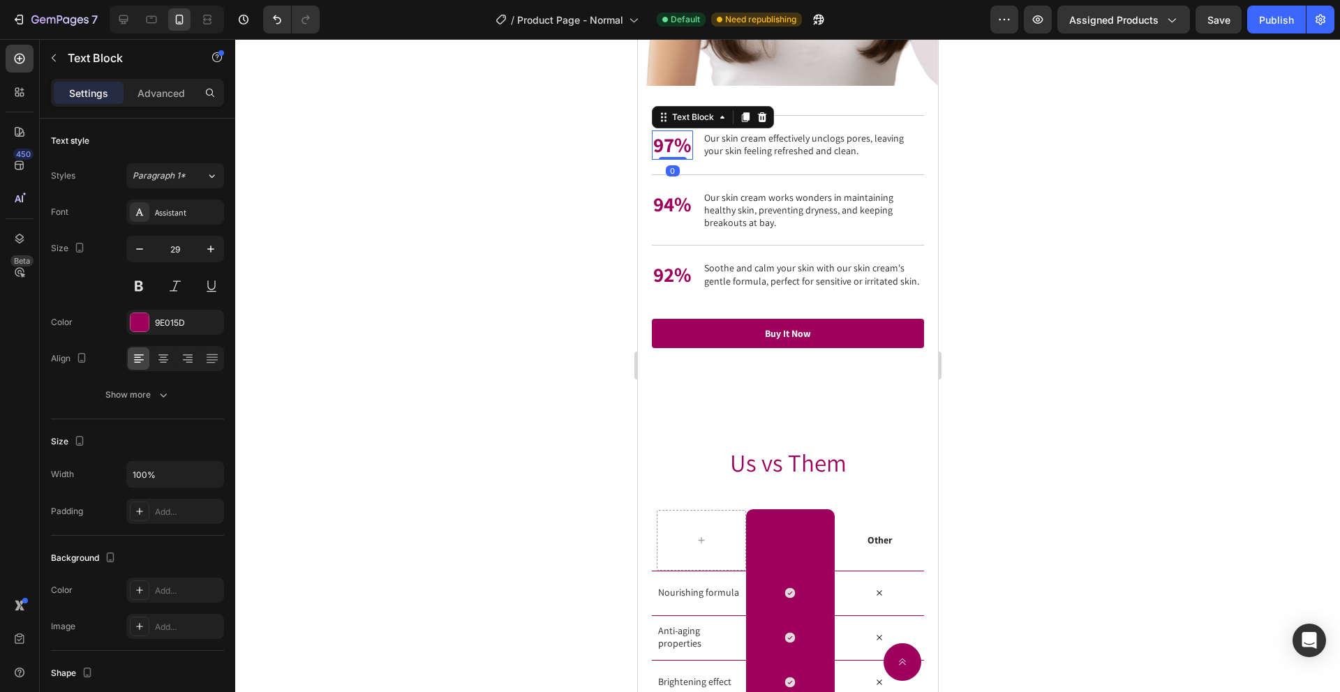
click at [676, 147] on p "97%" at bounding box center [671, 145] width 38 height 27
click at [677, 147] on p "97%" at bounding box center [671, 145] width 38 height 27
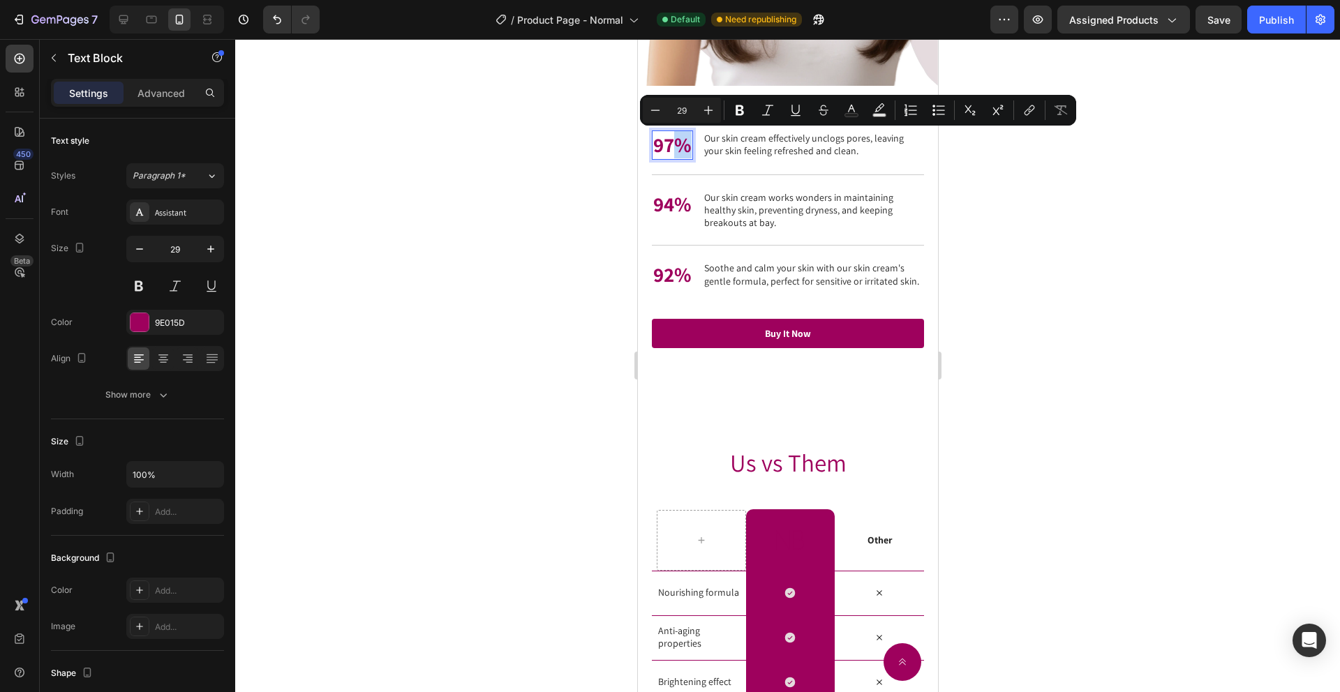
click at [678, 146] on p "97%" at bounding box center [671, 145] width 38 height 27
click at [679, 146] on p "97%" at bounding box center [671, 145] width 38 height 27
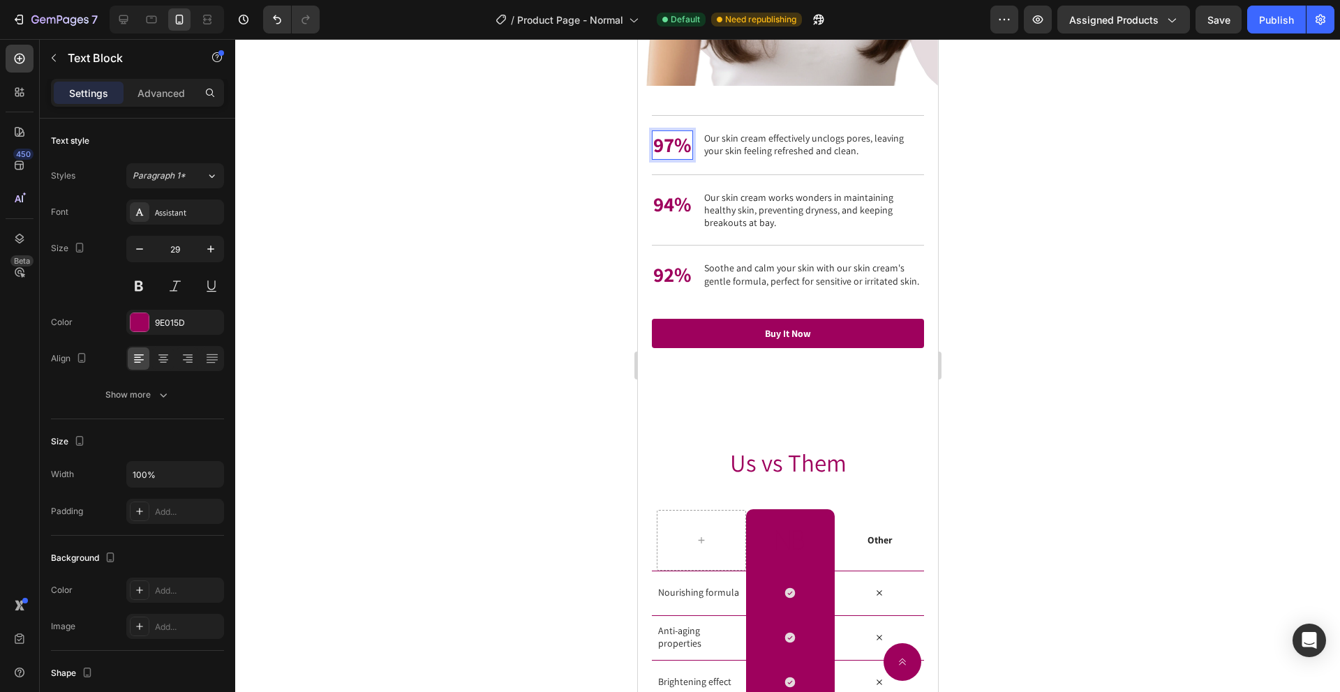
click at [668, 148] on p "97%" at bounding box center [671, 145] width 38 height 27
click at [673, 211] on p "94%" at bounding box center [671, 204] width 38 height 27
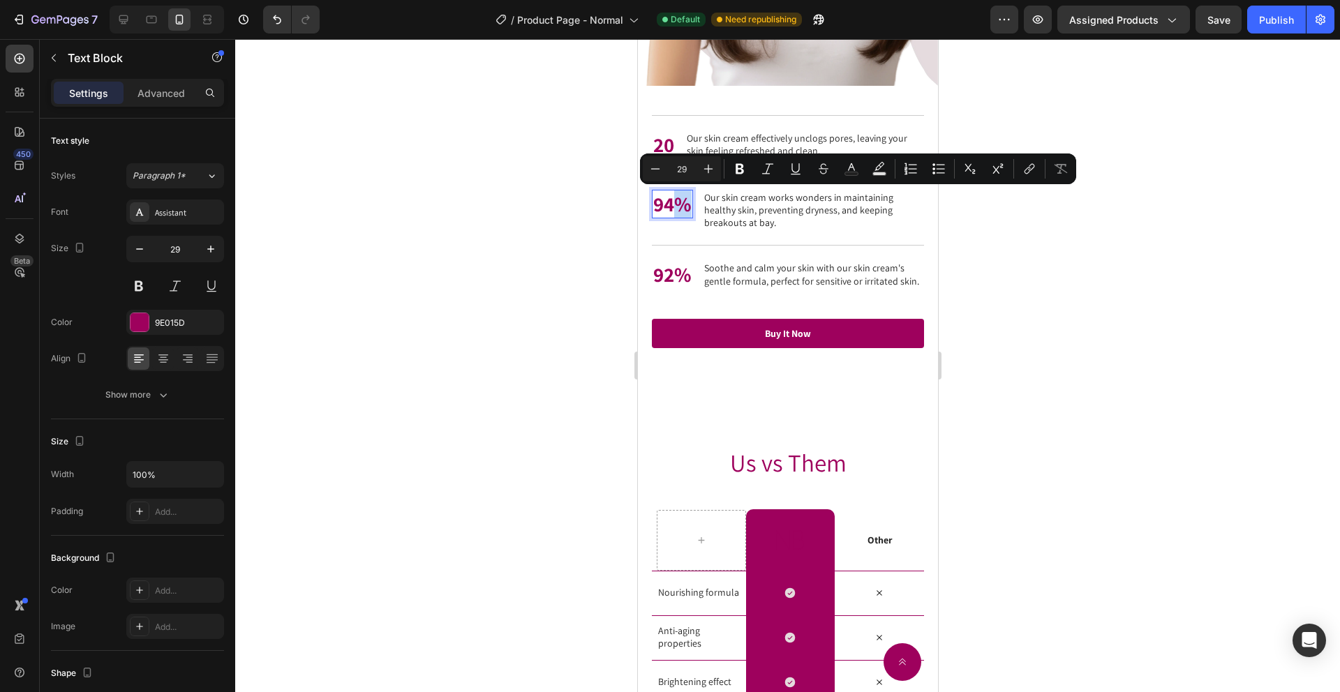
click at [671, 209] on p "94%" at bounding box center [671, 204] width 38 height 27
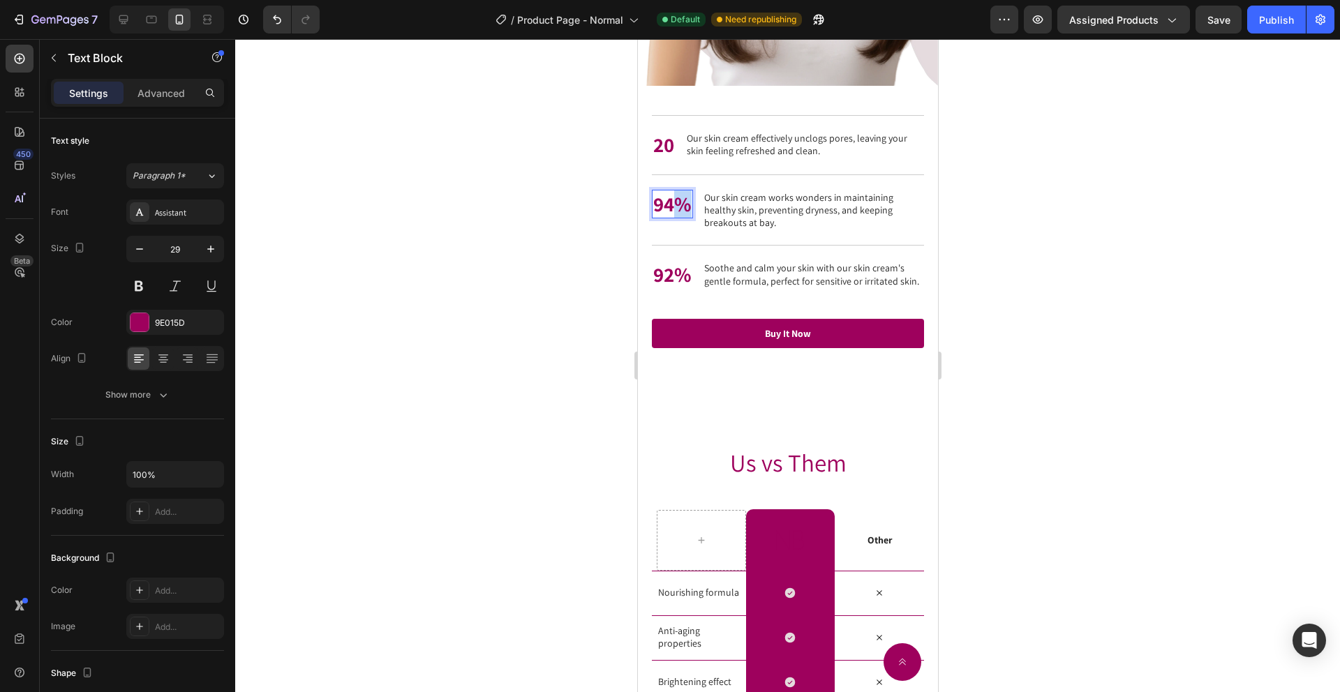
click at [671, 209] on p "94%" at bounding box center [671, 204] width 38 height 27
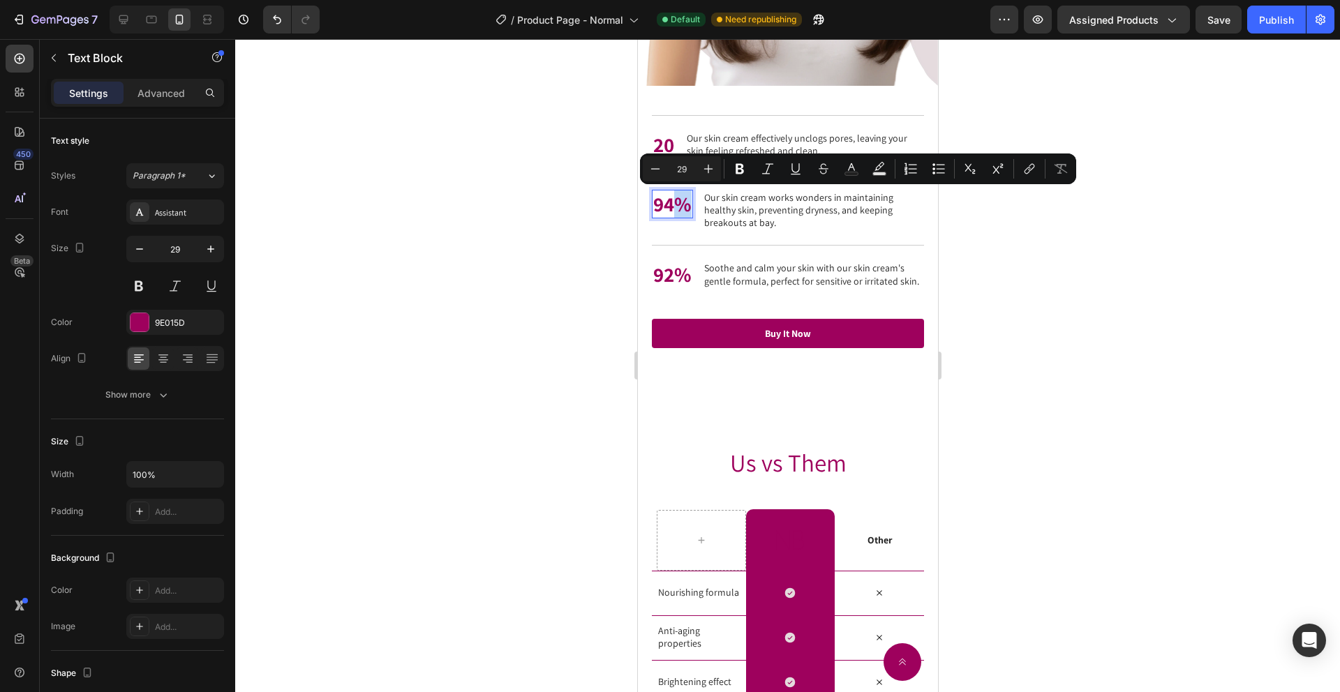
click at [669, 207] on p "94%" at bounding box center [671, 204] width 38 height 27
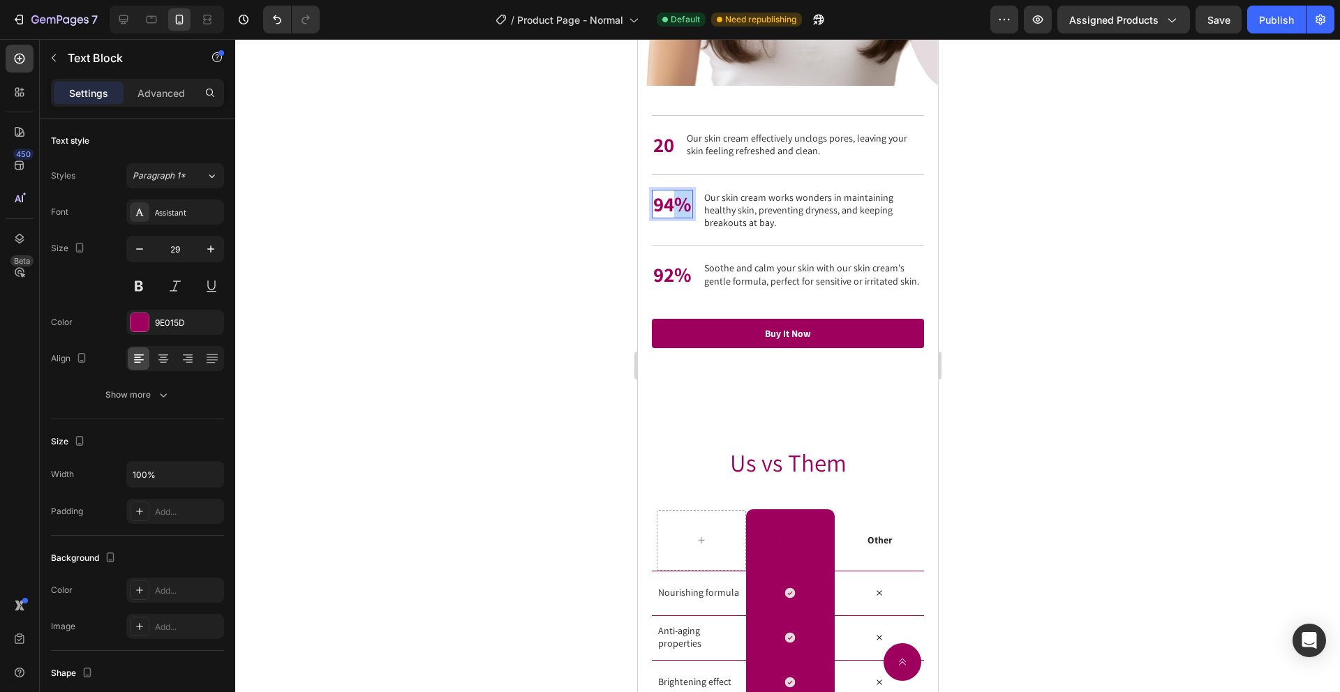
click at [669, 208] on p "94%" at bounding box center [671, 204] width 38 height 27
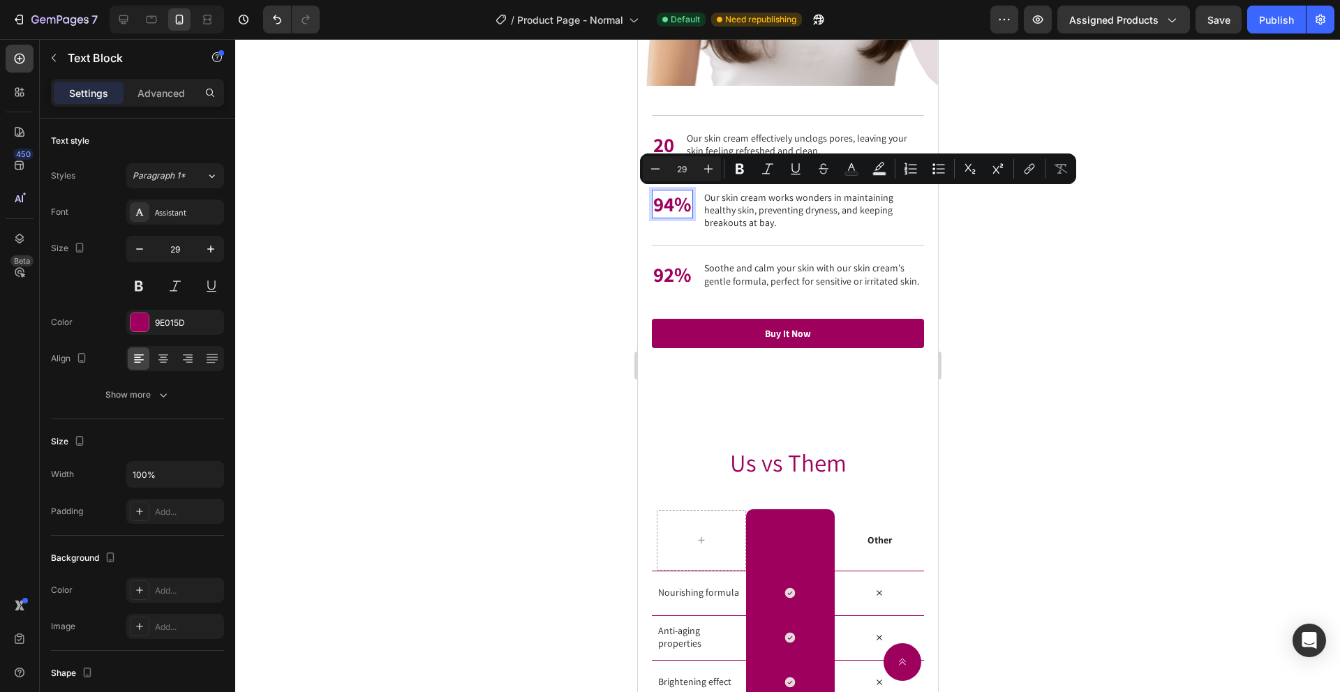
click at [665, 207] on p "94%" at bounding box center [671, 204] width 38 height 27
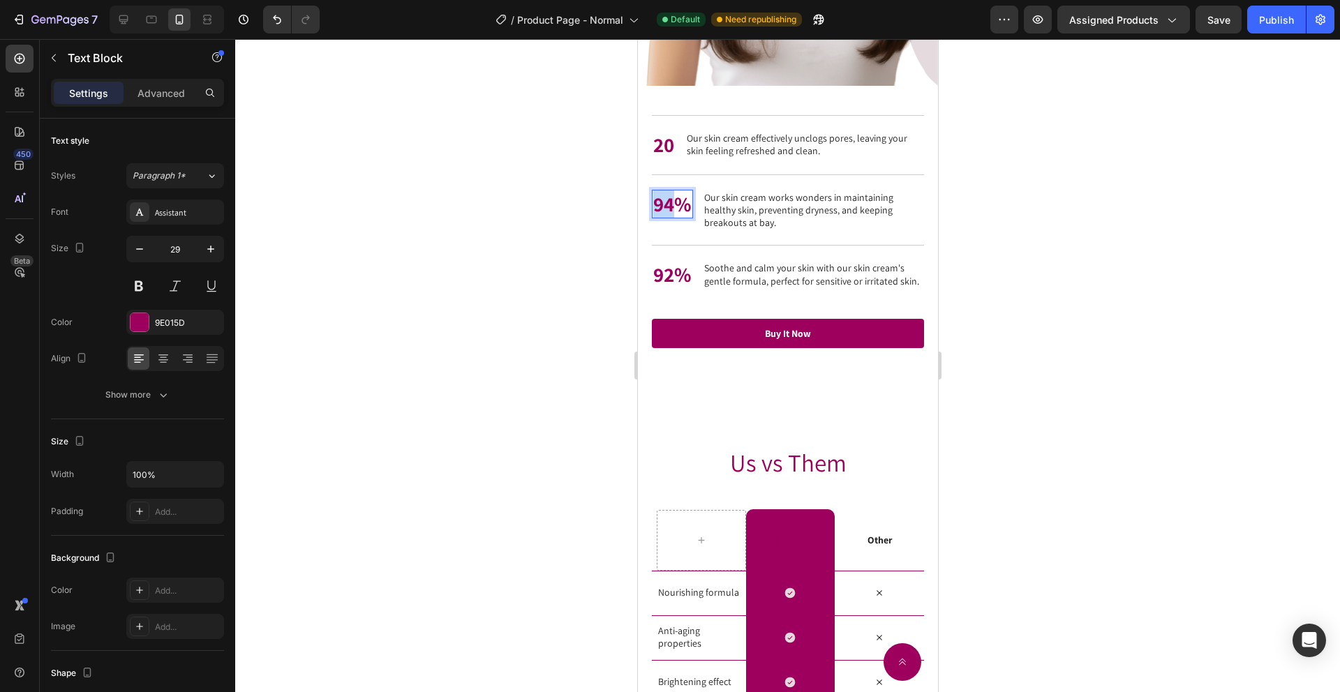
drag, startPoint x: 674, startPoint y: 208, endPoint x: 649, endPoint y: 208, distance: 25.1
click at [649, 208] on div "Quick to apply, natural to wear, and easy to remove. Heading 20 Text Block Our …" at bounding box center [787, 217] width 300 height 262
click at [569, 307] on div at bounding box center [787, 365] width 1105 height 653
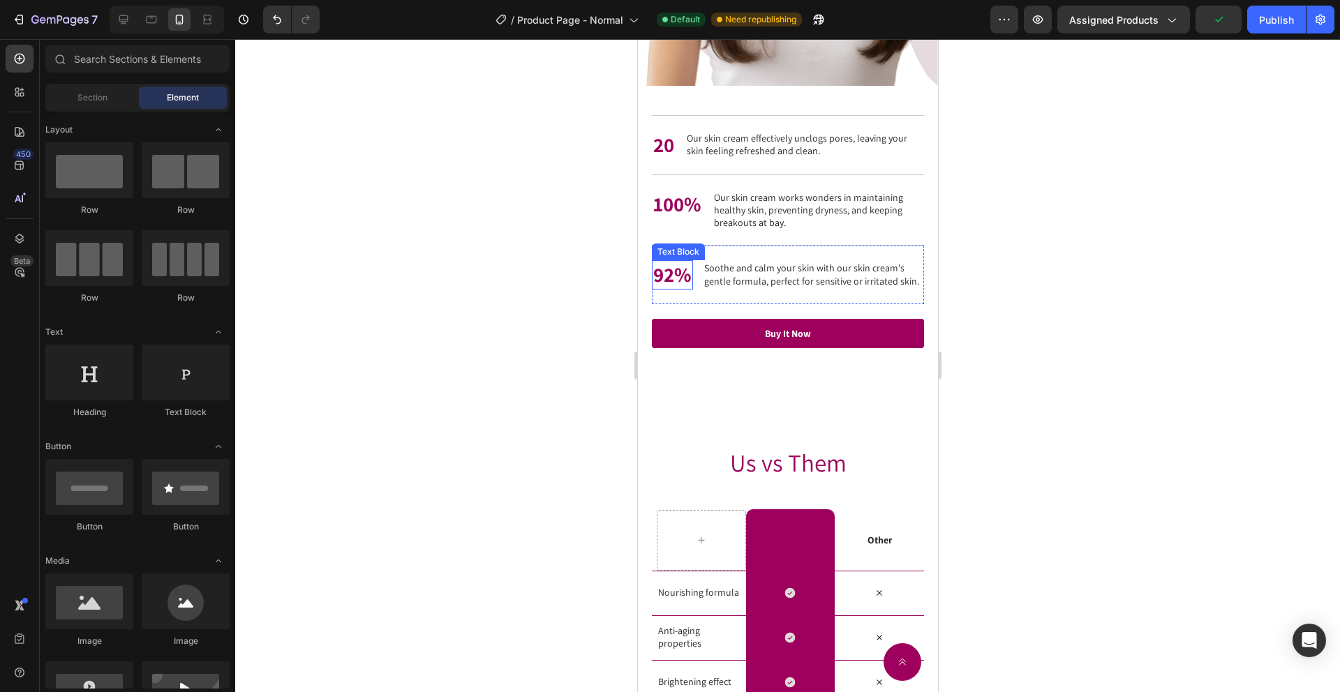
click at [671, 271] on p "92%" at bounding box center [671, 275] width 38 height 27
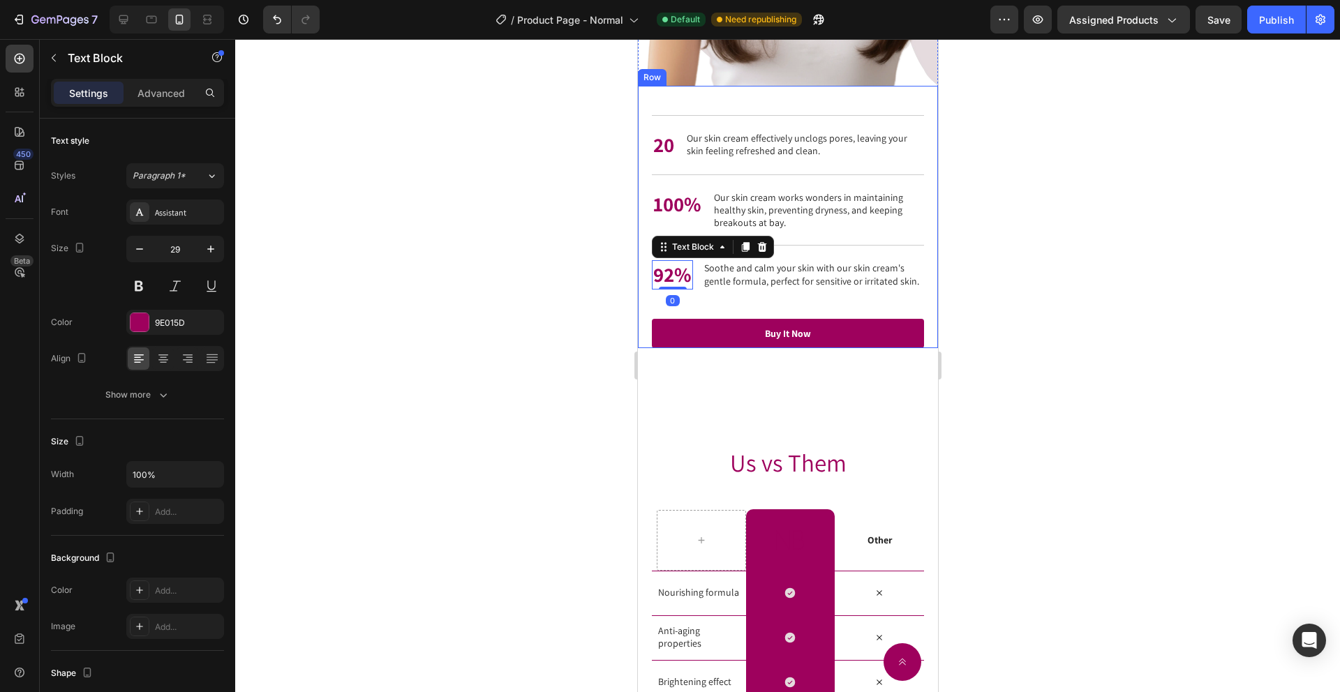
click at [527, 307] on div at bounding box center [787, 365] width 1105 height 653
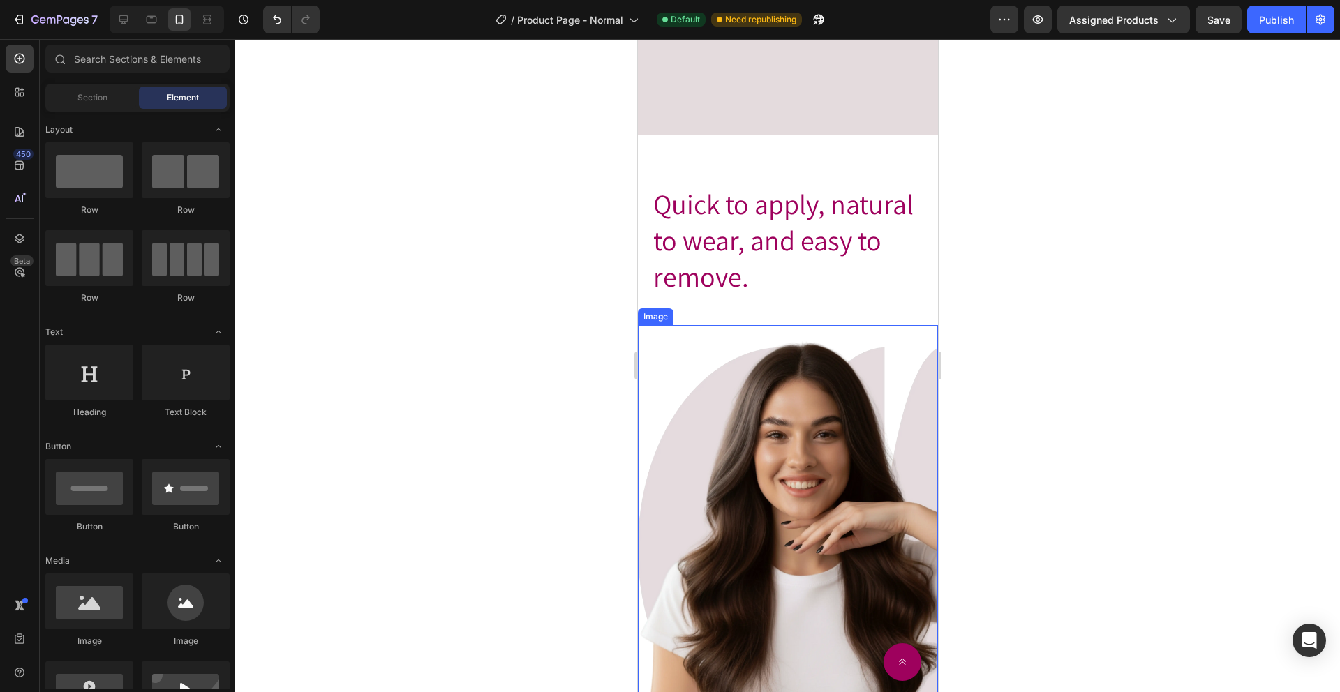
scroll to position [3230, 0]
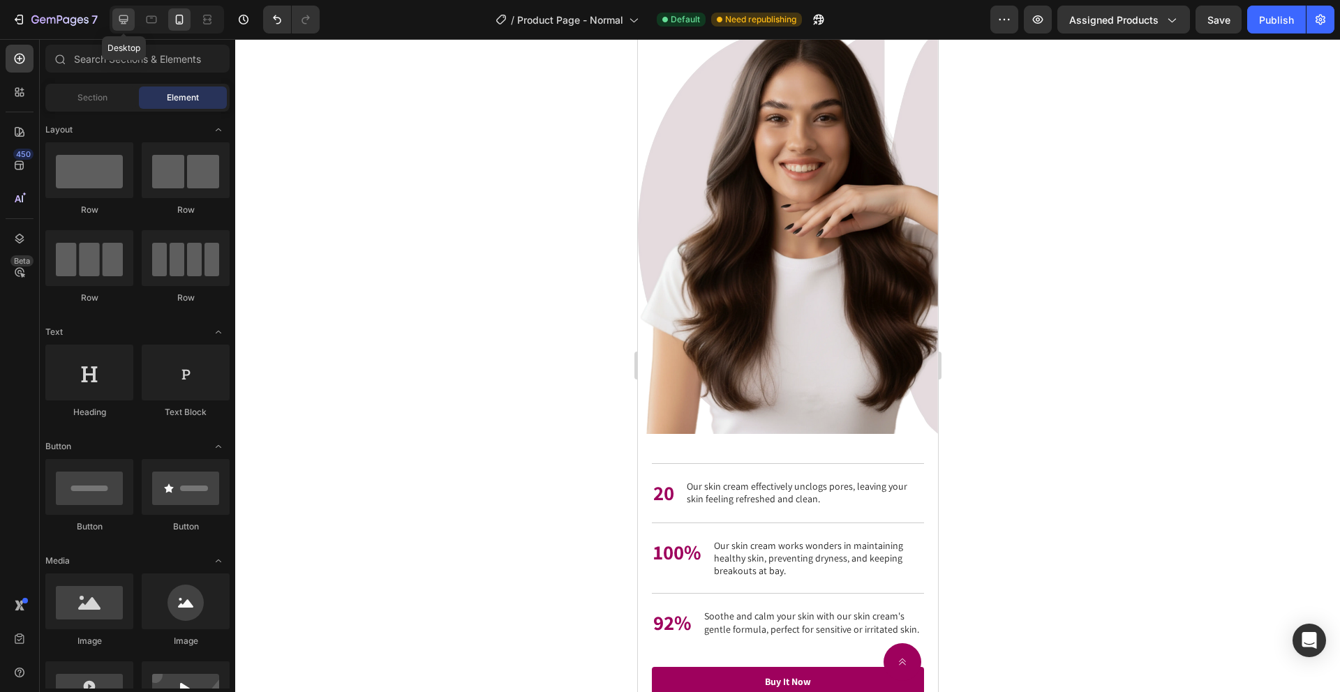
click at [119, 29] on div at bounding box center [123, 19] width 22 height 22
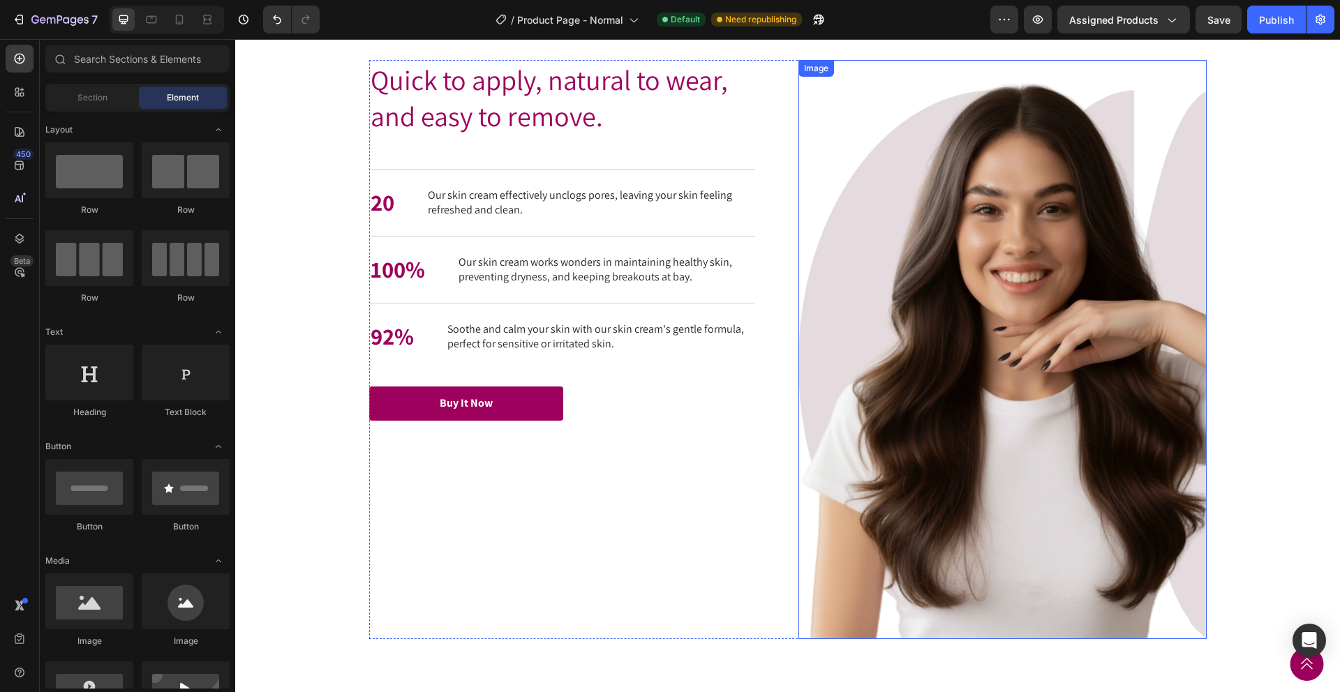
scroll to position [2919, 0]
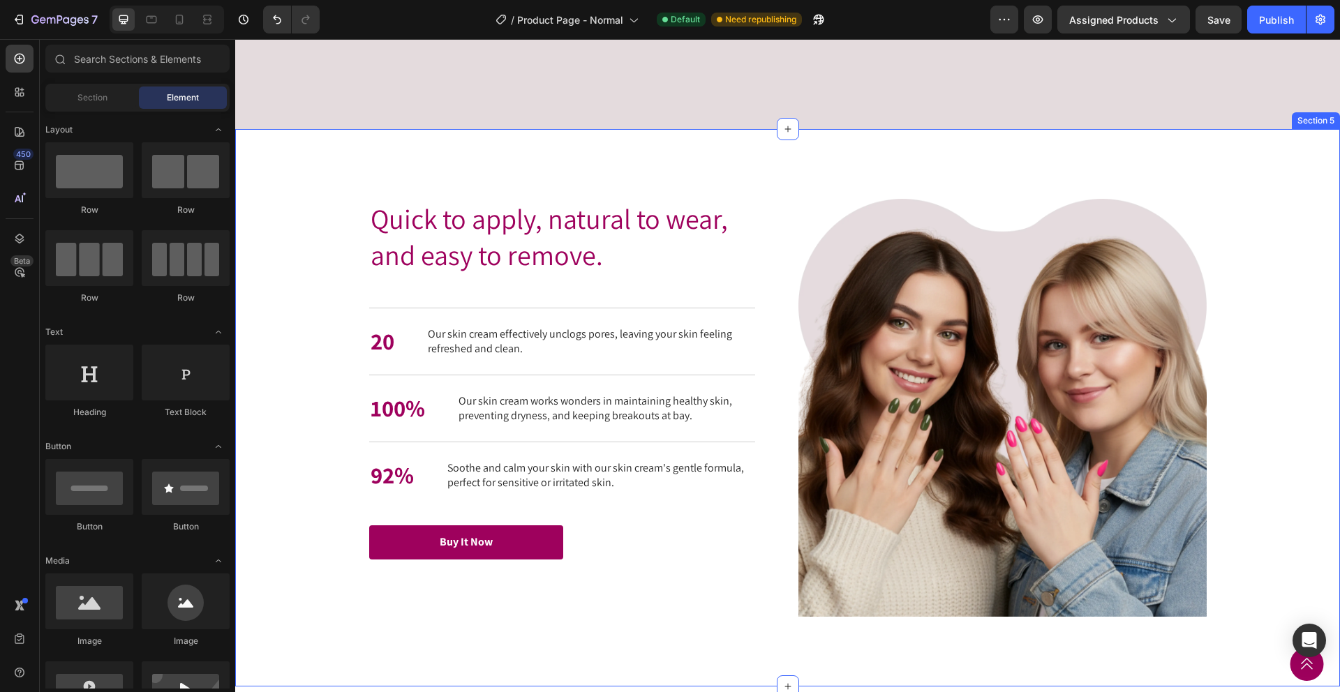
click at [1241, 168] on div "Quick to apply, natural to wear, and easy to remove. Heading Quick to apply, na…" at bounding box center [787, 408] width 1105 height 558
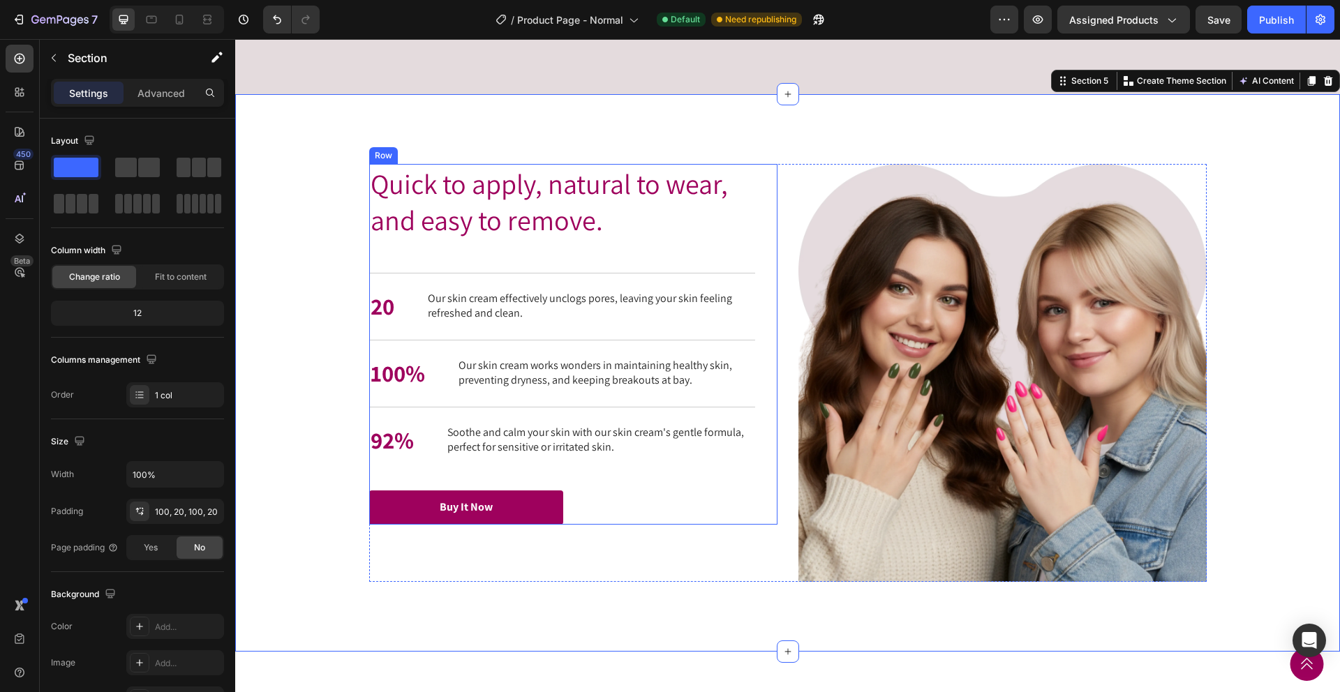
scroll to position [2812, 0]
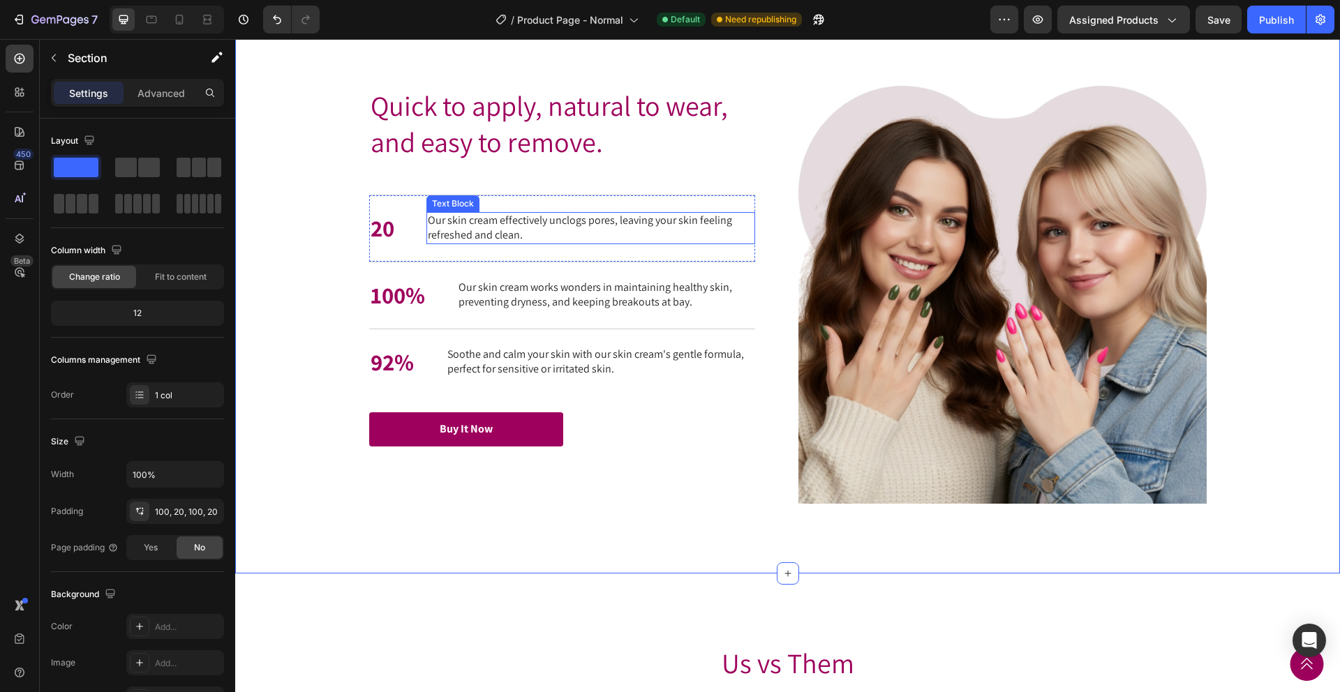
click at [463, 234] on p "Our skin cream effectively unclogs pores, leaving your skin feeling refreshed a…" at bounding box center [591, 228] width 326 height 29
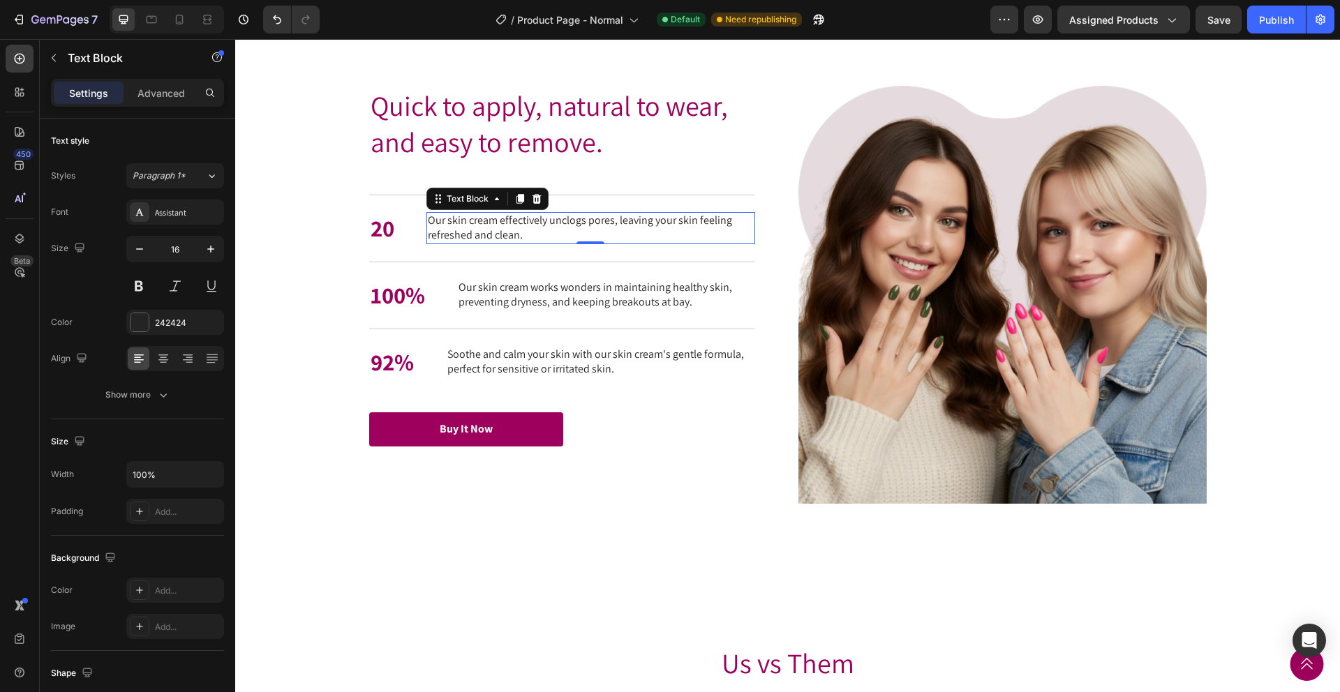
click at [463, 234] on p "Our skin cream effectively unclogs pores, leaving your skin feeling refreshed a…" at bounding box center [591, 228] width 326 height 29
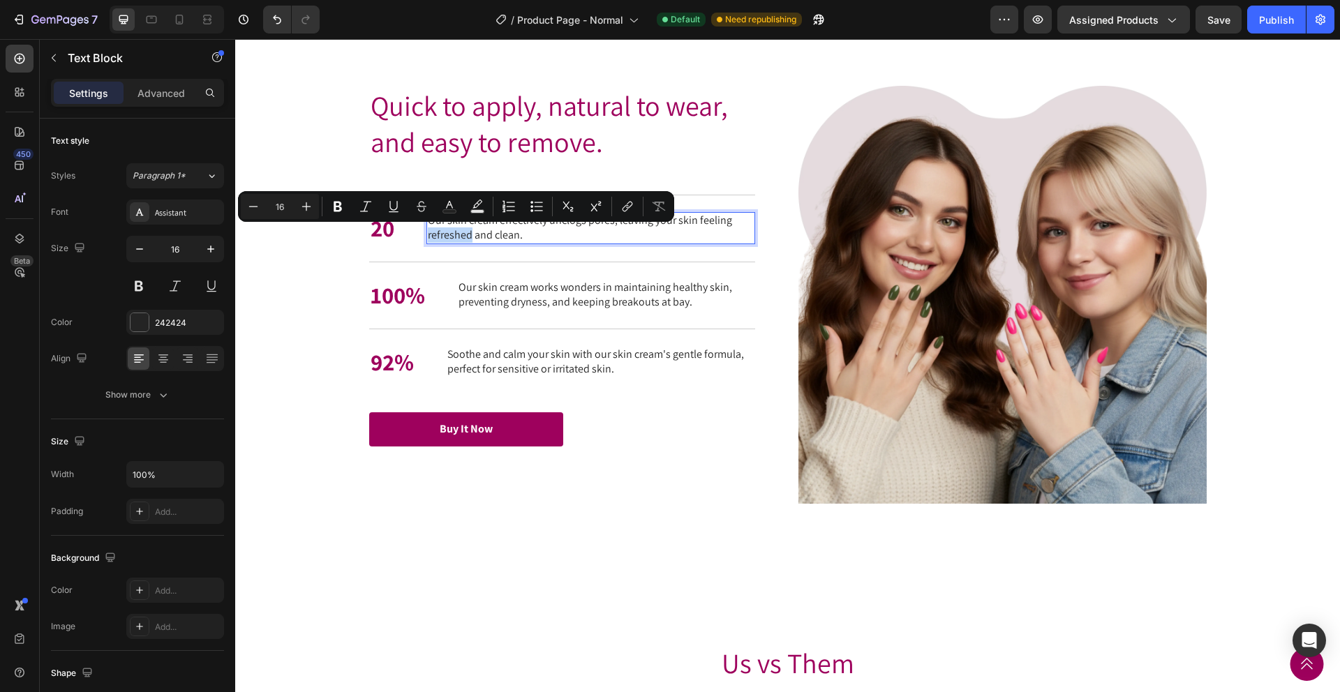
click at [465, 234] on p "Our skin cream effectively unclogs pores, leaving your skin feeling refreshed a…" at bounding box center [591, 228] width 326 height 29
click at [401, 232] on div "20 Text Block Our skin cream effectively unclogs pores, leaving your skin feeli…" at bounding box center [562, 228] width 386 height 67
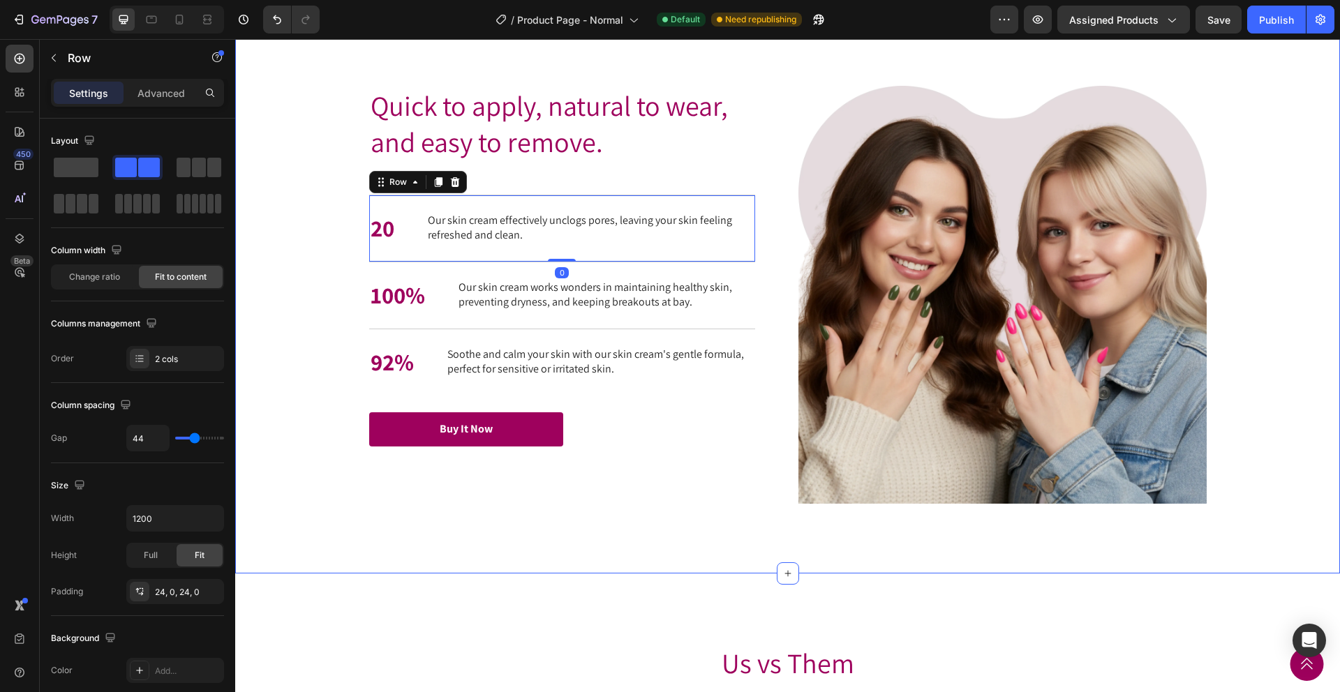
click at [329, 248] on div "Quick to apply, natural to wear, and easy to remove. Heading Quick to apply, na…" at bounding box center [787, 295] width 1077 height 418
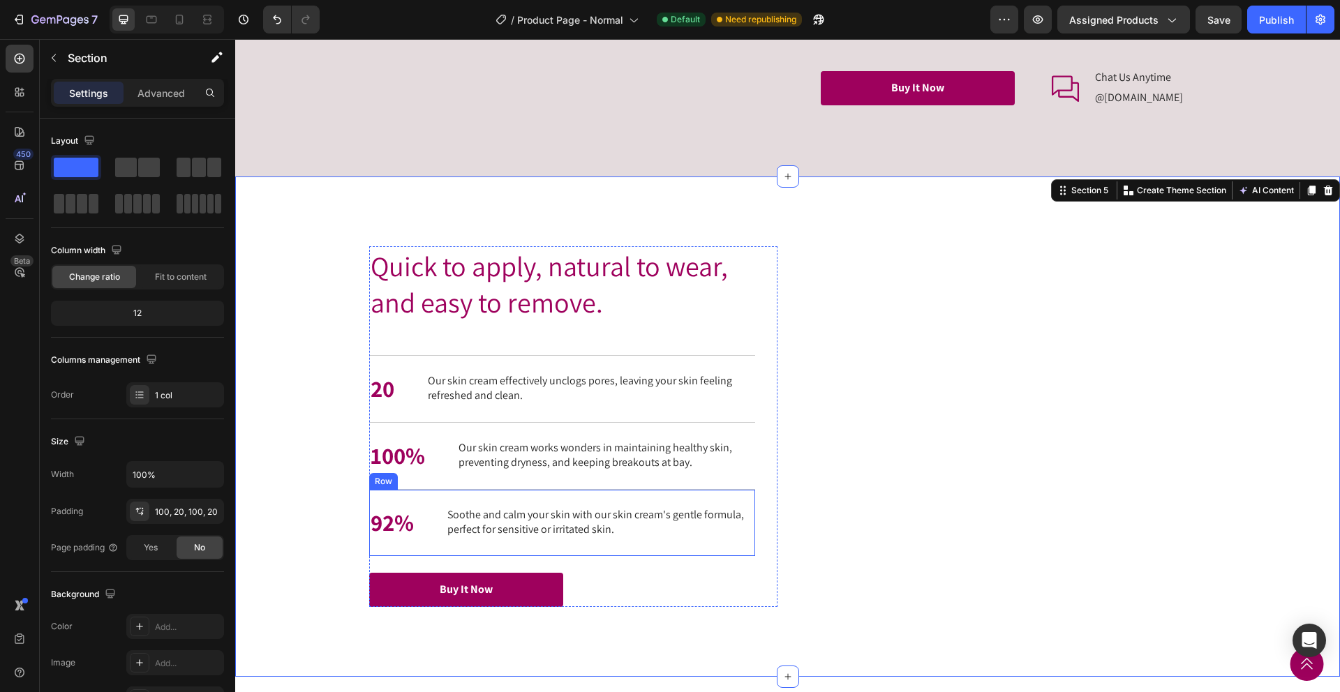
scroll to position [2595, 0]
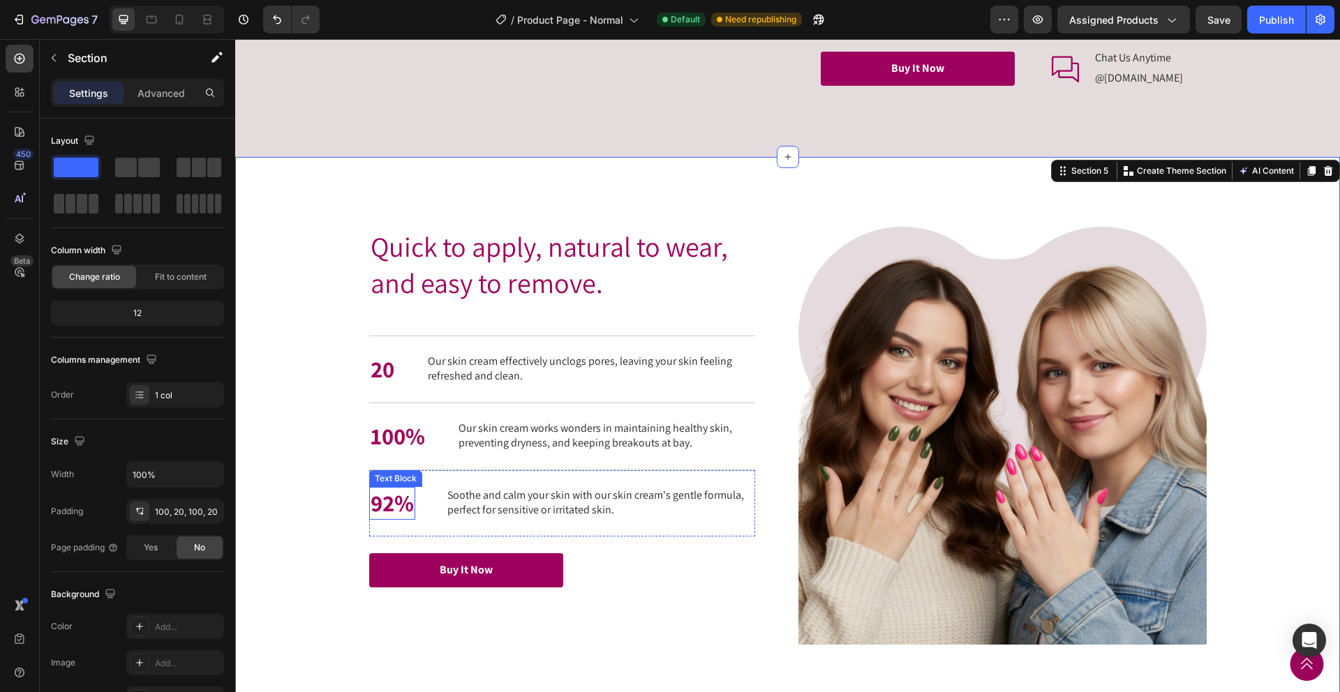
click at [403, 518] on p "92%" at bounding box center [392, 503] width 43 height 30
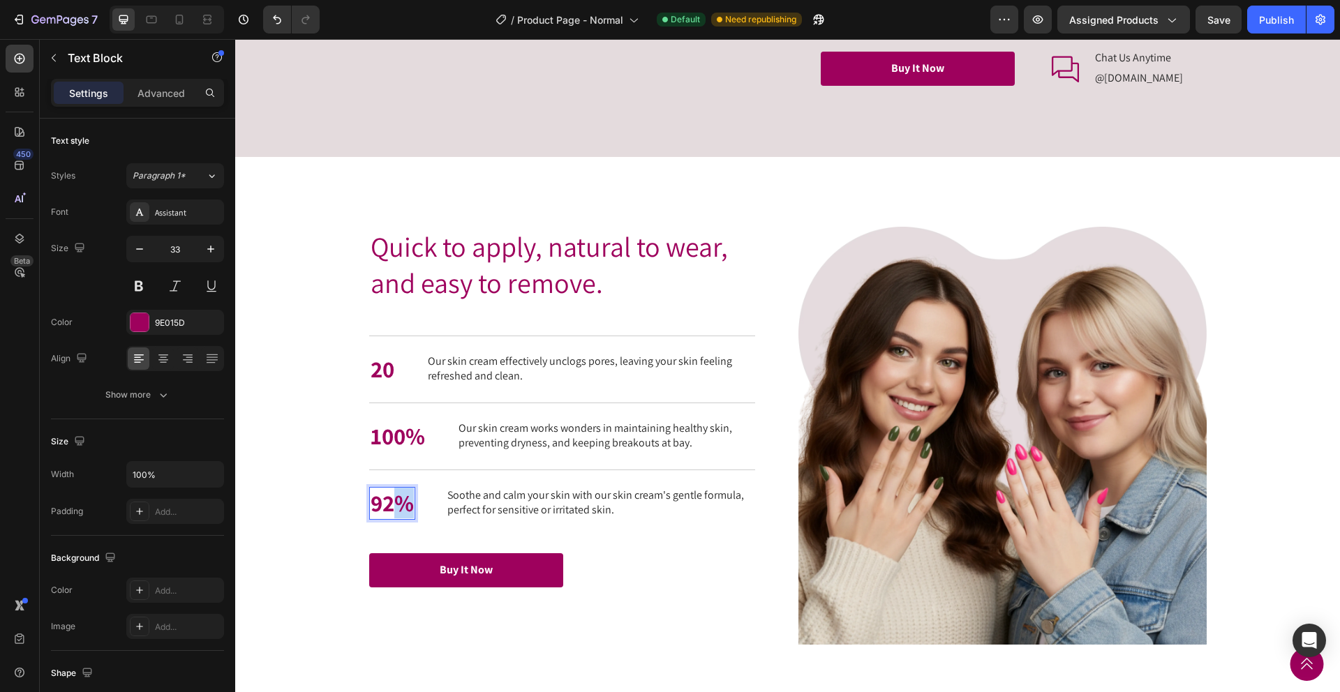
click at [403, 518] on p "92%" at bounding box center [392, 503] width 43 height 30
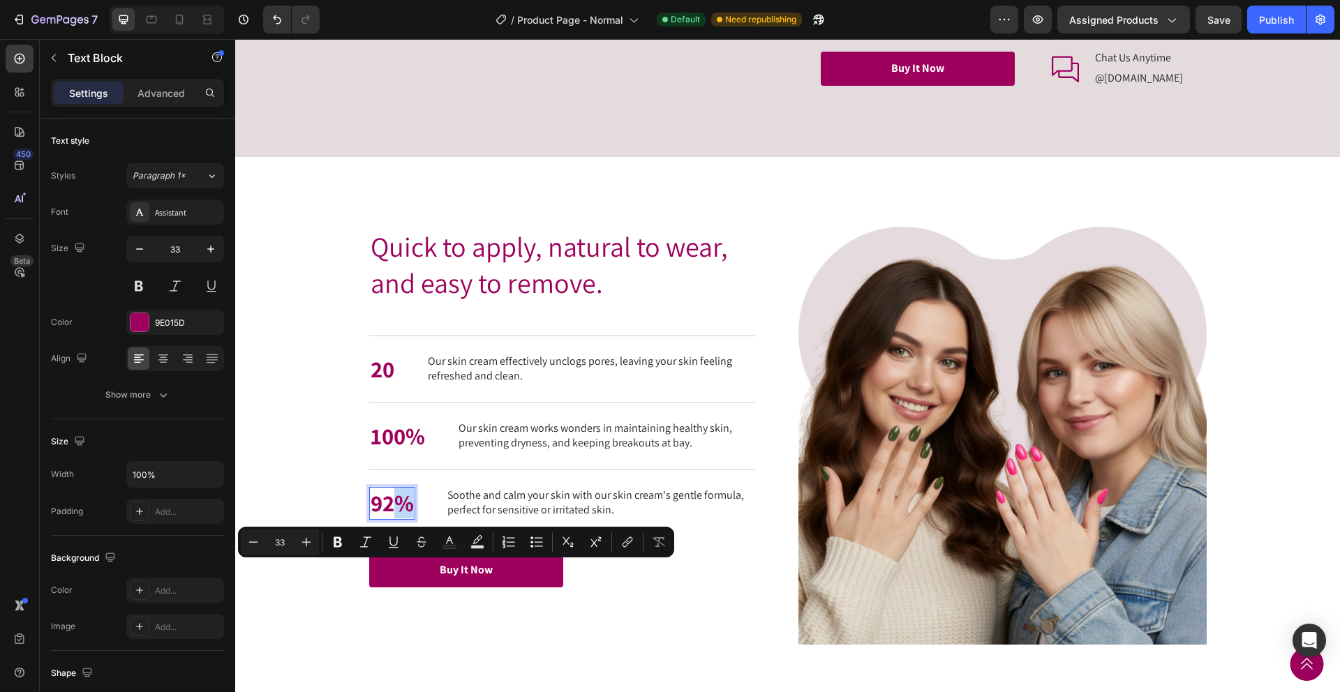
click at [392, 518] on p "92%" at bounding box center [392, 503] width 43 height 30
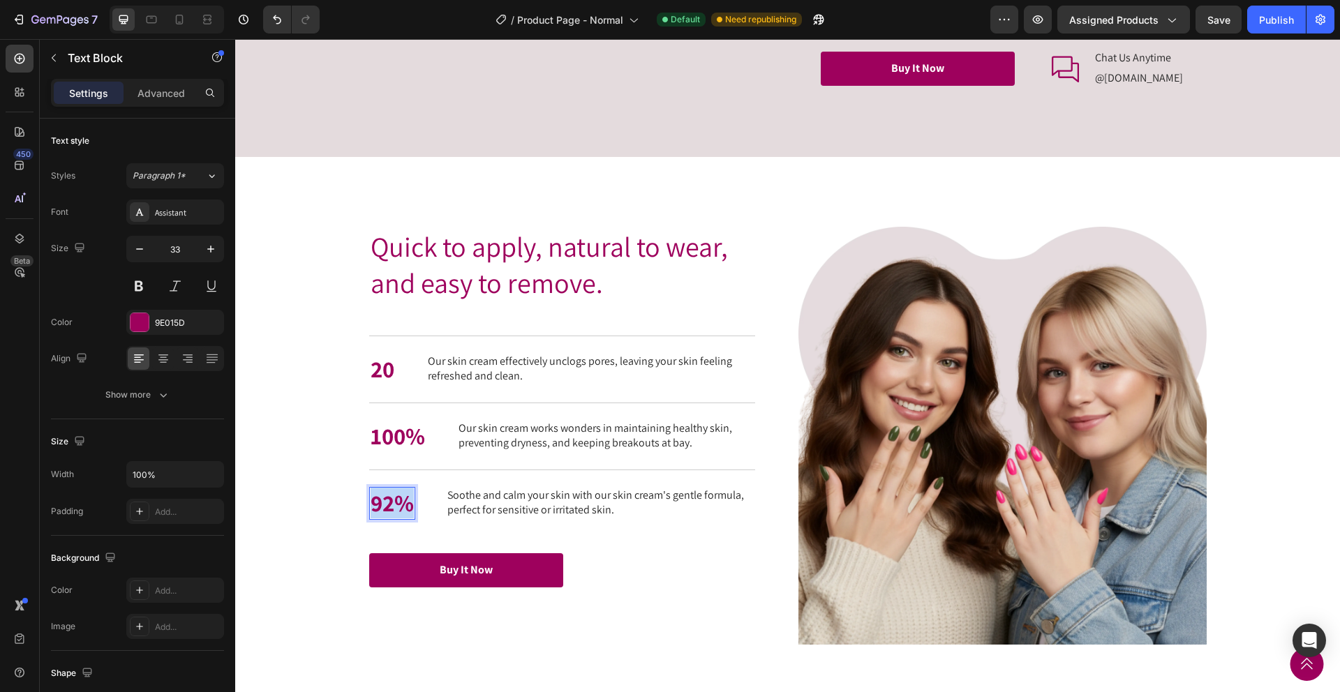
click at [392, 518] on p "92%" at bounding box center [392, 503] width 43 height 30
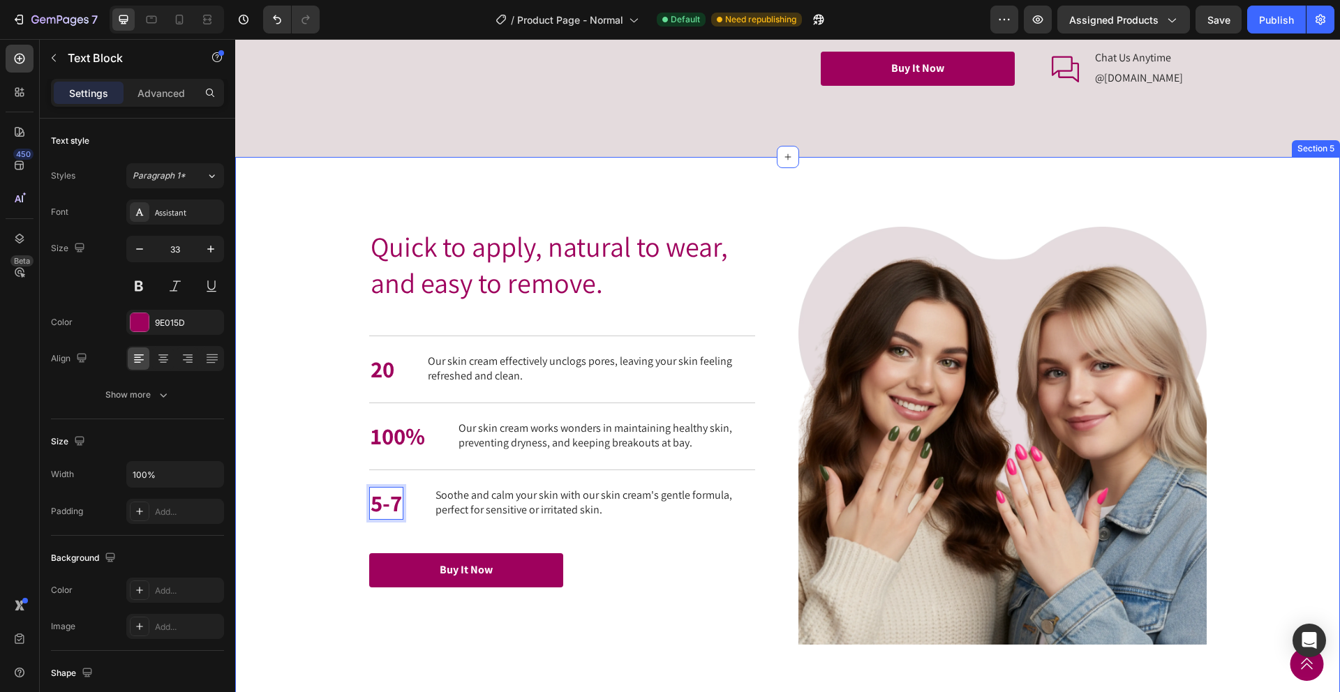
click at [359, 542] on div "Quick to apply, natural to wear, and easy to remove. Heading Quick to apply, na…" at bounding box center [787, 436] width 1077 height 418
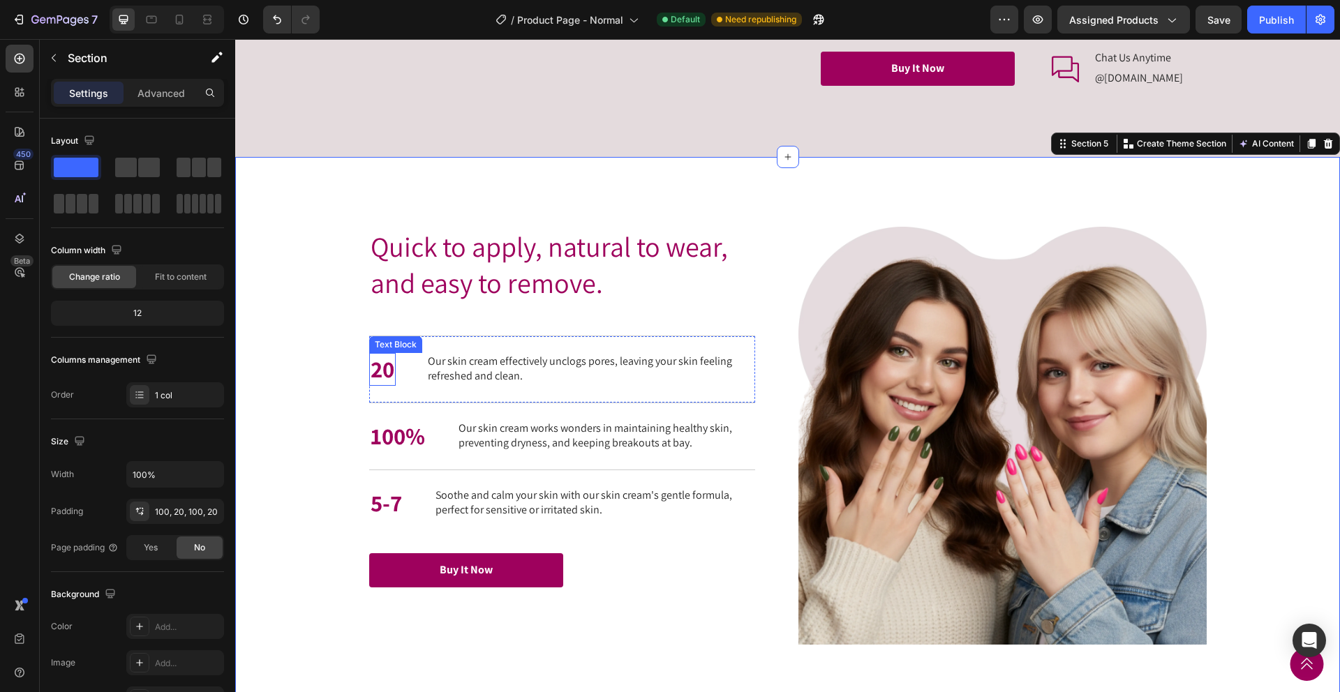
click at [390, 385] on p "20" at bounding box center [383, 370] width 24 height 30
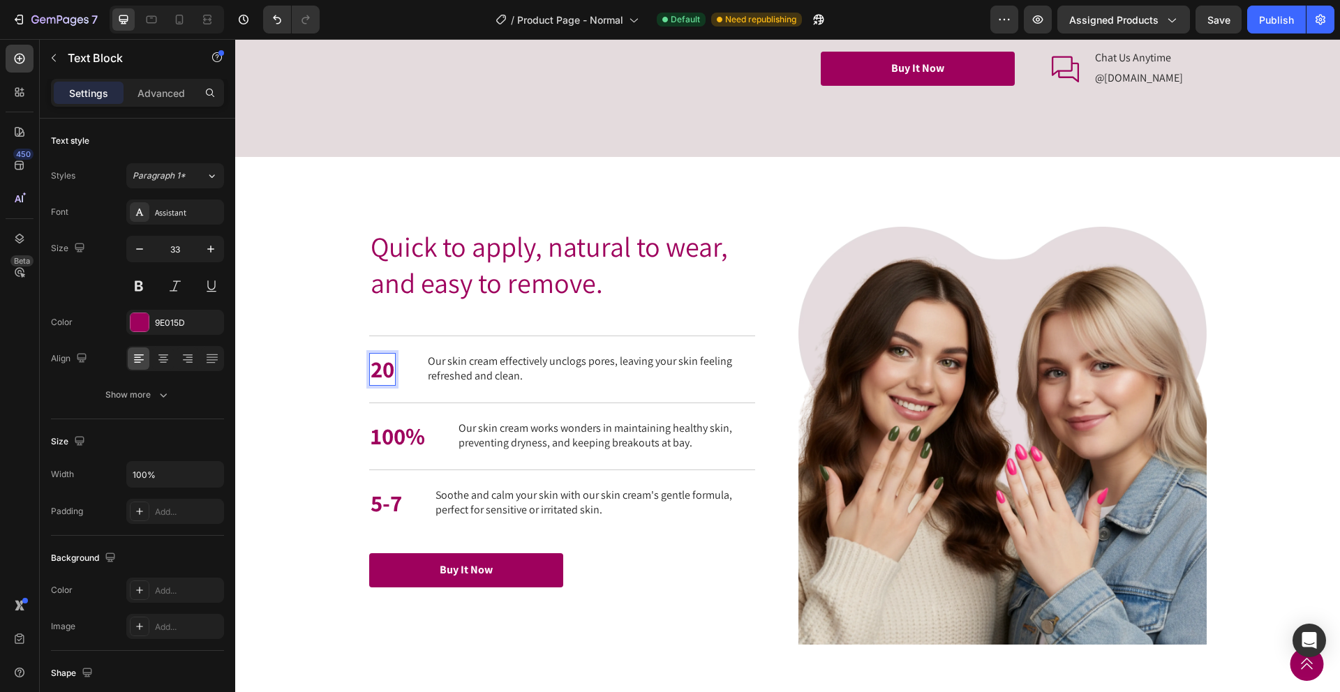
click at [390, 385] on p "20" at bounding box center [383, 370] width 24 height 30
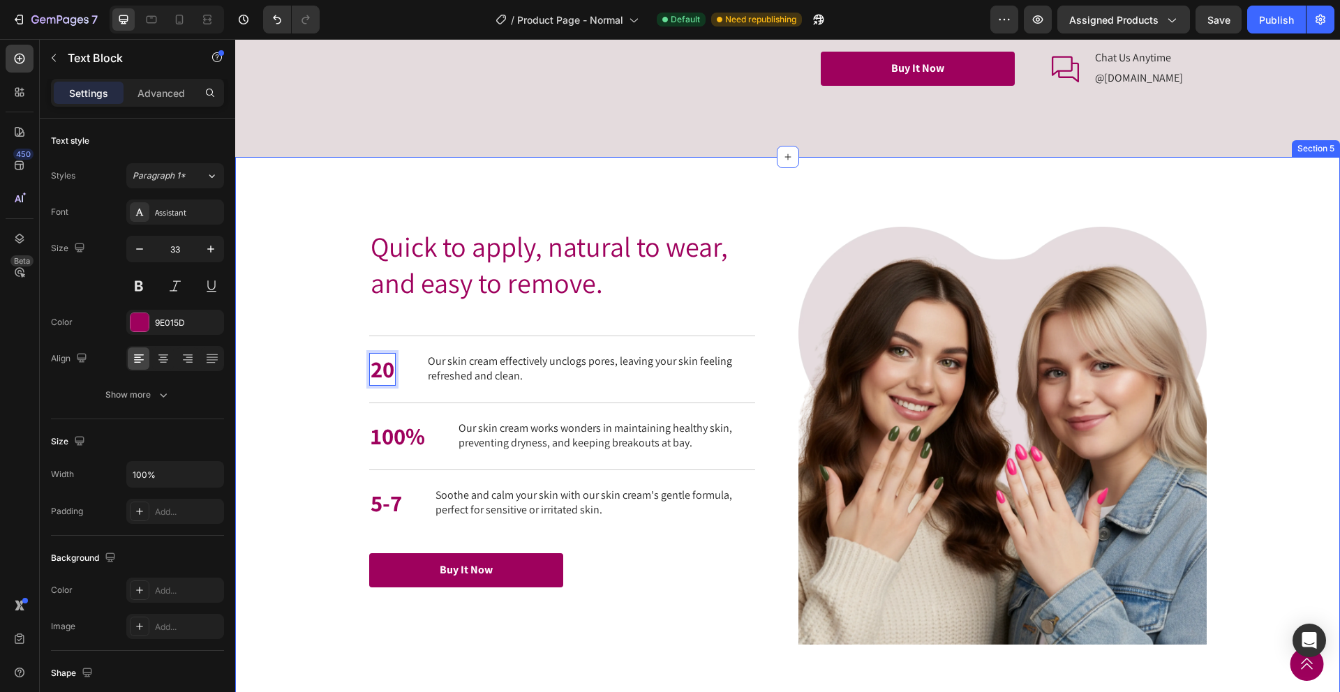
click at [307, 509] on div "Quick to apply, natural to wear, and easy to remove. Heading Quick to apply, na…" at bounding box center [787, 436] width 1077 height 418
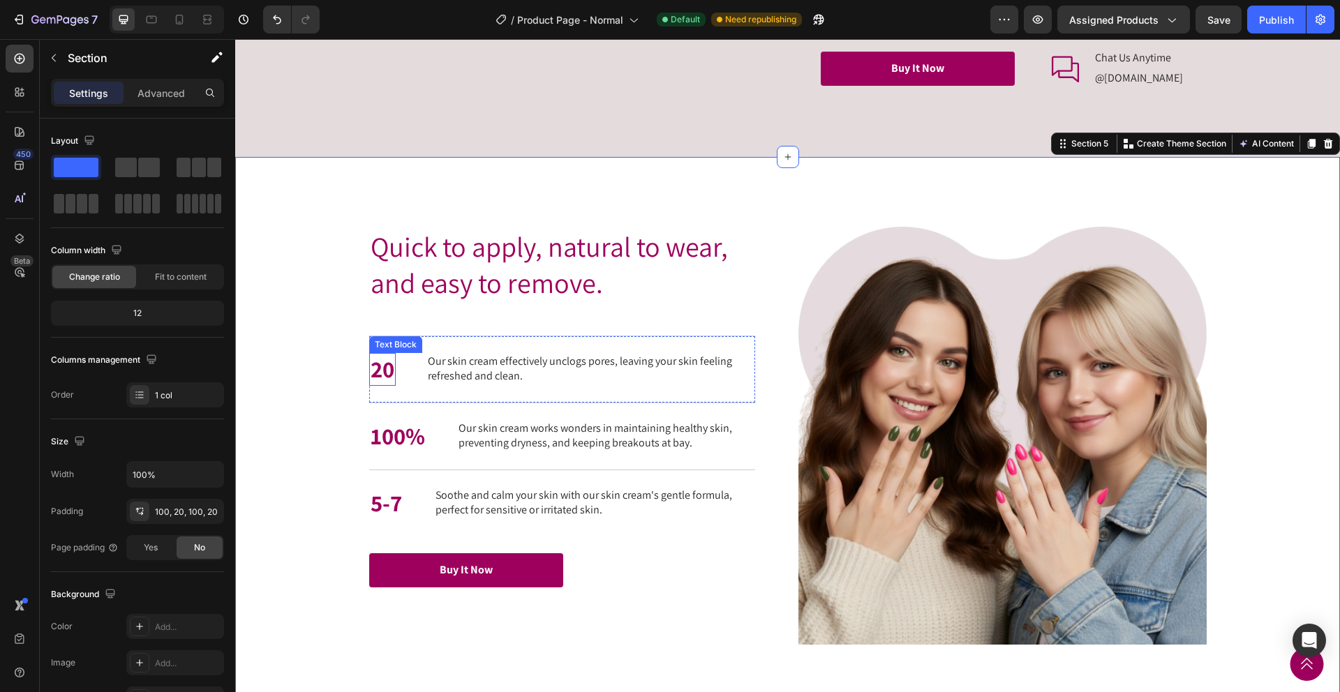
click at [382, 385] on p "20" at bounding box center [383, 370] width 24 height 30
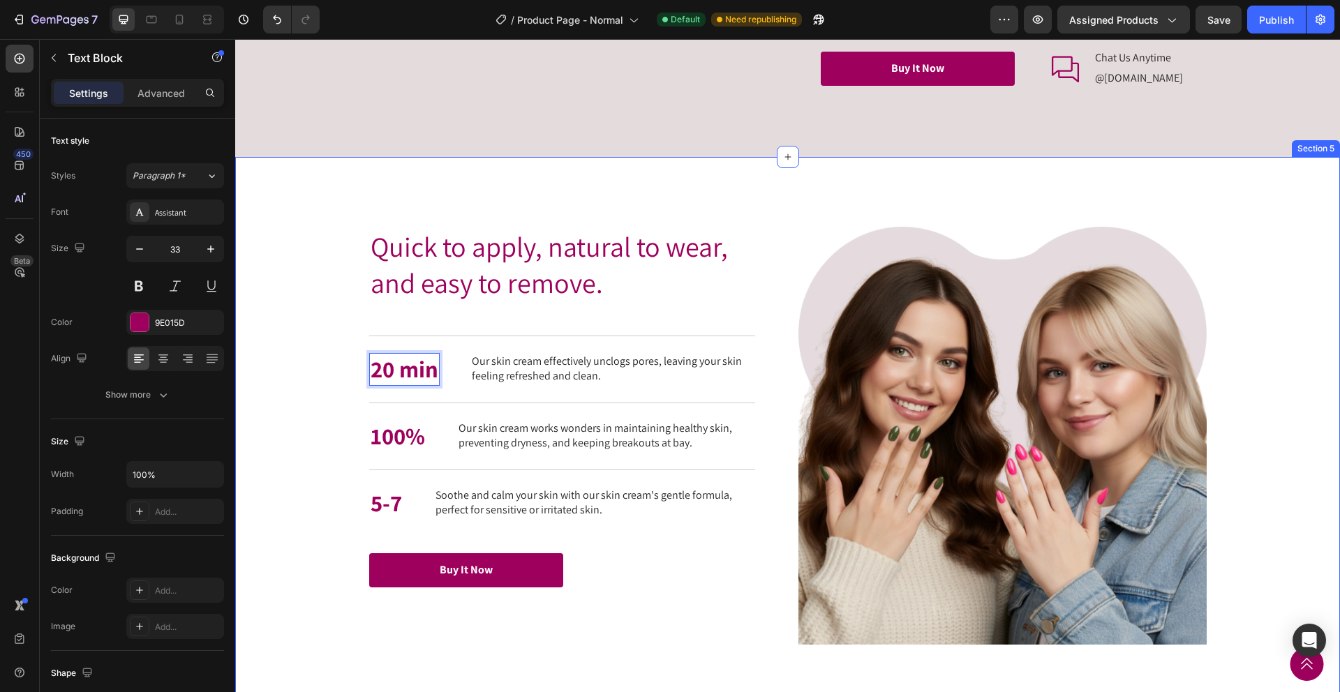
click at [320, 526] on div "Quick to apply, natural to wear, and easy to remove. Heading Quick to apply, na…" at bounding box center [787, 436] width 1077 height 418
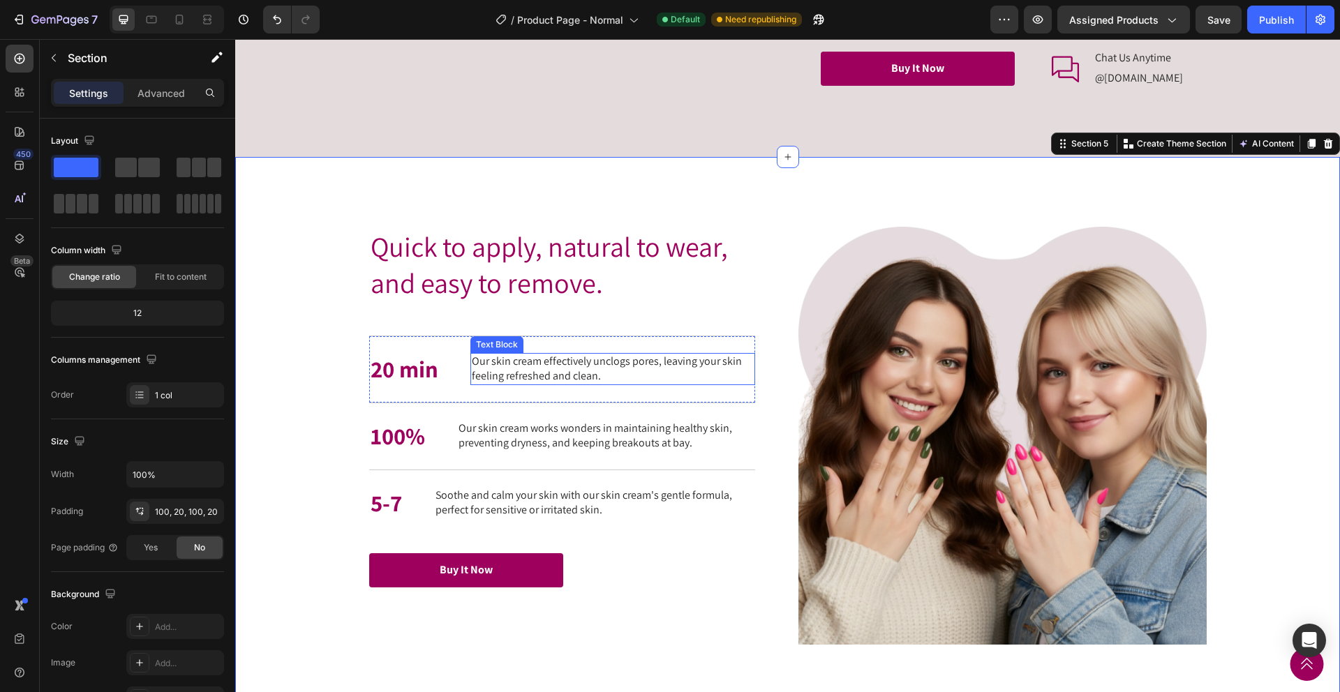
click at [536, 384] on p "Our skin cream effectively unclogs pores, leaving your skin feeling refreshed a…" at bounding box center [613, 369] width 282 height 29
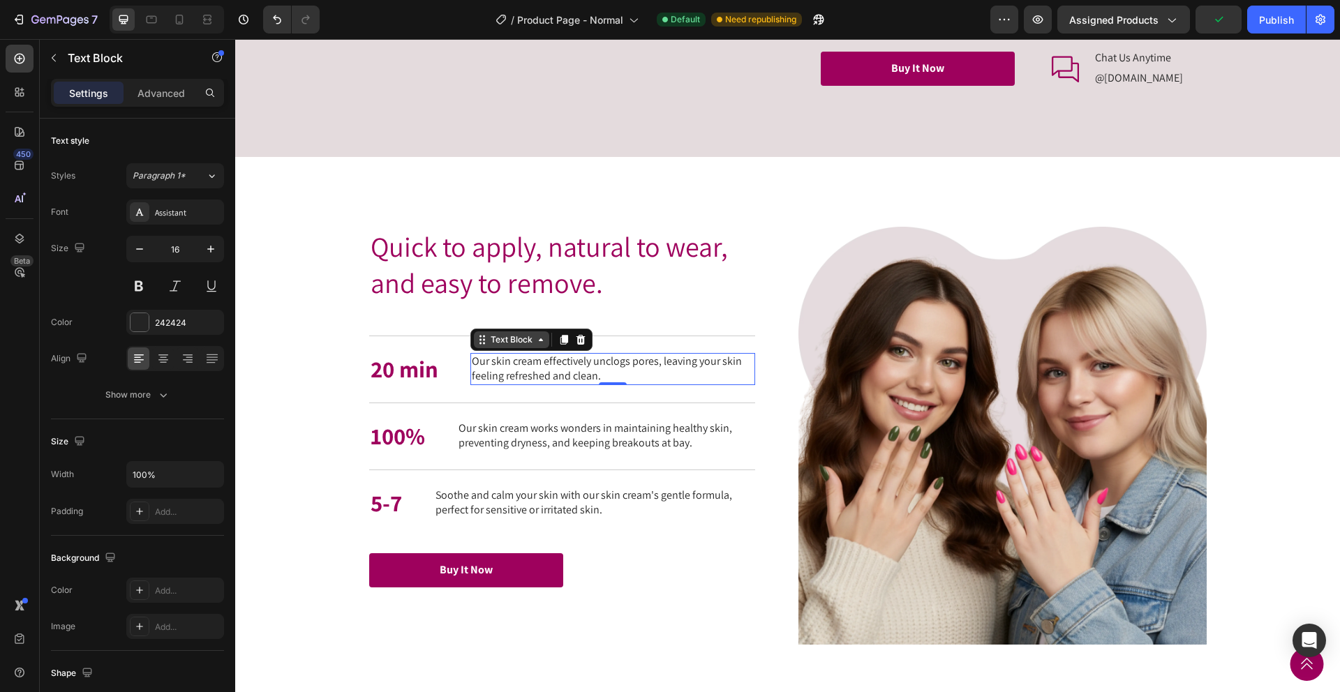
click at [486, 345] on icon at bounding box center [482, 339] width 11 height 11
click at [465, 403] on div "20 min Text Block Our skin cream effectively unclogs pores, leaving your skin f…" at bounding box center [562, 369] width 386 height 67
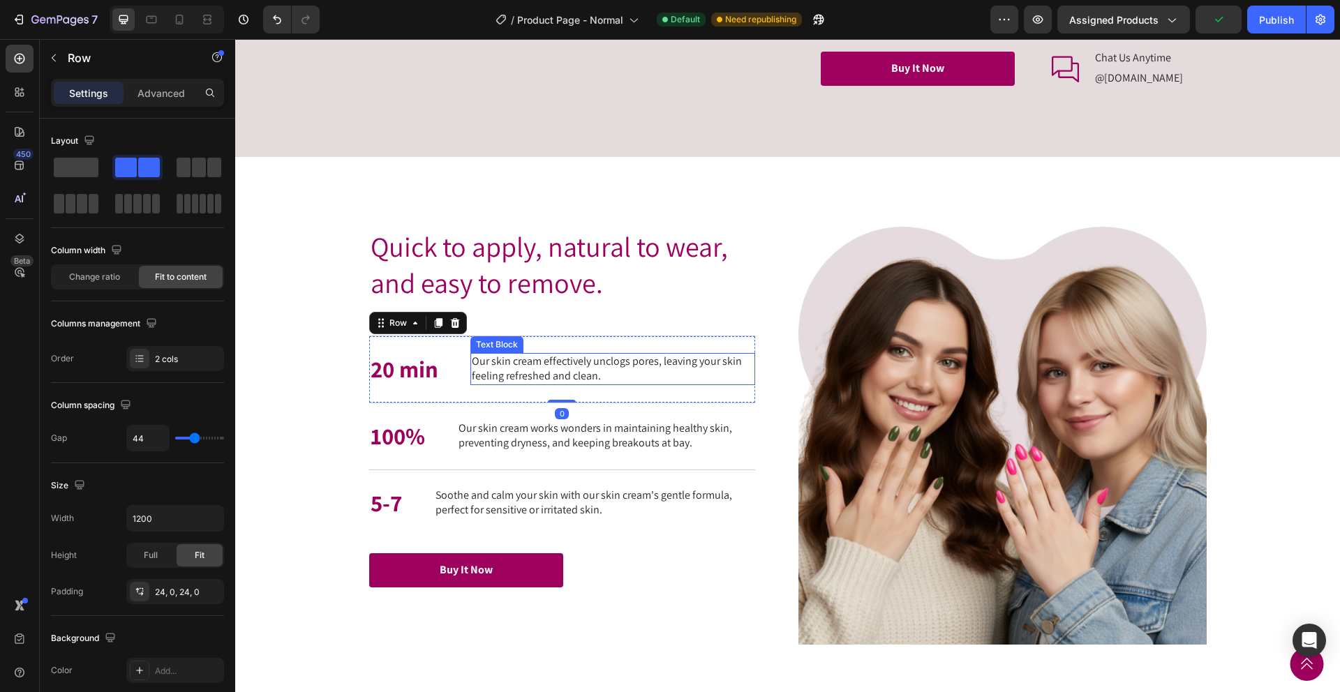
click at [475, 384] on p "Our skin cream effectively unclogs pores, leaving your skin feeling refreshed a…" at bounding box center [613, 369] width 282 height 29
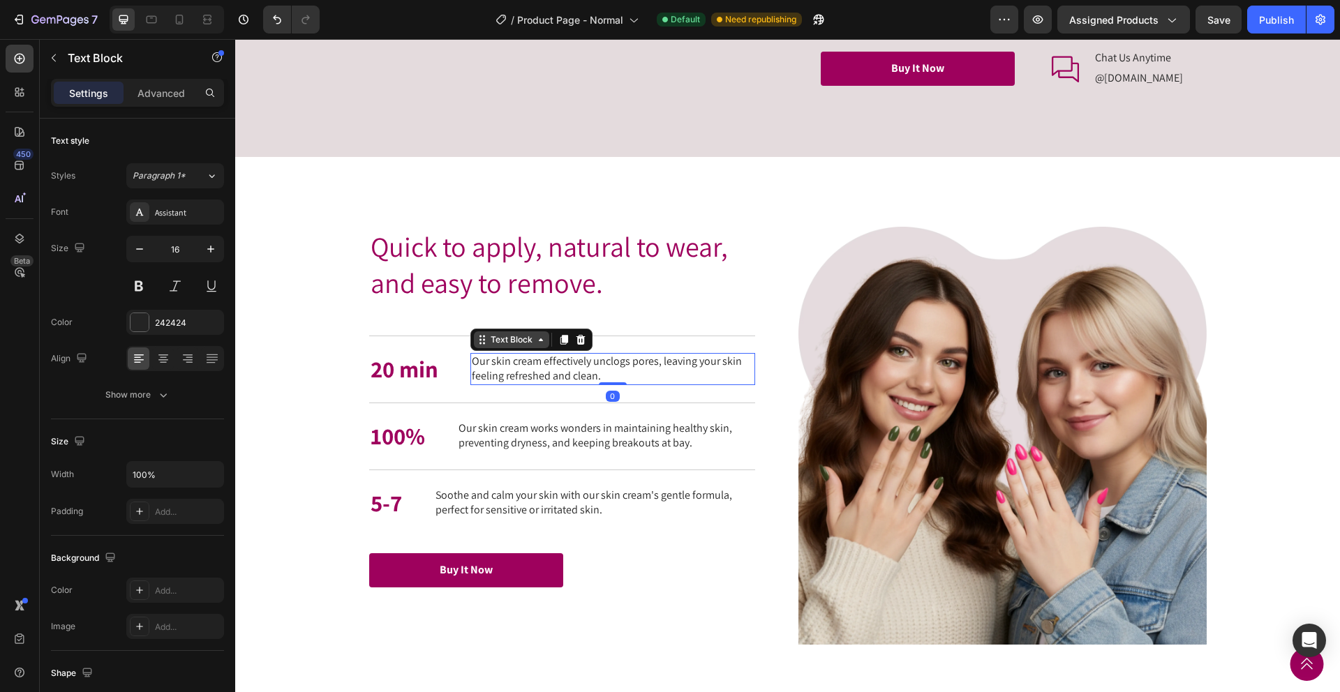
click at [484, 345] on icon at bounding box center [482, 339] width 11 height 11
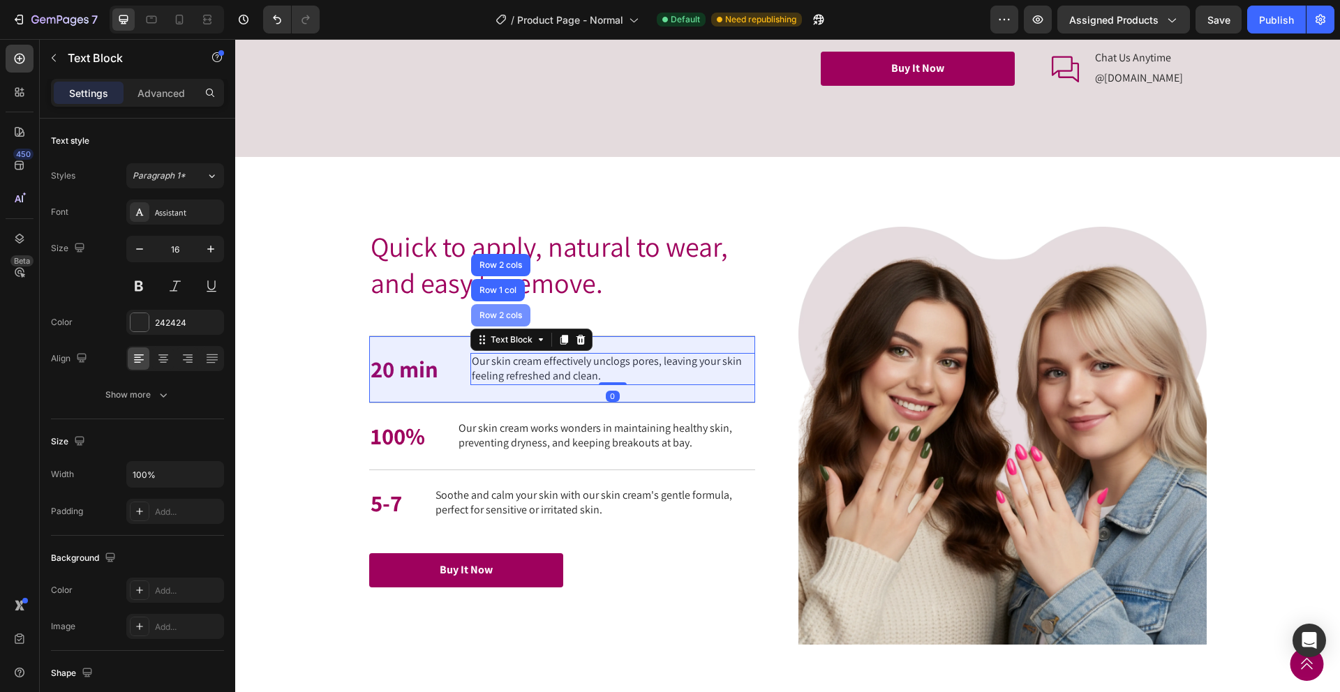
click at [493, 320] on div "Row 2 cols" at bounding box center [501, 315] width 48 height 8
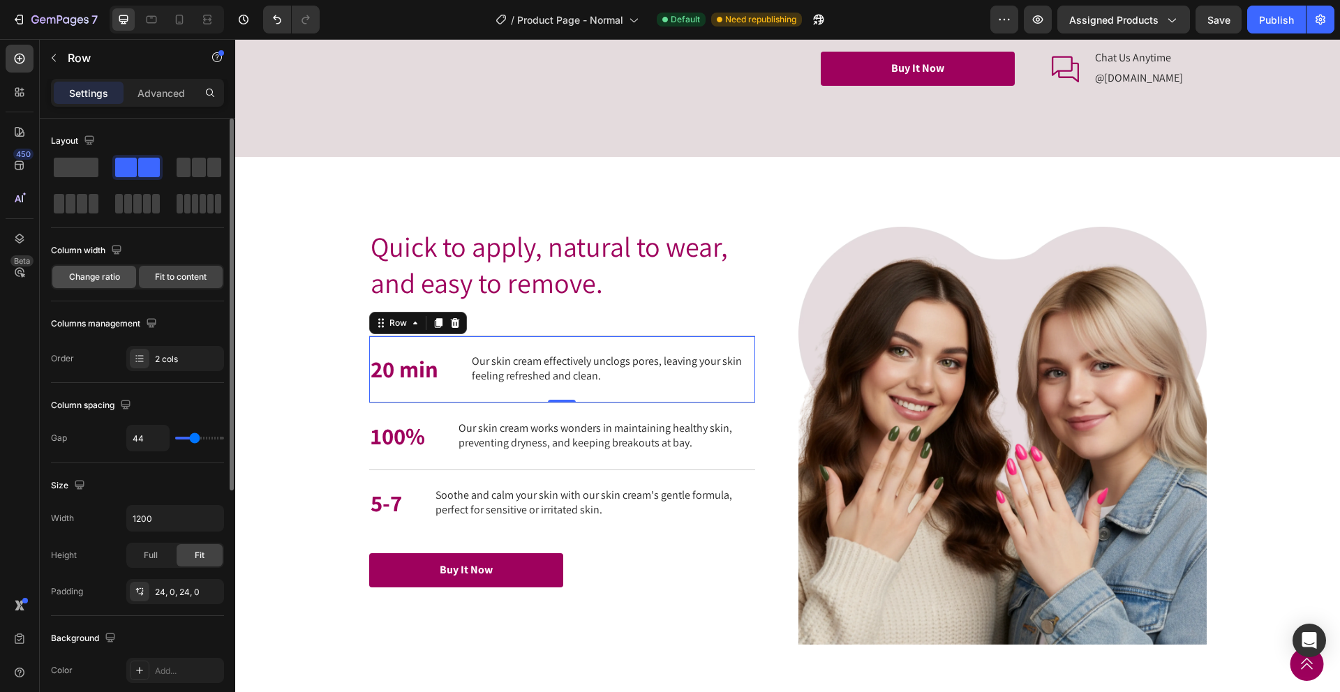
click at [124, 281] on div "Change ratio" at bounding box center [94, 277] width 84 height 22
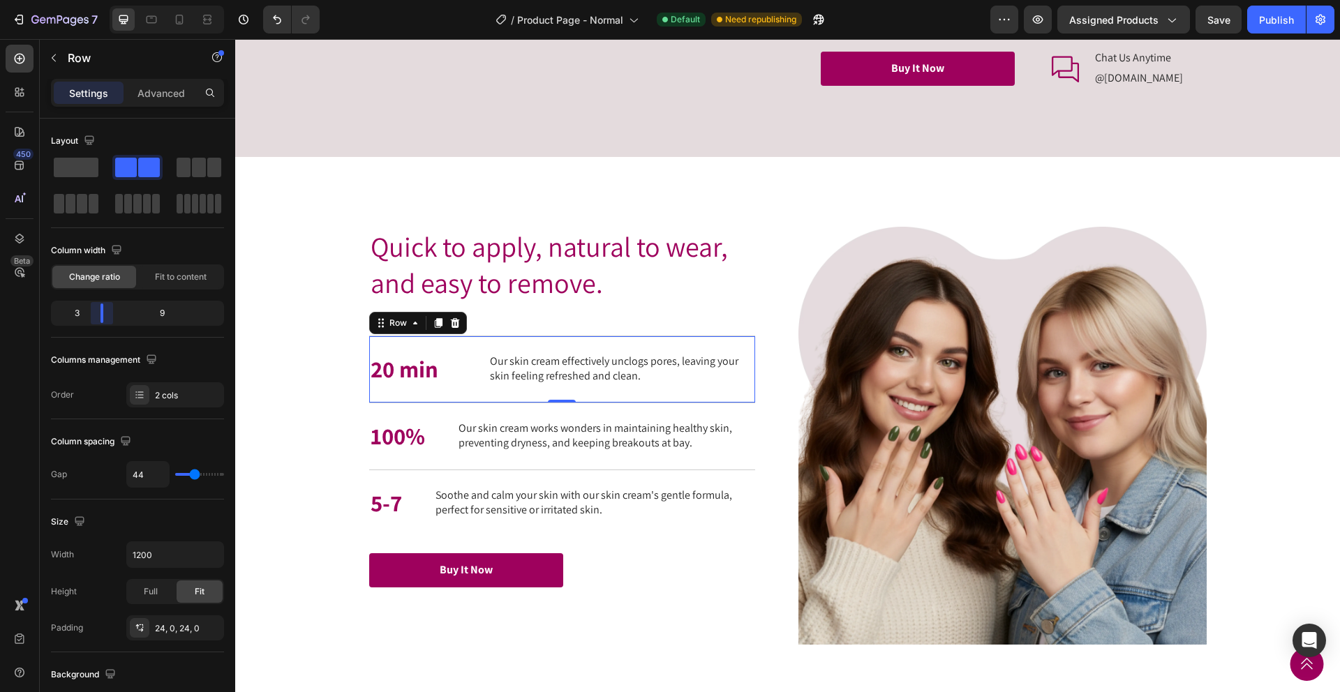
drag, startPoint x: 137, startPoint y: 318, endPoint x: 92, endPoint y: 312, distance: 45.1
click at [92, 0] on body "7 Version history / Product Page - Normal Default Need republishing Preview Ass…" at bounding box center [670, 0] width 1340 height 0
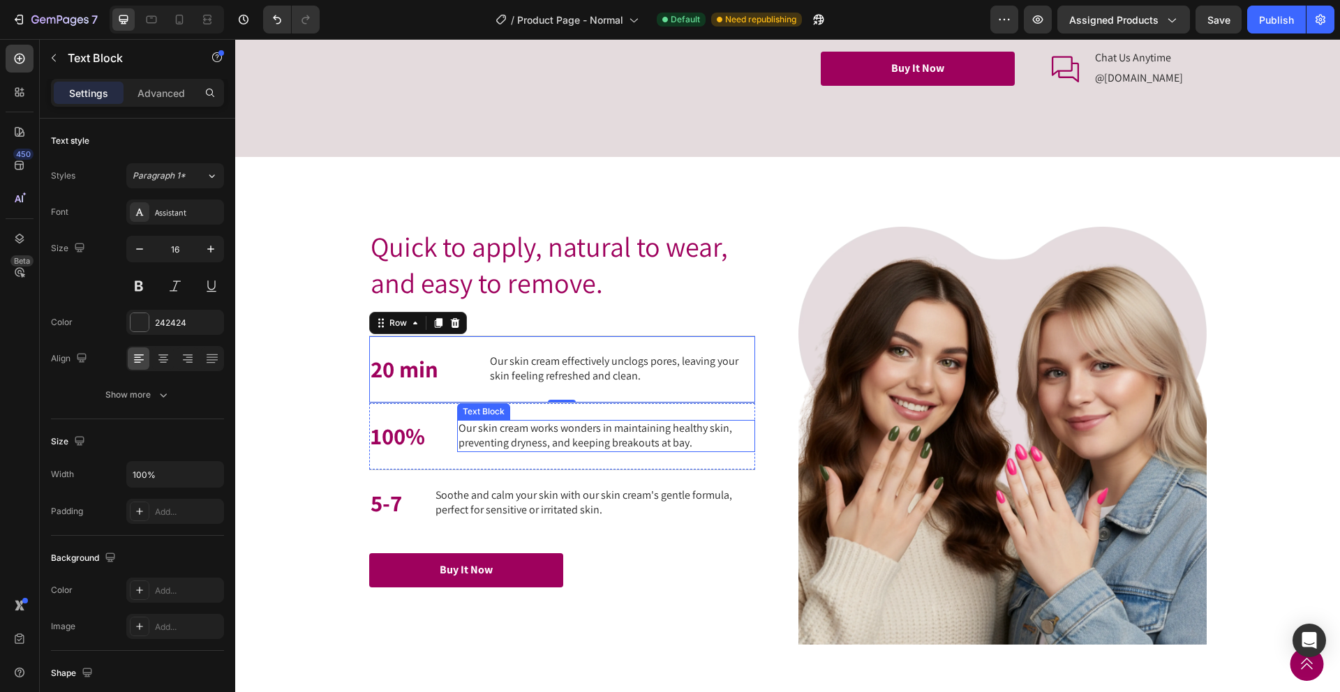
click at [482, 451] on p "Our skin cream works wonders in maintaining healthy skin, preventing dryness, a…" at bounding box center [605, 435] width 295 height 29
click at [450, 470] on div "100% Text Block Our skin cream works wonders in maintaining healthy skin, preve…" at bounding box center [562, 436] width 386 height 67
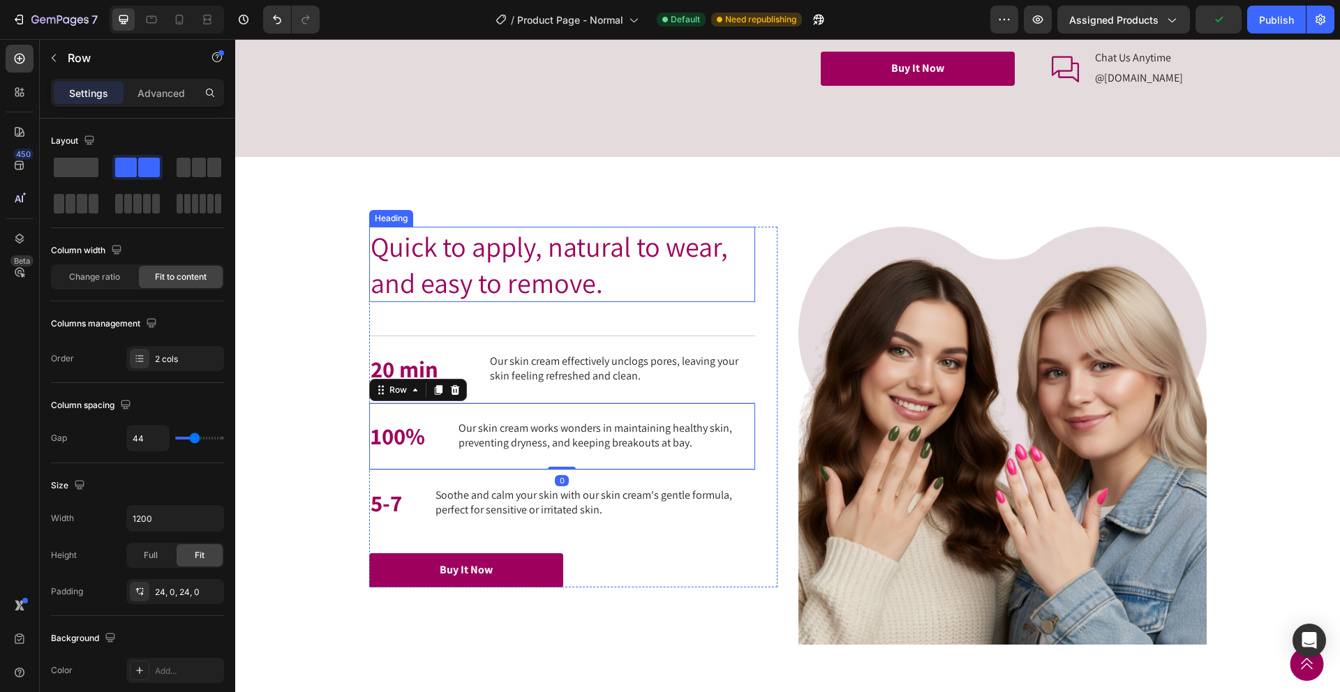
click at [753, 302] on h2 "Quick to apply, natural to wear, and easy to remove." at bounding box center [562, 264] width 386 height 75
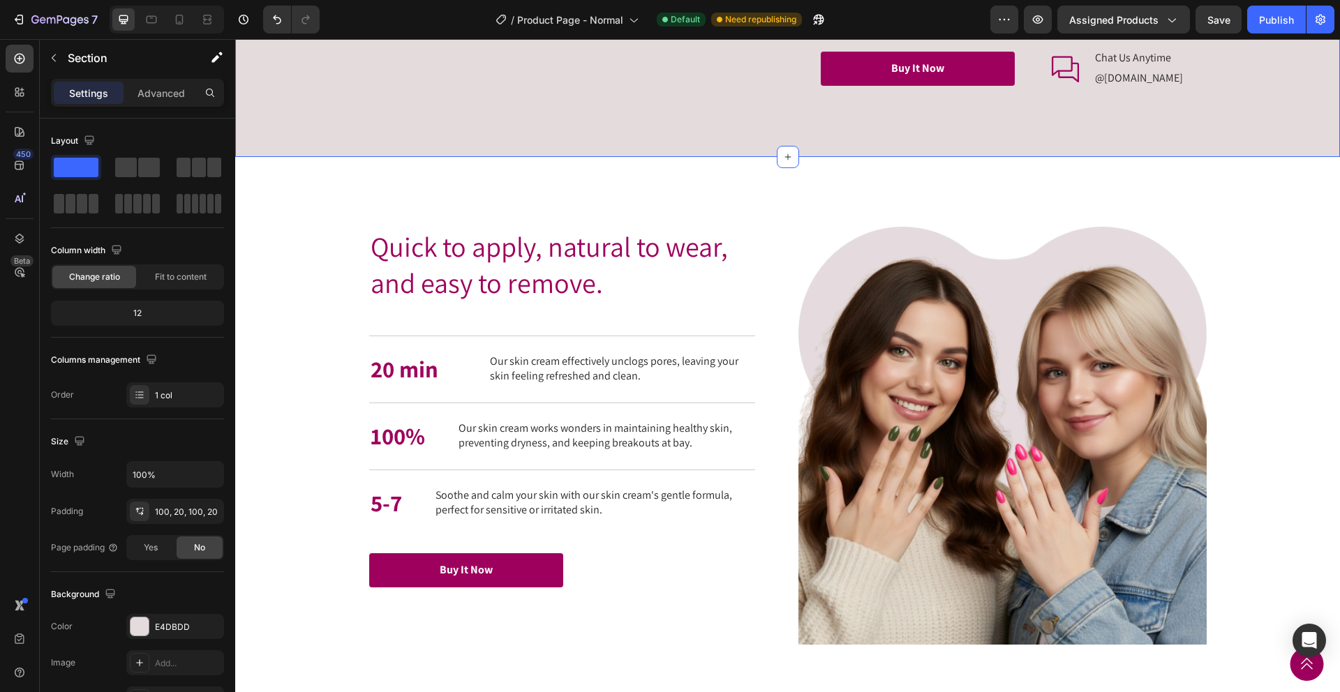
click at [399, 518] on p "5-7" at bounding box center [386, 503] width 31 height 30
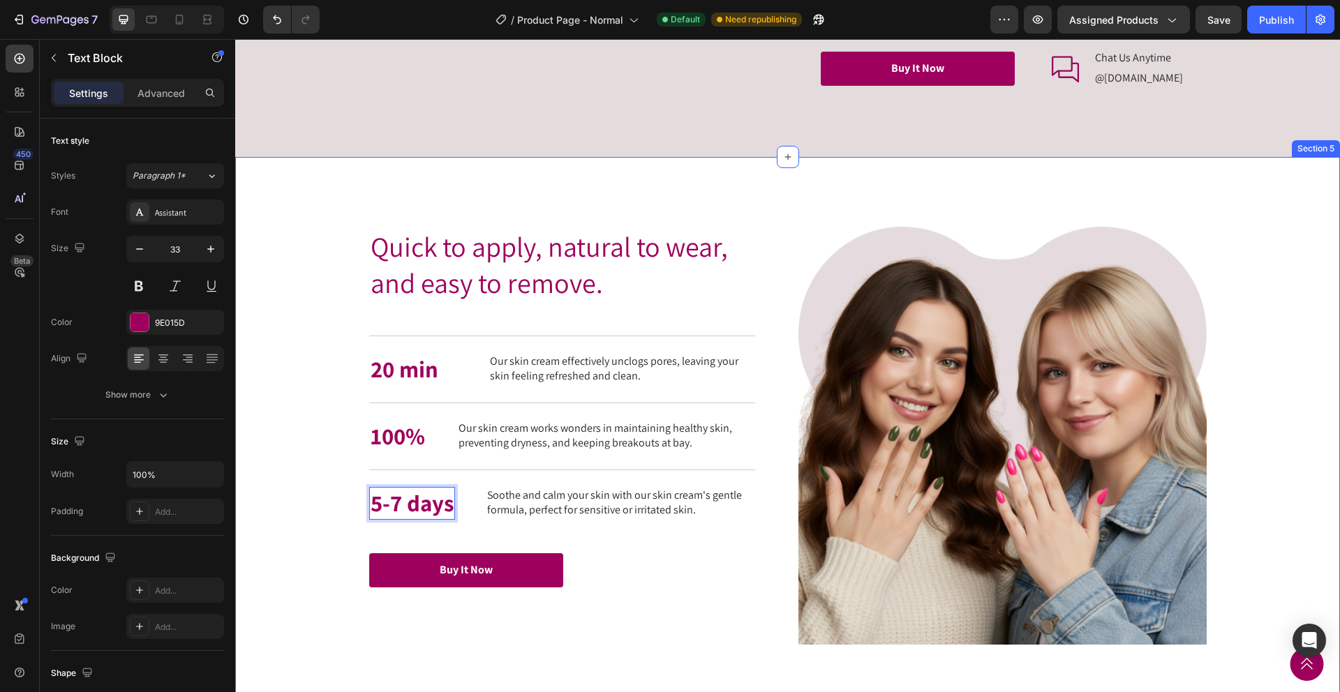
click at [338, 516] on div "Quick to apply, natural to wear, and easy to remove. Heading Quick to apply, na…" at bounding box center [787, 436] width 1077 height 418
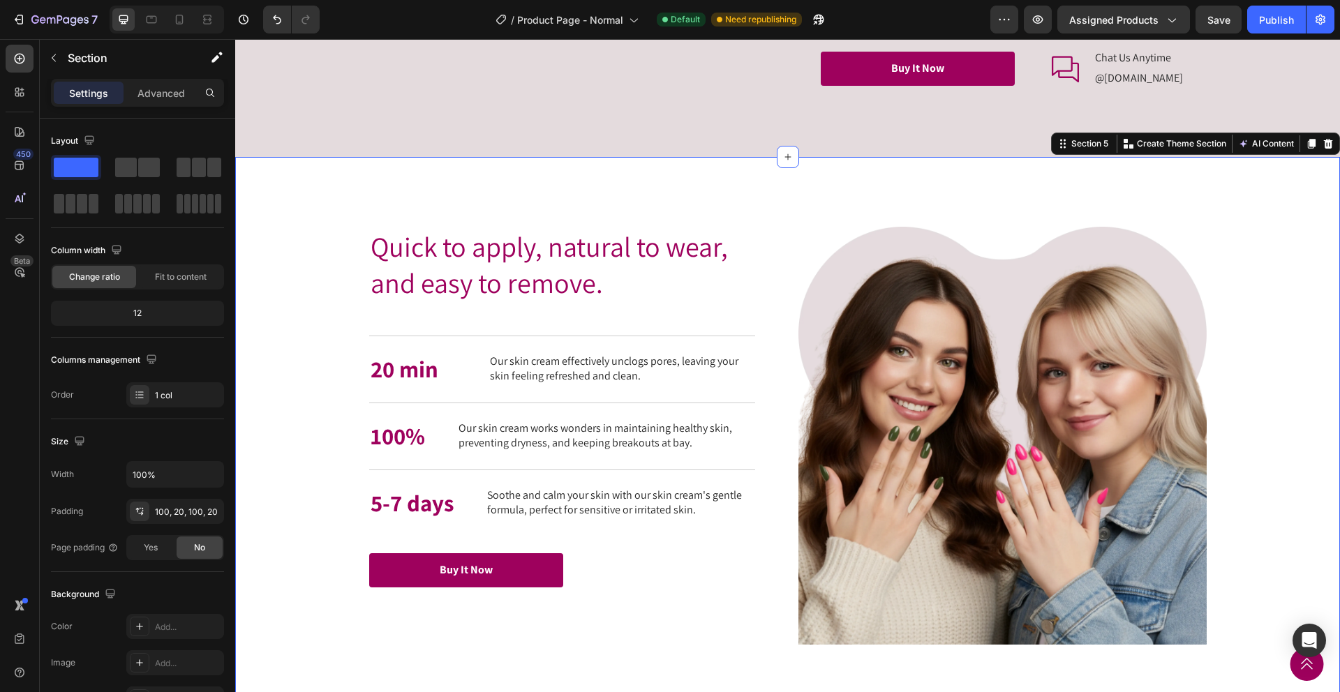
click at [314, 550] on div "Quick to apply, natural to wear, and easy to remove. Heading Quick to apply, na…" at bounding box center [787, 436] width 1077 height 418
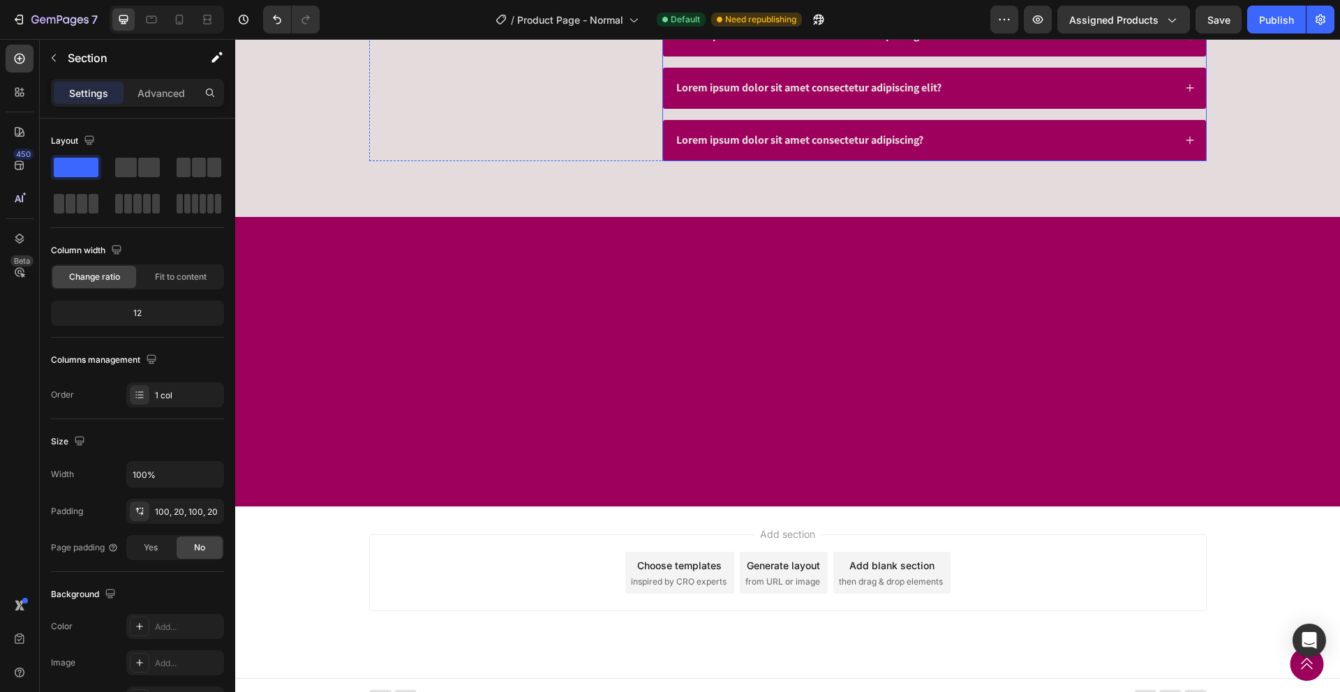
scroll to position [3586, 0]
